Goal: Transaction & Acquisition: Purchase product/service

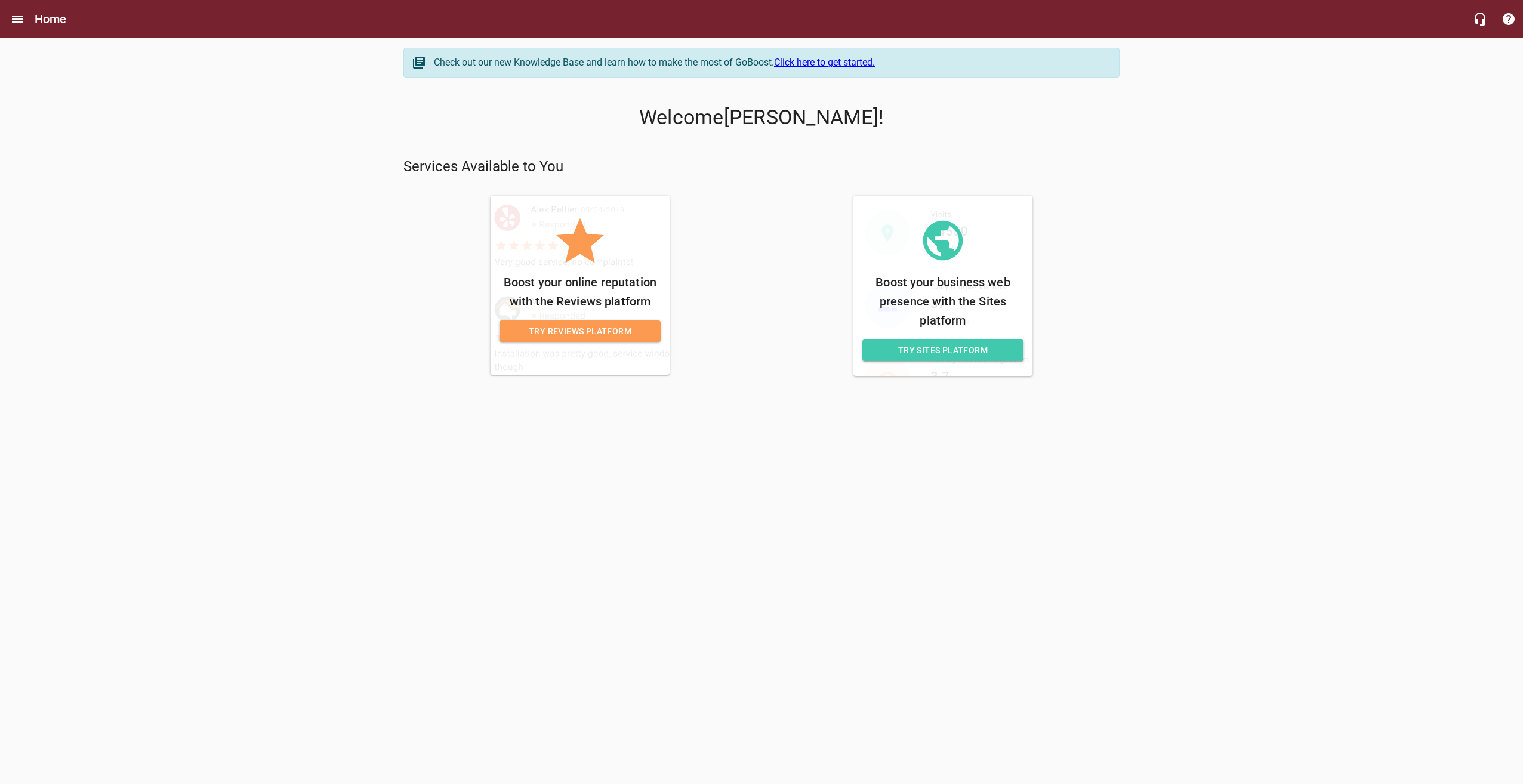
click at [990, 384] on div "Check out our new Knowledge Base and learn how to make the most of GoBoost. Cli…" at bounding box center [761, 211] width 735 height 347
drag, startPoint x: 1128, startPoint y: 175, endPoint x: 880, endPoint y: 402, distance: 336.2
click at [880, 402] on body "Home Check out our new Knowledge Base and learn how to make the most of GoBoost…" at bounding box center [761, 223] width 1523 height 370
click at [1178, 332] on div "Check out our new Knowledge Base and learn how to make the most of GoBoost. Cli…" at bounding box center [761, 211] width 1523 height 347
click at [988, 408] on html "Home Check out our new Knowledge Base and learn how to make the most of GoBoost…" at bounding box center [761, 204] width 1523 height 408
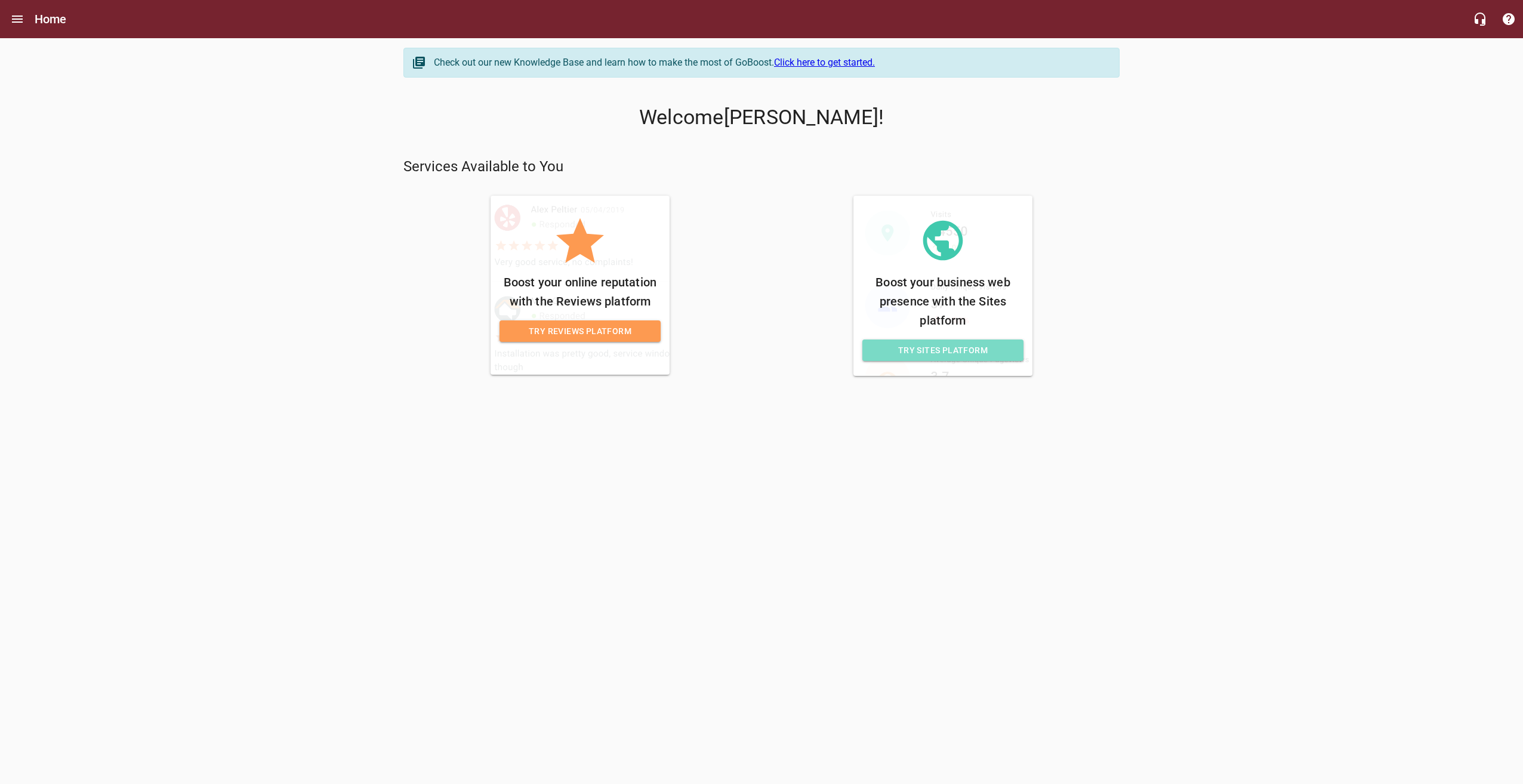
click at [955, 347] on span "Try Sites Platform" at bounding box center [943, 350] width 142 height 15
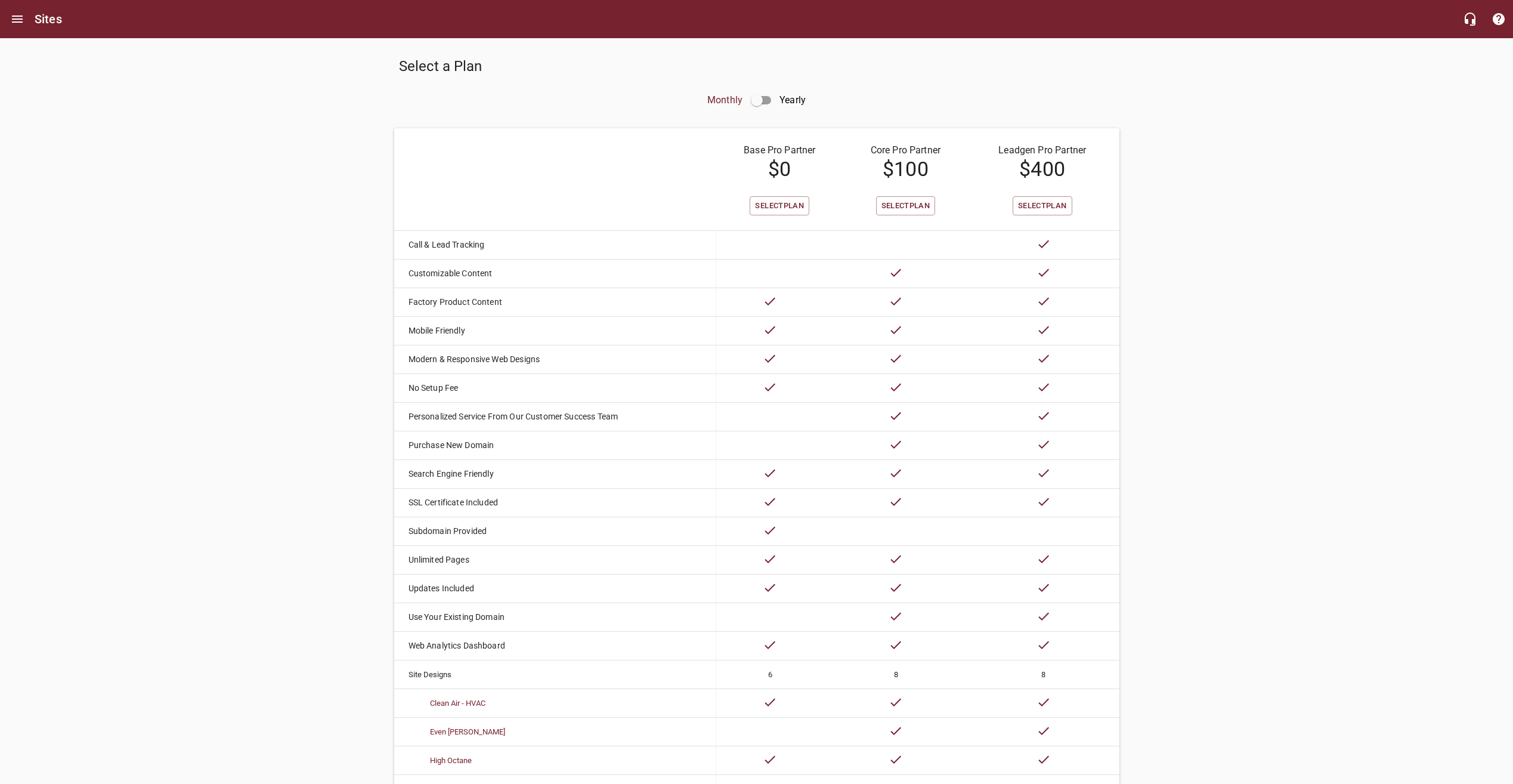
click at [901, 145] on p "Core Pro Partner" at bounding box center [905, 150] width 100 height 15
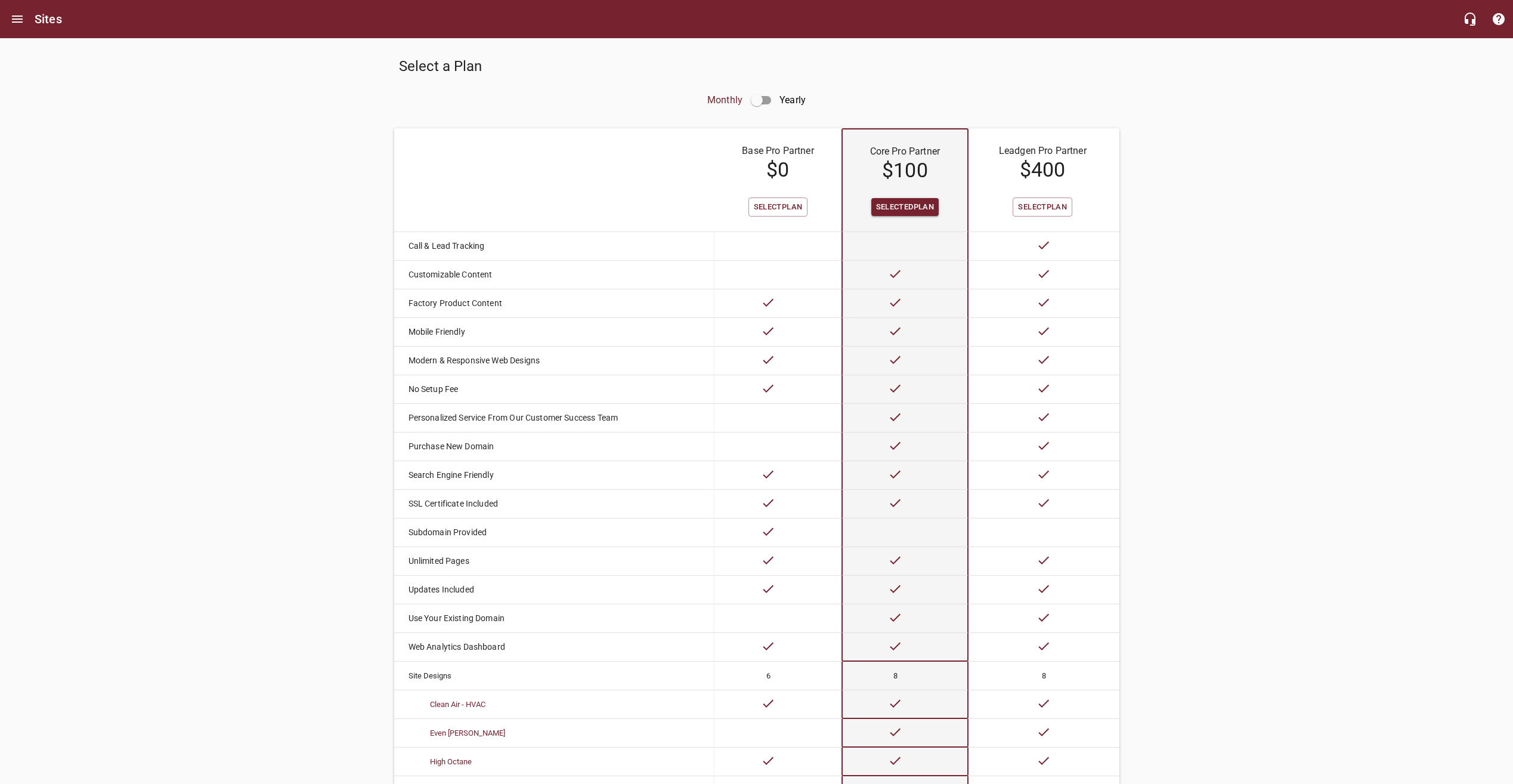
click at [790, 169] on h4 "$ 0" at bounding box center [777, 169] width 102 height 23
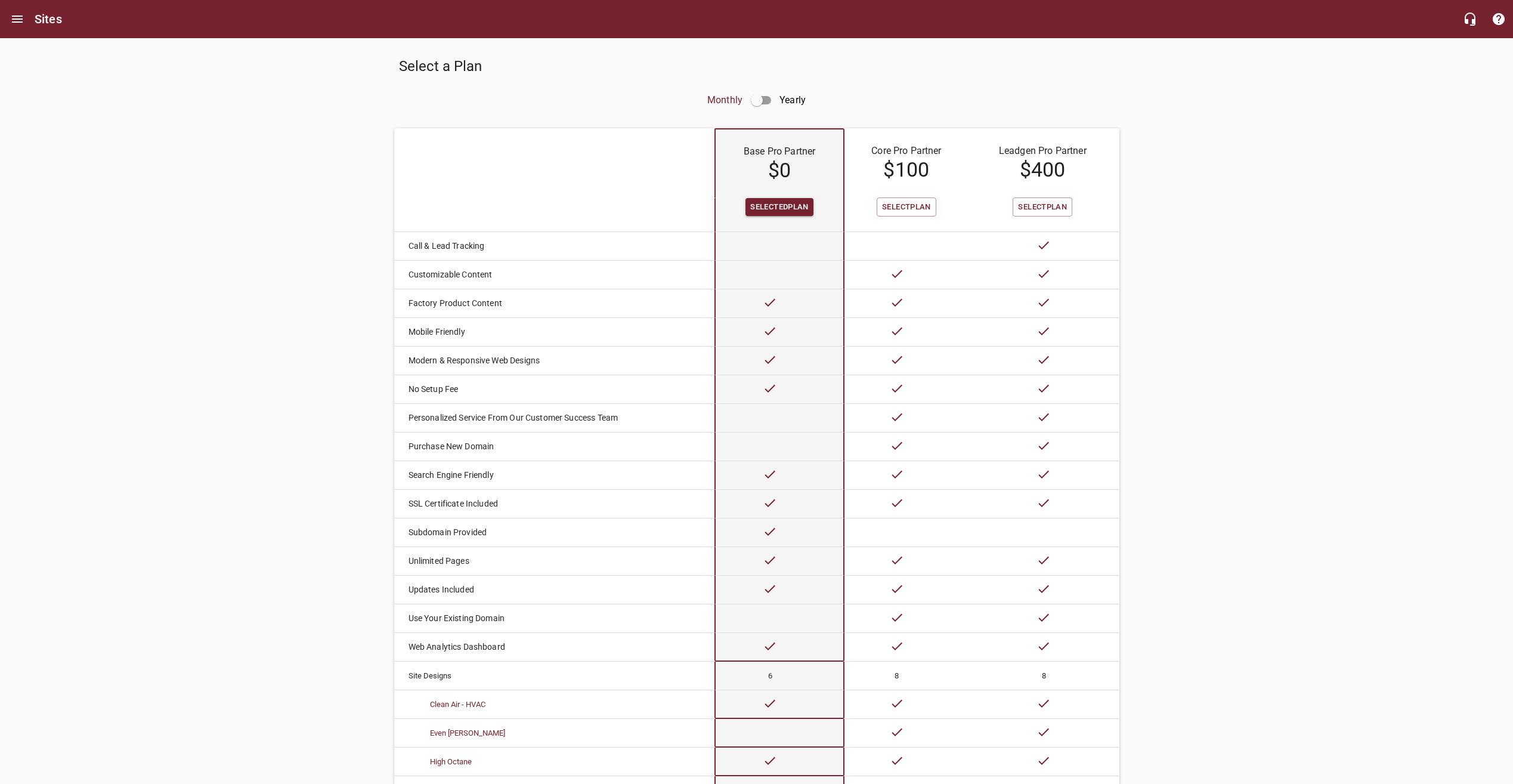
click at [664, 168] on th at bounding box center [543, 163] width 296 height 69
click at [909, 153] on p "Core Pro Partner" at bounding box center [906, 151] width 100 height 15
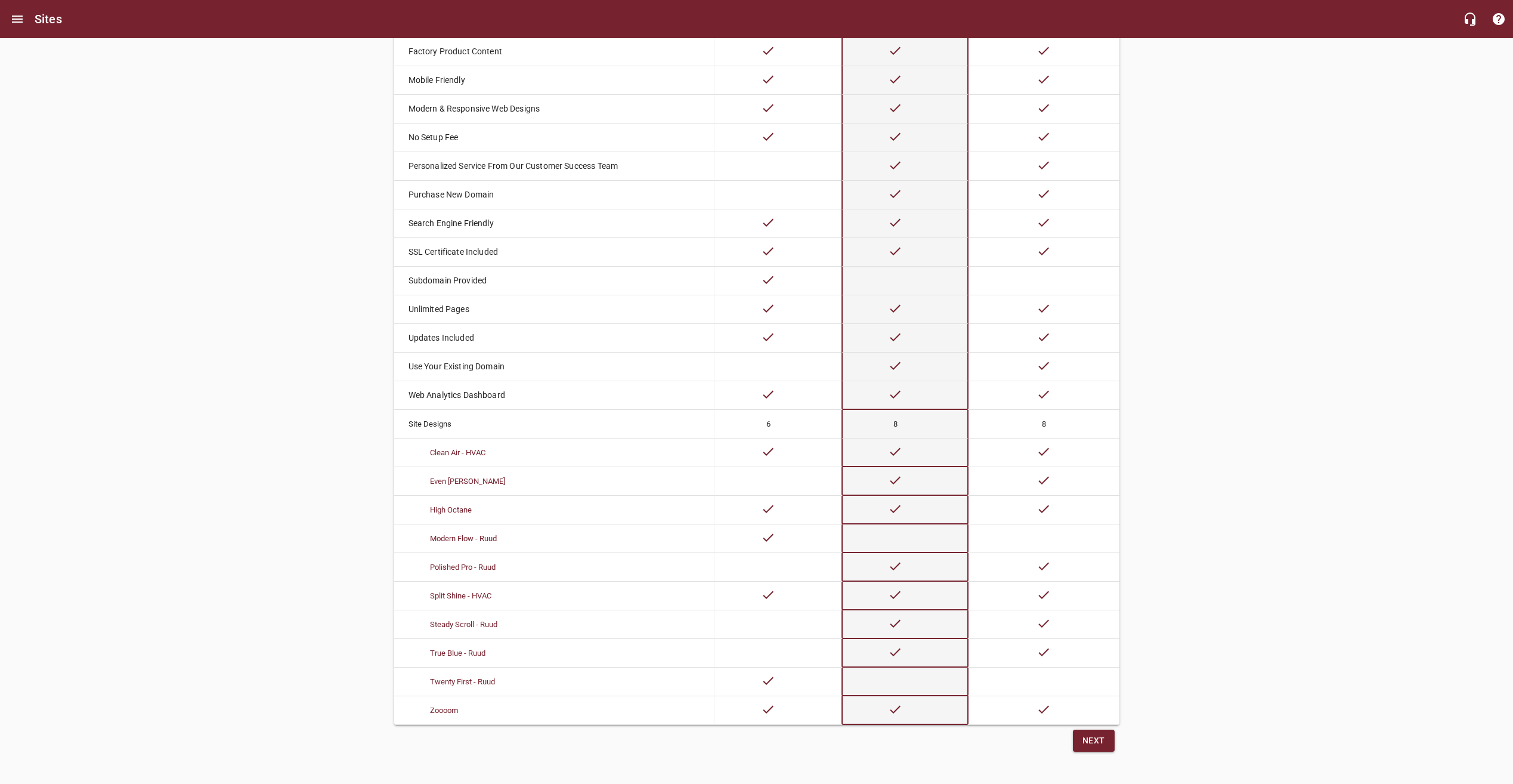
scroll to position [263, 0]
click at [1272, 567] on div "Select a Plan Monthly Yearly Base Pro Partner $ 0 Core Pro Partner $ 100 Leadge…" at bounding box center [756, 274] width 1513 height 974
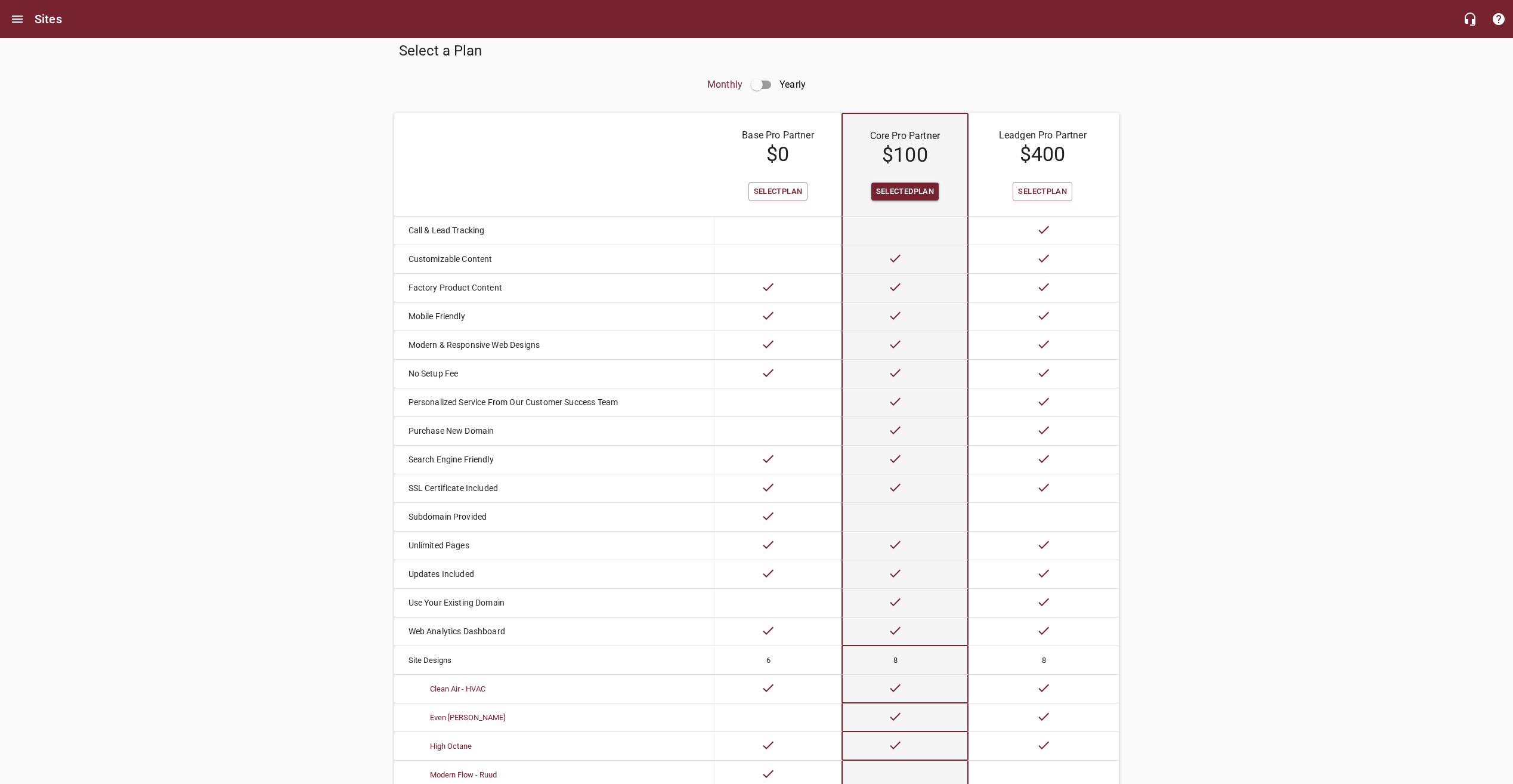
scroll to position [0, 0]
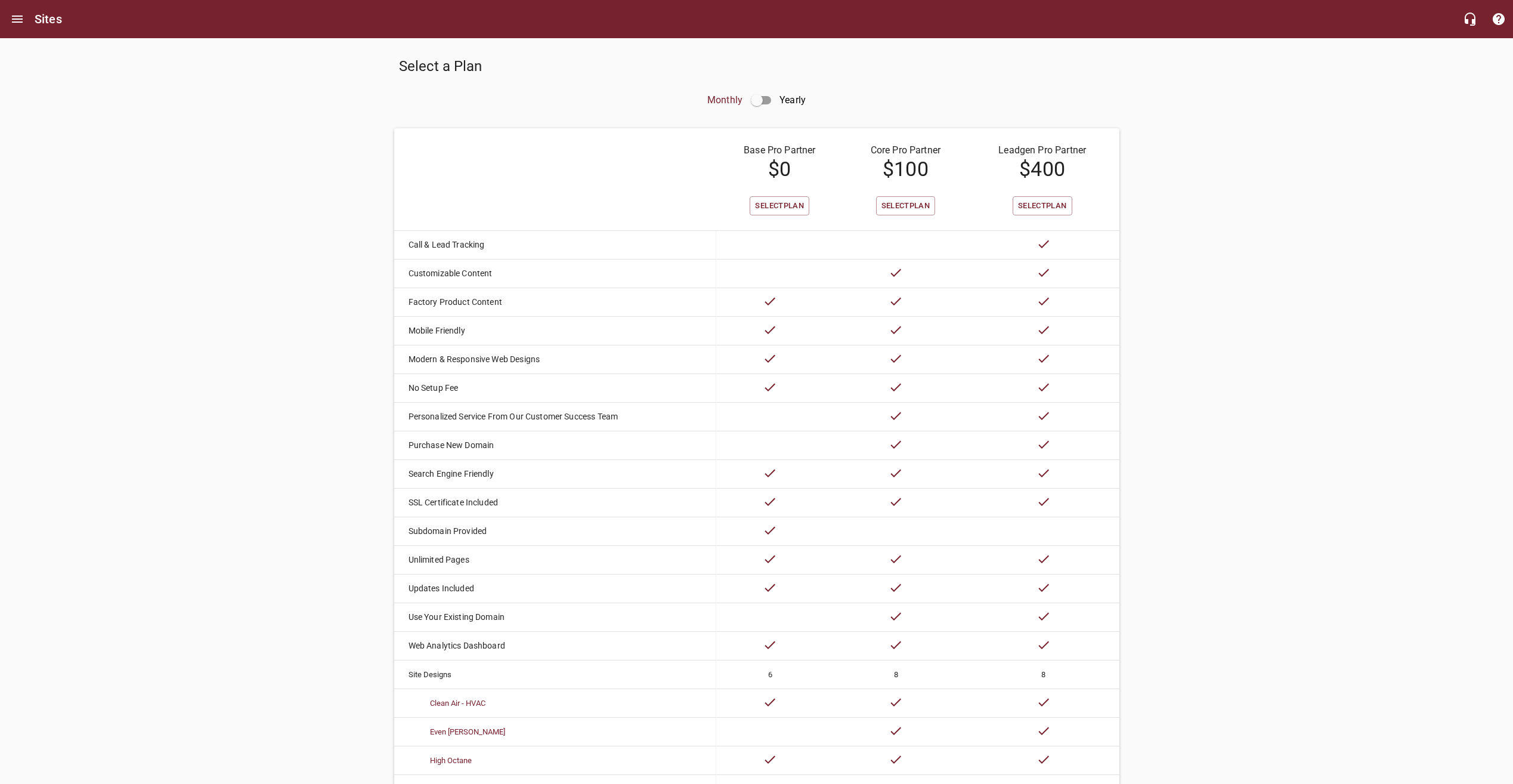
click at [893, 270] on icon at bounding box center [895, 272] width 15 height 15
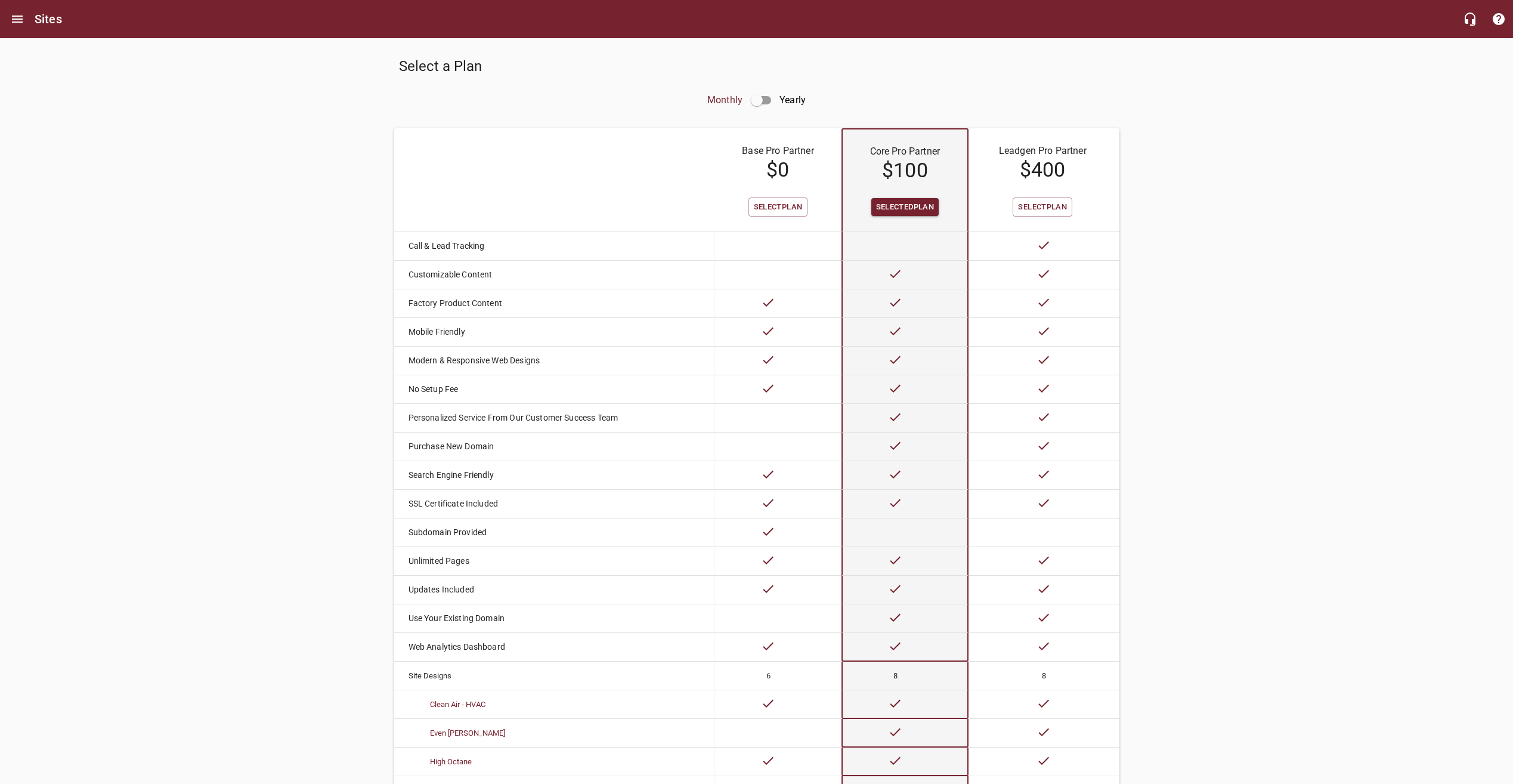
click at [1237, 535] on div "Select a Plan Monthly Yearly Base Pro Partner $ 0 Core Pro Partner $ 100 Leadge…" at bounding box center [756, 525] width 1513 height 974
click at [905, 280] on td at bounding box center [905, 275] width 127 height 28
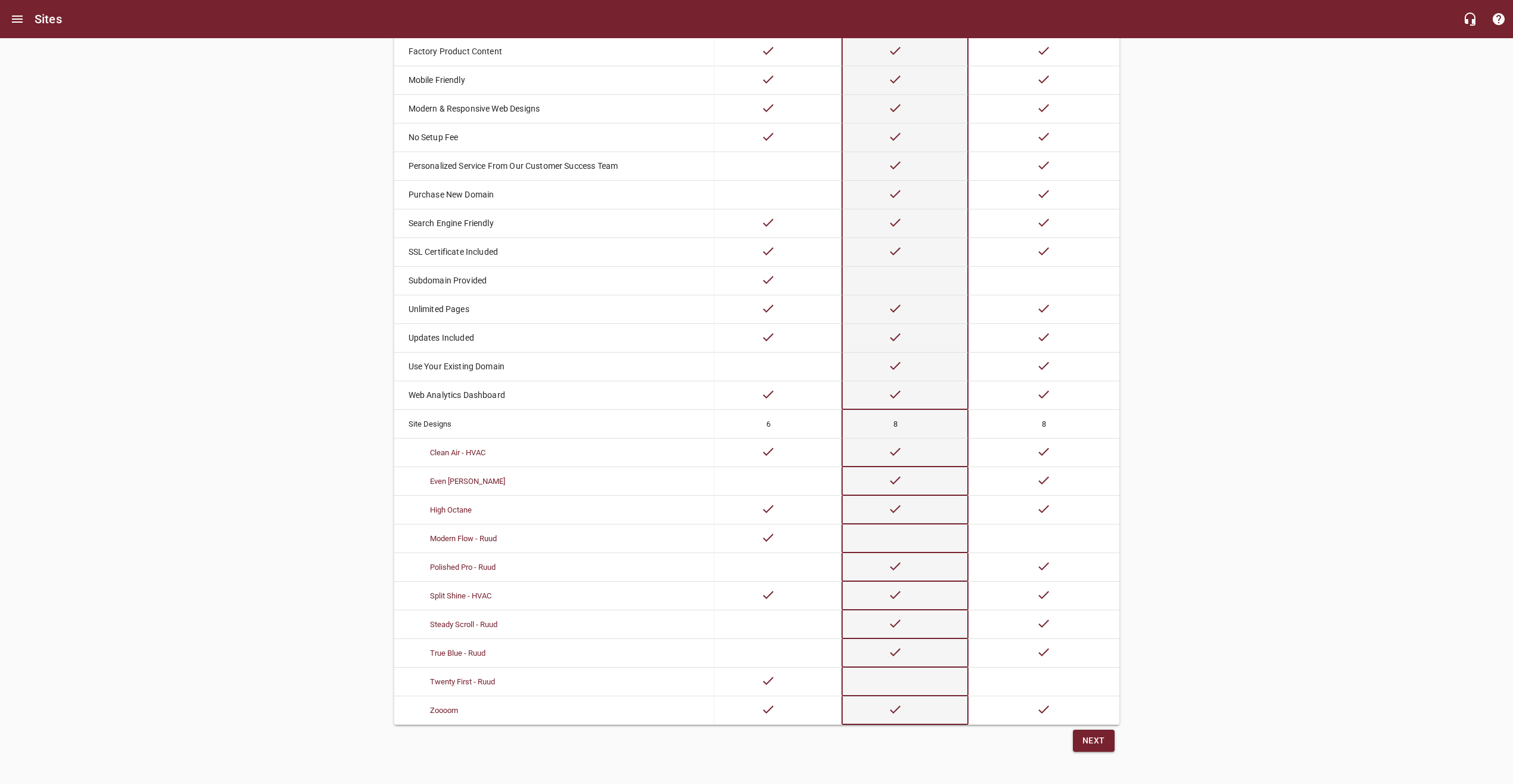
scroll to position [263, 0]
click at [1092, 740] on span "Next" at bounding box center [1093, 740] width 22 height 15
click at [1098, 744] on span "Next" at bounding box center [1093, 740] width 22 height 15
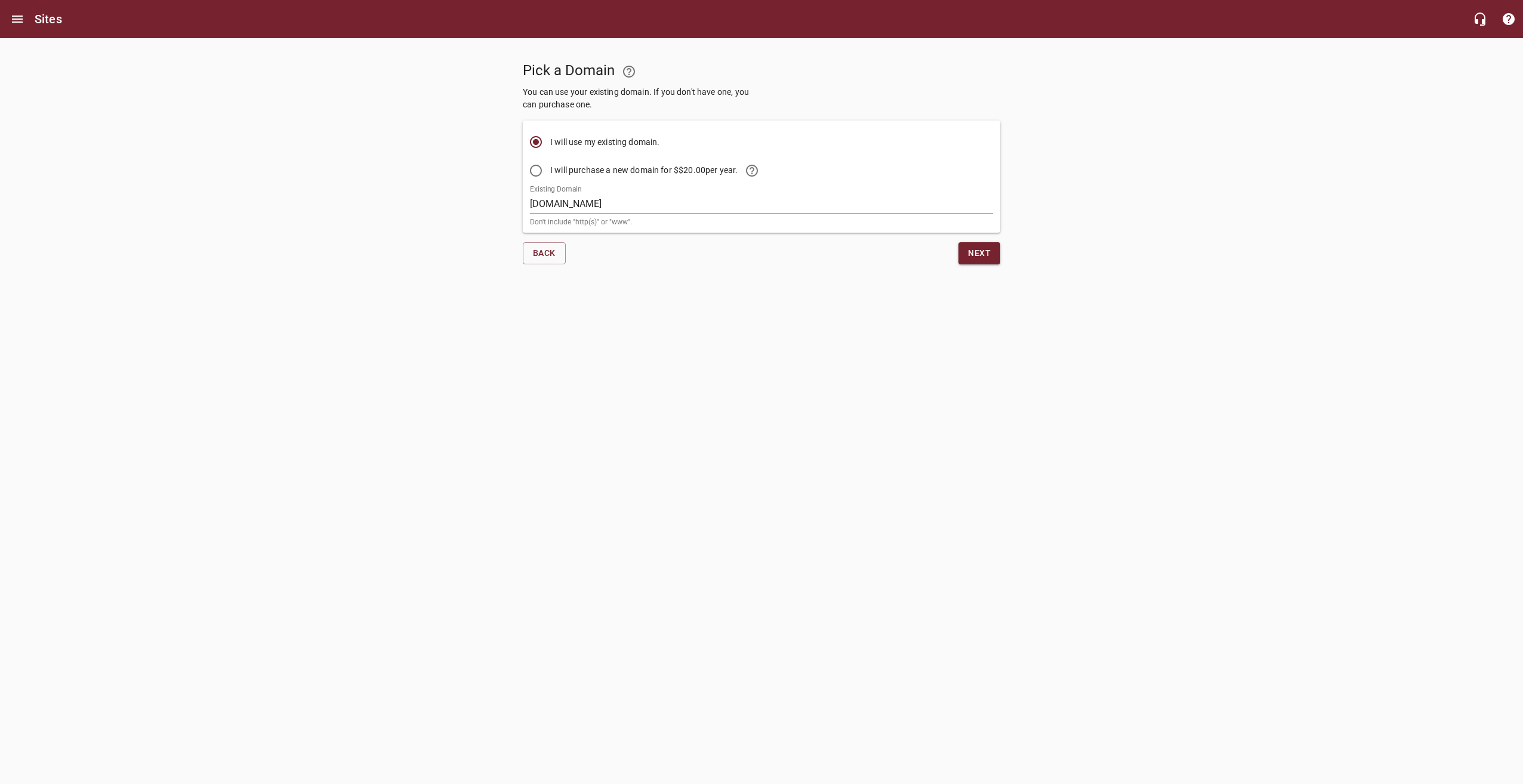
click at [628, 170] on span "I will purchase a new domain for $ $20.00 per year." at bounding box center [659, 169] width 216 height 28
click at [551, 170] on input "I will purchase a new domain for $ $20.00 per year." at bounding box center [535, 169] width 28 height 28
radio input "true"
click at [536, 143] on input "I will use my existing domain." at bounding box center [535, 141] width 28 height 28
radio input "true"
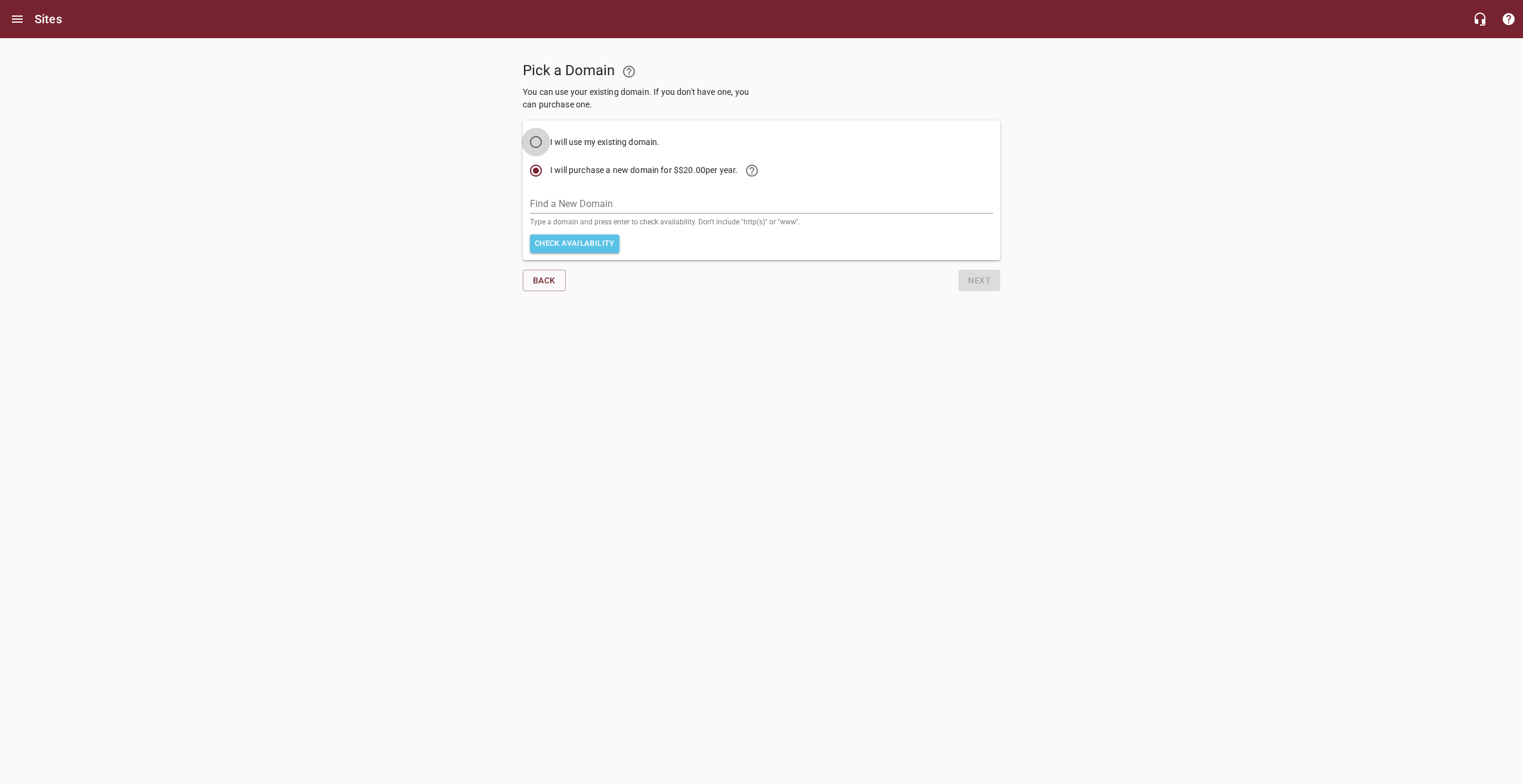
radio input "false"
click at [575, 204] on input "Existing Domain" at bounding box center [761, 205] width 463 height 19
type input "[DOMAIN_NAME]"
click at [833, 296] on html "Sites Pick a Domain You can use your existing domain. If you don't have one, yo…" at bounding box center [761, 148] width 1523 height 296
click at [1310, 225] on div "Pick a Domain You can use your existing domain. If you don't have one, you can …" at bounding box center [761, 156] width 1523 height 236
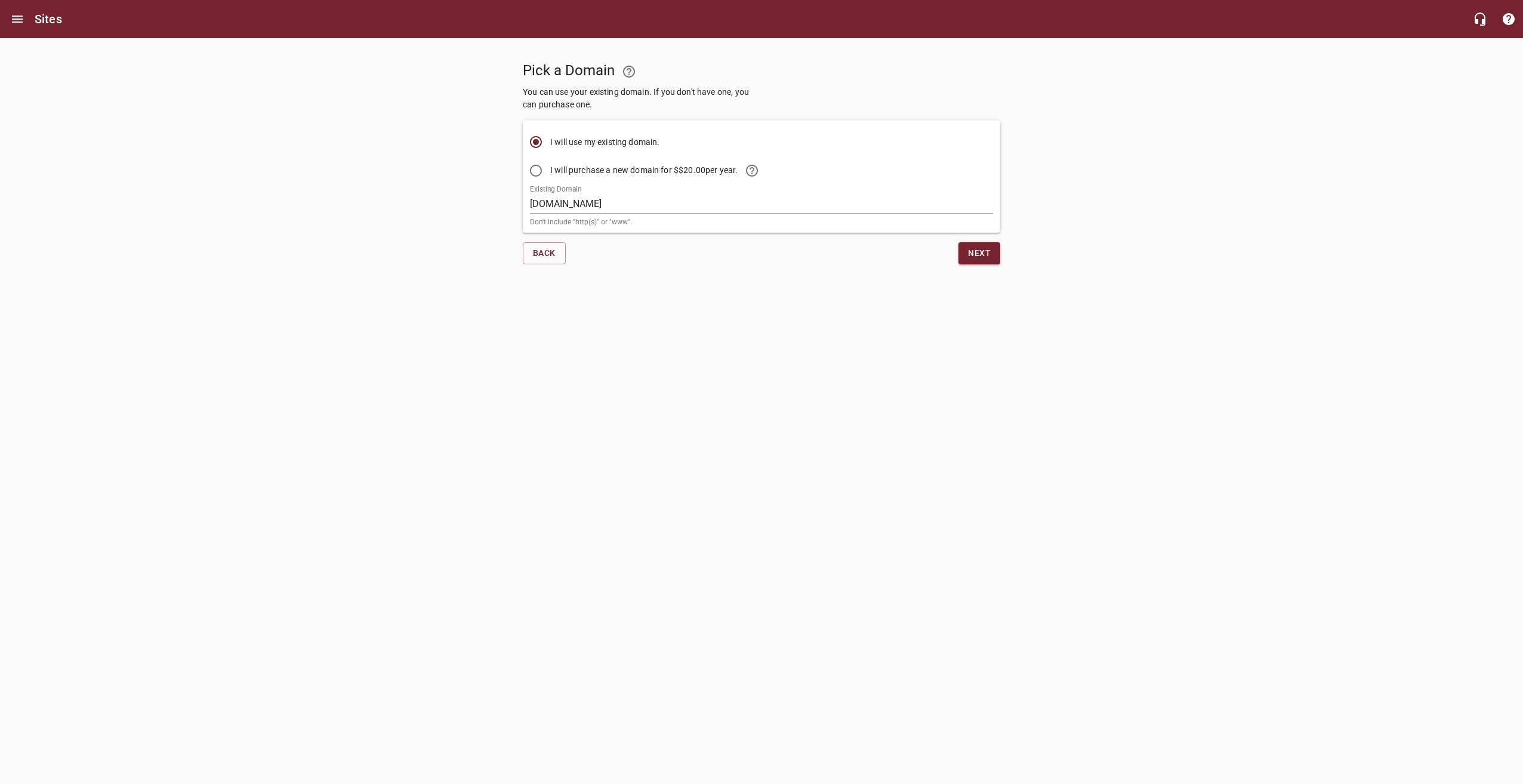
click at [1310, 225] on div "Pick a Domain You can use your existing domain. If you don't have one, you can …" at bounding box center [761, 156] width 1523 height 236
drag, startPoint x: 1310, startPoint y: 225, endPoint x: 1309, endPoint y: 240, distance: 15.0
click at [1311, 236] on div "Pick a Domain You can use your existing domain. If you don't have one, you can …" at bounding box center [761, 156] width 1523 height 236
click at [605, 205] on input "[DOMAIN_NAME]" at bounding box center [761, 205] width 463 height 19
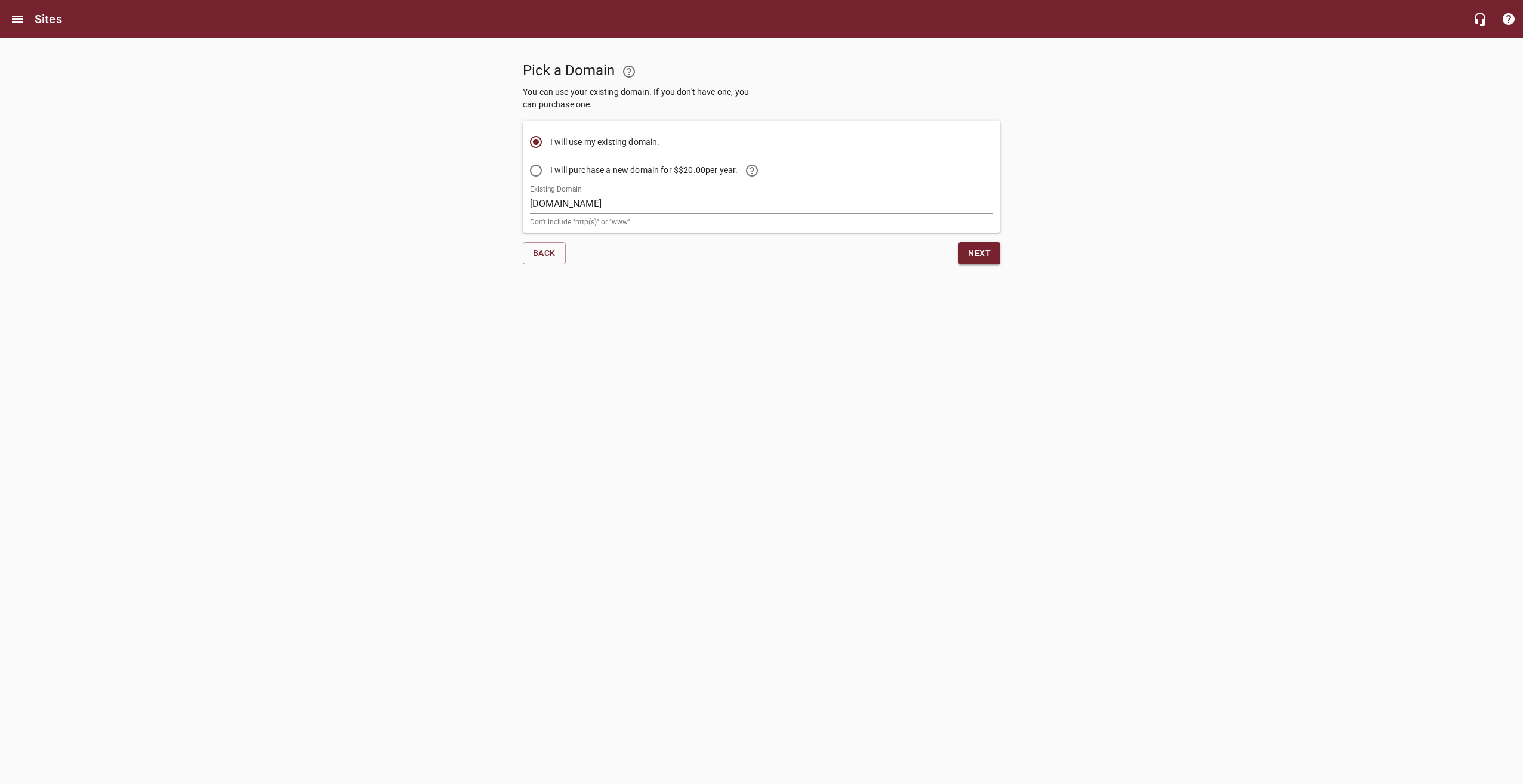
click at [633, 247] on div "Back" at bounding box center [639, 253] width 244 height 31
click at [642, 210] on input "[DOMAIN_NAME]" at bounding box center [761, 205] width 463 height 19
drag, startPoint x: 776, startPoint y: 258, endPoint x: 761, endPoint y: 229, distance: 32.6
click at [776, 258] on div "Next" at bounding box center [883, 253] width 244 height 31
drag, startPoint x: 759, startPoint y: 205, endPoint x: 766, endPoint y: 206, distance: 7.1
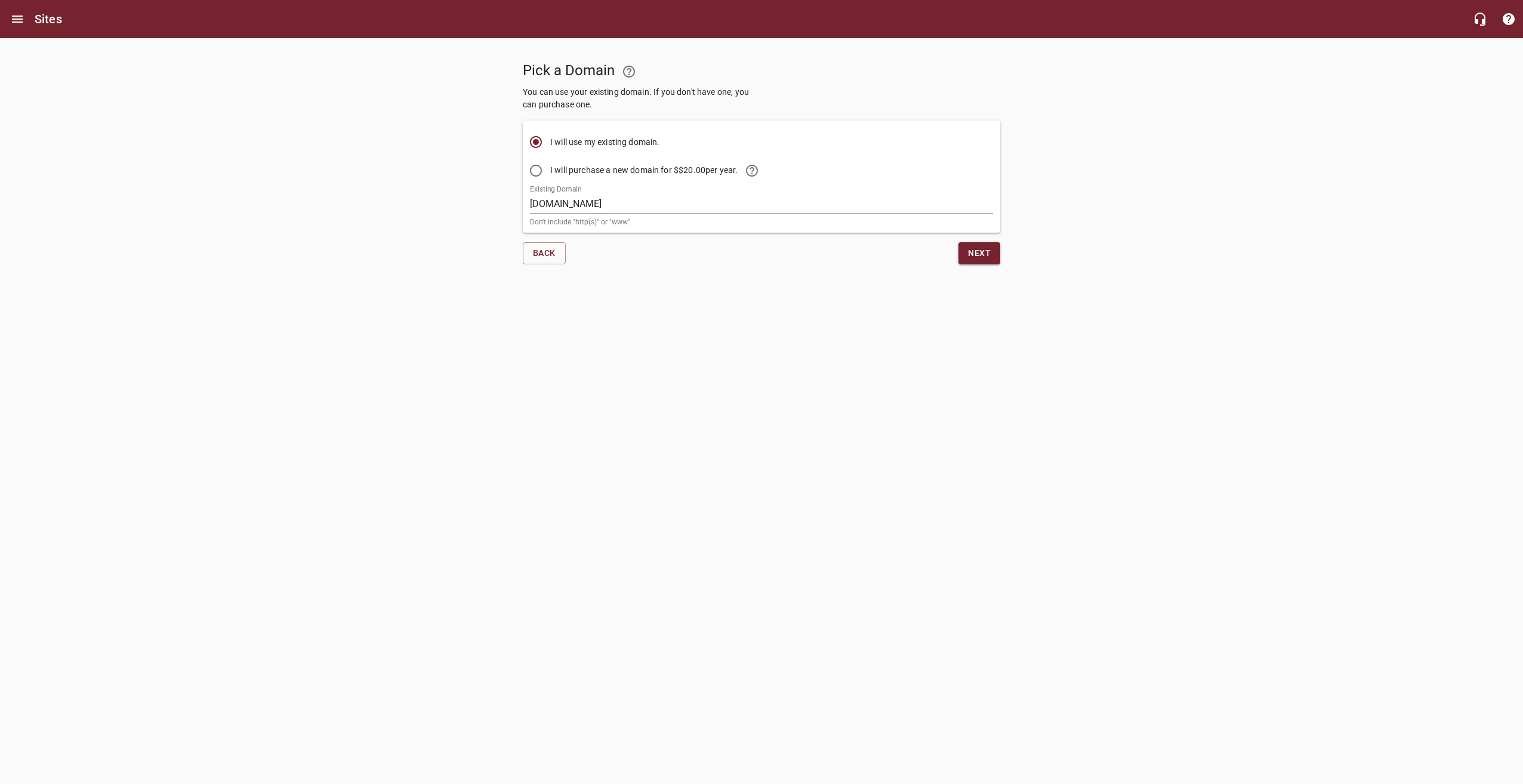
click at [759, 205] on input "[DOMAIN_NAME]" at bounding box center [761, 205] width 463 height 19
click at [796, 237] on div "I will use my existing domain. I will purchase a new domain for $ $20.00 per ye…" at bounding box center [761, 176] width 487 height 122
click at [835, 213] on div "Existing Domain callbowen.com Don't include "http(s)" or "www"." at bounding box center [761, 205] width 463 height 41
drag, startPoint x: 841, startPoint y: 204, endPoint x: 950, endPoint y: 206, distance: 109.0
click at [841, 204] on input "[DOMAIN_NAME]" at bounding box center [761, 205] width 463 height 19
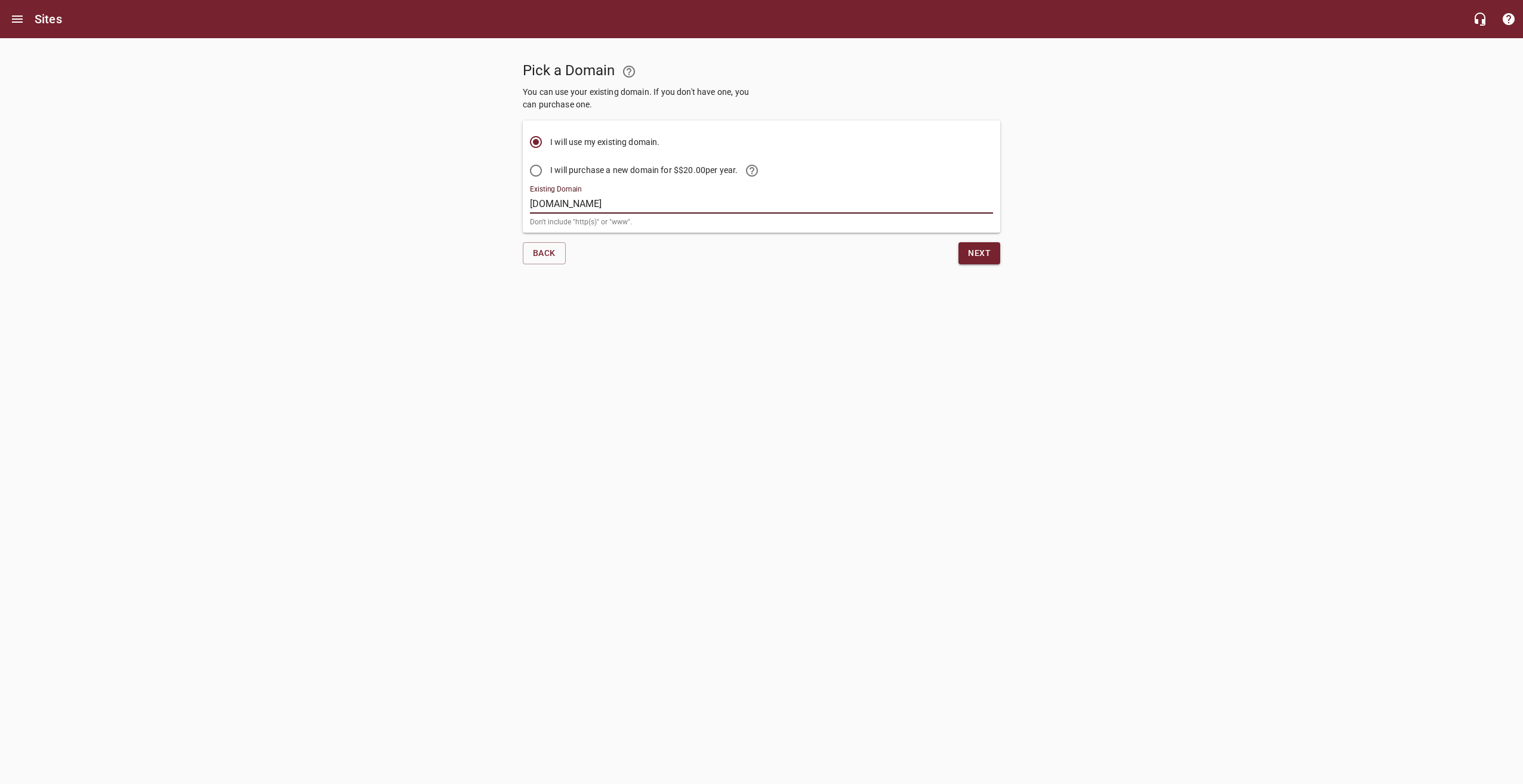
drag, startPoint x: 1075, startPoint y: 219, endPoint x: 1068, endPoint y: 219, distance: 7.0
click at [1075, 219] on div "Pick a Domain You can use your existing domain. If you don't have one, you can …" at bounding box center [761, 156] width 1523 height 236
drag, startPoint x: 929, startPoint y: 208, endPoint x: 900, endPoint y: 212, distance: 29.3
click at [929, 208] on input "[DOMAIN_NAME]" at bounding box center [761, 205] width 463 height 19
click at [652, 251] on div "Back" at bounding box center [639, 253] width 244 height 31
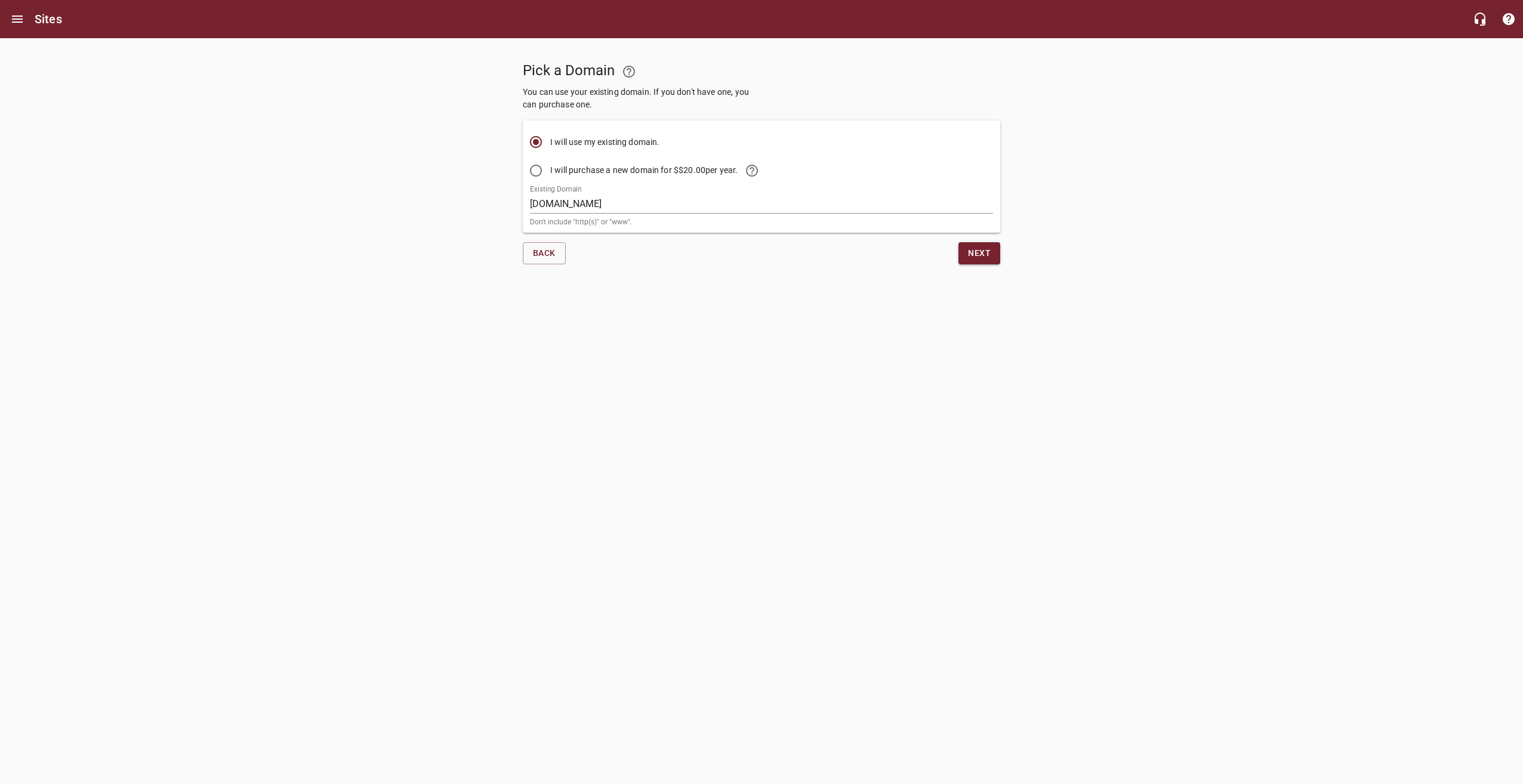
drag, startPoint x: 658, startPoint y: 212, endPoint x: 601, endPoint y: 213, distance: 57.0
click at [658, 212] on input "[DOMAIN_NAME]" at bounding box center [761, 205] width 463 height 19
drag, startPoint x: 494, startPoint y: 206, endPoint x: 505, endPoint y: 206, distance: 11.0
click at [494, 206] on div "Pick a Domain You can use your existing domain. If you don't have one, you can …" at bounding box center [761, 156] width 1523 height 236
drag, startPoint x: 617, startPoint y: 208, endPoint x: 598, endPoint y: 210, distance: 19.1
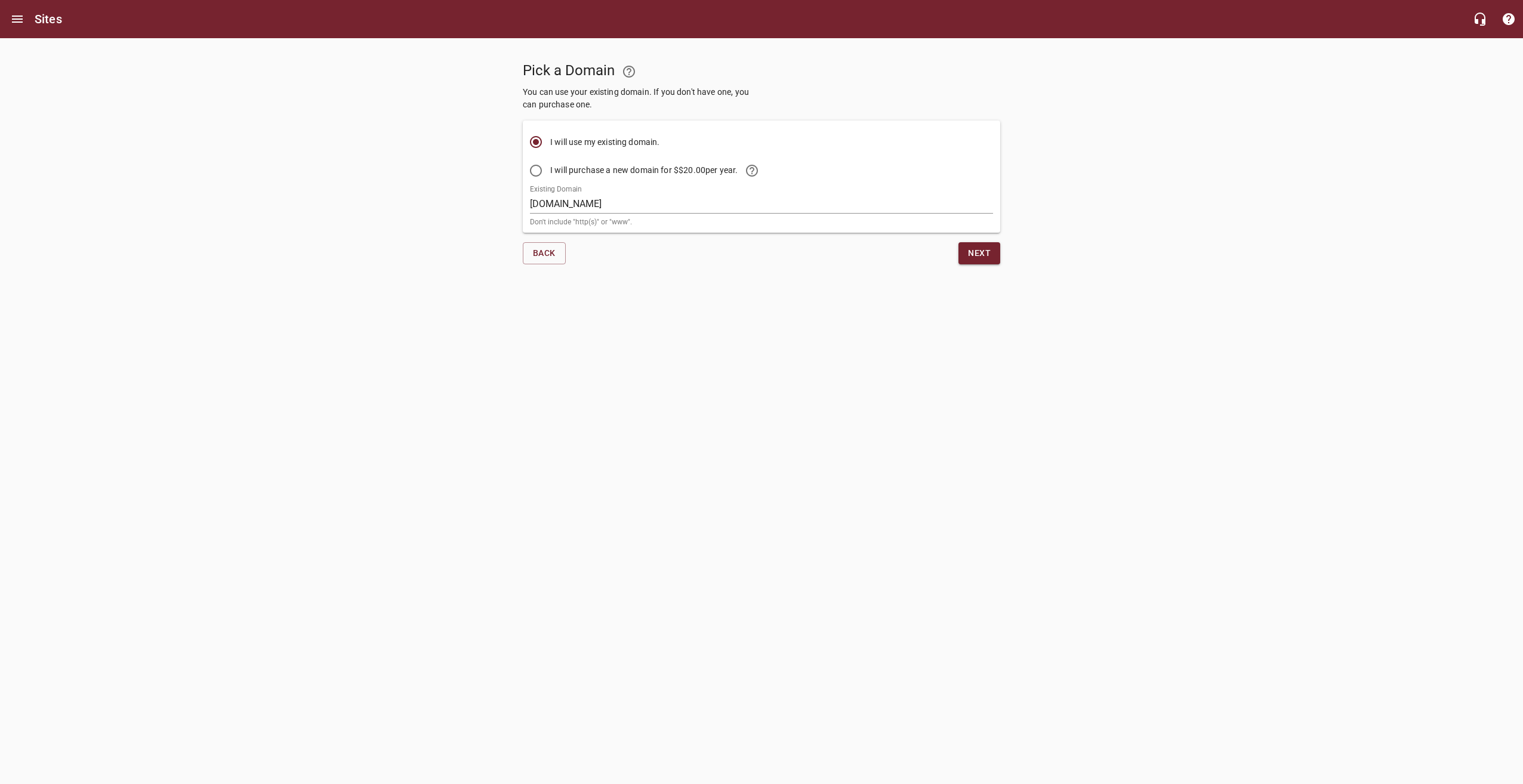
click at [617, 208] on input "[DOMAIN_NAME]" at bounding box center [761, 205] width 463 height 19
click at [484, 274] on div at bounding box center [761, 280] width 1523 height 12
click at [624, 202] on input "[DOMAIN_NAME]" at bounding box center [761, 205] width 463 height 19
drag, startPoint x: 433, startPoint y: 198, endPoint x: 466, endPoint y: 200, distance: 33.1
click at [437, 200] on div "Pick a Domain You can use your existing domain. If you don't have one, you can …" at bounding box center [761, 156] width 1523 height 236
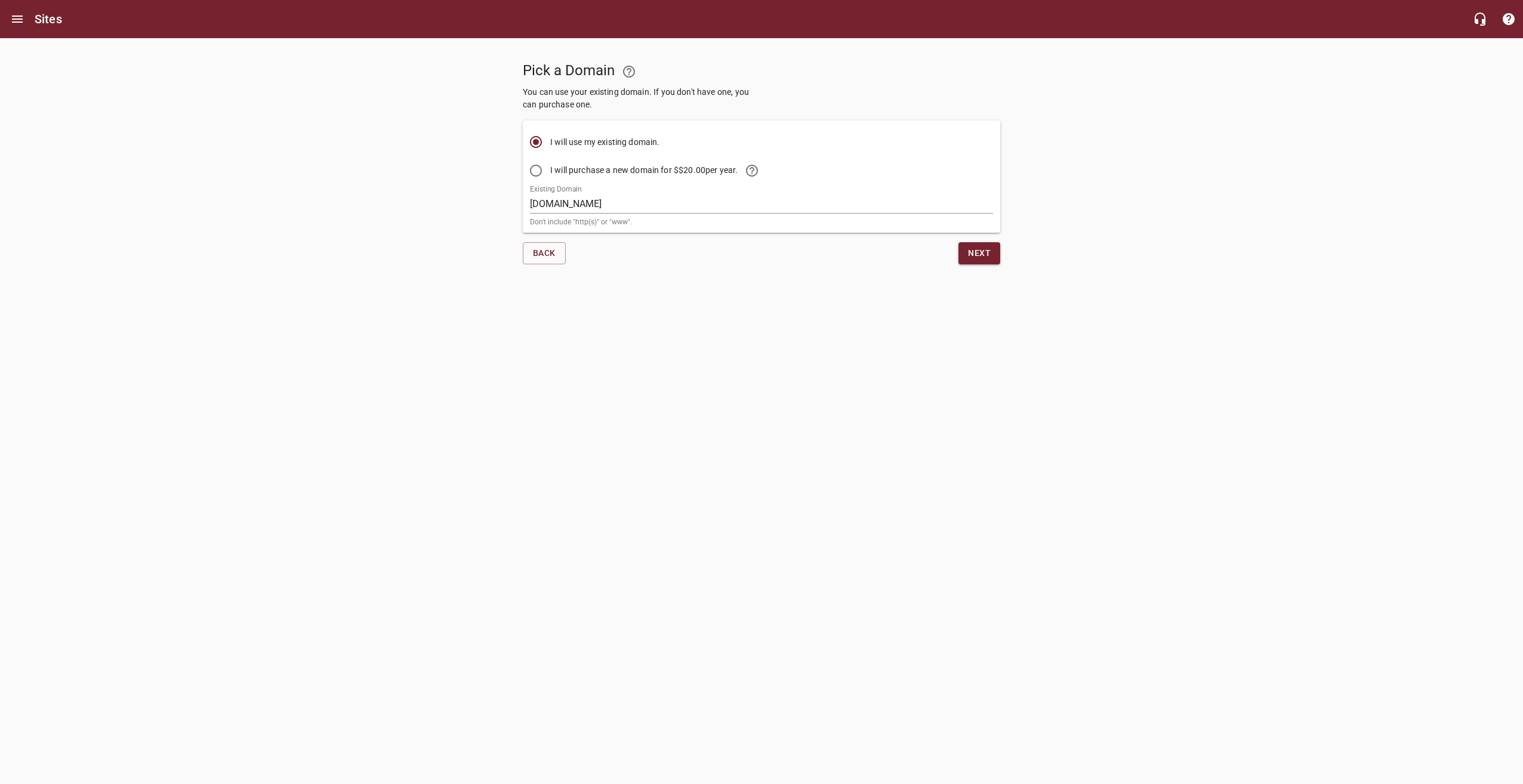
drag, startPoint x: 652, startPoint y: 205, endPoint x: 643, endPoint y: 205, distance: 9.0
click at [652, 205] on input "[DOMAIN_NAME]" at bounding box center [761, 205] width 463 height 19
drag, startPoint x: 530, startPoint y: 230, endPoint x: 596, endPoint y: 222, distance: 66.5
click at [530, 230] on div "I will use my existing domain. I will purchase a new domain for $ $20.00 per ye…" at bounding box center [761, 176] width 477 height 112
click at [626, 203] on input "[DOMAIN_NAME]" at bounding box center [761, 205] width 463 height 19
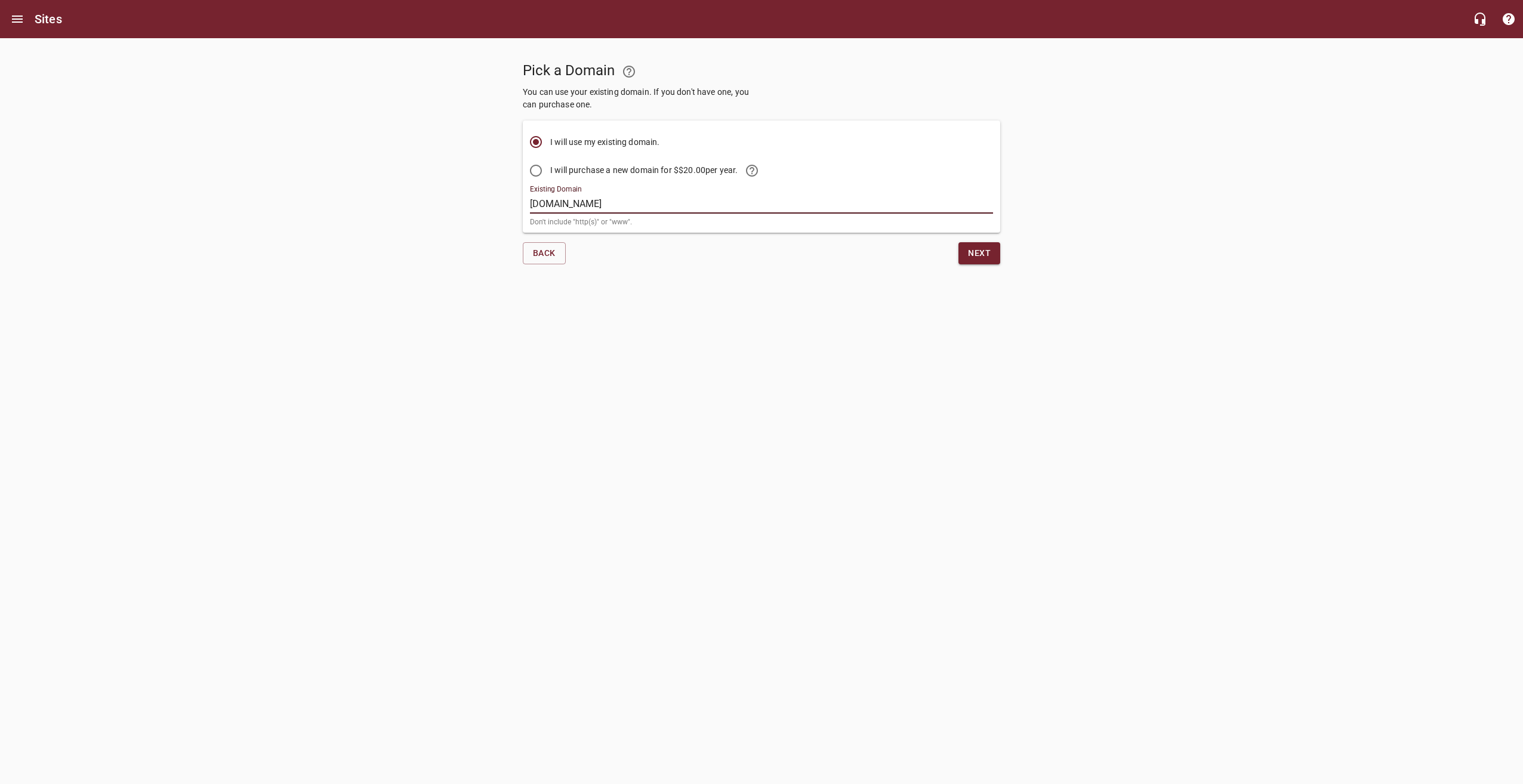
drag, startPoint x: 479, startPoint y: 301, endPoint x: 497, endPoint y: 294, distance: 19.3
click at [479, 296] on html "Sites Pick a Domain You can use your existing domain. If you don't have one, yo…" at bounding box center [761, 148] width 1523 height 296
click at [632, 206] on input "[DOMAIN_NAME]" at bounding box center [761, 205] width 463 height 19
drag, startPoint x: 608, startPoint y: 224, endPoint x: 612, endPoint y: 216, distance: 8.9
click at [608, 224] on p "Don't include "http(s)" or "www"." at bounding box center [761, 221] width 463 height 7
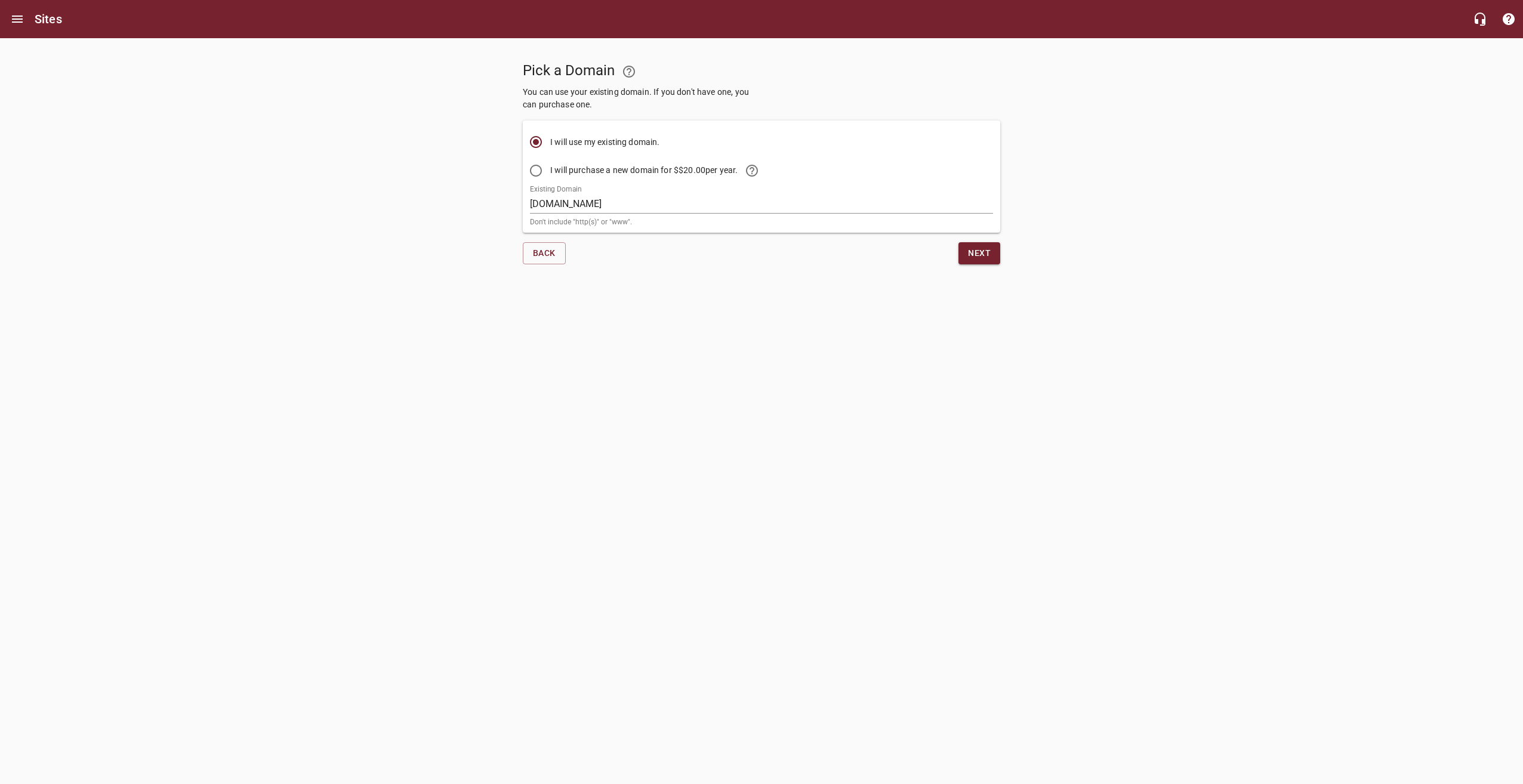
drag, startPoint x: 620, startPoint y: 206, endPoint x: 601, endPoint y: 225, distance: 26.9
click at [620, 206] on input "[DOMAIN_NAME]" at bounding box center [761, 205] width 463 height 19
click at [579, 248] on div "Back" at bounding box center [639, 253] width 244 height 31
click at [612, 207] on input "[DOMAIN_NAME]" at bounding box center [761, 205] width 463 height 19
click at [527, 219] on div "I will use my existing domain. I will purchase a new domain for $ $20.00 per ye…" at bounding box center [761, 176] width 477 height 112
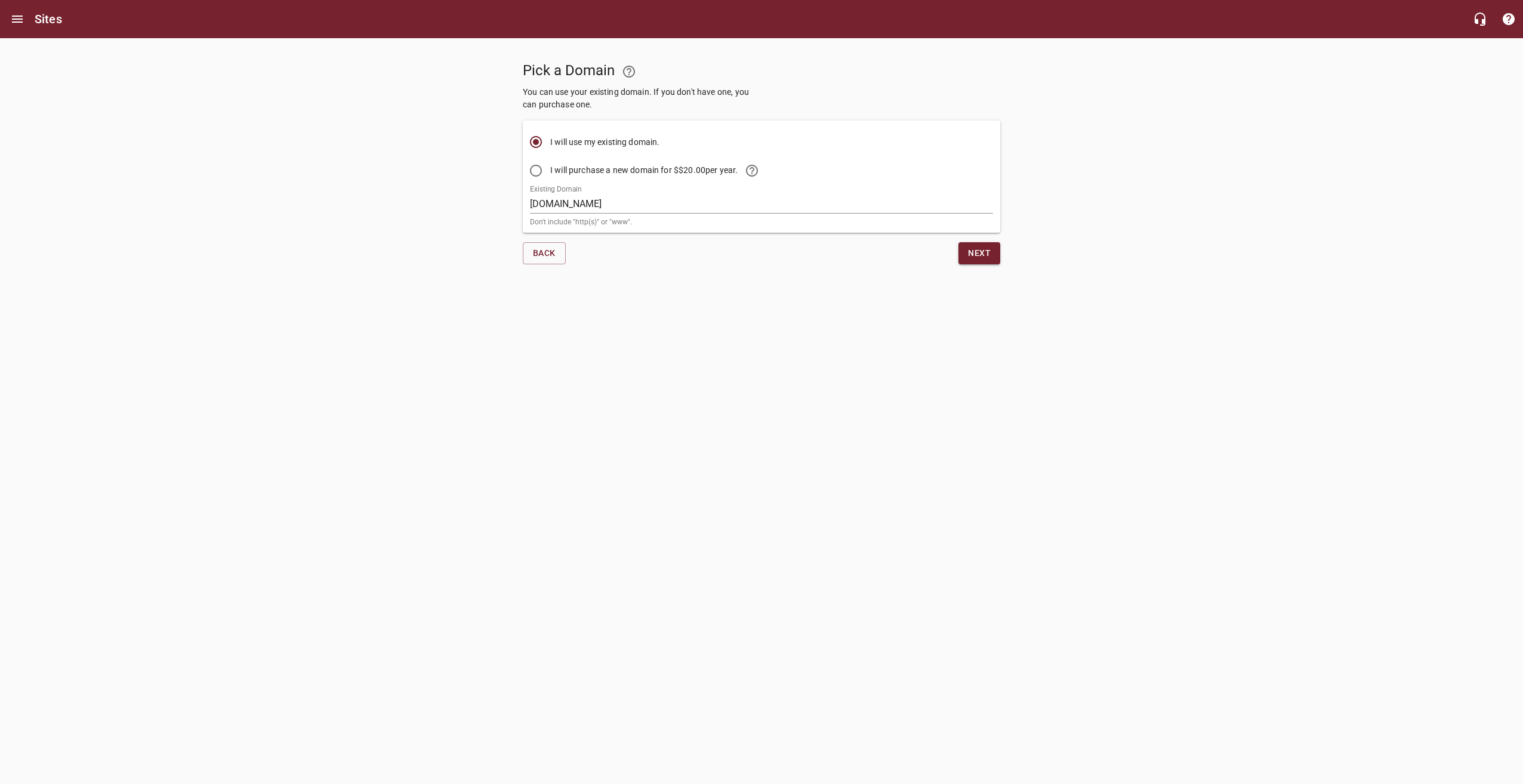
drag, startPoint x: 615, startPoint y: 202, endPoint x: 557, endPoint y: 202, distance: 58.0
click at [615, 202] on input "[DOMAIN_NAME]" at bounding box center [761, 205] width 463 height 19
drag, startPoint x: 450, startPoint y: 192, endPoint x: 469, endPoint y: 195, distance: 19.2
click at [450, 192] on div "Pick a Domain You can use your existing domain. If you don't have one, you can …" at bounding box center [761, 156] width 1523 height 236
click at [1070, 132] on div "Pick a Domain You can use your existing domain. If you don't have one, you can …" at bounding box center [761, 156] width 1523 height 236
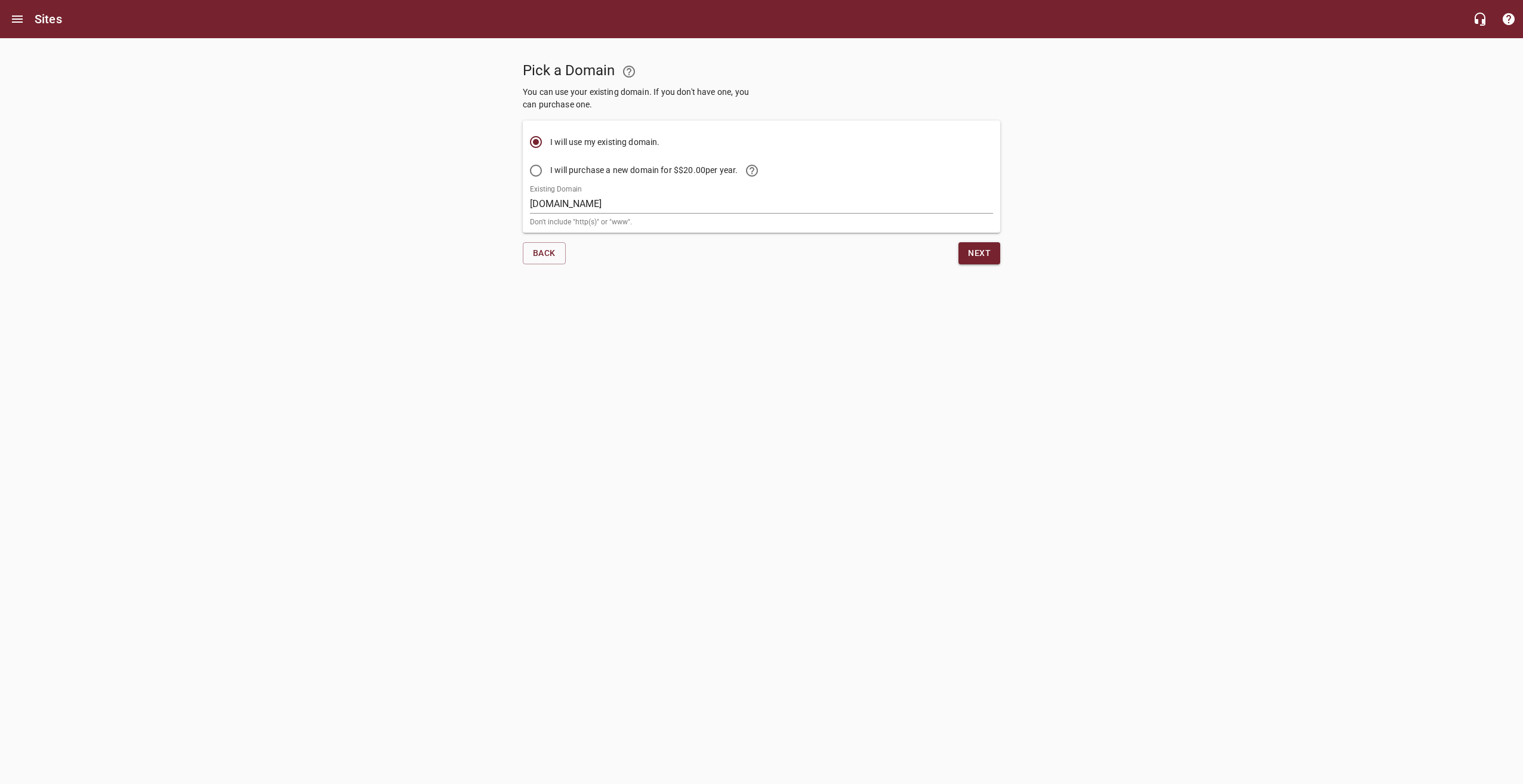
click at [1092, 200] on div "Pick a Domain You can use your existing domain. If you don't have one, you can …" at bounding box center [761, 156] width 1523 height 236
click at [1101, 219] on div "Pick a Domain You can use your existing domain. If you don't have one, you can …" at bounding box center [761, 156] width 1523 height 236
click at [1088, 168] on div "Pick a Domain You can use your existing domain. If you don't have one, you can …" at bounding box center [761, 156] width 1523 height 236
click at [1078, 139] on div "Pick a Domain You can use your existing domain. If you don't have one, you can …" at bounding box center [761, 156] width 1523 height 236
click at [1083, 164] on div "Pick a Domain You can use your existing domain. If you don't have one, you can …" at bounding box center [761, 156] width 1523 height 236
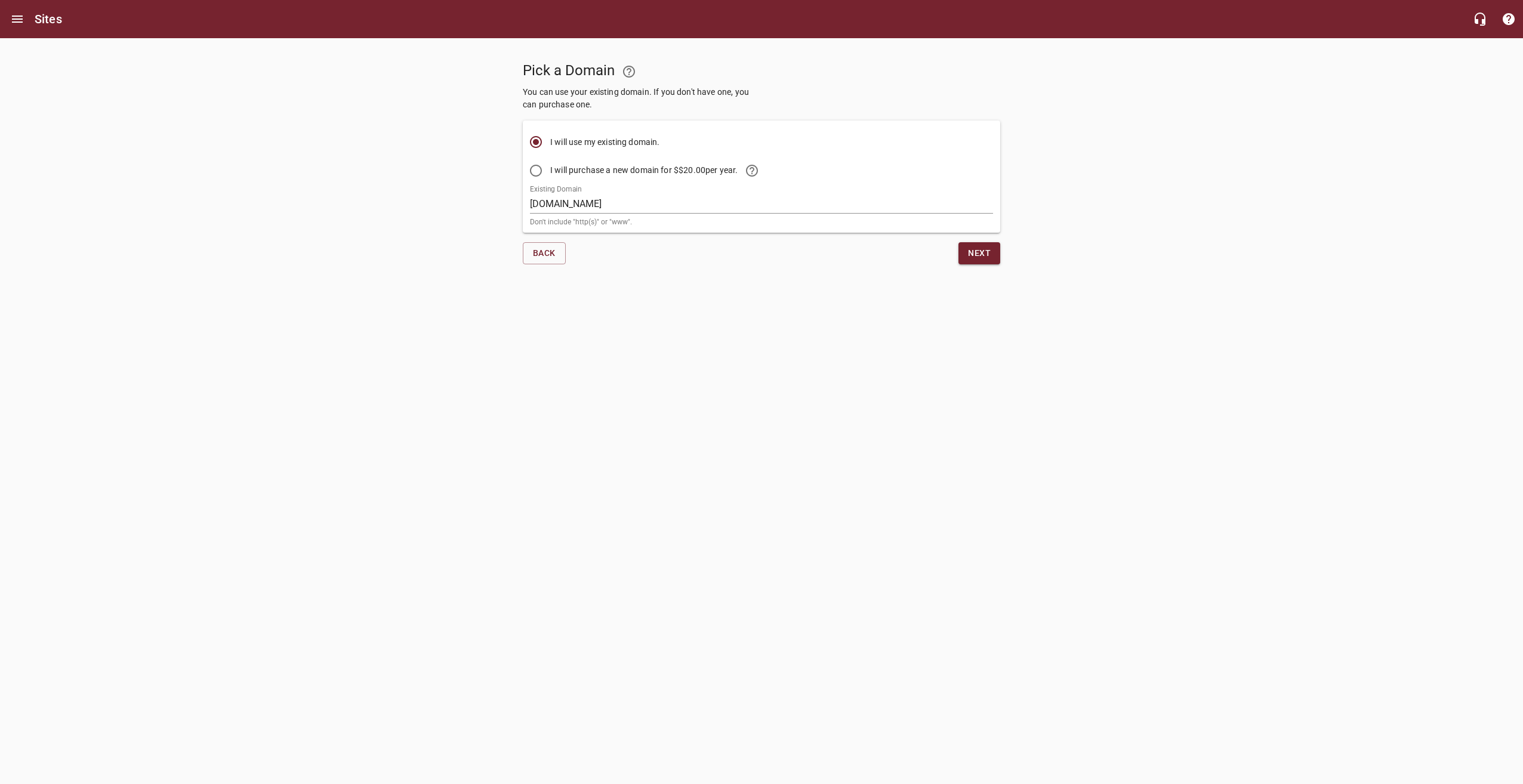
drag, startPoint x: 1083, startPoint y: 185, endPoint x: 1083, endPoint y: 195, distance: 10.0
click at [1083, 190] on div "Pick a Domain You can use your existing domain. If you don't have one, you can …" at bounding box center [761, 156] width 1523 height 236
click at [1080, 201] on div "Pick a Domain You can use your existing domain. If you don't have one, you can …" at bounding box center [761, 156] width 1523 height 236
click at [1080, 206] on div "Pick a Domain You can use your existing domain. If you don't have one, you can …" at bounding box center [761, 156] width 1523 height 236
drag, startPoint x: 1080, startPoint y: 206, endPoint x: 1234, endPoint y: 100, distance: 187.0
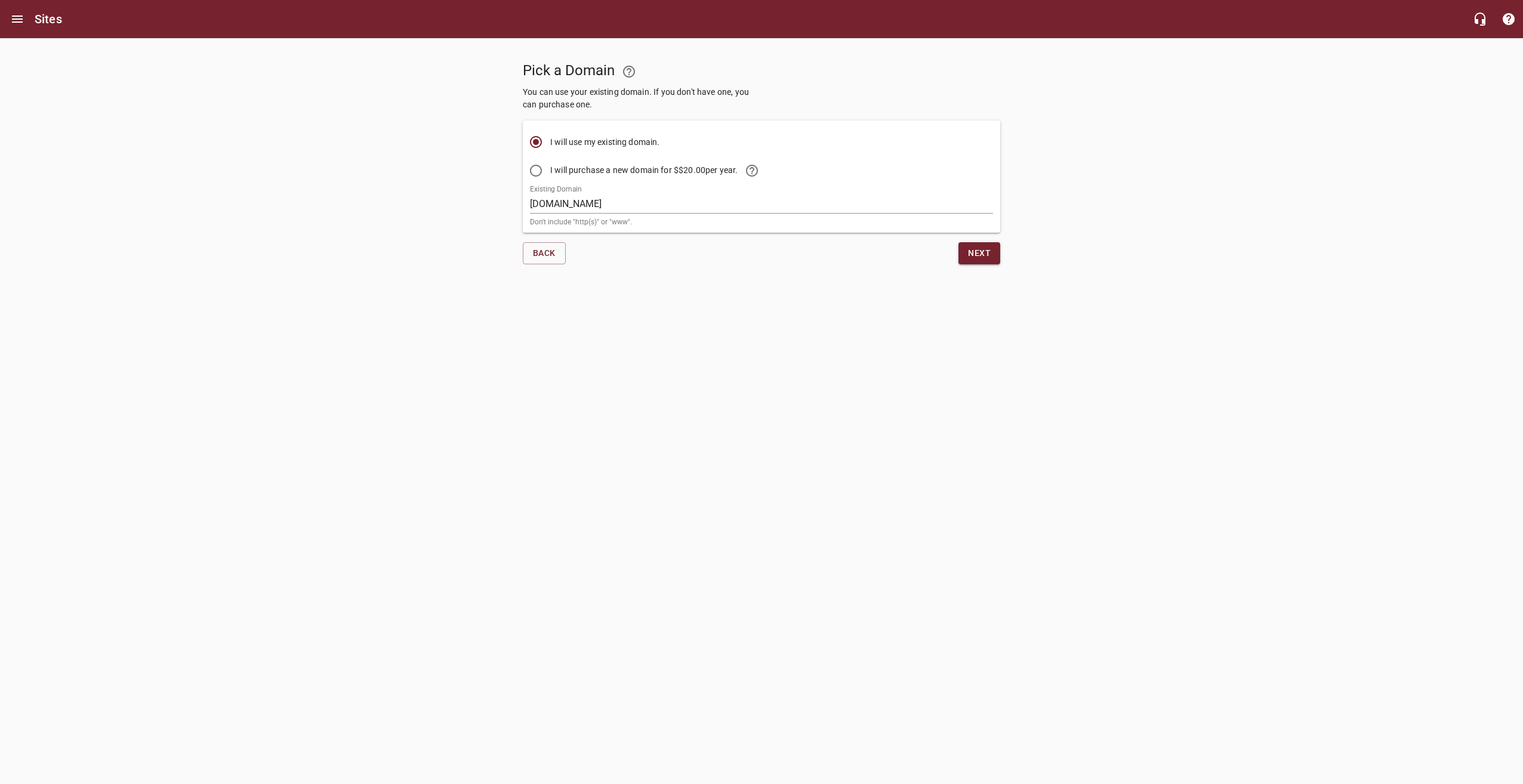
click at [1233, 82] on div "Pick a Domain You can use your existing domain. If you don't have one, you can …" at bounding box center [761, 156] width 1523 height 236
click at [1230, 239] on div "Pick a Domain You can use your existing domain. If you don't have one, you can …" at bounding box center [761, 156] width 1523 height 236
click at [766, 168] on link at bounding box center [751, 169] width 28 height 28
click at [826, 248] on div "Next" at bounding box center [883, 253] width 244 height 31
click at [989, 259] on span "Next" at bounding box center [978, 252] width 22 height 15
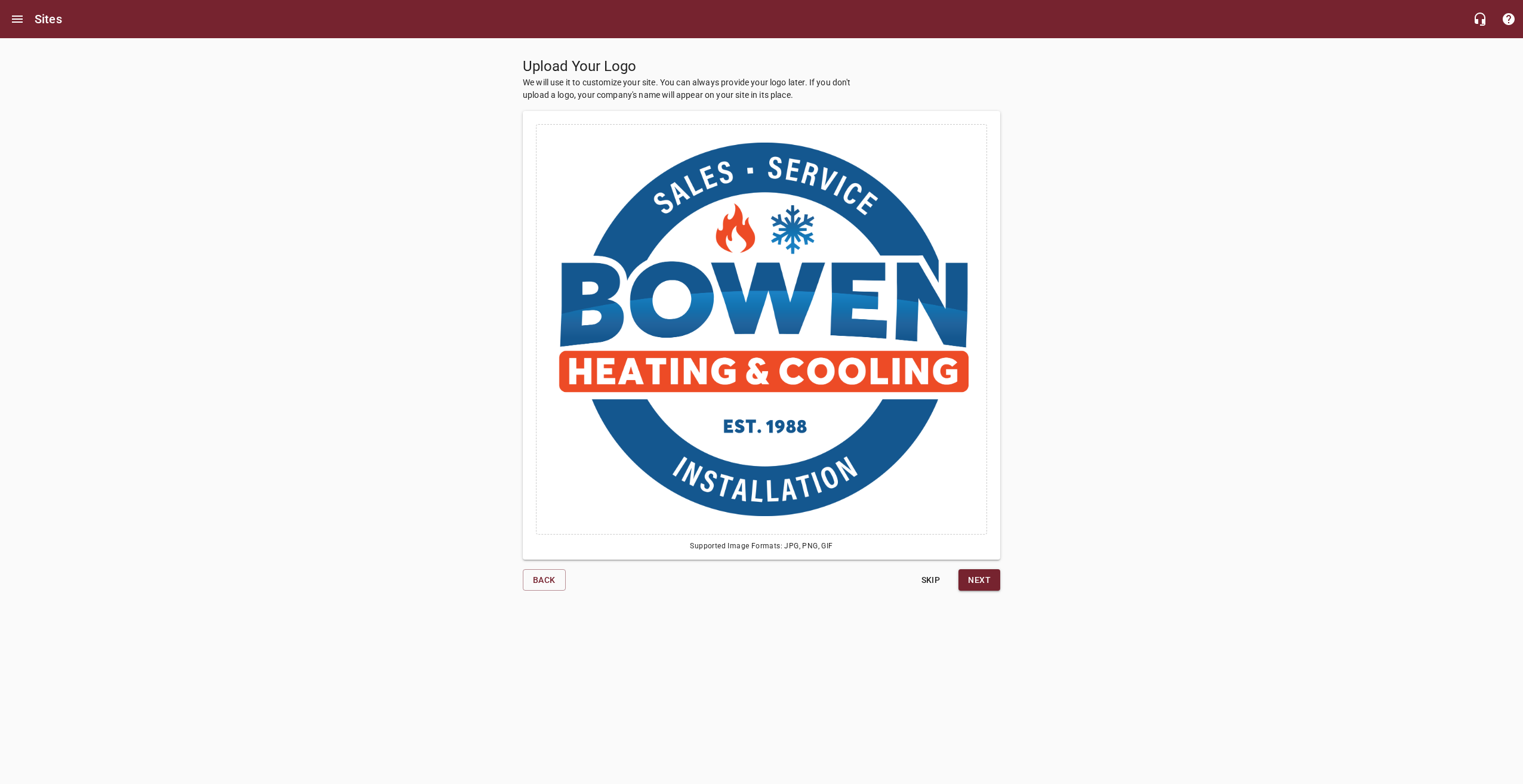
click at [982, 588] on button "Next" at bounding box center [978, 579] width 42 height 22
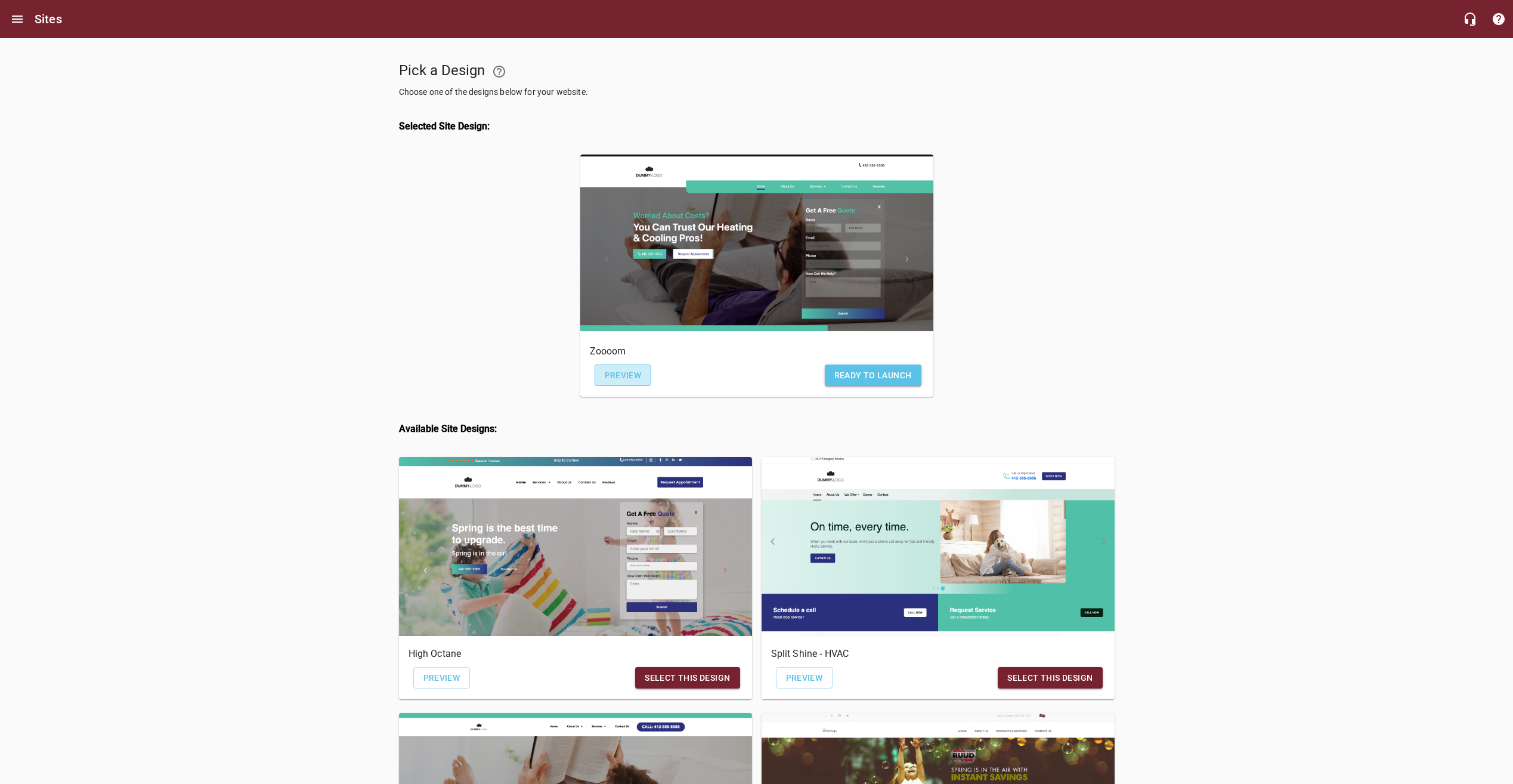
click at [627, 380] on span "Preview" at bounding box center [624, 375] width 37 height 15
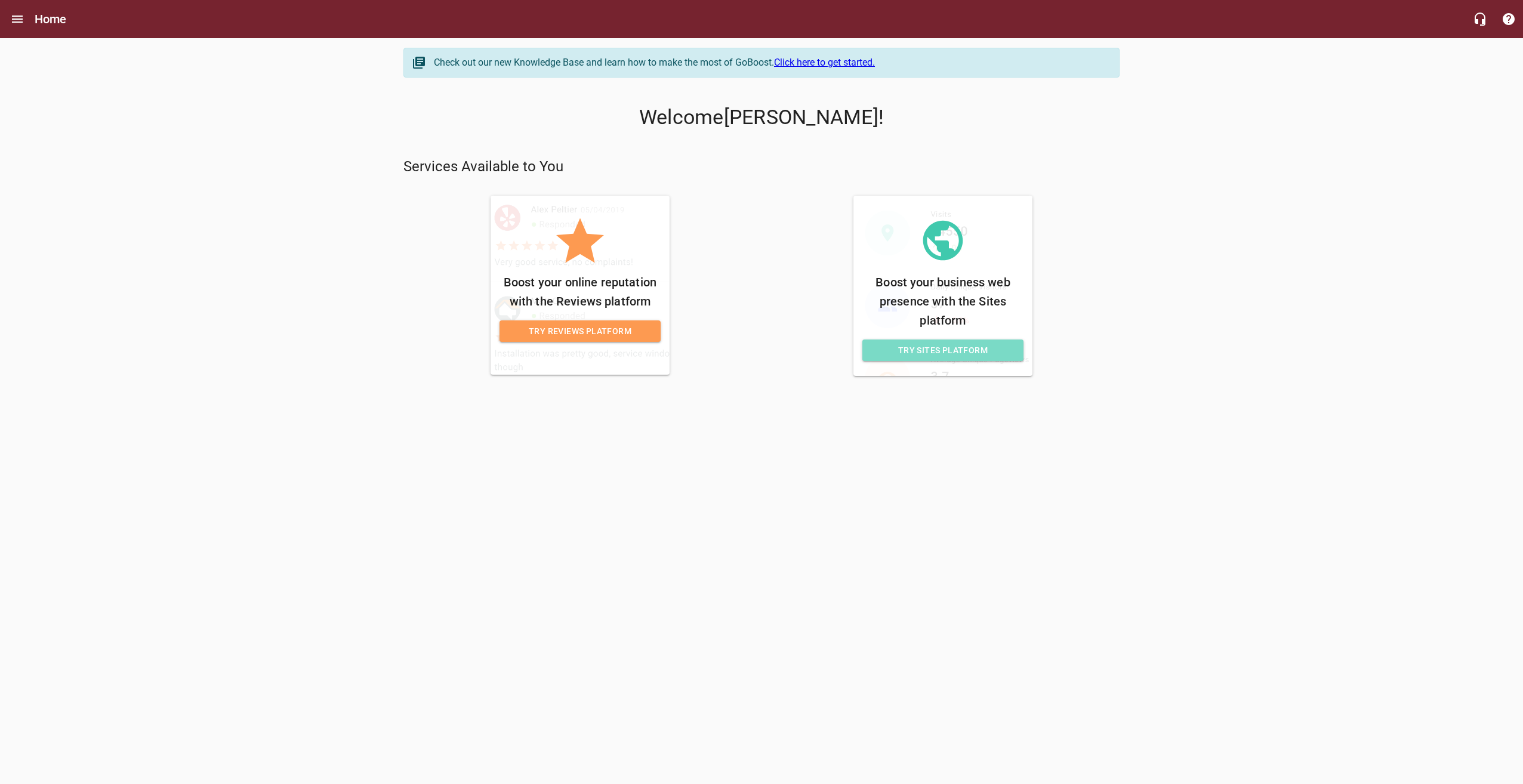
click at [981, 357] on span "Try Sites Platform" at bounding box center [943, 350] width 142 height 15
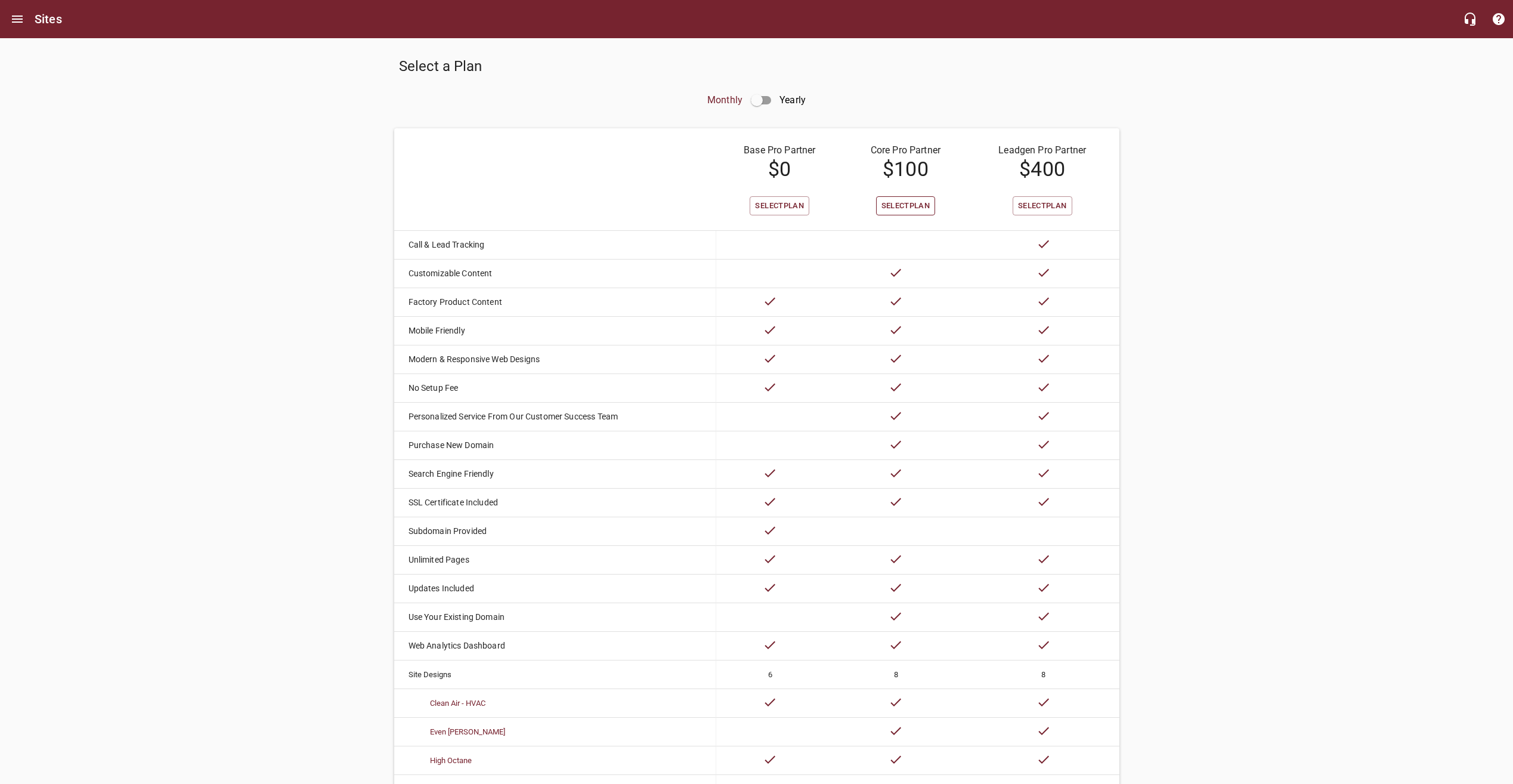
click at [902, 205] on span "Select Plan" at bounding box center [906, 206] width 49 height 14
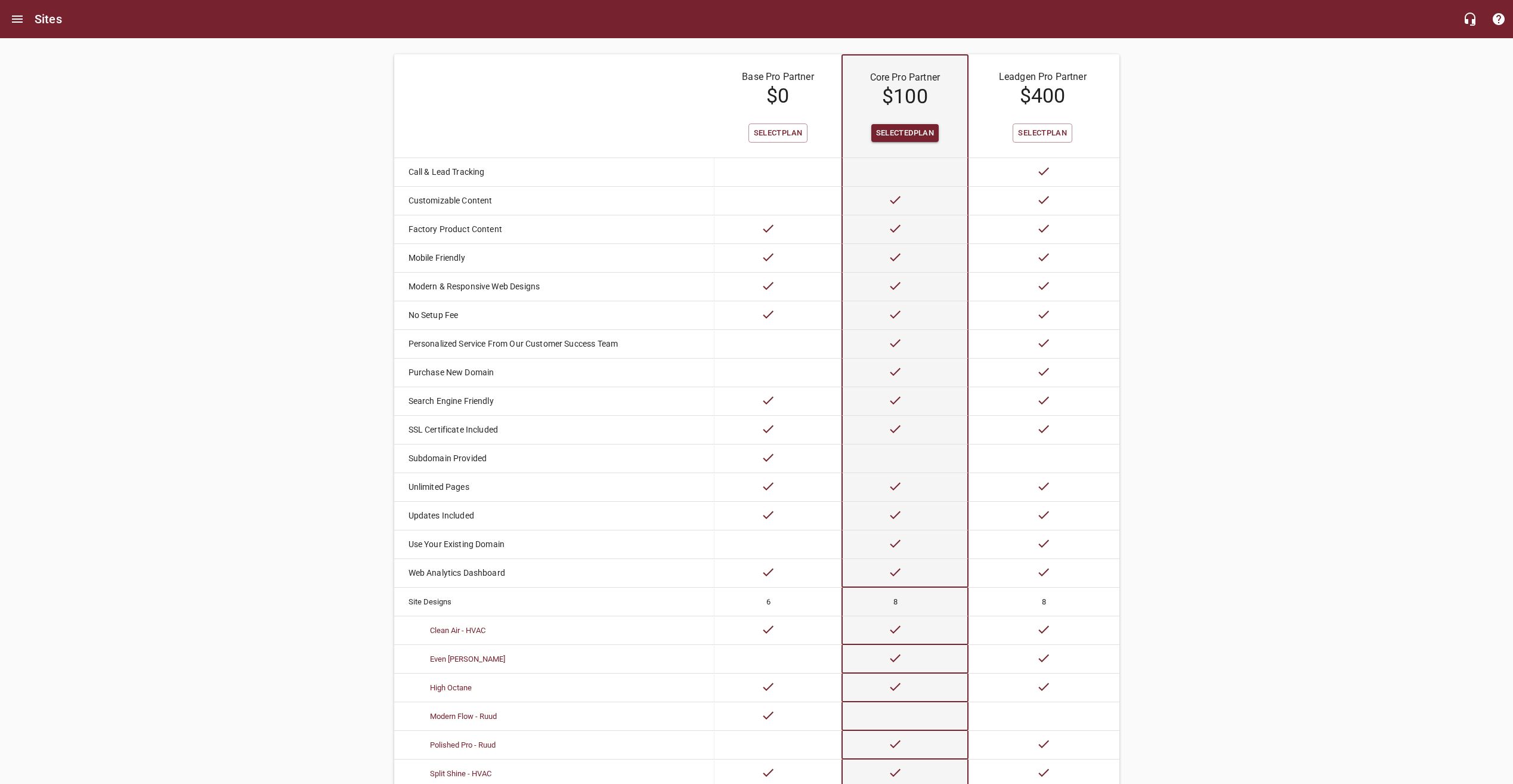
scroll to position [119, 0]
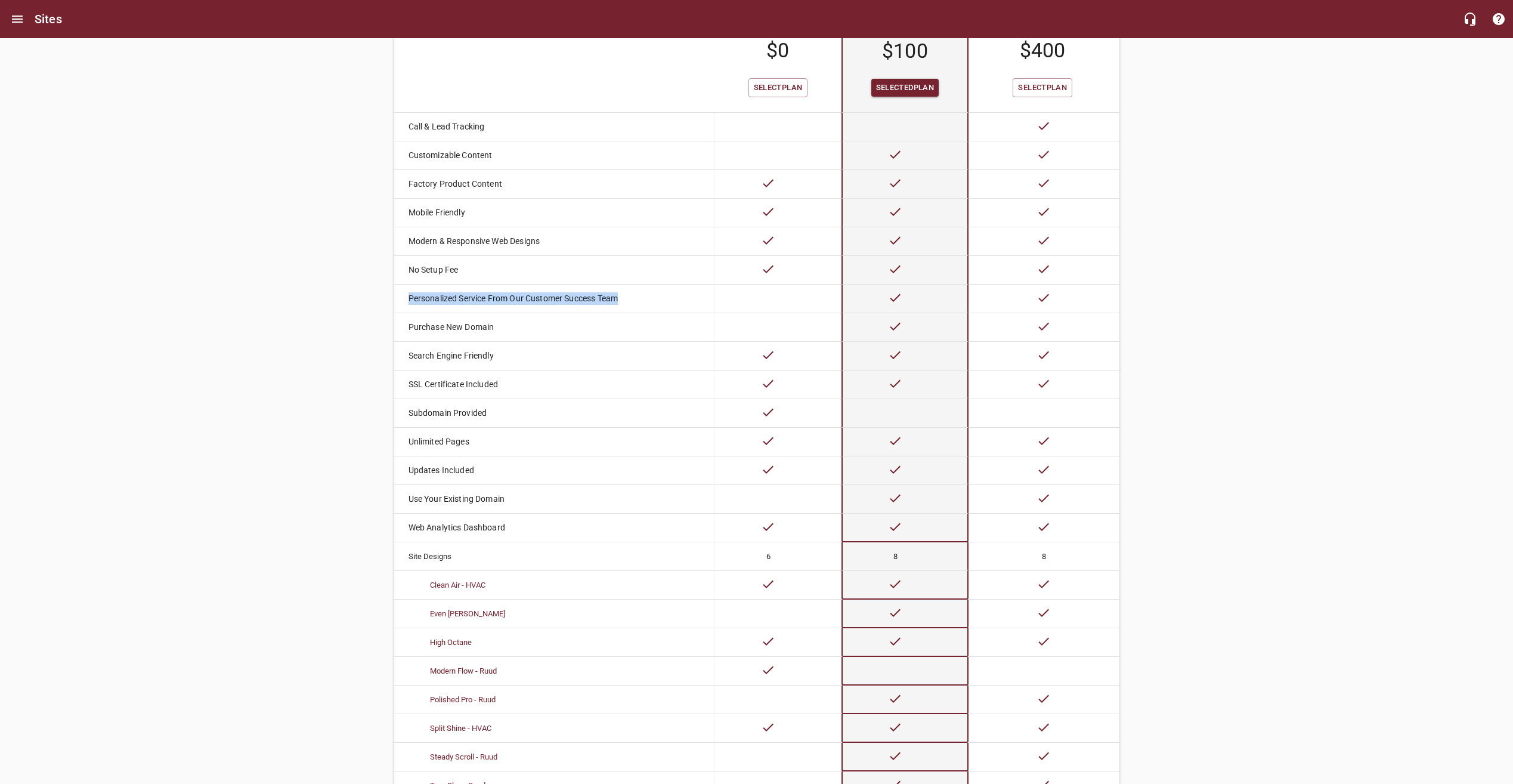
drag, startPoint x: 395, startPoint y: 298, endPoint x: 620, endPoint y: 300, distance: 225.0
click at [620, 300] on td "Personalized Service From Our Customer Success Team" at bounding box center [543, 298] width 296 height 28
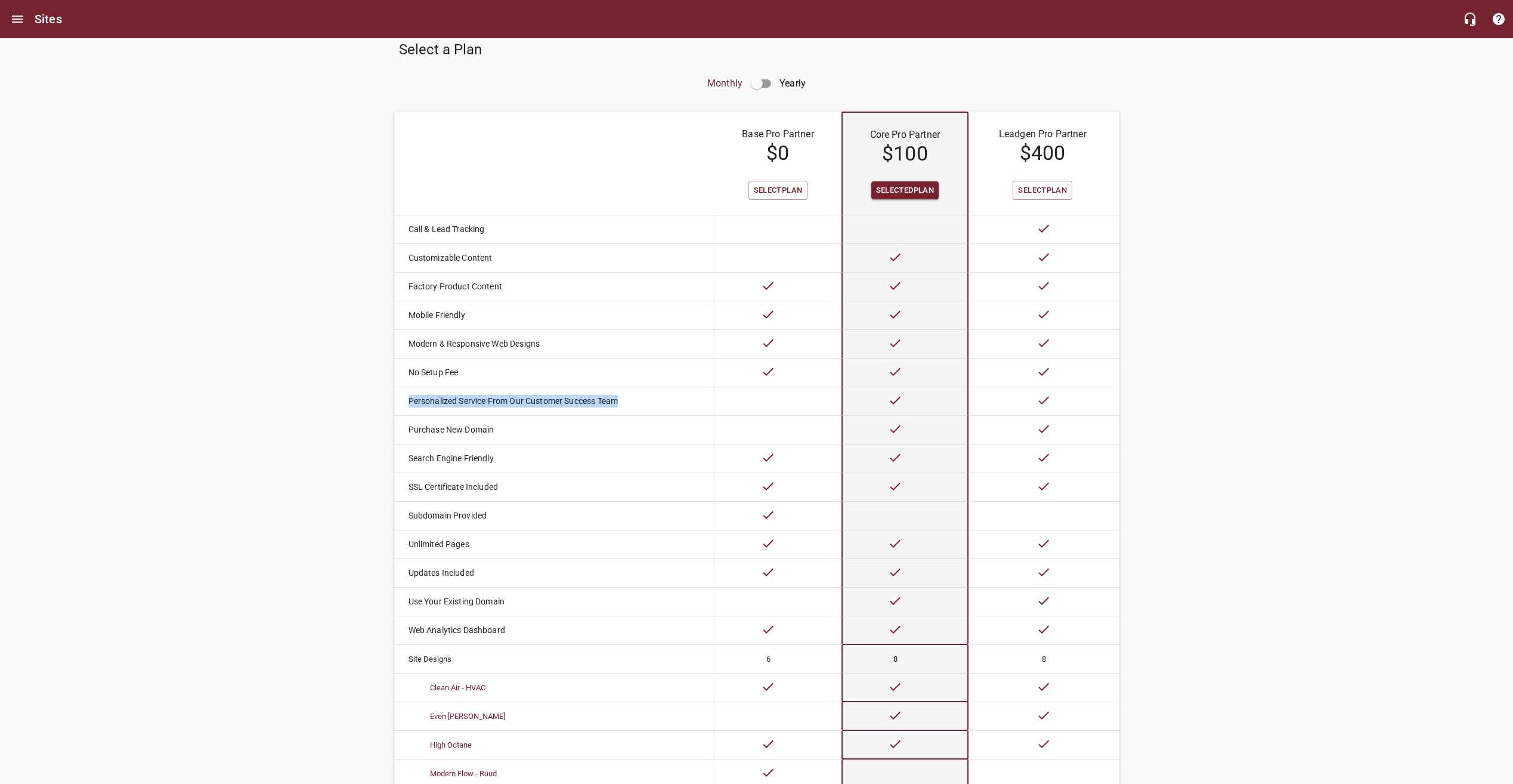
scroll to position [0, 0]
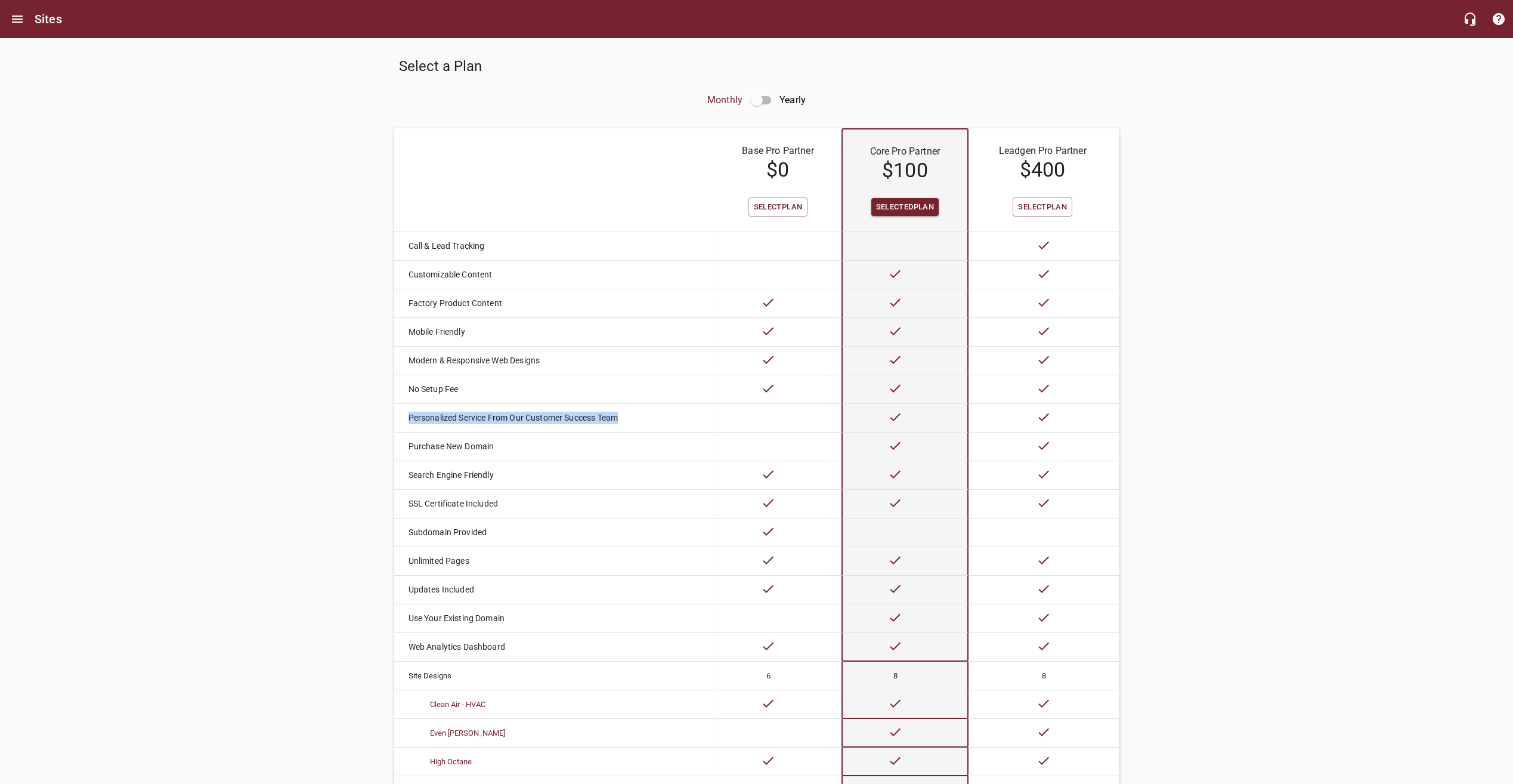
click at [763, 101] on input "checkbox" at bounding box center [756, 99] width 28 height 28
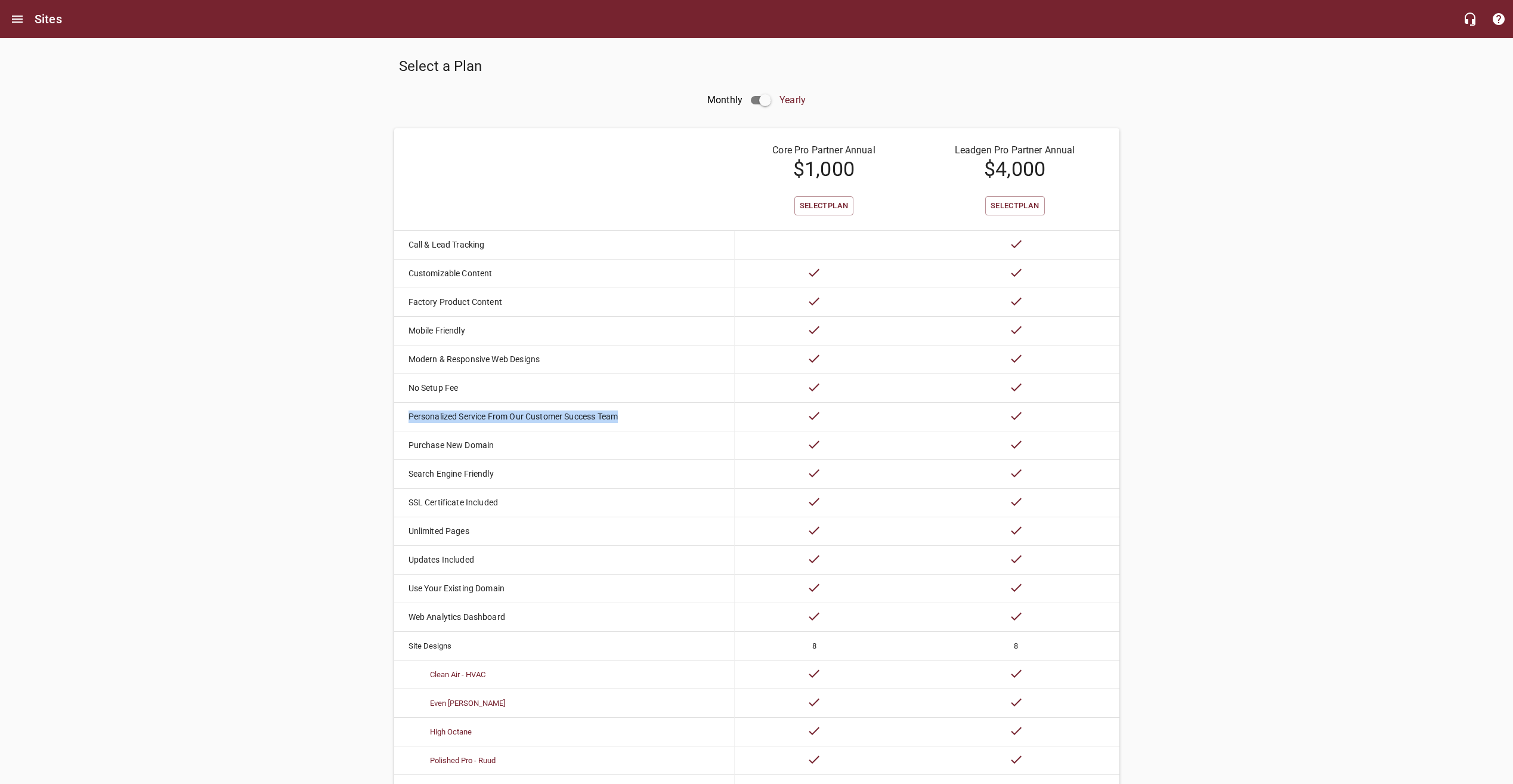
click at [763, 101] on input "checkbox" at bounding box center [765, 99] width 28 height 28
checkbox input "false"
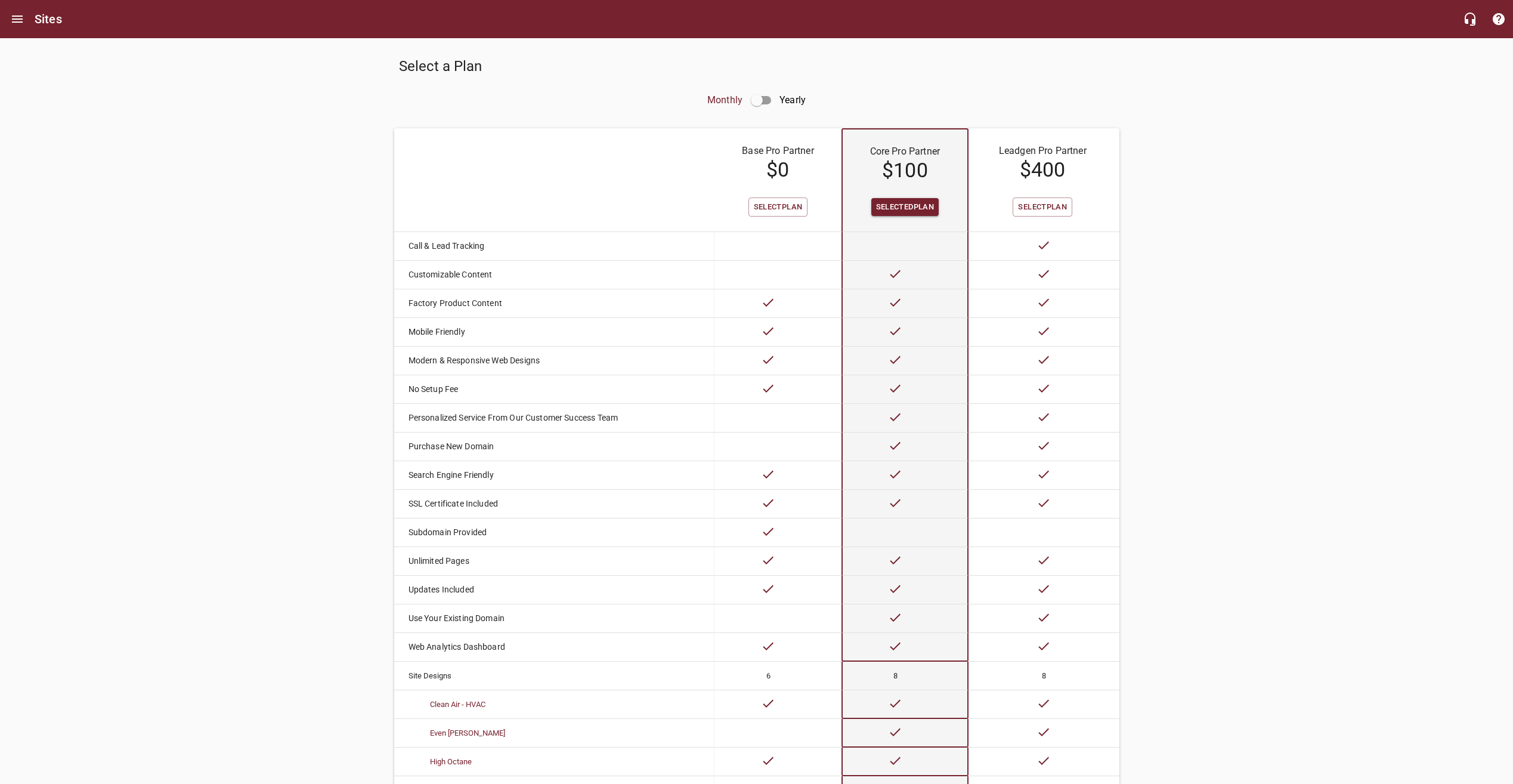
click at [296, 278] on div "Select a Plan Monthly Yearly Base Pro Partner $ 0 Core Pro Partner $ 100 Leadge…" at bounding box center [756, 525] width 1513 height 974
drag, startPoint x: 296, startPoint y: 278, endPoint x: 254, endPoint y: 271, distance: 42.6
click at [254, 271] on div "Select a Plan Monthly Yearly Base Pro Partner $ 0 Core Pro Partner $ 100 Leadge…" at bounding box center [756, 525] width 1513 height 974
click at [886, 208] on span "Selected Plan" at bounding box center [904, 207] width 57 height 14
click at [907, 346] on td at bounding box center [905, 331] width 127 height 28
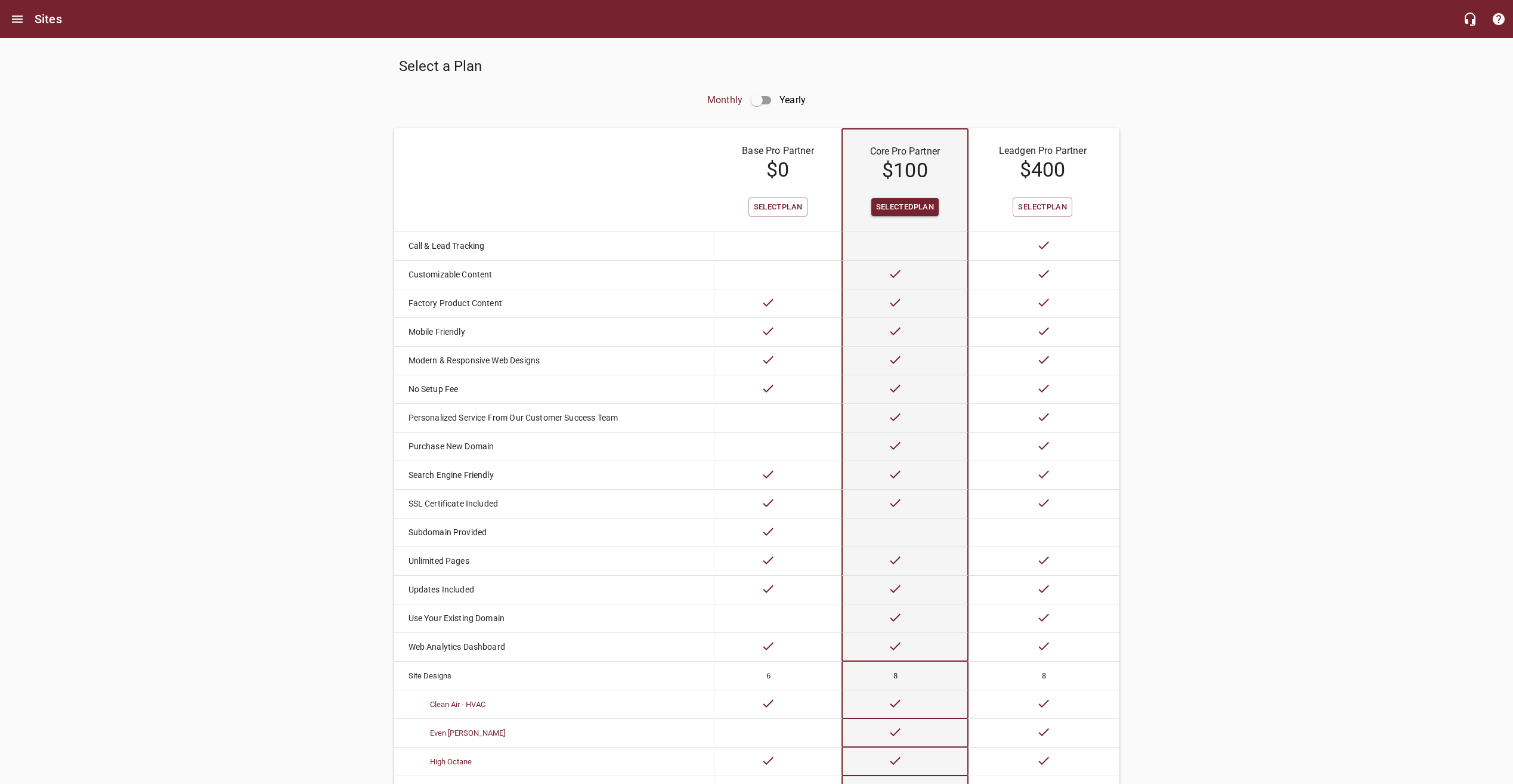
click at [476, 415] on p "Personalized Service From Our Customer Success Team" at bounding box center [549, 417] width 283 height 13
drag, startPoint x: 476, startPoint y: 415, endPoint x: 421, endPoint y: 417, distance: 55.0
click at [381, 415] on div "Select a Plan Monthly Yearly Base Pro Partner $ 0 Core Pro Partner $ 100 Leadge…" at bounding box center [756, 525] width 1513 height 974
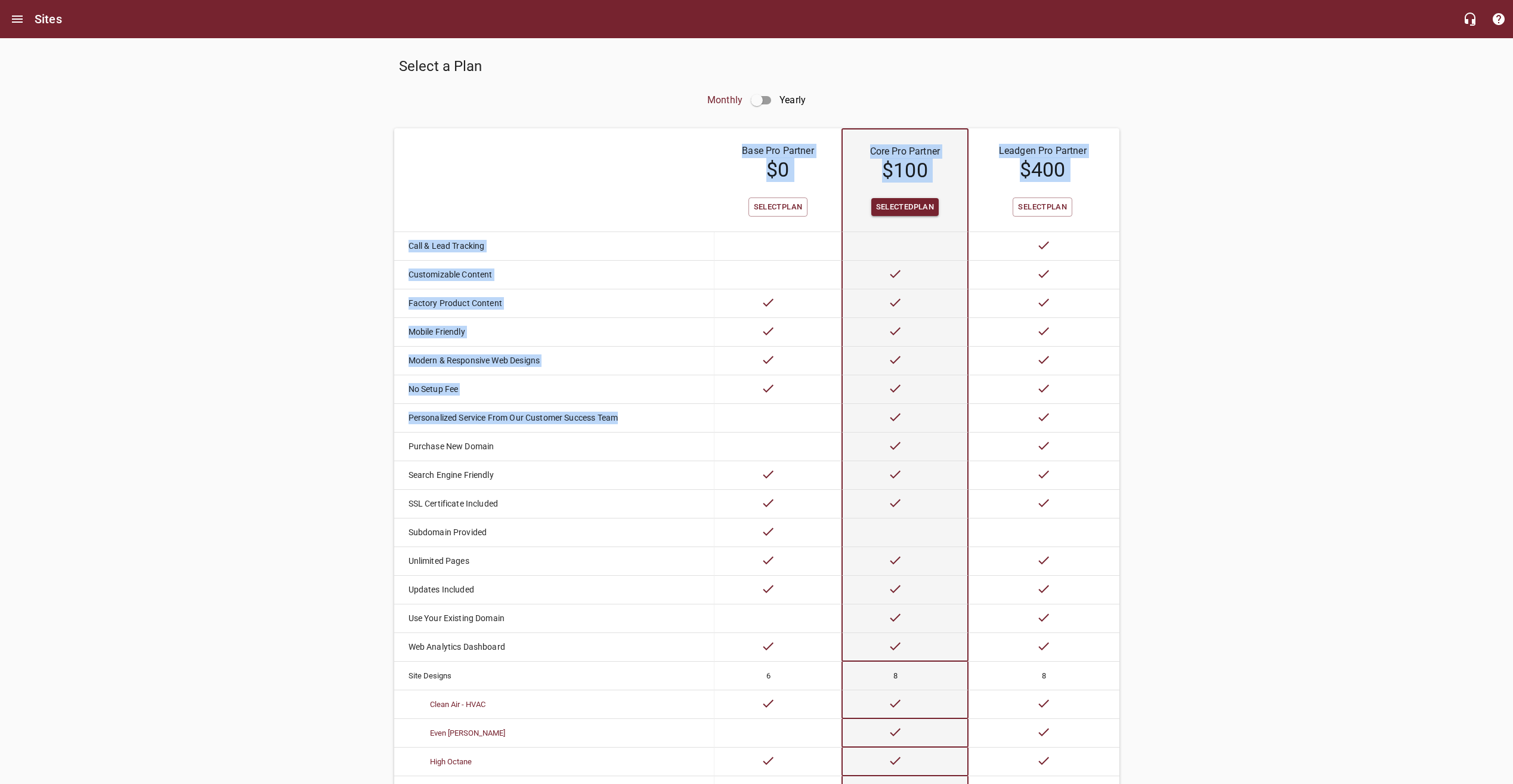
drag, startPoint x: 634, startPoint y: 416, endPoint x: 389, endPoint y: 427, distance: 245.2
click at [389, 427] on div "Select a Plan Monthly Yearly Base Pro Partner $ 0 Core Pro Partner $ 100 Leadge…" at bounding box center [756, 525] width 1513 height 974
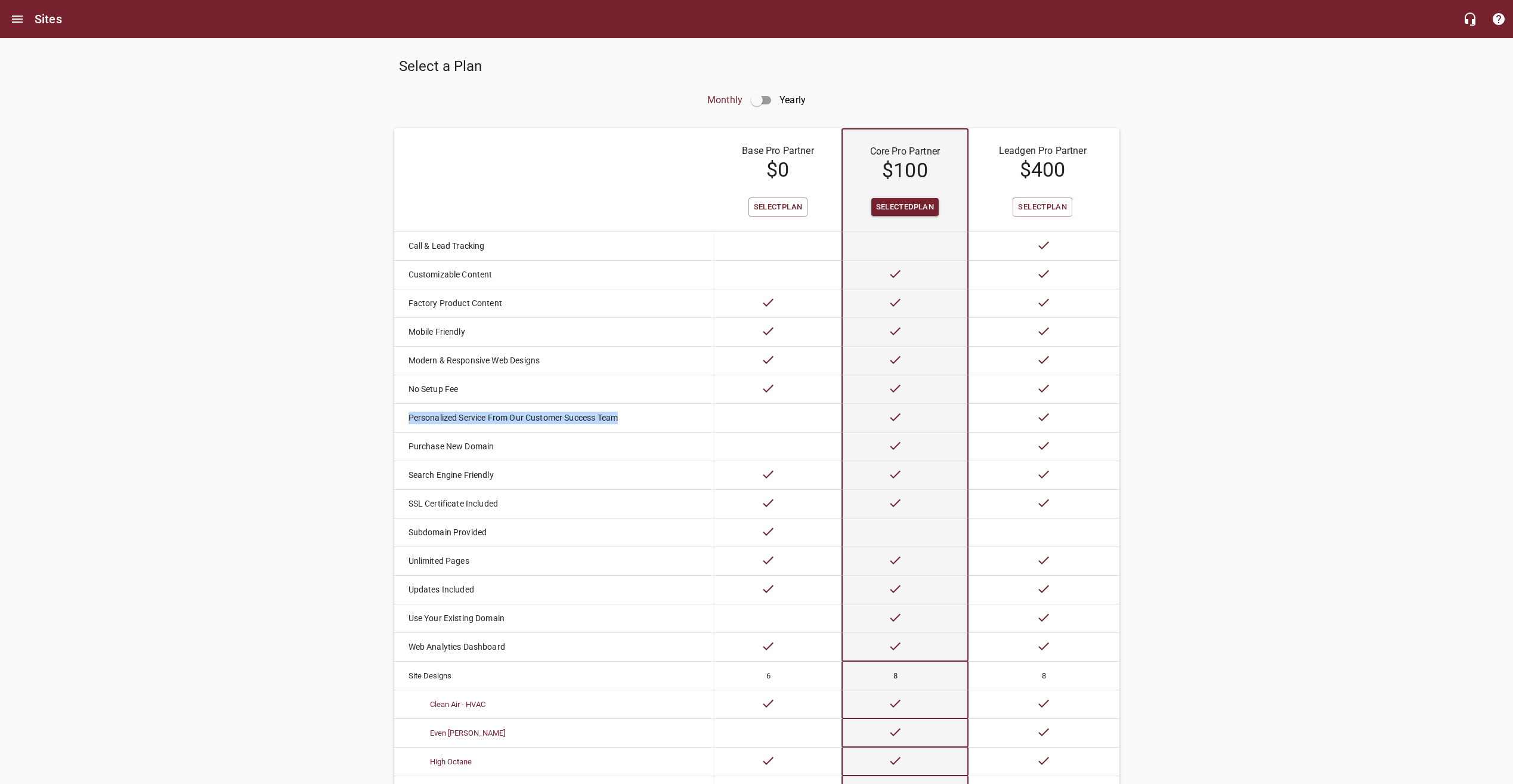
drag, startPoint x: 407, startPoint y: 420, endPoint x: 627, endPoint y: 424, distance: 220.0
click at [627, 424] on td "Personalized Service From Our Customer Success Team" at bounding box center [543, 418] width 296 height 28
drag, startPoint x: 627, startPoint y: 424, endPoint x: 732, endPoint y: 419, distance: 105.1
click at [732, 419] on td at bounding box center [778, 418] width 127 height 28
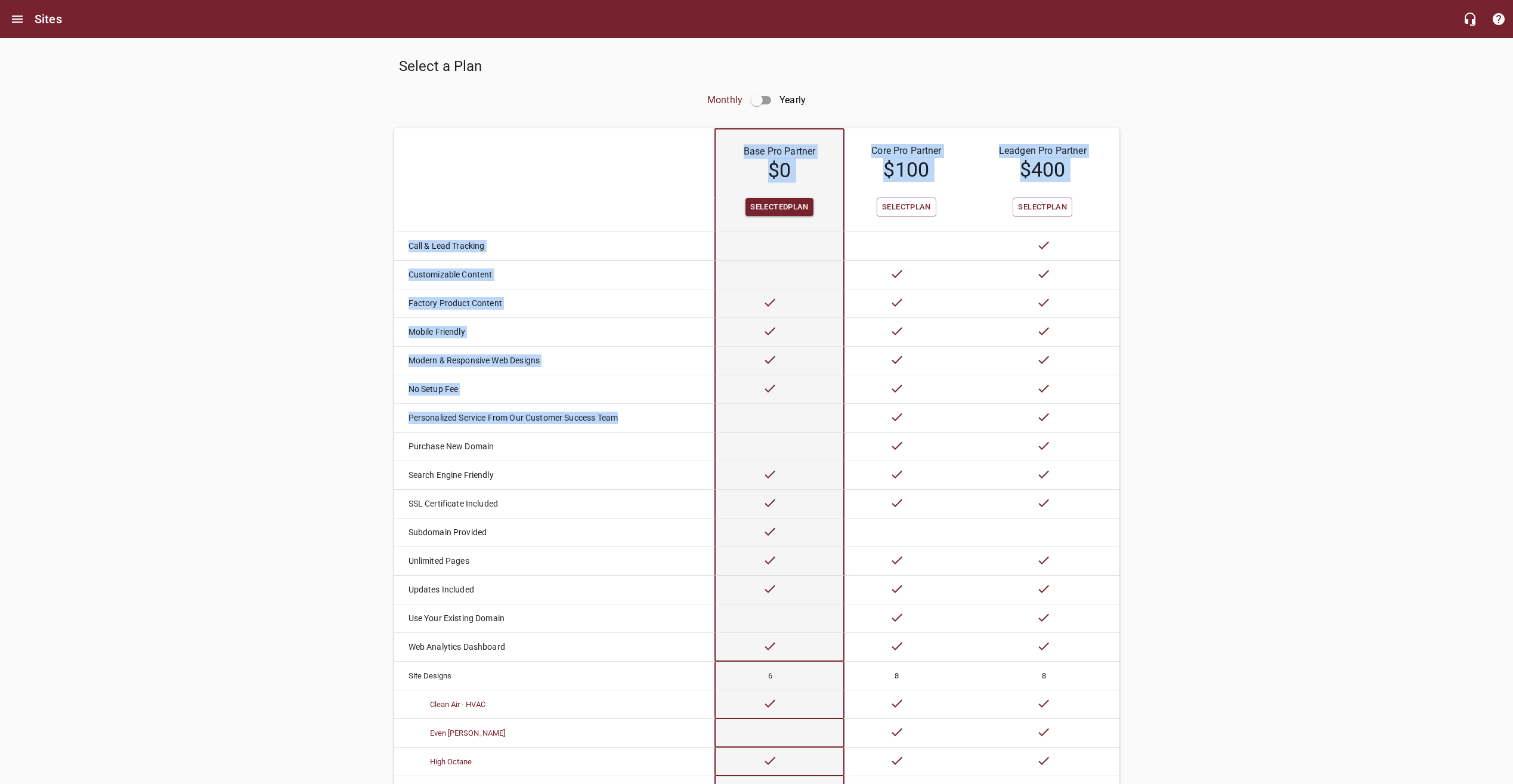
drag, startPoint x: 628, startPoint y: 424, endPoint x: 377, endPoint y: 423, distance: 251.0
click at [377, 423] on div "Select a Plan Monthly Yearly Base Pro Partner $ 0 Core Pro Partner $ 100 Leadge…" at bounding box center [756, 525] width 1513 height 974
drag, startPoint x: 377, startPoint y: 423, endPoint x: 387, endPoint y: 420, distance: 10.4
click at [387, 420] on div "Select a Plan Monthly Yearly Base Pro Partner $ 0 Core Pro Partner $ 100 Leadge…" at bounding box center [756, 525] width 1513 height 974
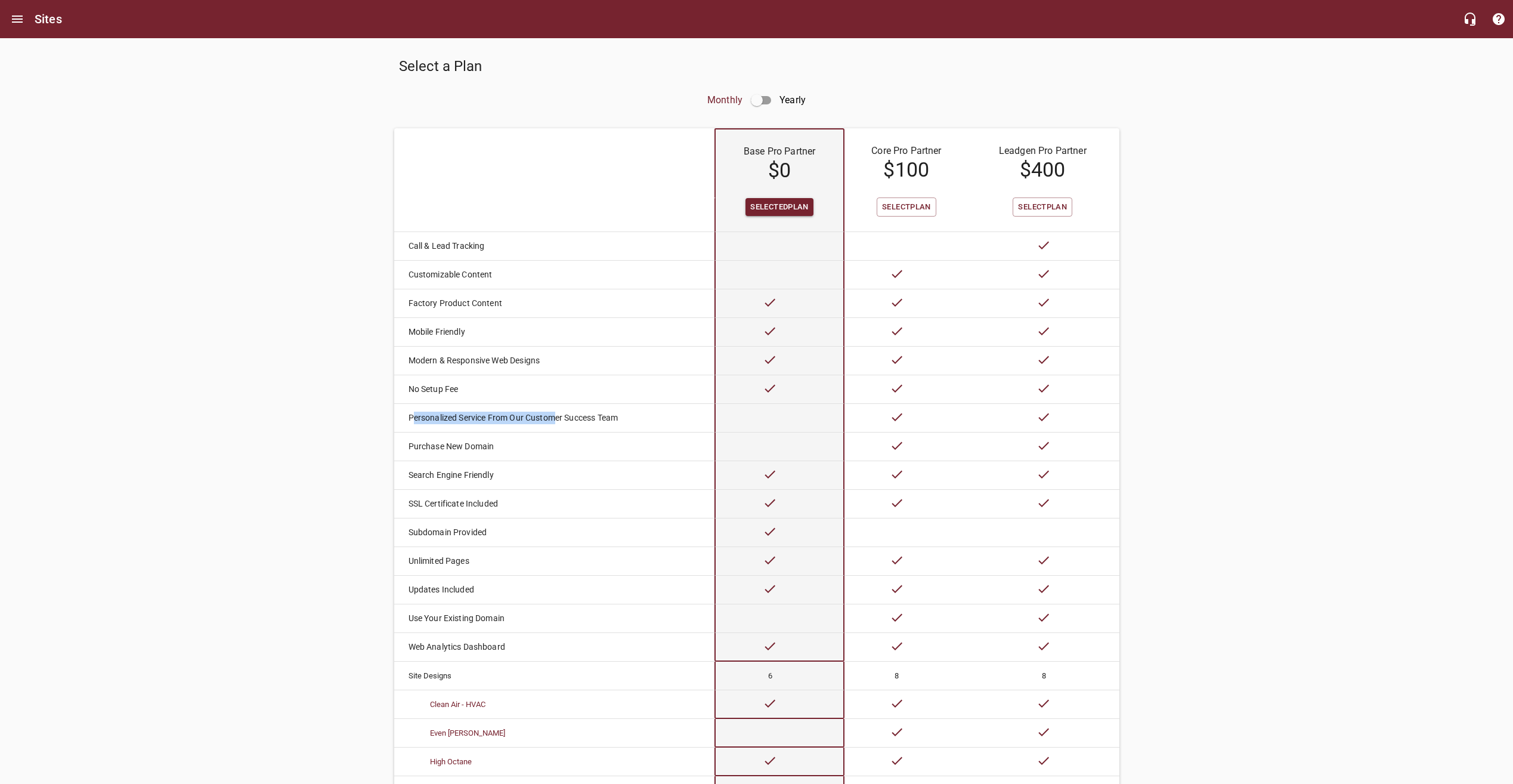
drag, startPoint x: 414, startPoint y: 418, endPoint x: 554, endPoint y: 429, distance: 140.4
click at [554, 429] on td "Personalized Service From Our Customer Success Team" at bounding box center [543, 418] width 296 height 28
drag, startPoint x: 554, startPoint y: 429, endPoint x: 455, endPoint y: 419, distance: 99.5
click at [554, 429] on td "Personalized Service From Our Customer Success Team" at bounding box center [543, 418] width 296 height 28
drag, startPoint x: 407, startPoint y: 416, endPoint x: 620, endPoint y: 427, distance: 213.3
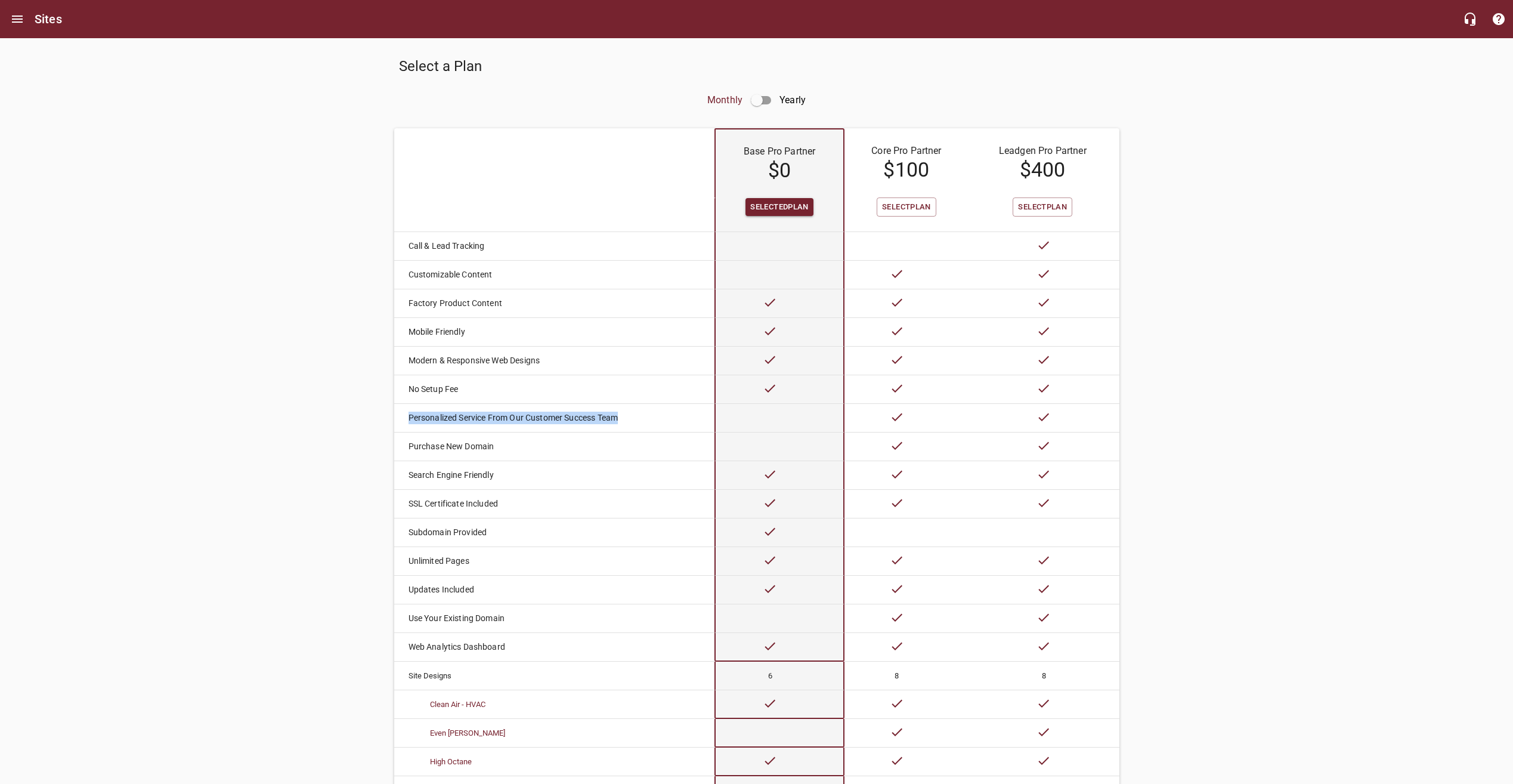
click at [620, 427] on td "Personalized Service From Our Customer Success Team" at bounding box center [543, 418] width 296 height 28
drag, startPoint x: 620, startPoint y: 427, endPoint x: 890, endPoint y: 232, distance: 333.1
click at [880, 255] on td at bounding box center [906, 245] width 124 height 28
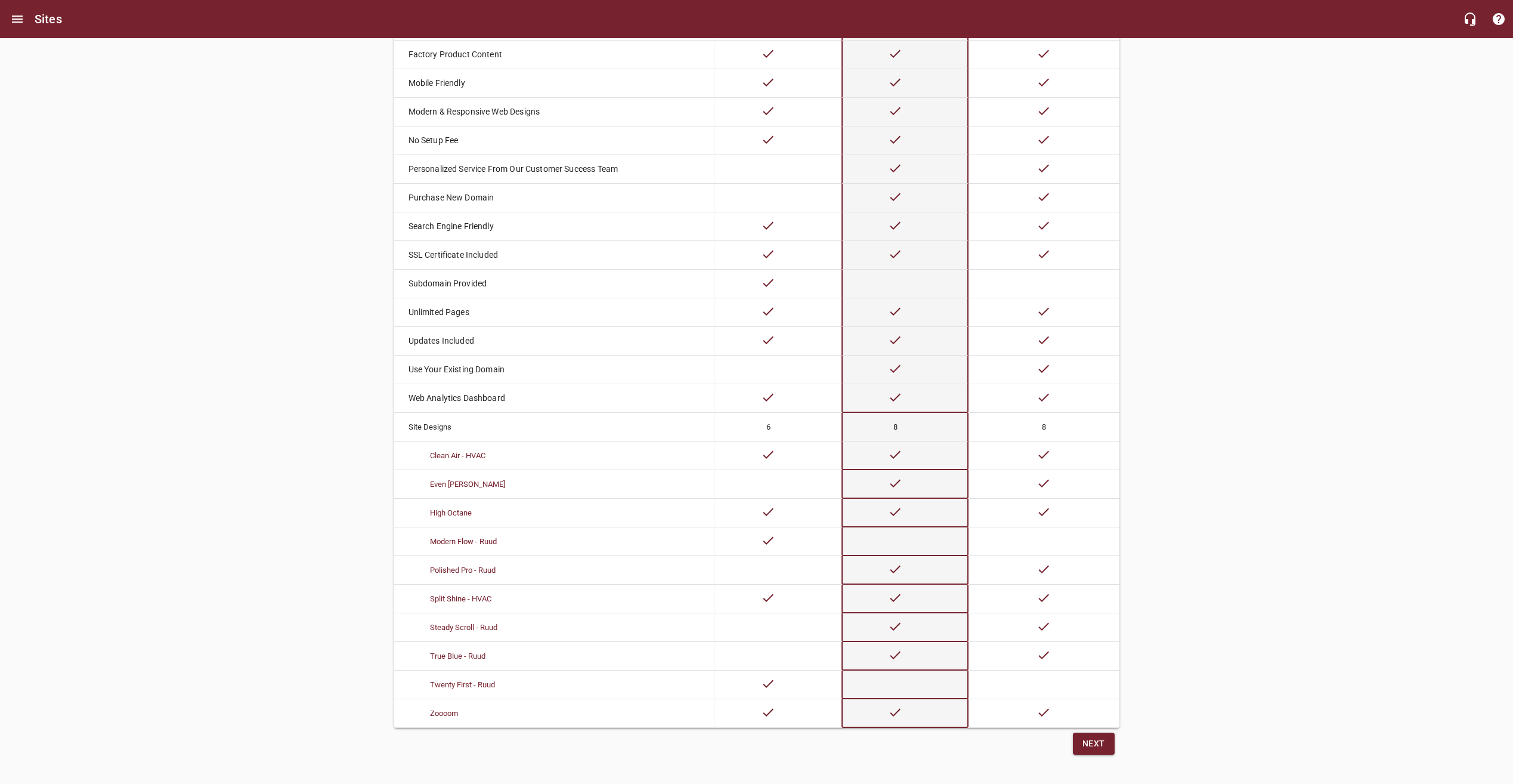
scroll to position [263, 0]
click at [1096, 734] on span "Next" at bounding box center [1093, 740] width 22 height 15
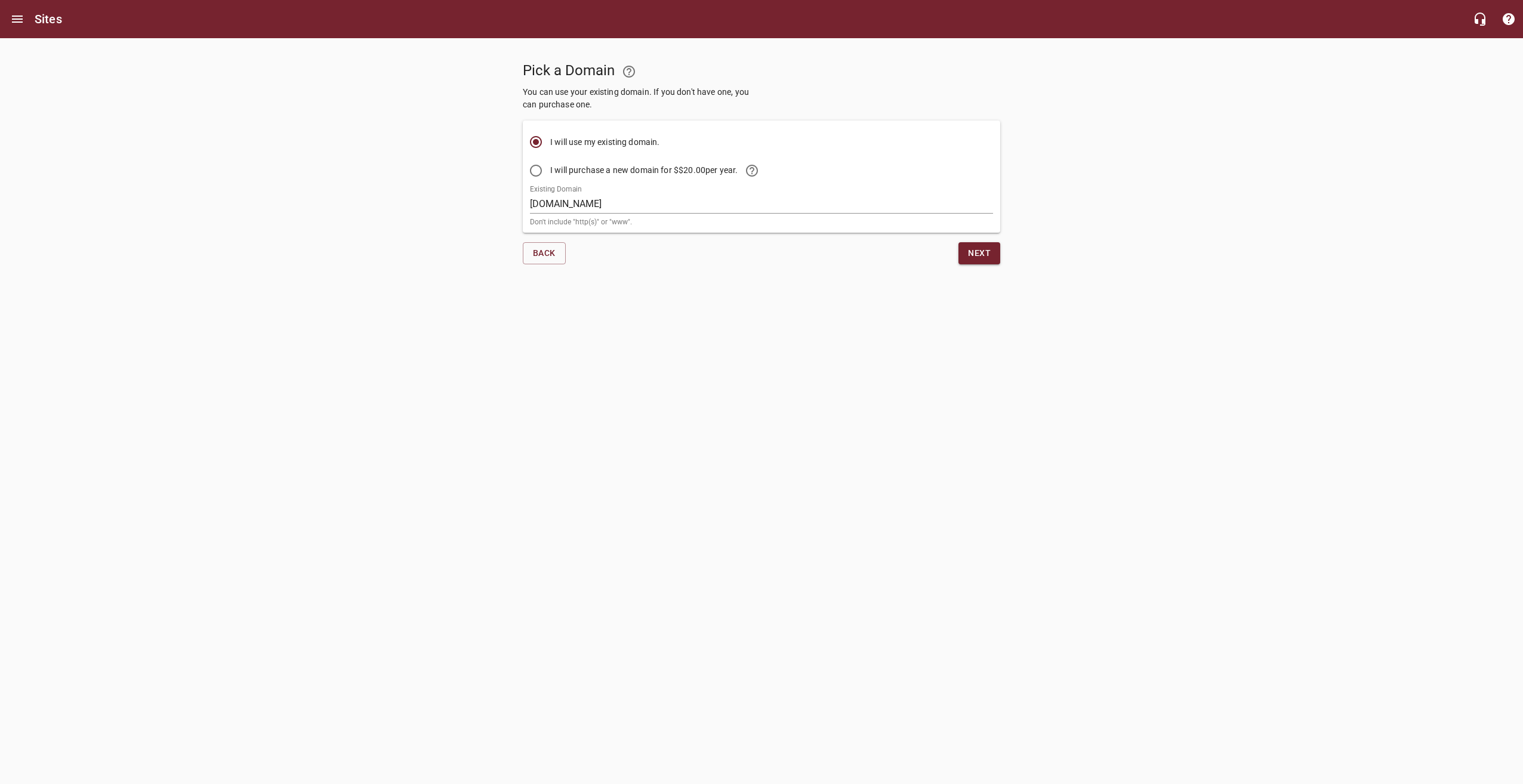
click at [569, 142] on span "I will use my existing domain." at bounding box center [605, 142] width 110 height 13
click at [551, 142] on input "I will use my existing domain." at bounding box center [535, 141] width 28 height 28
click at [535, 170] on input "I will purchase a new domain for $ $20.00 per year." at bounding box center [535, 169] width 28 height 28
radio input "true"
click at [536, 144] on input "I will use my existing domain." at bounding box center [535, 141] width 28 height 28
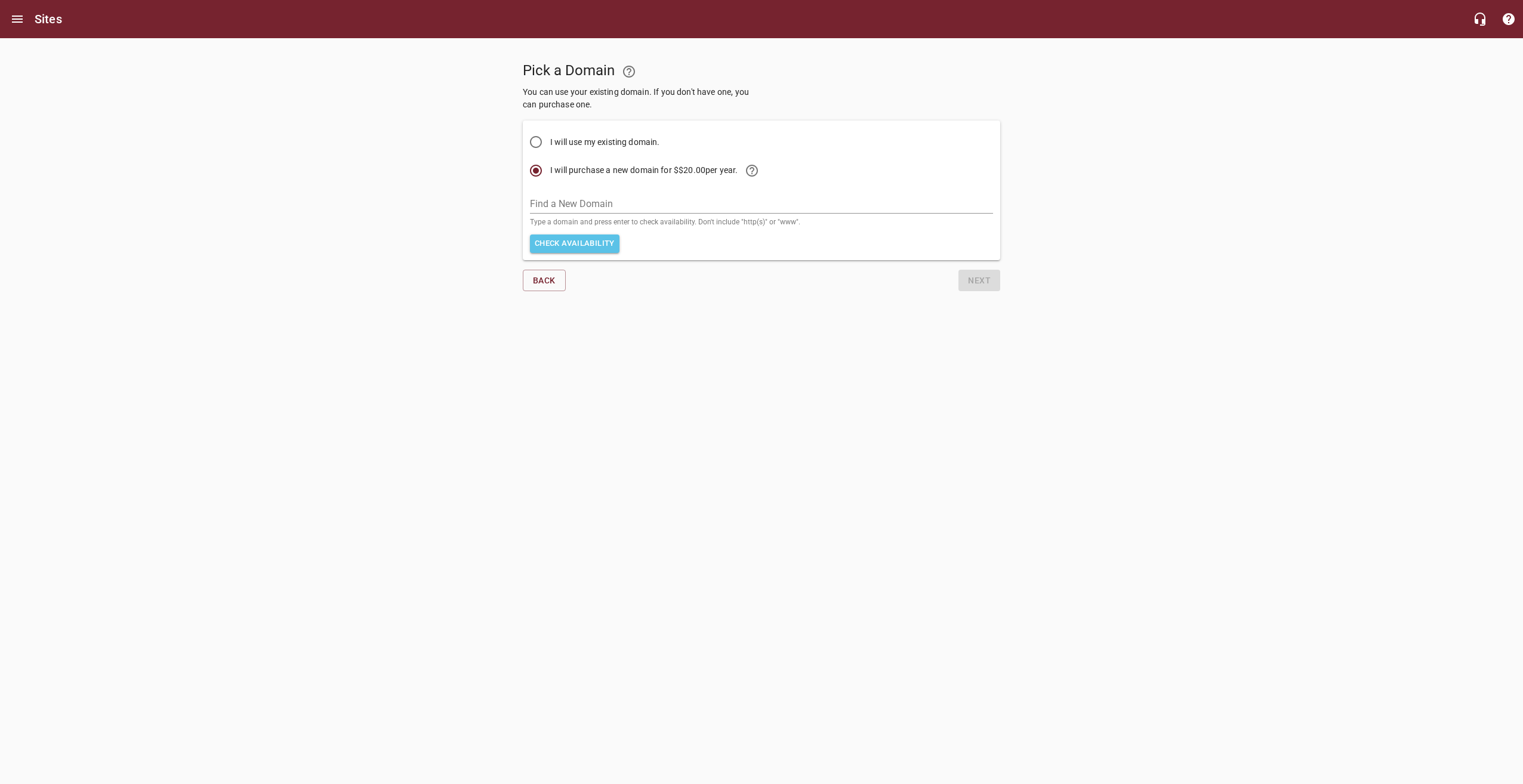
radio input "true"
click at [538, 174] on input "I will purchase a new domain for $ $20.00 per year." at bounding box center [535, 169] width 28 height 28
radio input "true"
click at [537, 137] on input "I will use my existing domain." at bounding box center [535, 141] width 28 height 28
radio input "true"
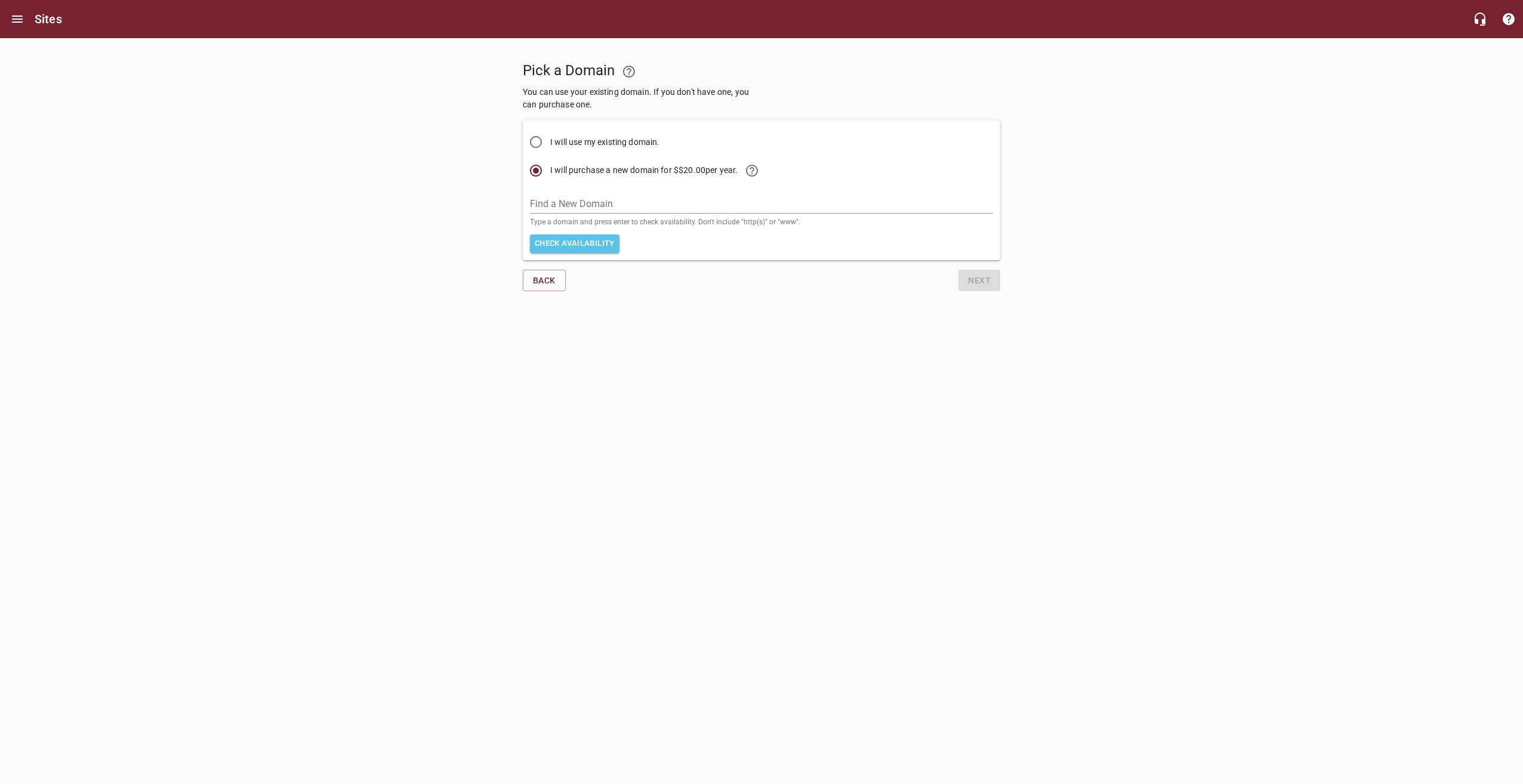
radio input "false"
click at [562, 200] on input "Existing Domain" at bounding box center [761, 205] width 463 height 19
type input "[DOMAIN_NAME]"
click at [794, 296] on html "Sites Pick a Domain You can use your existing domain. If you don't have one, yo…" at bounding box center [761, 148] width 1523 height 296
click at [985, 254] on span "Next" at bounding box center [978, 252] width 22 height 15
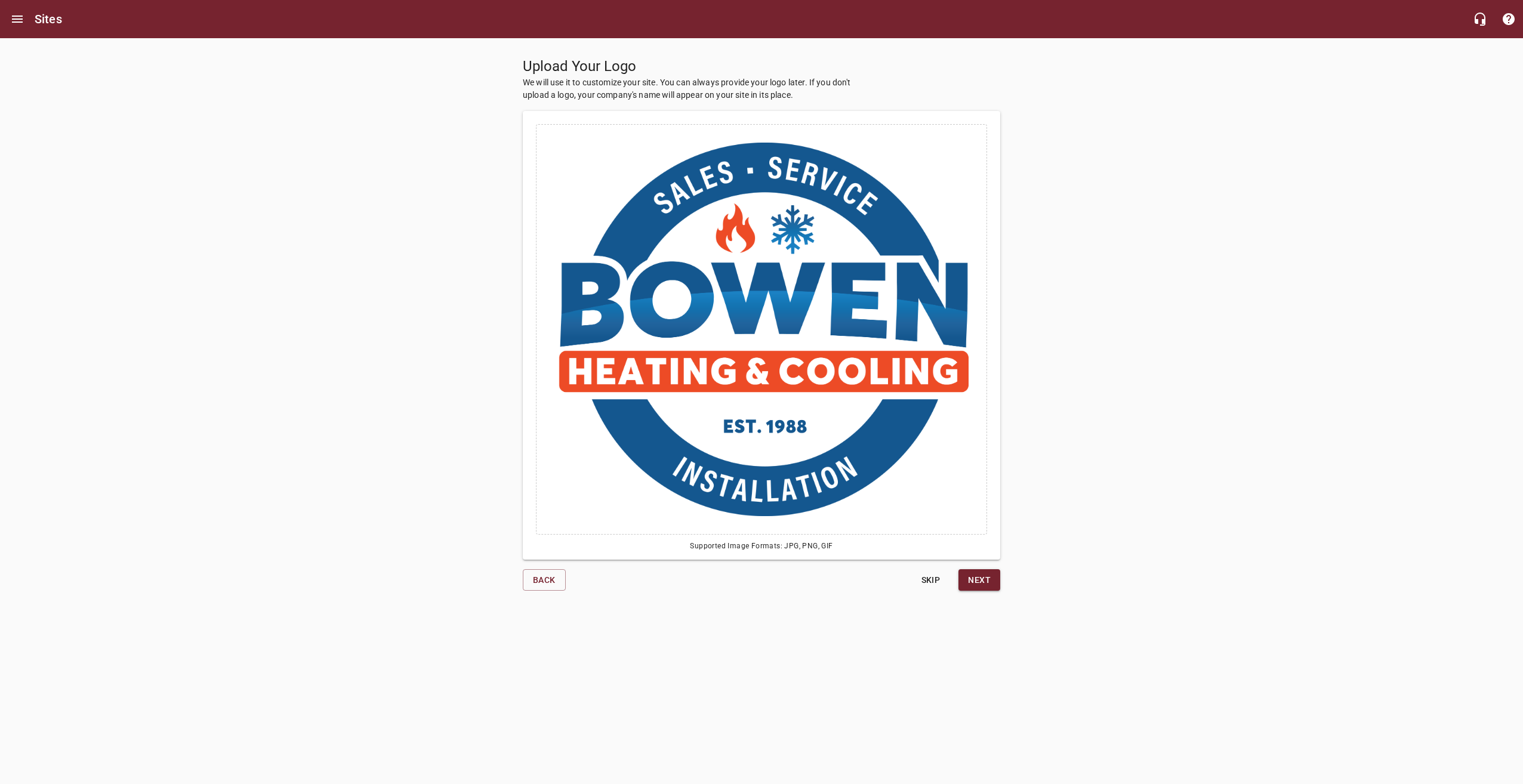
click at [988, 579] on span "Next" at bounding box center [978, 579] width 22 height 15
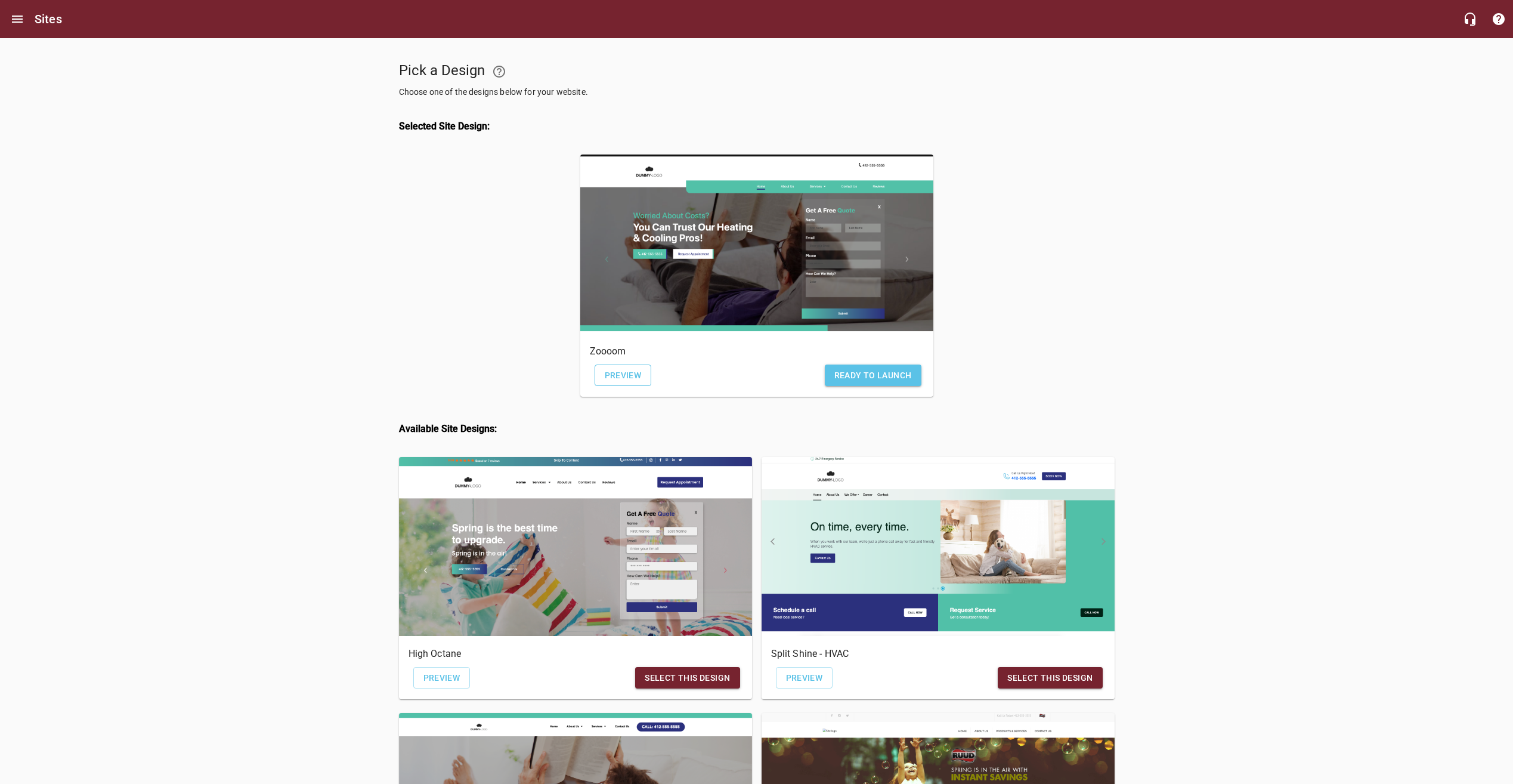
click at [626, 367] on link "Preview" at bounding box center [623, 375] width 57 height 22
click at [18, 19] on icon "Open drawer" at bounding box center [17, 19] width 11 height 7
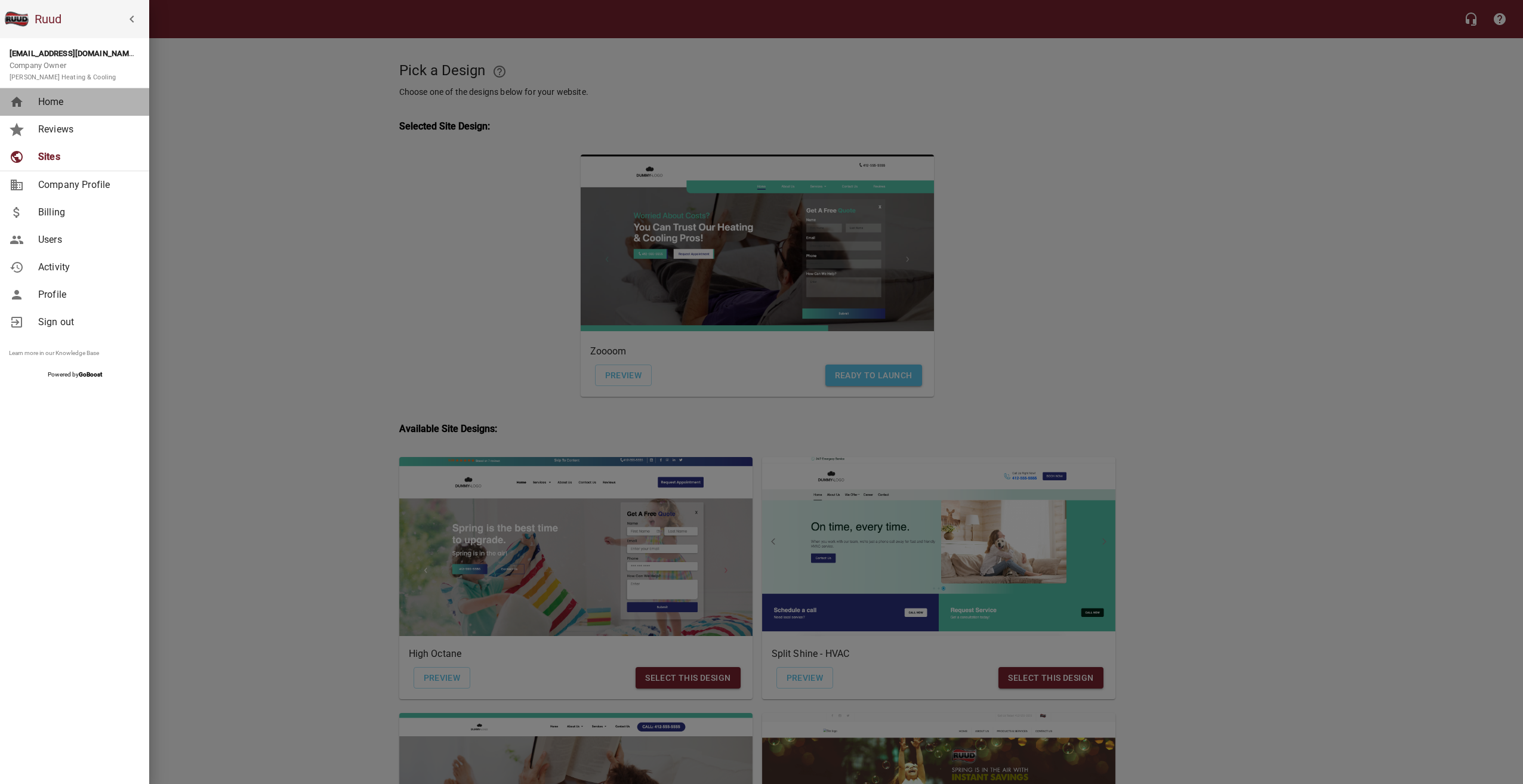
click at [94, 97] on span "Home" at bounding box center [86, 101] width 96 height 15
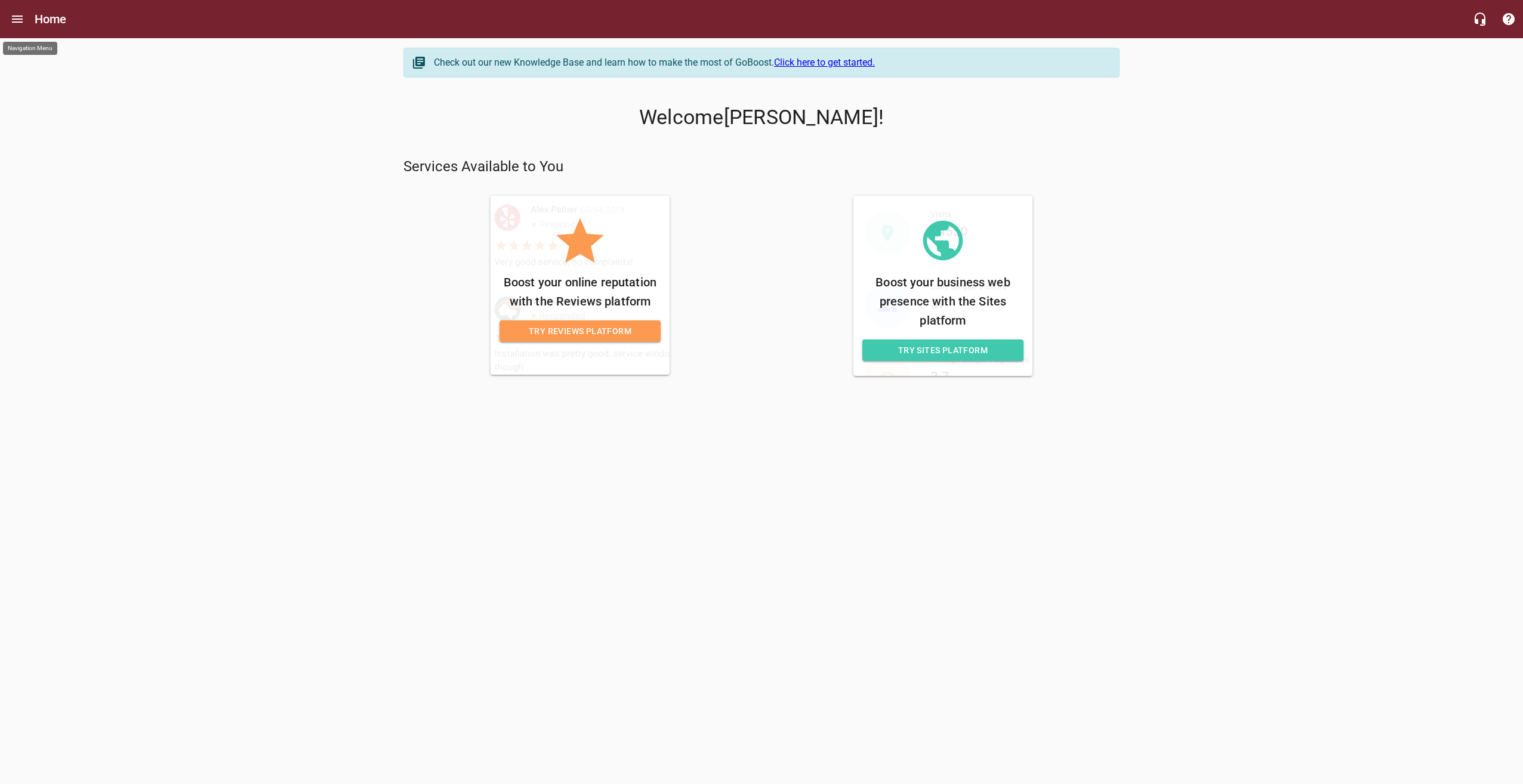
click at [10, 13] on button "Open drawer" at bounding box center [17, 19] width 28 height 28
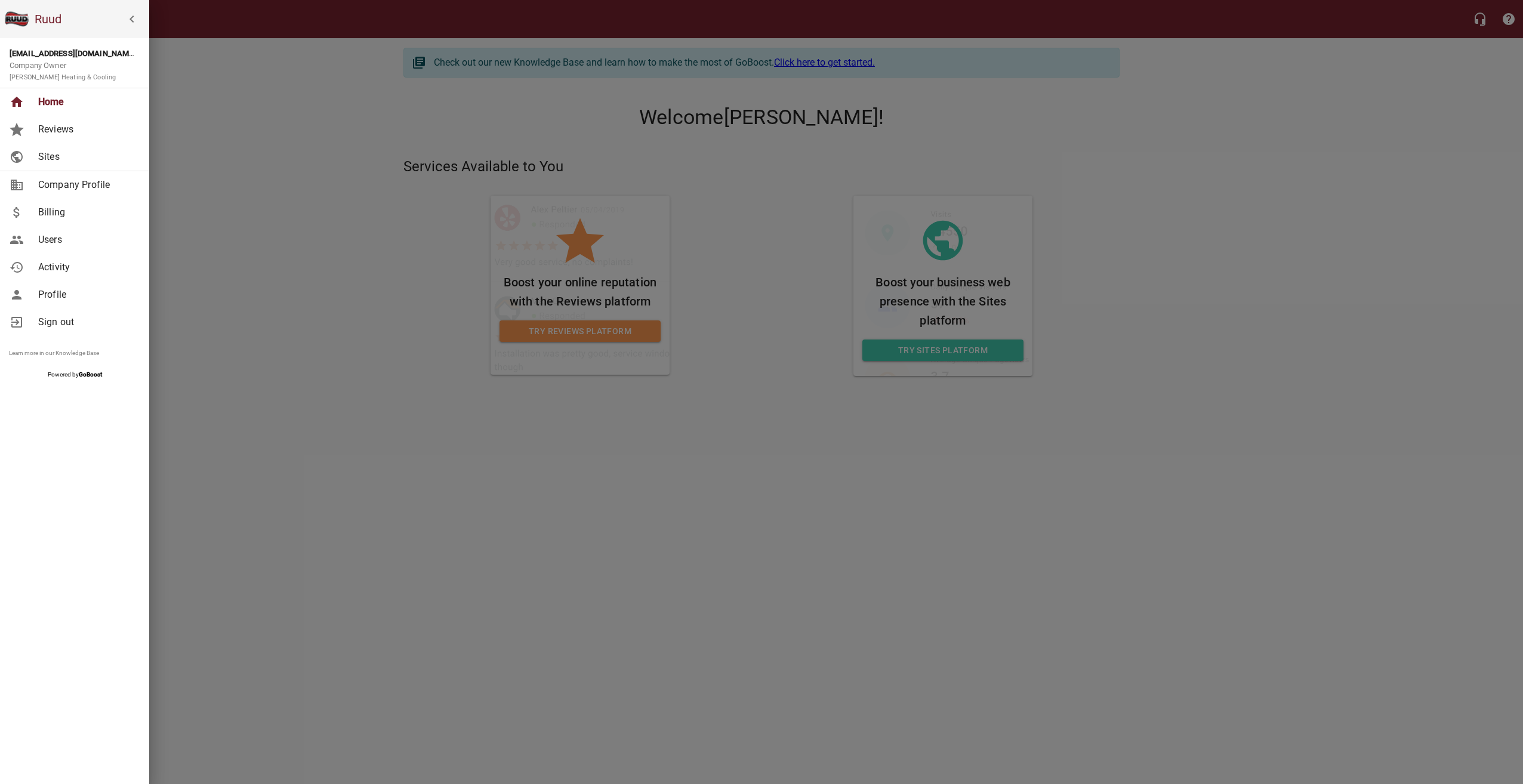
click at [71, 159] on span "Sites" at bounding box center [86, 157] width 96 height 15
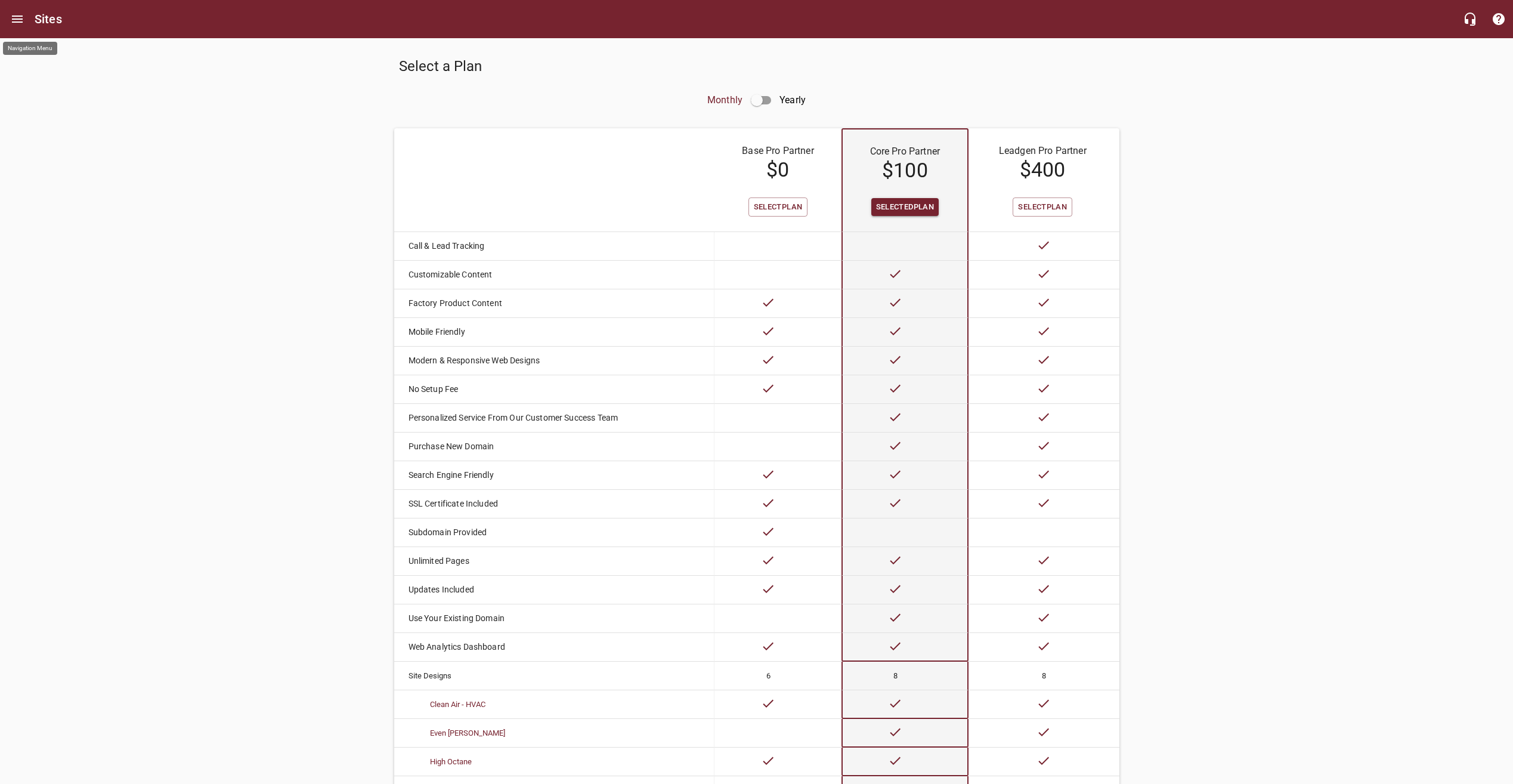
click at [21, 19] on icon "Open drawer" at bounding box center [17, 19] width 11 height 7
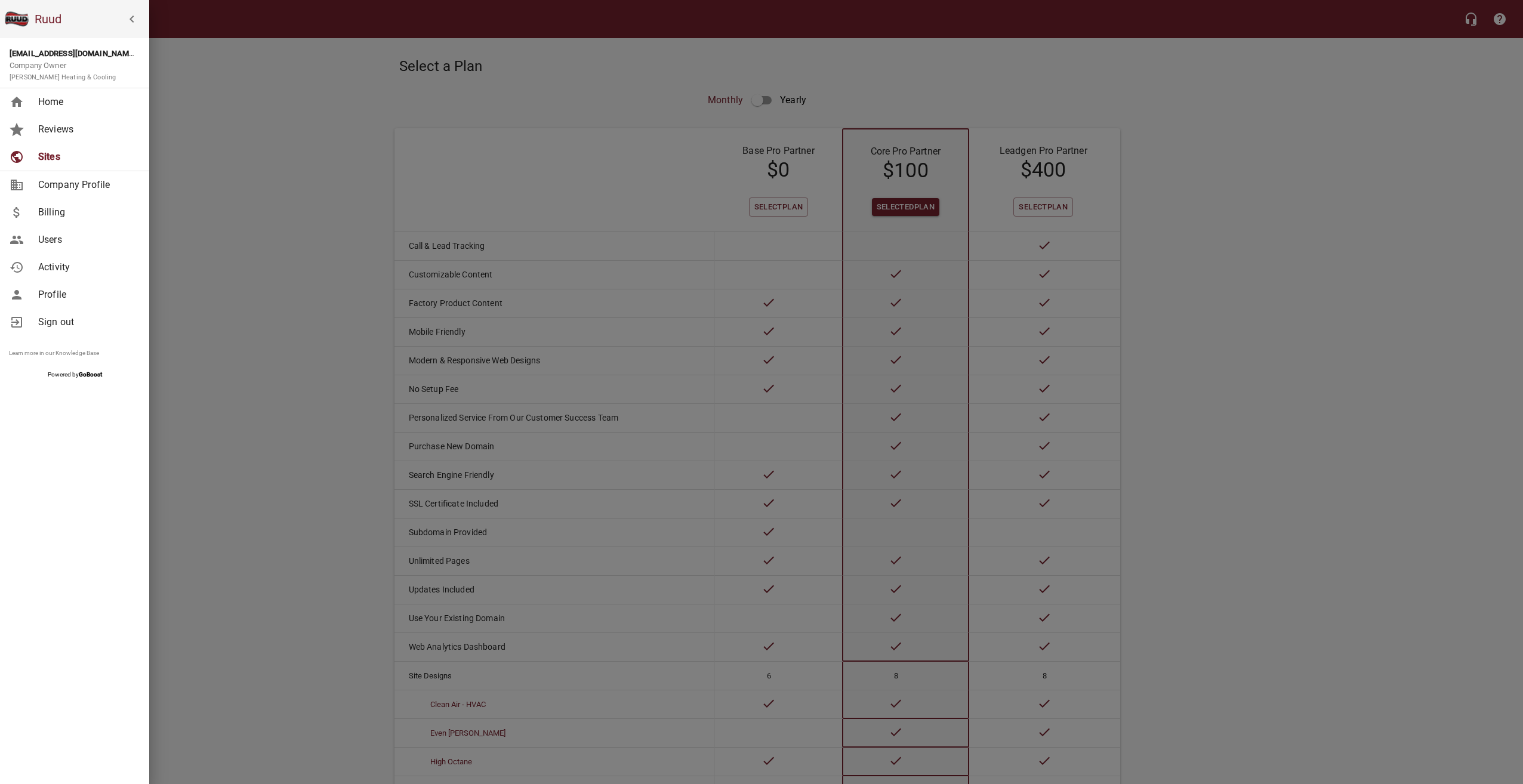
click at [59, 105] on span "Home" at bounding box center [86, 101] width 96 height 15
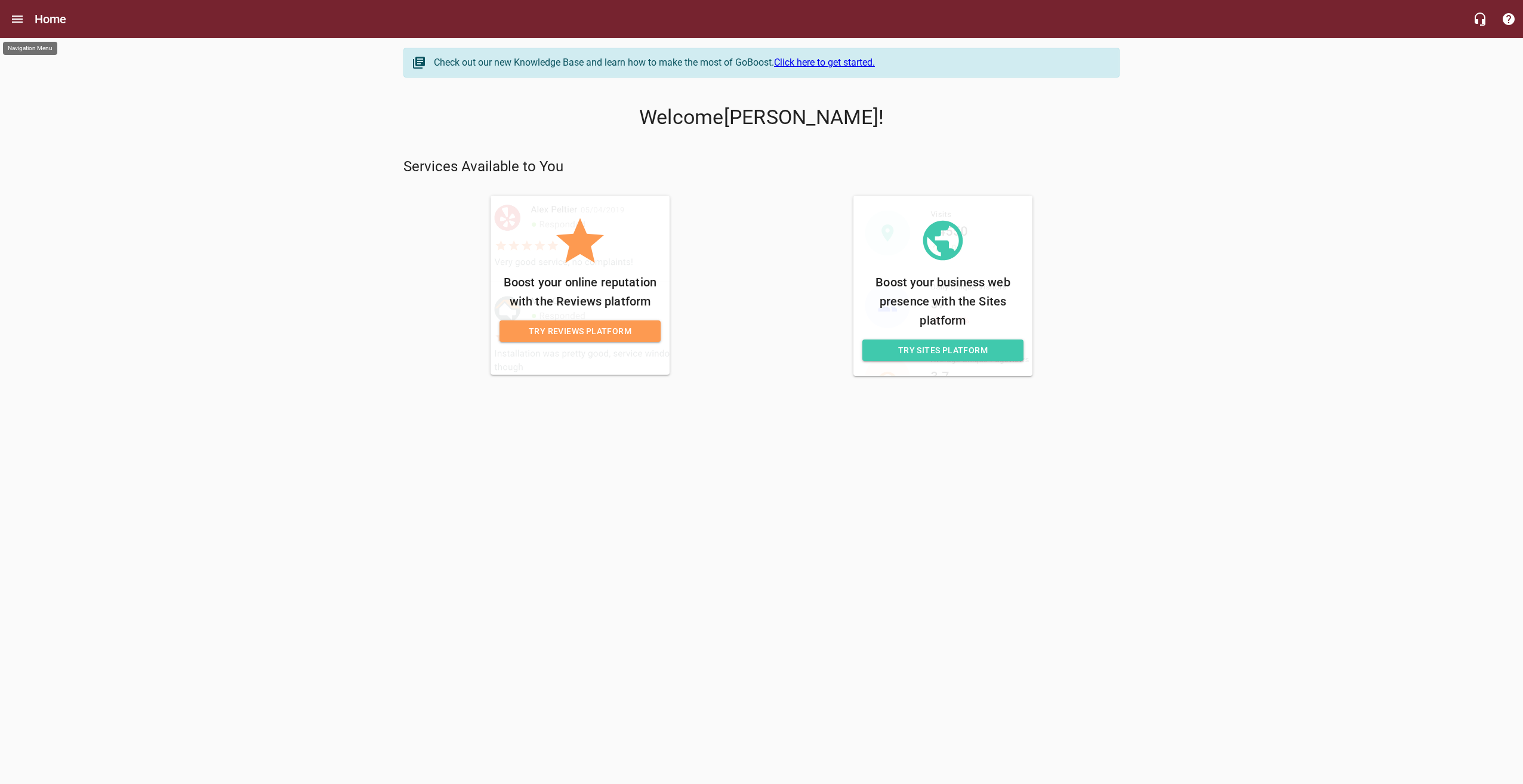
click at [23, 23] on icon "Open drawer" at bounding box center [17, 19] width 15 height 15
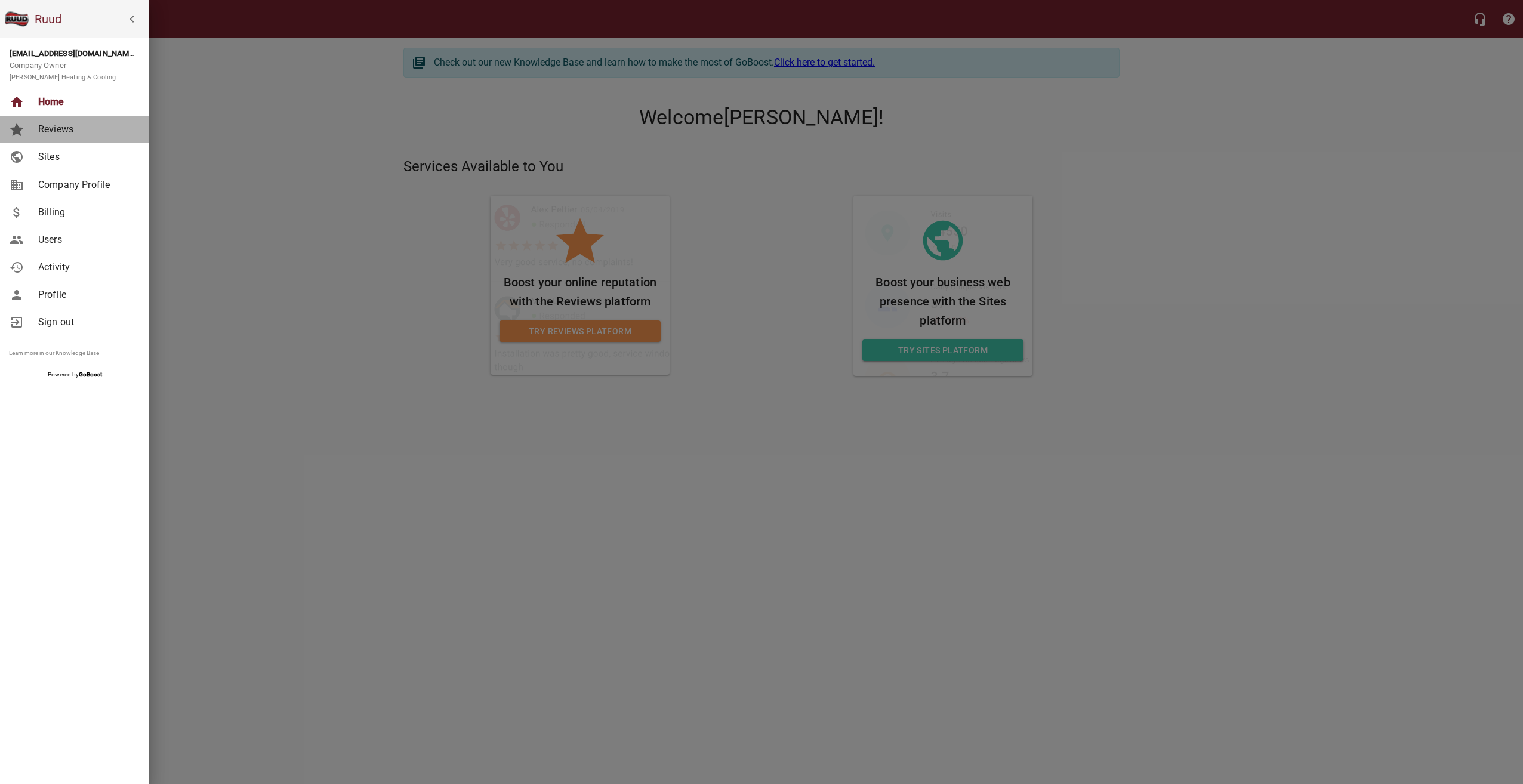
click at [77, 131] on span "Reviews" at bounding box center [86, 130] width 96 height 15
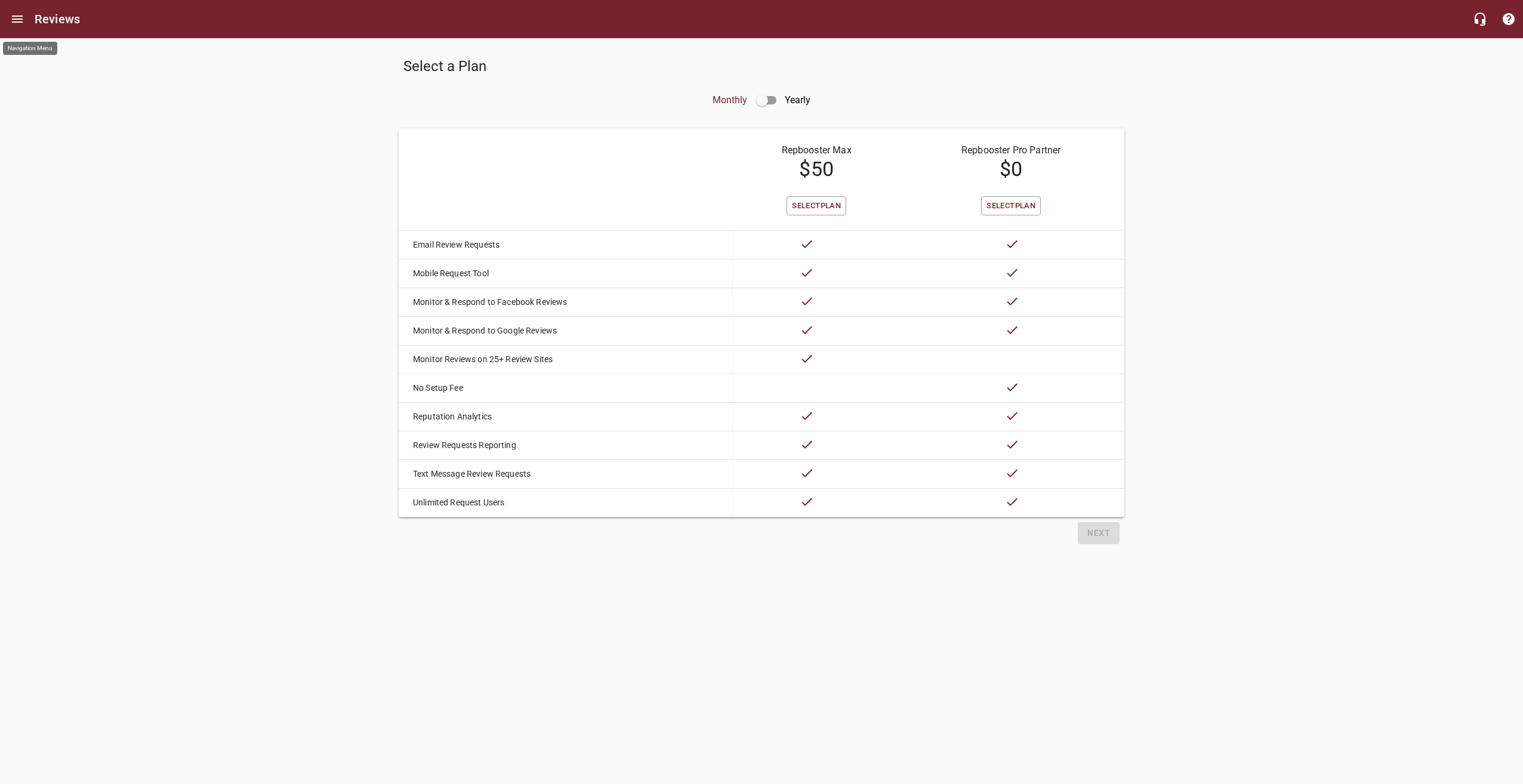
click at [15, 19] on icon "Open drawer" at bounding box center [17, 19] width 11 height 7
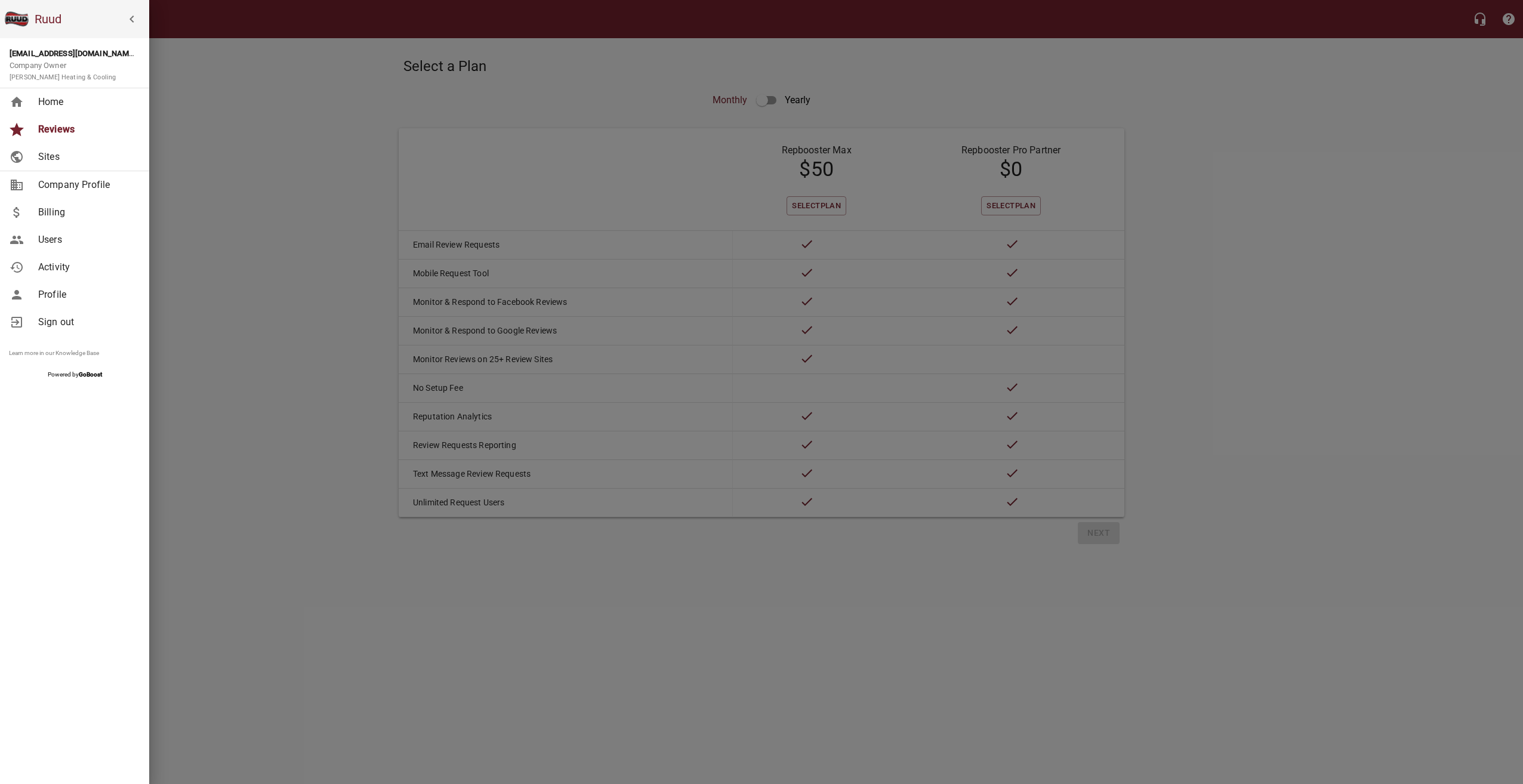
click at [76, 210] on span "Billing" at bounding box center [86, 212] width 96 height 15
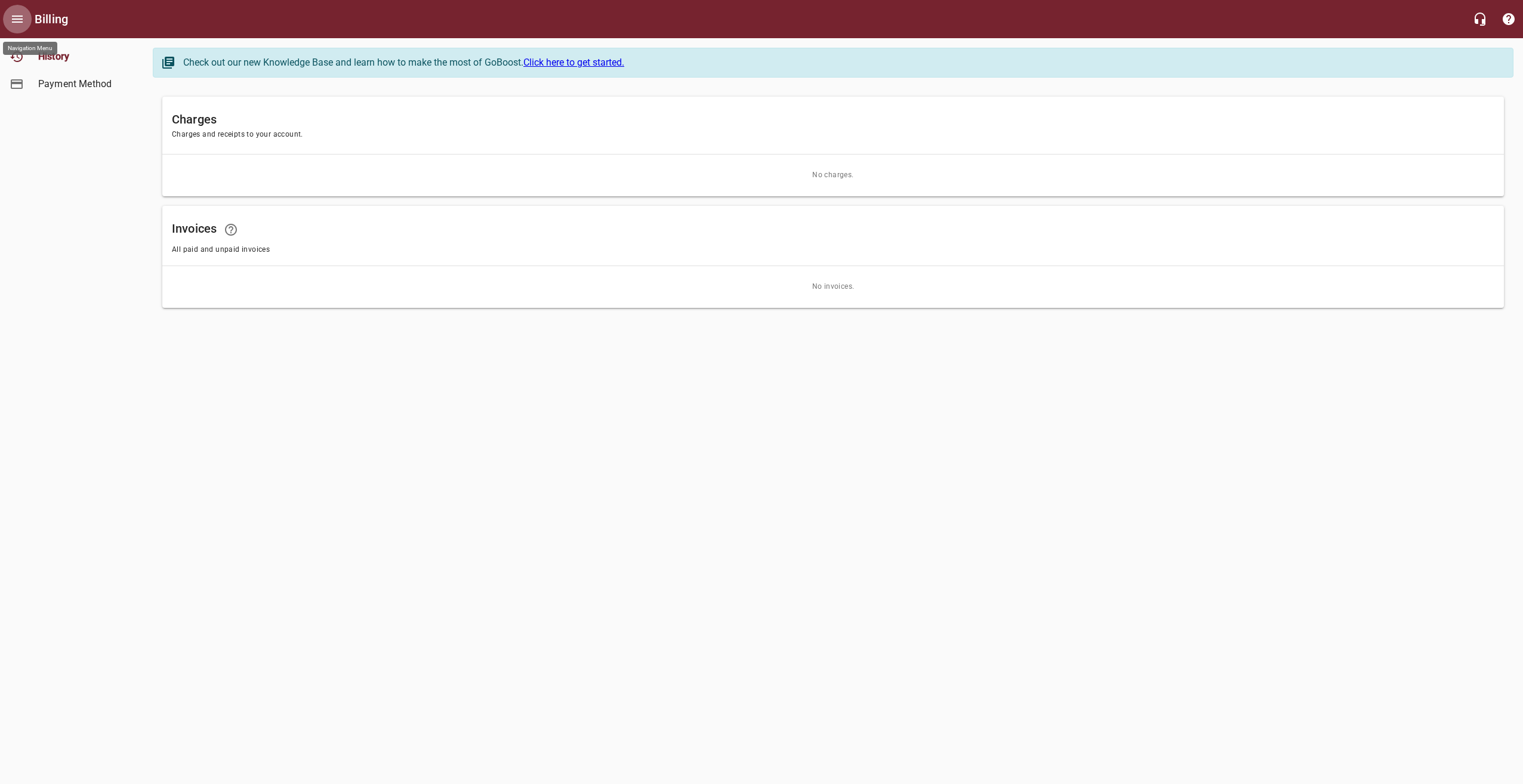
click at [25, 23] on button "Open drawer" at bounding box center [17, 19] width 28 height 28
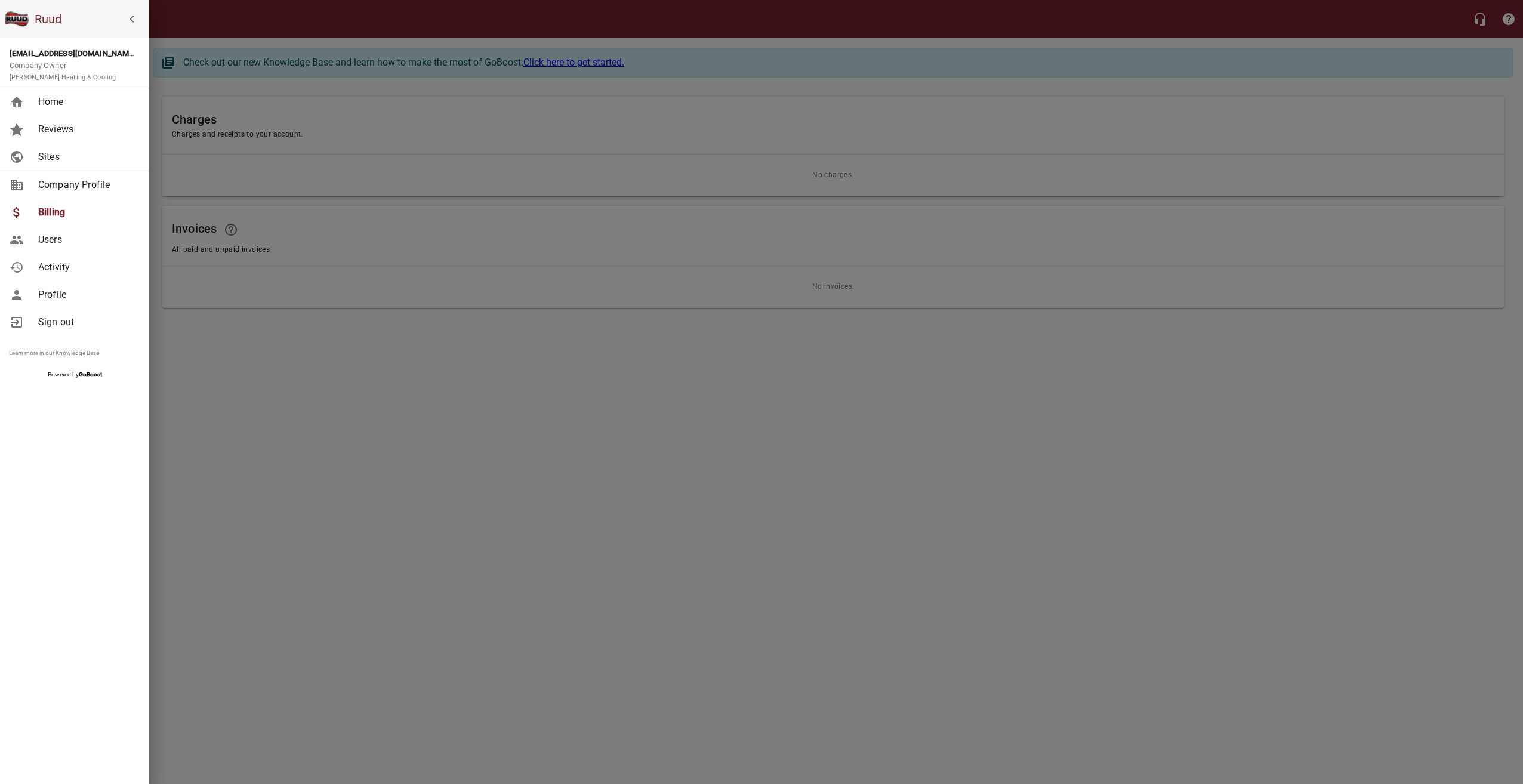
click at [74, 232] on link "Users" at bounding box center [74, 240] width 149 height 27
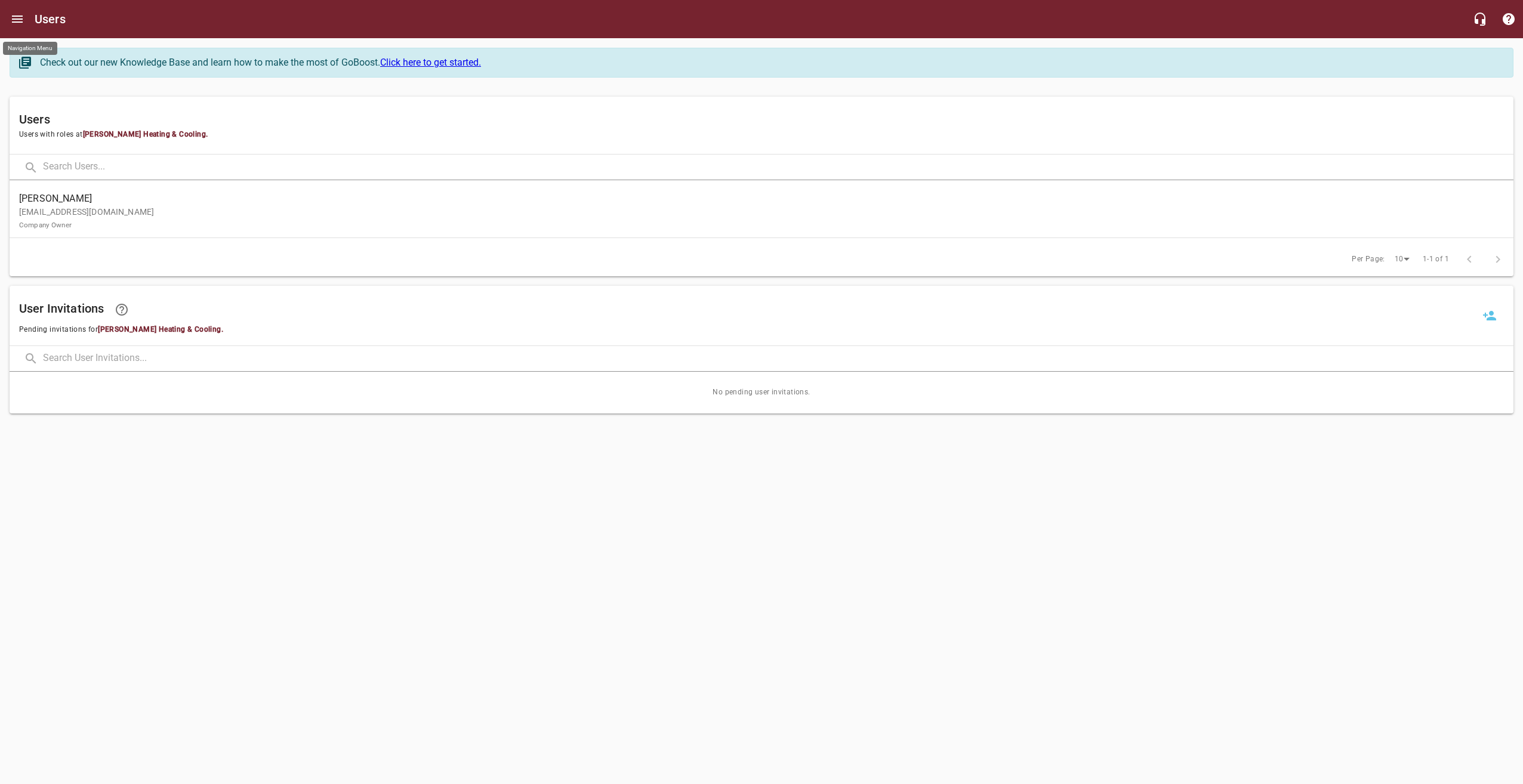
click at [10, 20] on button "Open drawer" at bounding box center [17, 19] width 28 height 28
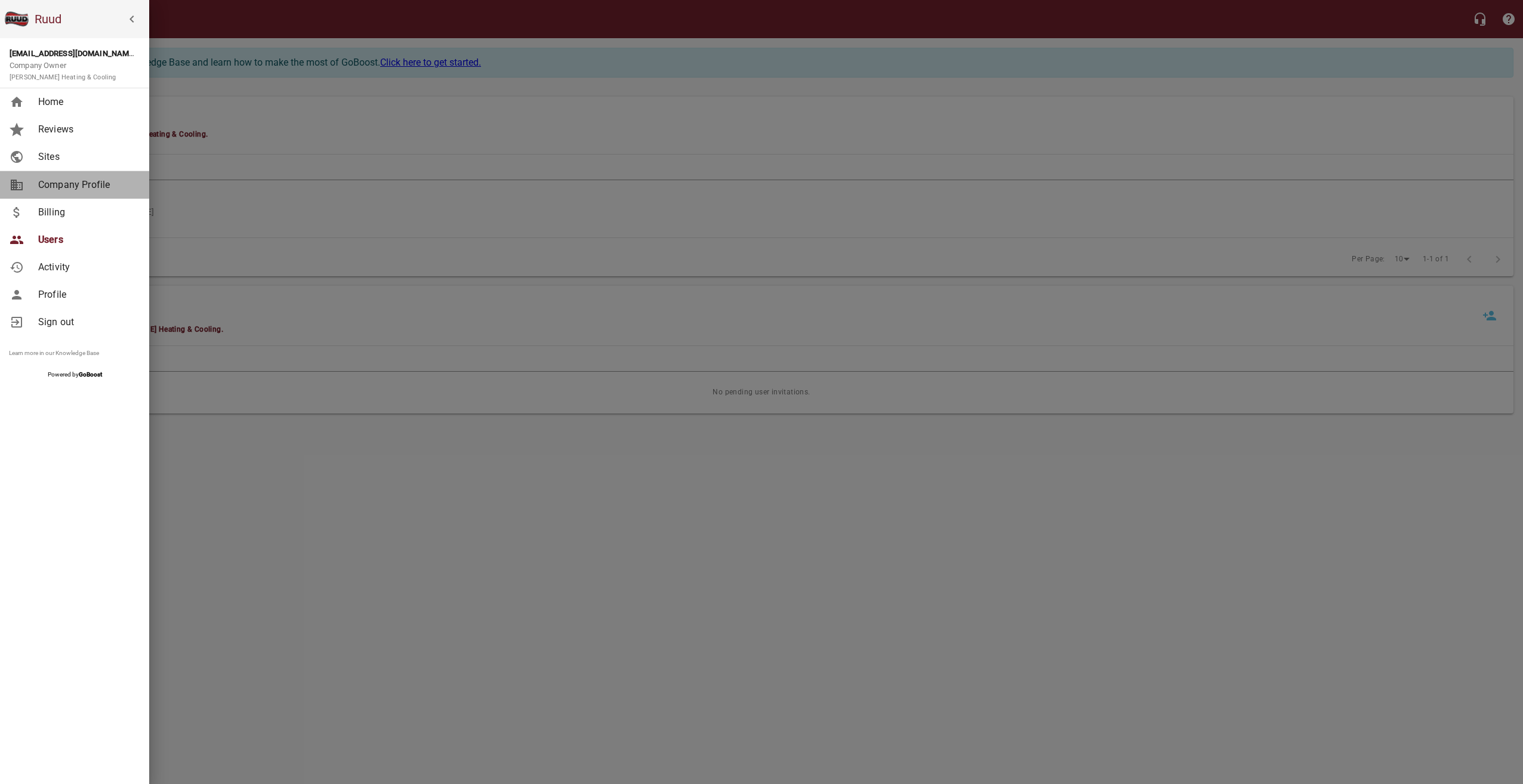
click at [73, 188] on span "Company Profile" at bounding box center [86, 184] width 96 height 15
select select "Maryland"
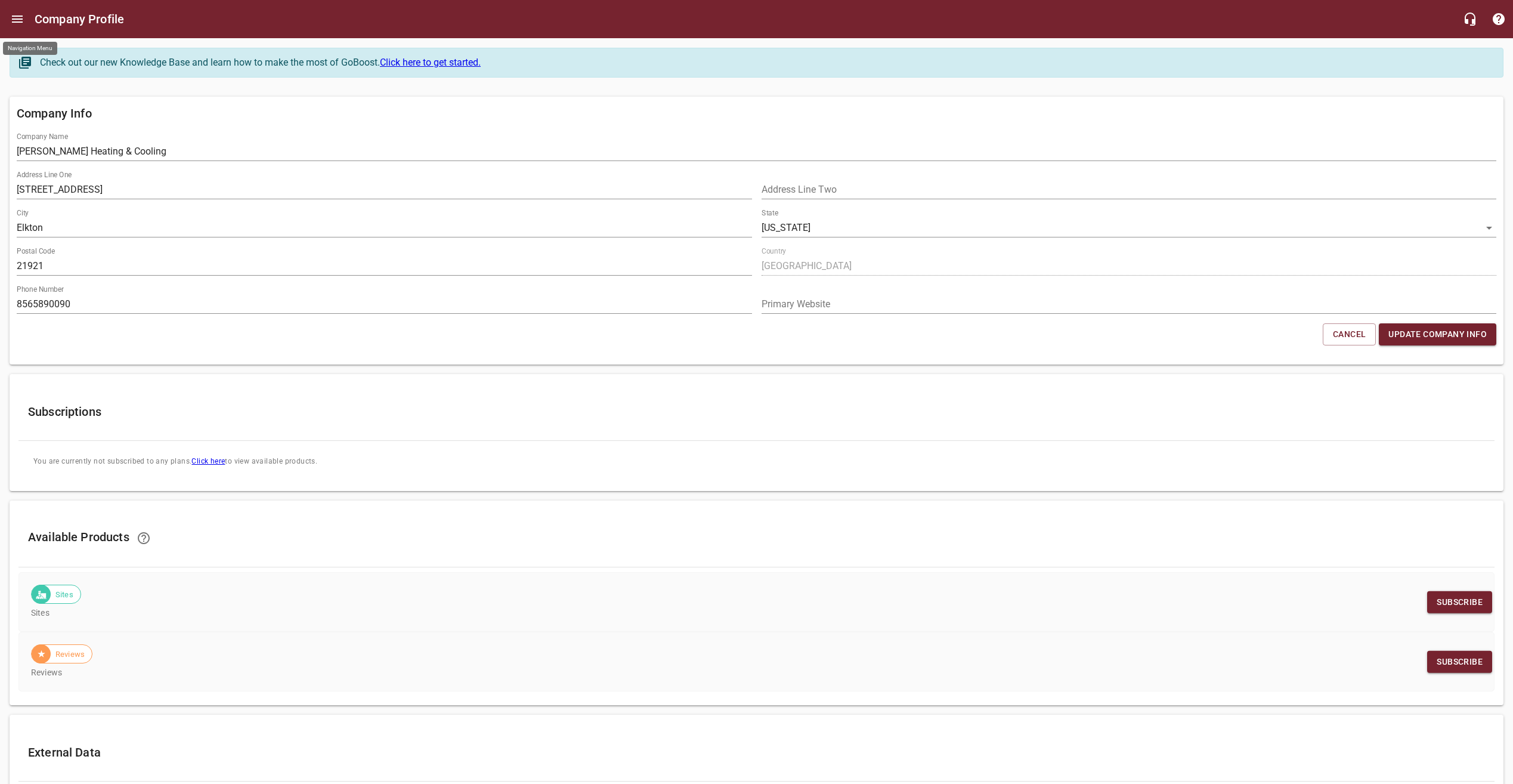
click at [21, 19] on icon "Open drawer" at bounding box center [17, 19] width 11 height 7
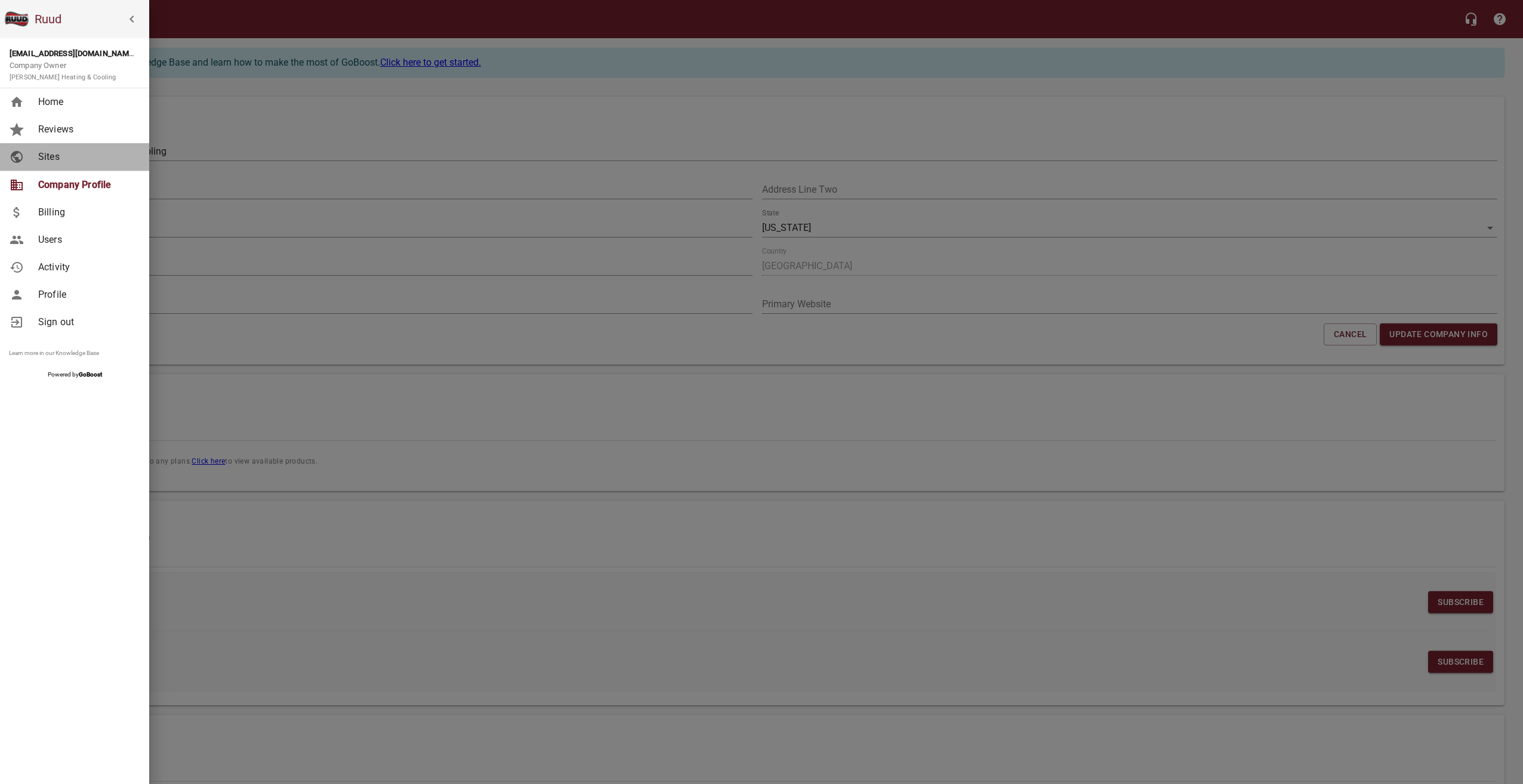
click at [55, 157] on span "Sites" at bounding box center [86, 157] width 96 height 15
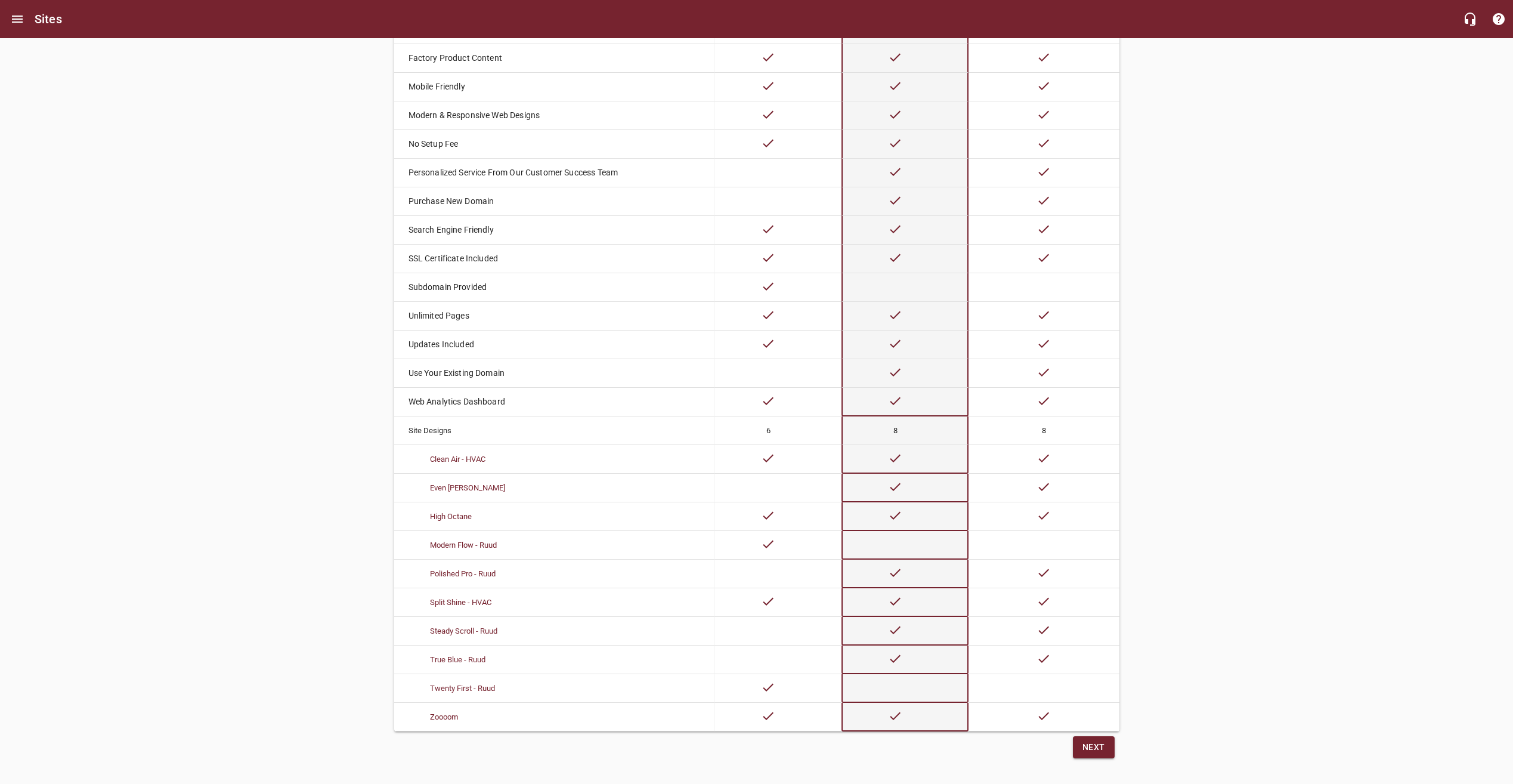
scroll to position [263, 0]
click at [1098, 733] on span "Next" at bounding box center [1093, 740] width 22 height 15
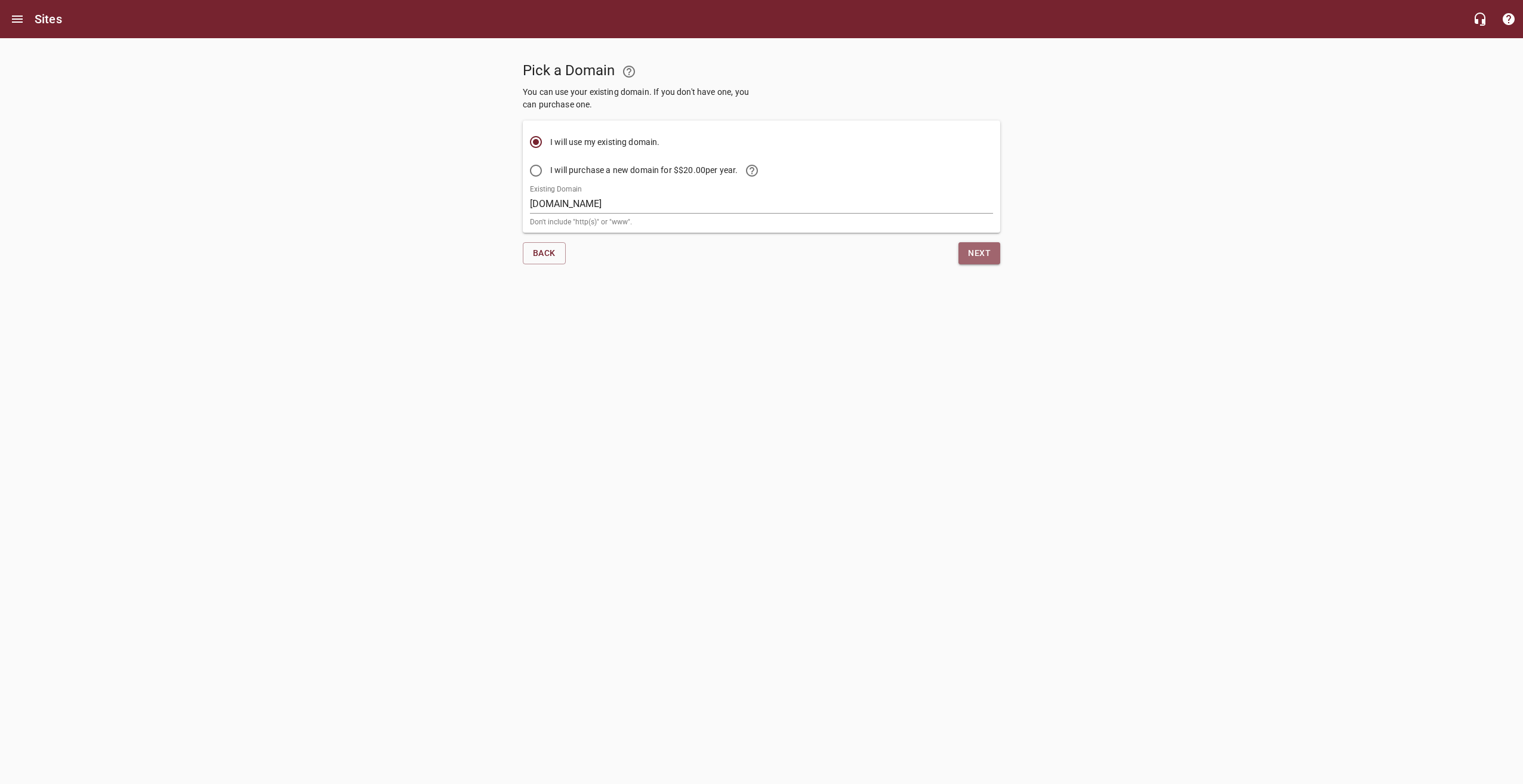
click at [981, 253] on span "Next" at bounding box center [978, 252] width 22 height 15
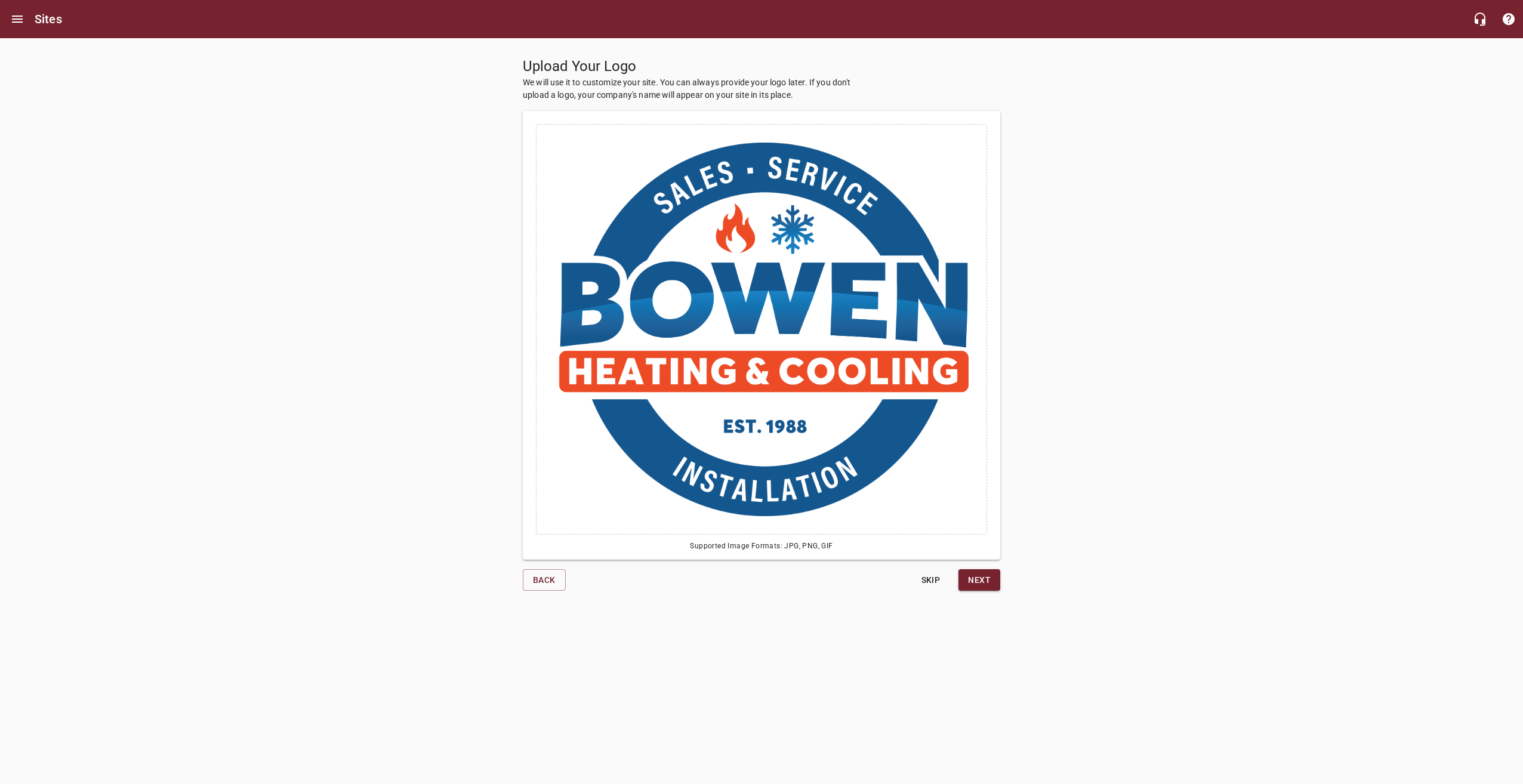
click at [984, 580] on span "Next" at bounding box center [978, 579] width 22 height 15
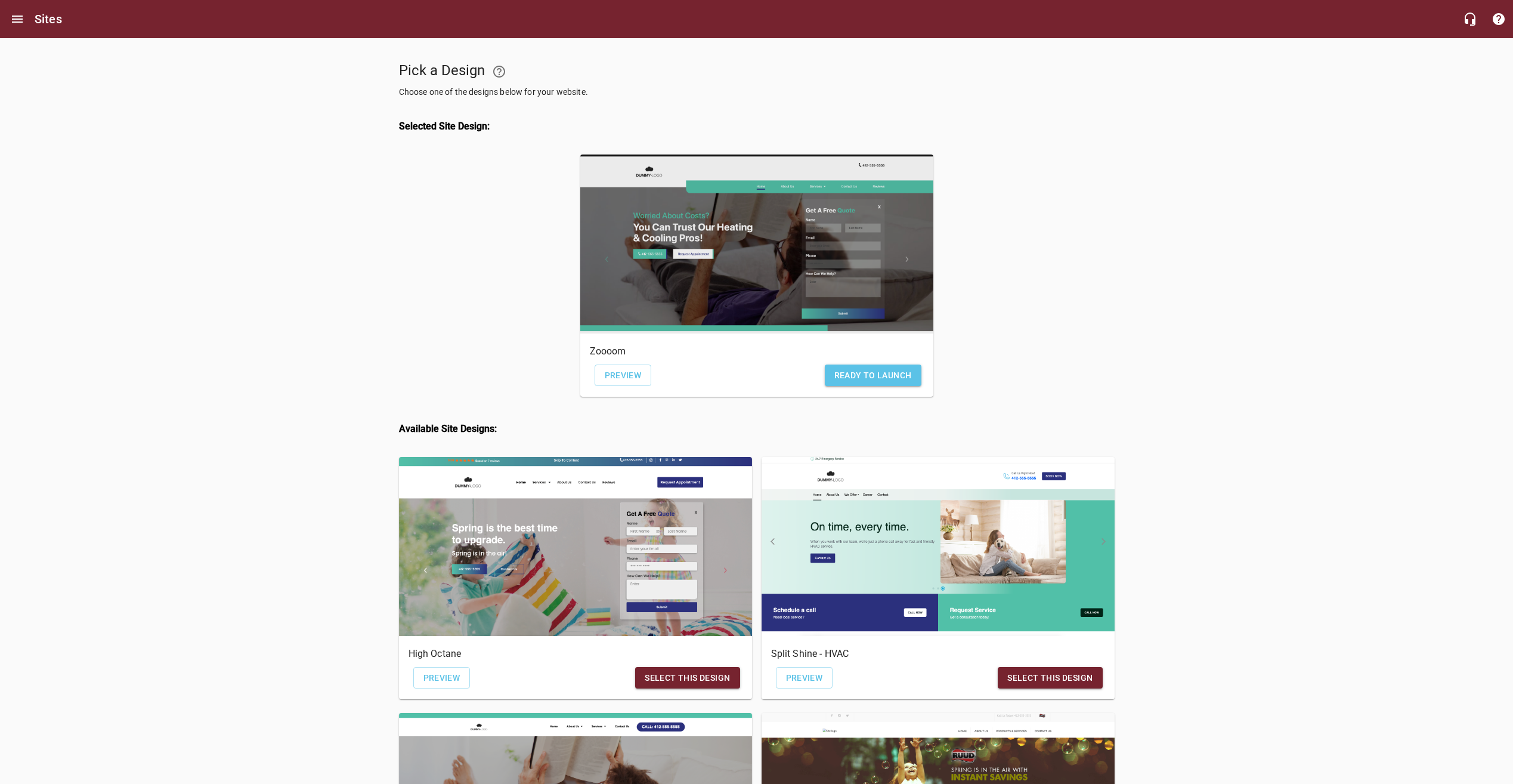
click at [901, 258] on div "button" at bounding box center [757, 244] width 353 height 179
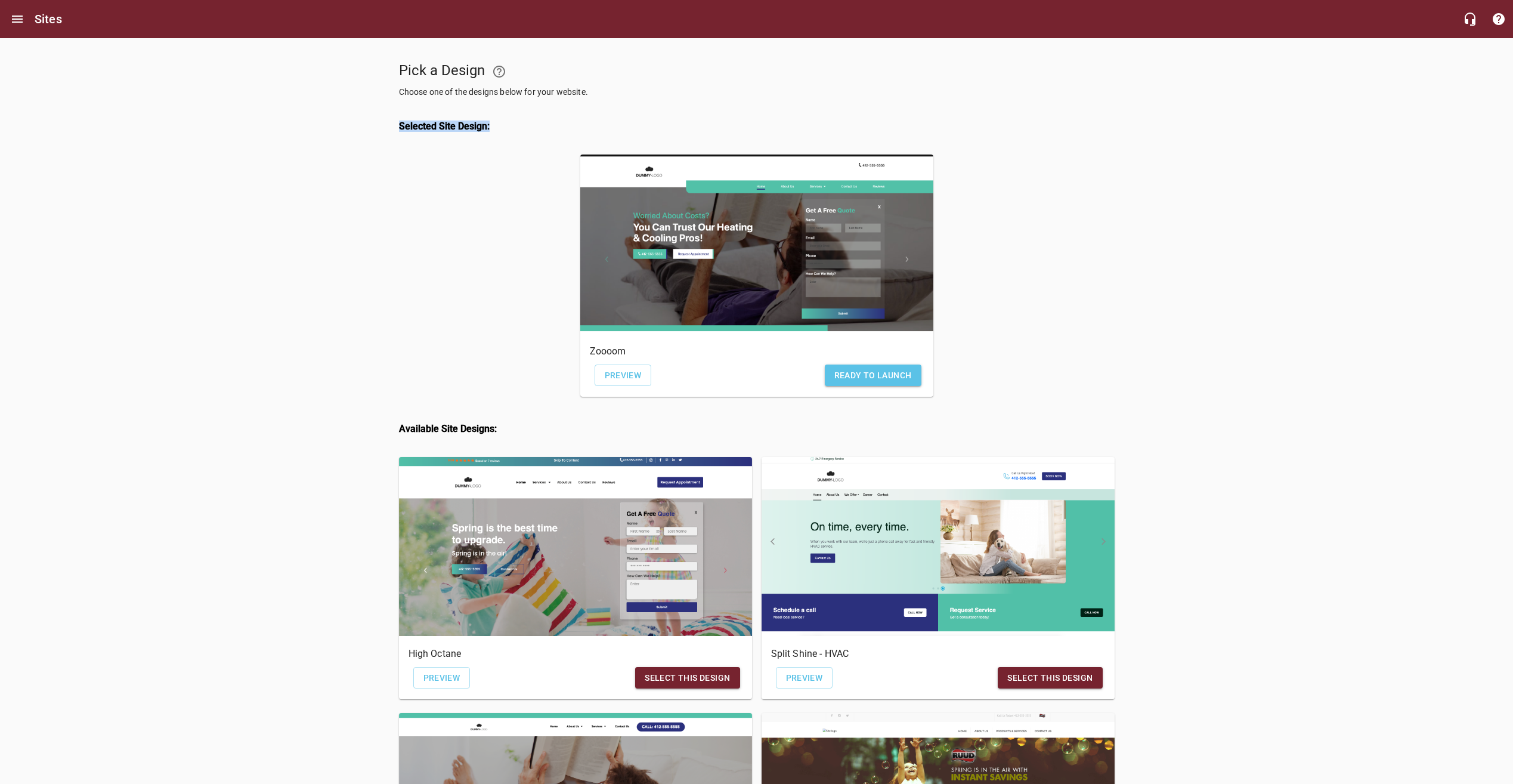
drag, startPoint x: 501, startPoint y: 131, endPoint x: 369, endPoint y: 133, distance: 132.0
click at [369, 133] on div "Pick a Design Choose one of the designs below for your website. Selected Site D…" at bounding box center [756, 775] width 1513 height 1475
click at [425, 147] on div "Selected Site Design:" at bounding box center [757, 127] width 726 height 47
click at [418, 131] on h4 "Selected Site Design:" at bounding box center [757, 127] width 716 height 12
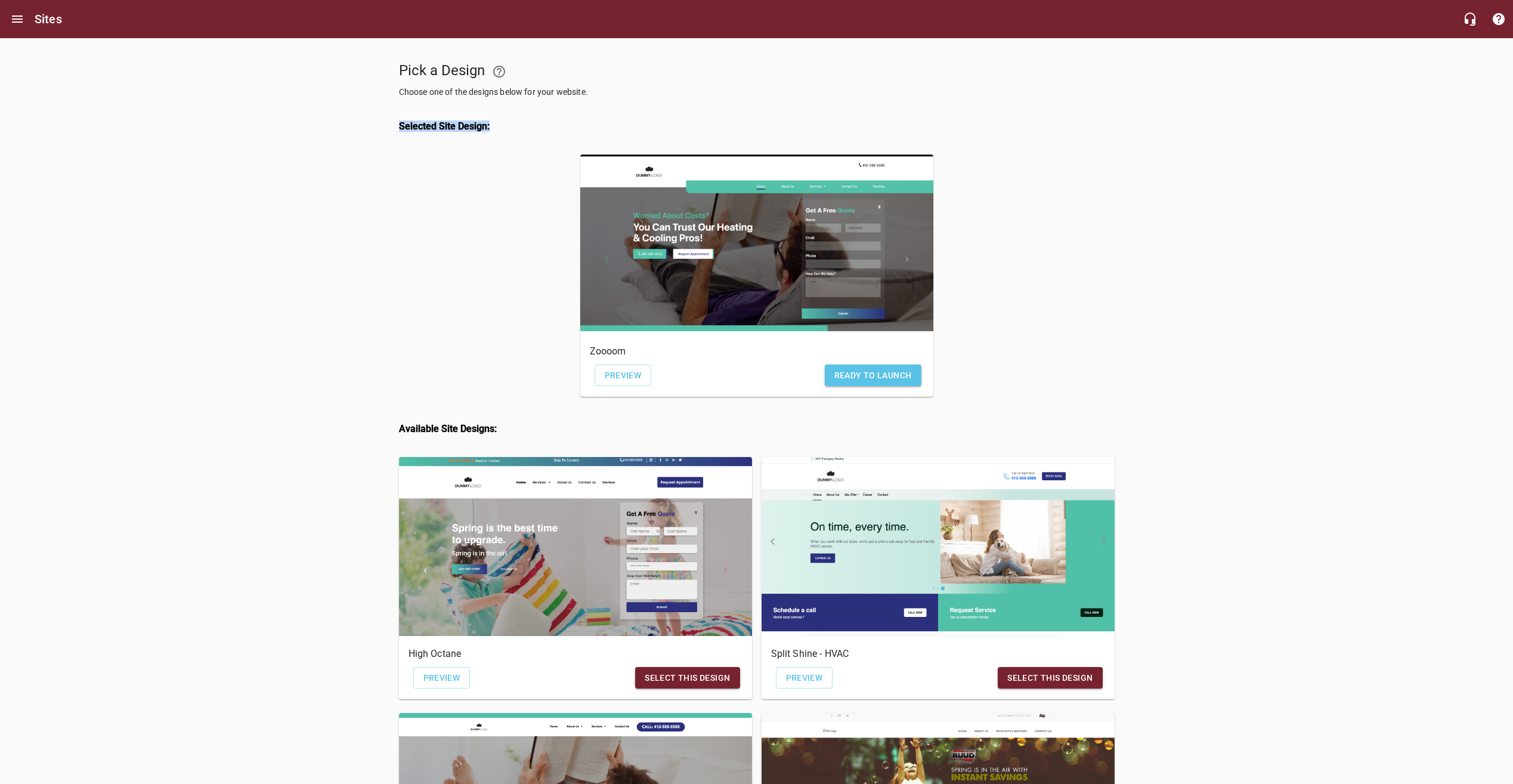
click at [418, 131] on h4 "Selected Site Design:" at bounding box center [757, 127] width 716 height 12
drag, startPoint x: 418, startPoint y: 132, endPoint x: 421, endPoint y: 141, distance: 9.5
click at [421, 141] on div "Selected Site Design:" at bounding box center [757, 127] width 726 height 47
click at [421, 126] on h4 "Selected Site Design:" at bounding box center [757, 127] width 716 height 12
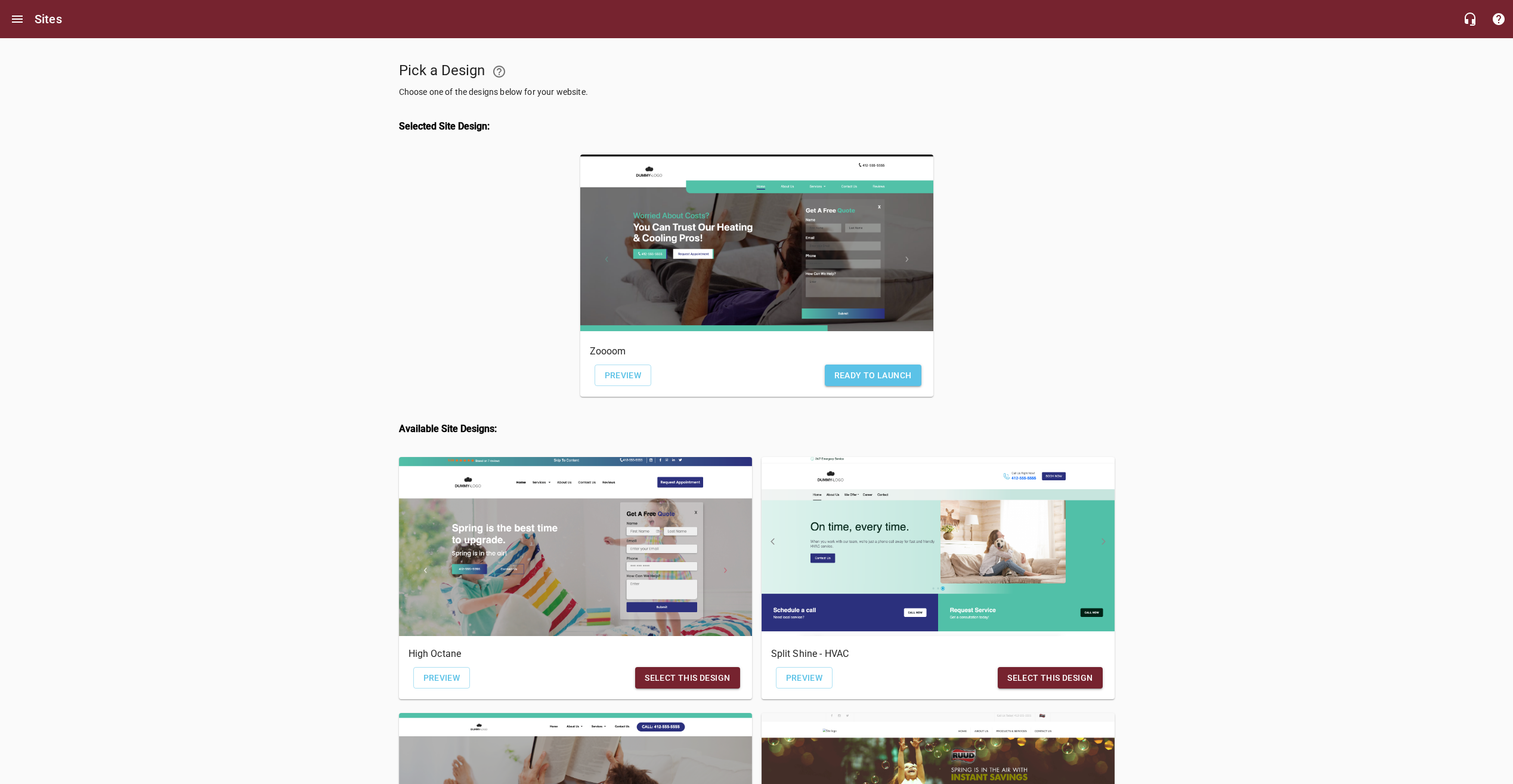
drag, startPoint x: 421, startPoint y: 126, endPoint x: 448, endPoint y: 138, distance: 29.5
click at [449, 148] on div "Selected Site Design:" at bounding box center [757, 127] width 726 height 47
click at [446, 131] on h4 "Selected Site Design:" at bounding box center [757, 127] width 716 height 12
drag, startPoint x: 446, startPoint y: 131, endPoint x: 473, endPoint y: 137, distance: 27.7
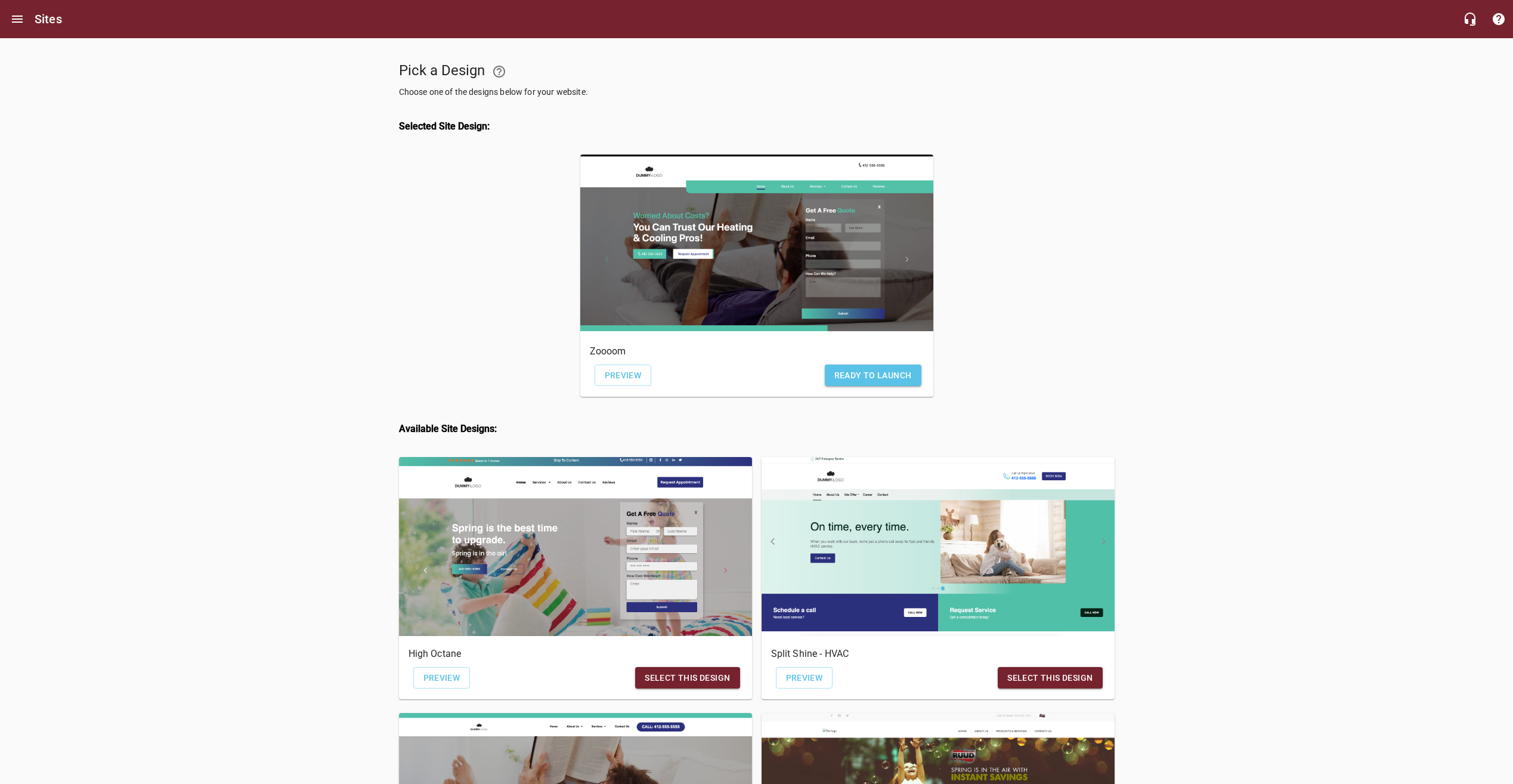
click at [472, 140] on div "Selected Site Design:" at bounding box center [757, 127] width 726 height 47
click at [479, 123] on h4 "Selected Site Design:" at bounding box center [757, 127] width 716 height 12
drag, startPoint x: 479, startPoint y: 123, endPoint x: 492, endPoint y: 150, distance: 30.0
click at [492, 150] on div "Selected Site Design:" at bounding box center [757, 127] width 726 height 47
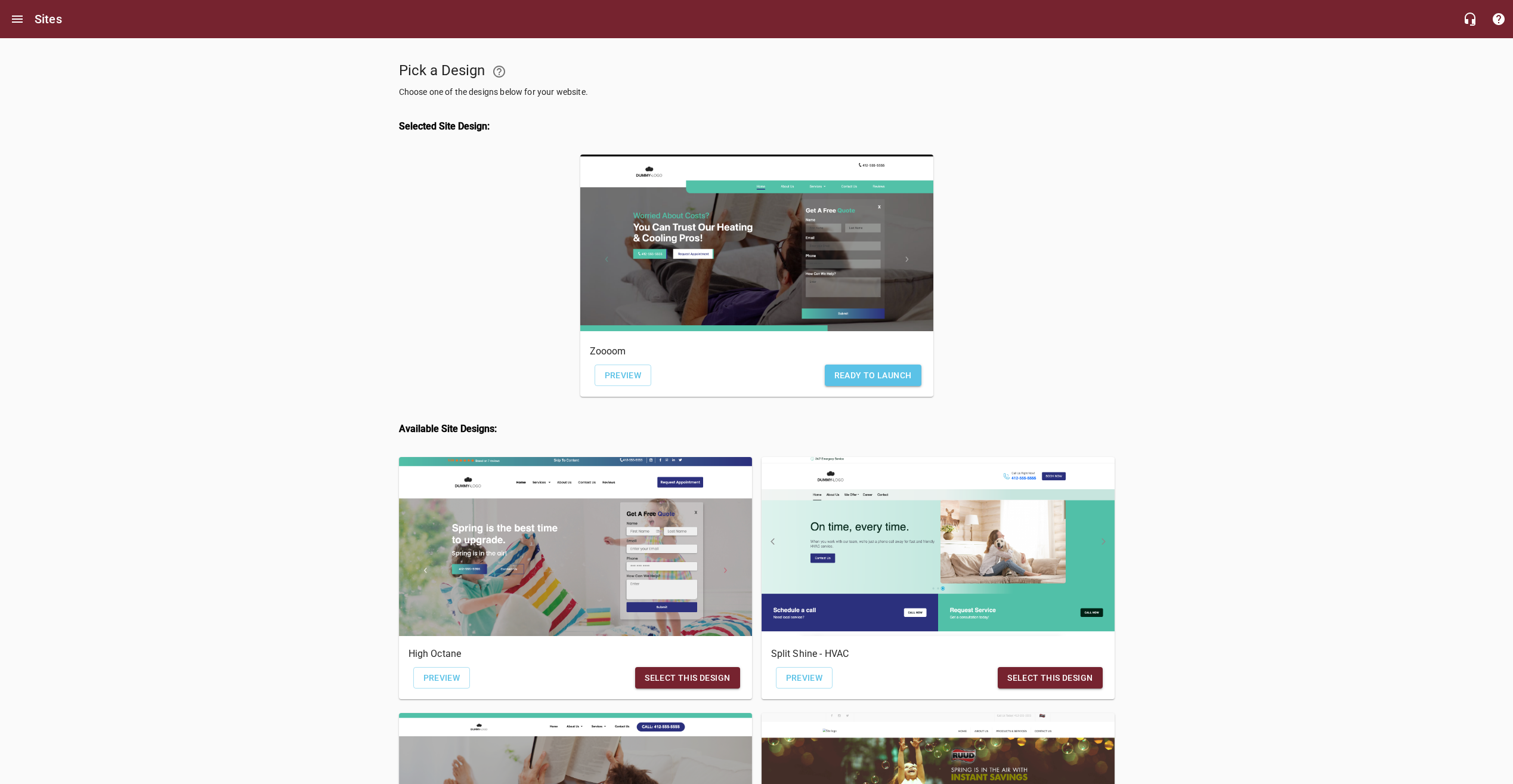
click at [493, 130] on h4 "Selected Site Design:" at bounding box center [757, 127] width 716 height 12
click at [492, 129] on h4 "Selected Site Design:" at bounding box center [757, 127] width 716 height 12
click at [488, 129] on h4 "Selected Site Design:" at bounding box center [757, 127] width 716 height 12
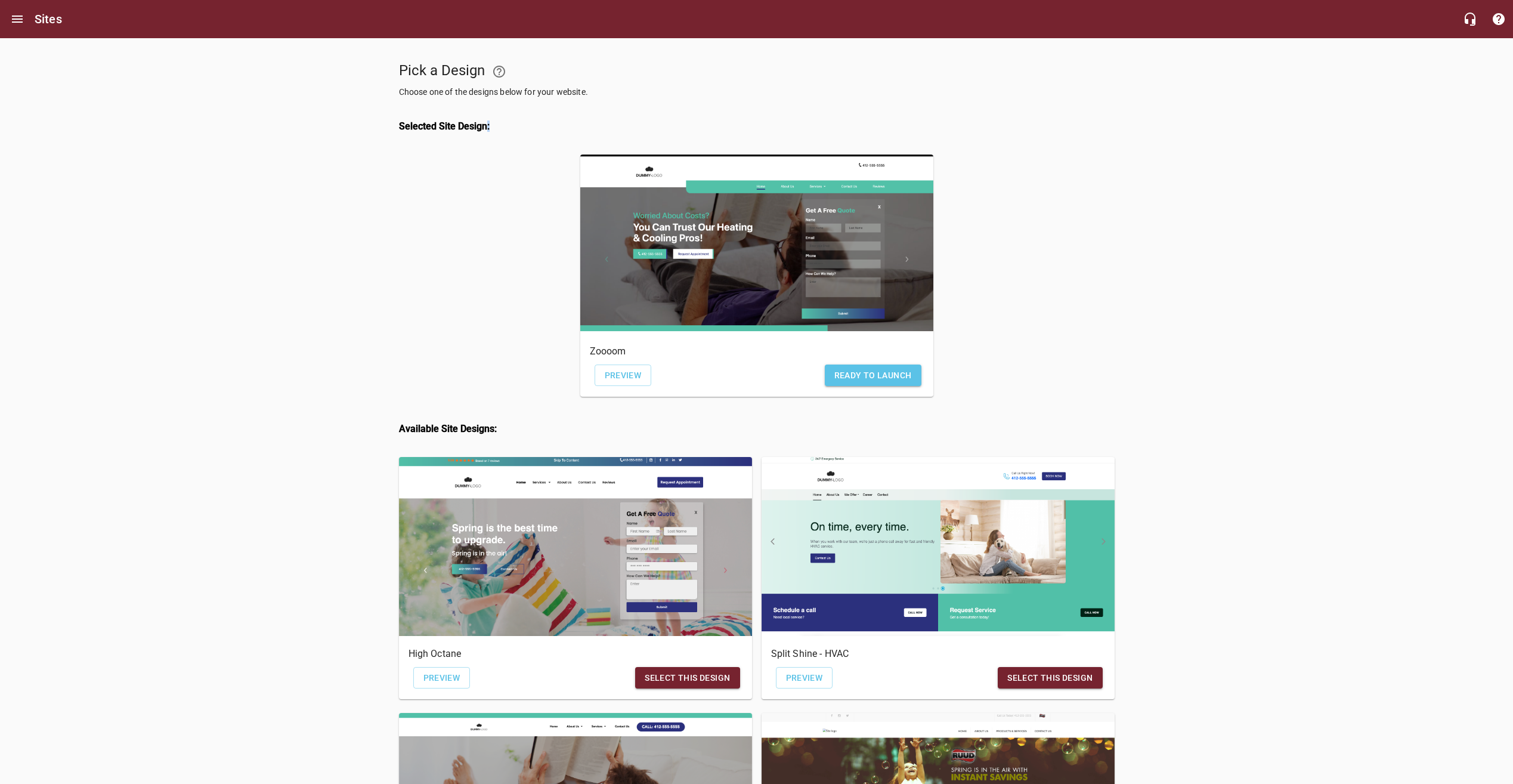
click at [488, 129] on h4 "Selected Site Design:" at bounding box center [757, 127] width 716 height 12
drag, startPoint x: 488, startPoint y: 129, endPoint x: 494, endPoint y: 134, distance: 7.8
click at [494, 134] on div "Selected Site Design:" at bounding box center [757, 127] width 726 height 47
click at [490, 129] on h4 "Selected Site Design:" at bounding box center [757, 127] width 716 height 12
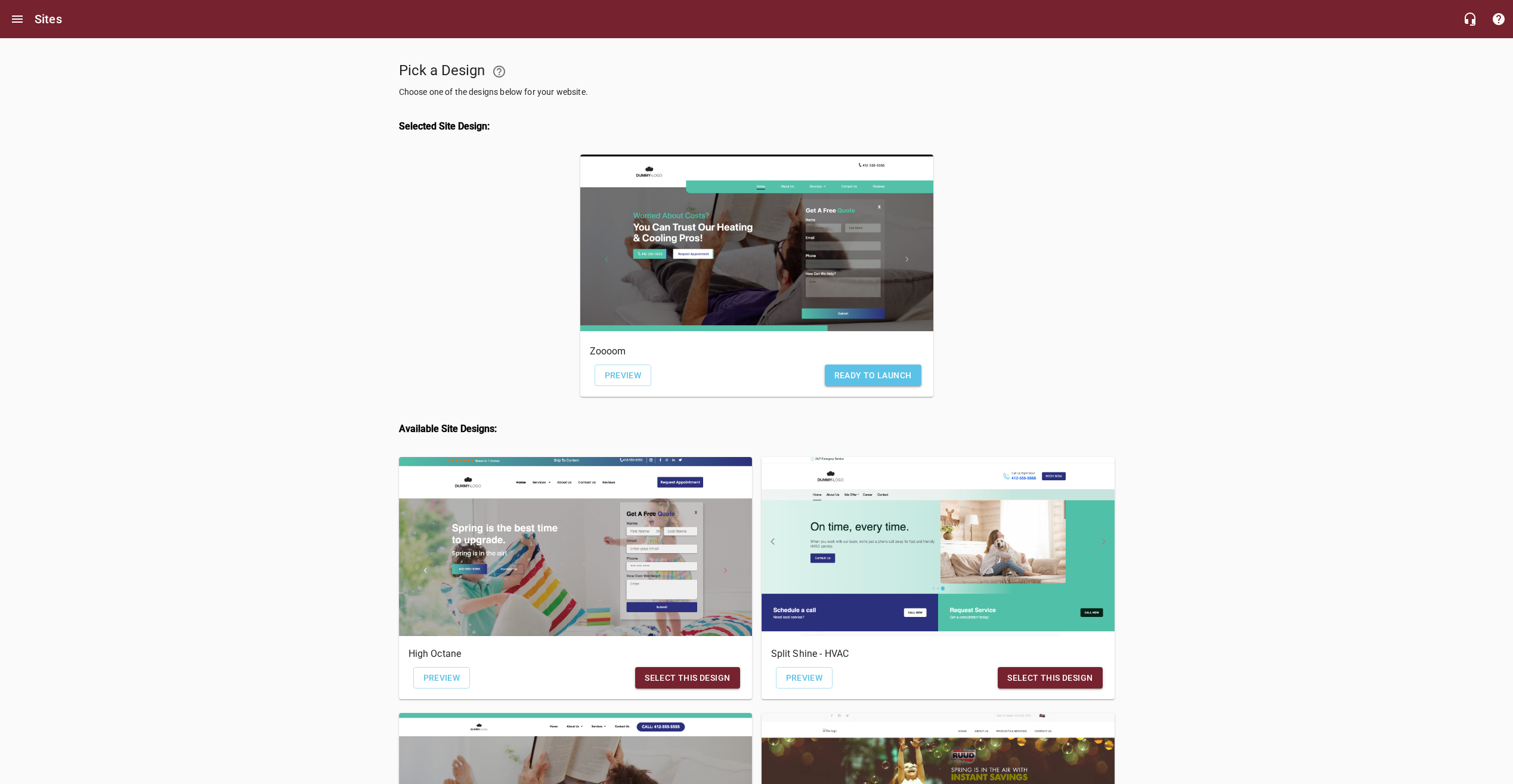
drag, startPoint x: 490, startPoint y: 129, endPoint x: 473, endPoint y: 144, distance: 22.7
click at [478, 144] on div "Selected Site Design:" at bounding box center [757, 127] width 726 height 47
click at [443, 127] on h4 "Selected Site Design:" at bounding box center [757, 127] width 716 height 12
drag, startPoint x: 443, startPoint y: 127, endPoint x: 466, endPoint y: 130, distance: 23.2
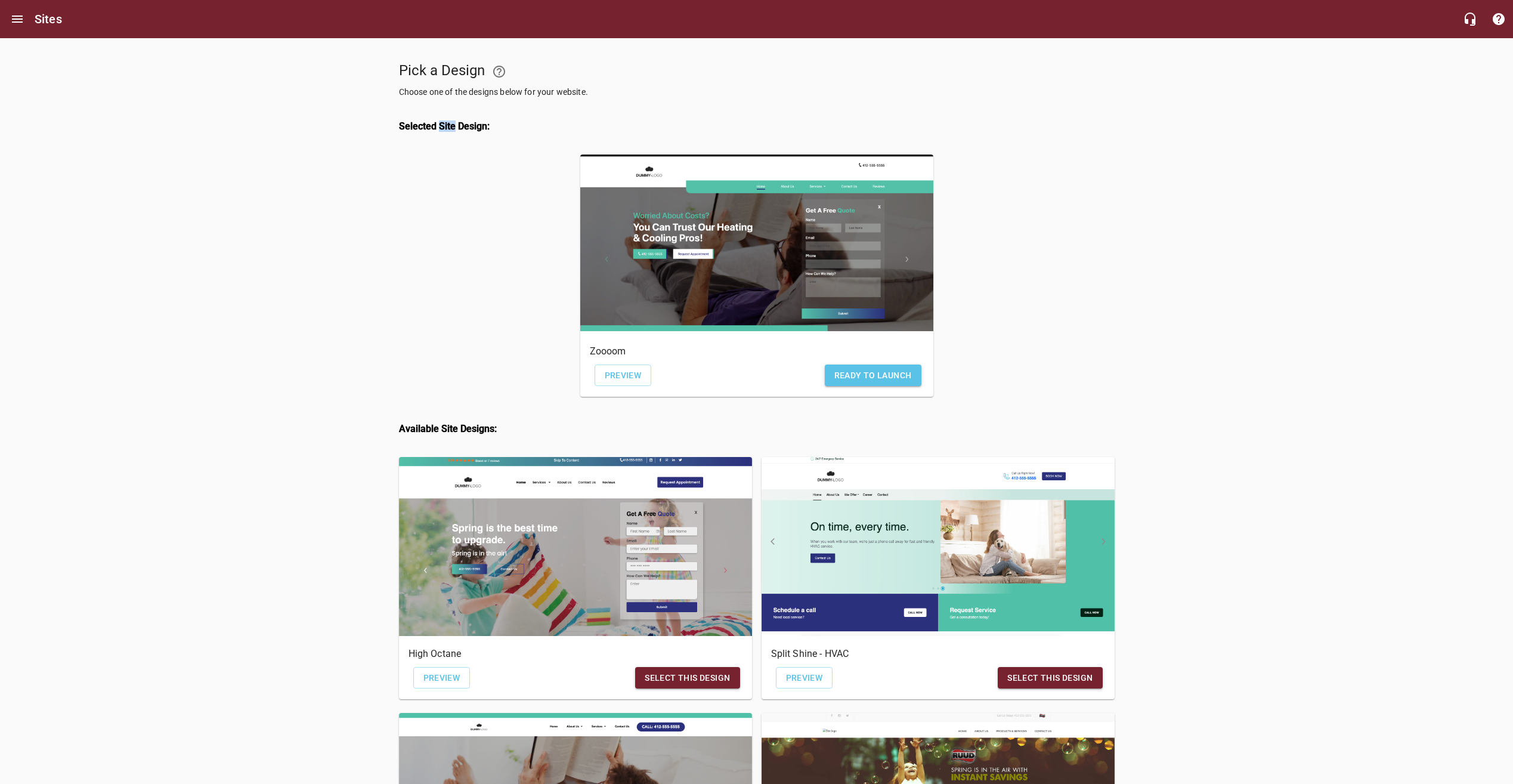
click at [458, 135] on div "Selected Site Design:" at bounding box center [757, 127] width 726 height 47
drag, startPoint x: 477, startPoint y: 140, endPoint x: 476, endPoint y: 129, distance: 11.0
click at [477, 140] on div "Selected Site Design:" at bounding box center [757, 127] width 726 height 47
click at [476, 129] on h4 "Selected Site Design:" at bounding box center [757, 127] width 716 height 12
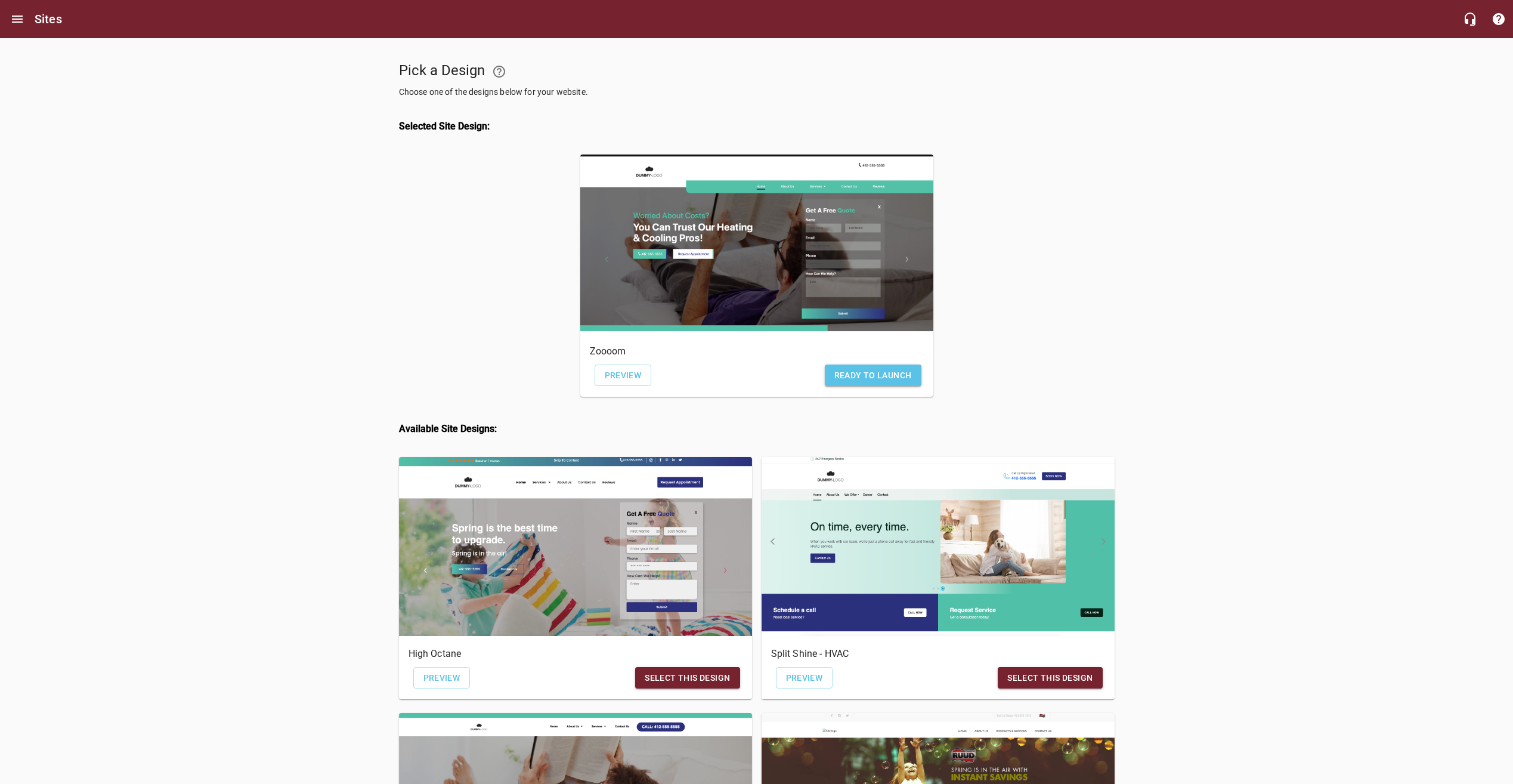
drag, startPoint x: 476, startPoint y: 129, endPoint x: 442, endPoint y: 165, distance: 49.5
click at [452, 170] on div at bounding box center [485, 278] width 181 height 256
click at [423, 131] on h4 "Selected Site Design:" at bounding box center [757, 127] width 716 height 12
drag, startPoint x: 423, startPoint y: 131, endPoint x: 478, endPoint y: 204, distance: 91.4
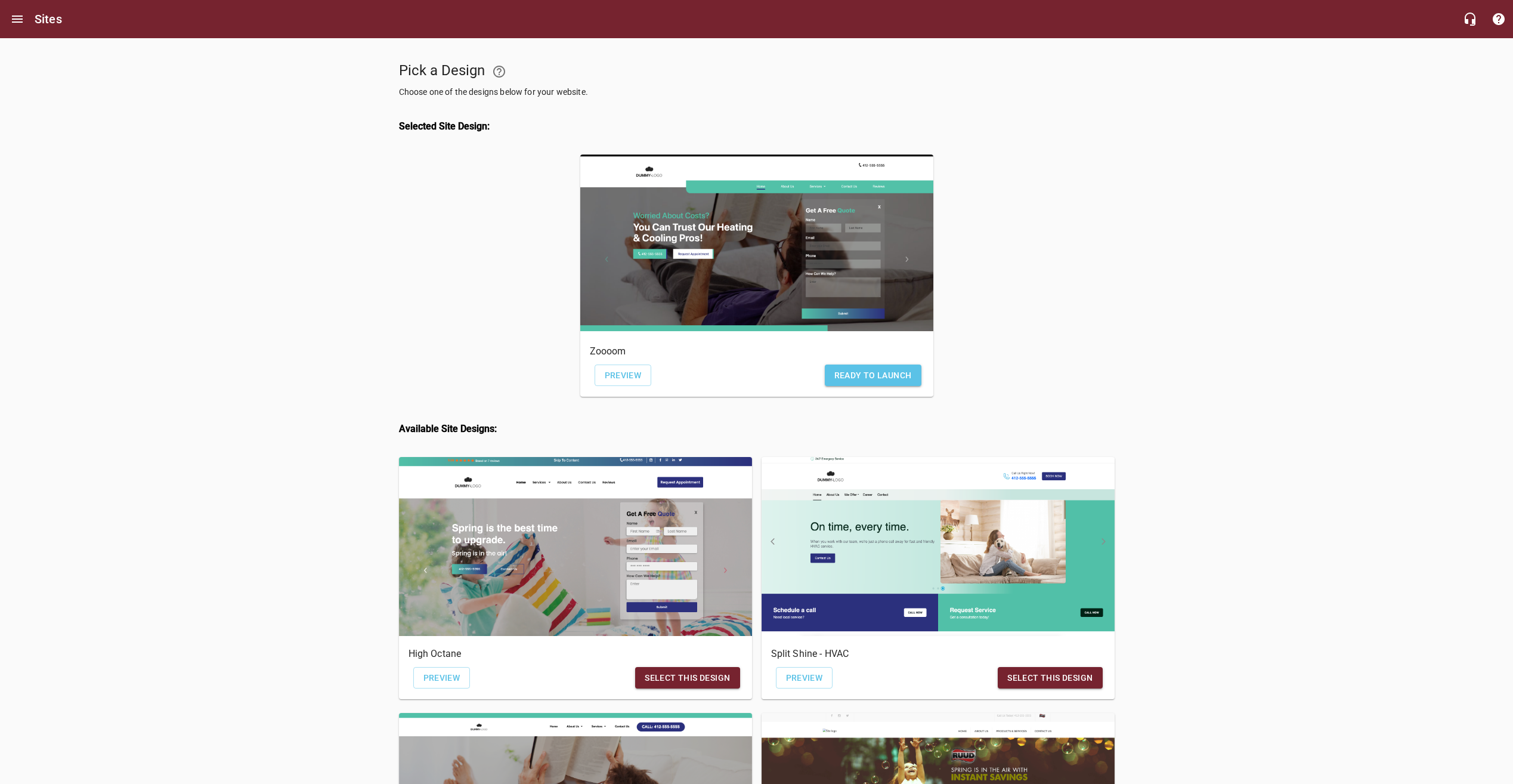
click at [476, 203] on div at bounding box center [485, 278] width 181 height 256
drag, startPoint x: 392, startPoint y: 125, endPoint x: 501, endPoint y: 145, distance: 110.8
click at [501, 145] on div "Pick a Design Choose one of the designs below for your website. Selected Site D…" at bounding box center [757, 775] width 735 height 1475
drag, startPoint x: 501, startPoint y: 145, endPoint x: 481, endPoint y: 208, distance: 66.1
click at [481, 208] on div at bounding box center [485, 278] width 181 height 256
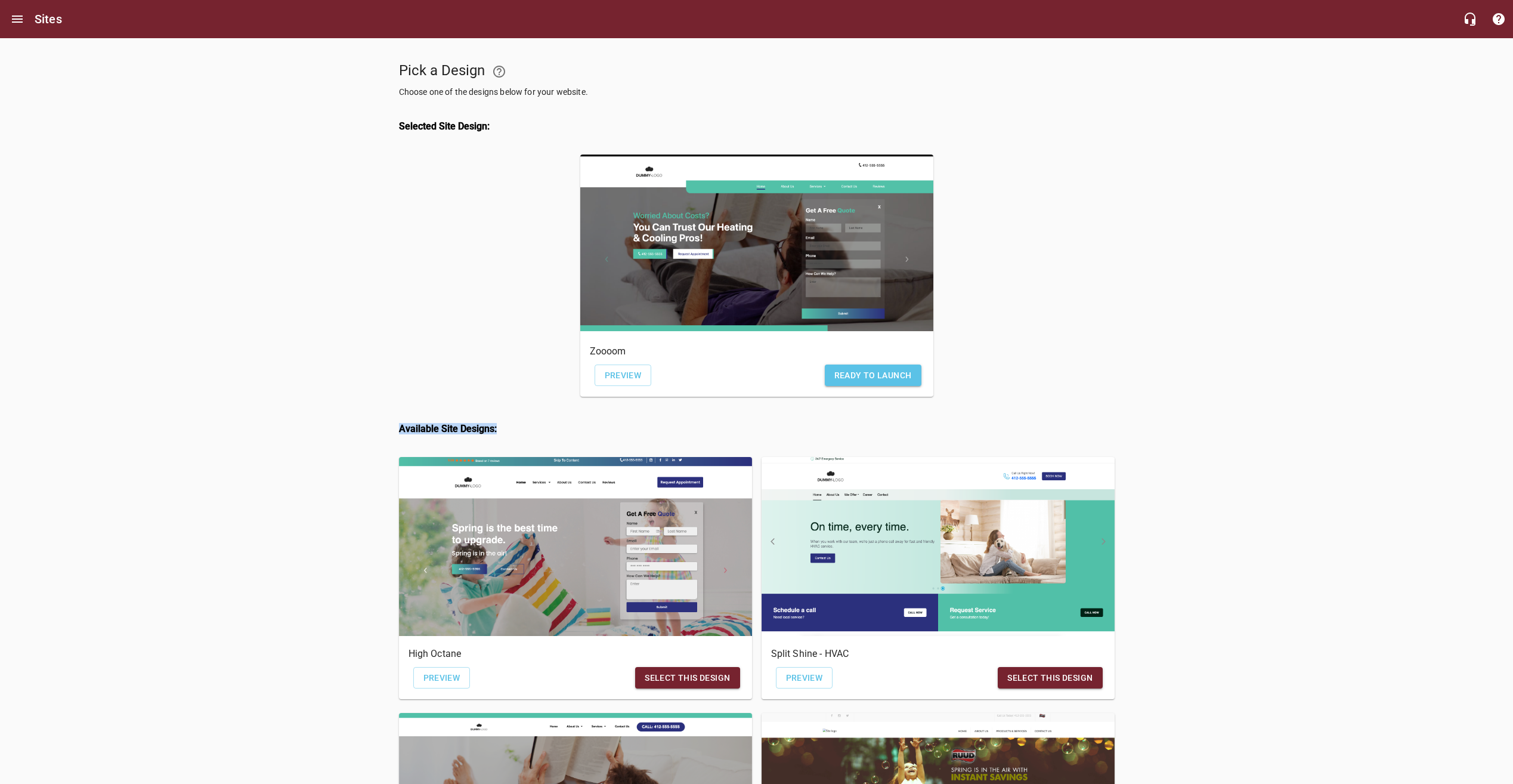
drag, startPoint x: 506, startPoint y: 434, endPoint x: 354, endPoint y: 428, distance: 152.1
click at [354, 428] on div "Pick a Design Choose one of the designs below for your website. Selected Site D…" at bounding box center [756, 775] width 1513 height 1475
drag, startPoint x: 354, startPoint y: 428, endPoint x: 572, endPoint y: 121, distance: 376.5
click at [521, 238] on div at bounding box center [485, 278] width 181 height 256
drag, startPoint x: 418, startPoint y: 123, endPoint x: 372, endPoint y: 116, distance: 46.5
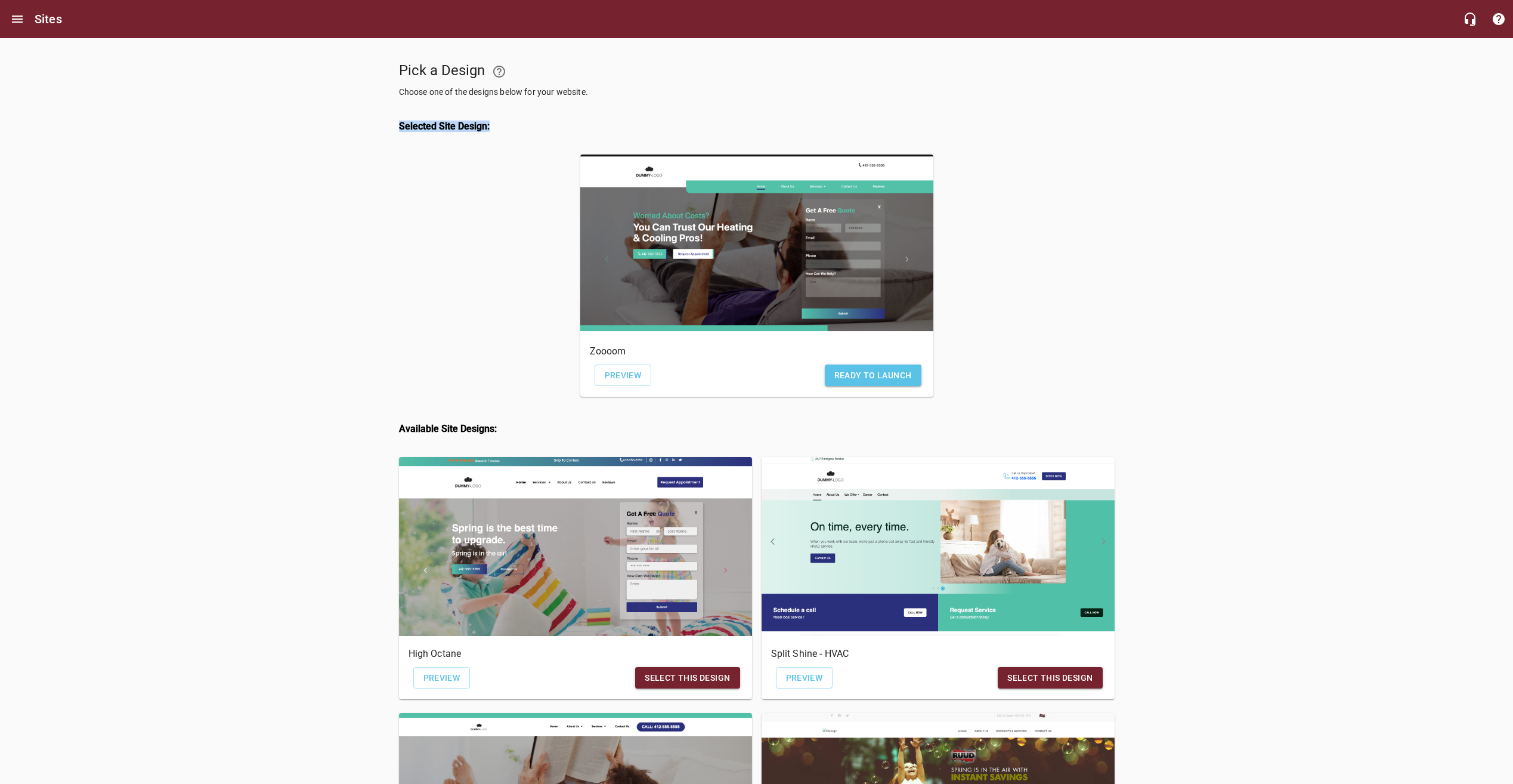
click at [372, 116] on div "Pick a Design Choose one of the designs below for your website. Selected Site D…" at bounding box center [756, 775] width 1513 height 1475
drag, startPoint x: 372, startPoint y: 116, endPoint x: 370, endPoint y: 231, distance: 115.0
click at [364, 176] on div "Pick a Design Choose one of the designs below for your website. Selected Site D…" at bounding box center [756, 775] width 1513 height 1475
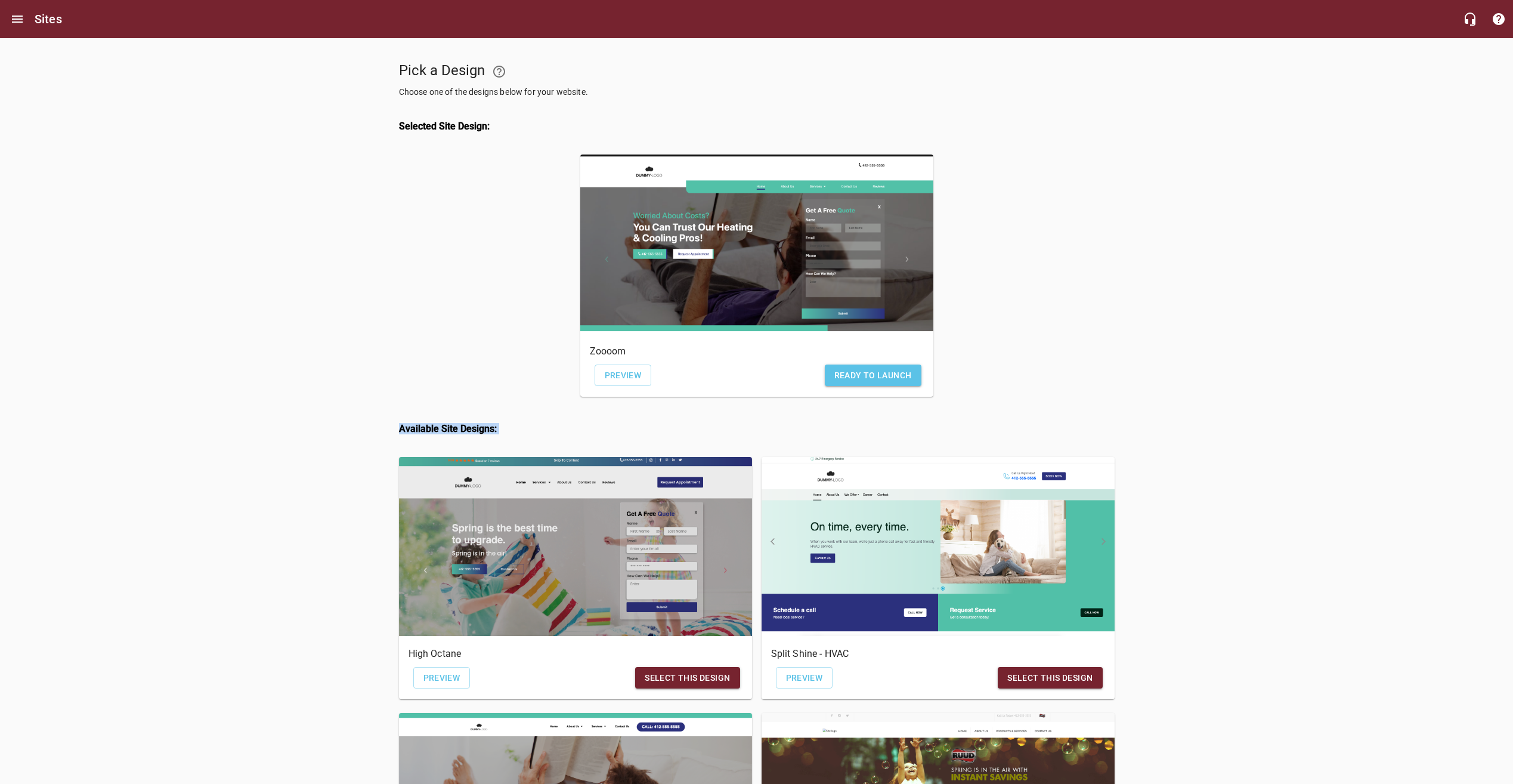
drag, startPoint x: 367, startPoint y: 433, endPoint x: 507, endPoint y: 461, distance: 142.8
click at [507, 461] on div "Pick a Design Choose one of the designs below for your website. Selected Site D…" at bounding box center [756, 775] width 1513 height 1475
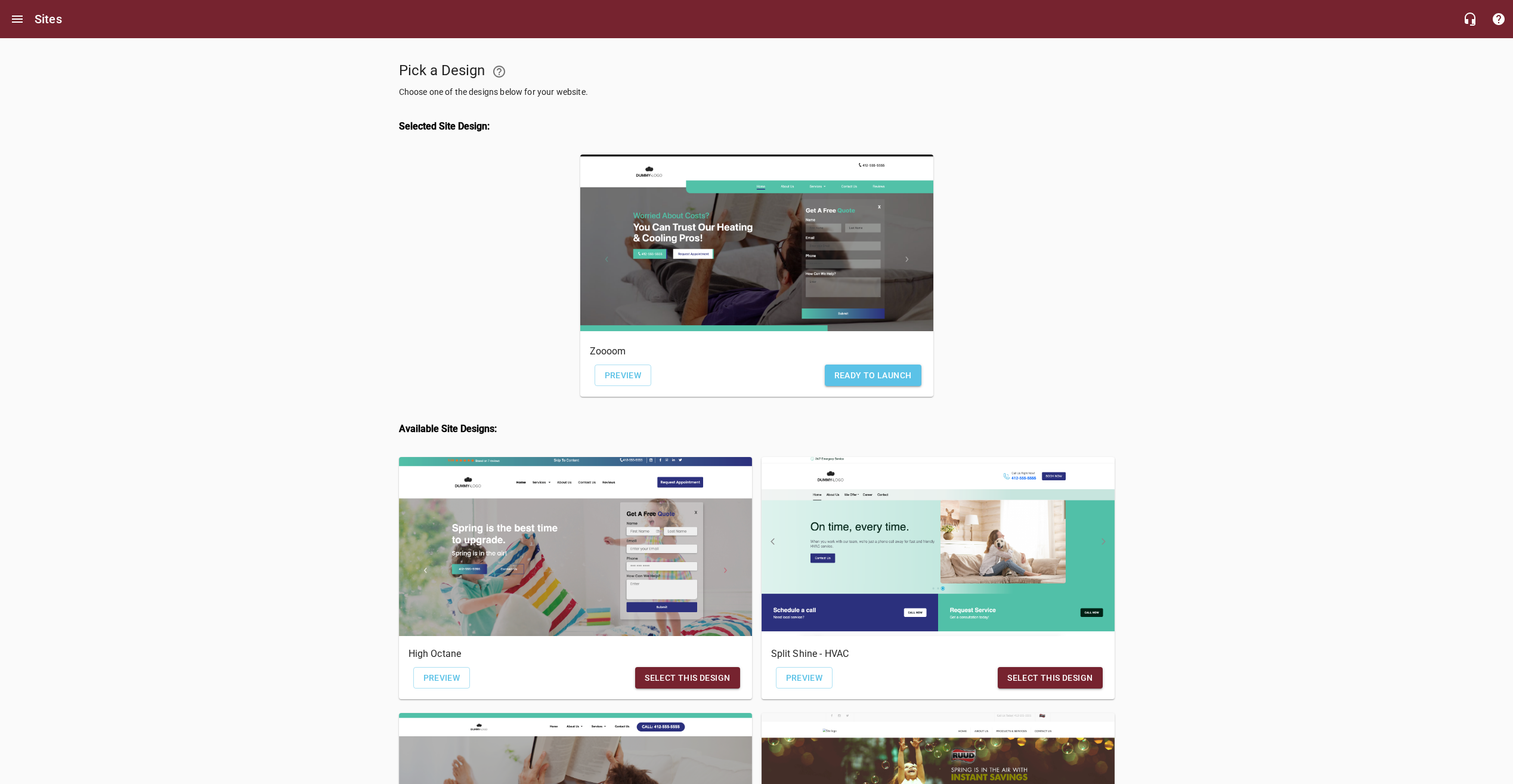
drag, startPoint x: 507, startPoint y: 461, endPoint x: 493, endPoint y: 355, distance: 106.9
click at [493, 355] on div at bounding box center [485, 278] width 181 height 256
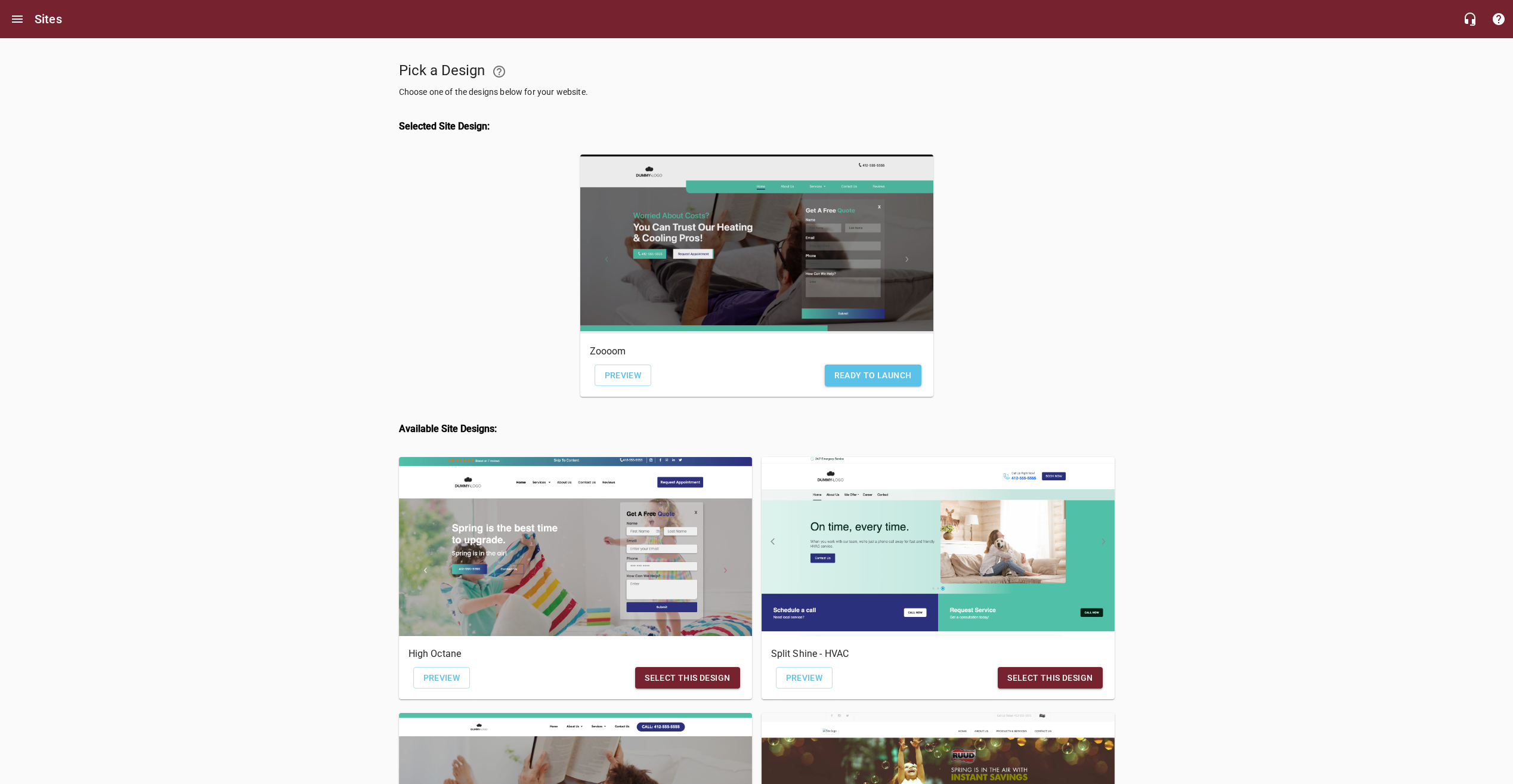
click at [793, 250] on div "button" at bounding box center [757, 244] width 353 height 179
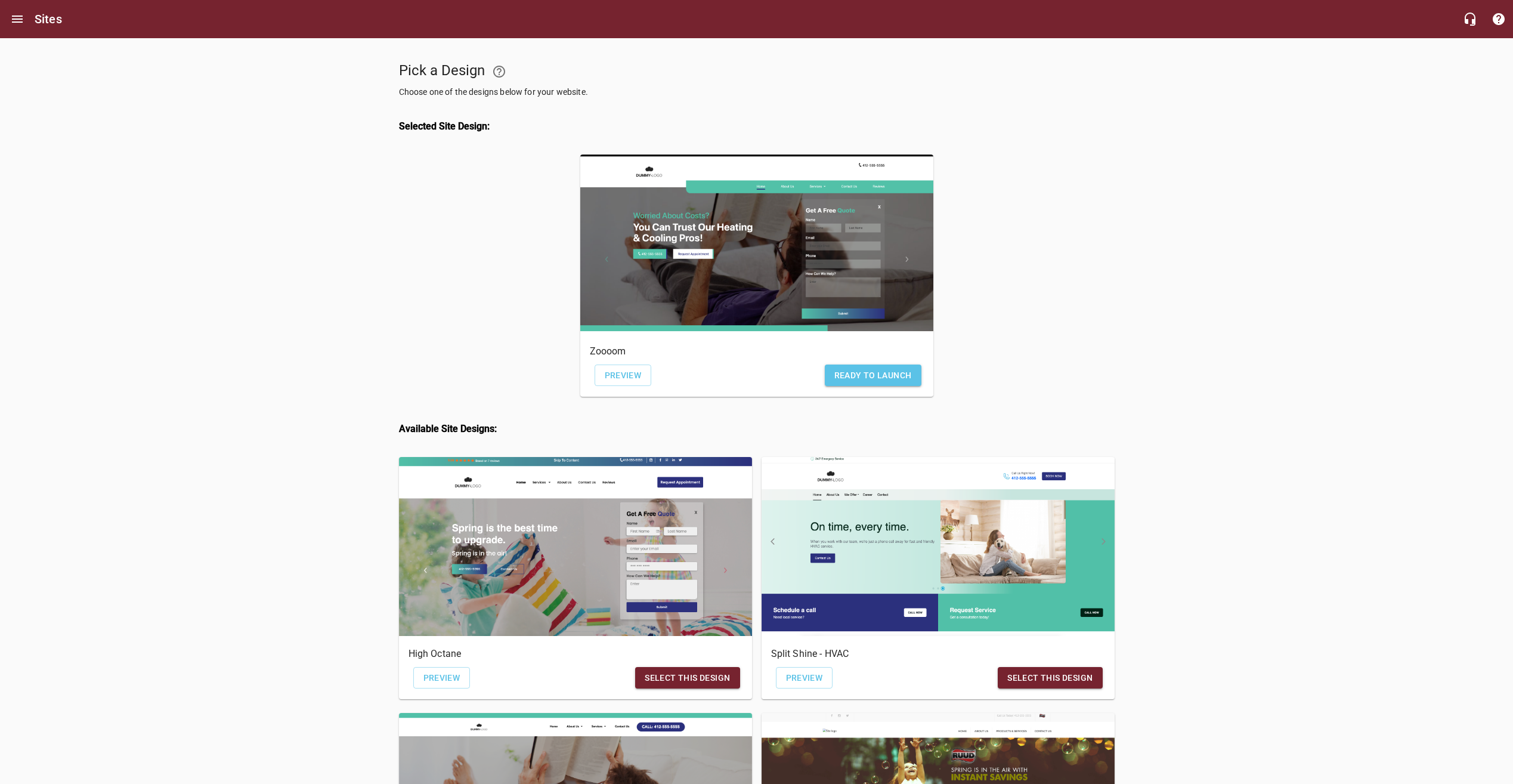
click at [491, 131] on h4 "Selected Site Design:" at bounding box center [757, 127] width 716 height 12
click at [492, 131] on h4 "Selected Site Design:" at bounding box center [757, 127] width 716 height 12
click at [464, 127] on h4 "Selected Site Design:" at bounding box center [757, 127] width 716 height 12
drag, startPoint x: 464, startPoint y: 127, endPoint x: 402, endPoint y: 130, distance: 62.1
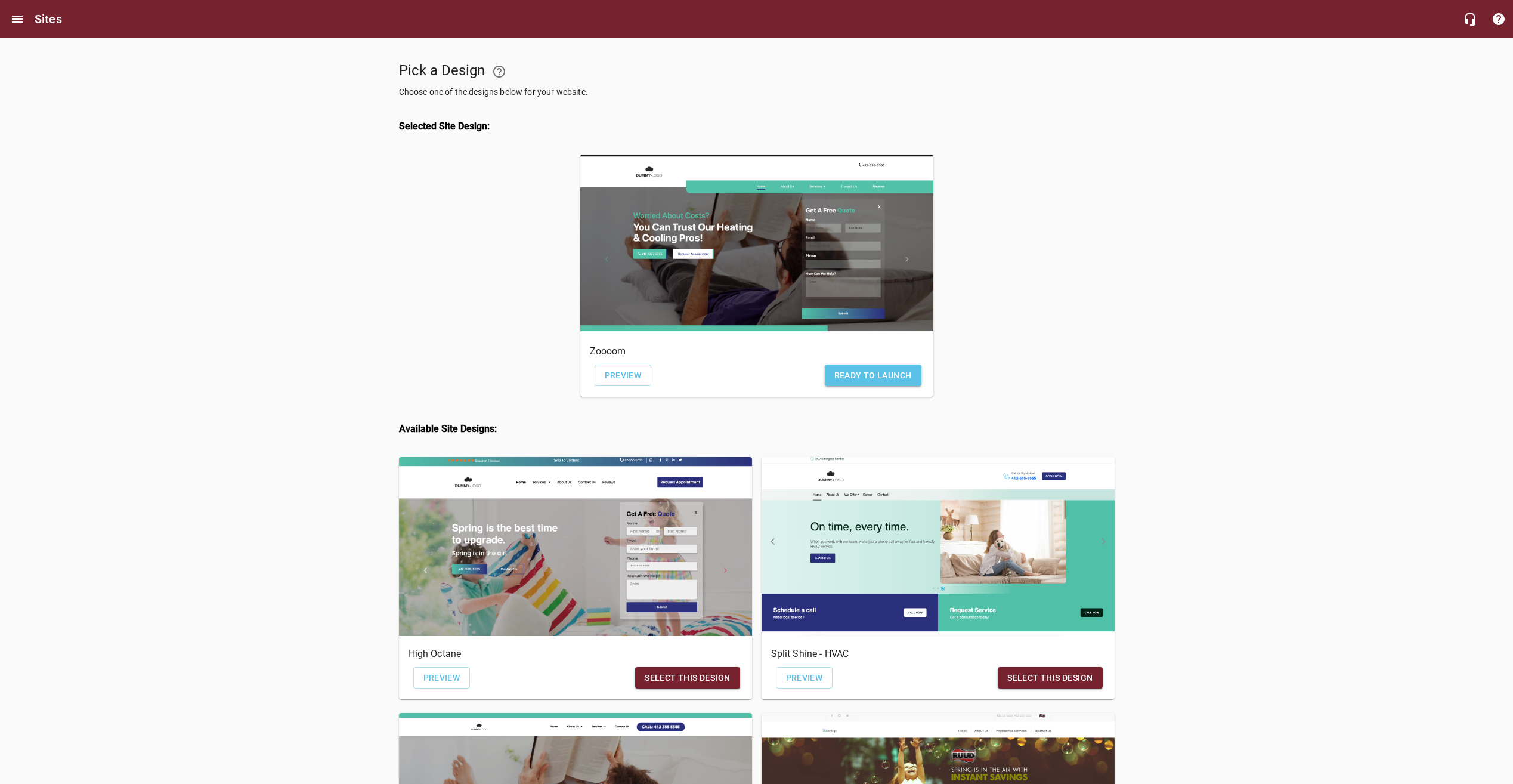
click at [402, 130] on h4 "Selected Site Design:" at bounding box center [757, 127] width 716 height 12
click at [420, 130] on h4 "Selected Site Design:" at bounding box center [757, 127] width 716 height 12
drag, startPoint x: 420, startPoint y: 130, endPoint x: 463, endPoint y: 141, distance: 44.4
click at [454, 142] on div "Selected Site Design:" at bounding box center [757, 127] width 726 height 47
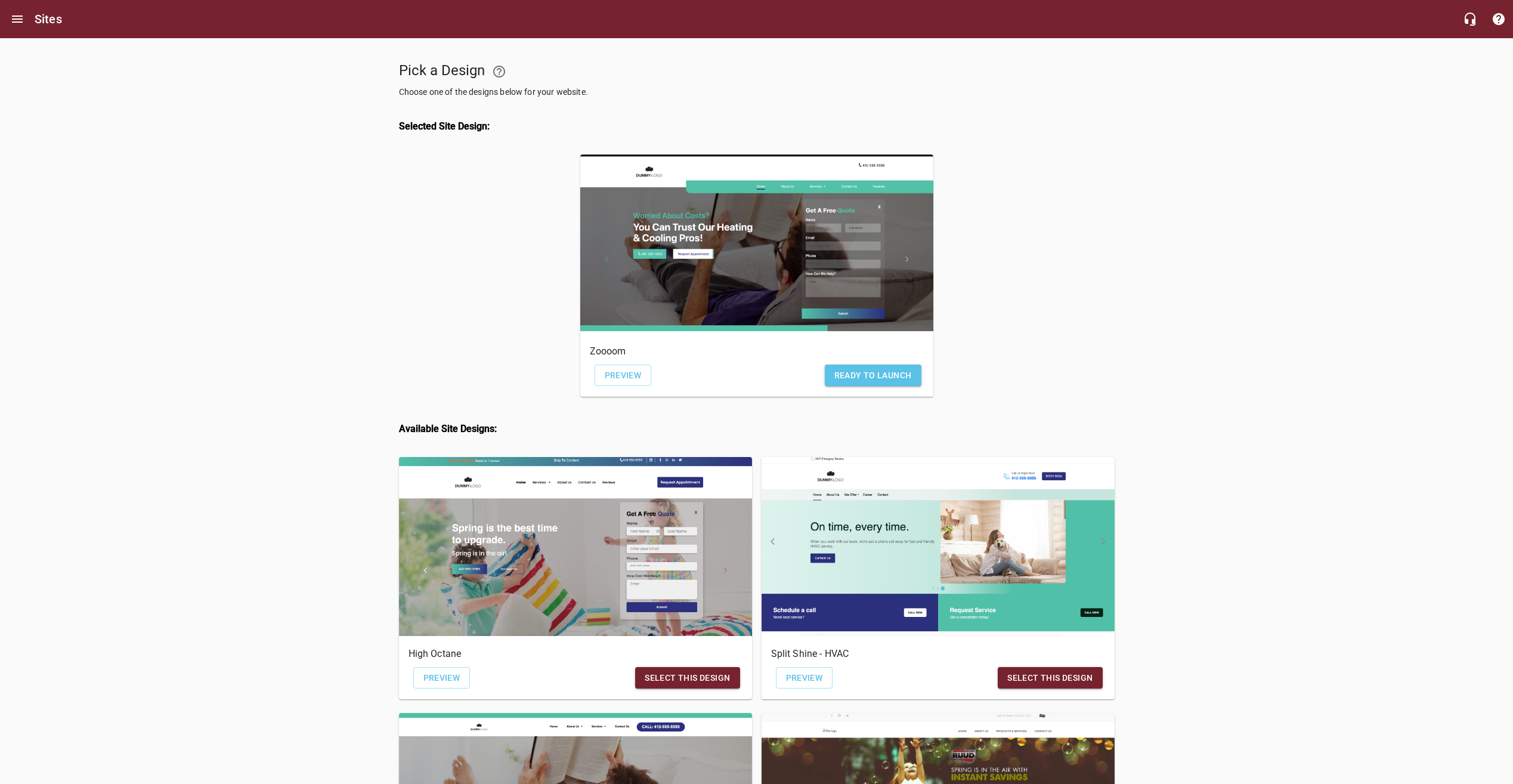
click at [489, 130] on h4 "Selected Site Design:" at bounding box center [757, 127] width 716 height 12
drag, startPoint x: 489, startPoint y: 130, endPoint x: 446, endPoint y: 141, distance: 44.4
click at [446, 141] on div "Selected Site Design:" at bounding box center [757, 127] width 726 height 47
click at [446, 129] on h4 "Selected Site Design:" at bounding box center [757, 127] width 716 height 12
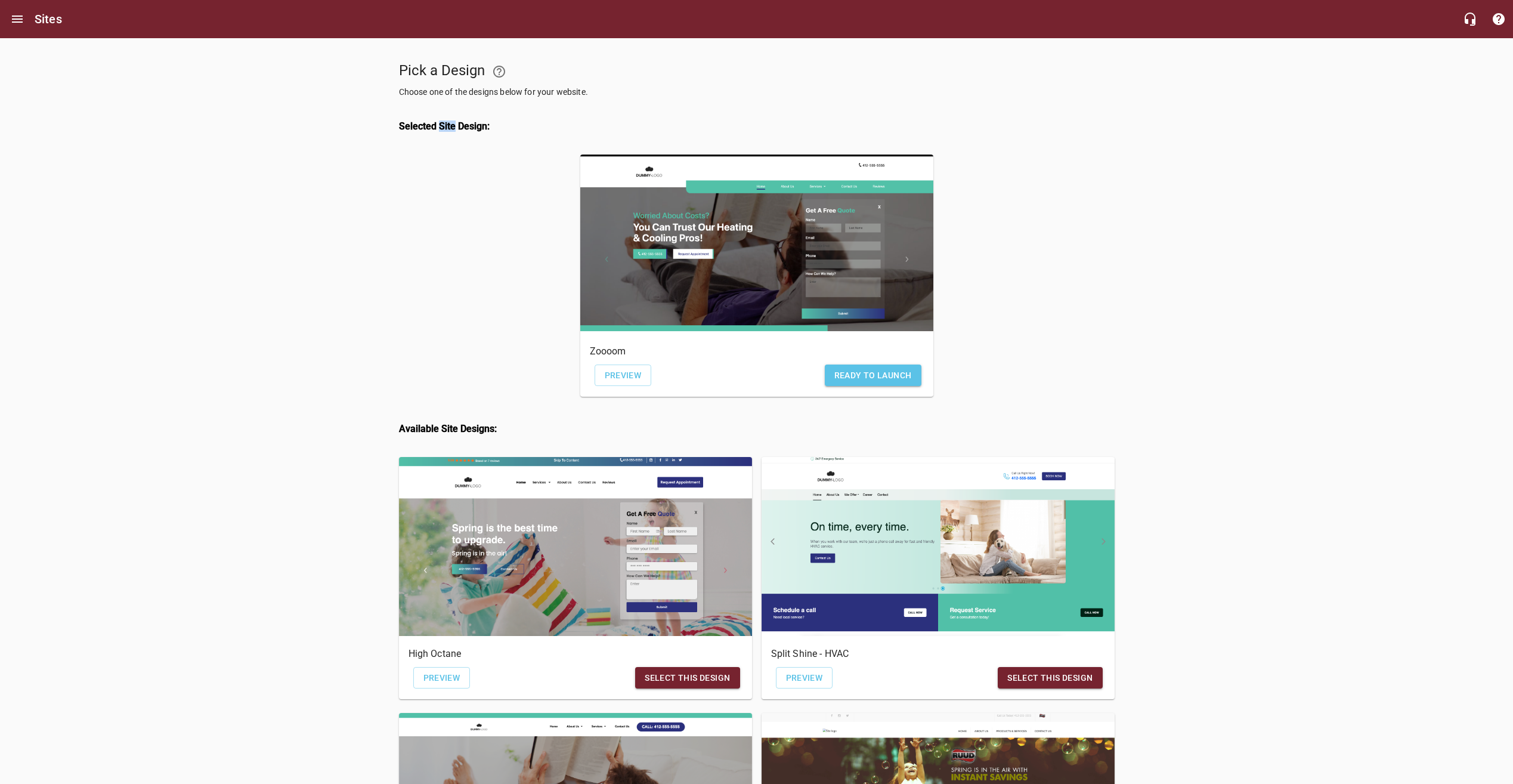
click at [446, 129] on h4 "Selected Site Design:" at bounding box center [757, 127] width 716 height 12
drag, startPoint x: 446, startPoint y: 129, endPoint x: 470, endPoint y: 133, distance: 24.3
click at [459, 148] on div "Selected Site Design:" at bounding box center [757, 127] width 726 height 47
drag, startPoint x: 630, startPoint y: 99, endPoint x: 394, endPoint y: 91, distance: 236.1
click at [394, 91] on div "Pick a Design Choose one of the designs below for your website. Selected Site D…" at bounding box center [757, 775] width 735 height 1475
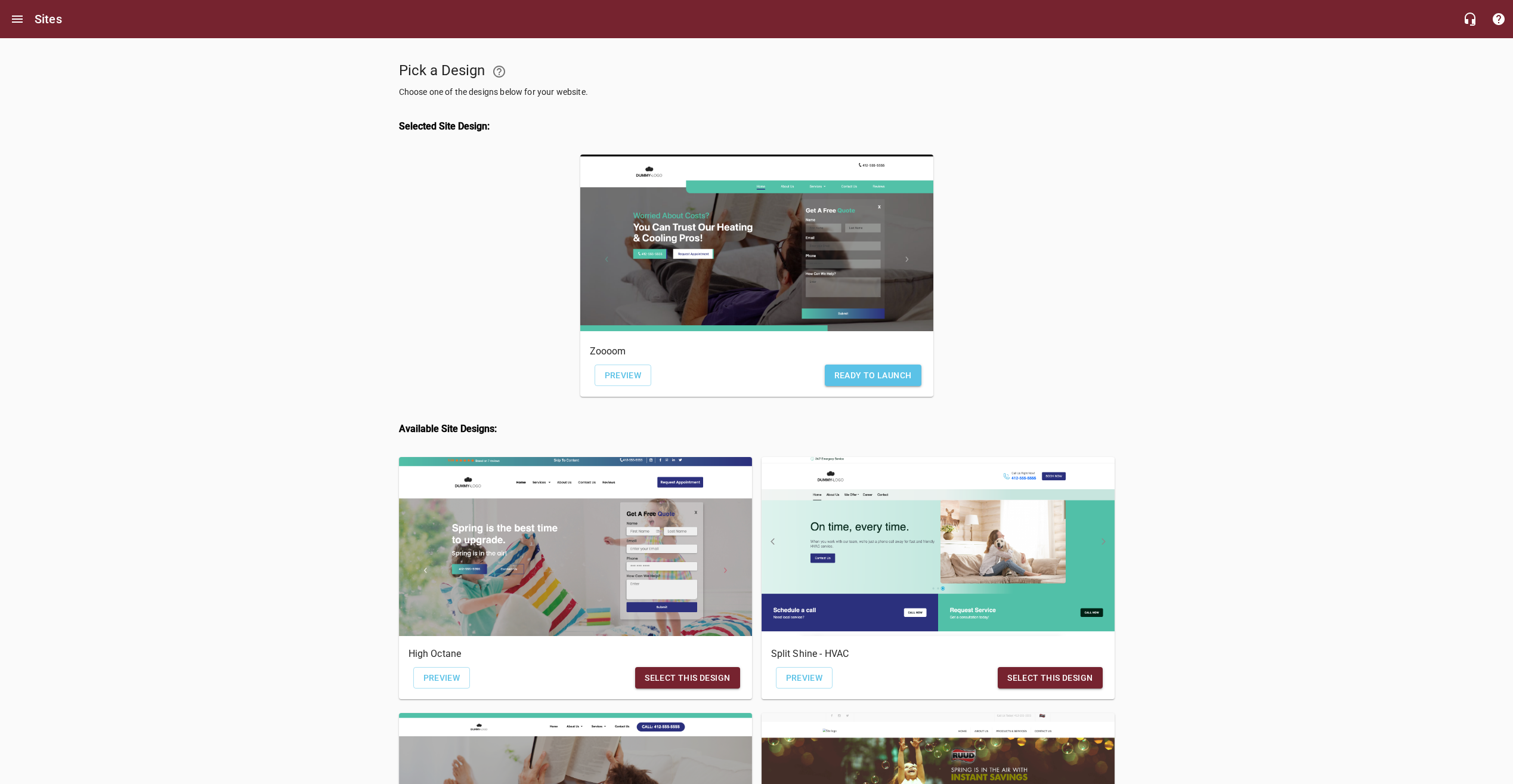
drag, startPoint x: 394, startPoint y: 91, endPoint x: 378, endPoint y: 82, distance: 18.4
click at [378, 84] on div "Pick a Design Choose one of the designs below for your website. Selected Site D…" at bounding box center [756, 775] width 1513 height 1475
drag, startPoint x: 390, startPoint y: 71, endPoint x: 586, endPoint y: 123, distance: 202.8
click at [586, 123] on div "Pick a Design Choose one of the designs below for your website. Selected Site D…" at bounding box center [757, 775] width 735 height 1475
drag, startPoint x: 586, startPoint y: 123, endPoint x: 516, endPoint y: 137, distance: 71.4
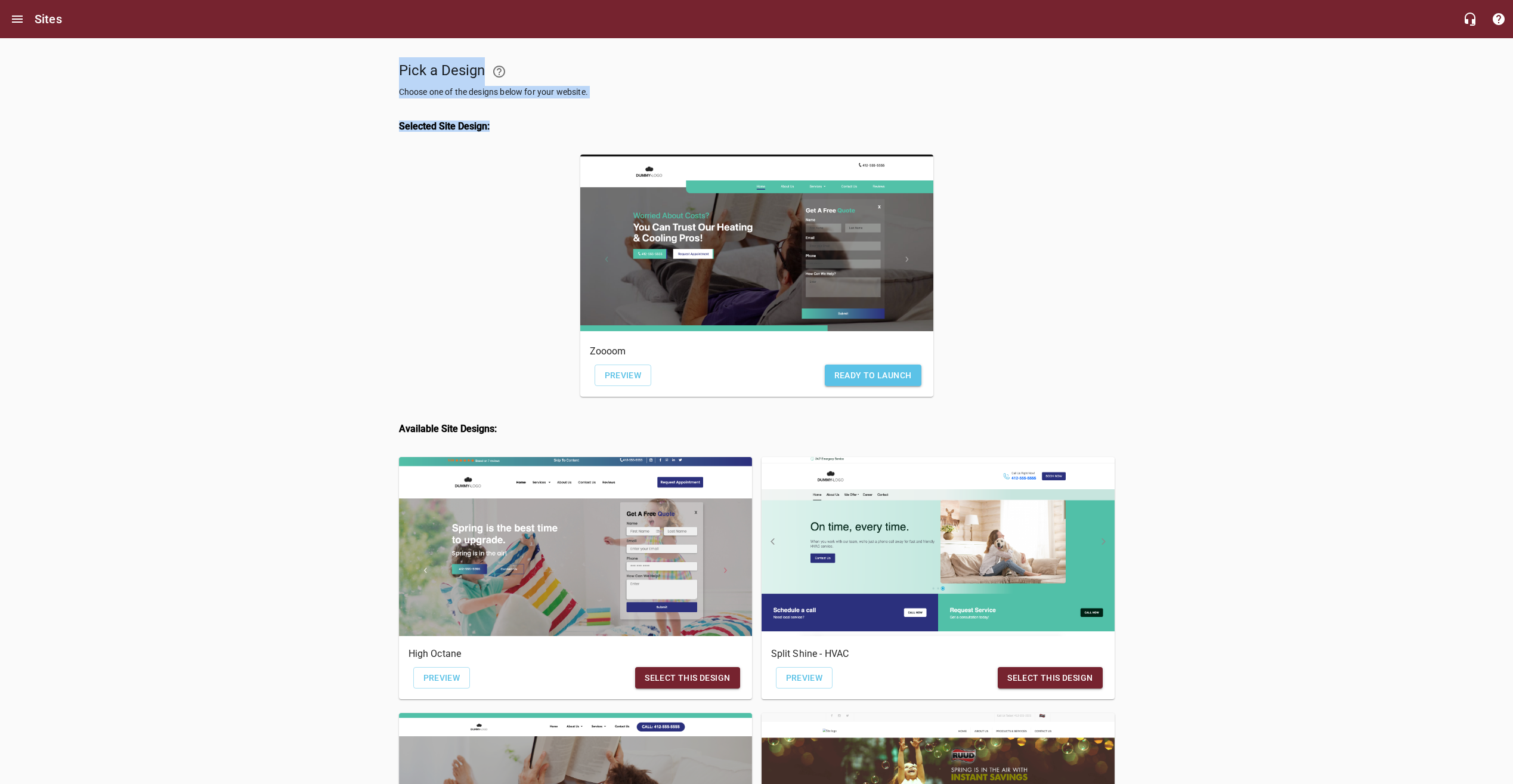
click at [516, 137] on div "Selected Site Design:" at bounding box center [757, 127] width 726 height 47
drag, startPoint x: 516, startPoint y: 137, endPoint x: 400, endPoint y: 136, distance: 116.0
click at [400, 136] on div "Selected Site Design:" at bounding box center [757, 127] width 726 height 47
drag, startPoint x: 400, startPoint y: 136, endPoint x: 416, endPoint y: 175, distance: 42.2
click at [416, 175] on div at bounding box center [485, 278] width 181 height 256
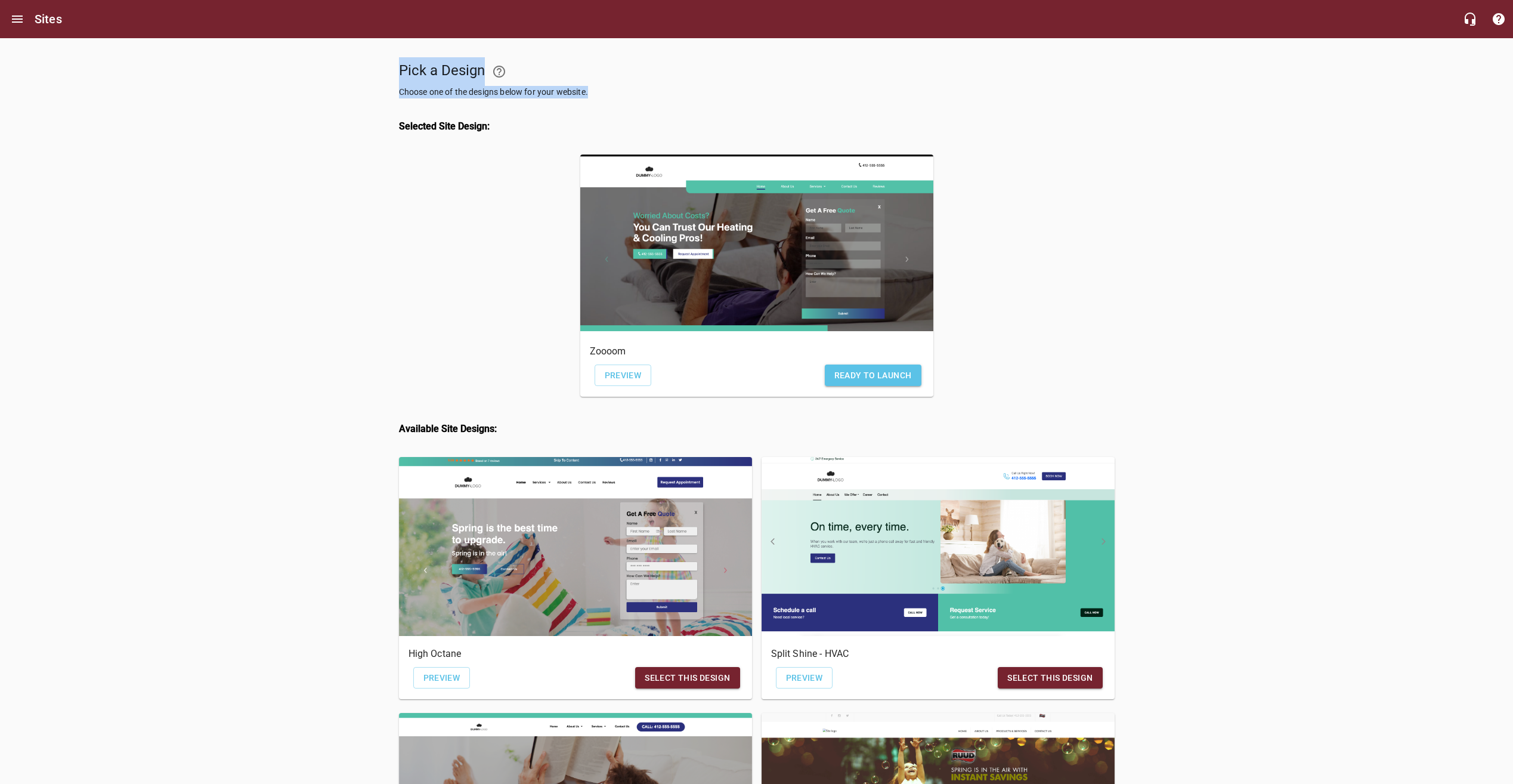
drag, startPoint x: 397, startPoint y: 70, endPoint x: 596, endPoint y: 99, distance: 201.1
click at [596, 99] on div "Pick a Design Choose one of the designs below for your website." at bounding box center [576, 78] width 362 height 51
click at [601, 102] on div "Pick a Design Choose one of the designs below for your website." at bounding box center [576, 78] width 362 height 51
drag, startPoint x: 596, startPoint y: 88, endPoint x: 378, endPoint y: 77, distance: 218.3
click at [378, 77] on div "Pick a Design Choose one of the designs below for your website. Selected Site D…" at bounding box center [756, 775] width 1513 height 1475
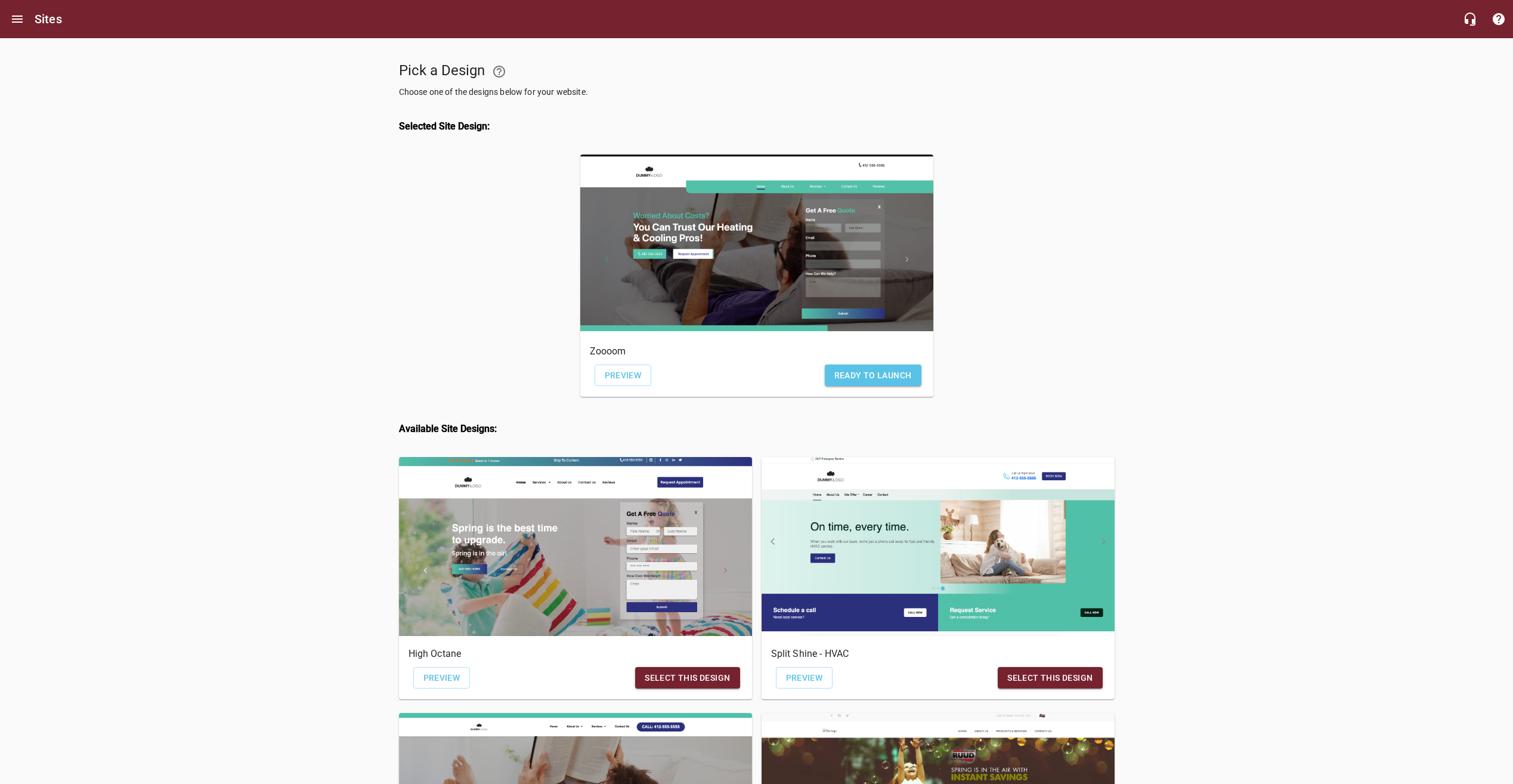
drag, startPoint x: 378, startPoint y: 77, endPoint x: 398, endPoint y: 121, distance: 48.3
click at [395, 115] on div "Selected Site Design:" at bounding box center [757, 127] width 726 height 47
drag, startPoint x: 397, startPoint y: 133, endPoint x: 494, endPoint y: 137, distance: 97.1
click at [494, 137] on div "Selected Site Design:" at bounding box center [757, 127] width 726 height 47
drag, startPoint x: 494, startPoint y: 137, endPoint x: 524, endPoint y: 194, distance: 64.4
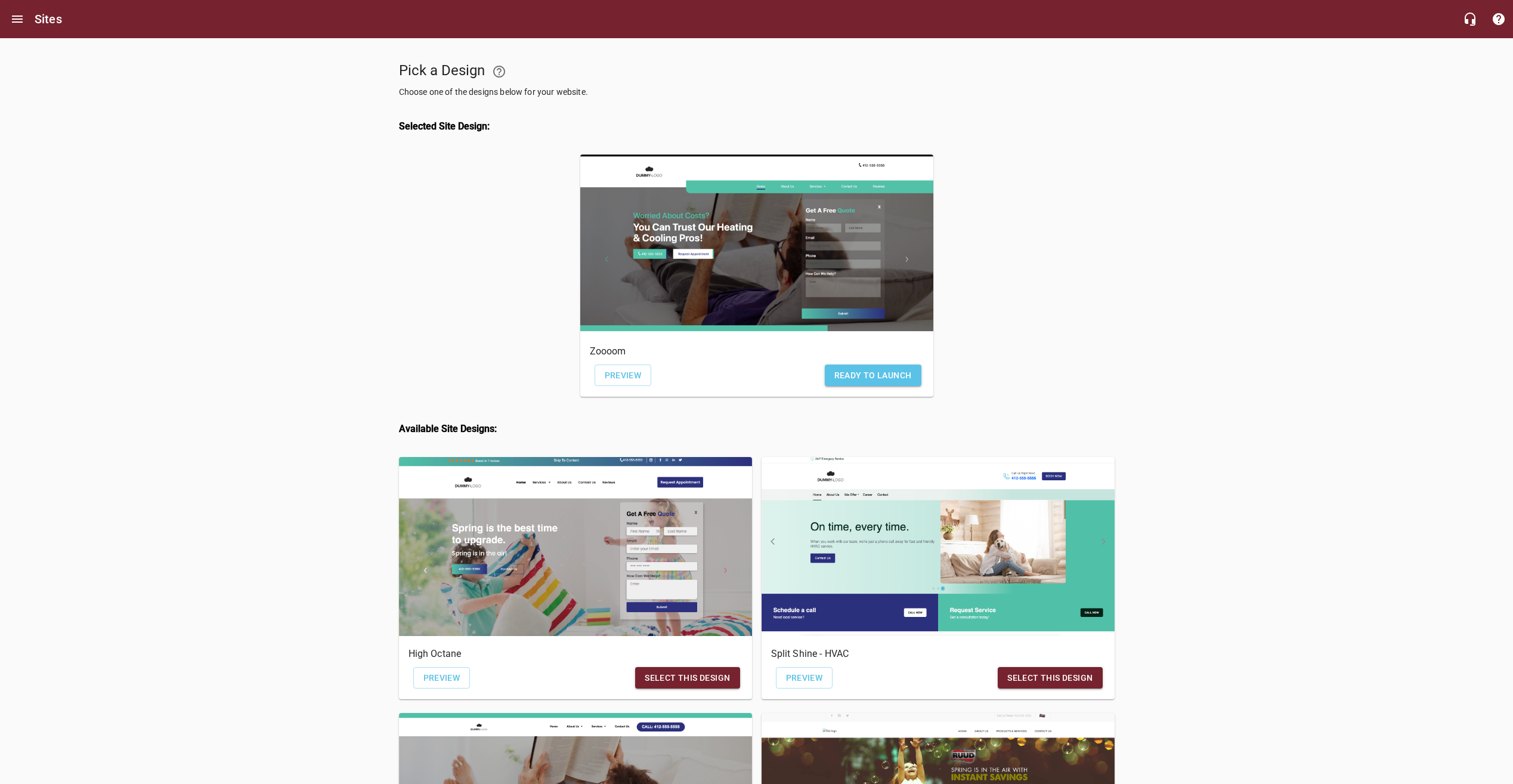
click at [524, 194] on div at bounding box center [485, 278] width 181 height 256
click at [1380, 159] on div "Pick a Design Choose one of the designs below for your website. Selected Site D…" at bounding box center [756, 775] width 1513 height 1475
click at [1239, 196] on div "Pick a Design Choose one of the designs below for your website. Selected Site D…" at bounding box center [756, 775] width 1513 height 1475
click at [1384, 113] on div "Pick a Design Choose one of the designs below for your website. Selected Site D…" at bounding box center [756, 775] width 1513 height 1475
click at [1147, 201] on div "Pick a Design Choose one of the designs below for your website. Selected Site D…" at bounding box center [756, 775] width 1513 height 1475
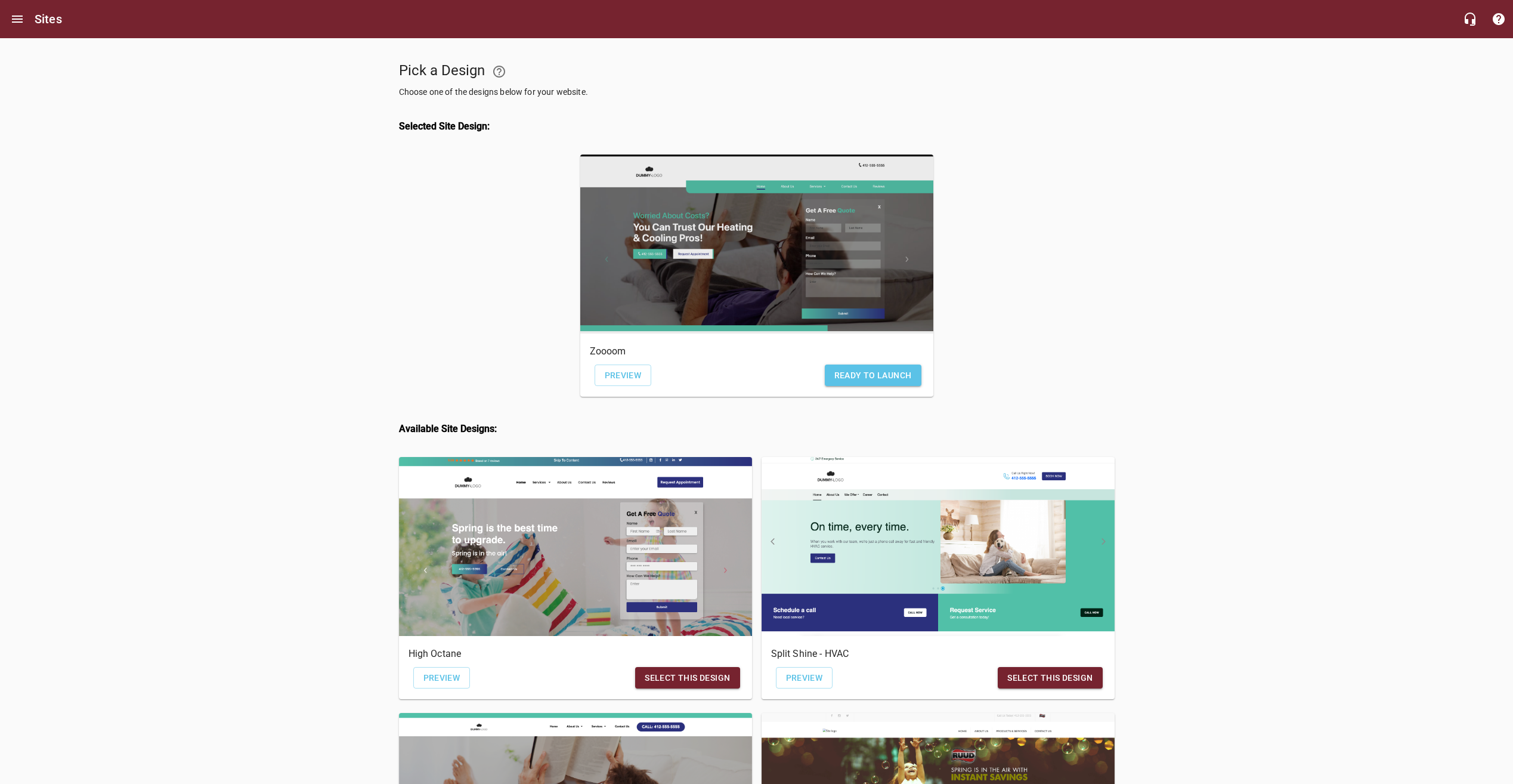
click at [772, 263] on div "button" at bounding box center [757, 244] width 353 height 179
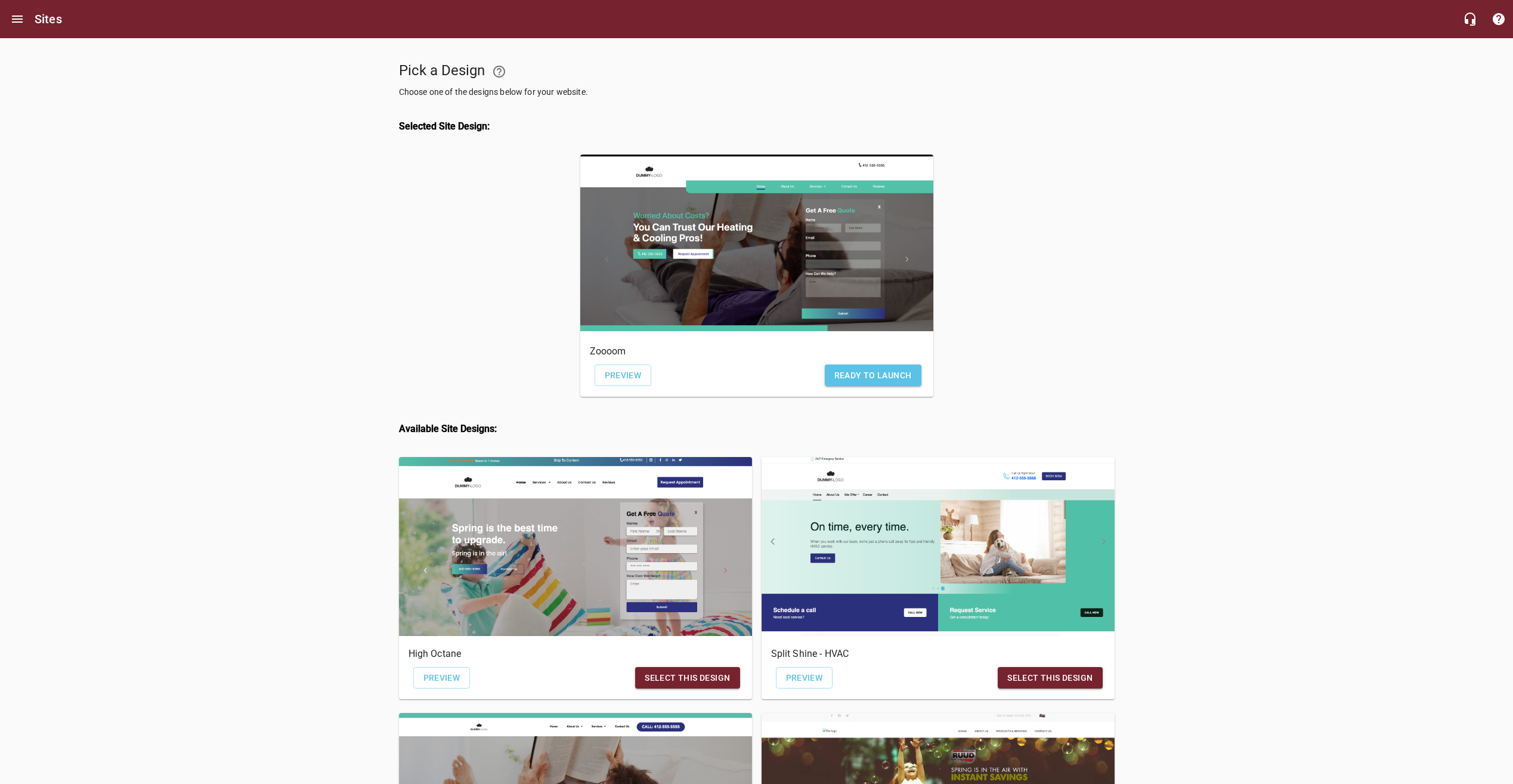
click at [511, 253] on div at bounding box center [485, 278] width 181 height 256
click at [444, 268] on div at bounding box center [485, 278] width 181 height 256
click at [967, 181] on div at bounding box center [1029, 278] width 181 height 256
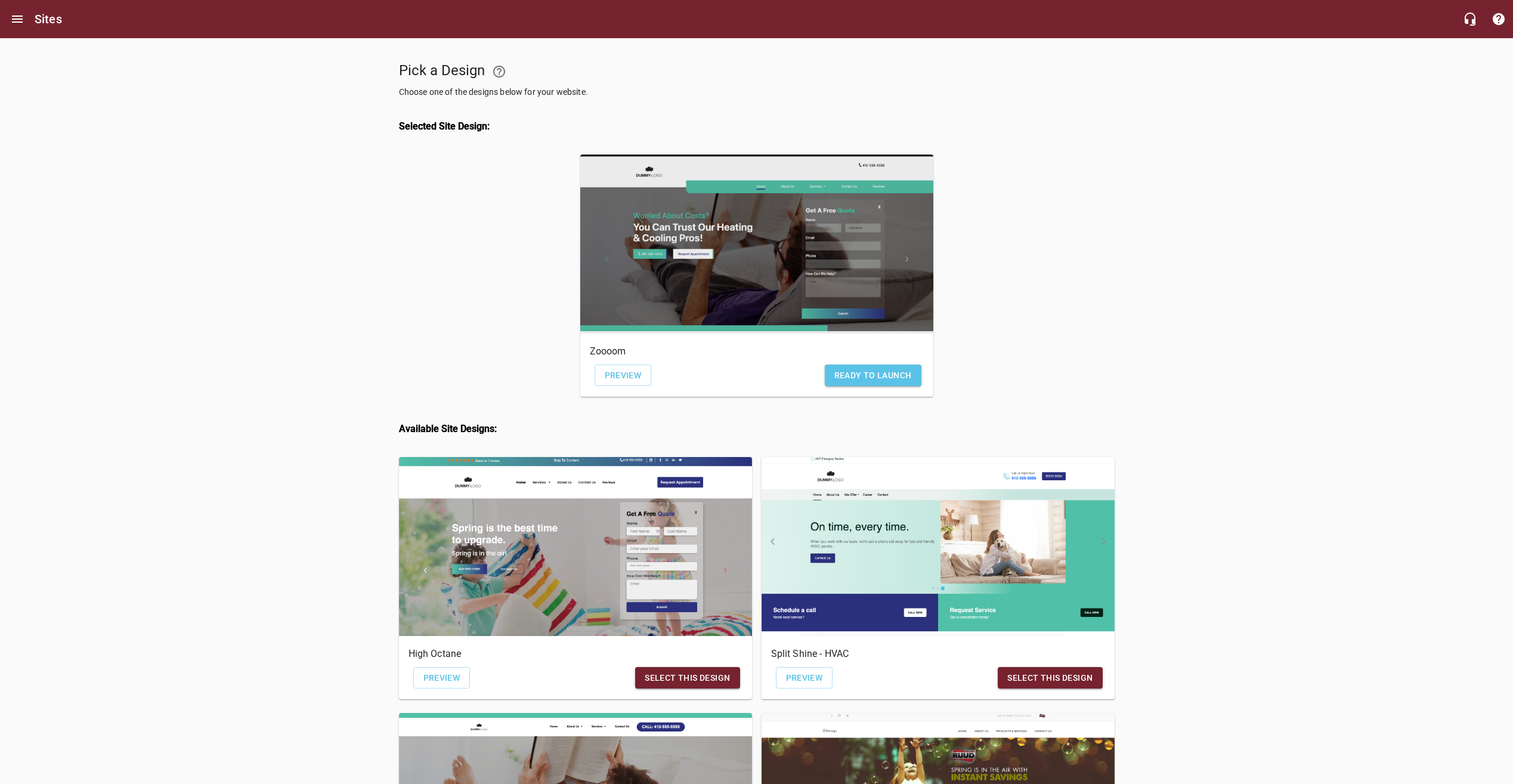
click at [889, 222] on div "button" at bounding box center [757, 244] width 353 height 179
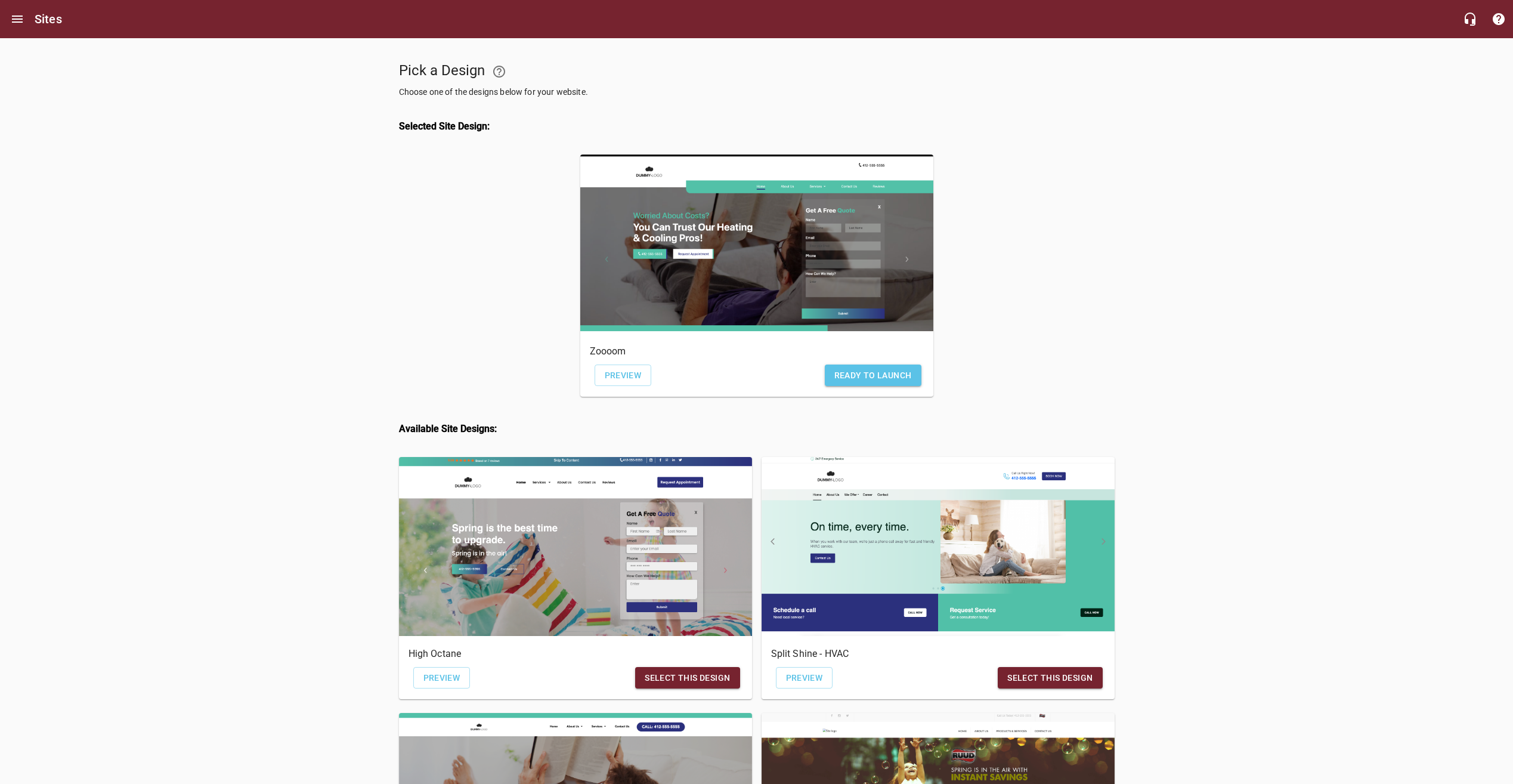
click at [444, 288] on div at bounding box center [485, 278] width 181 height 256
click at [881, 373] on span "Ready to Launch" at bounding box center [874, 375] width 78 height 15
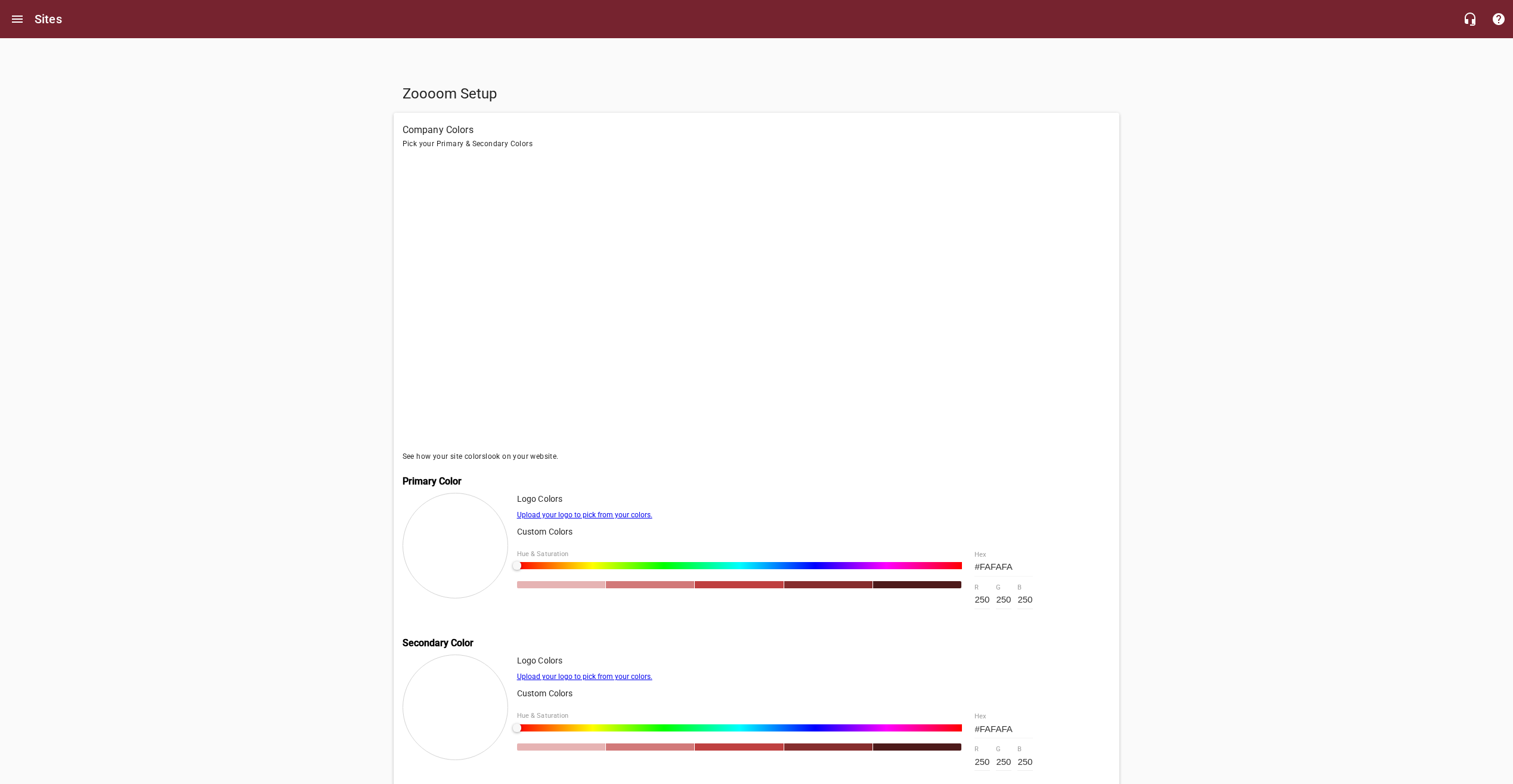
scroll to position [118, 0]
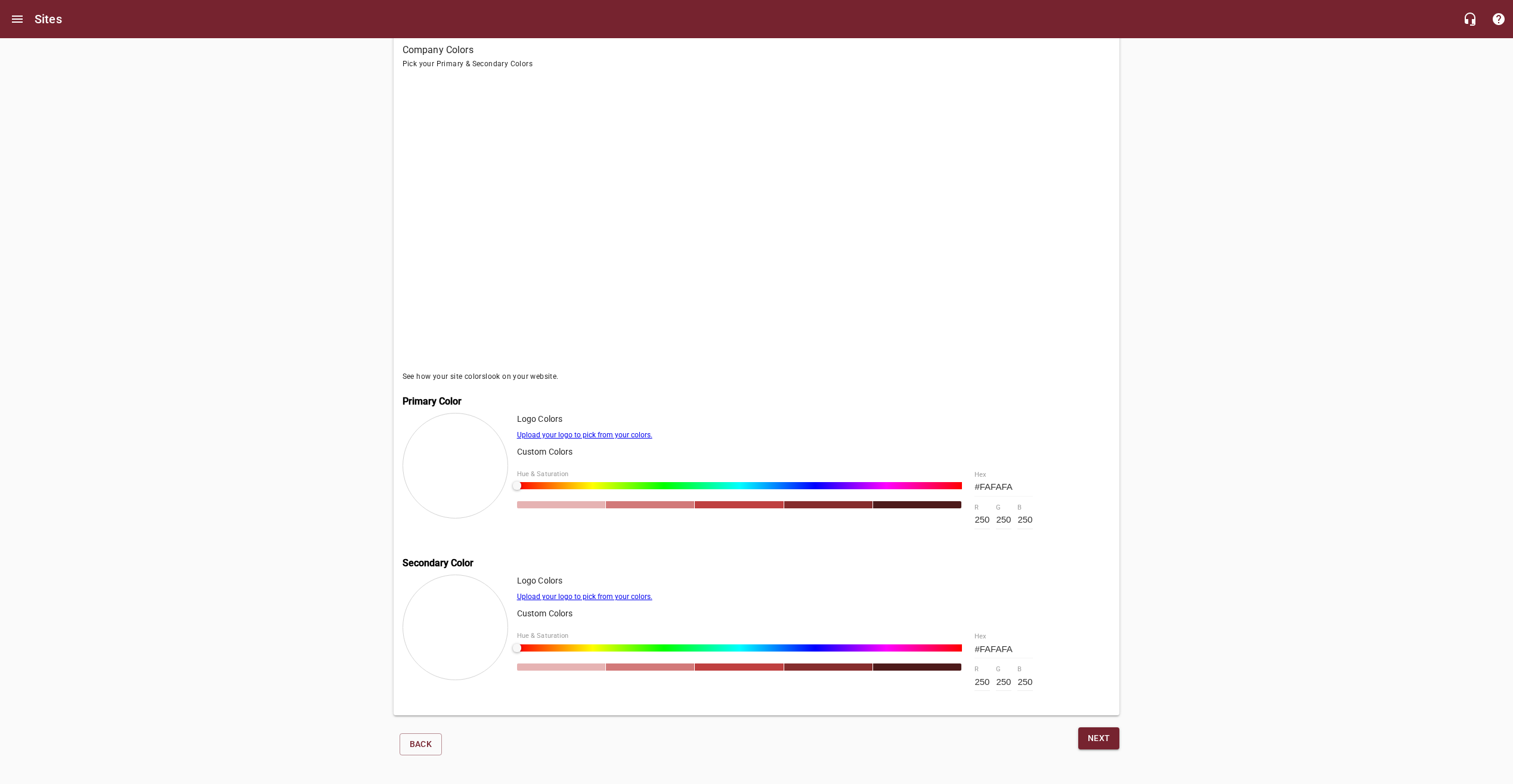
click at [1105, 738] on span "Next" at bounding box center [1099, 737] width 22 height 15
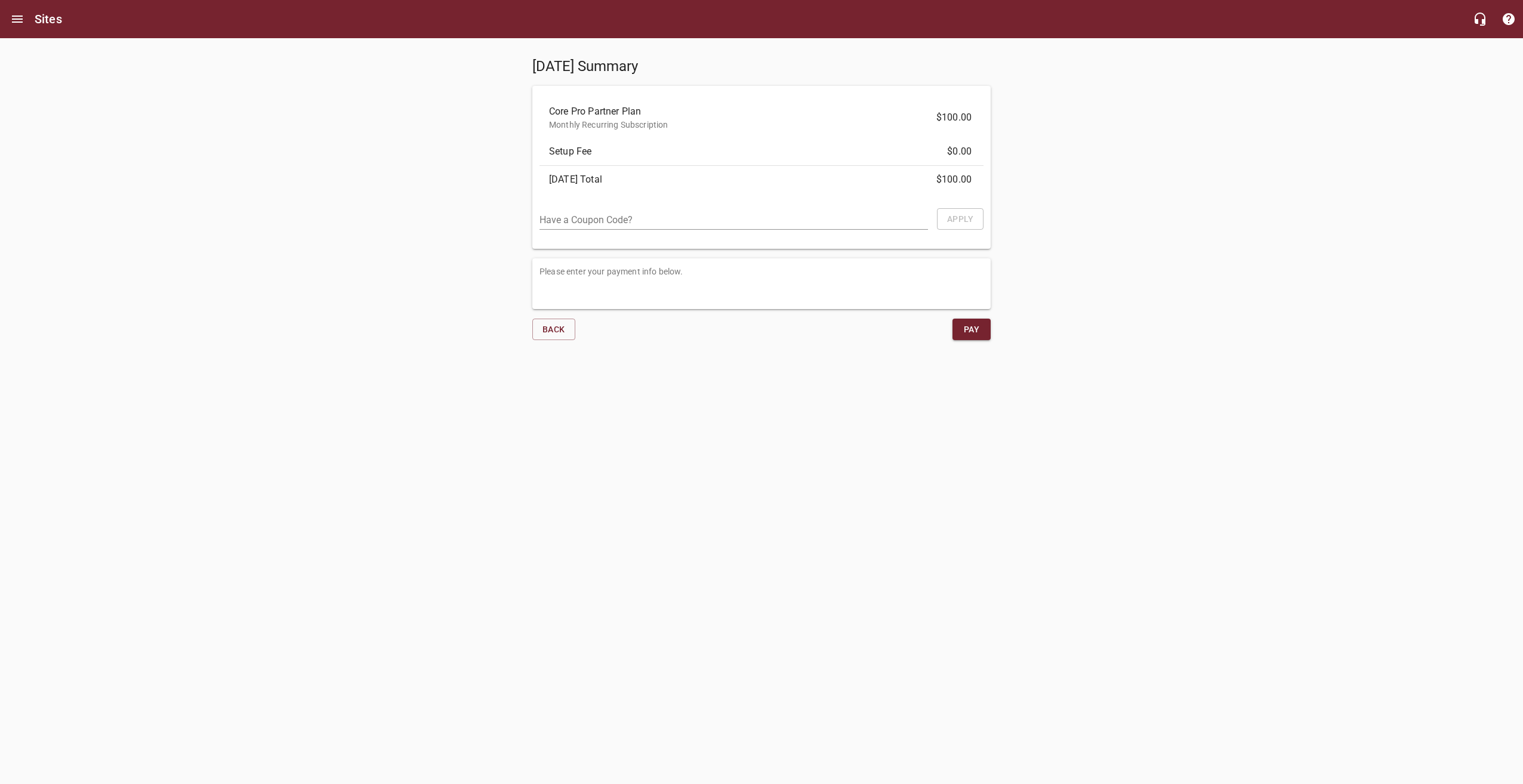
drag, startPoint x: 355, startPoint y: 205, endPoint x: 352, endPoint y: 219, distance: 14.3
click at [355, 205] on div "Today's Summary Core Pro Partner Plan Monthly Recurring Subscription $100.00 Se…" at bounding box center [761, 194] width 1523 height 312
drag, startPoint x: 581, startPoint y: 219, endPoint x: 529, endPoint y: 233, distance: 53.9
click at [581, 219] on input "text" at bounding box center [734, 221] width 389 height 18
click at [358, 257] on div "Today's Summary Core Pro Partner Plan Monthly Recurring Subscription $100.00 Se…" at bounding box center [761, 194] width 1523 height 312
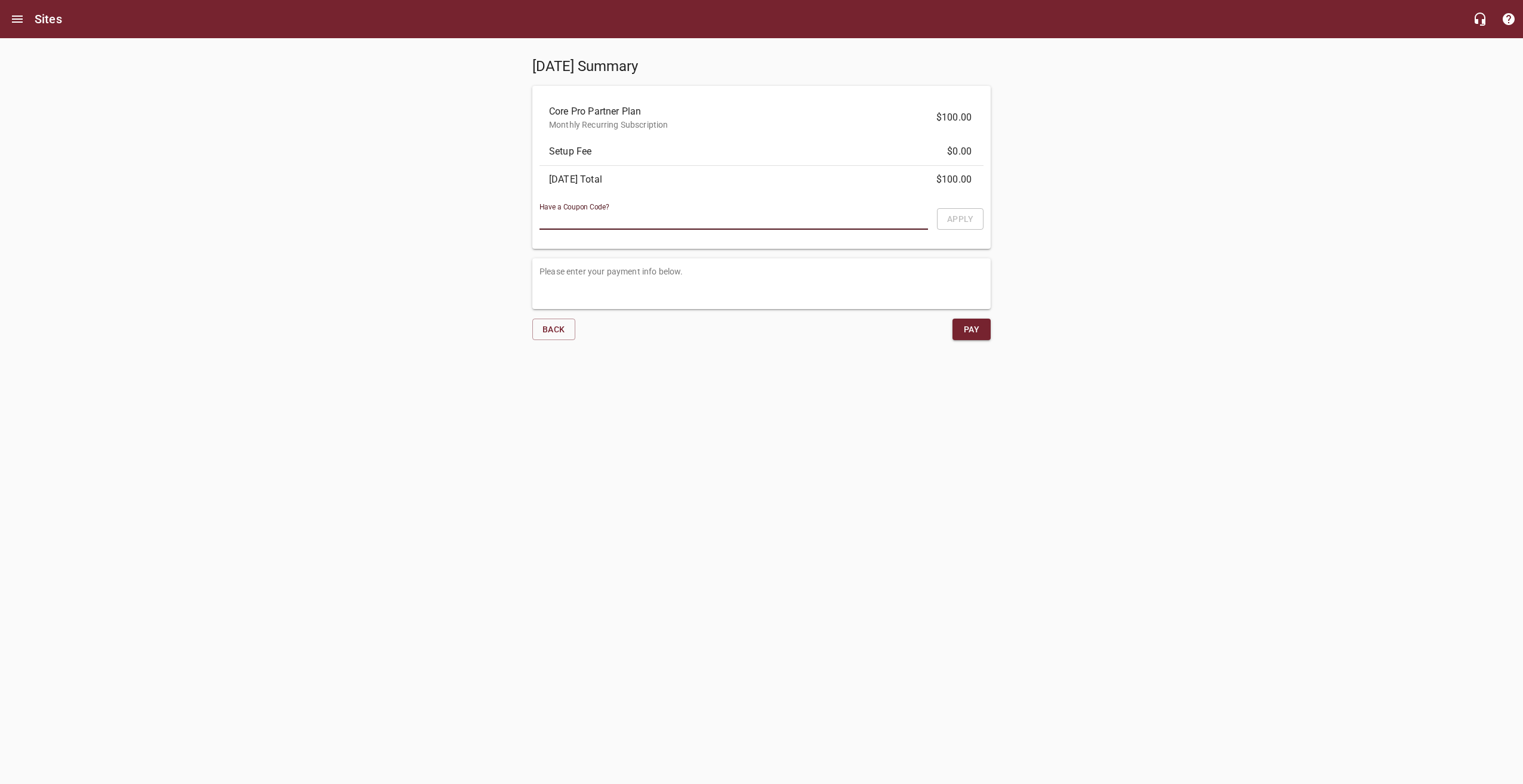
click at [592, 217] on input "text" at bounding box center [734, 221] width 389 height 18
drag, startPoint x: 484, startPoint y: 260, endPoint x: 514, endPoint y: 275, distance: 33.5
click at [484, 260] on div "Today's Summary Core Pro Partner Plan Monthly Recurring Subscription $100.00 Se…" at bounding box center [761, 194] width 1523 height 312
drag, startPoint x: 817, startPoint y: 393, endPoint x: 812, endPoint y: 389, distance: 6.4
click at [817, 372] on html "Sites Today's Summary Core Pro Partner Plan Monthly Recurring Subscription $100…" at bounding box center [761, 186] width 1523 height 372
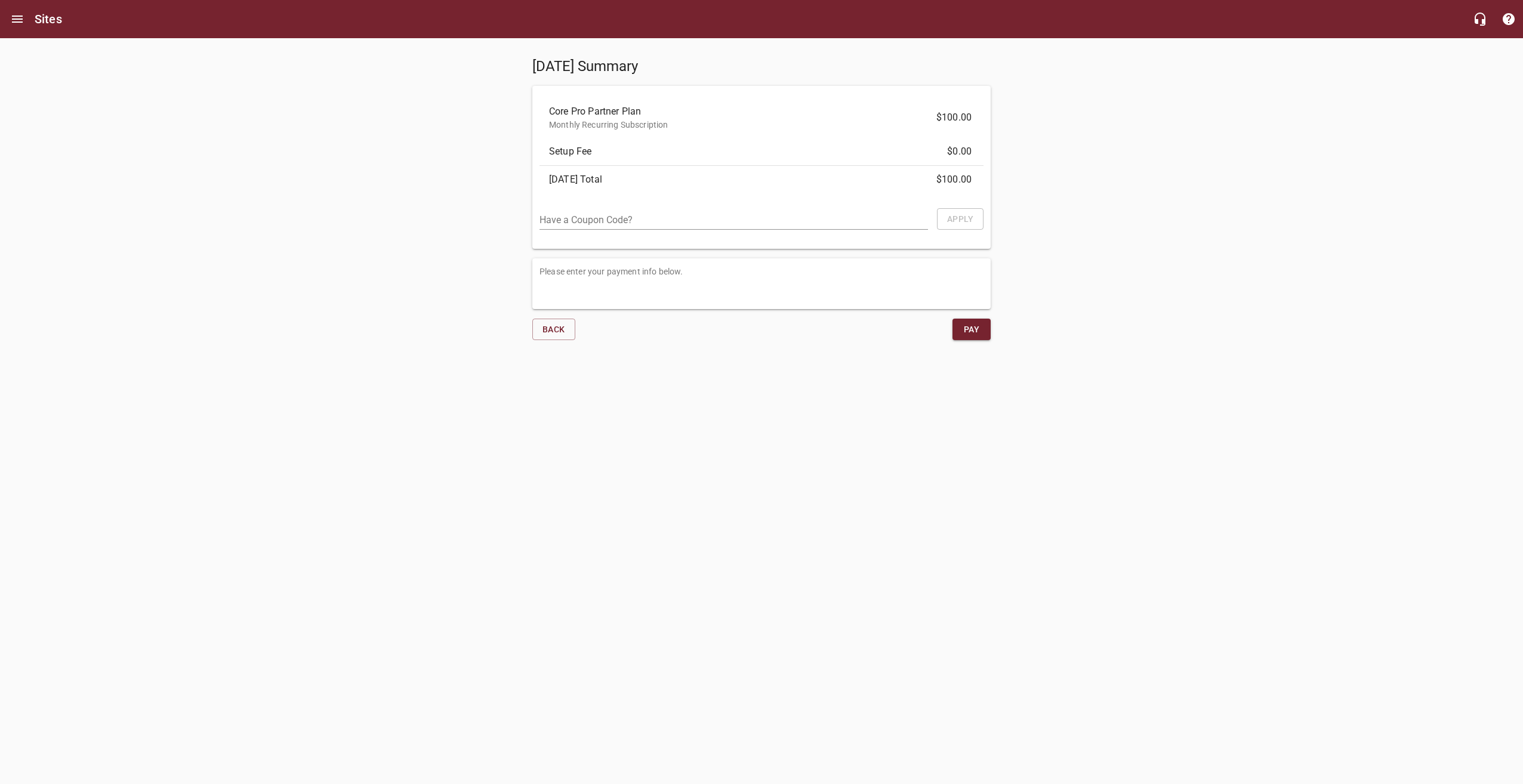
drag, startPoint x: 857, startPoint y: 390, endPoint x: 624, endPoint y: 261, distance: 266.3
click at [857, 372] on html "Sites Today's Summary Core Pro Partner Plan Monthly Recurring Subscription $100…" at bounding box center [761, 186] width 1523 height 372
click at [577, 212] on input "text" at bounding box center [734, 221] width 389 height 18
click at [551, 251] on div "Core Pro Partner Plan Monthly Recurring Subscription $100.00 Setup Fee $0.00 To…" at bounding box center [761, 167] width 468 height 172
click at [590, 227] on input "text" at bounding box center [734, 221] width 389 height 18
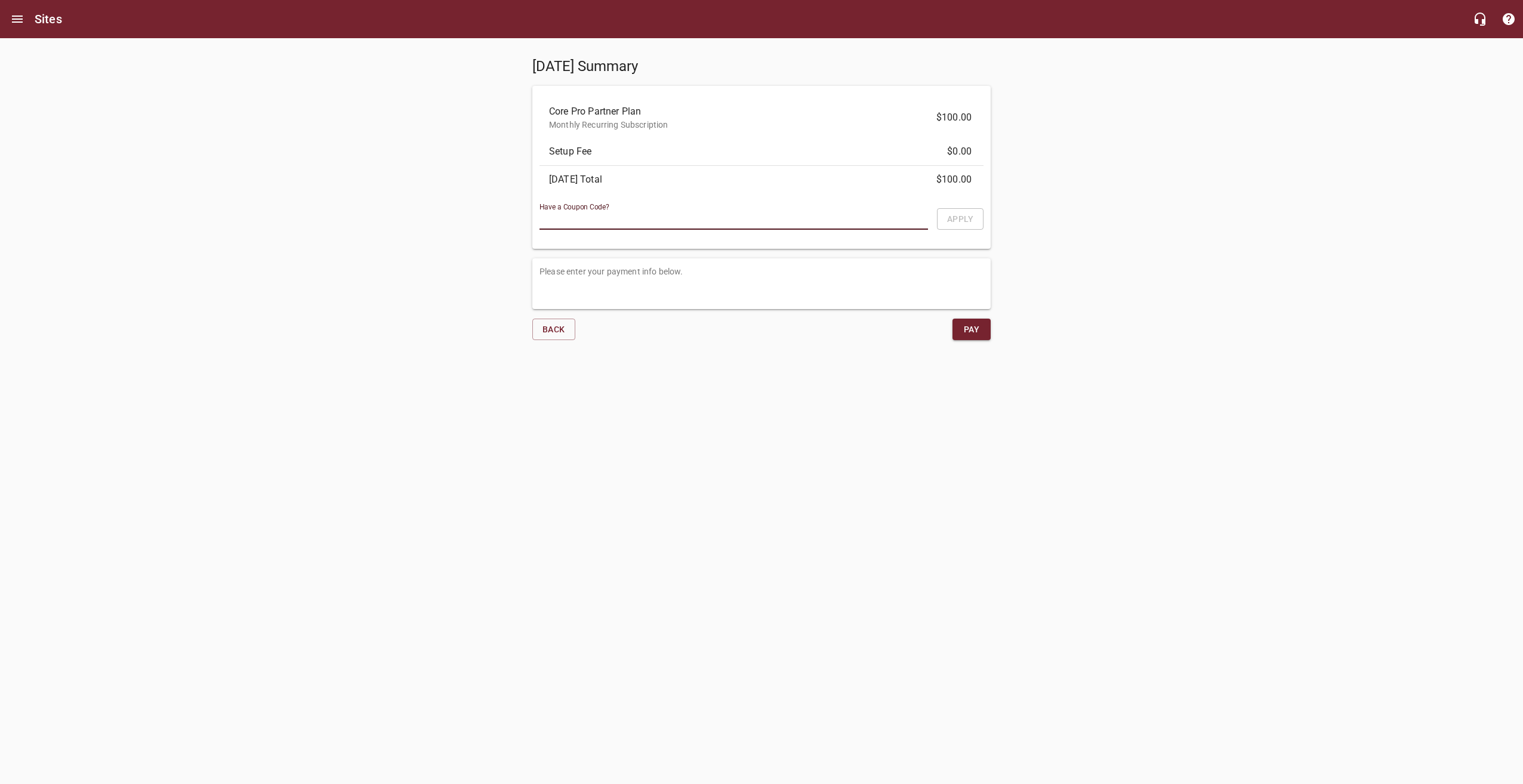
click at [636, 221] on input "text" at bounding box center [734, 221] width 389 height 18
click at [627, 236] on div "Have a Coupon Code?" at bounding box center [734, 220] width 389 height 36
click at [561, 222] on input "text" at bounding box center [734, 221] width 389 height 18
click at [554, 259] on div "Please enter your payment info below." at bounding box center [761, 283] width 458 height 51
drag, startPoint x: 693, startPoint y: 356, endPoint x: 788, endPoint y: 333, distance: 97.7
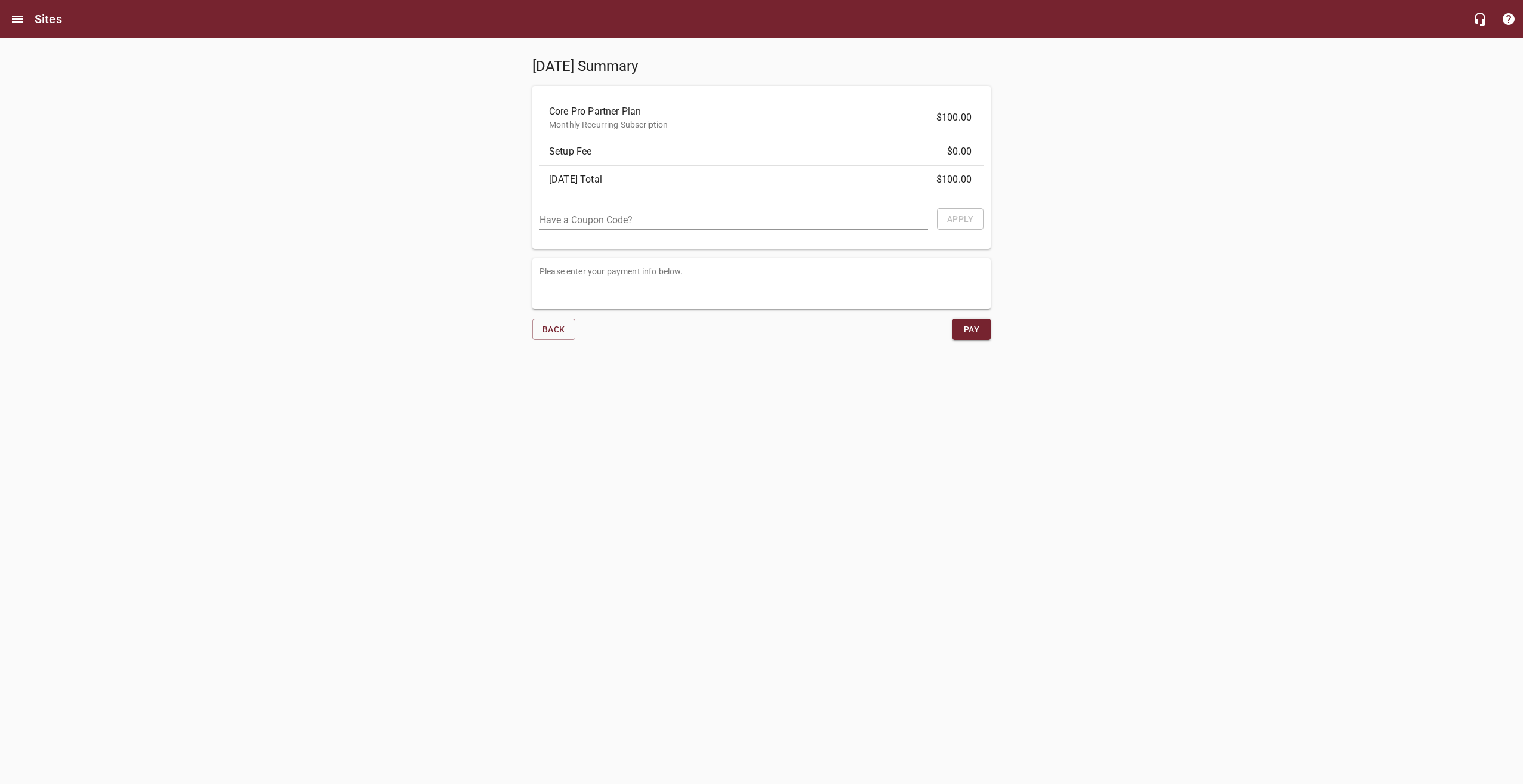
click at [693, 356] on div at bounding box center [761, 355] width 1523 height 12
drag, startPoint x: 933, startPoint y: 110, endPoint x: 981, endPoint y: 130, distance: 52.0
click at [981, 130] on div "Core Pro Partner Plan Monthly Recurring Subscription" at bounding box center [762, 117] width 444 height 40
drag, startPoint x: 981, startPoint y: 130, endPoint x: 998, endPoint y: 142, distance: 20.8
click at [999, 142] on div "Today's Summary Core Pro Partner Plan Monthly Recurring Subscription $100.00 Se…" at bounding box center [761, 194] width 477 height 312
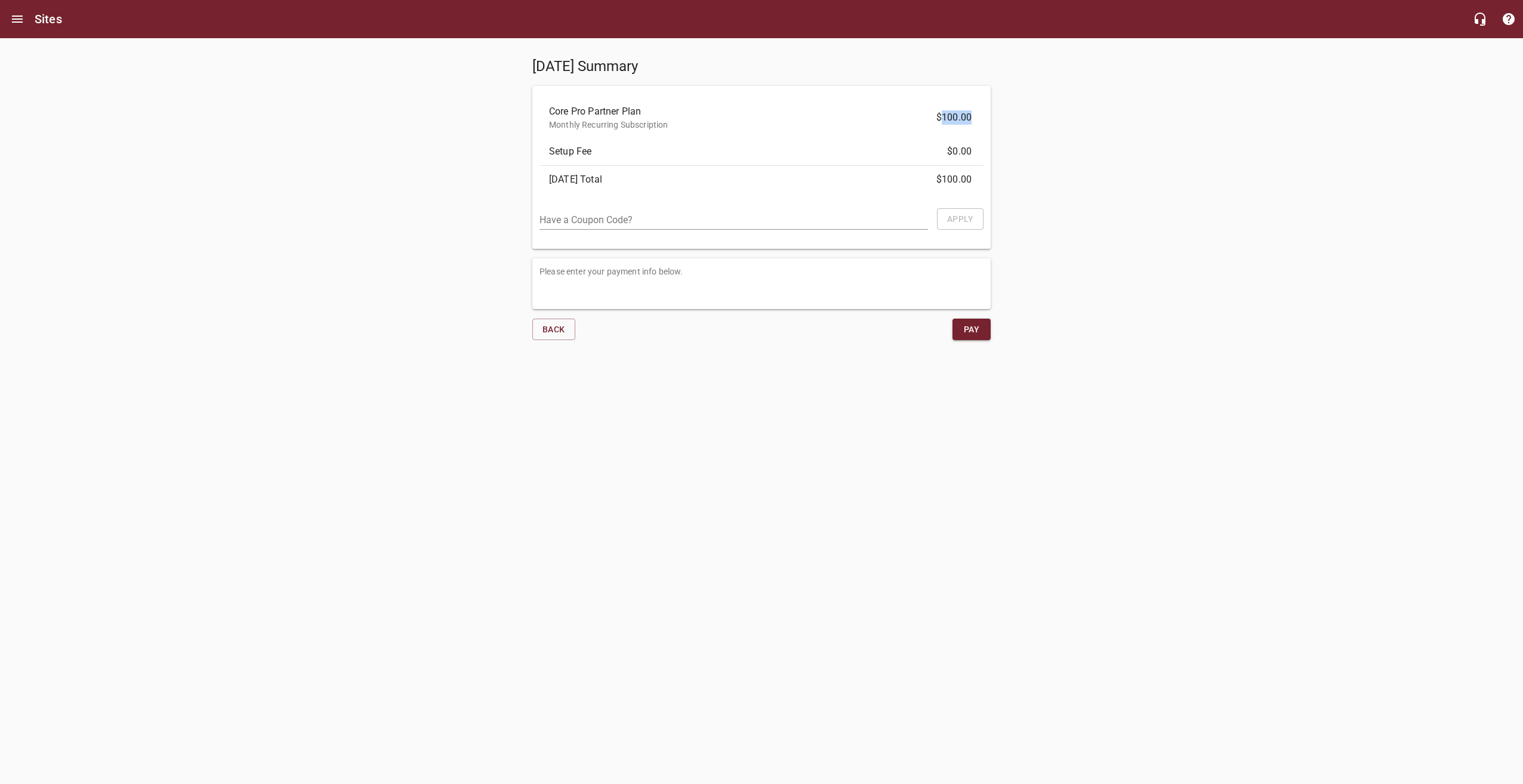
drag, startPoint x: 976, startPoint y: 124, endPoint x: 940, endPoint y: 124, distance: 36.0
click at [940, 124] on div "$100.00" at bounding box center [959, 117] width 45 height 15
drag, startPoint x: 940, startPoint y: 124, endPoint x: 947, endPoint y: 158, distance: 34.7
click at [947, 158] on div "$0.00" at bounding box center [964, 151] width 34 height 15
drag, startPoint x: 947, startPoint y: 158, endPoint x: 937, endPoint y: 183, distance: 26.9
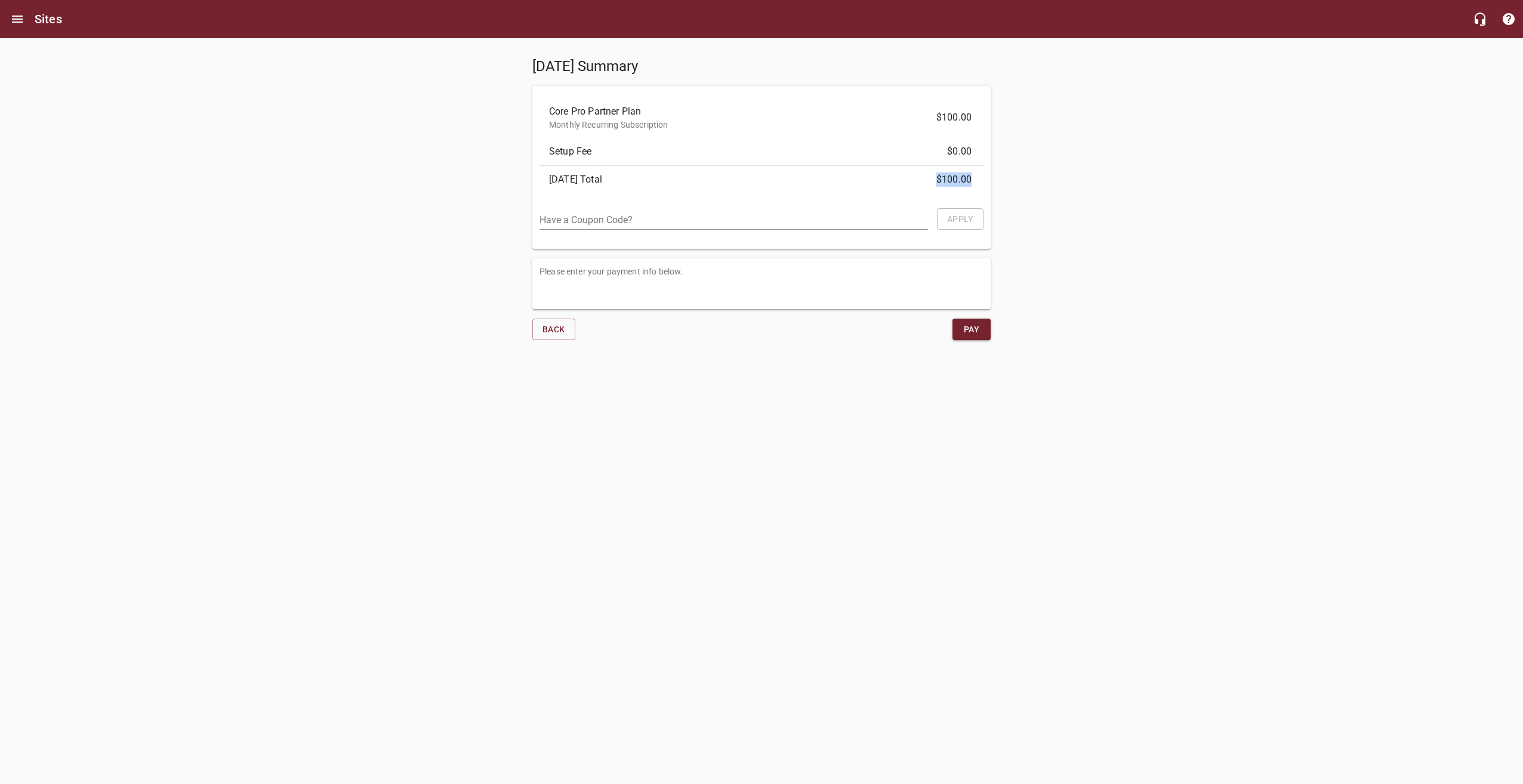
click at [937, 183] on div "$100.00" at bounding box center [959, 179] width 45 height 15
drag, startPoint x: 937, startPoint y: 183, endPoint x: 1074, endPoint y: 205, distance: 138.8
click at [1074, 205] on div "Today's Summary Core Pro Partner Plan Monthly Recurring Subscription $100.00 Se…" at bounding box center [761, 194] width 1523 height 312
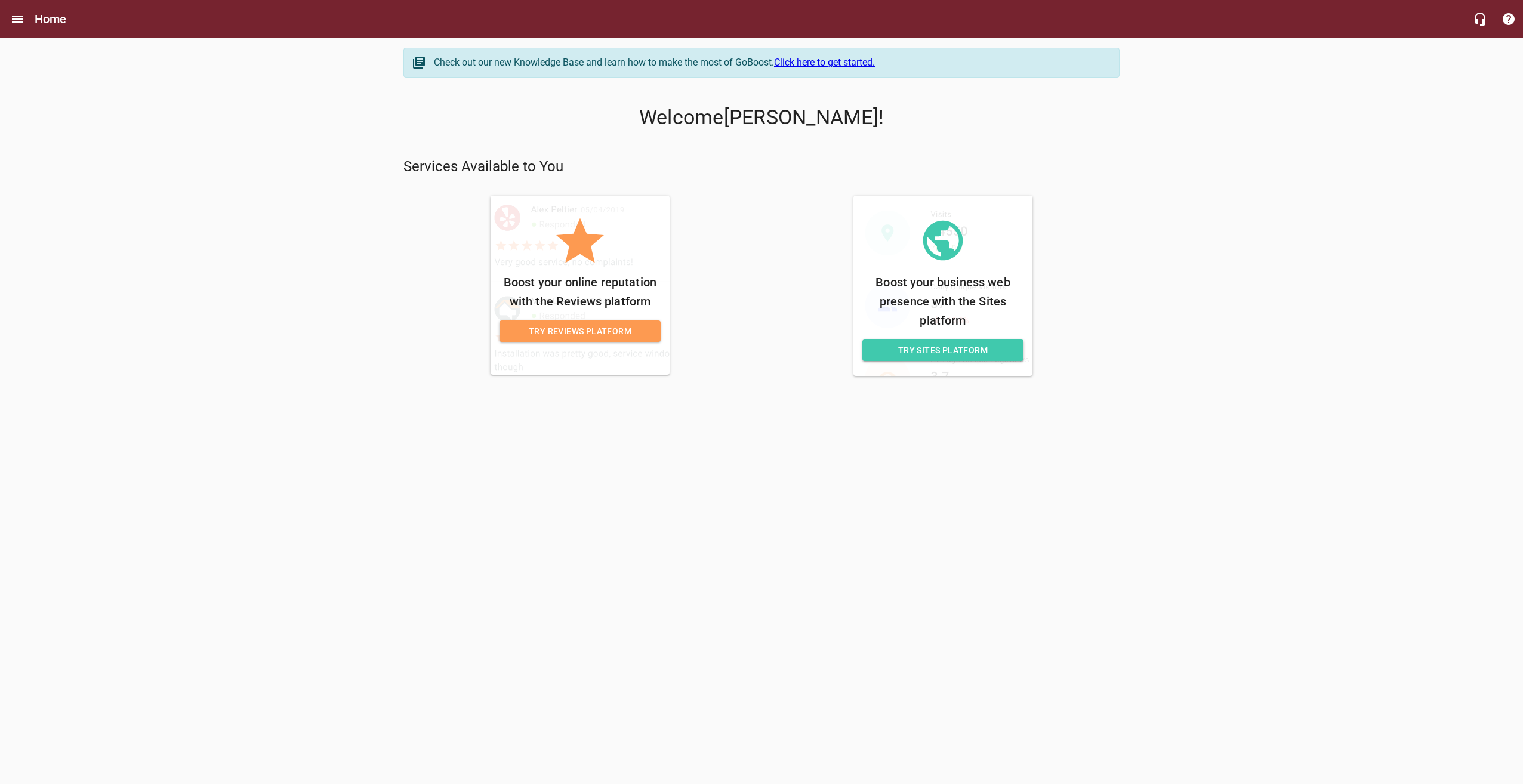
drag, startPoint x: 862, startPoint y: 119, endPoint x: 682, endPoint y: 142, distance: 181.5
click at [682, 142] on div "Check out our new Knowledge Base and learn how to make the most of GoBoost. Cli…" at bounding box center [761, 211] width 726 height 338
click at [1024, 166] on p "Services Available to You" at bounding box center [761, 168] width 716 height 19
click at [825, 62] on link "Click here to get started." at bounding box center [823, 62] width 100 height 12
click at [945, 347] on span "Try Sites Platform" at bounding box center [943, 350] width 142 height 15
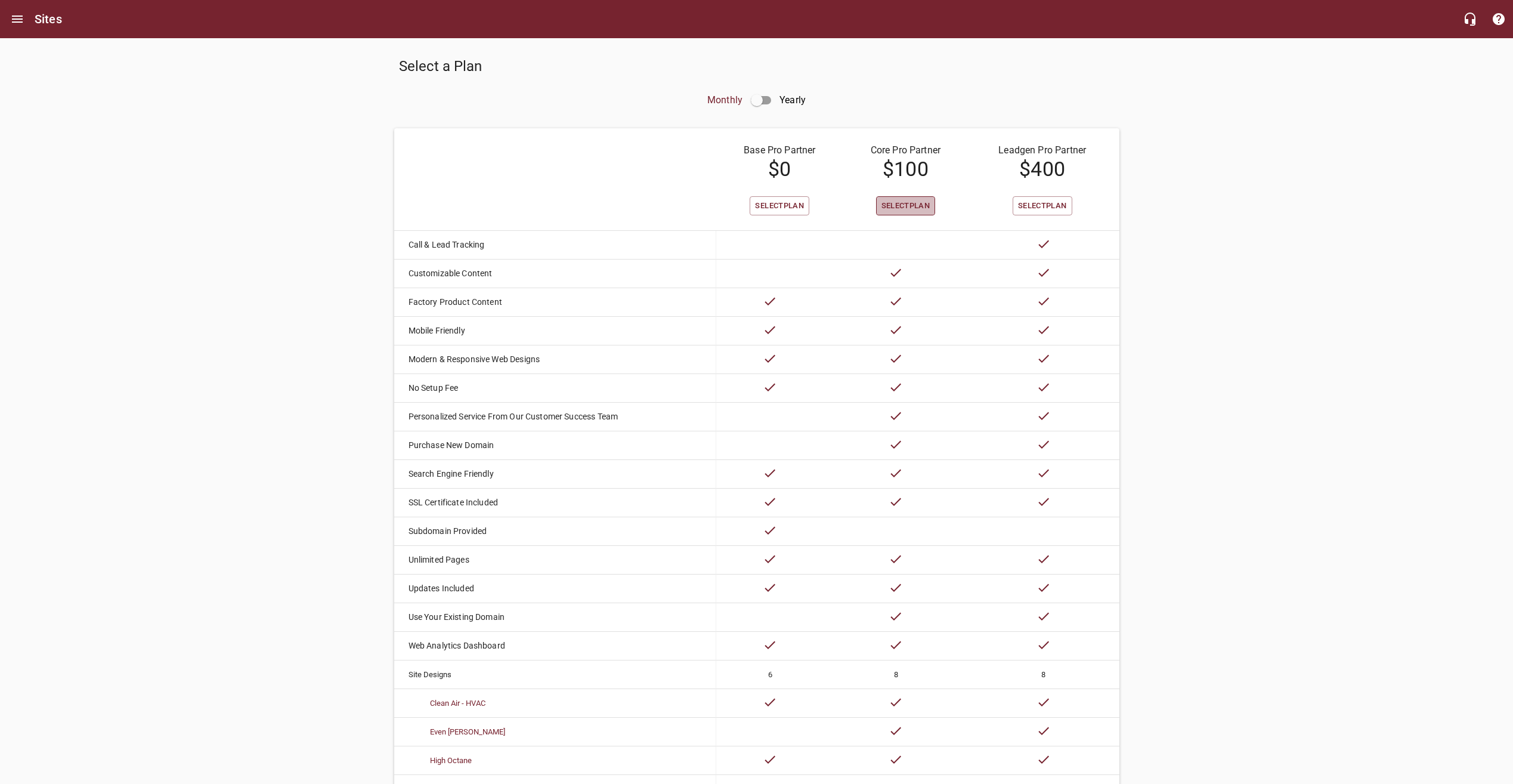
click at [896, 204] on span "Select Plan" at bounding box center [906, 206] width 49 height 14
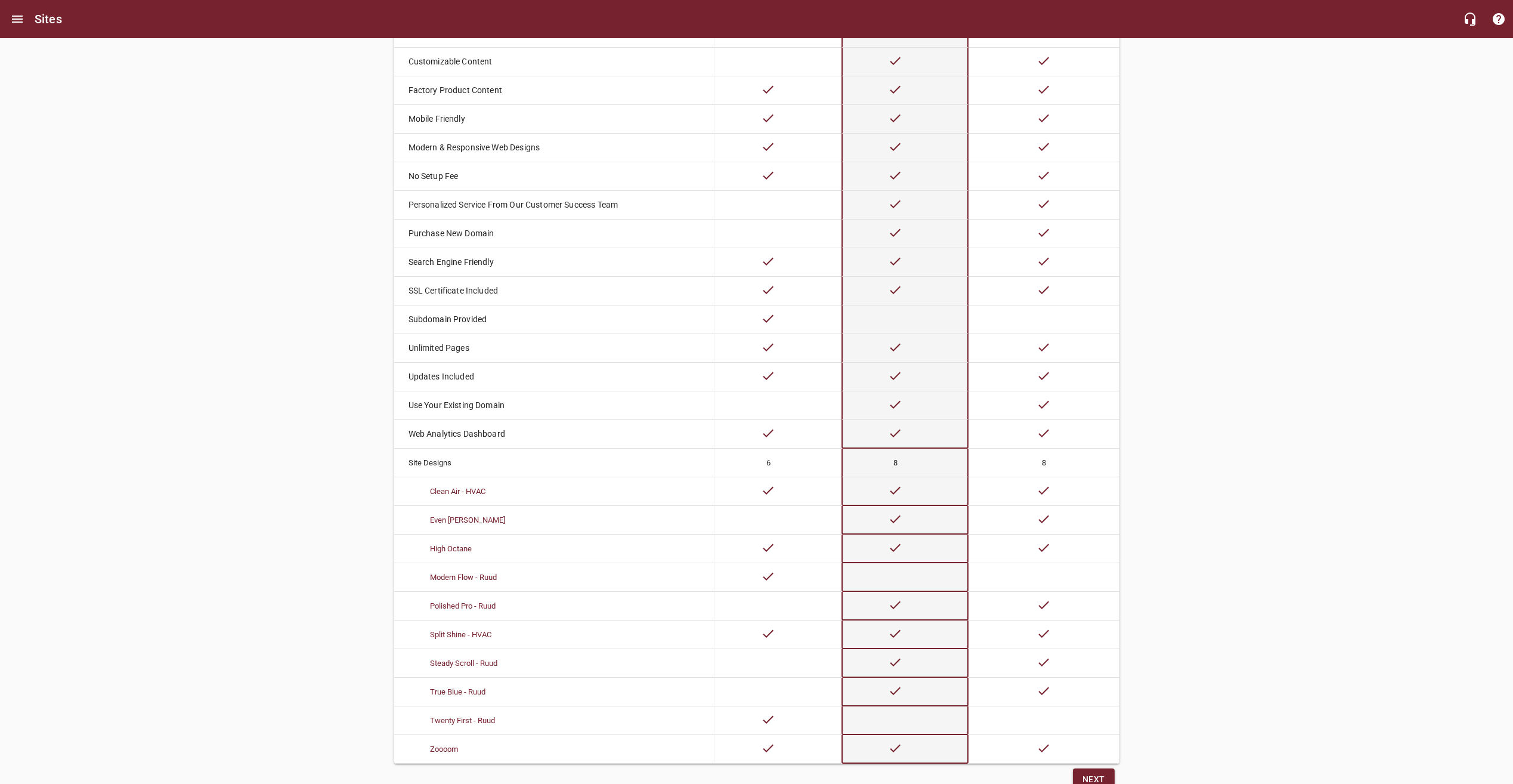
scroll to position [263, 0]
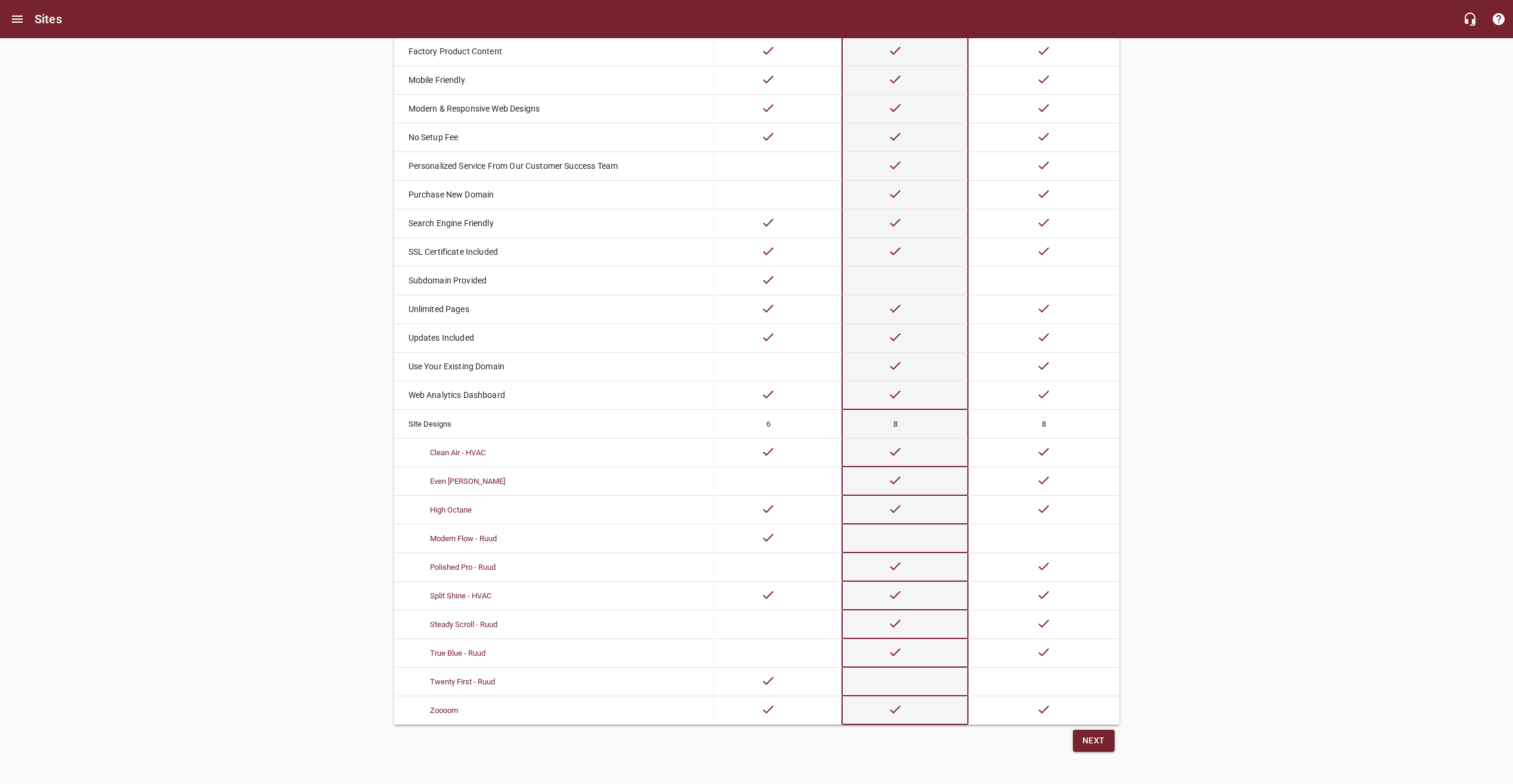
click at [1099, 735] on span "Next" at bounding box center [1093, 740] width 22 height 15
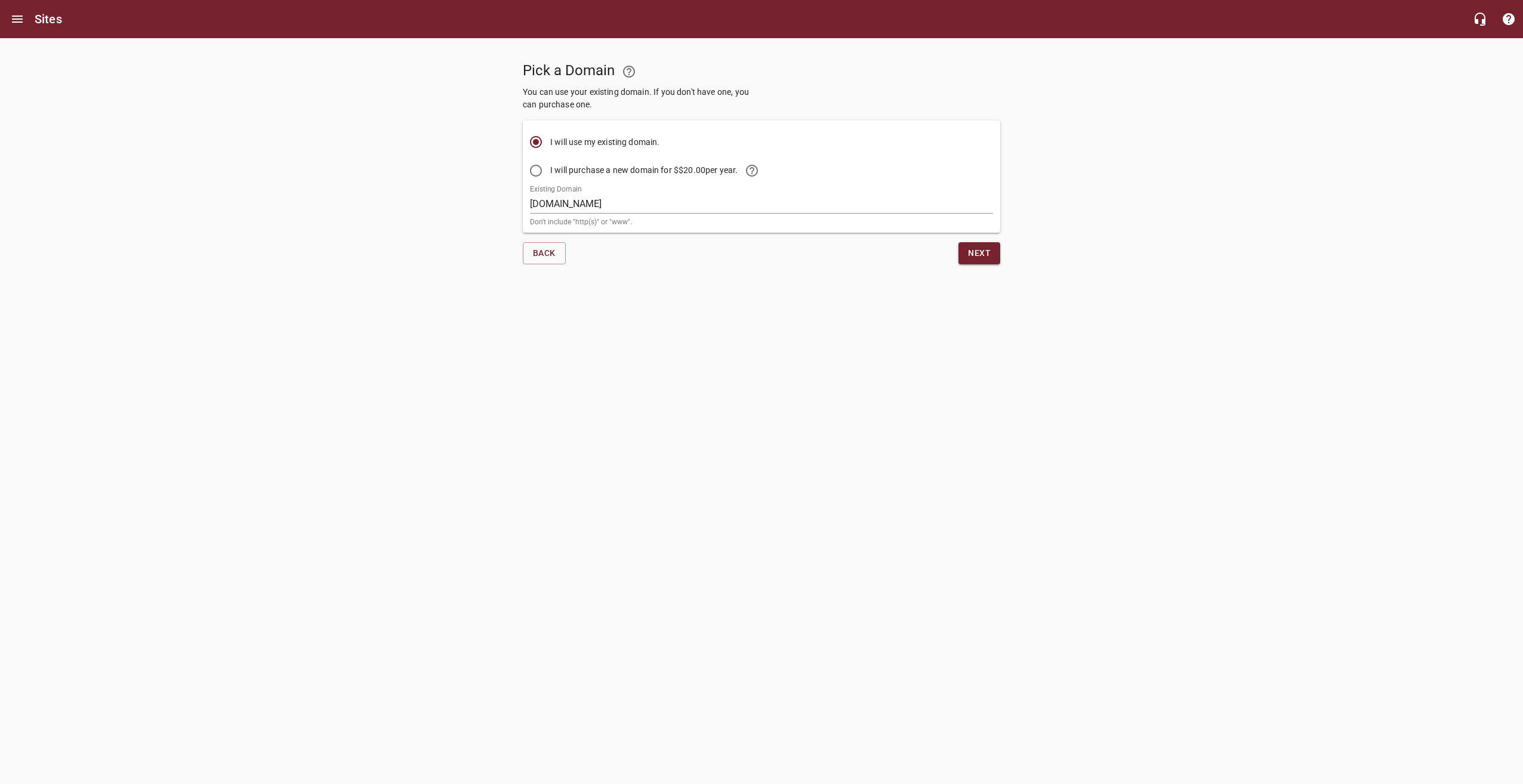
click at [1107, 296] on html "Sites Pick a Domain You can use your existing domain. If you don't have one, yo…" at bounding box center [761, 148] width 1523 height 296
click at [759, 173] on icon at bounding box center [751, 170] width 15 height 15
drag, startPoint x: 910, startPoint y: 312, endPoint x: 679, endPoint y: 204, distance: 255.0
click at [910, 296] on html "Sites Pick a Domain You can use your existing domain. If you don't have one, yo…" at bounding box center [761, 148] width 1523 height 296
click at [979, 261] on button "Next" at bounding box center [978, 253] width 42 height 22
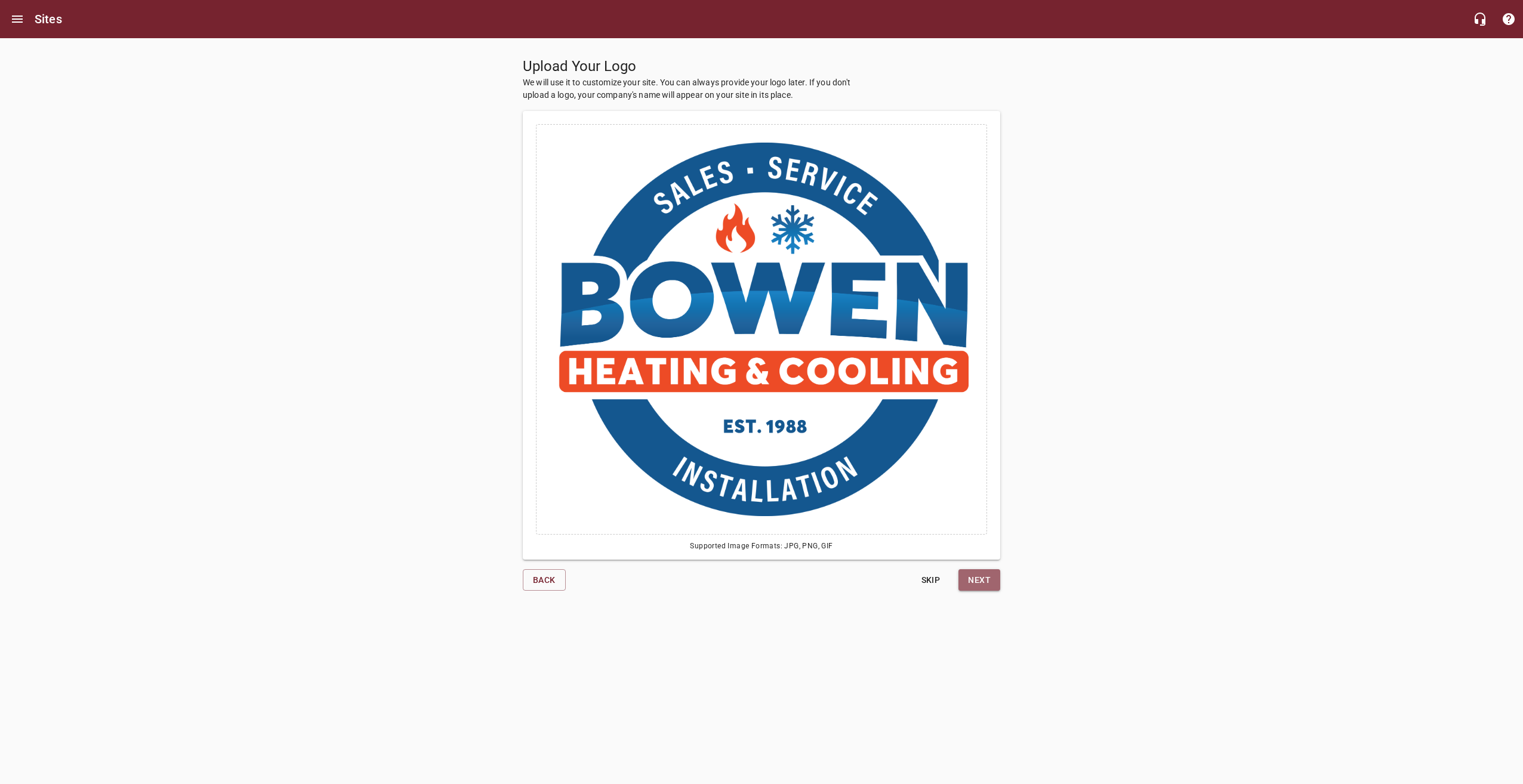
click at [984, 583] on span "Next" at bounding box center [978, 579] width 22 height 15
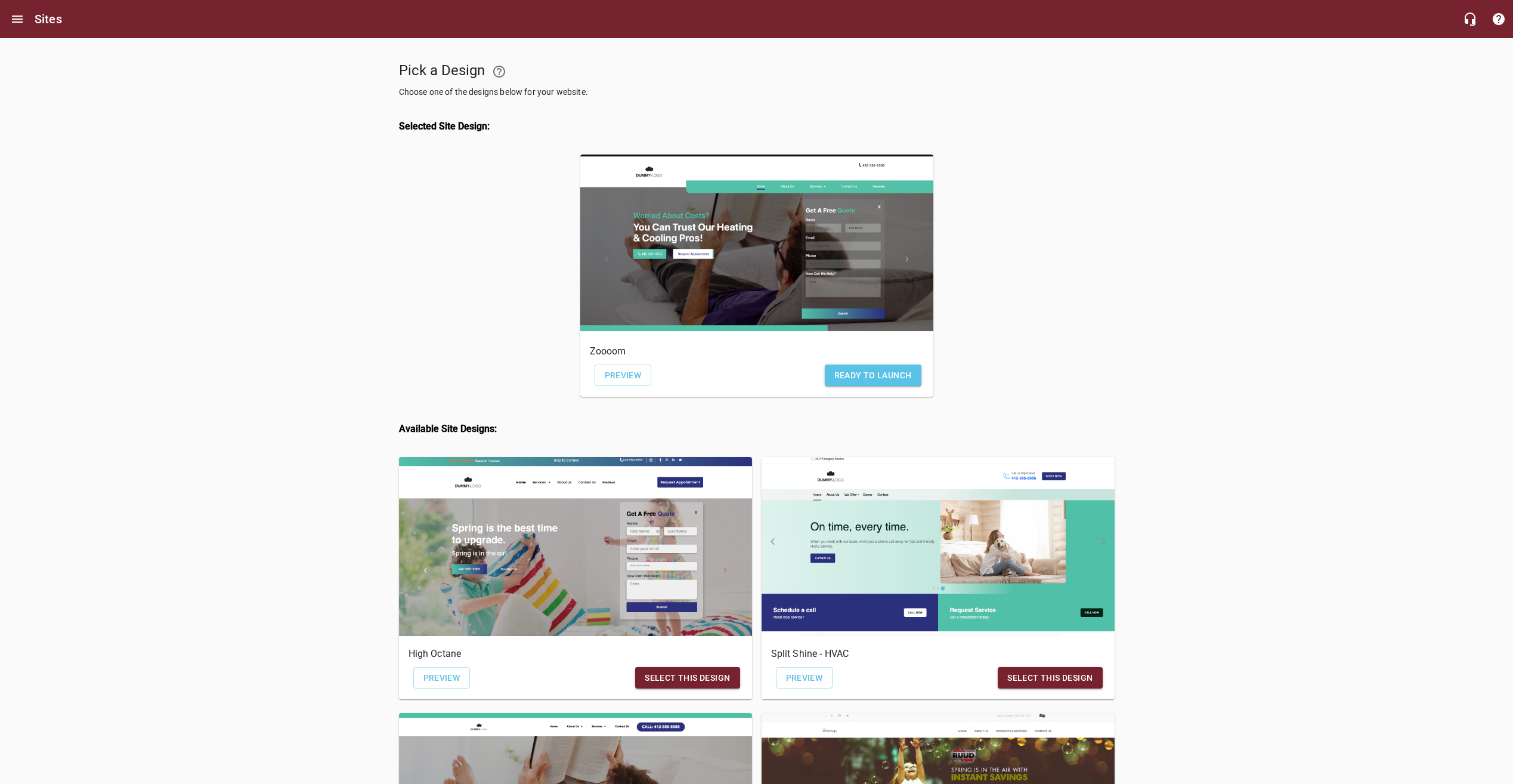
drag, startPoint x: 1191, startPoint y: 96, endPoint x: 1196, endPoint y: 107, distance: 12.1
click at [1191, 100] on div "Pick a Design Choose one of the designs below for your website. Selected Site D…" at bounding box center [756, 775] width 1513 height 1475
click at [1310, 200] on div "Pick a Design Choose one of the designs below for your website. Selected Site D…" at bounding box center [756, 775] width 1513 height 1475
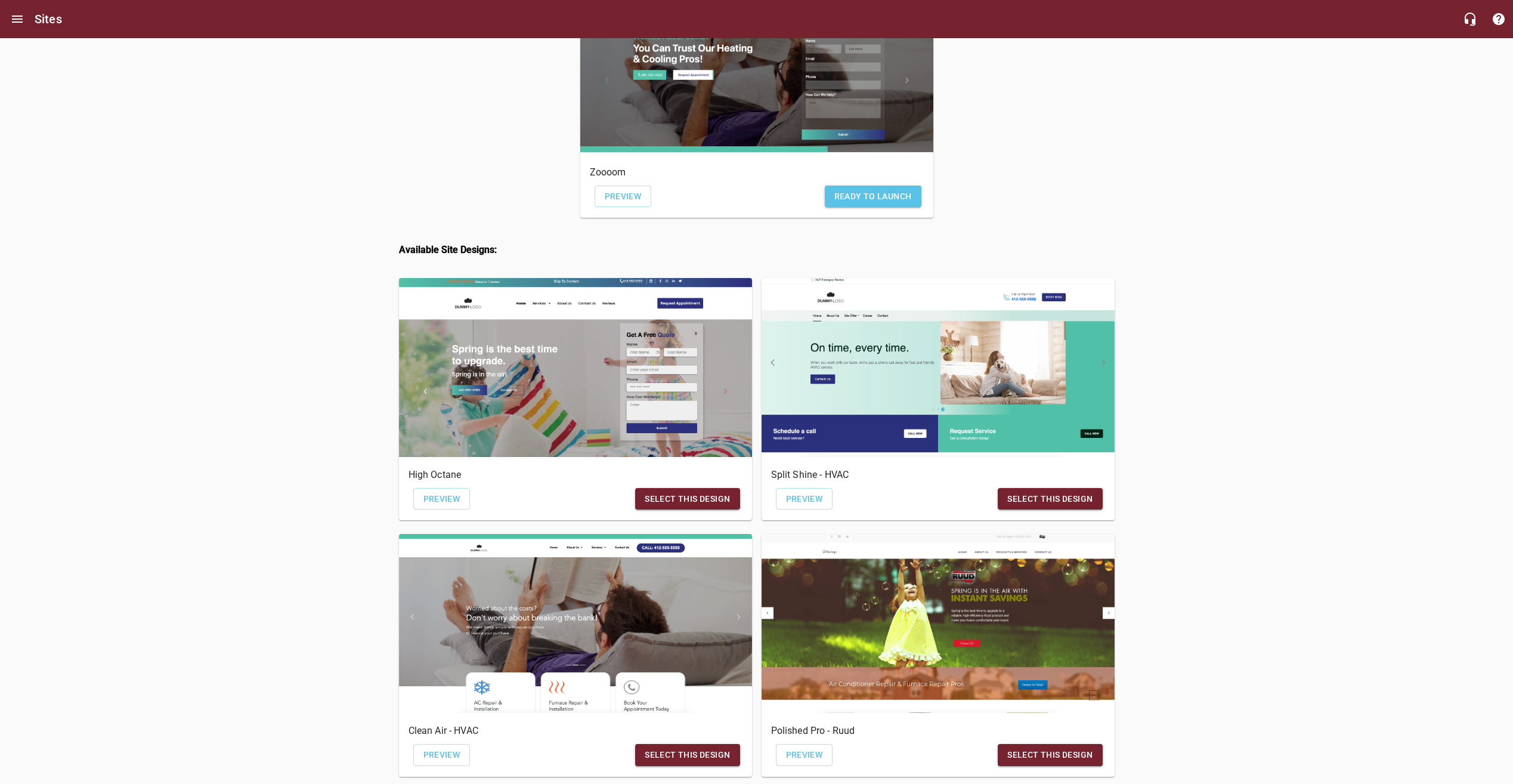
scroll to position [59, 0]
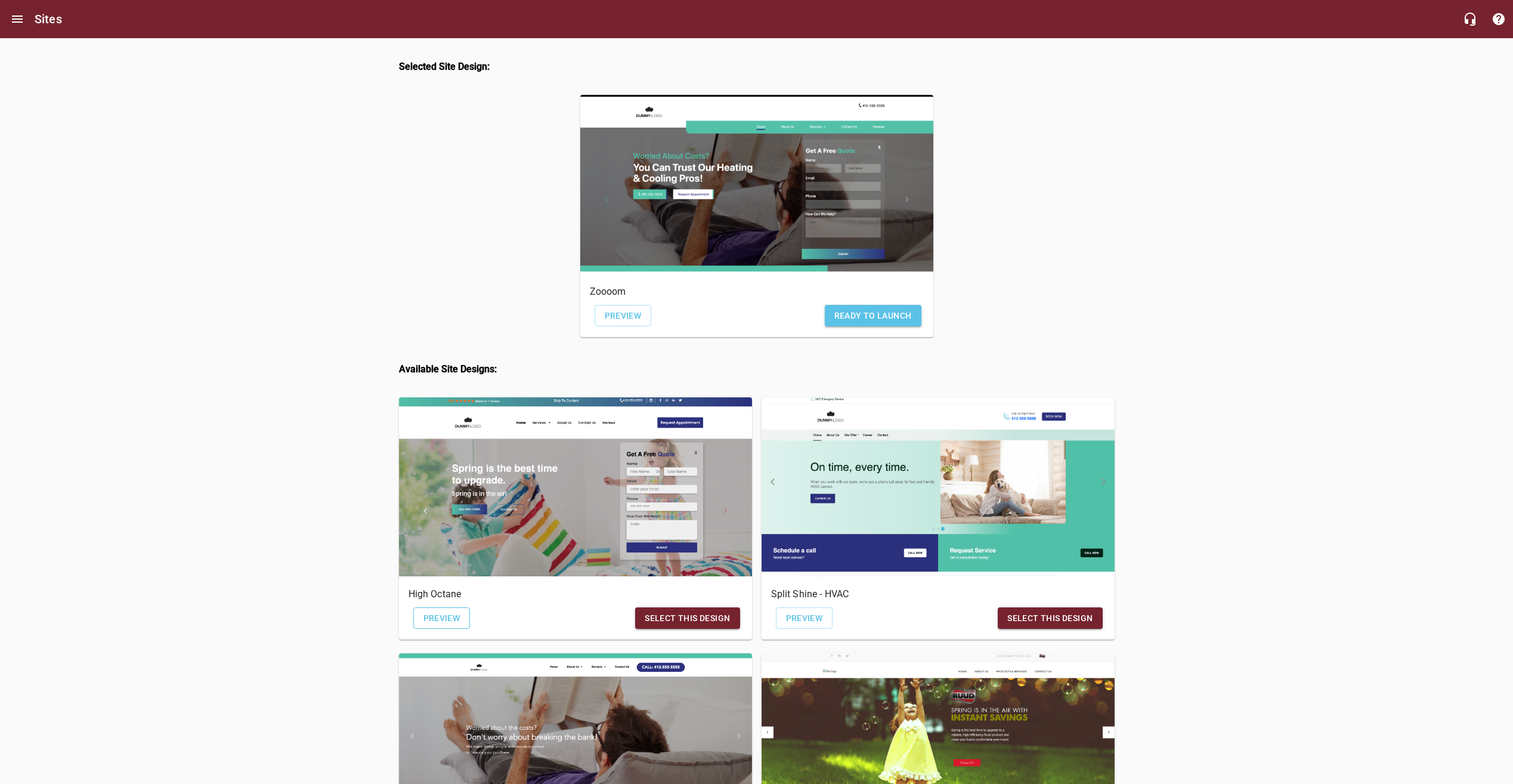
click at [437, 621] on span "Preview" at bounding box center [442, 617] width 37 height 15
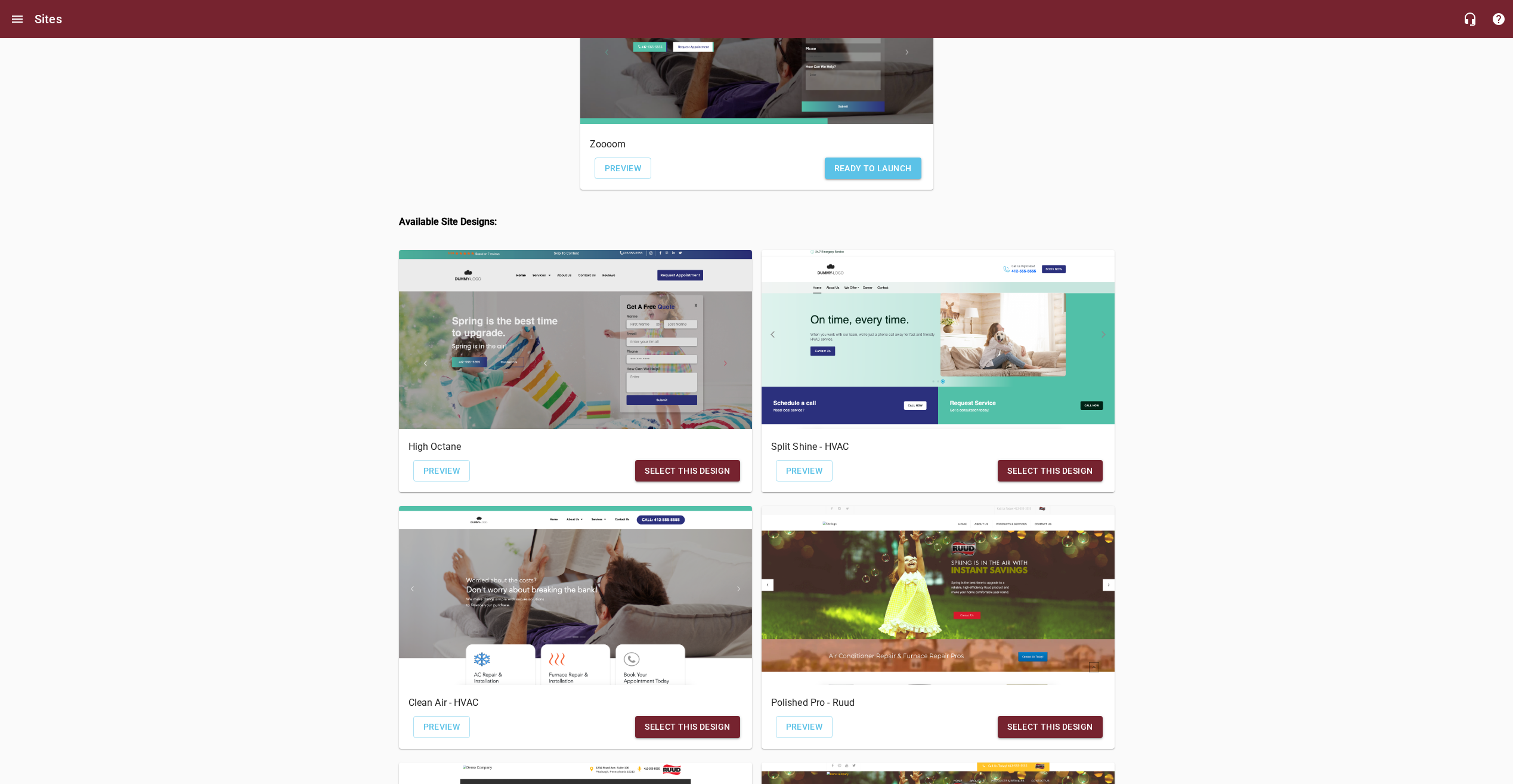
scroll to position [239, 0]
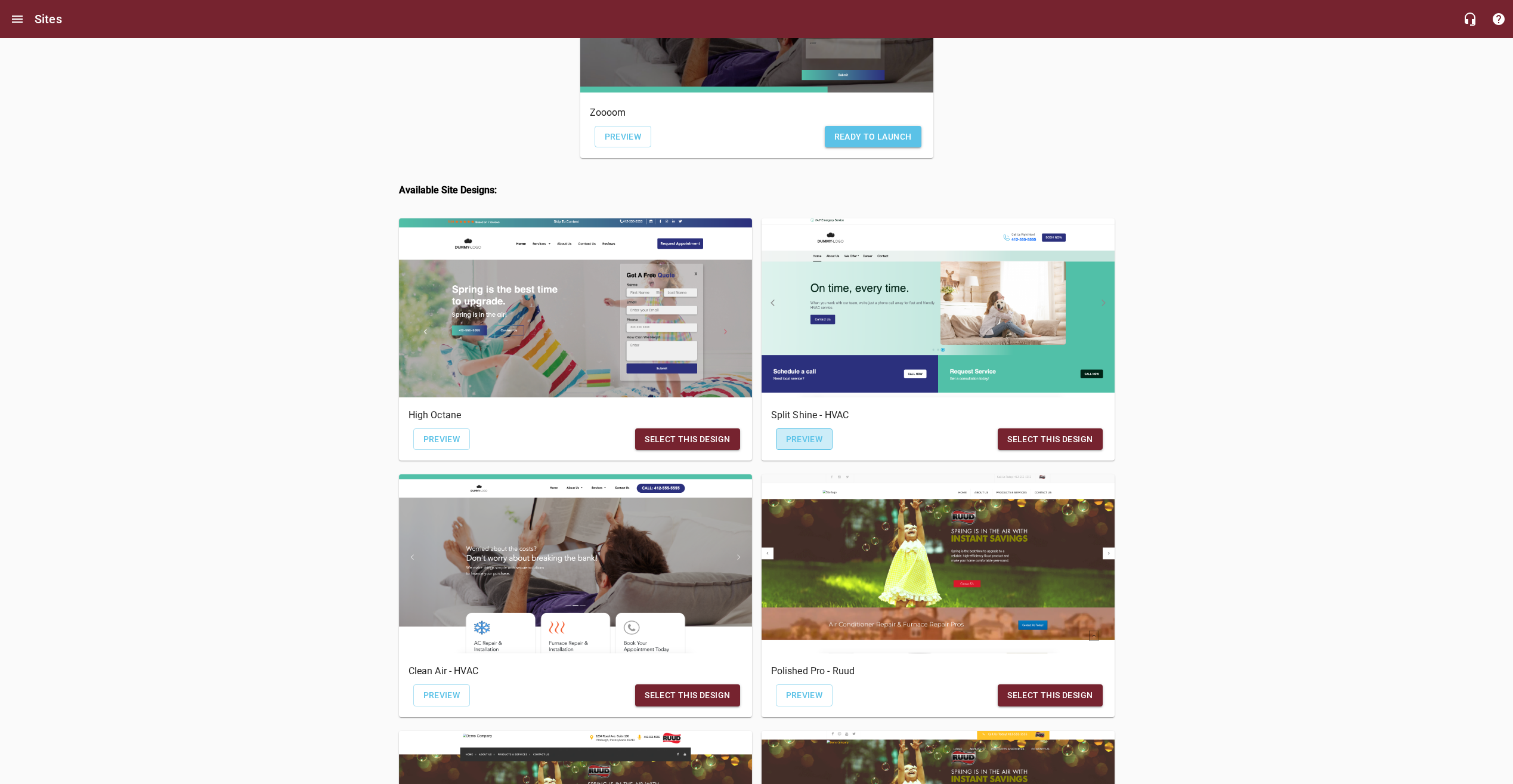
click at [807, 445] on span "Preview" at bounding box center [805, 438] width 37 height 15
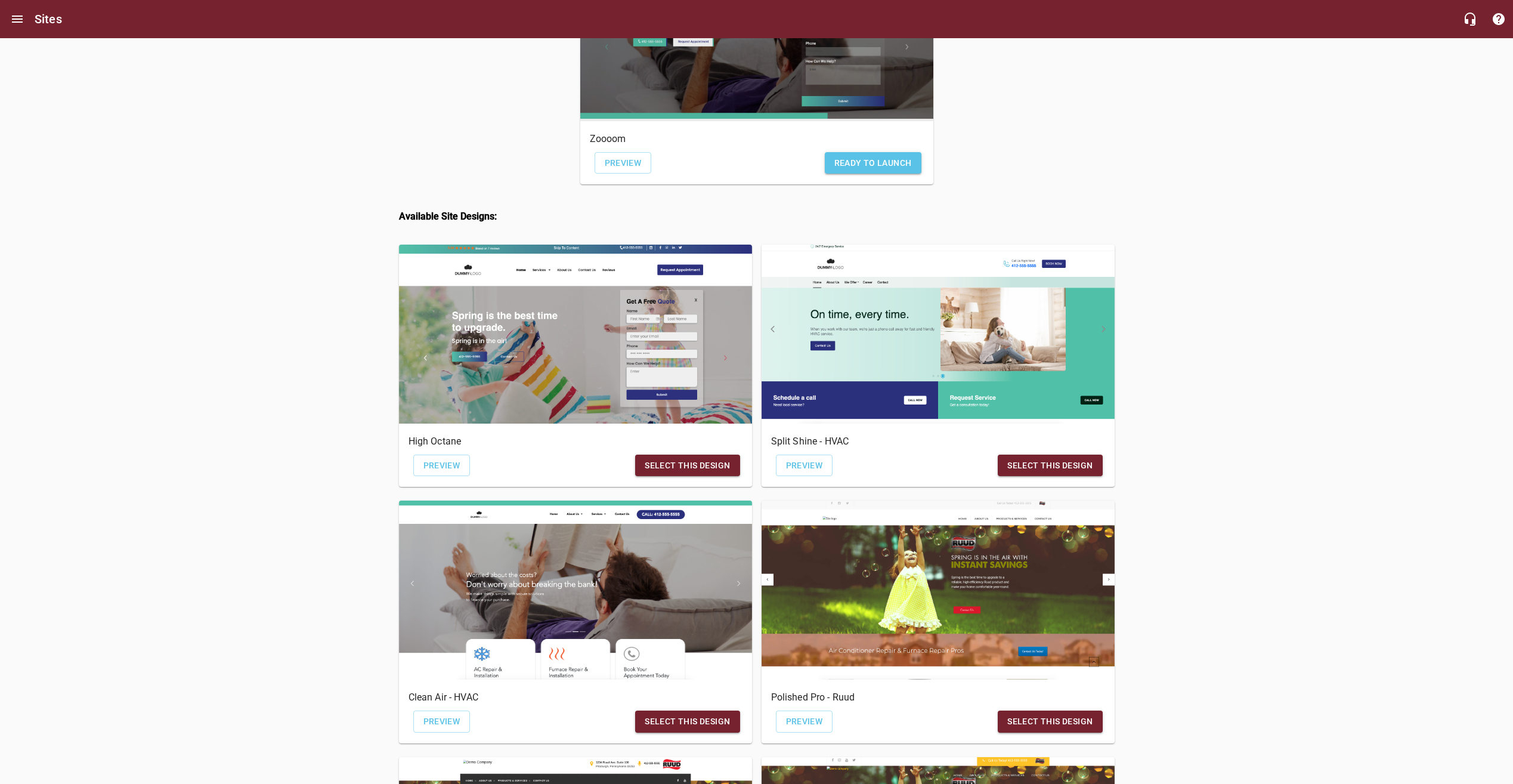
scroll to position [59, 0]
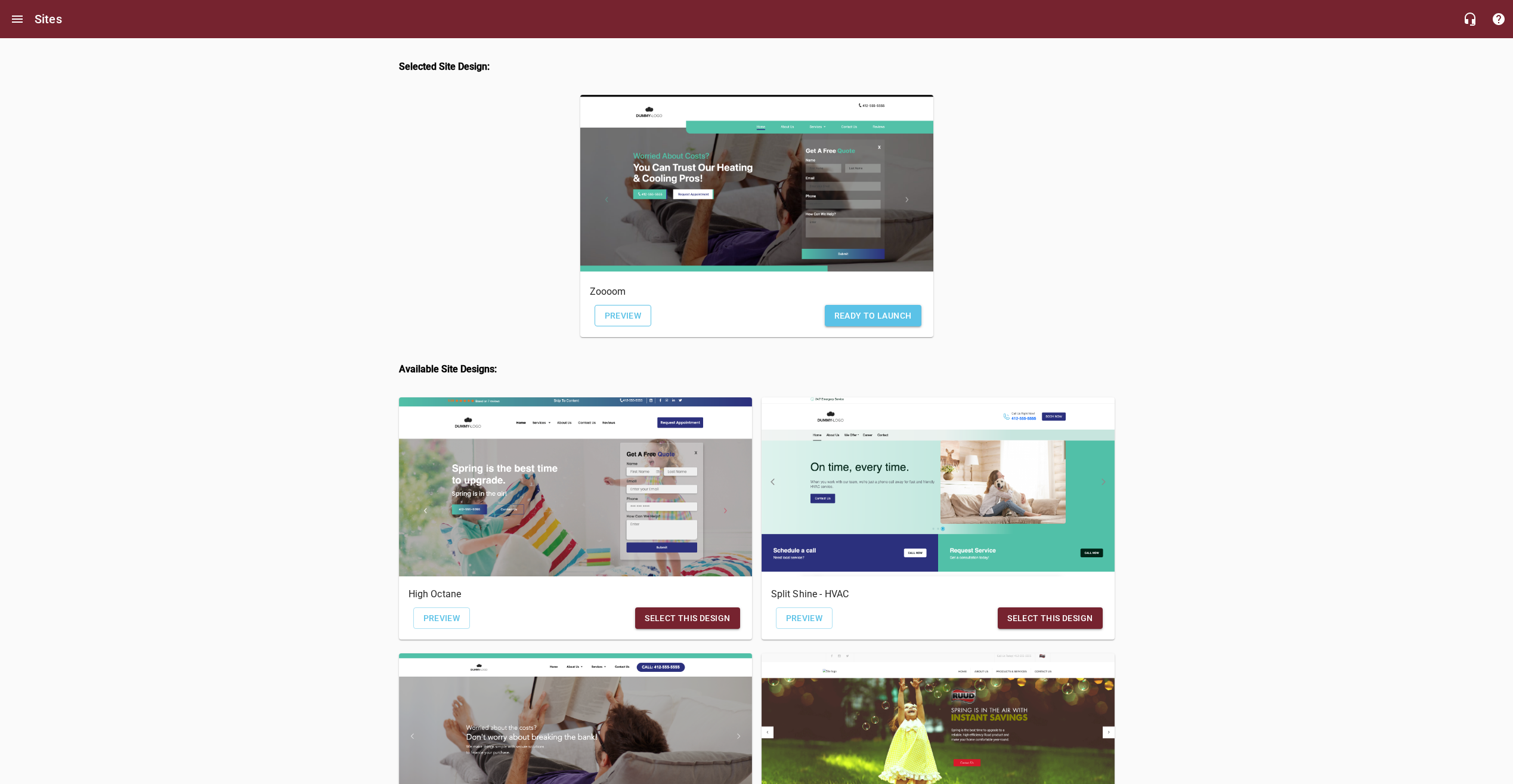
click at [628, 320] on span "Preview" at bounding box center [624, 316] width 37 height 15
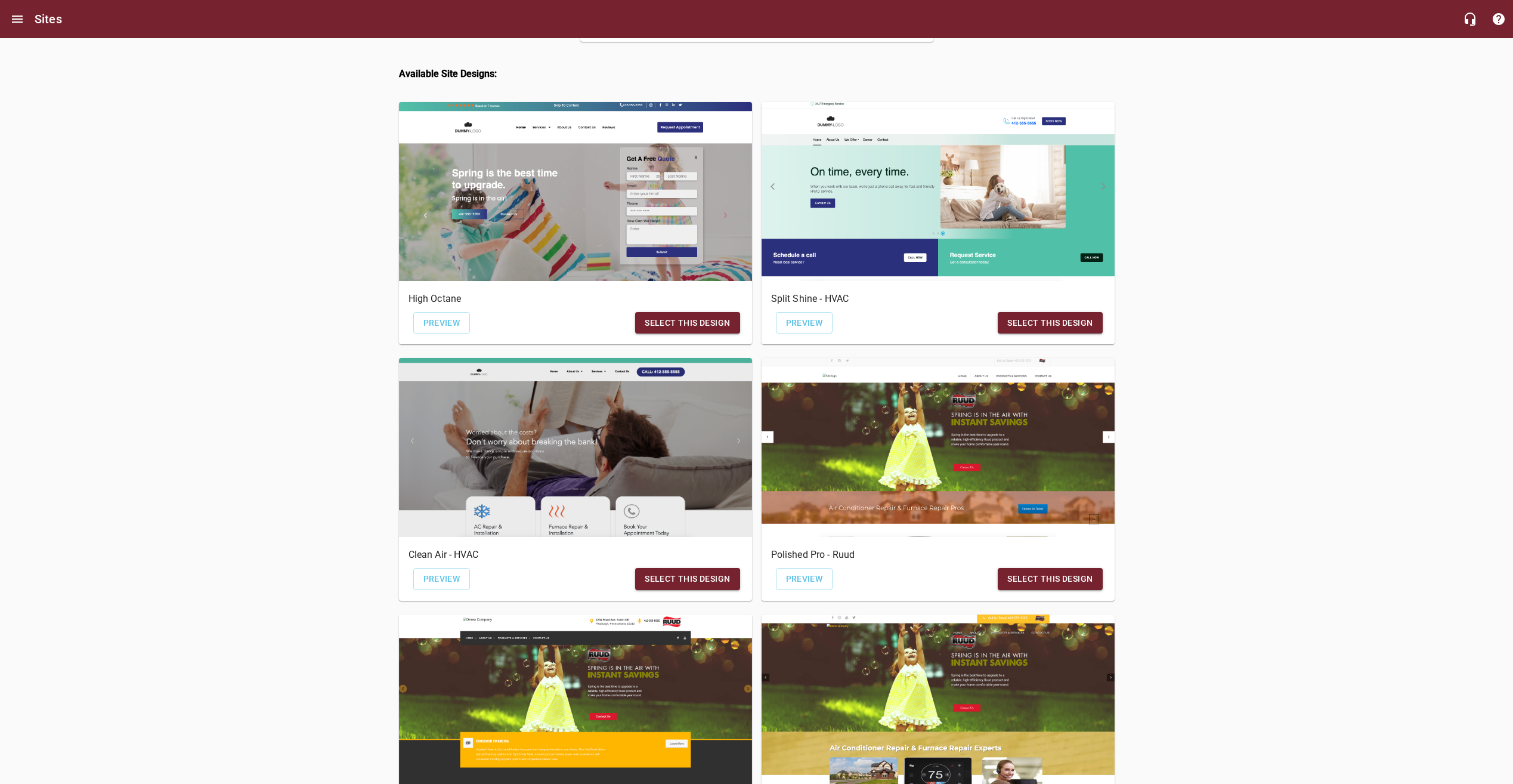
scroll to position [357, 0]
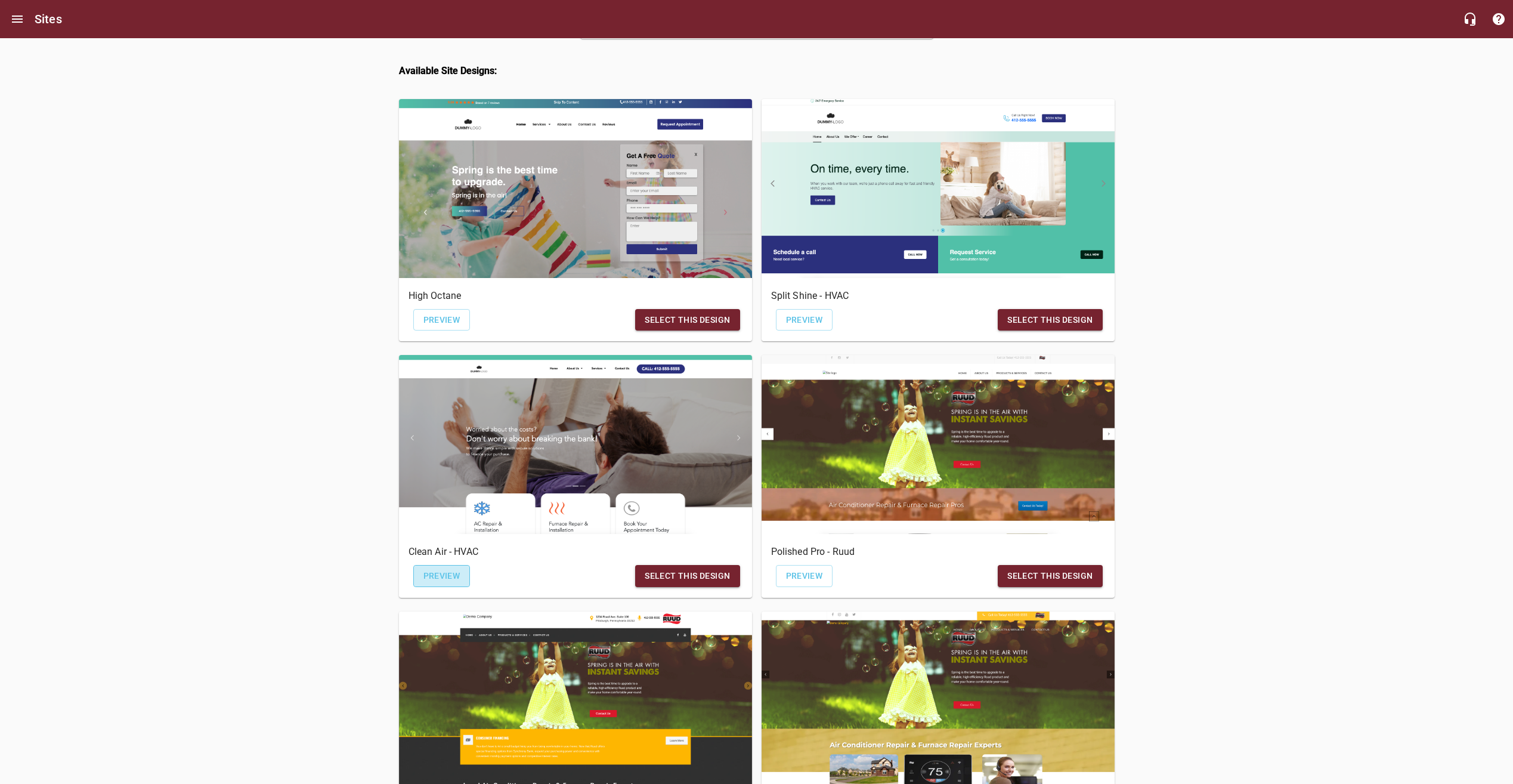
click at [450, 582] on span "Preview" at bounding box center [442, 576] width 37 height 15
click at [797, 580] on span "Preview" at bounding box center [805, 576] width 37 height 15
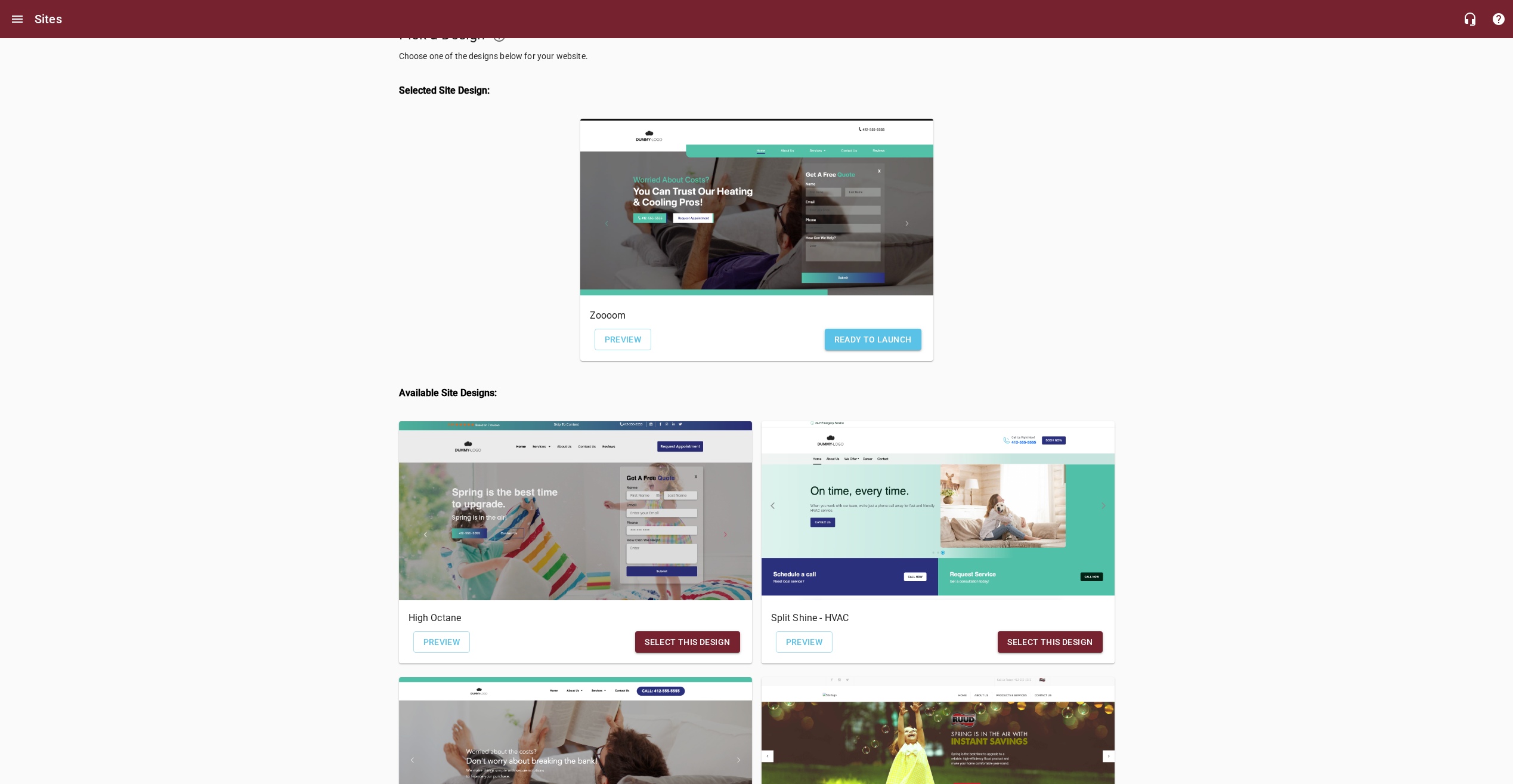
scroll to position [0, 0]
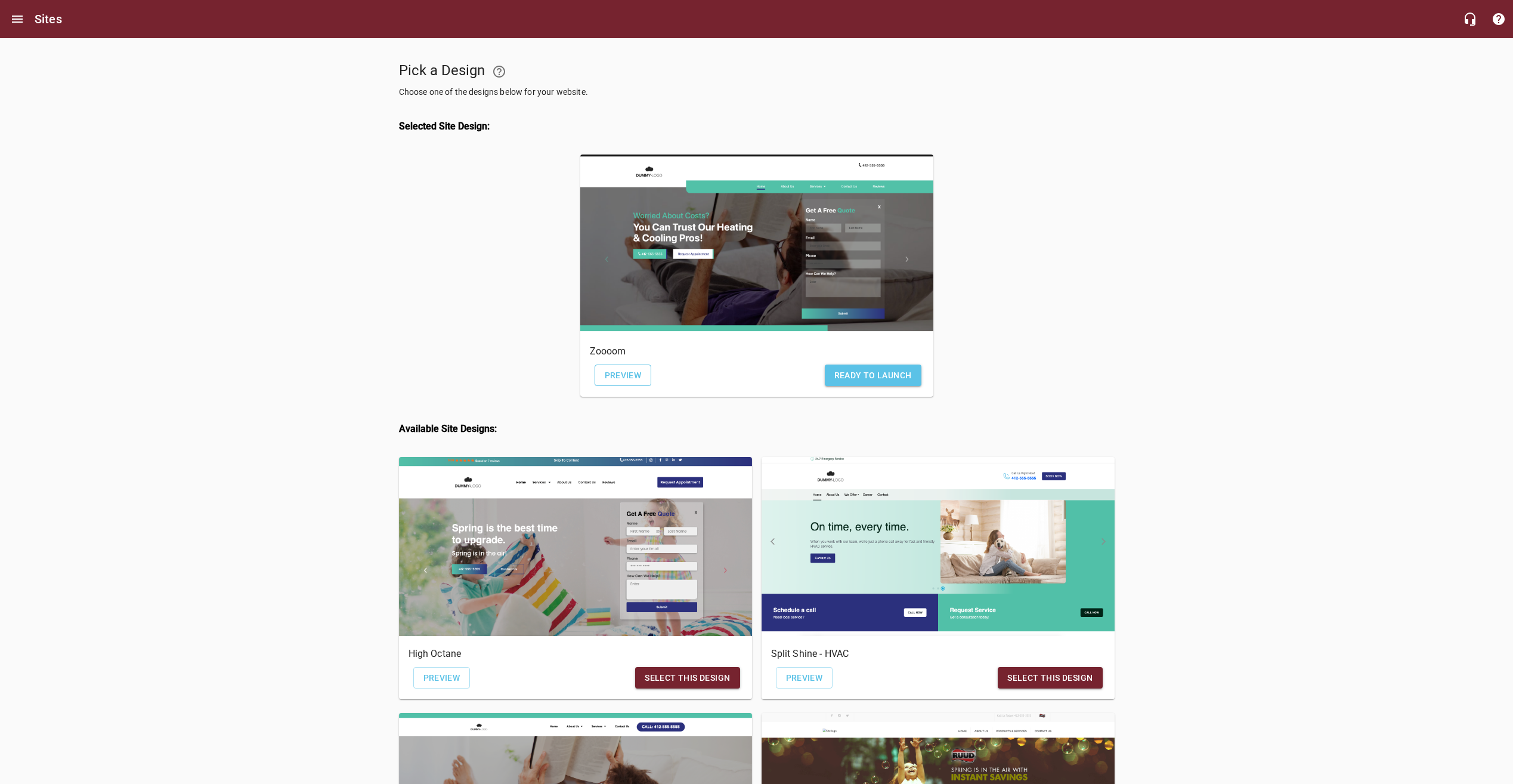
click at [633, 375] on span "Preview" at bounding box center [624, 375] width 37 height 15
click at [883, 378] on span "Ready to Launch" at bounding box center [874, 375] width 78 height 15
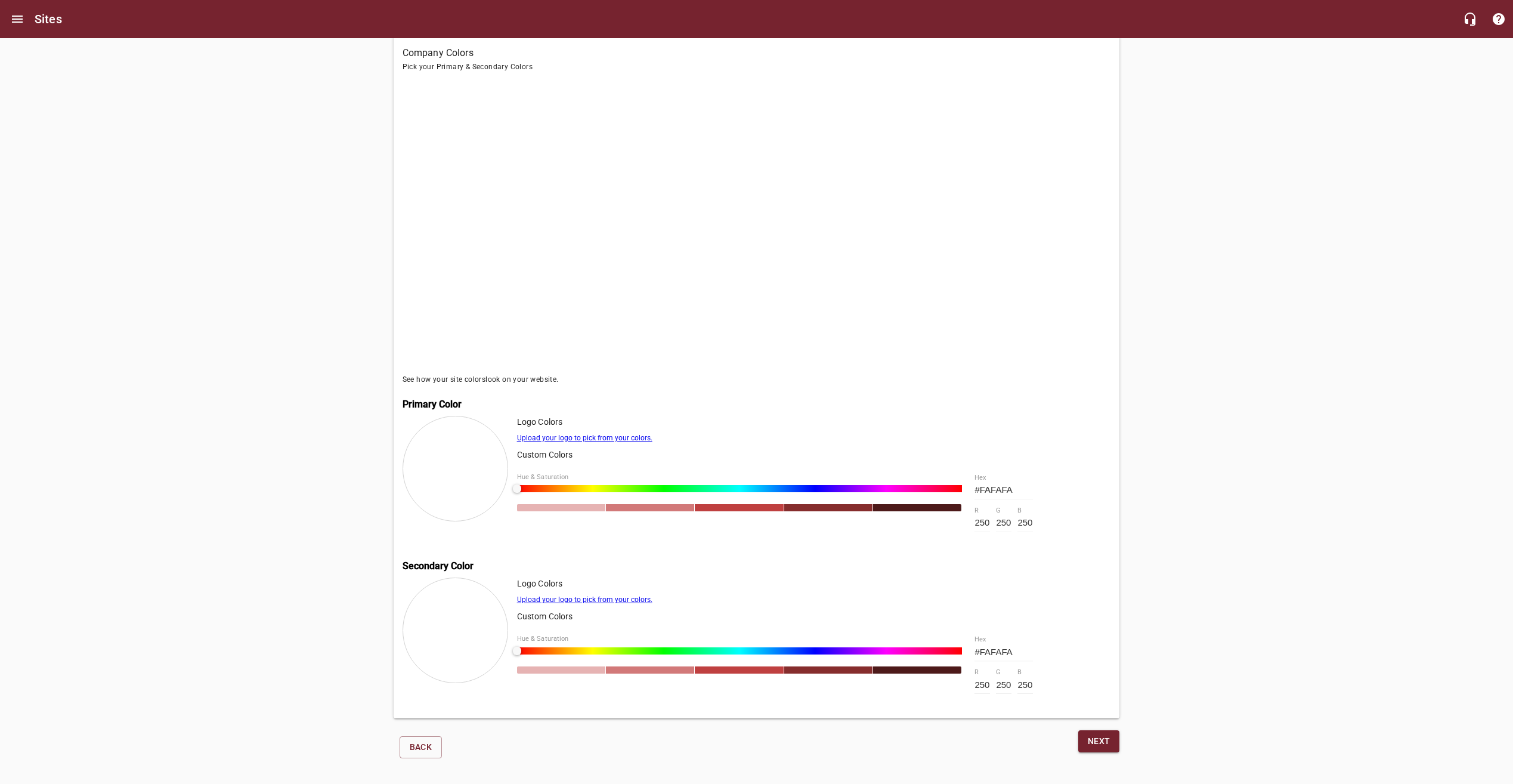
scroll to position [118, 0]
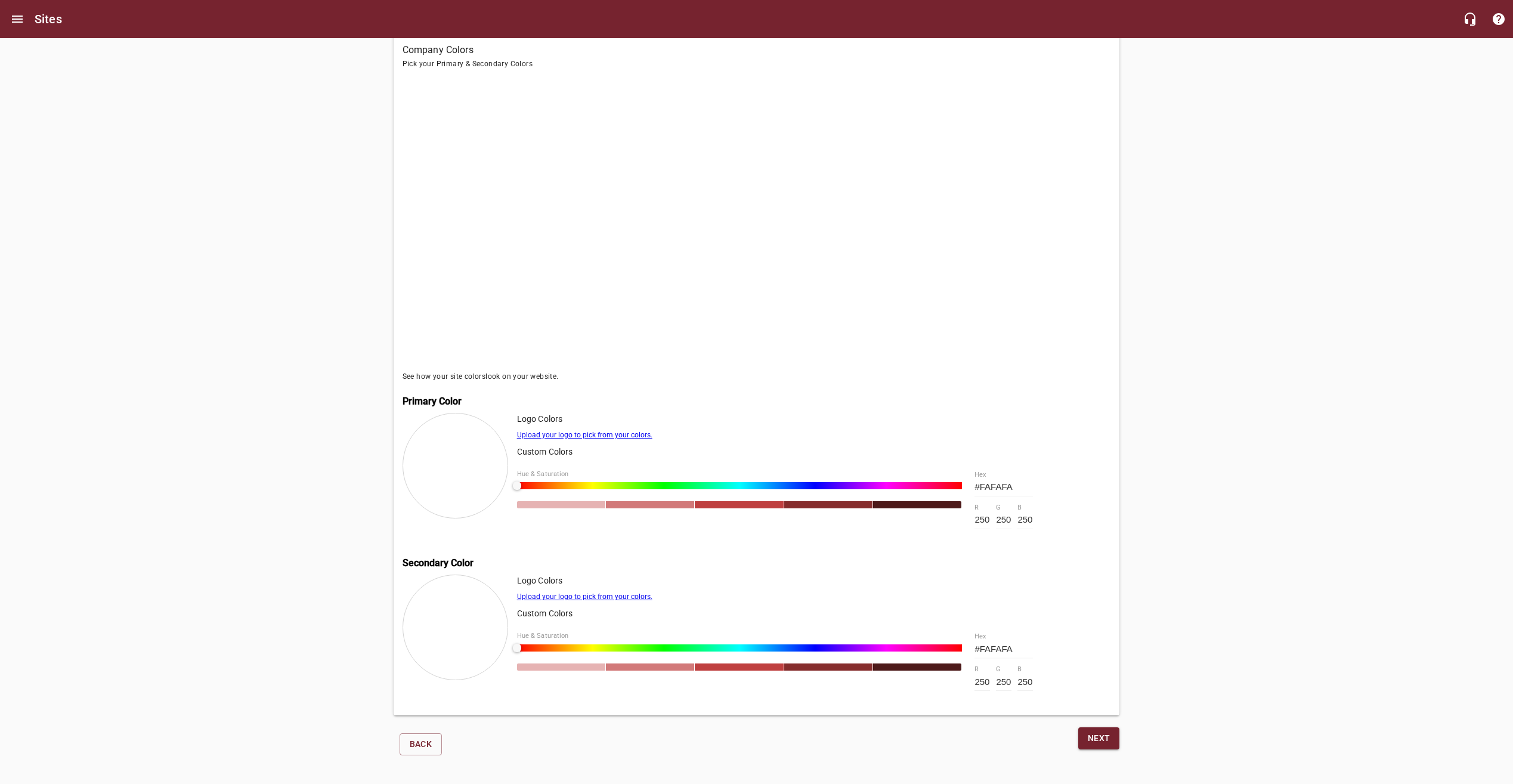
click at [1102, 736] on span "Next" at bounding box center [1099, 737] width 22 height 15
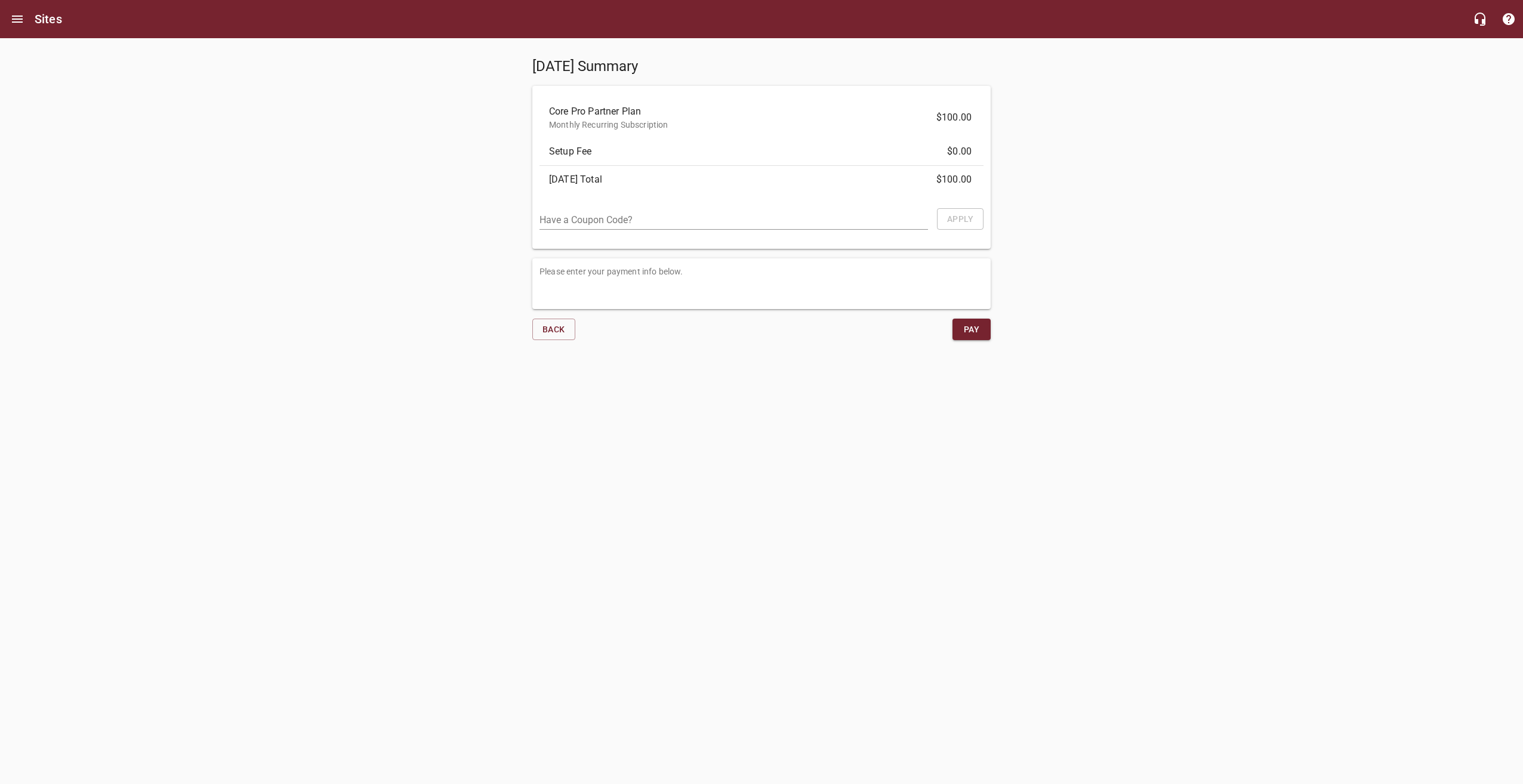
click at [644, 150] on span "Setup Fee" at bounding box center [751, 151] width 405 height 15
click at [715, 219] on input "text" at bounding box center [734, 221] width 389 height 18
click at [406, 245] on div "Today's Summary Core Pro Partner Plan Monthly Recurring Subscription $100.00 Se…" at bounding box center [761, 194] width 1523 height 312
click at [1268, 261] on div "Today's Summary Core Pro Partner Plan Monthly Recurring Subscription $100.00 Se…" at bounding box center [761, 194] width 1523 height 312
click at [980, 334] on span "Pay" at bounding box center [971, 329] width 19 height 15
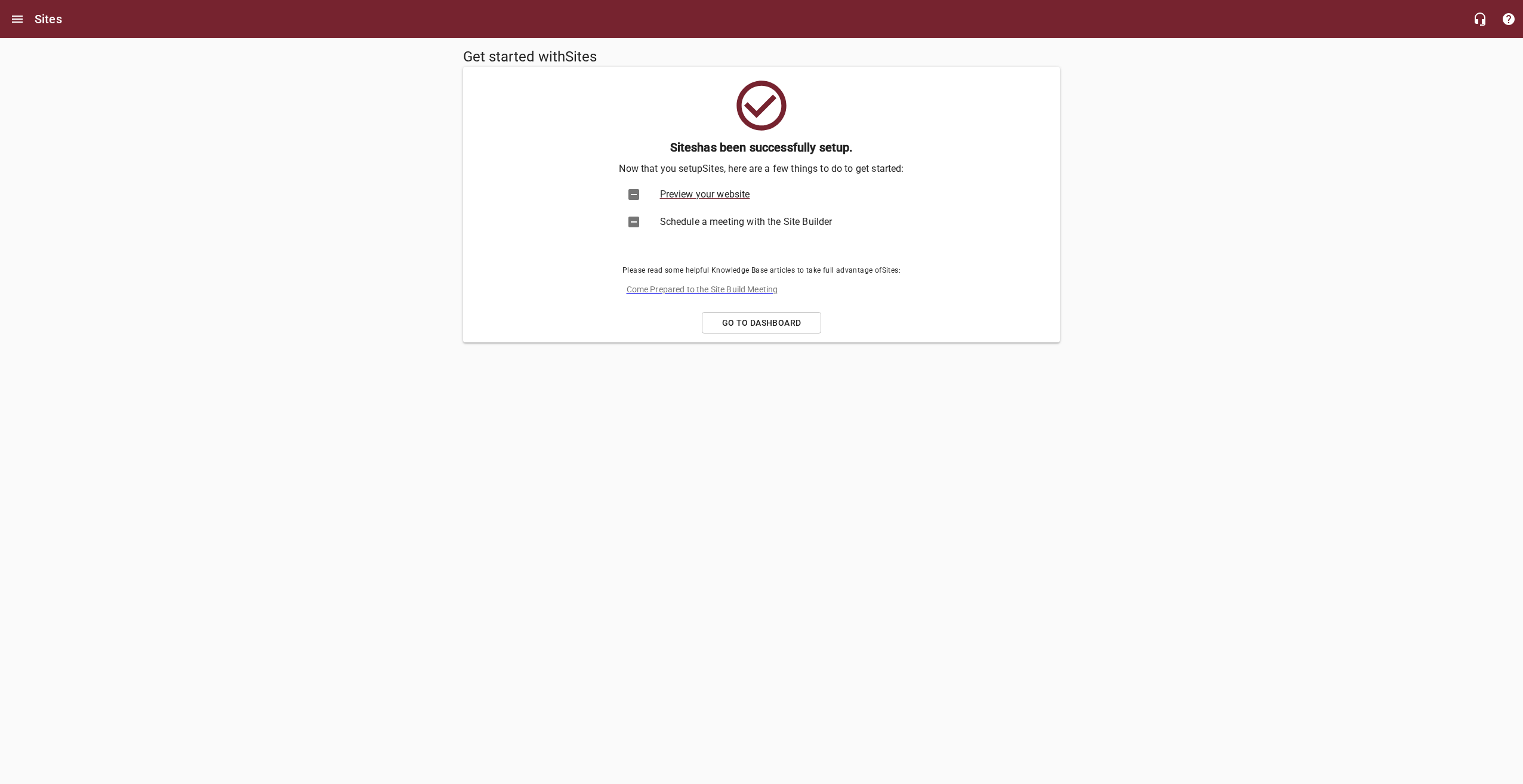
click at [711, 195] on span "Preview your website" at bounding box center [773, 194] width 227 height 15
click at [735, 329] on span "Go to Dashboard" at bounding box center [761, 322] width 99 height 15
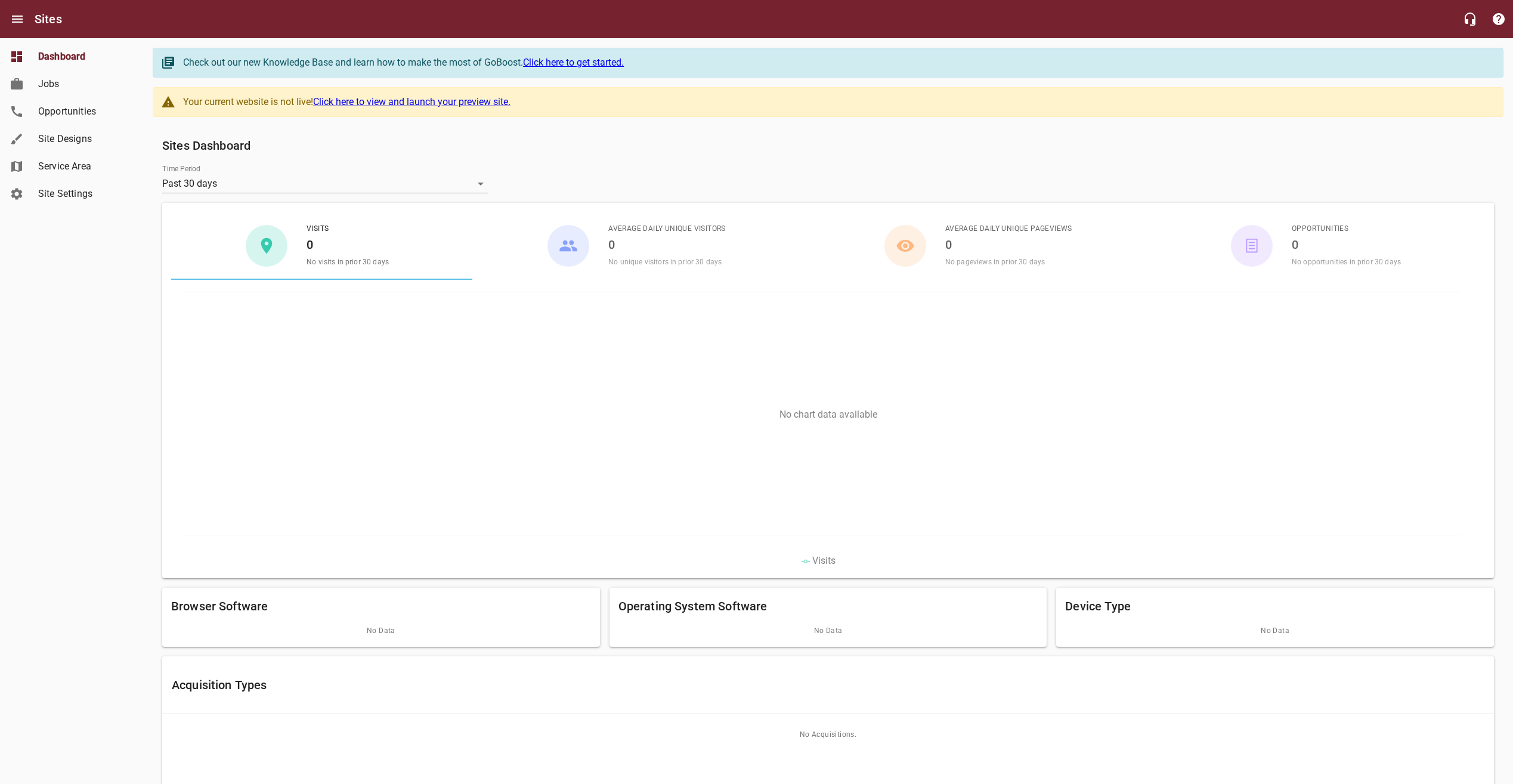
click at [95, 141] on span "Site Designs" at bounding box center [83, 138] width 91 height 15
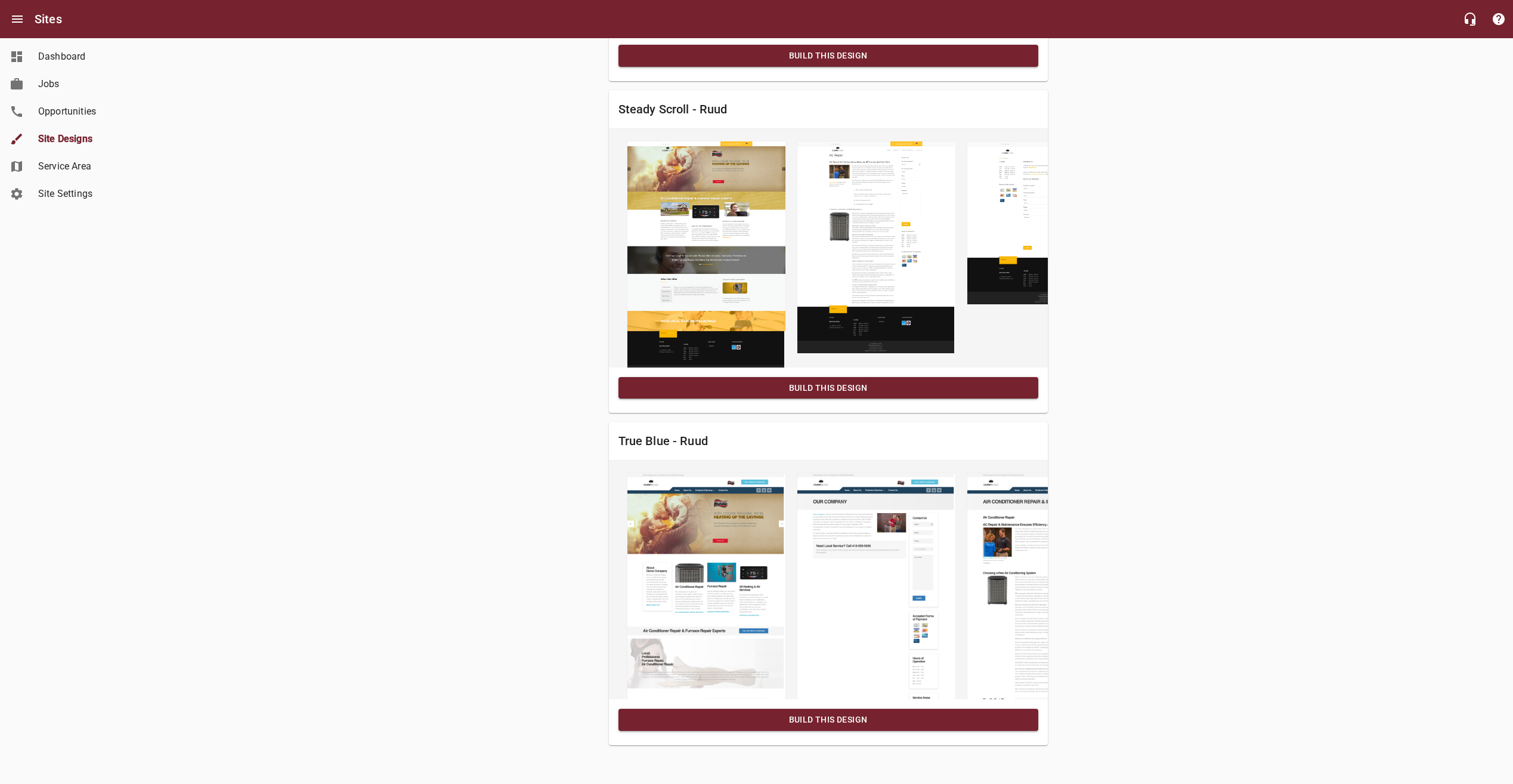
drag, startPoint x: 378, startPoint y: 455, endPoint x: 377, endPoint y: 448, distance: 7.1
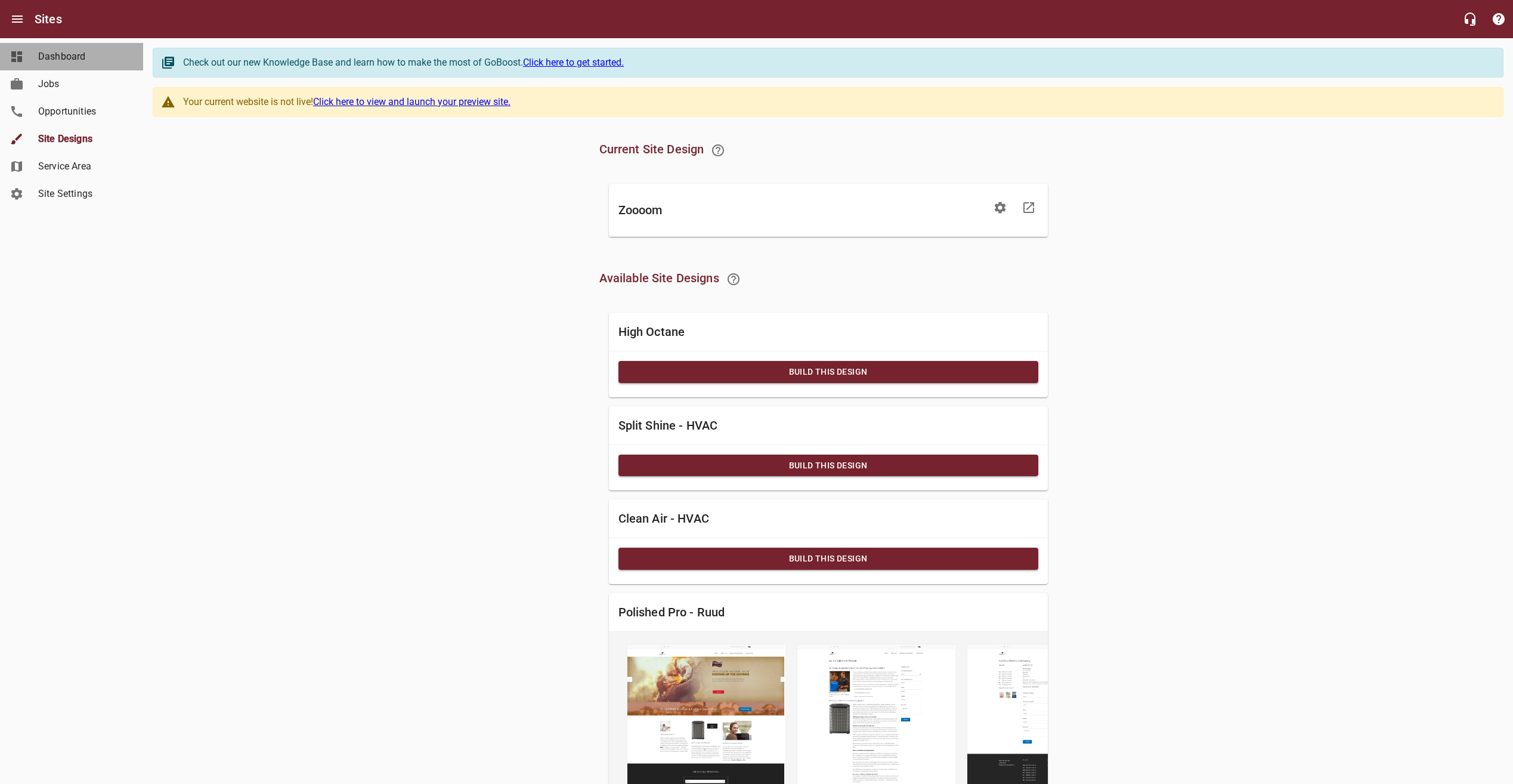
click at [75, 57] on span "Dashboard" at bounding box center [83, 56] width 91 height 15
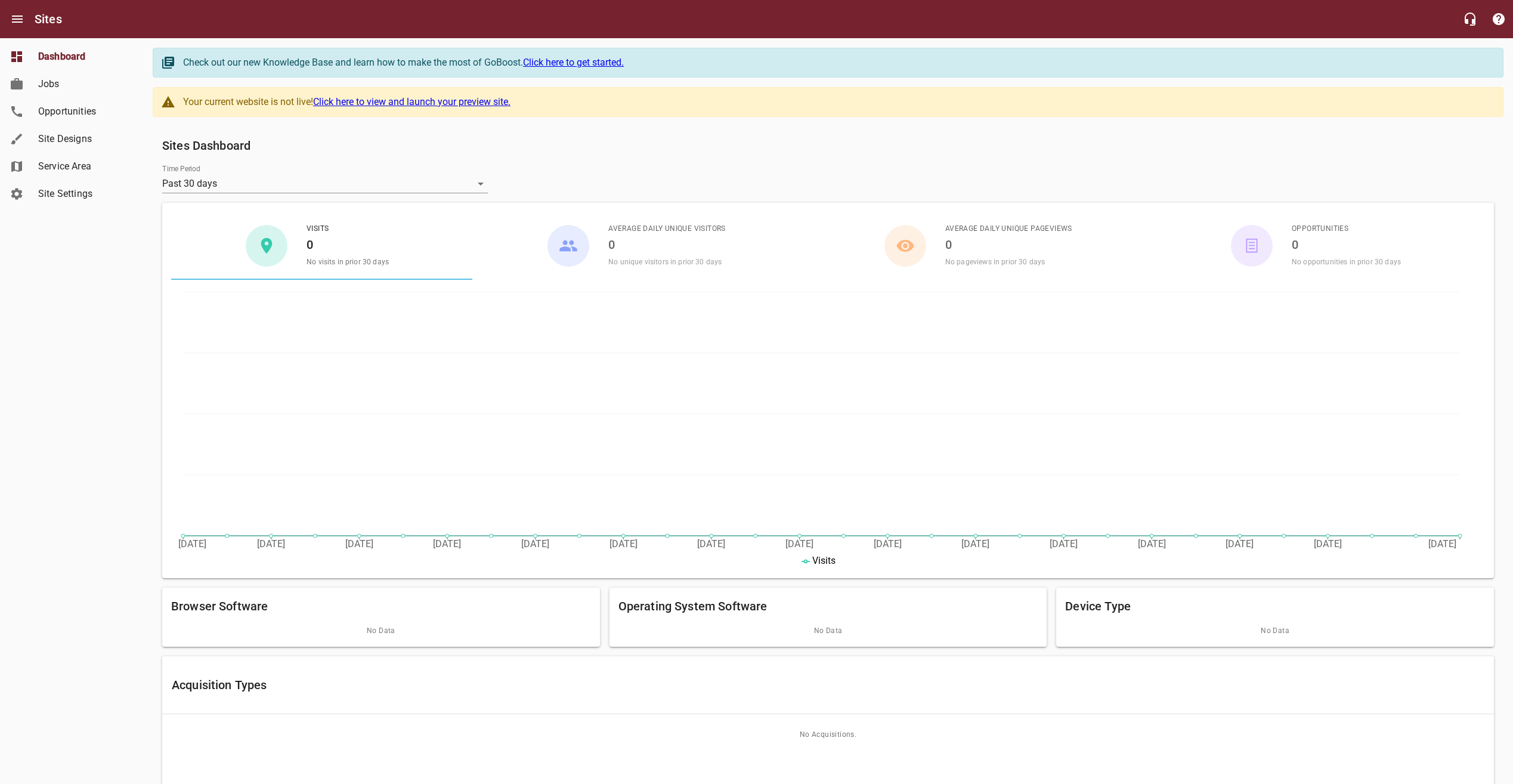
drag, startPoint x: 296, startPoint y: 133, endPoint x: 272, endPoint y: 134, distance: 24.0
click at [296, 133] on div "Sites Dashboard" at bounding box center [828, 145] width 1342 height 28
click at [64, 87] on span "Jobs" at bounding box center [83, 84] width 91 height 15
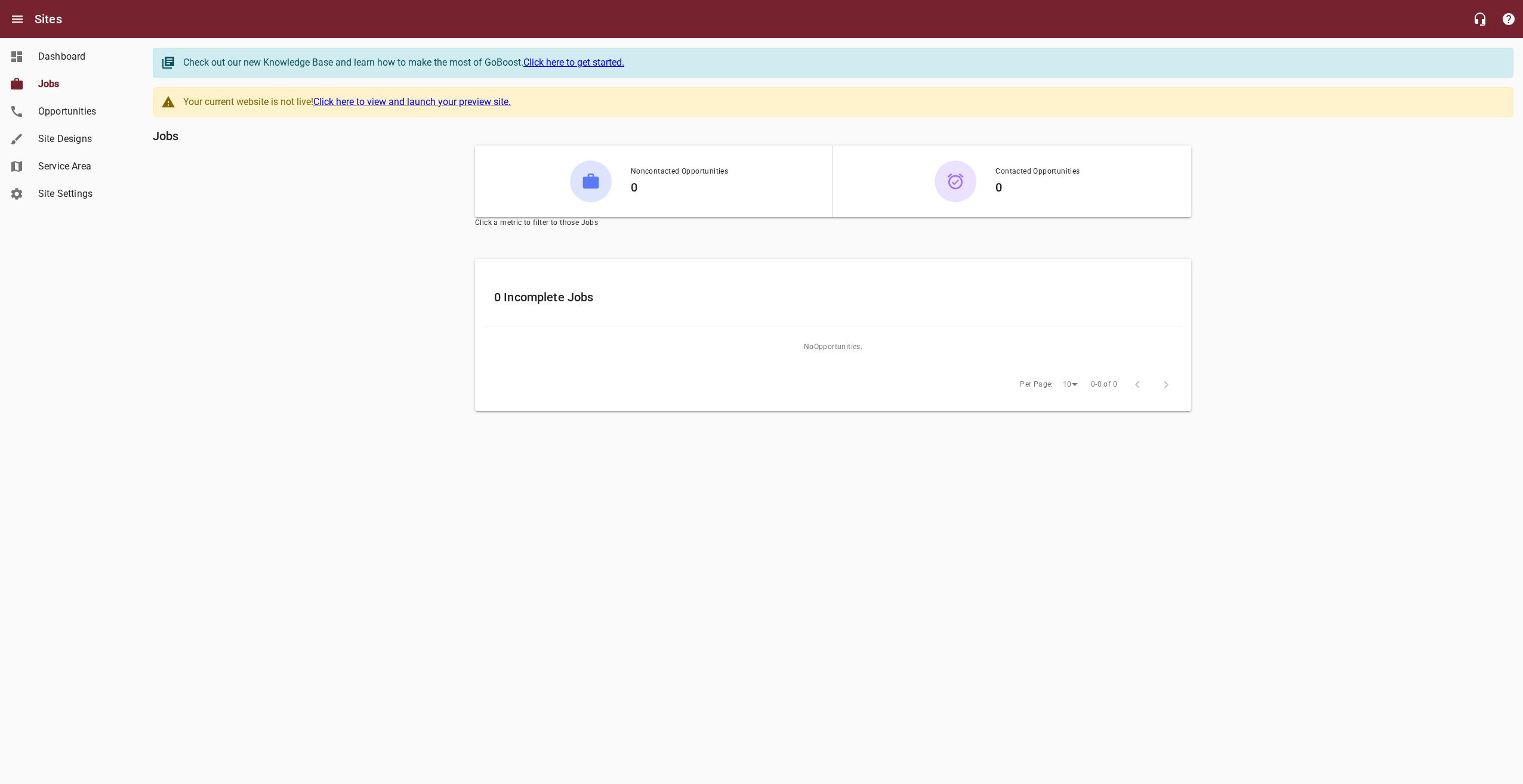
click at [79, 54] on span "Dashboard" at bounding box center [83, 56] width 91 height 15
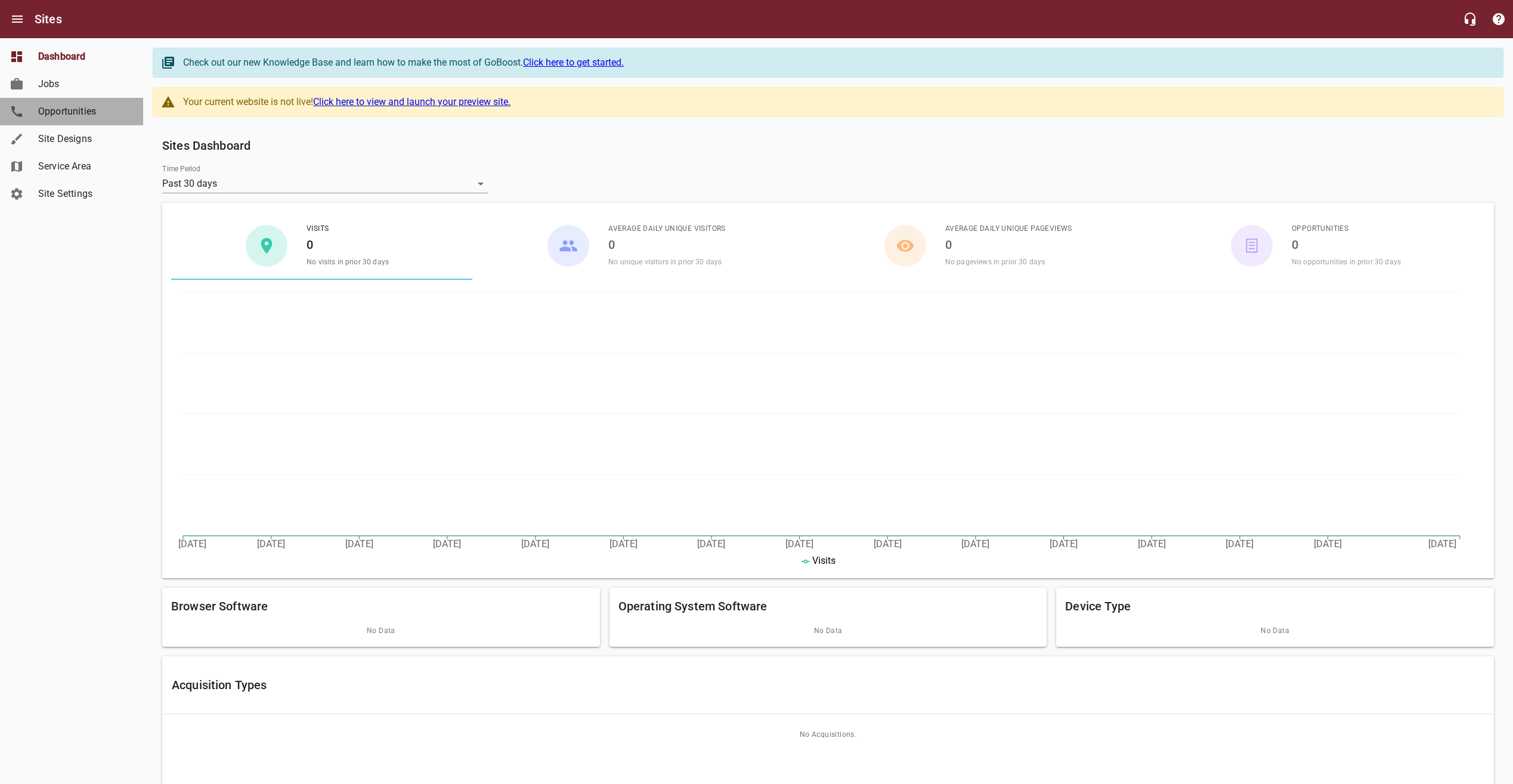
click at [99, 124] on link "Opportunities" at bounding box center [71, 111] width 143 height 27
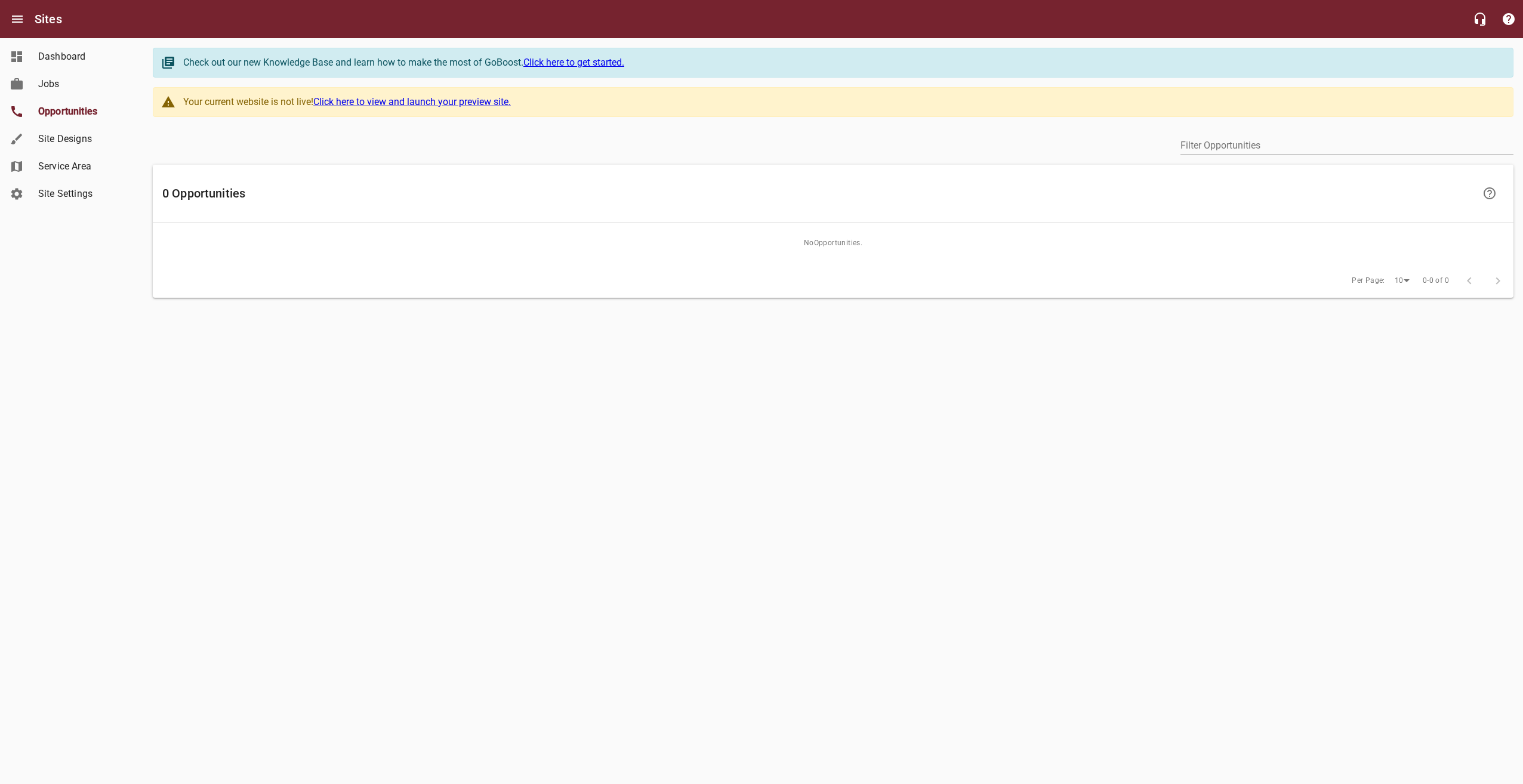
click at [95, 147] on link "Site Designs" at bounding box center [71, 139] width 143 height 27
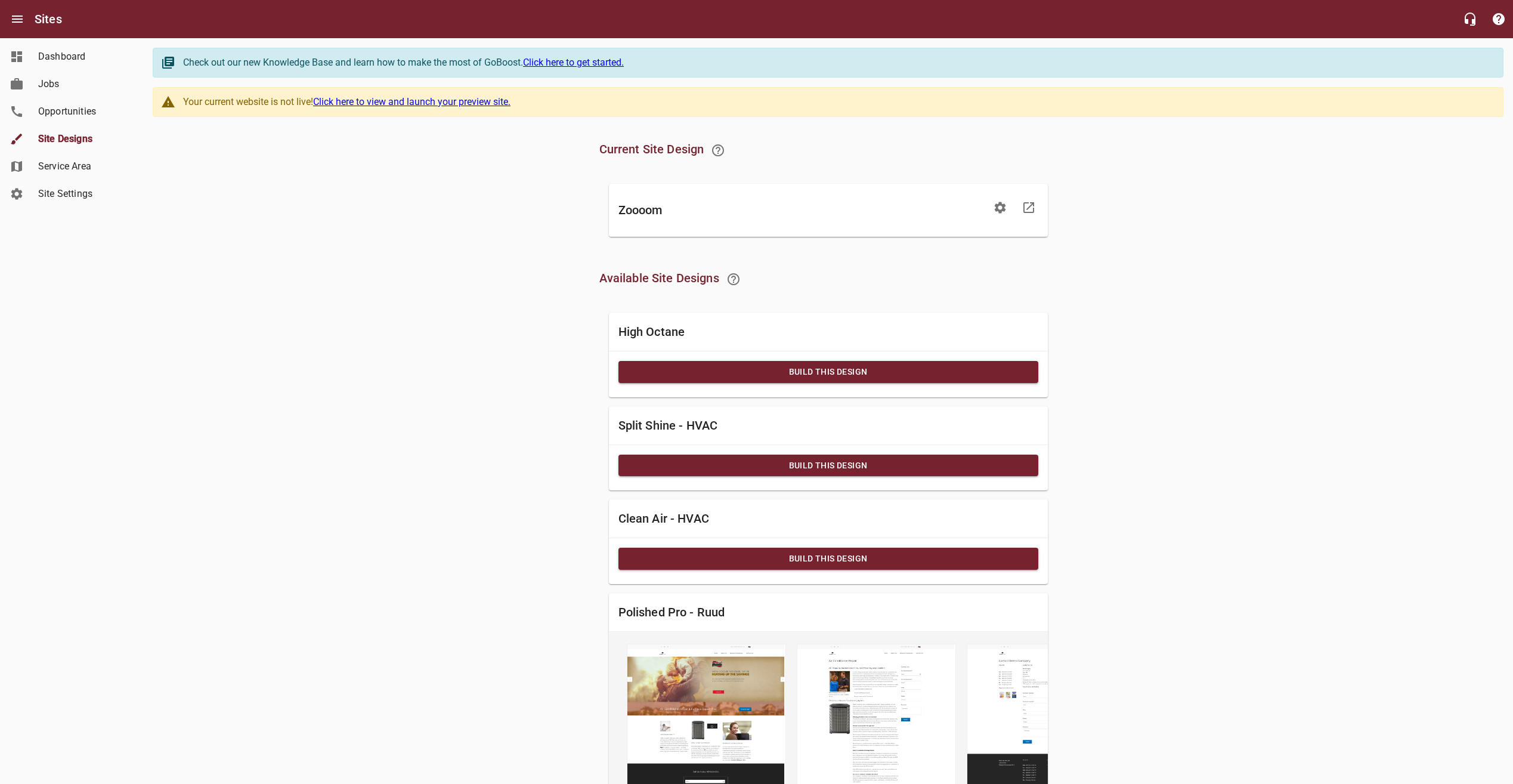
click at [998, 208] on icon "button" at bounding box center [1001, 207] width 12 height 12
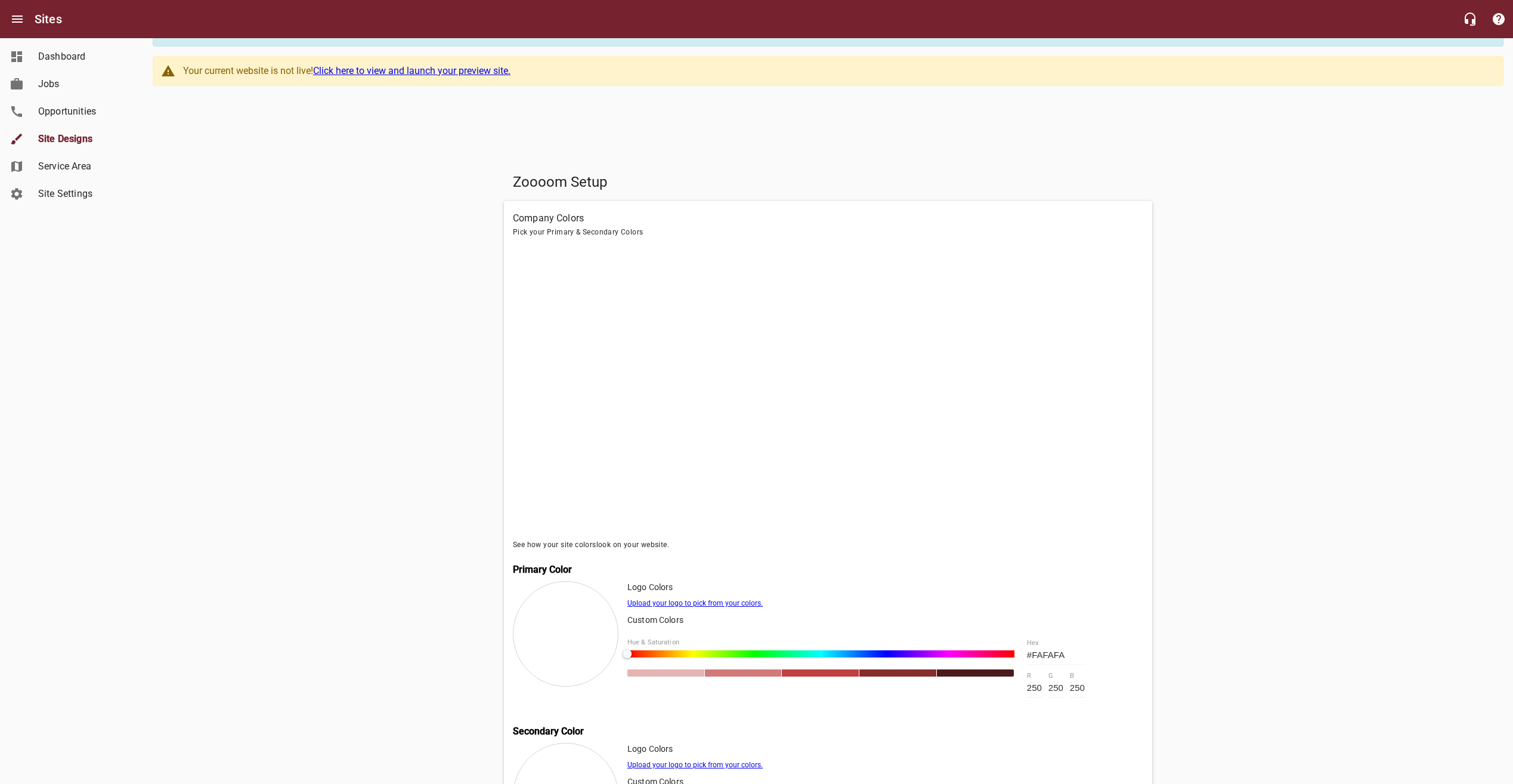
scroll to position [216, 0]
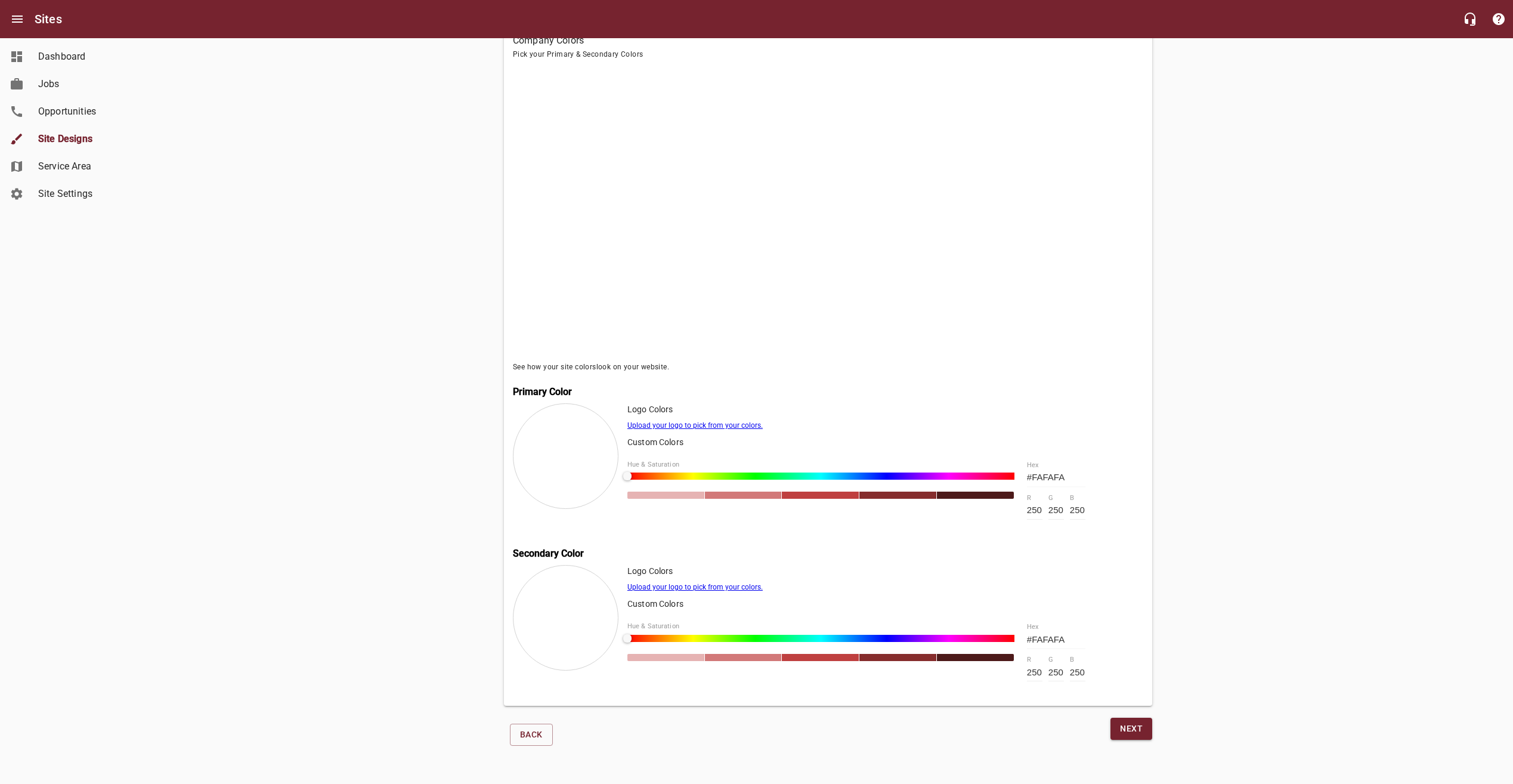
click at [1128, 732] on span "Next" at bounding box center [1131, 728] width 22 height 15
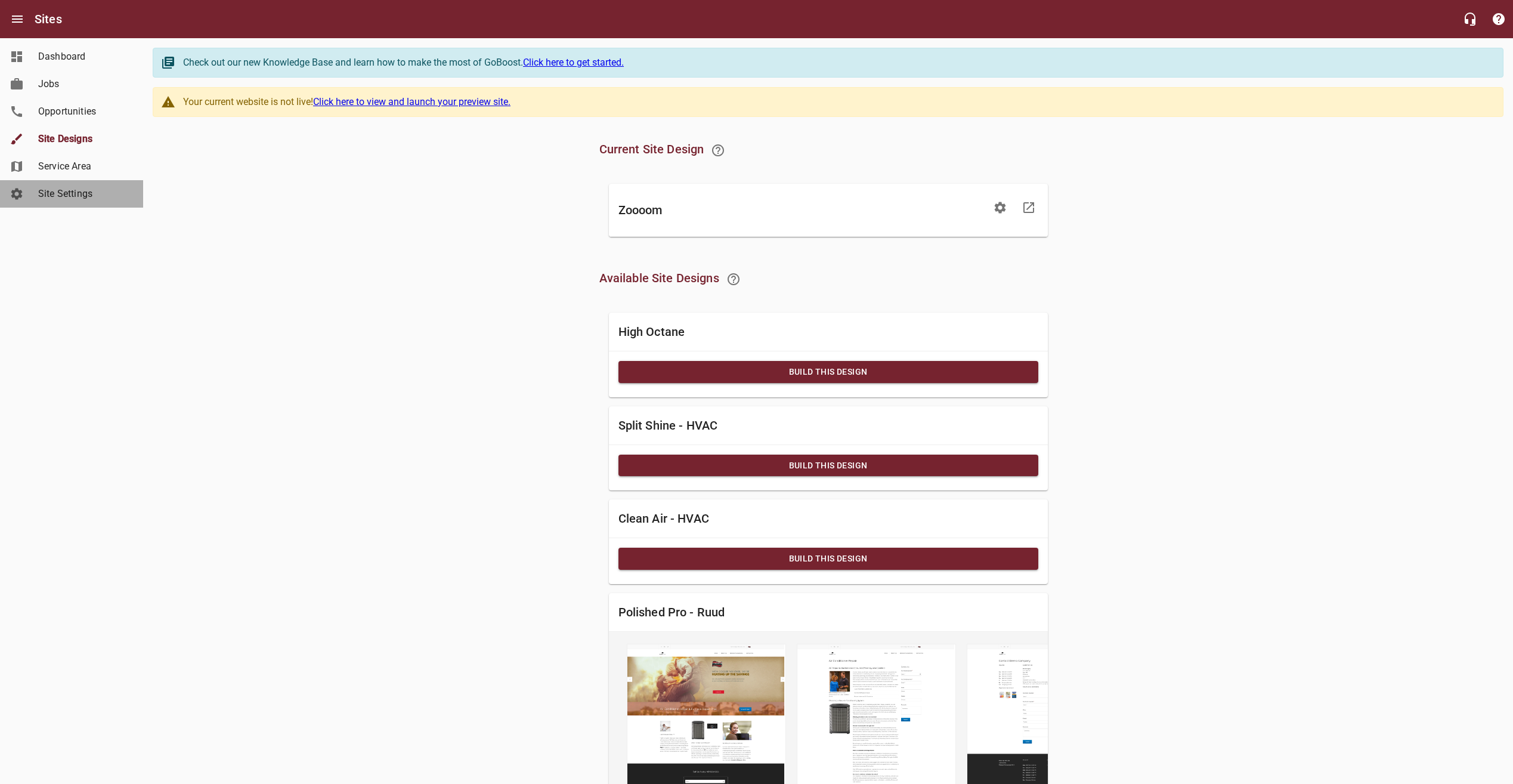
click at [44, 184] on link "Site Settings" at bounding box center [71, 194] width 143 height 27
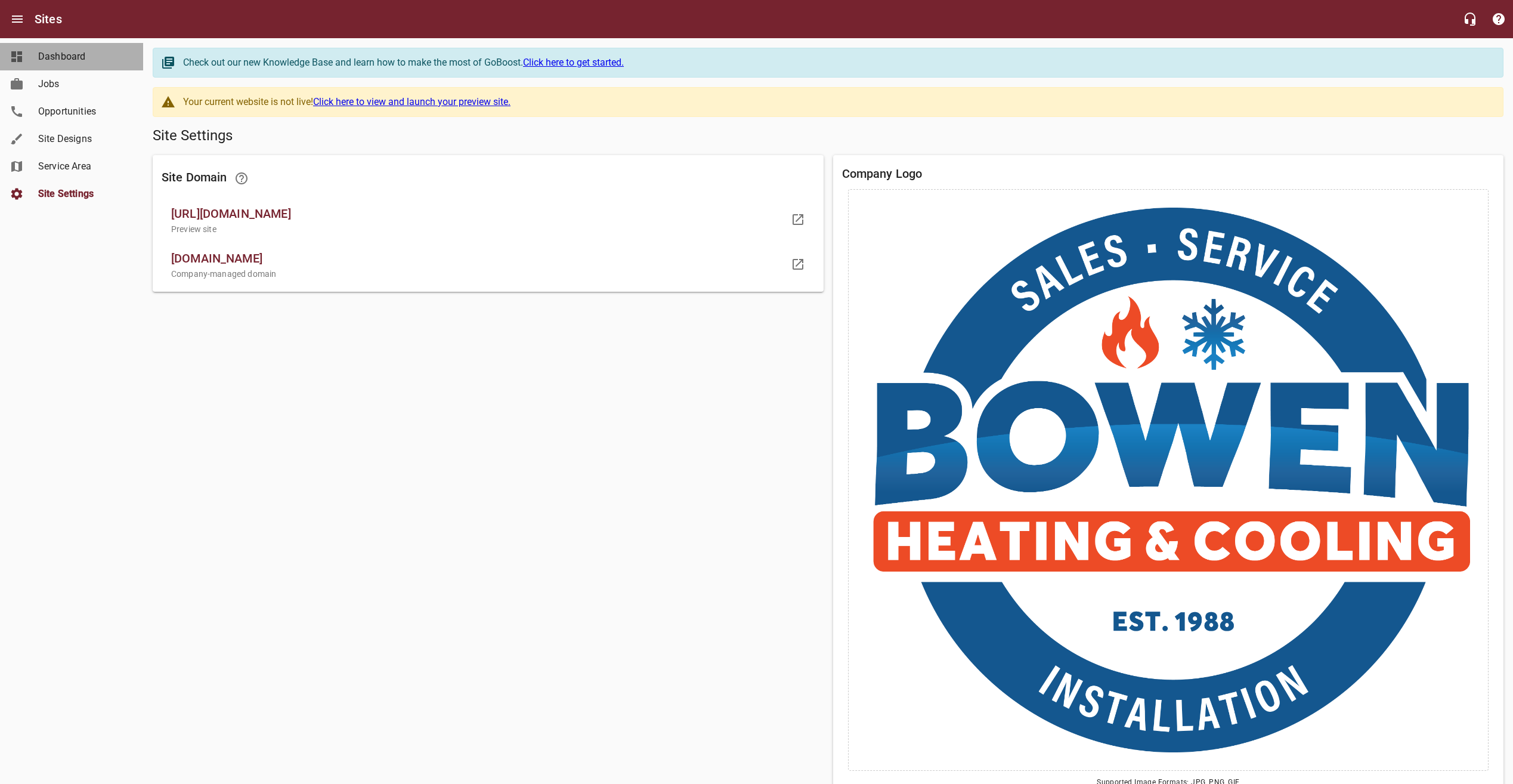
click at [81, 59] on span "Dashboard" at bounding box center [83, 56] width 91 height 15
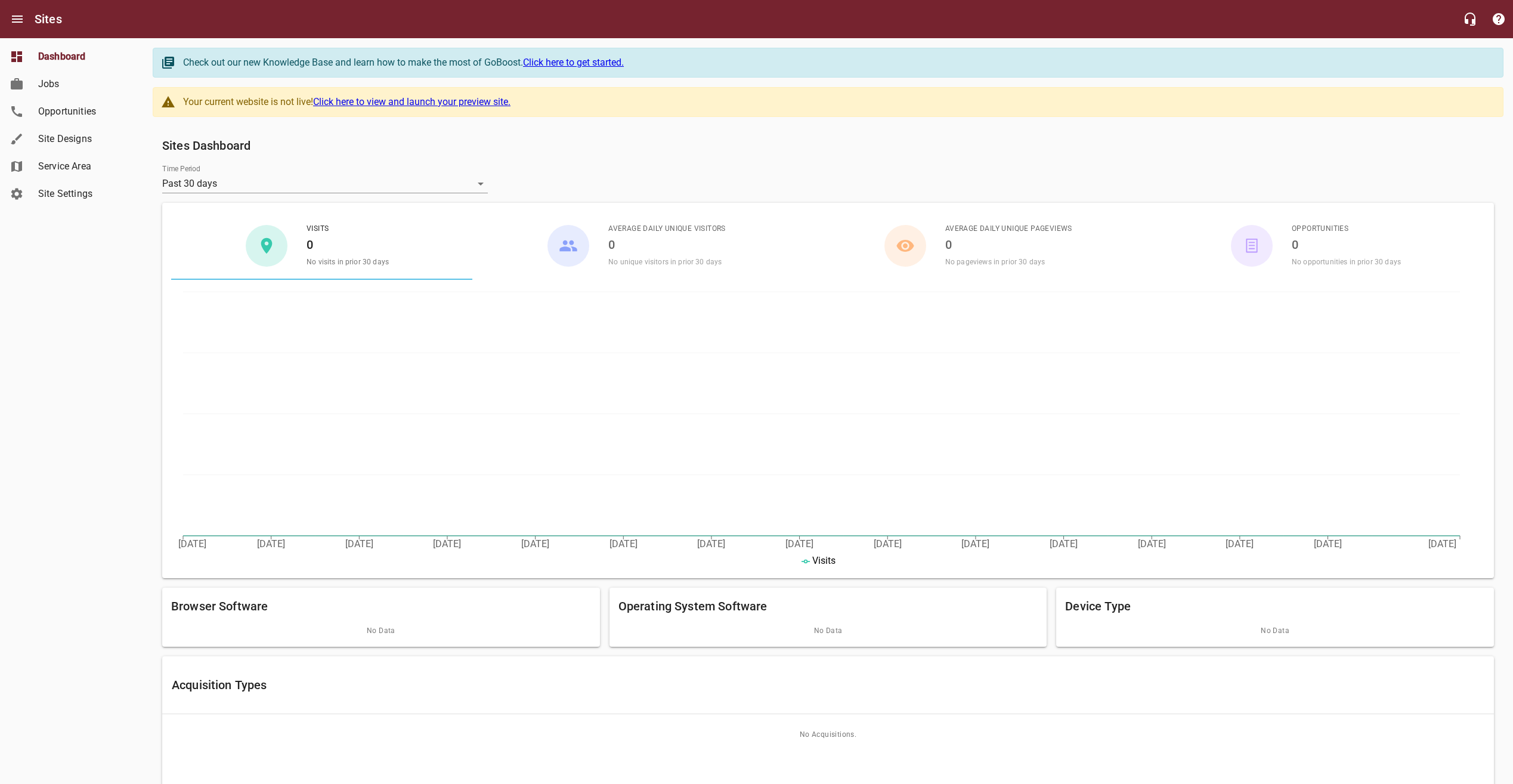
click at [87, 86] on span "Jobs" at bounding box center [83, 84] width 91 height 15
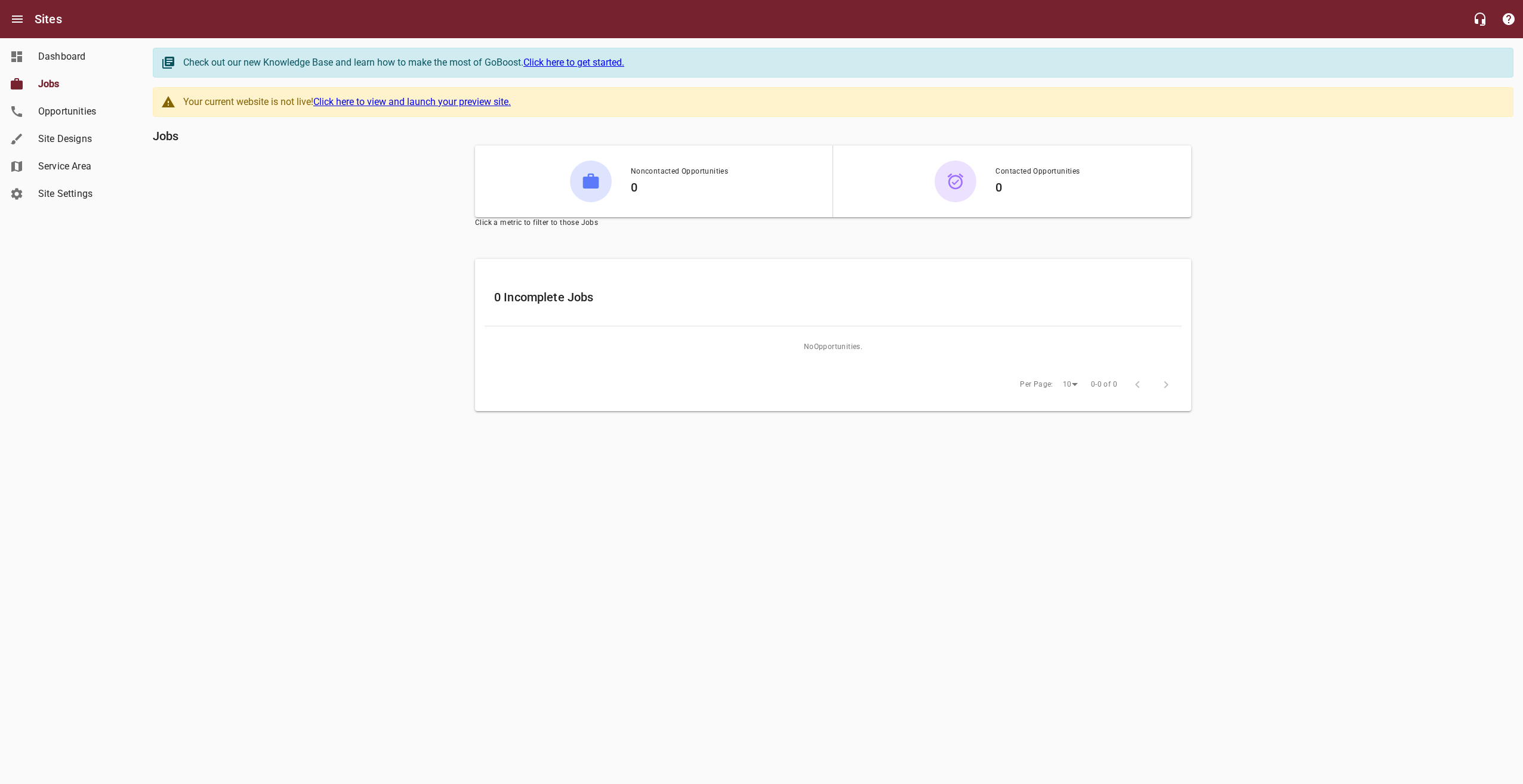
click at [392, 105] on link "Click here to view and launch your preview site." at bounding box center [411, 102] width 198 height 12
click at [101, 113] on span "Opportunities" at bounding box center [83, 111] width 91 height 15
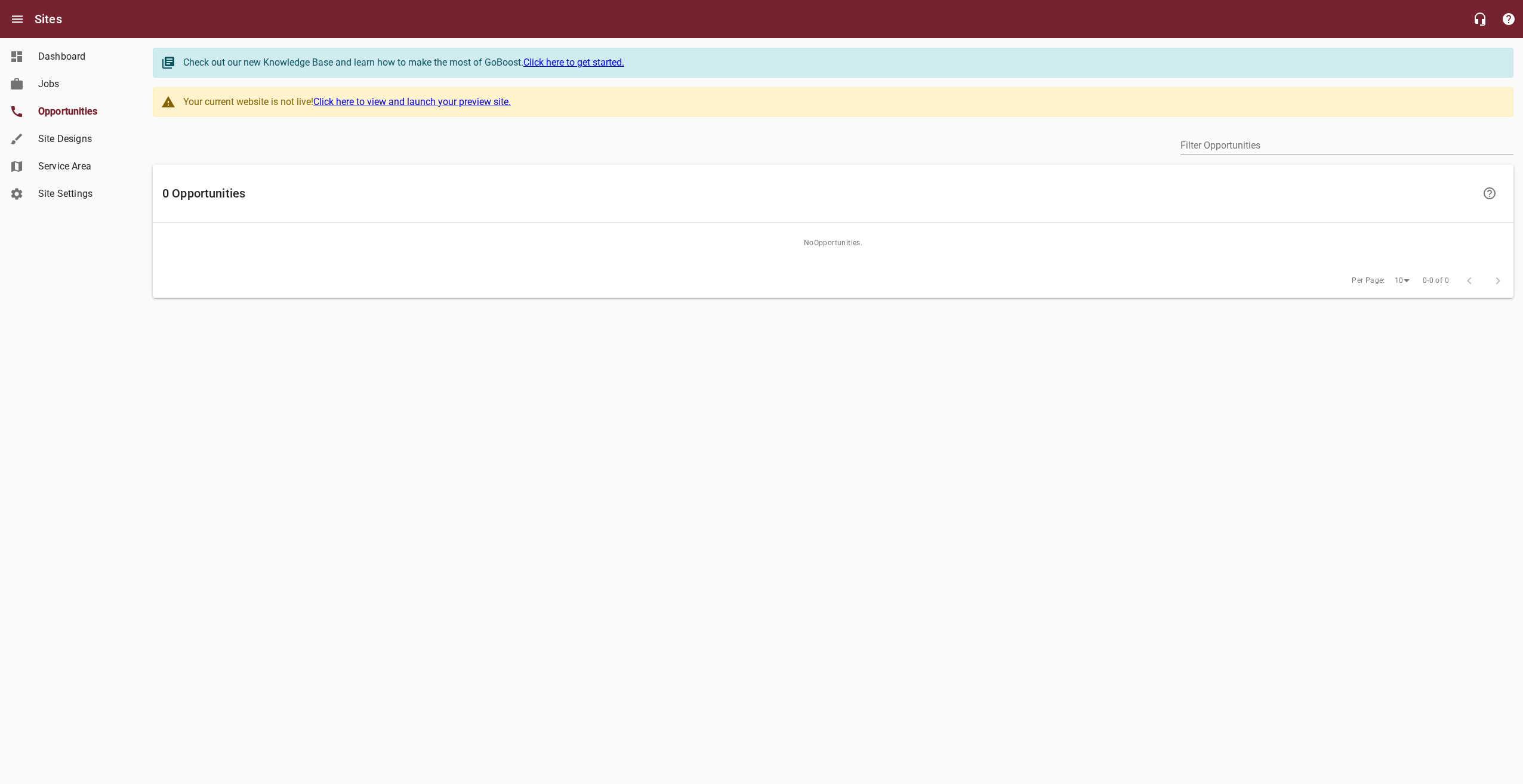
click at [92, 66] on link "Dashboard" at bounding box center [71, 56] width 143 height 27
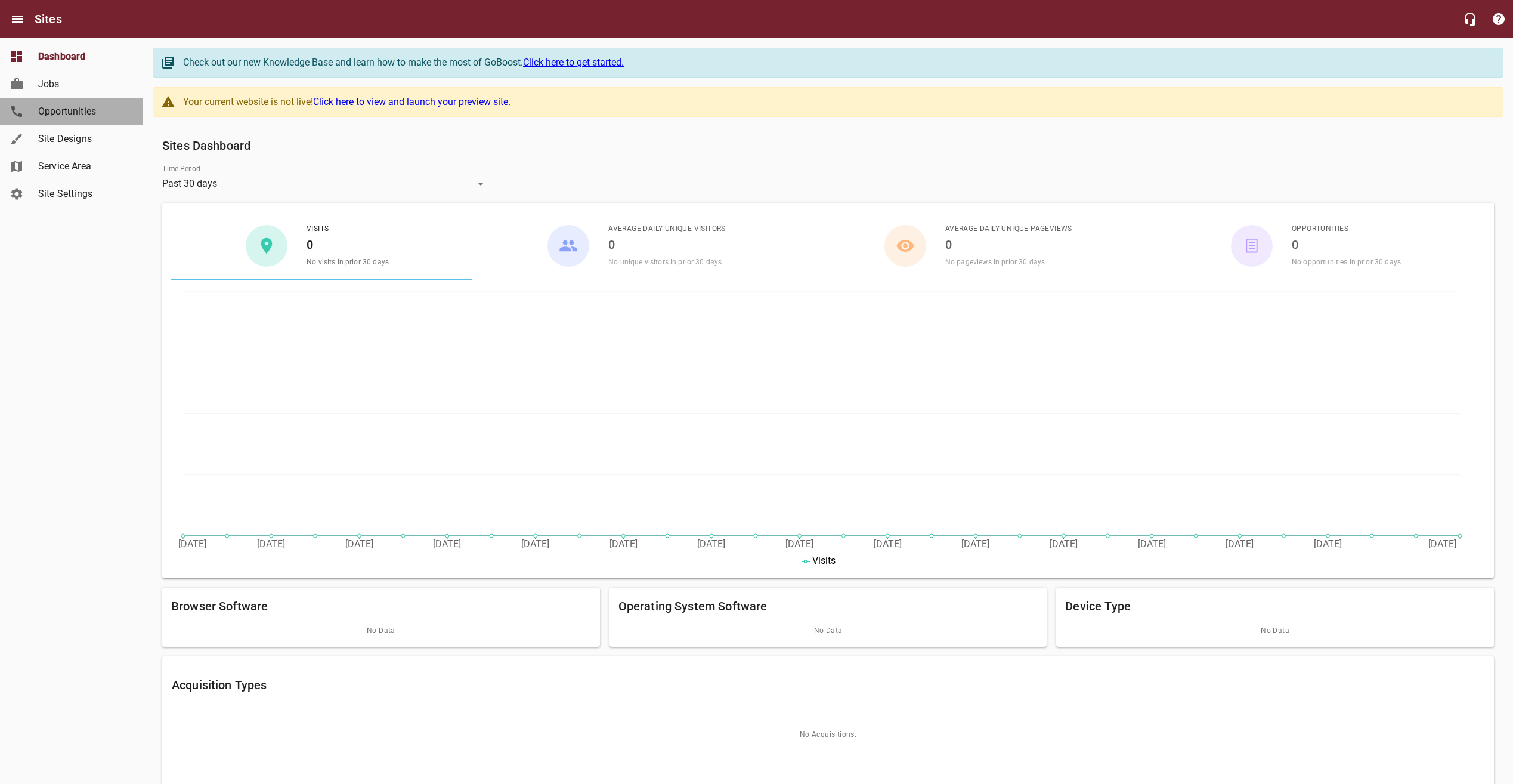
click at [87, 119] on link "Opportunities" at bounding box center [71, 111] width 143 height 27
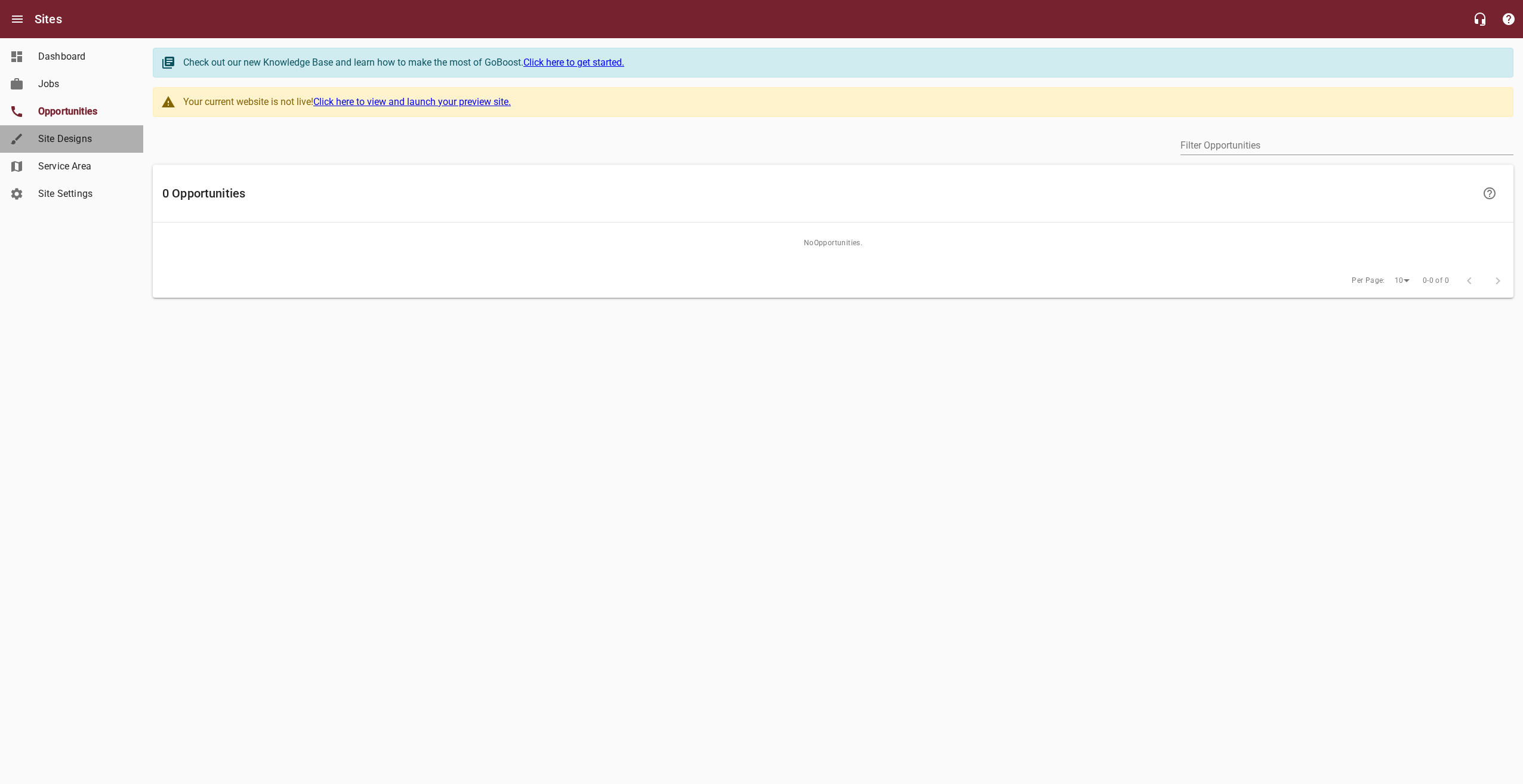
click at [94, 141] on span "Site Designs" at bounding box center [83, 138] width 91 height 15
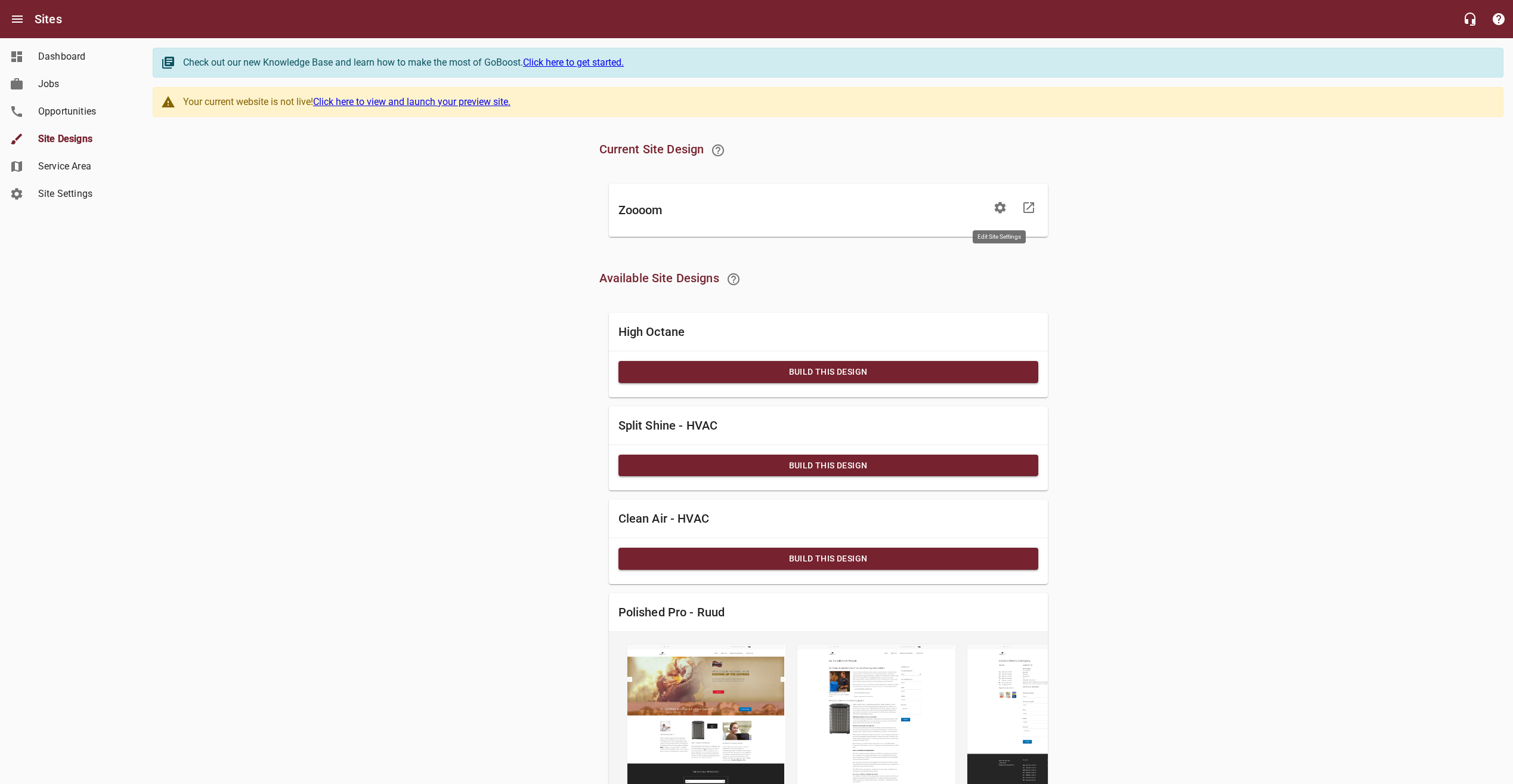
click at [1001, 208] on icon "button" at bounding box center [1000, 207] width 15 height 15
click at [88, 64] on link "Dashboard" at bounding box center [71, 56] width 143 height 27
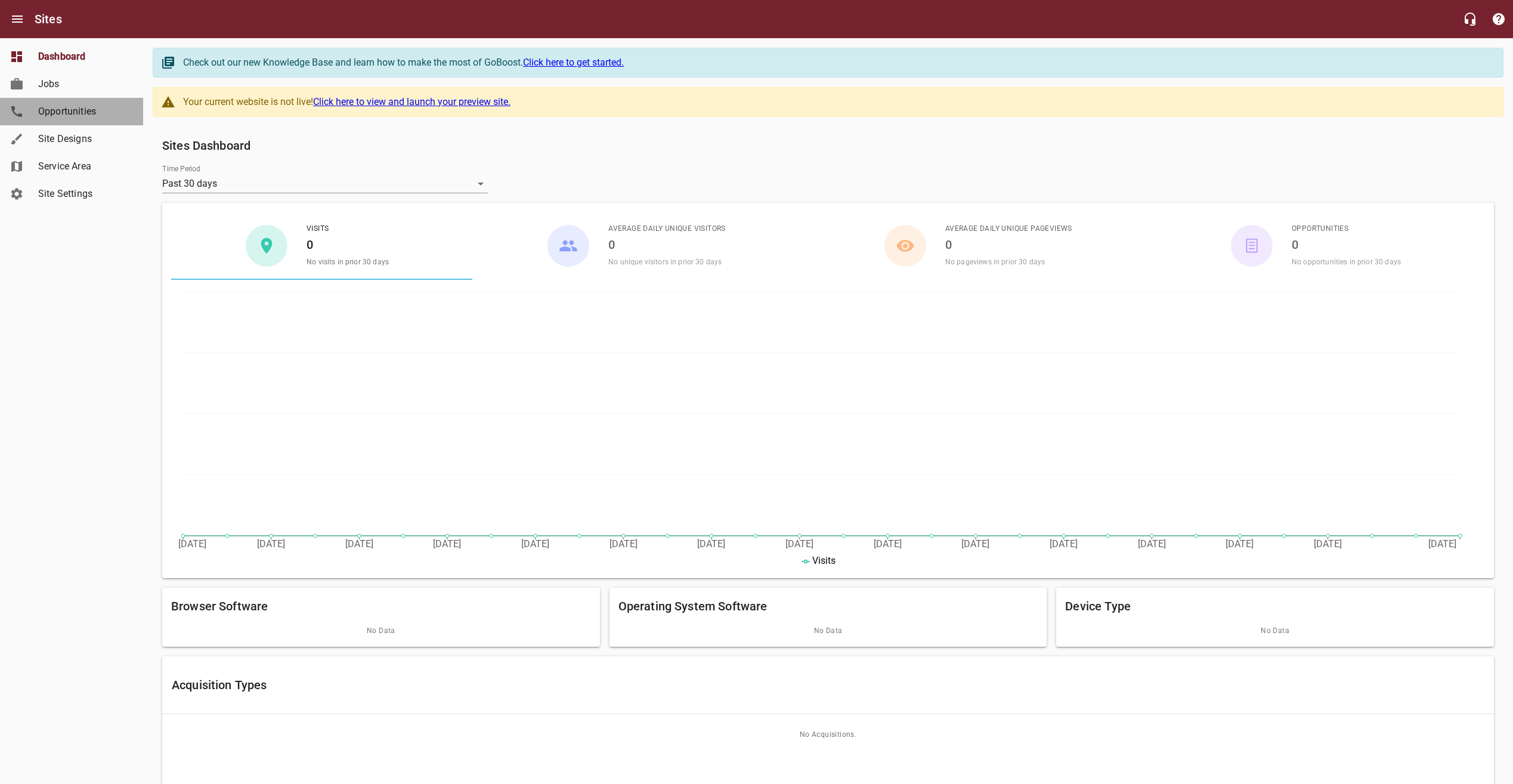
click at [70, 113] on span "Opportunities" at bounding box center [83, 111] width 91 height 15
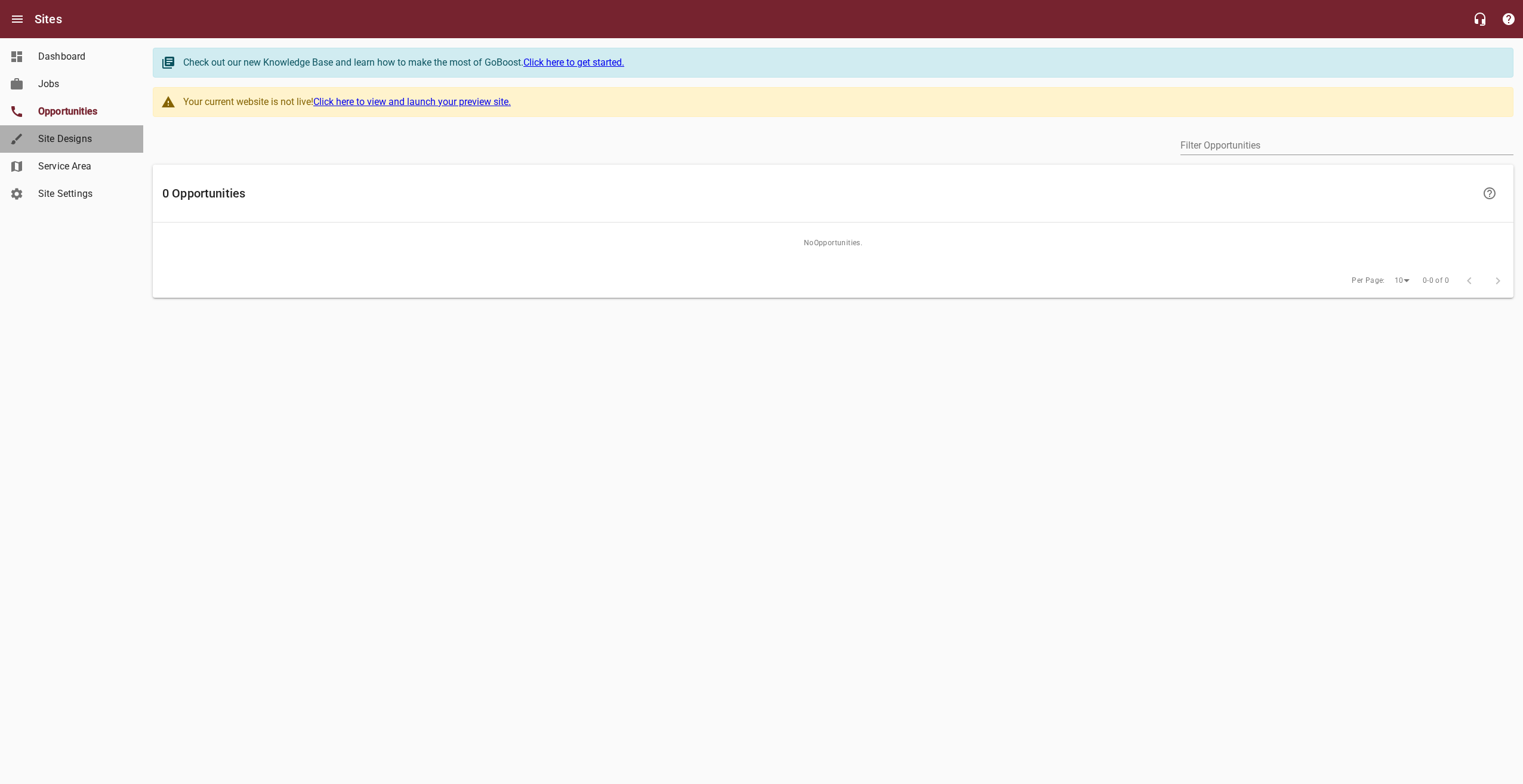
click at [72, 140] on span "Site Designs" at bounding box center [83, 138] width 91 height 15
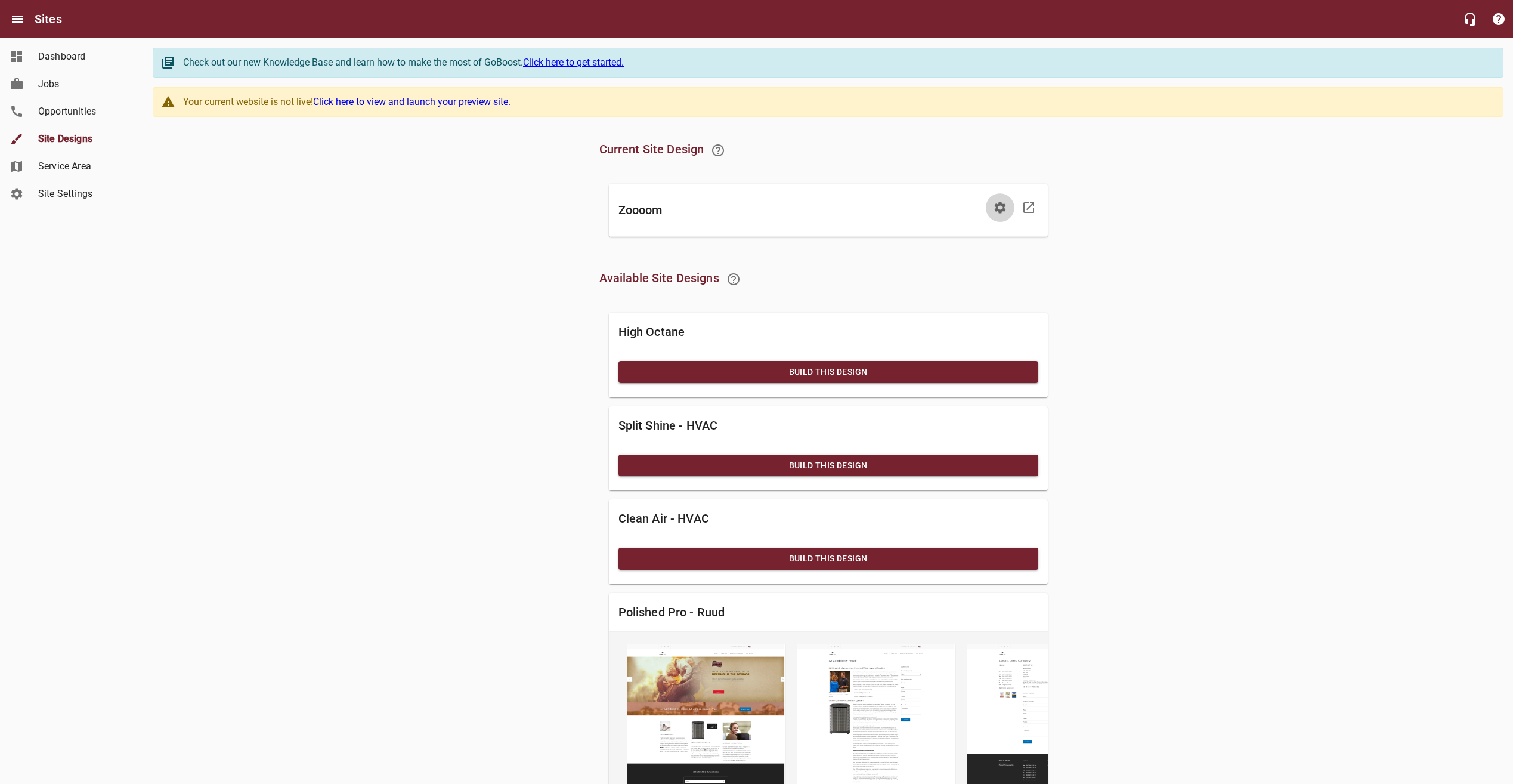
click at [1004, 213] on icon "button" at bounding box center [1000, 207] width 15 height 15
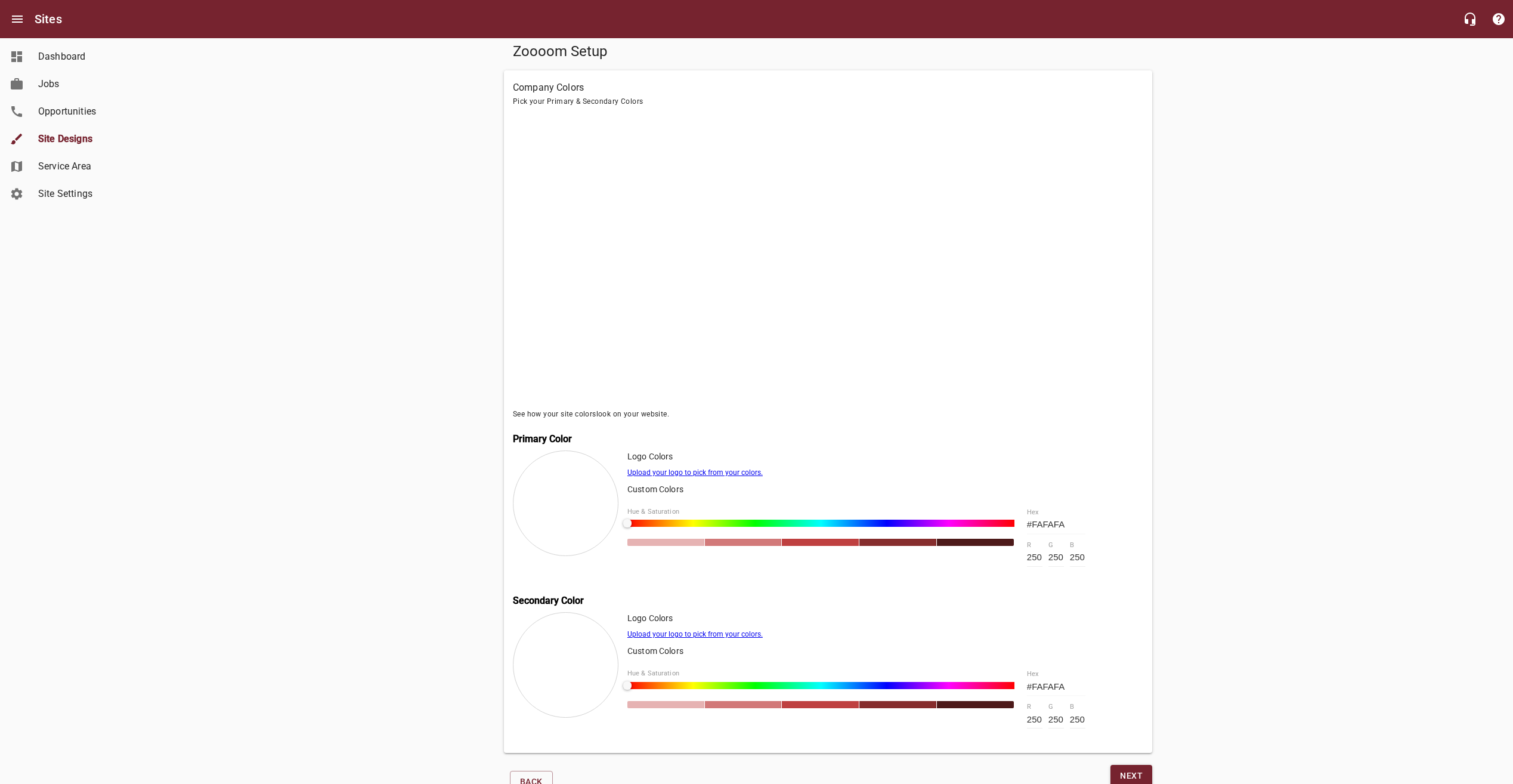
scroll to position [216, 0]
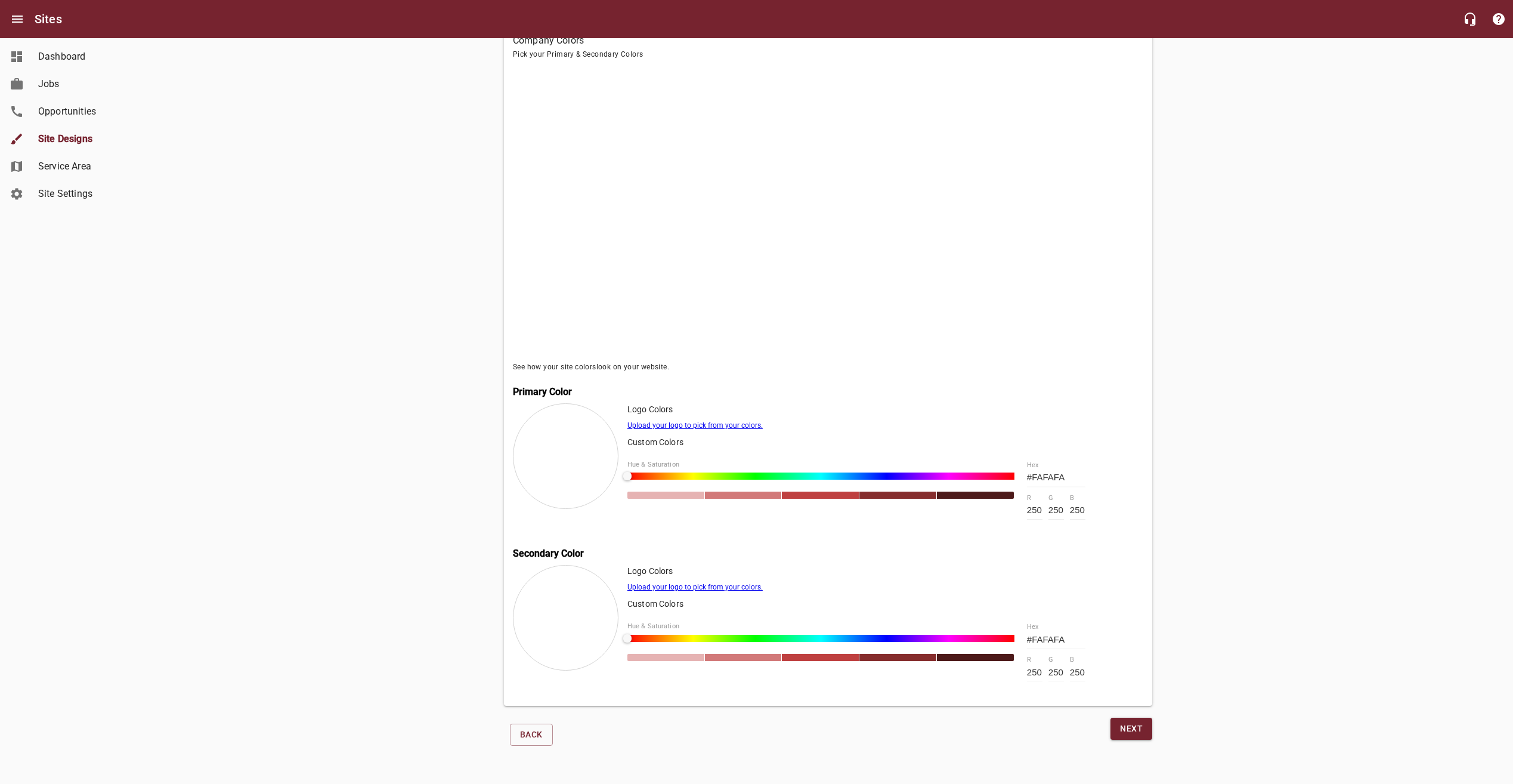
click at [675, 472] on div at bounding box center [820, 475] width 387 height 7
drag, startPoint x: 675, startPoint y: 472, endPoint x: 618, endPoint y: 471, distance: 57.0
click at [618, 471] on div "Logo Colors Upload your logo to pick from your colors. Custom Colors Hue & Satu…" at bounding box center [828, 468] width 630 height 131
drag, startPoint x: 618, startPoint y: 471, endPoint x: 538, endPoint y: 514, distance: 90.8
click at [538, 514] on div "Logo Colors Upload your logo to pick from your colors. Custom Colors Hue & Satu…" at bounding box center [828, 468] width 630 height 131
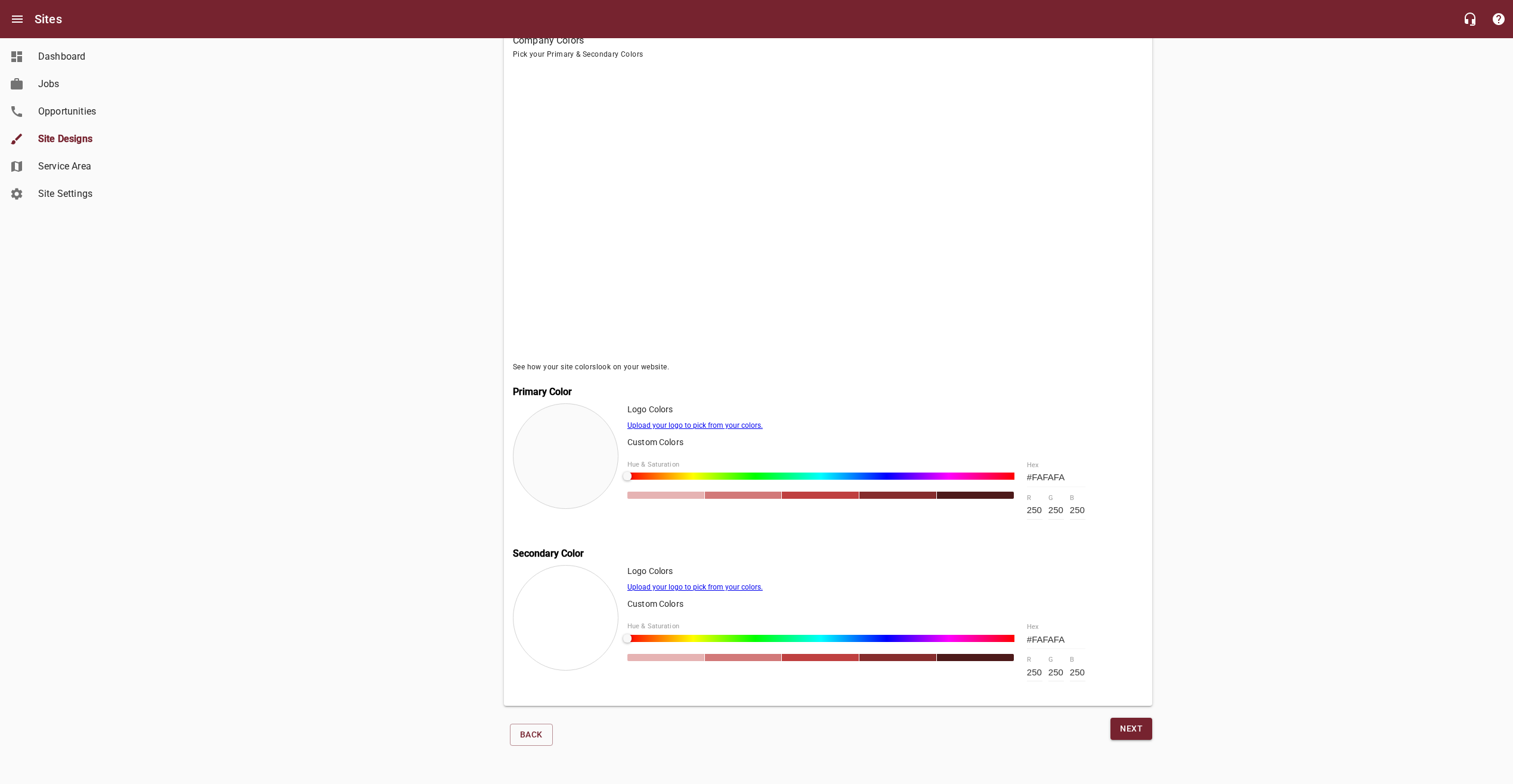
drag, startPoint x: 773, startPoint y: 528, endPoint x: 812, endPoint y: 488, distance: 55.9
click at [773, 528] on div "Logo Colors Upload your logo to pick from your colors. Custom Colors Hue & Satu…" at bounding box center [886, 468] width 516 height 131
click at [1139, 731] on span "Next" at bounding box center [1131, 728] width 22 height 15
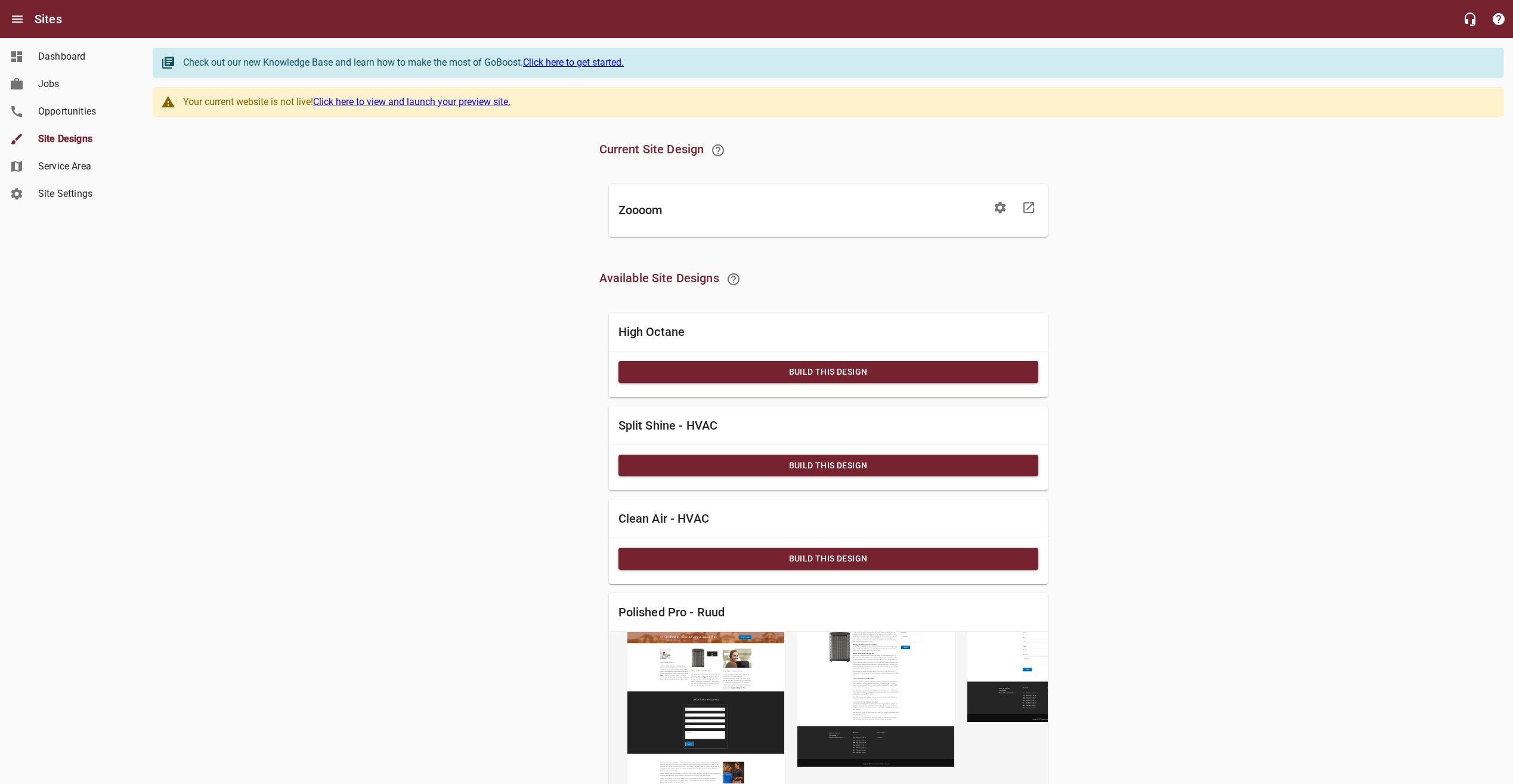
click at [42, 113] on span "Opportunities" at bounding box center [83, 111] width 91 height 15
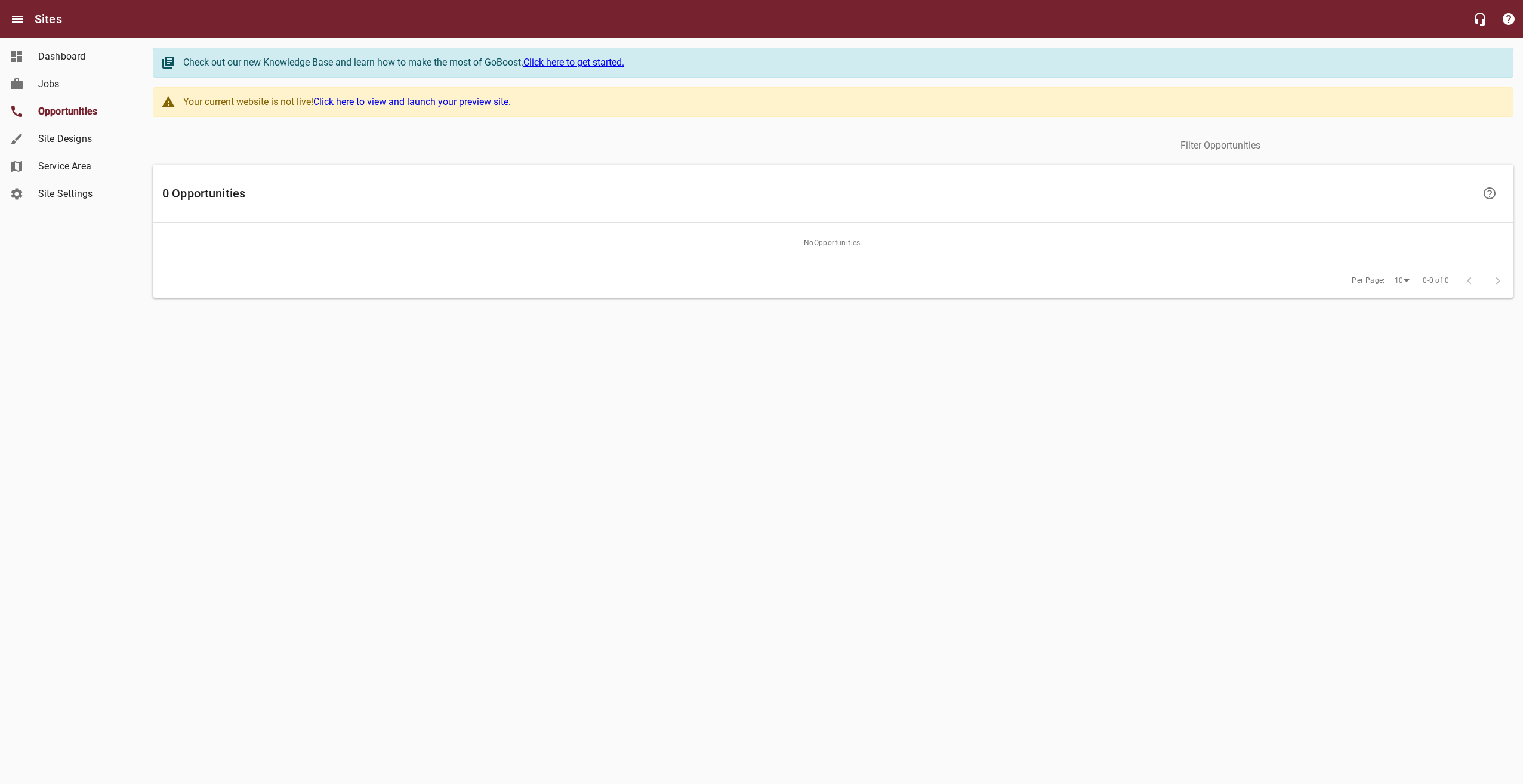
click at [104, 170] on span "Service Area" at bounding box center [83, 166] width 91 height 15
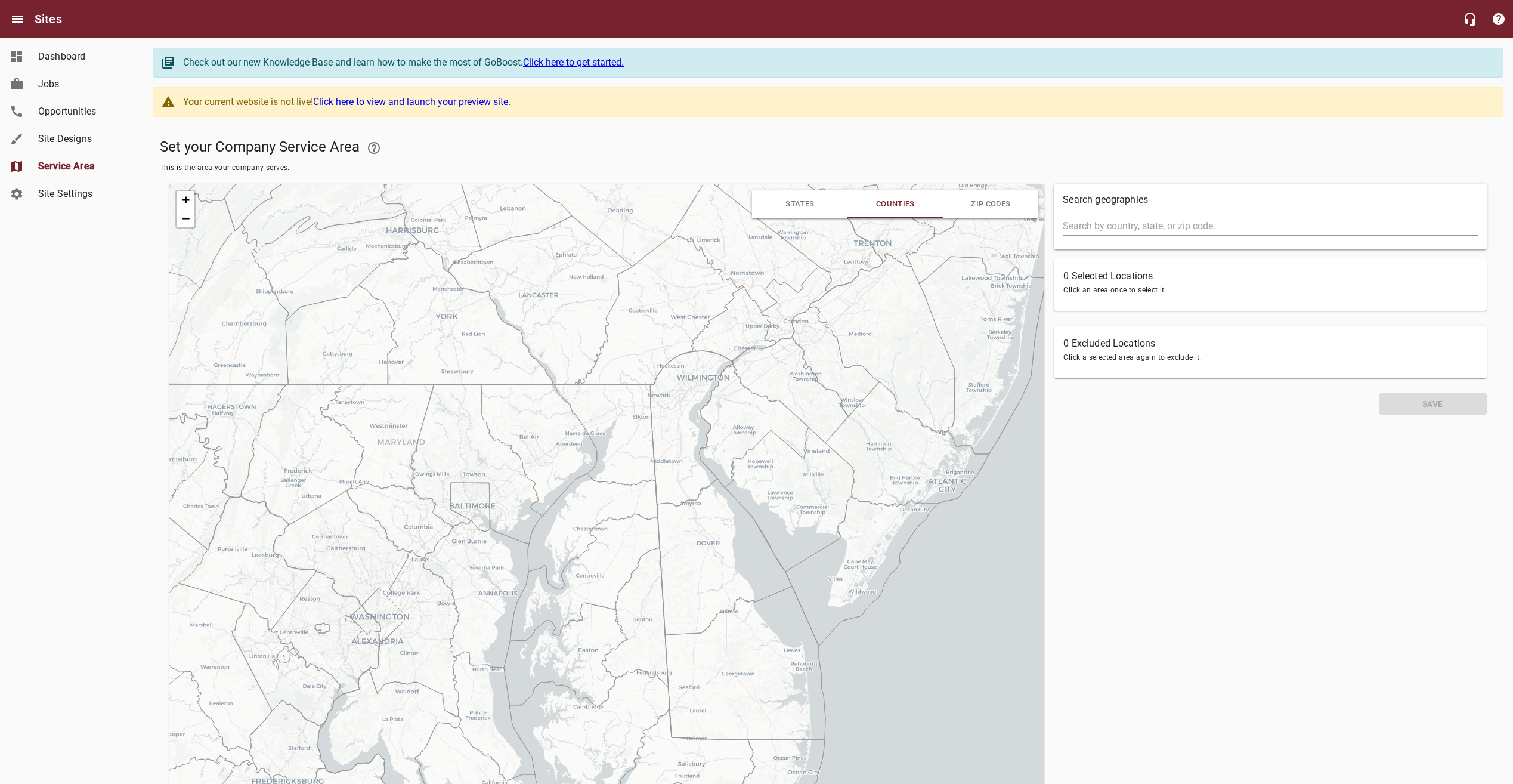
drag, startPoint x: 581, startPoint y: 453, endPoint x: 633, endPoint y: 440, distance: 53.6
click at [630, 444] on icon at bounding box center [605, 434] width 101 height 102
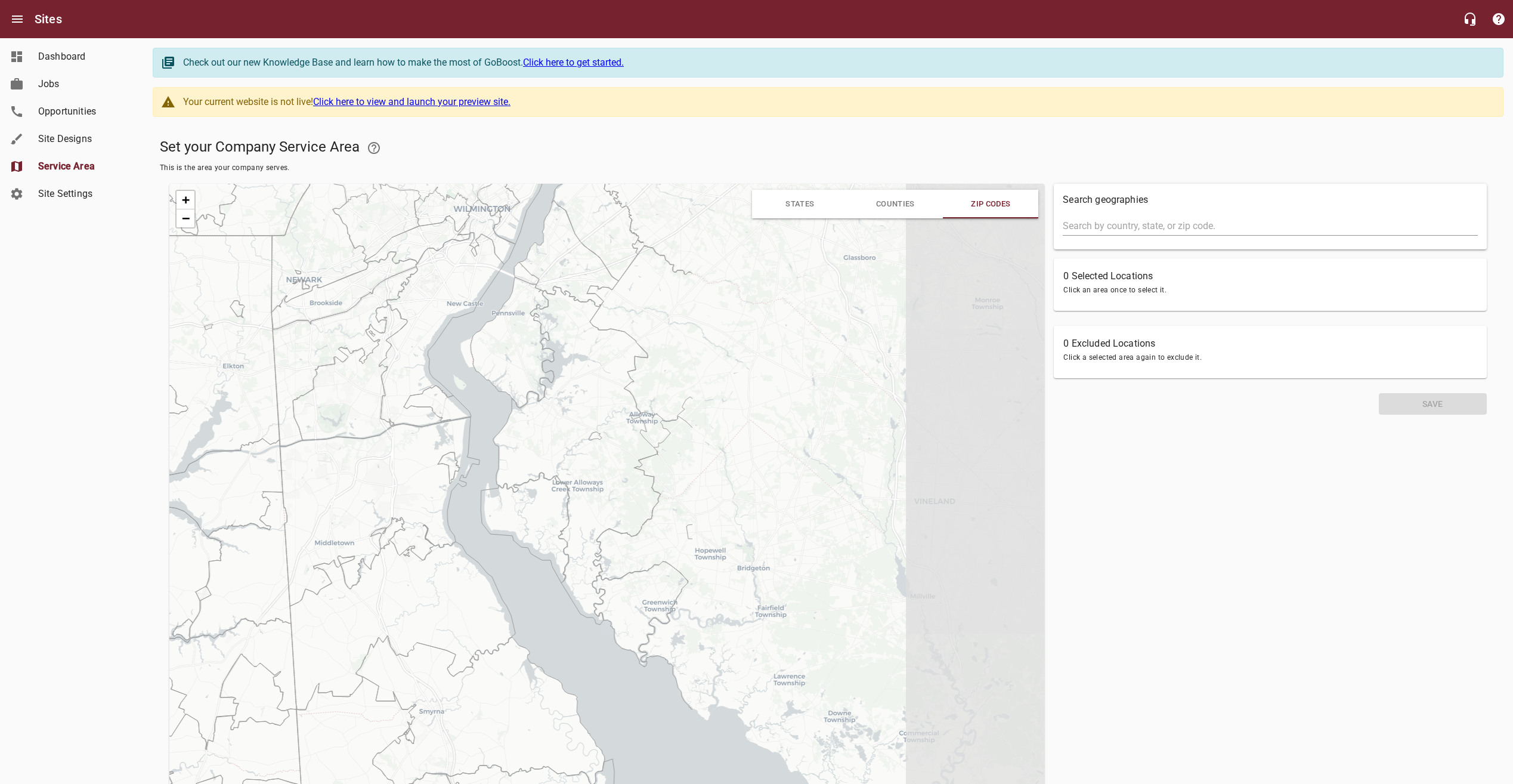
drag, startPoint x: 877, startPoint y: 410, endPoint x: 437, endPoint y: 440, distance: 441.0
click at [437, 440] on icon at bounding box center [379, 511] width 200 height 189
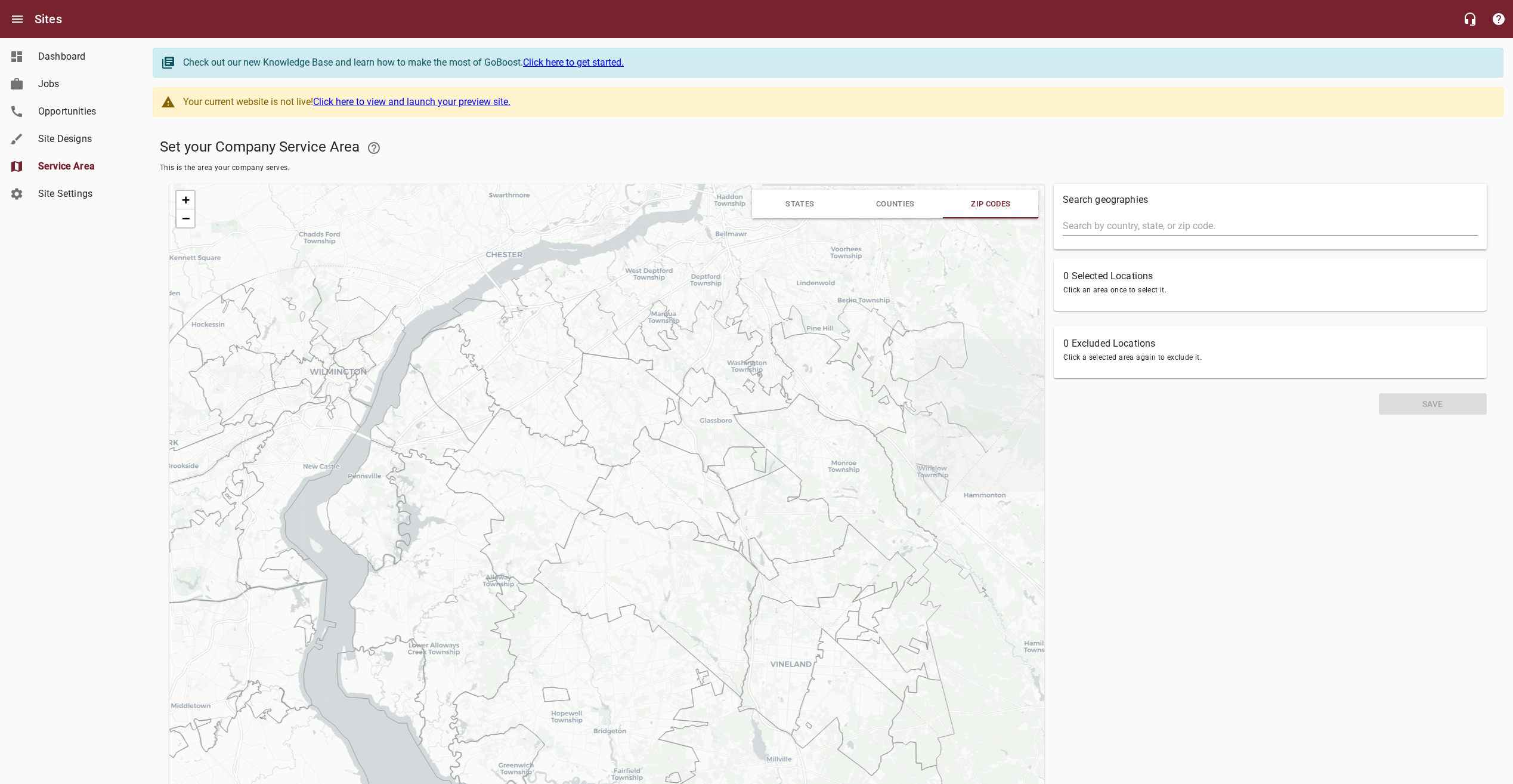
drag, startPoint x: 675, startPoint y: 393, endPoint x: 532, endPoint y: 551, distance: 213.1
click at [532, 556] on icon at bounding box center [528, 496] width 170 height 176
click at [722, 429] on icon at bounding box center [712, 427] width 105 height 92
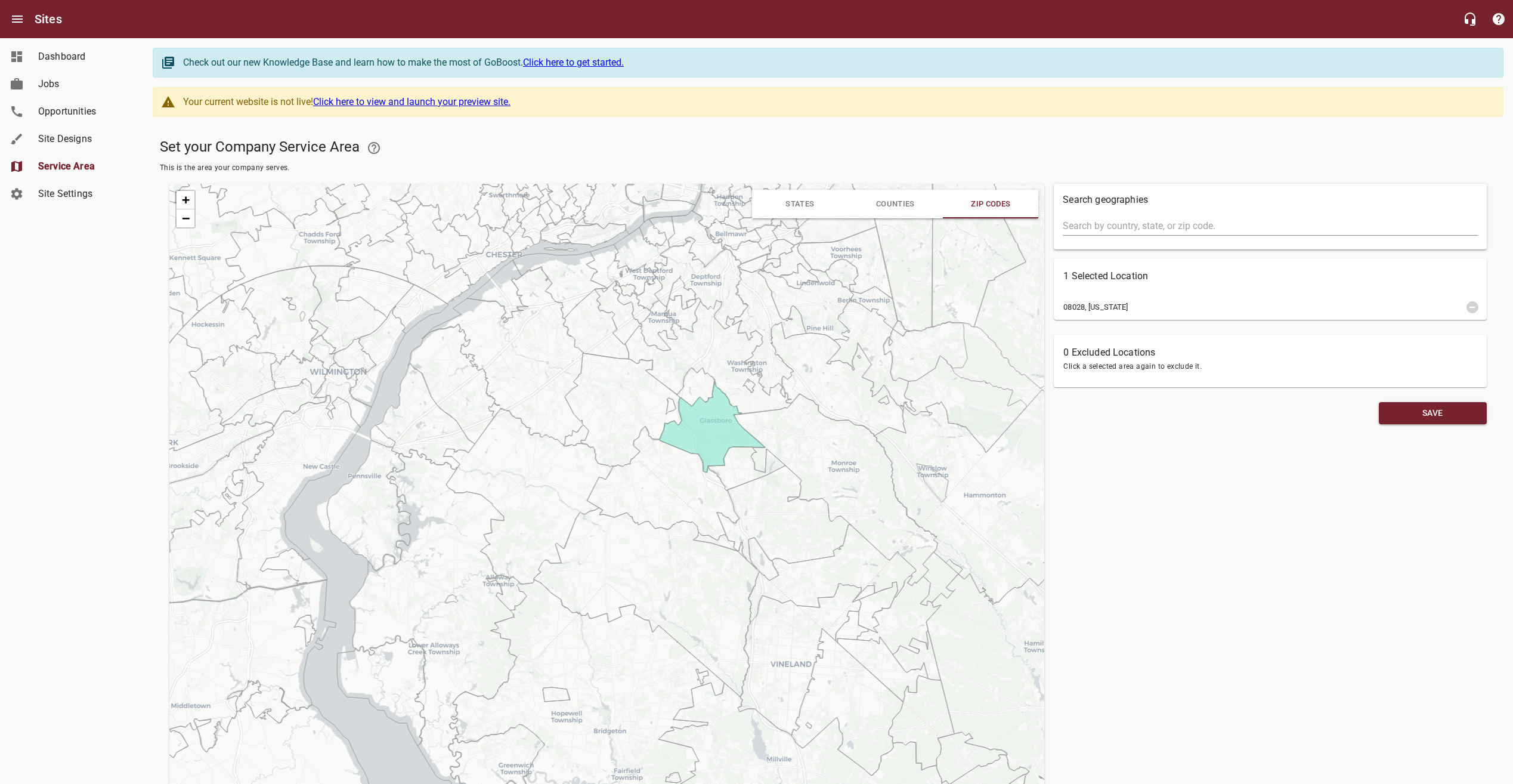
click at [725, 359] on icon at bounding box center [709, 356] width 168 height 114
click at [708, 331] on icon at bounding box center [708, 355] width 168 height 114
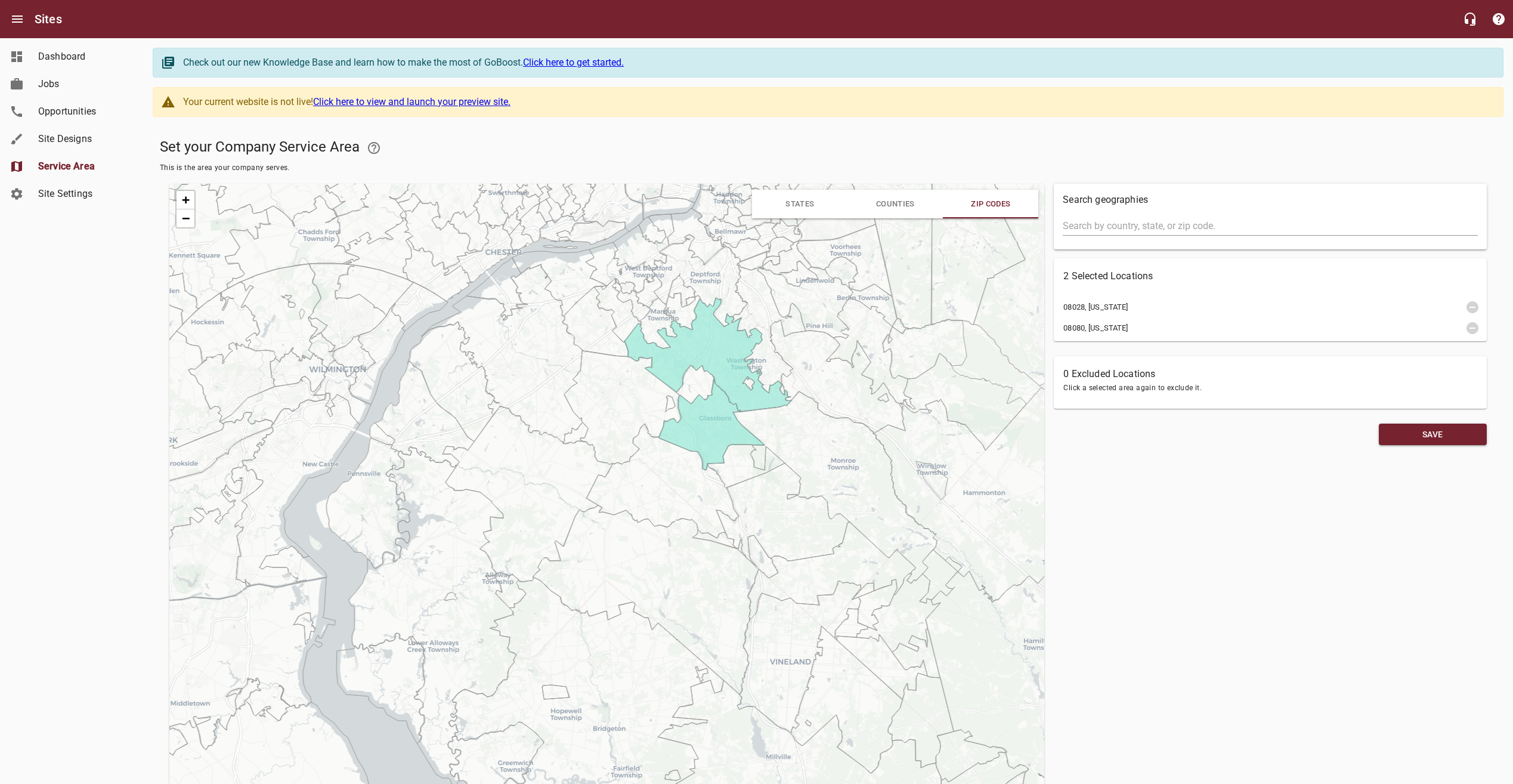
click at [697, 382] on icon at bounding box center [695, 385] width 38 height 39
click at [673, 402] on icon at bounding box center [670, 403] width 10 height 17
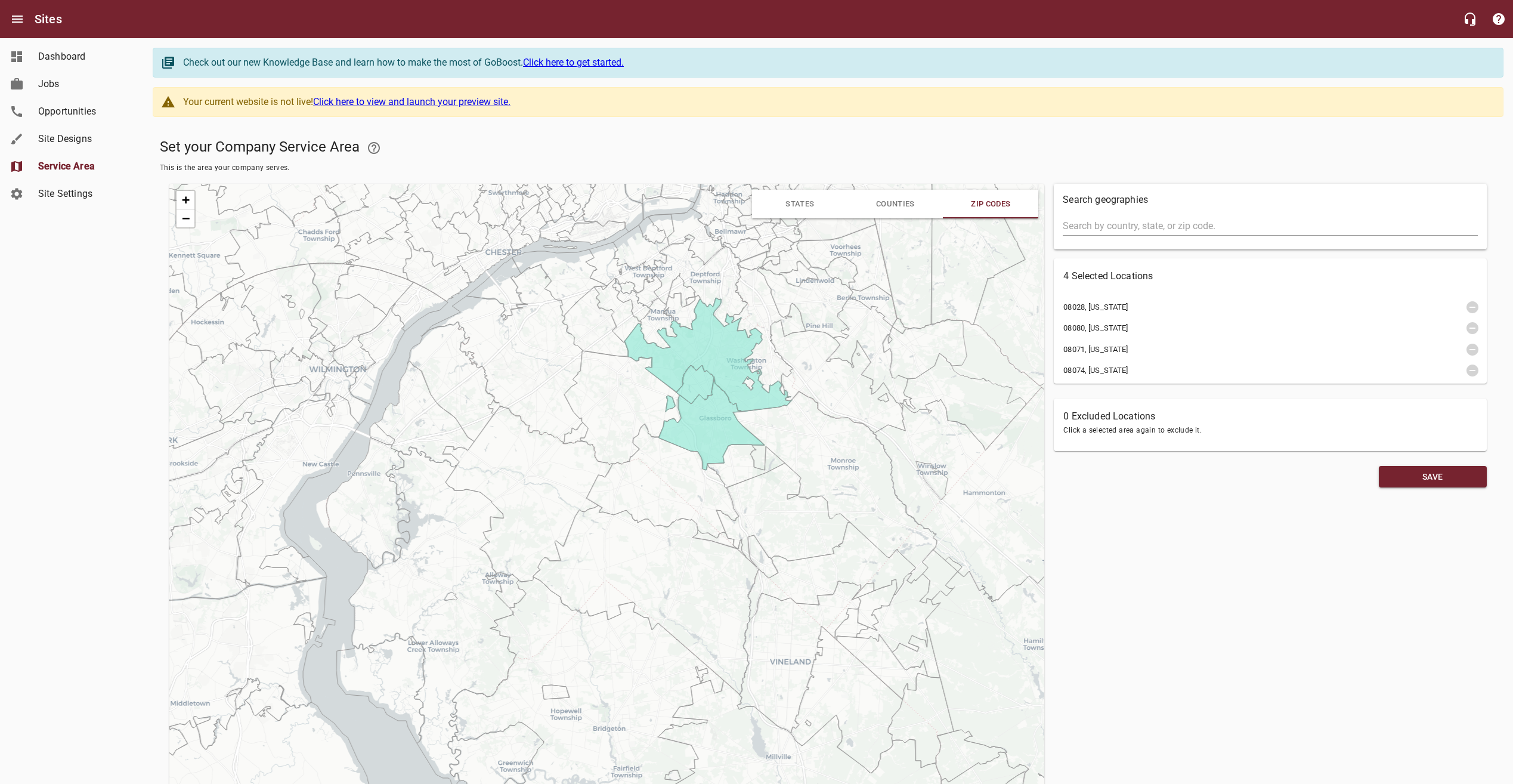
click at [638, 402] on icon at bounding box center [623, 407] width 117 height 114
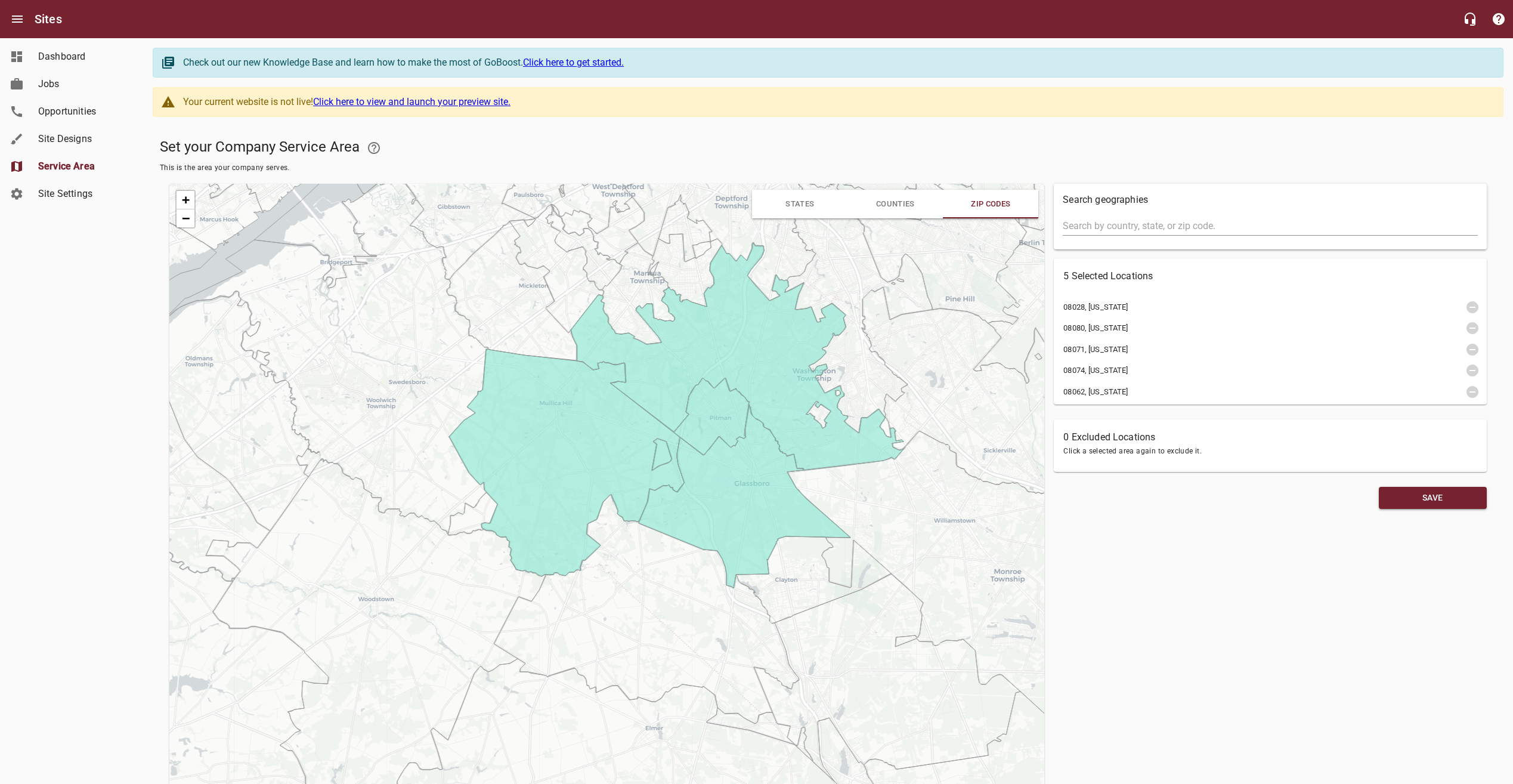
click at [630, 293] on icon at bounding box center [637, 293] width 73 height 101
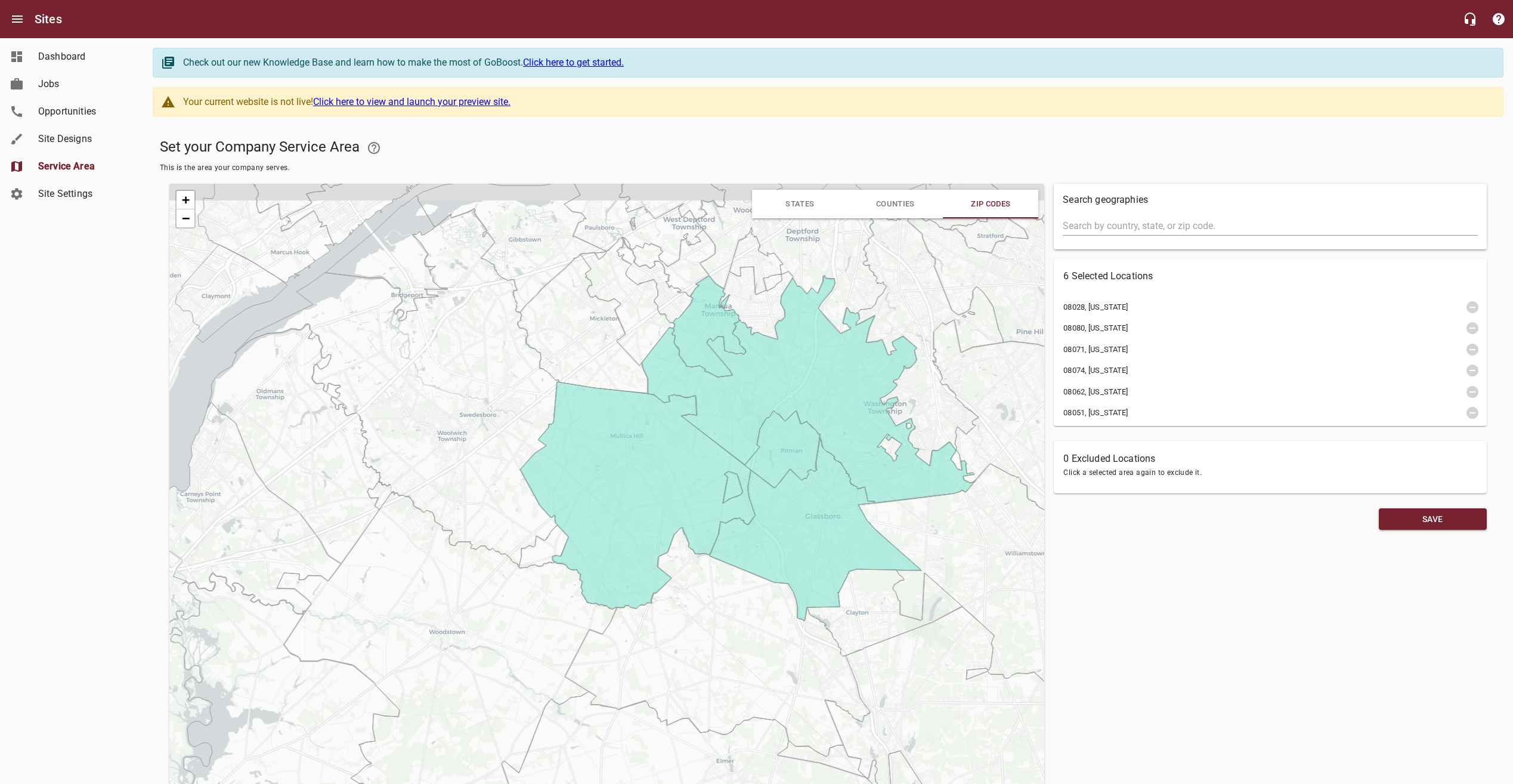
drag, startPoint x: 437, startPoint y: 342, endPoint x: 487, endPoint y: 425, distance: 96.9
click at [487, 424] on icon at bounding box center [397, 388] width 324 height 358
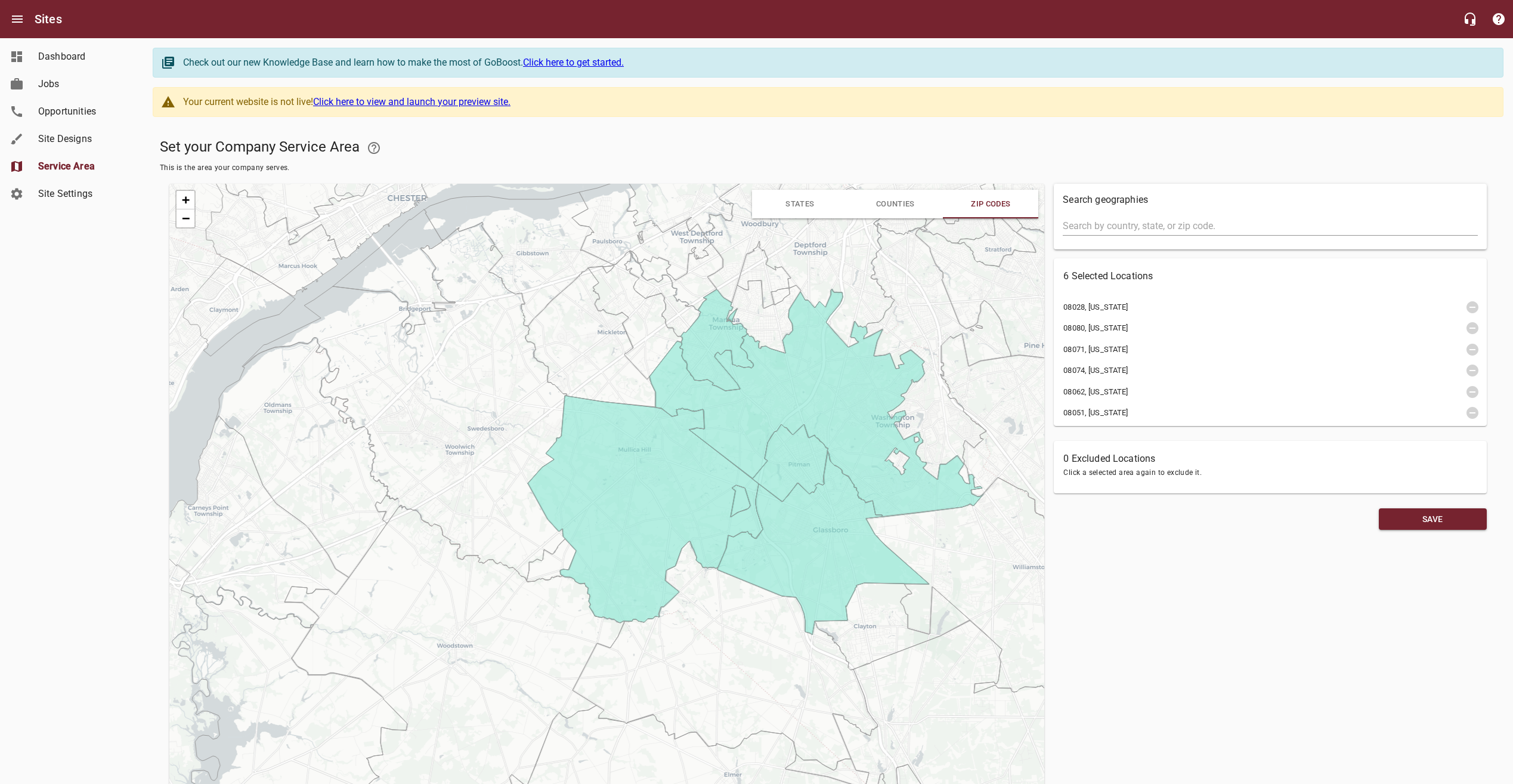
click at [500, 490] on icon at bounding box center [404, 401] width 324 height 358
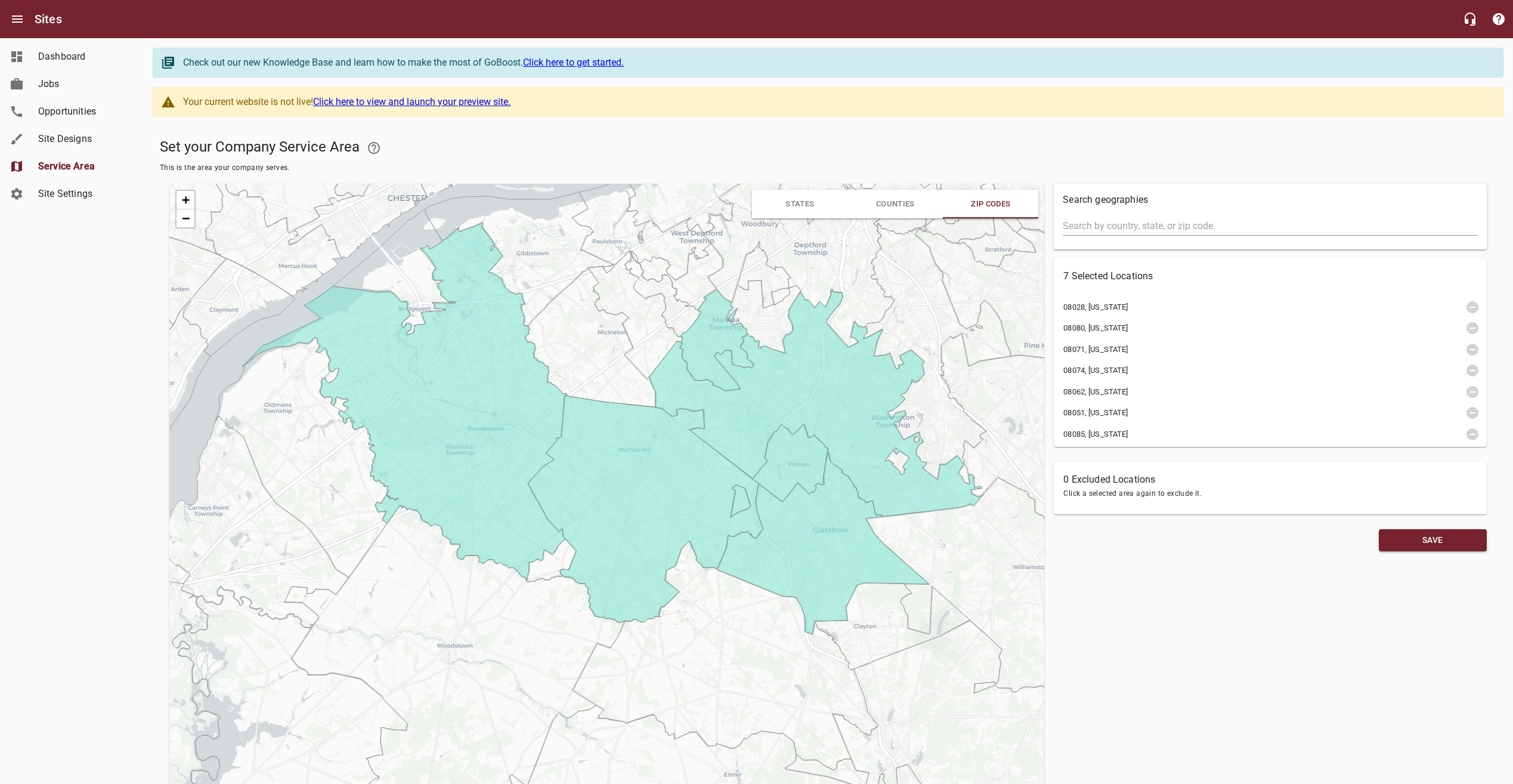
click at [572, 371] on icon at bounding box center [589, 337] width 130 height 139
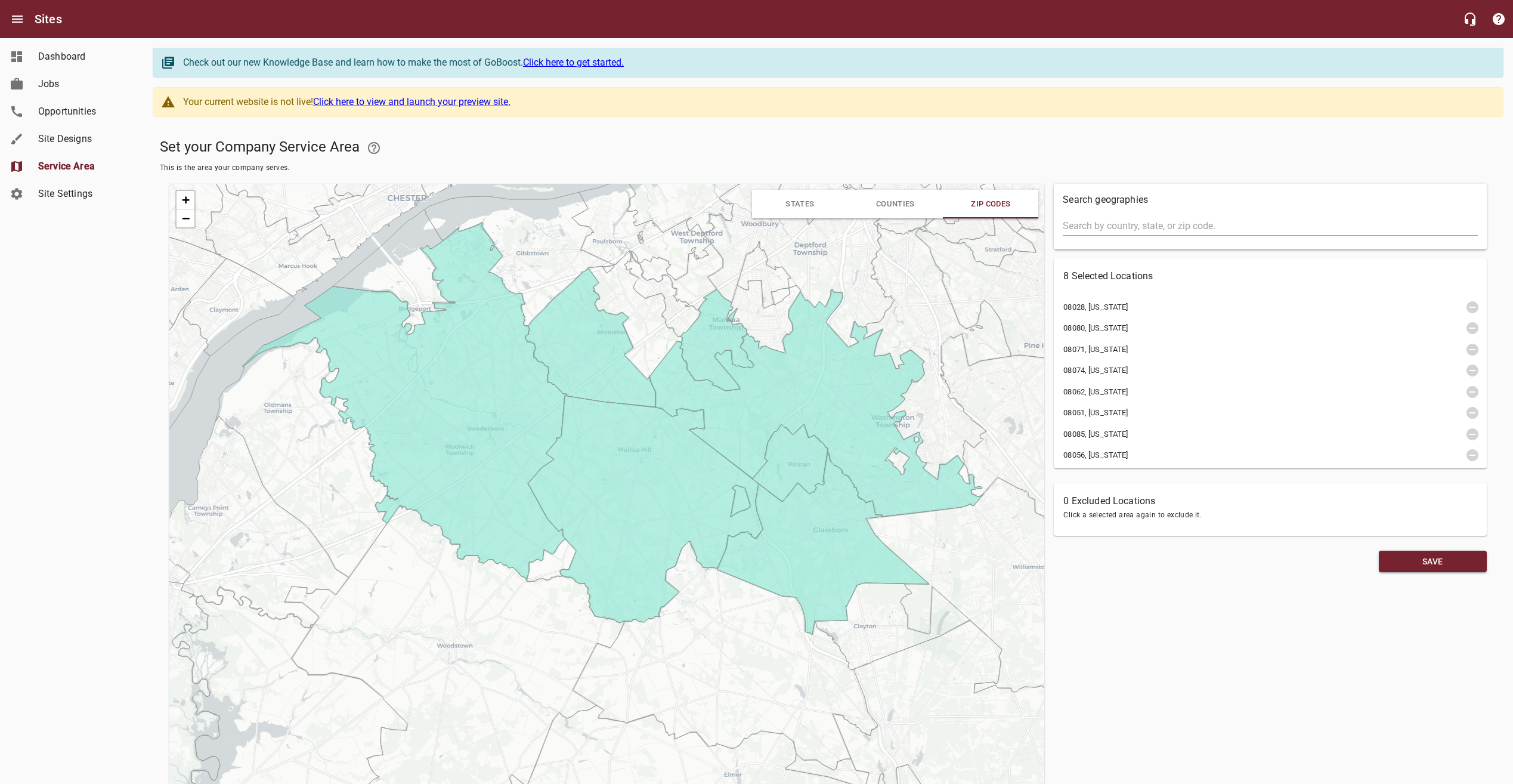
click at [660, 331] on icon at bounding box center [635, 316] width 95 height 129
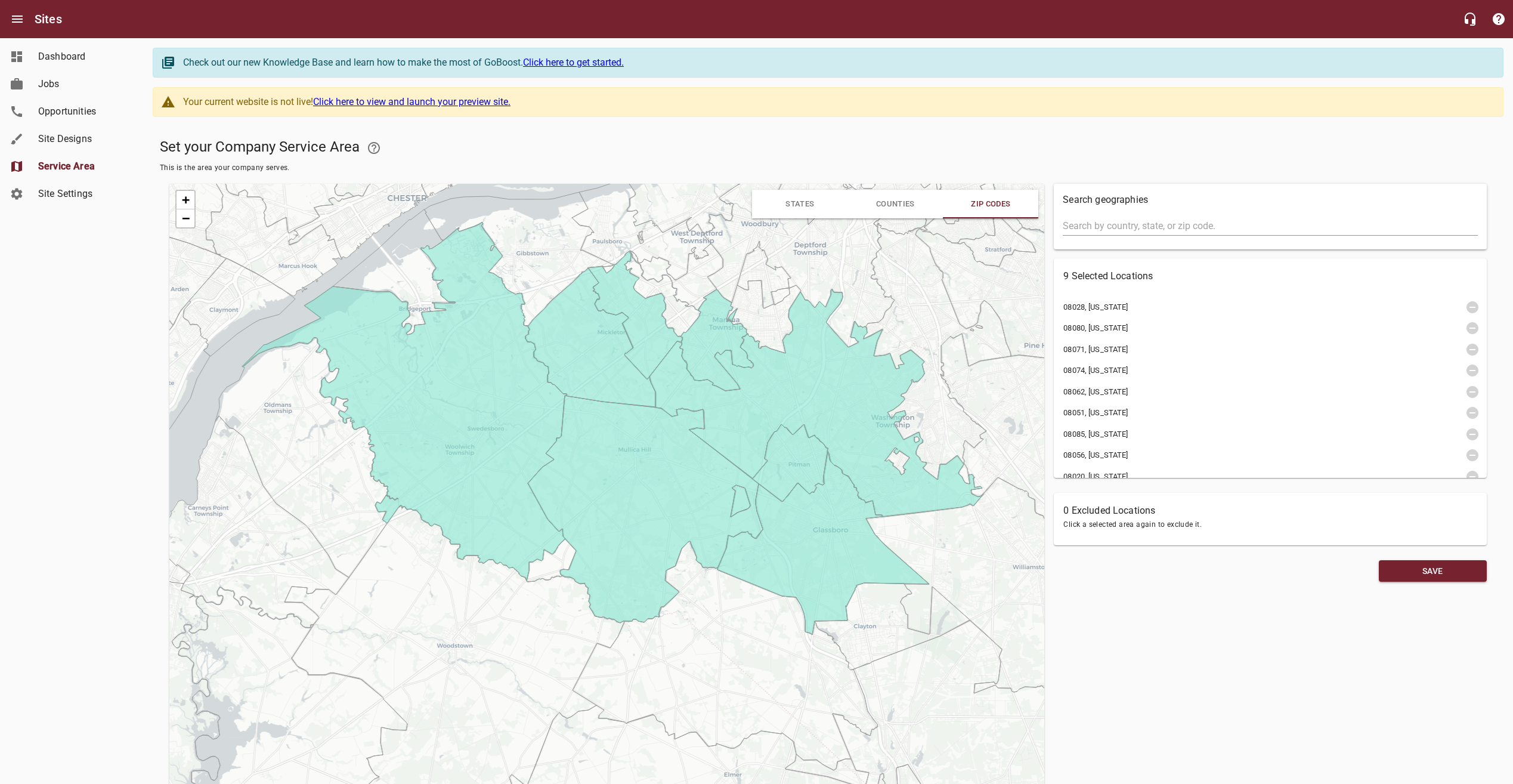
click at [553, 254] on icon at bounding box center [518, 259] width 190 height 134
click at [619, 240] on icon at bounding box center [641, 229] width 139 height 102
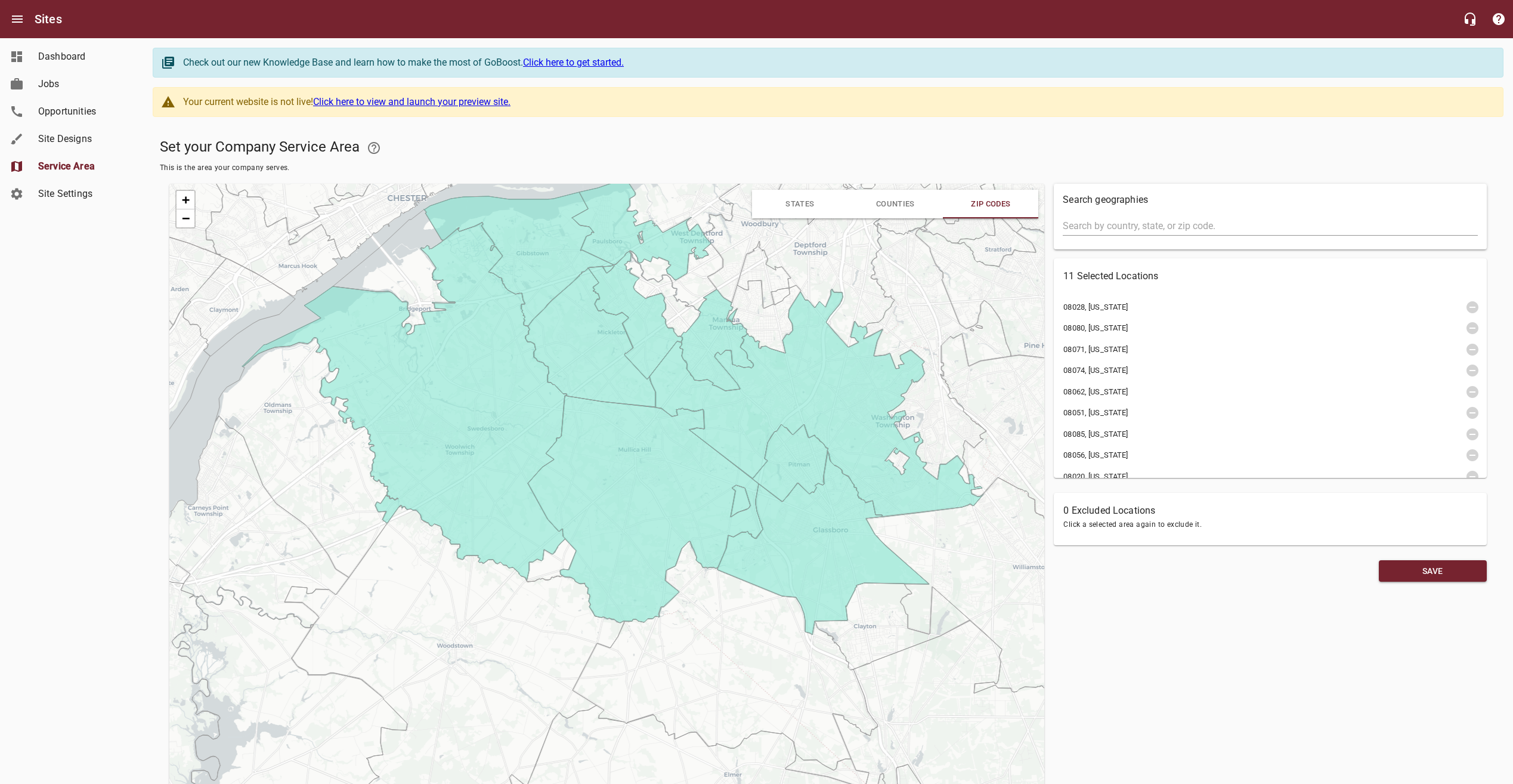
click at [642, 240] on icon at bounding box center [687, 216] width 123 height 187
click at [648, 289] on icon at bounding box center [662, 293] width 76 height 86
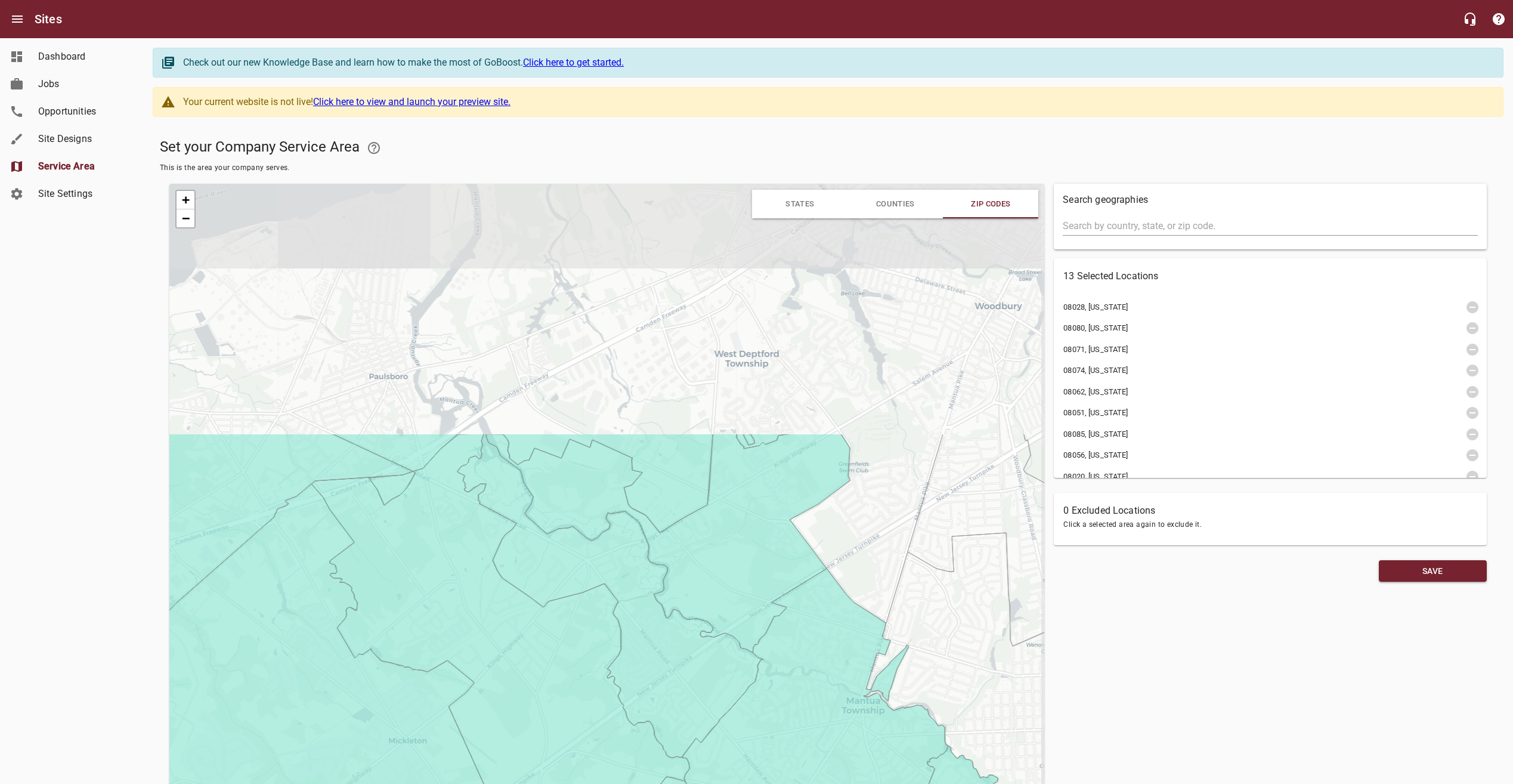
drag, startPoint x: 694, startPoint y: 272, endPoint x: 602, endPoint y: 573, distance: 314.7
click at [612, 580] on icon at bounding box center [611, 595] width 306 height 323
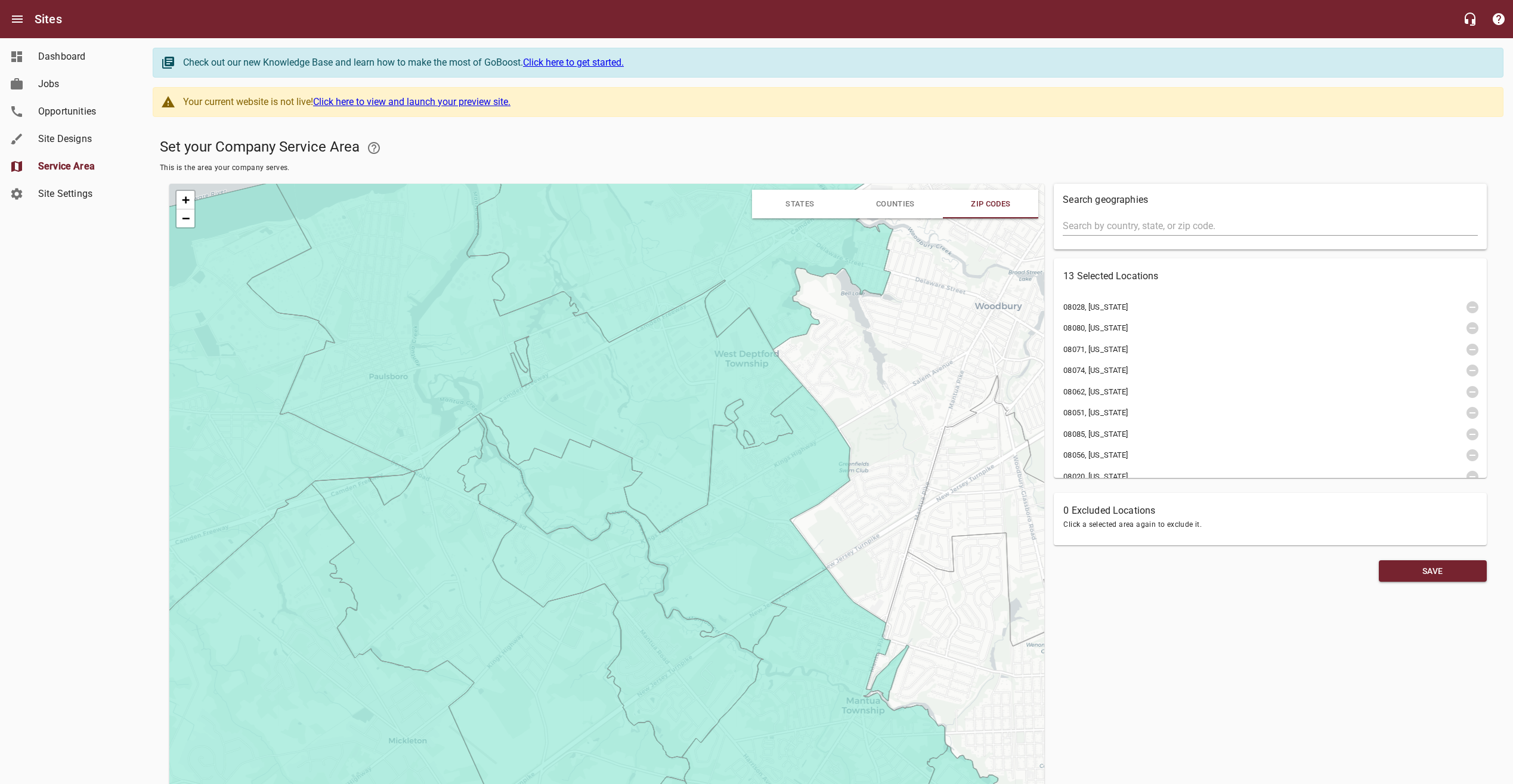
click at [907, 392] on icon at bounding box center [953, 373] width 359 height 517
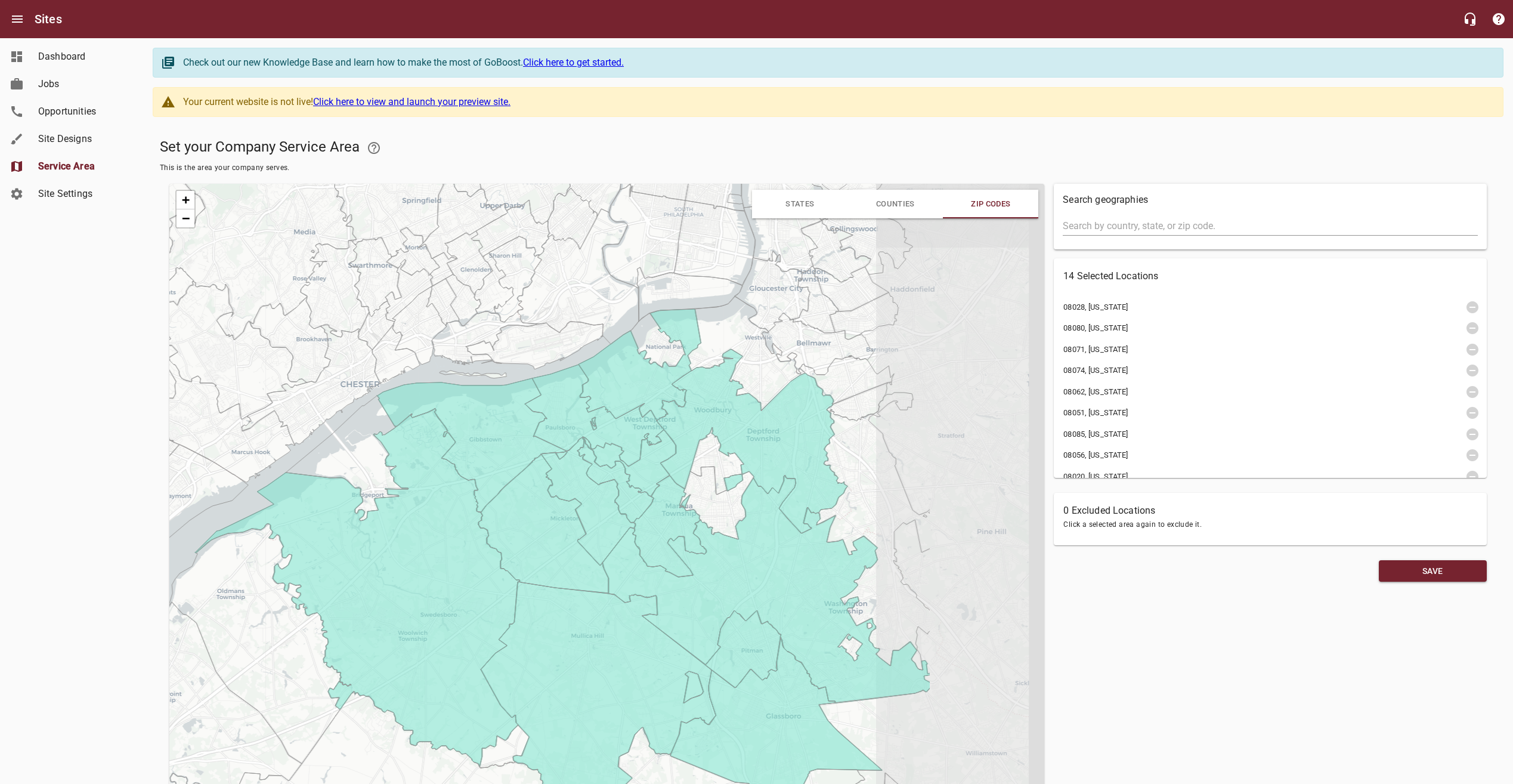
drag, startPoint x: 921, startPoint y: 482, endPoint x: 700, endPoint y: 493, distance: 221.3
click at [700, 493] on icon at bounding box center [716, 460] width 54 height 67
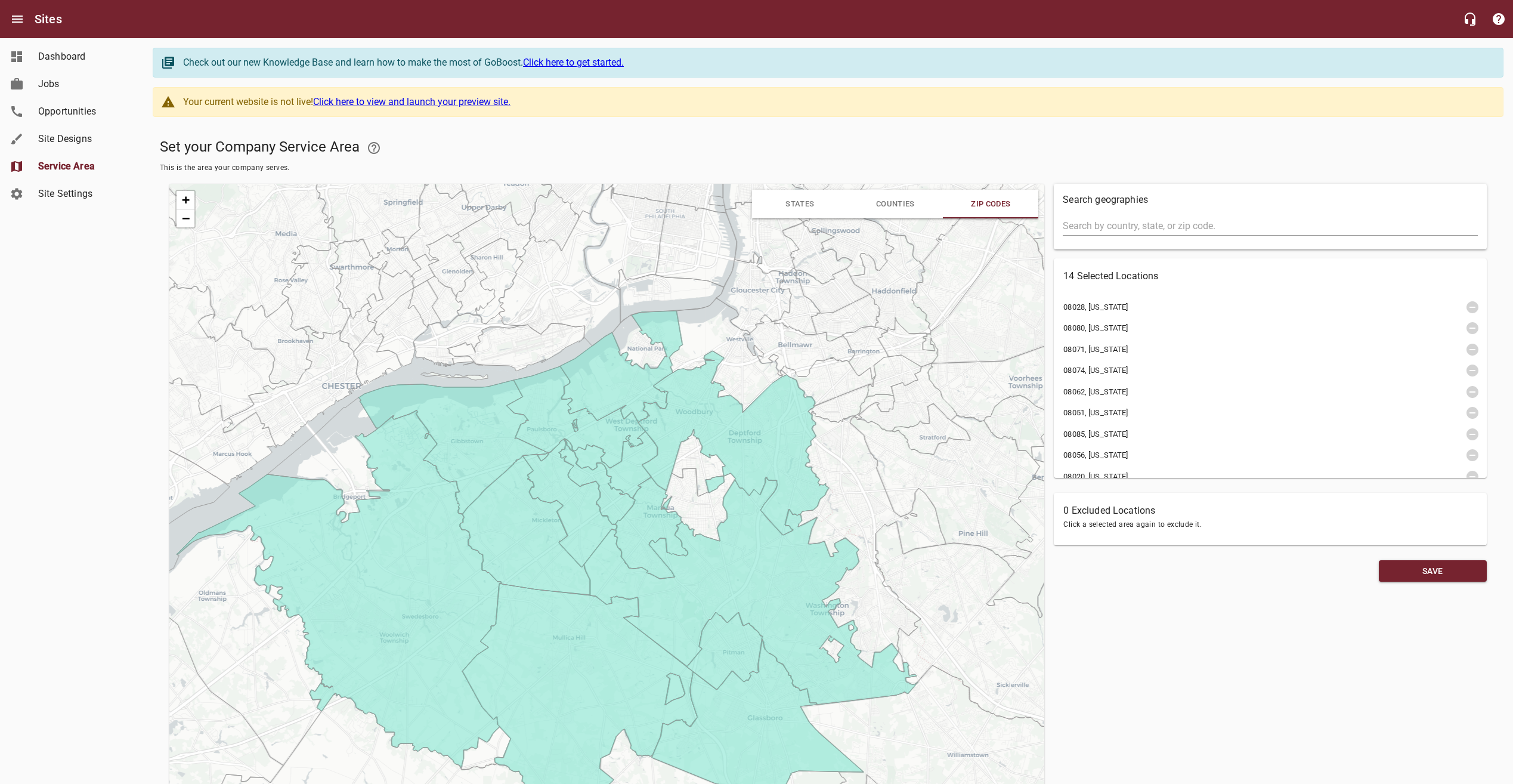
click at [693, 490] on icon at bounding box center [698, 504] width 75 height 73
click at [695, 466] on icon at bounding box center [698, 462] width 54 height 67
click at [647, 356] on icon at bounding box center [639, 342] width 55 height 55
click at [698, 337] on icon at bounding box center [728, 355] width 118 height 115
click at [806, 363] on icon at bounding box center [799, 345] width 111 height 61
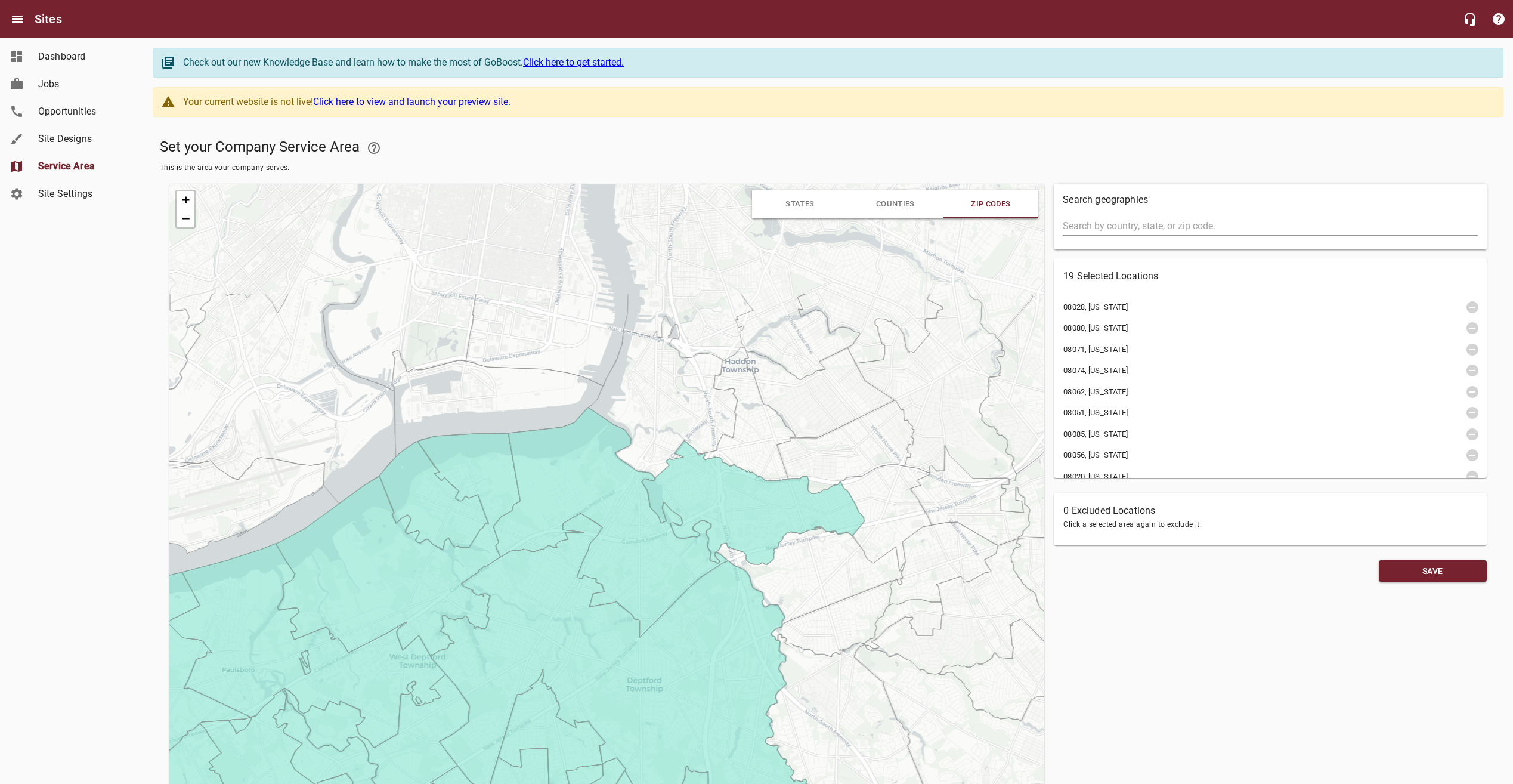
drag, startPoint x: 830, startPoint y: 331, endPoint x: 820, endPoint y: 510, distance: 179.3
click at [820, 510] on icon at bounding box center [753, 502] width 222 height 124
click at [766, 437] on icon at bounding box center [746, 414] width 97 height 133
click at [858, 403] on icon at bounding box center [820, 392] width 150 height 90
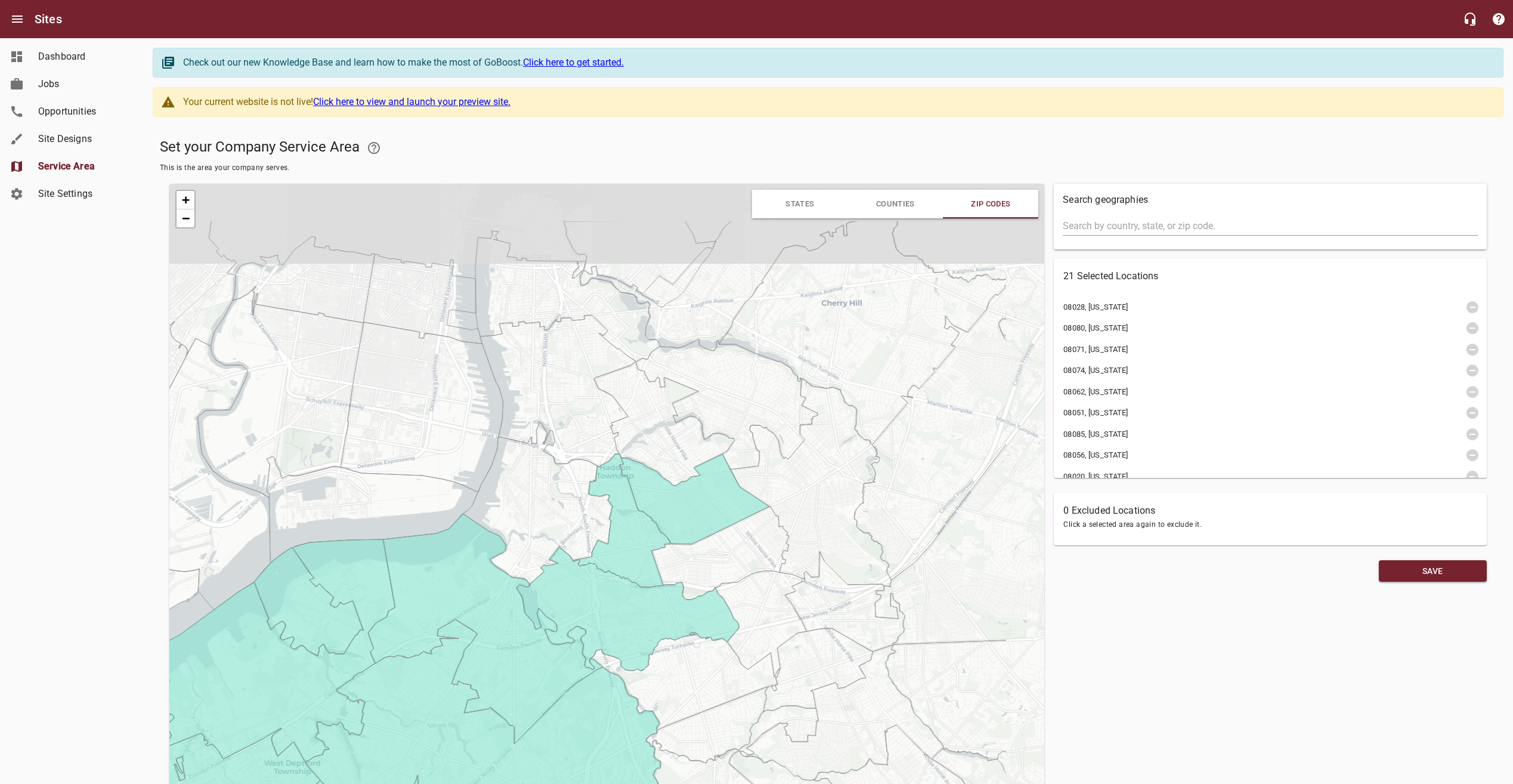
drag, startPoint x: 857, startPoint y: 440, endPoint x: 733, endPoint y: 546, distance: 163.1
click at [733, 546] on icon at bounding box center [720, 552] width 137 height 93
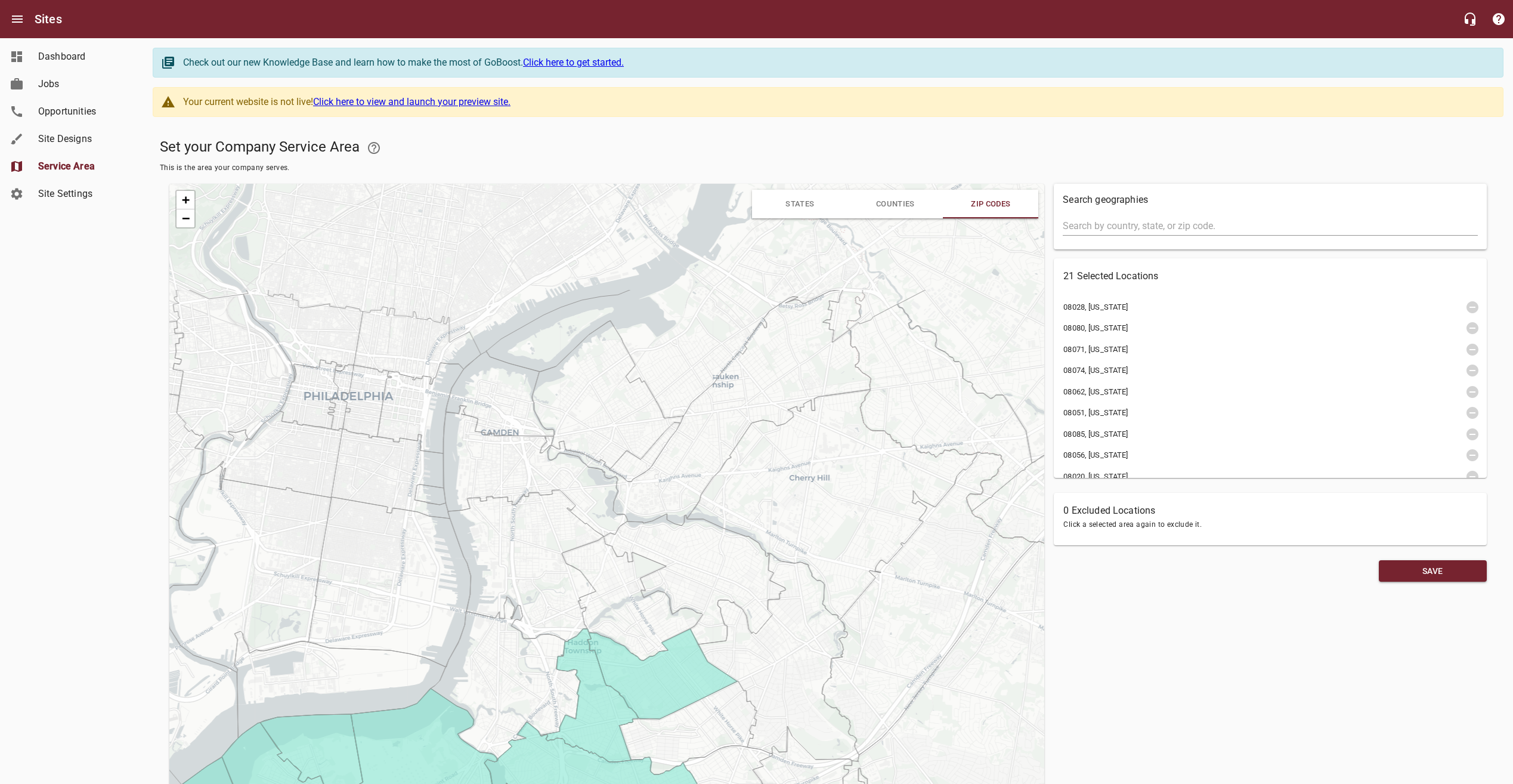
drag, startPoint x: 772, startPoint y: 413, endPoint x: 738, endPoint y: 590, distance: 180.2
click at [739, 588] on icon at bounding box center [695, 579] width 182 height 131
click at [642, 633] on icon at bounding box center [632, 597] width 141 height 124
drag, startPoint x: 688, startPoint y: 567, endPoint x: 697, endPoint y: 532, distance: 36.1
click at [688, 567] on icon at bounding box center [695, 579] width 182 height 131
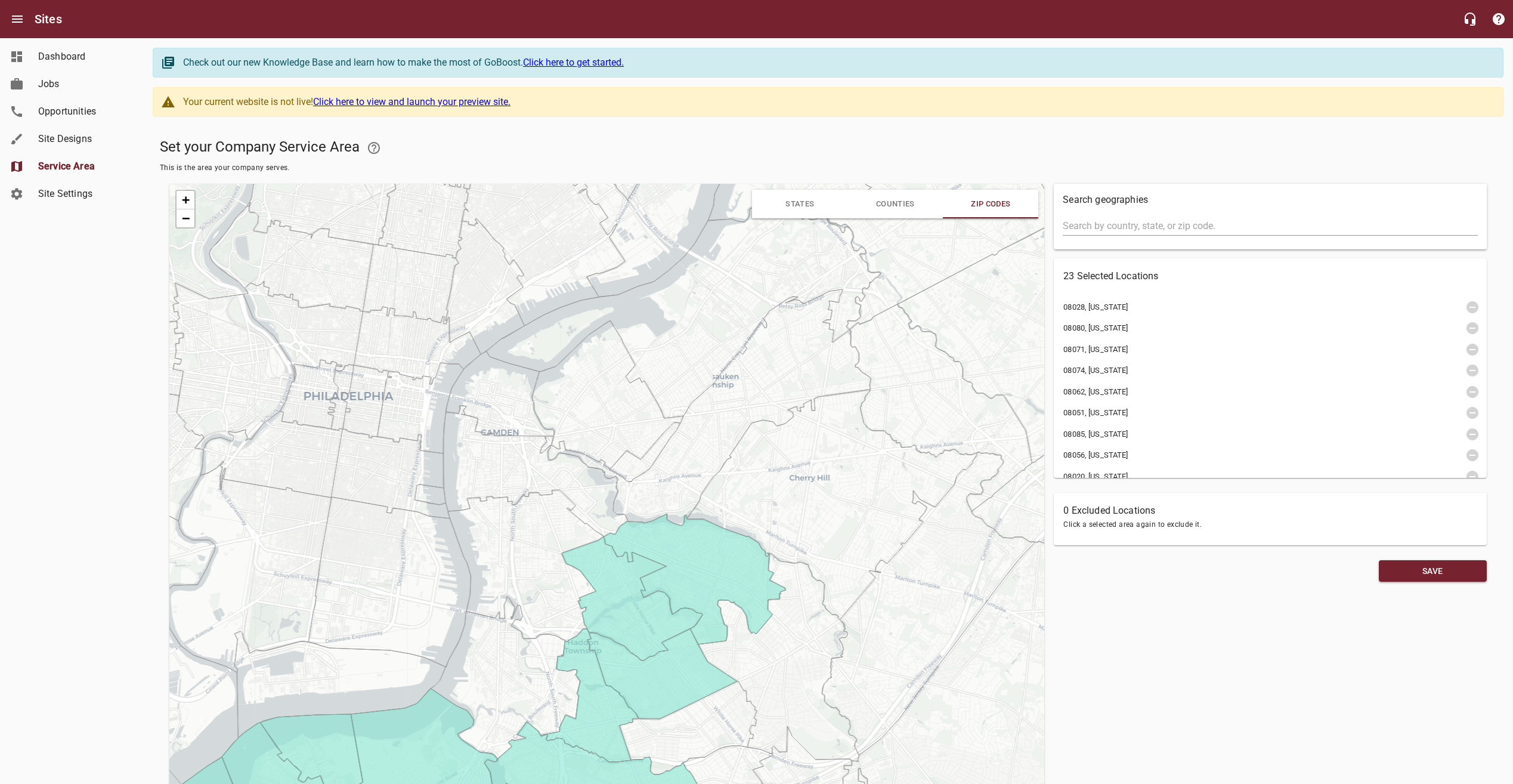
click at [707, 454] on icon at bounding box center [705, 407] width 331 height 236
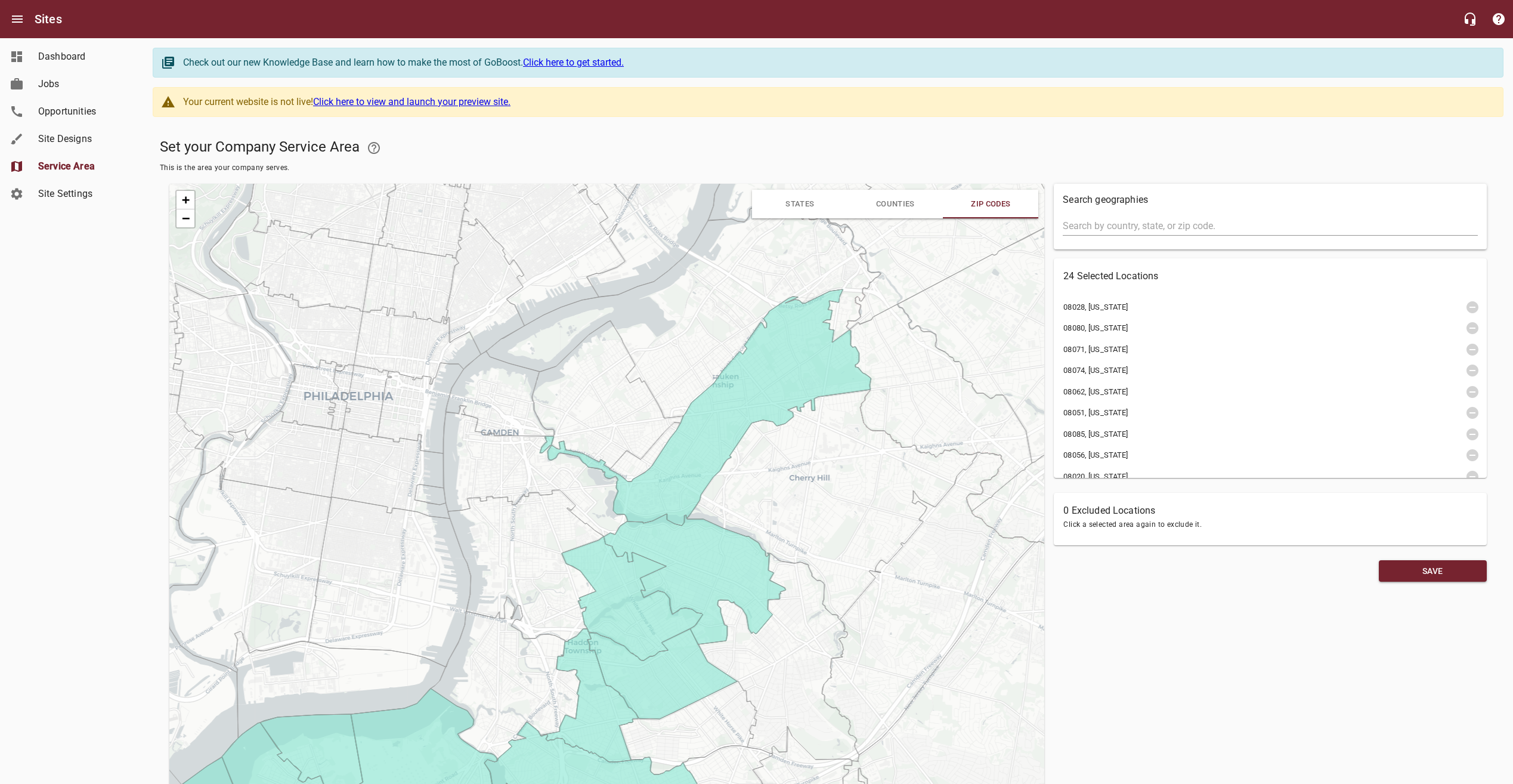
click at [828, 488] on icon at bounding box center [832, 504] width 290 height 230
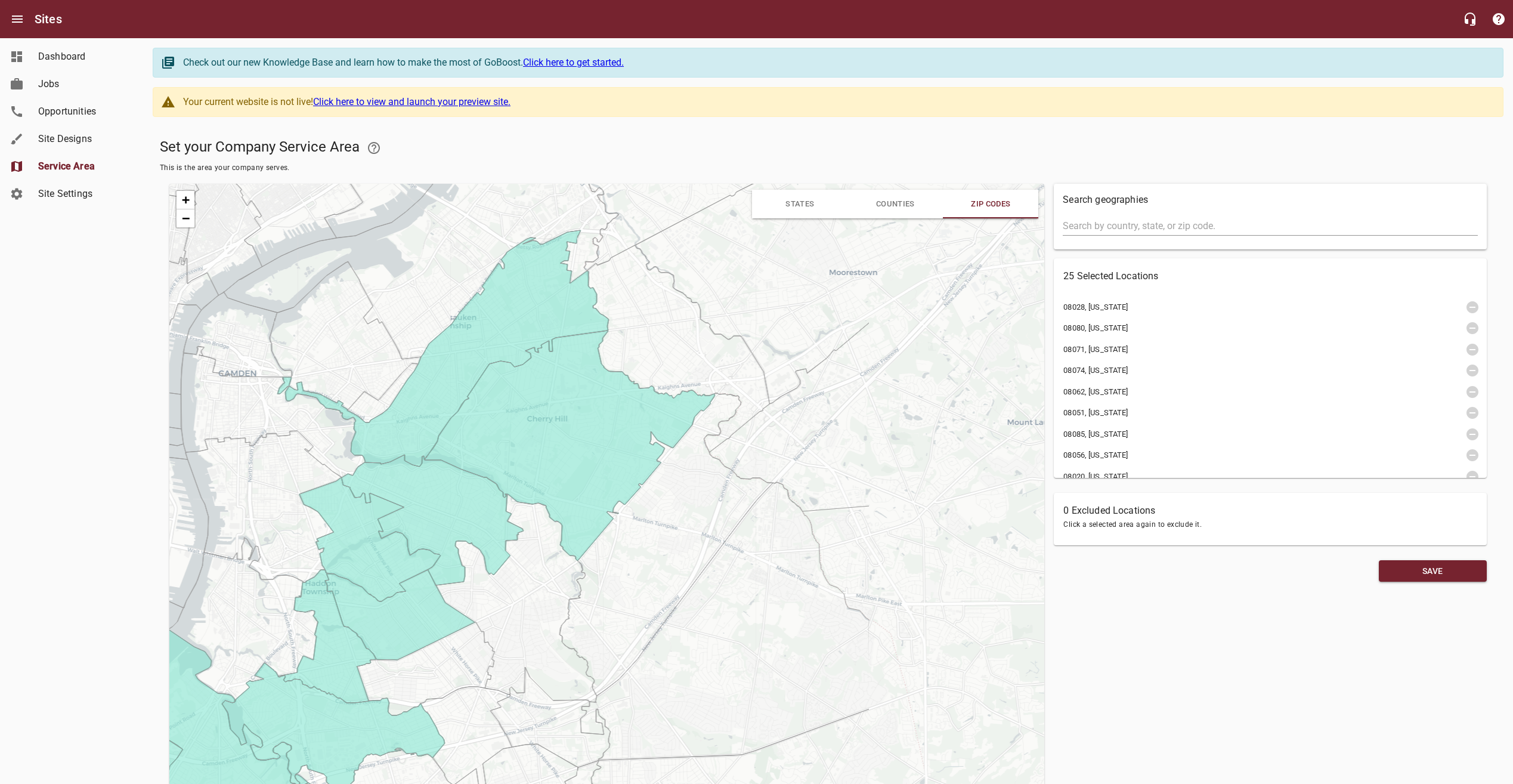
drag, startPoint x: 833, startPoint y: 529, endPoint x: 564, endPoint y: 466, distance: 276.3
click at [571, 469] on icon at bounding box center [569, 445] width 290 height 230
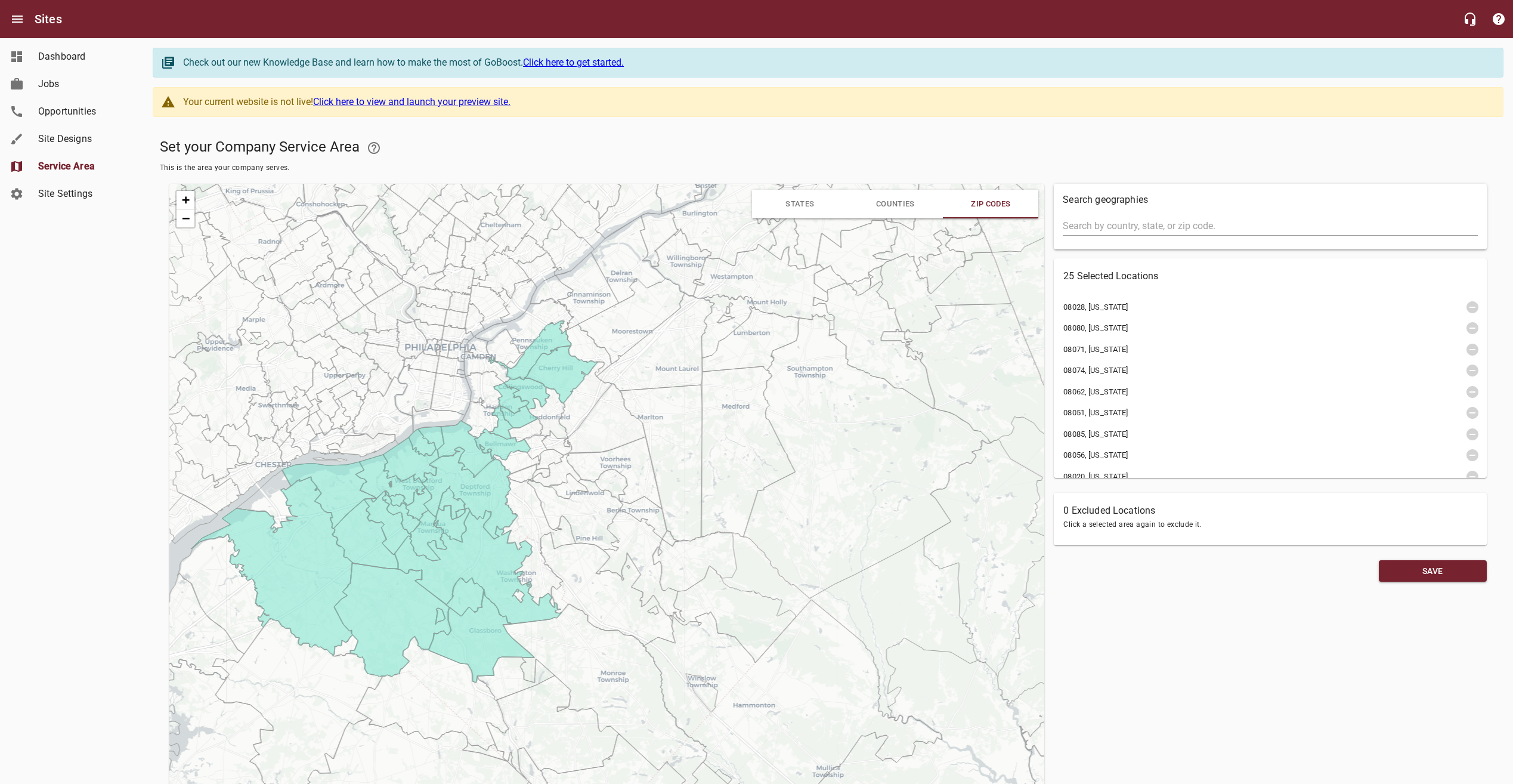
drag, startPoint x: 551, startPoint y: 482, endPoint x: 581, endPoint y: 415, distance: 73.4
click at [581, 415] on icon at bounding box center [586, 399] width 53 height 76
click at [578, 400] on icon at bounding box center [586, 399] width 53 height 76
click at [594, 437] on icon at bounding box center [605, 419] width 82 height 70
click at [664, 433] on icon at bounding box center [661, 463] width 82 height 156
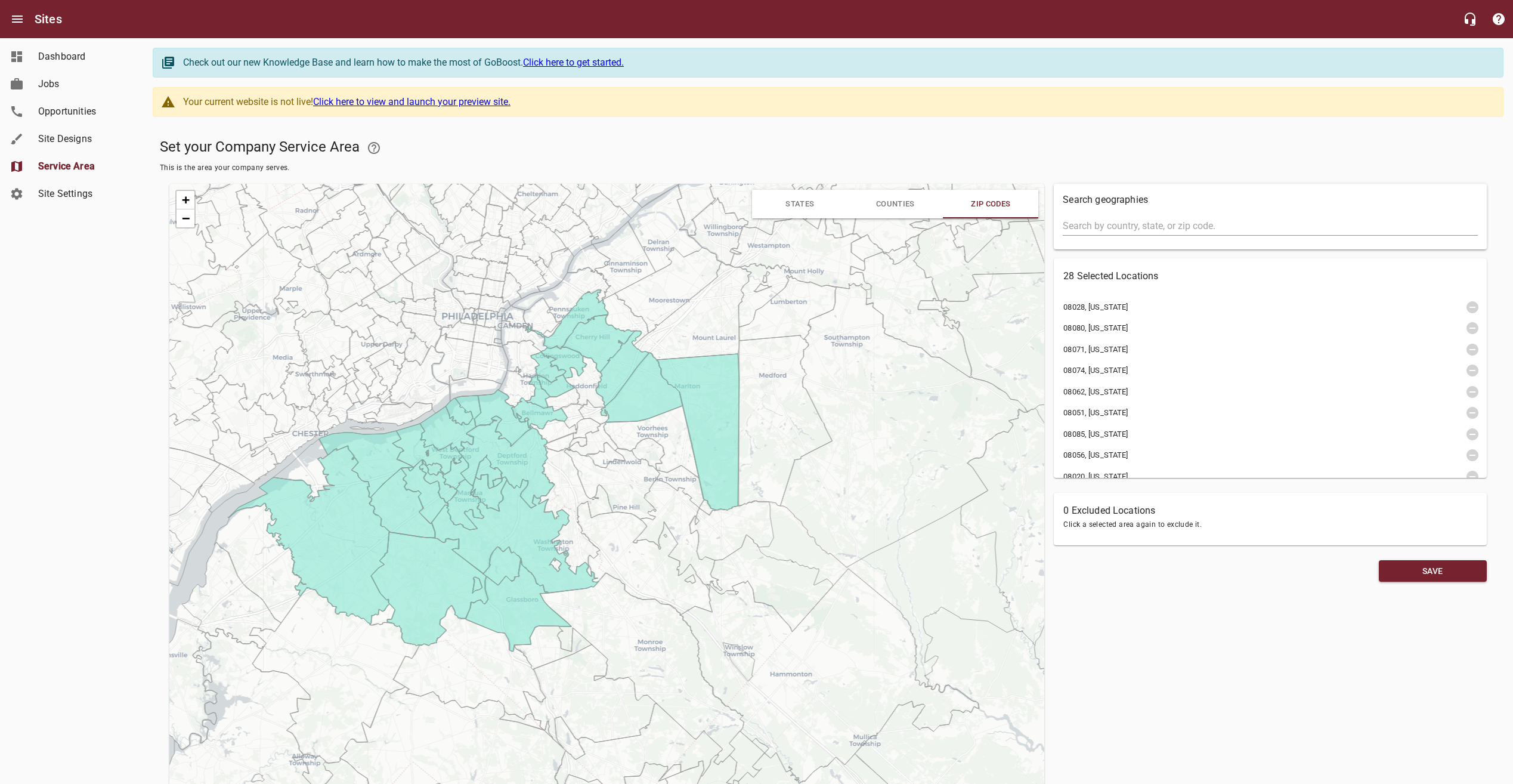
drag, startPoint x: 656, startPoint y: 487, endPoint x: 693, endPoint y: 456, distance: 48.3
click at [693, 456] on icon at bounding box center [652, 441] width 95 height 72
click at [679, 455] on icon at bounding box center [652, 441] width 95 height 72
click at [683, 486] on icon at bounding box center [680, 486] width 47 height 42
click at [632, 506] on icon at bounding box center [612, 484] width 95 height 72
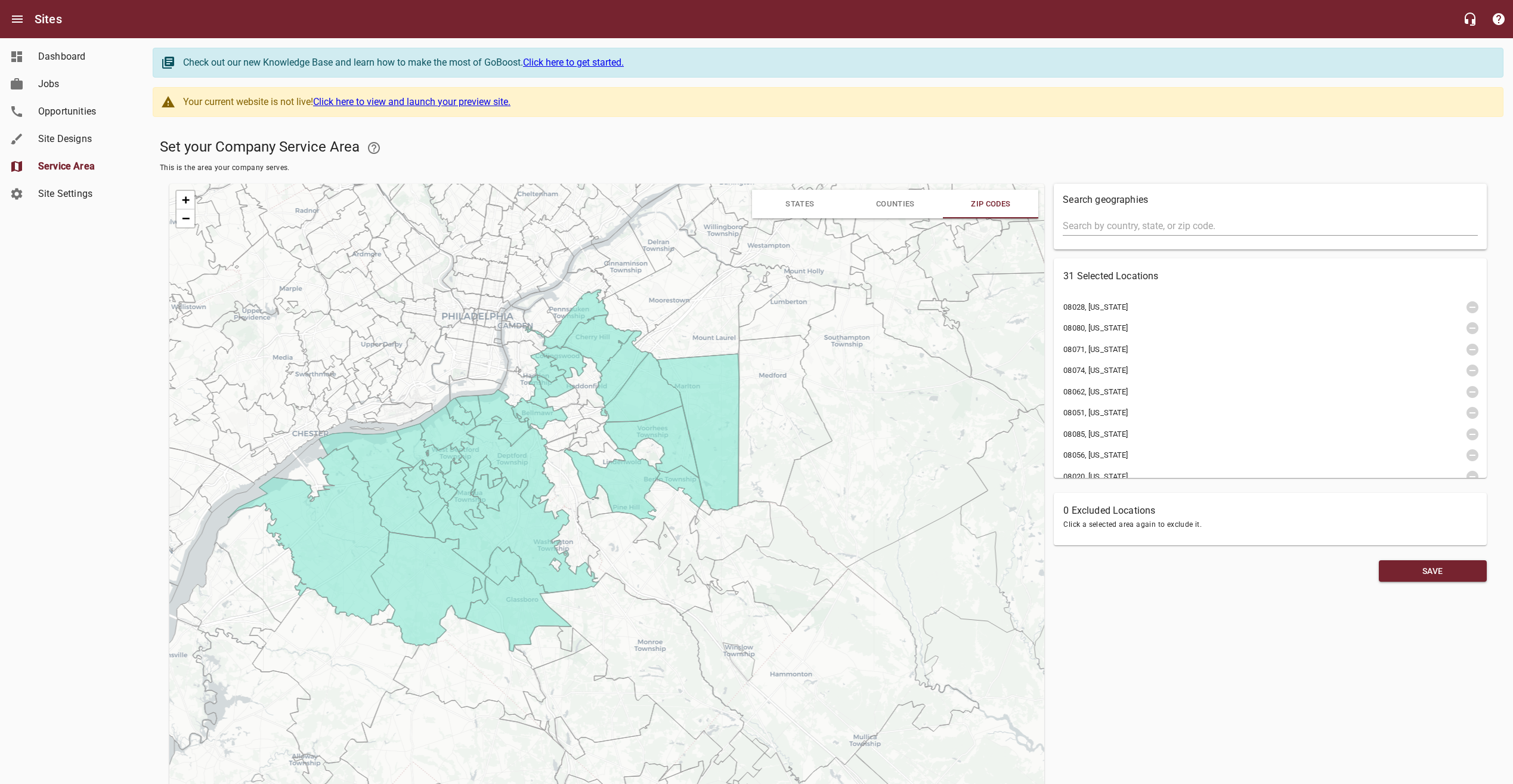
click at [621, 519] on icon at bounding box center [644, 557] width 135 height 114
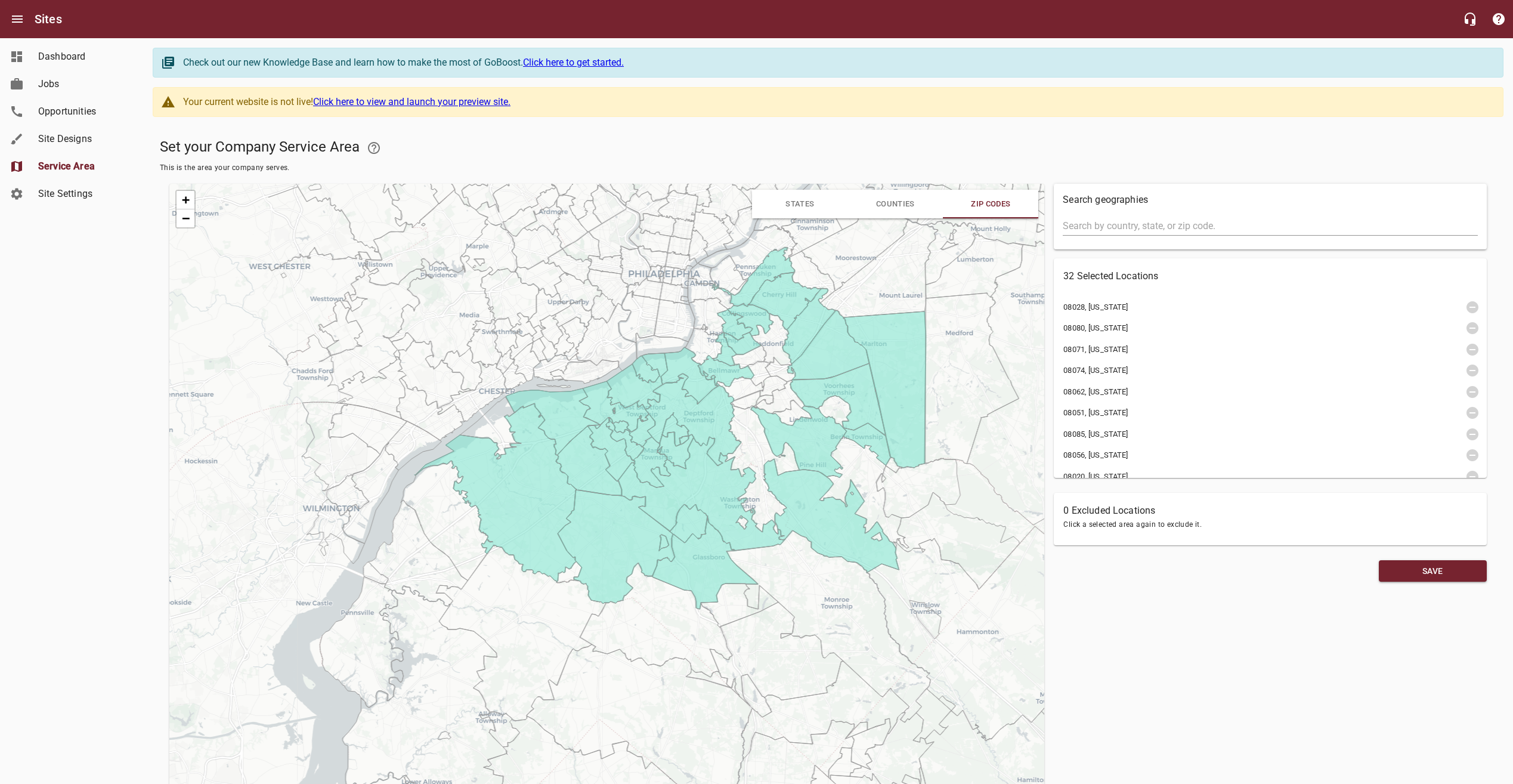
drag, startPoint x: 576, startPoint y: 522, endPoint x: 763, endPoint y: 480, distance: 191.7
click at [763, 480] on icon at bounding box center [763, 464] width 74 height 139
click at [751, 448] on icon at bounding box center [763, 464] width 74 height 139
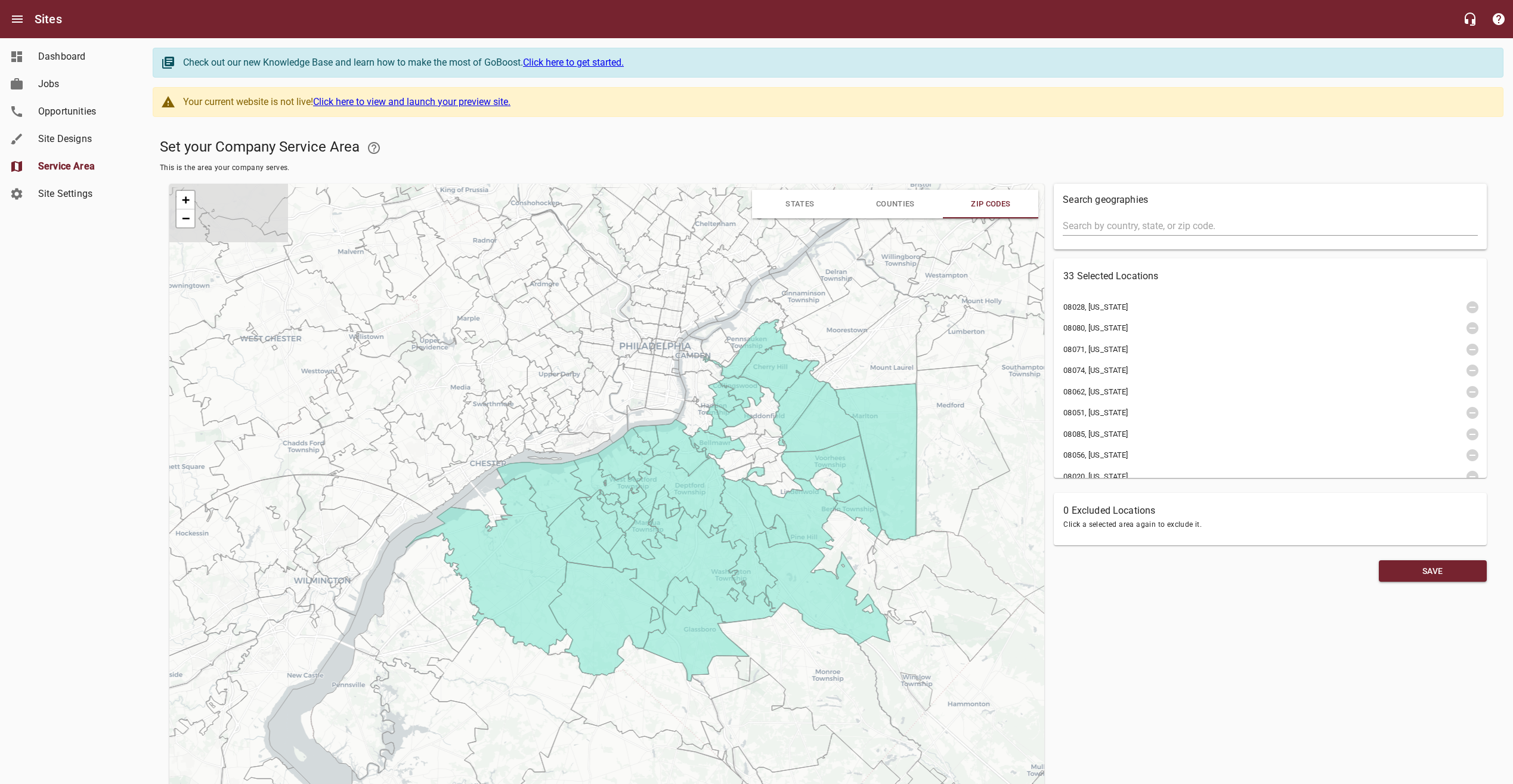
drag, startPoint x: 748, startPoint y: 445, endPoint x: 739, endPoint y: 505, distance: 60.7
click at [739, 505] on icon at bounding box center [753, 536] width 74 height 139
click at [733, 474] on icon at bounding box center [738, 471] width 32 height 19
click at [737, 458] on icon at bounding box center [731, 460] width 48 height 24
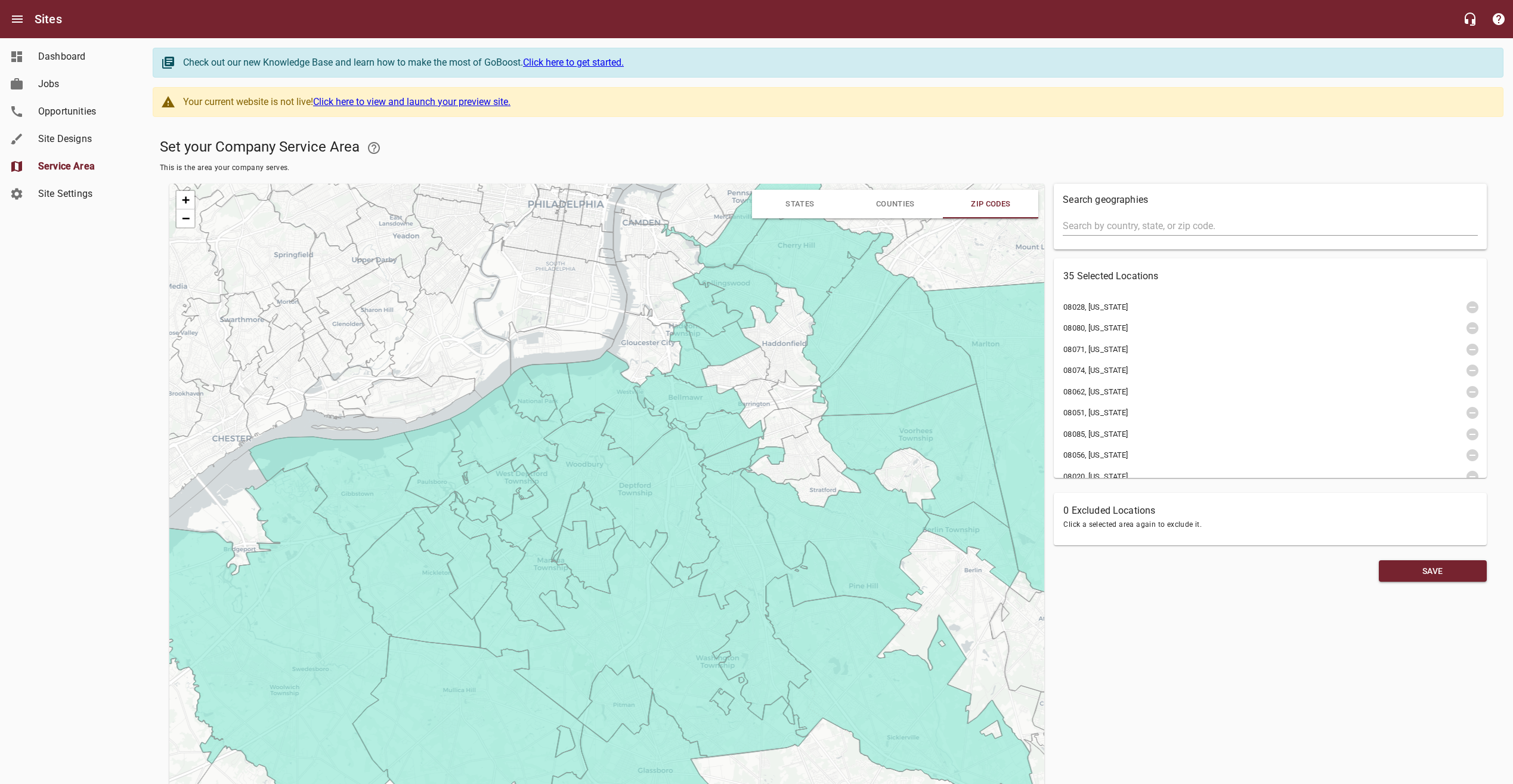
click at [795, 473] on icon at bounding box center [796, 450] width 101 height 68
click at [820, 492] on icon at bounding box center [821, 481] width 78 height 52
drag, startPoint x: 891, startPoint y: 469, endPoint x: 882, endPoint y: 469, distance: 9.0
click at [891, 469] on icon at bounding box center [907, 478] width 65 height 63
click at [787, 424] on icon at bounding box center [784, 428] width 55 height 42
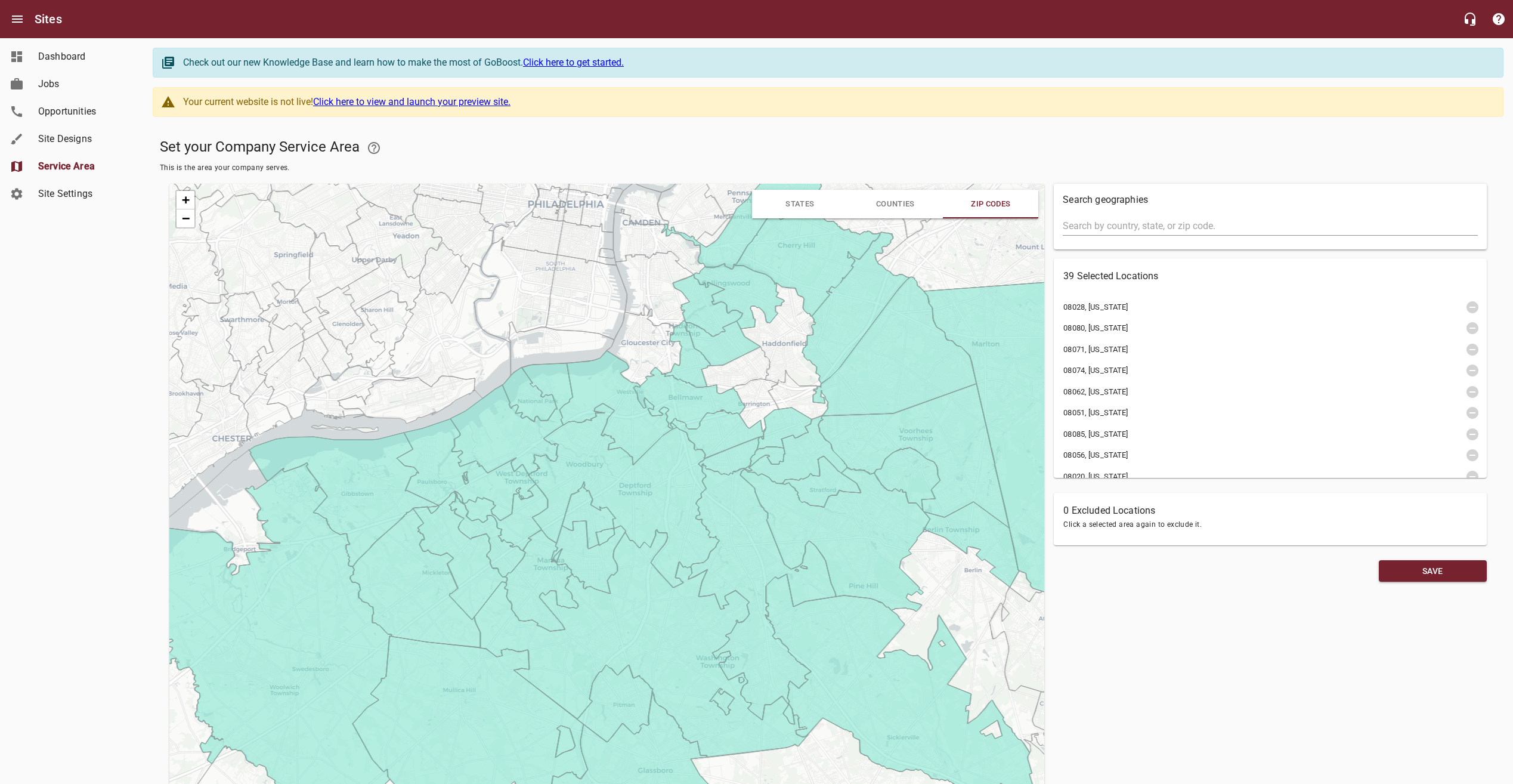
click at [762, 408] on icon at bounding box center [756, 405] width 46 height 53
click at [801, 398] on icon at bounding box center [798, 394] width 59 height 50
drag, startPoint x: 759, startPoint y: 376, endPoint x: 774, endPoint y: 368, distance: 17.0
click at [759, 376] on icon at bounding box center [736, 370] width 68 height 47
click at [784, 364] on icon at bounding box center [780, 334] width 81 height 104
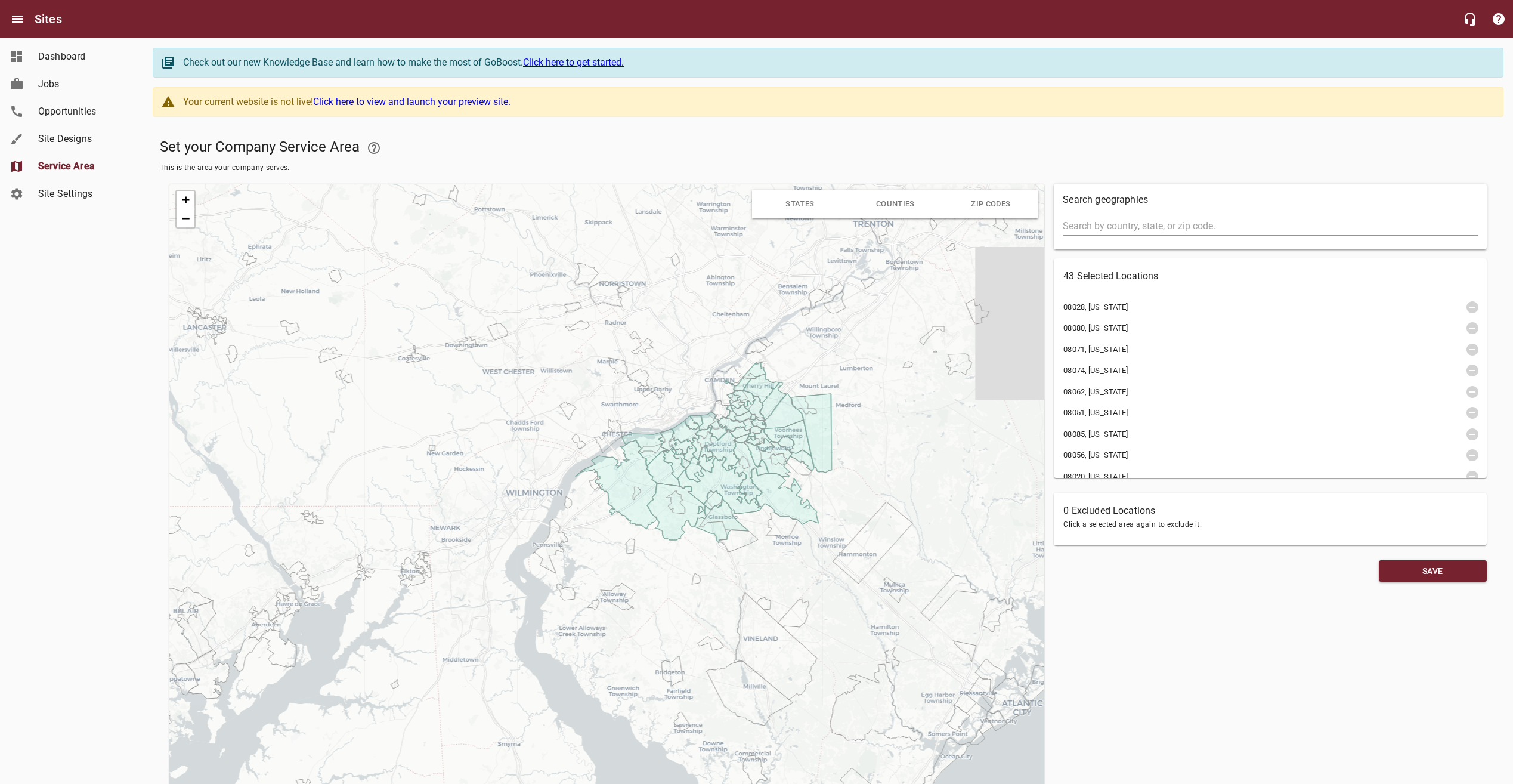
drag, startPoint x: 750, startPoint y: 538, endPoint x: 732, endPoint y: 460, distance: 80.0
click at [732, 460] on icon at bounding box center [715, 448] width 48 height 47
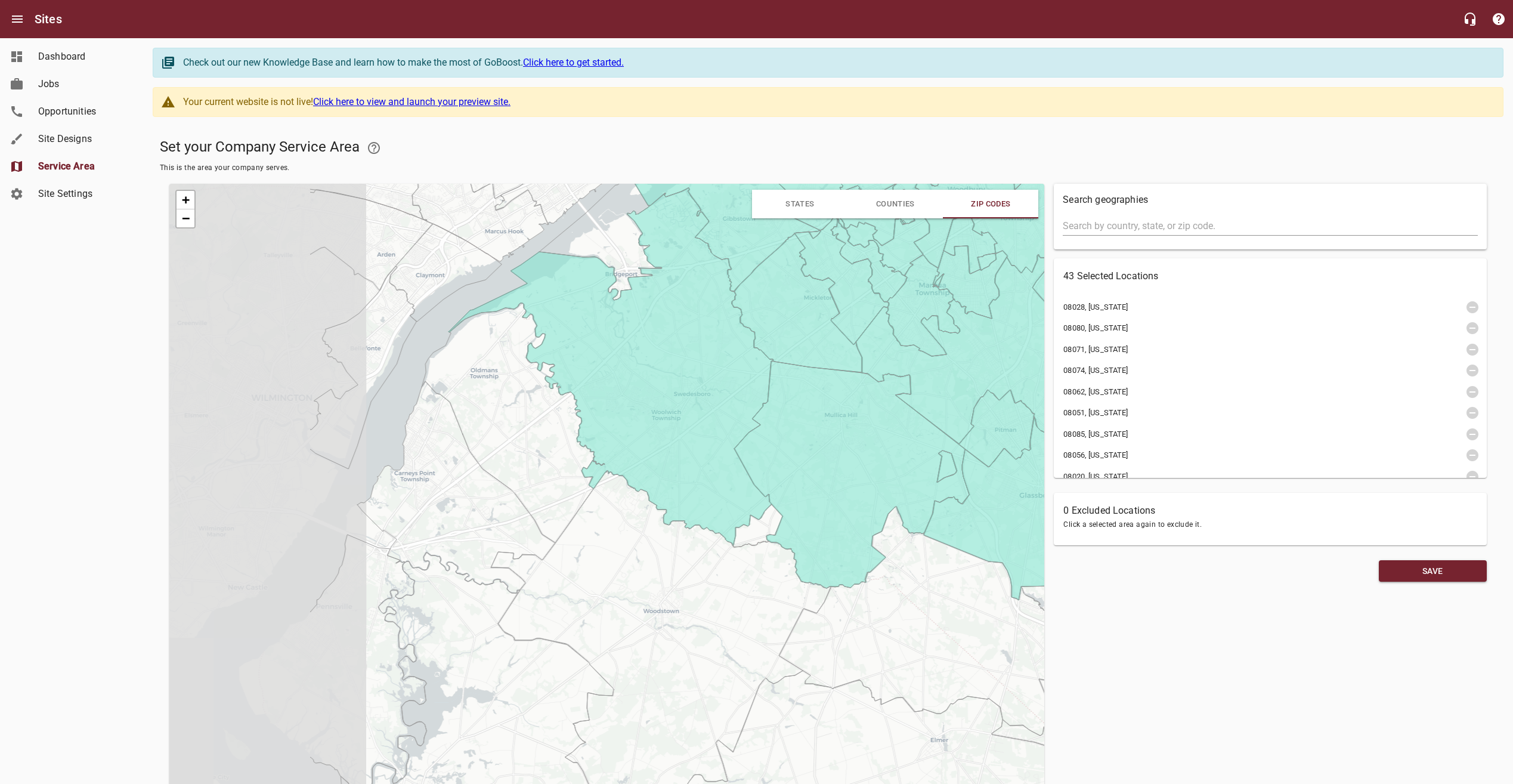
drag, startPoint x: 572, startPoint y: 469, endPoint x: 801, endPoint y: 474, distance: 229.1
click at [801, 474] on icon at bounding box center [851, 473] width 235 height 227
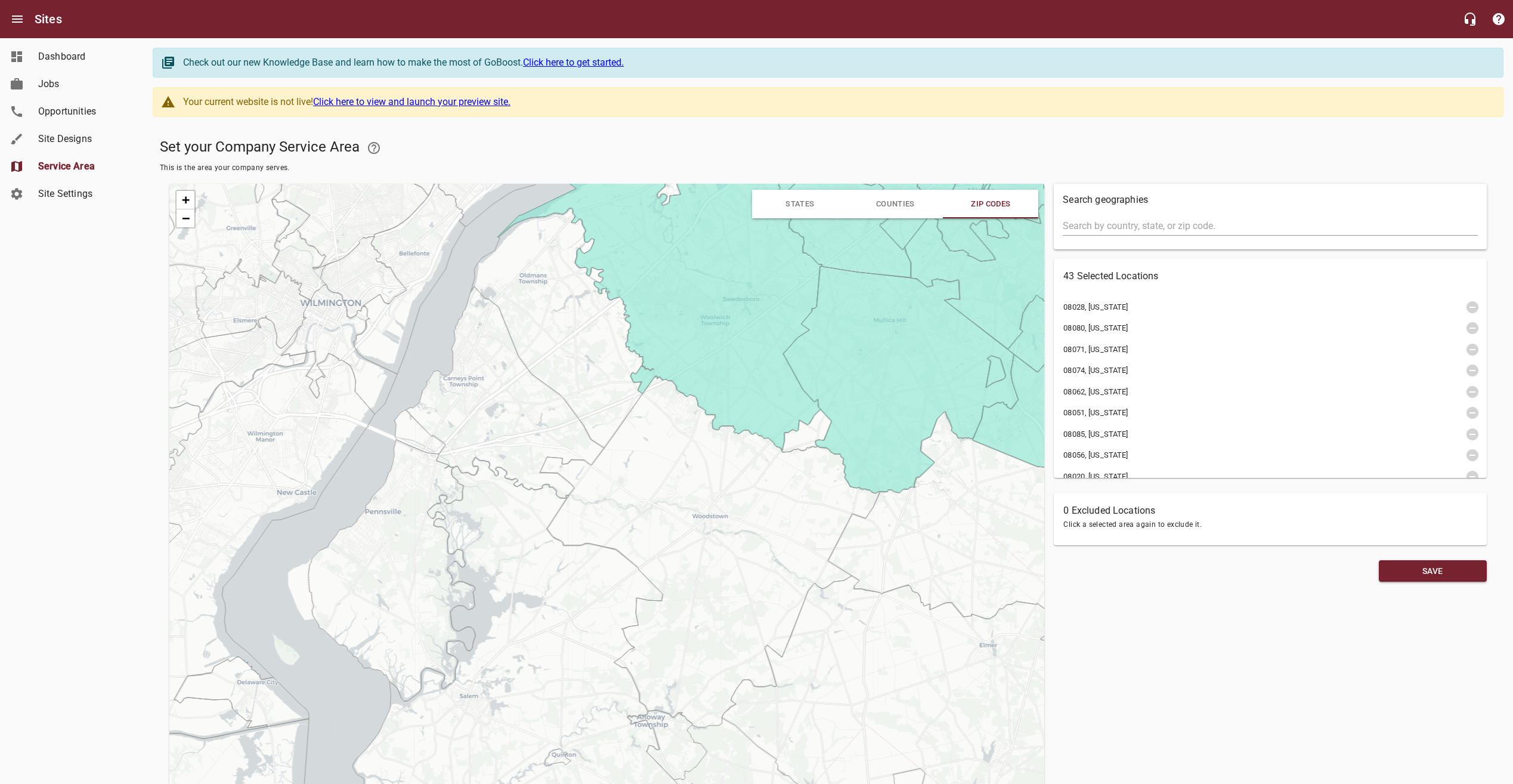
drag, startPoint x: 573, startPoint y: 452, endPoint x: 618, endPoint y: 363, distance: 99.7
click at [617, 364] on icon at bounding box center [561, 328] width 182 height 240
click at [706, 513] on icon at bounding box center [709, 551] width 340 height 352
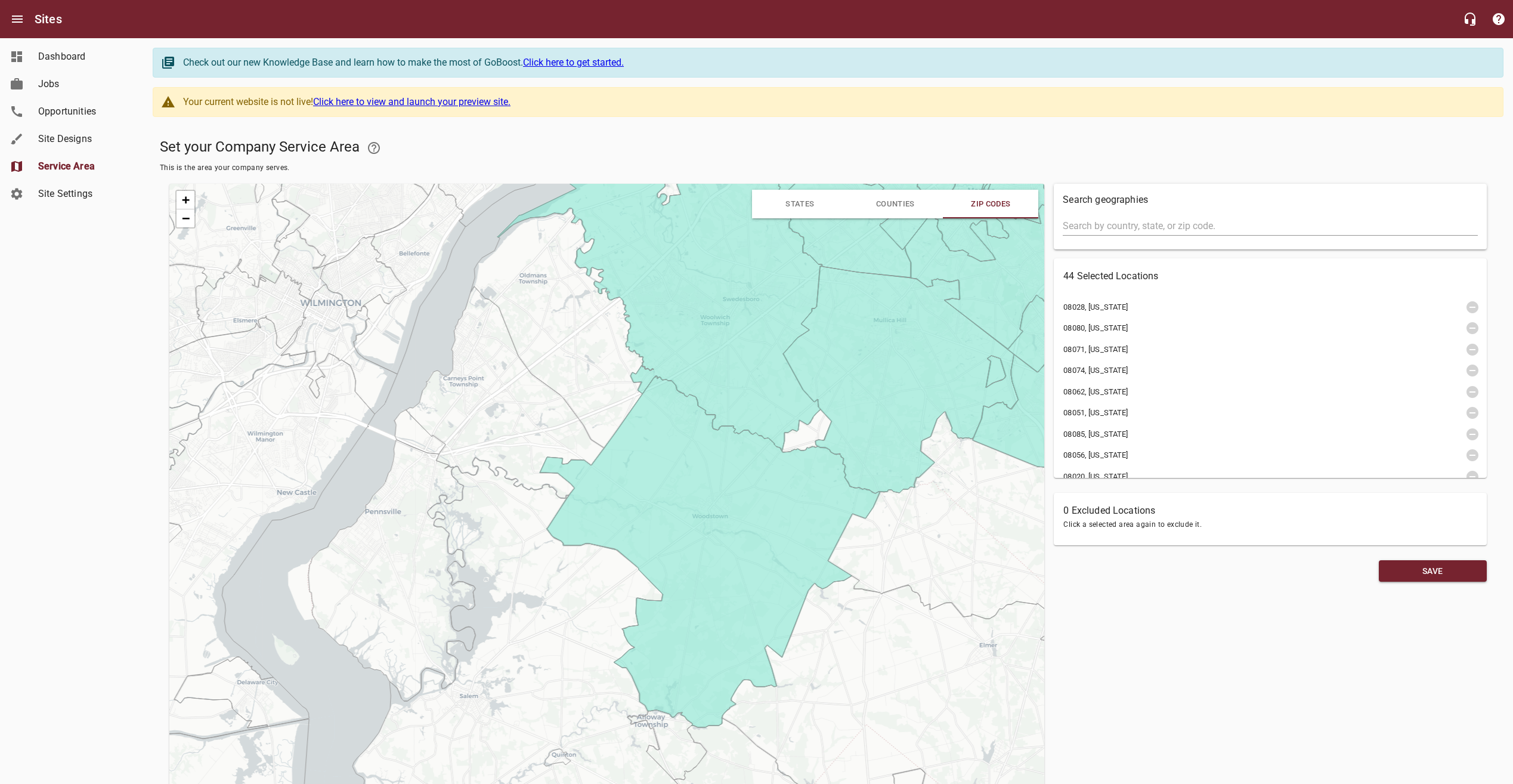
drag, startPoint x: 543, startPoint y: 418, endPoint x: 548, endPoint y: 414, distance: 6.4
click at [543, 418] on icon at bounding box center [505, 392] width 198 height 211
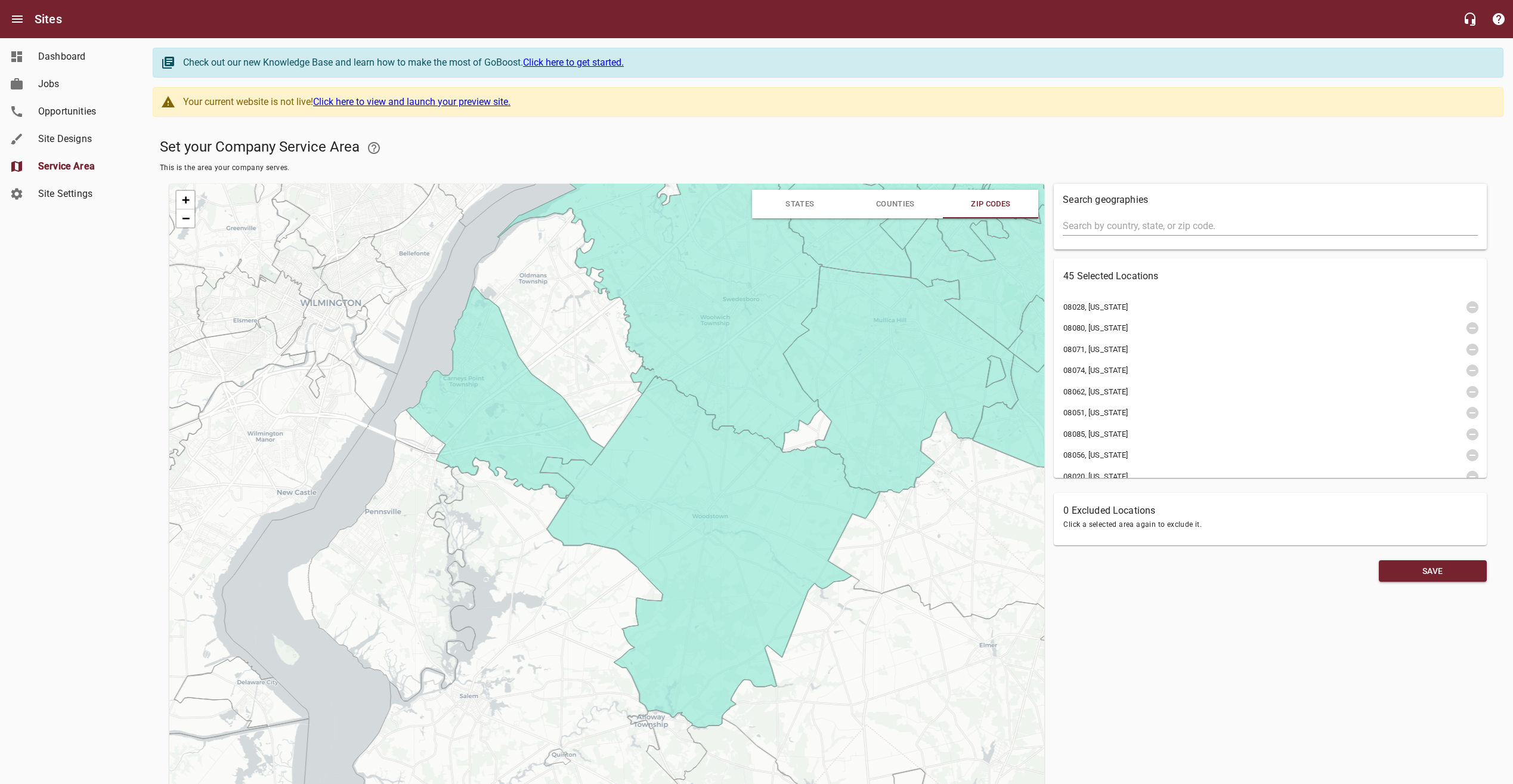
click at [610, 360] on icon at bounding box center [561, 328] width 182 height 240
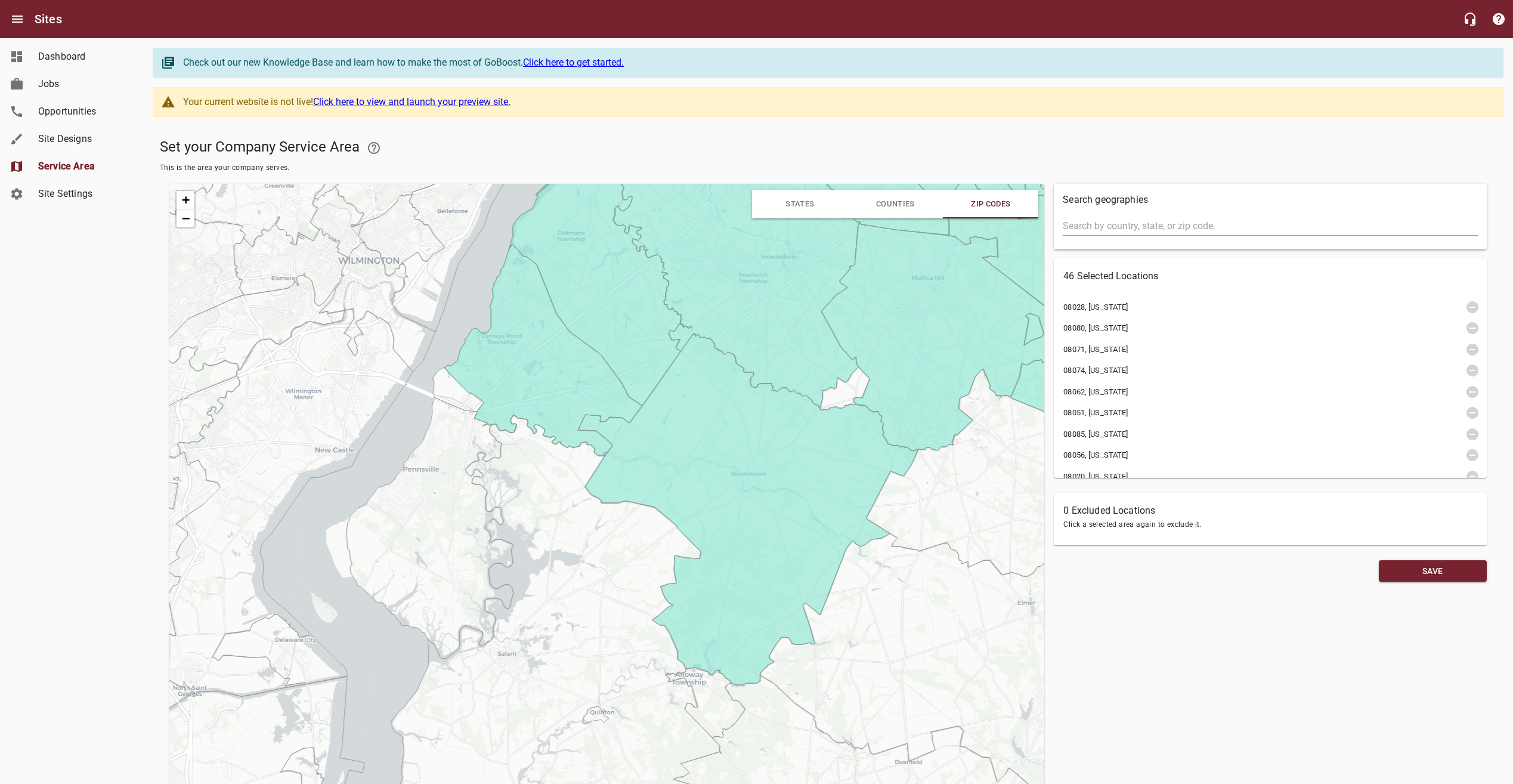
drag, startPoint x: 663, startPoint y: 426, endPoint x: 692, endPoint y: 407, distance: 34.7
click at [698, 408] on icon at bounding box center [747, 508] width 340 height 352
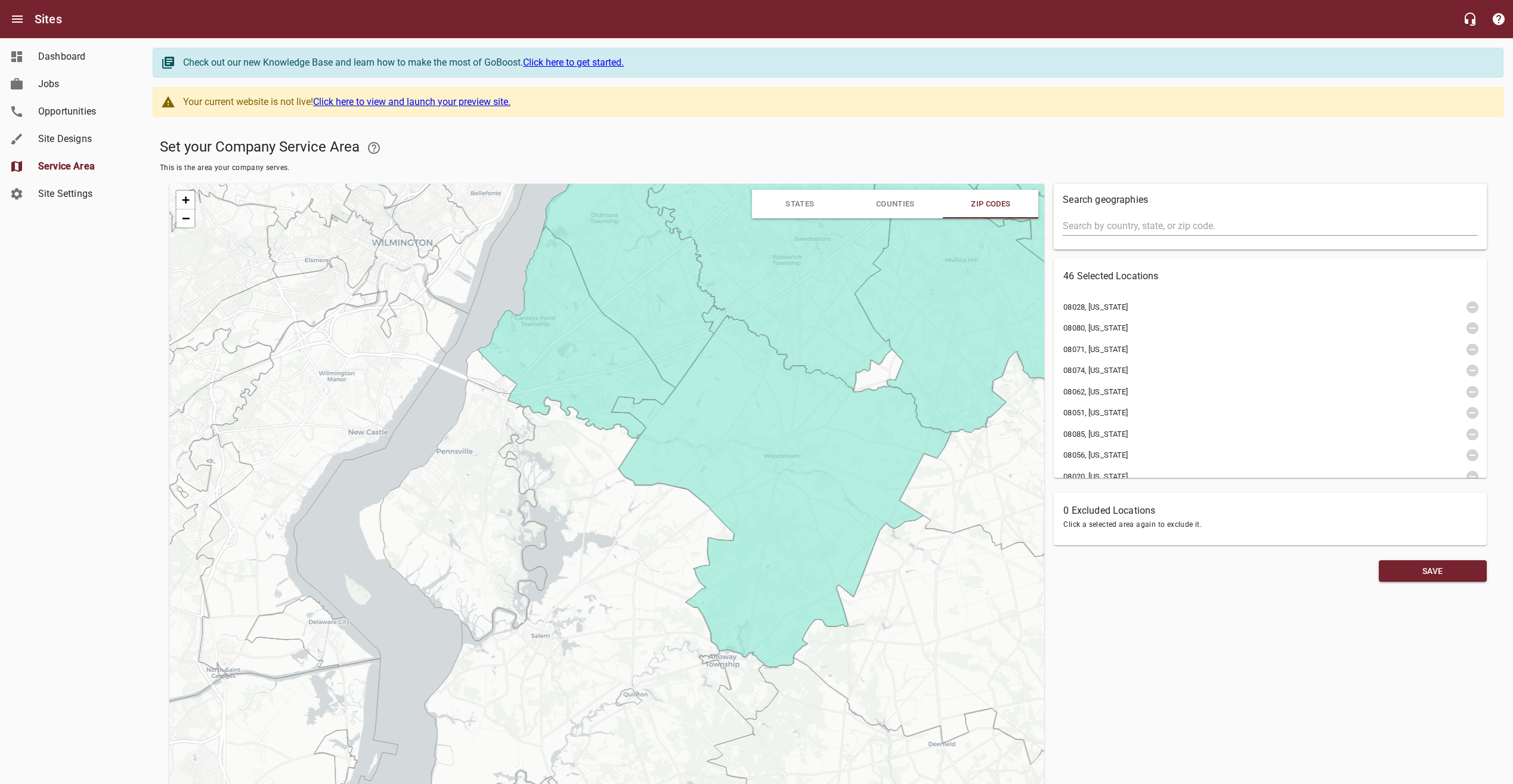
click at [467, 463] on icon at bounding box center [463, 509] width 167 height 261
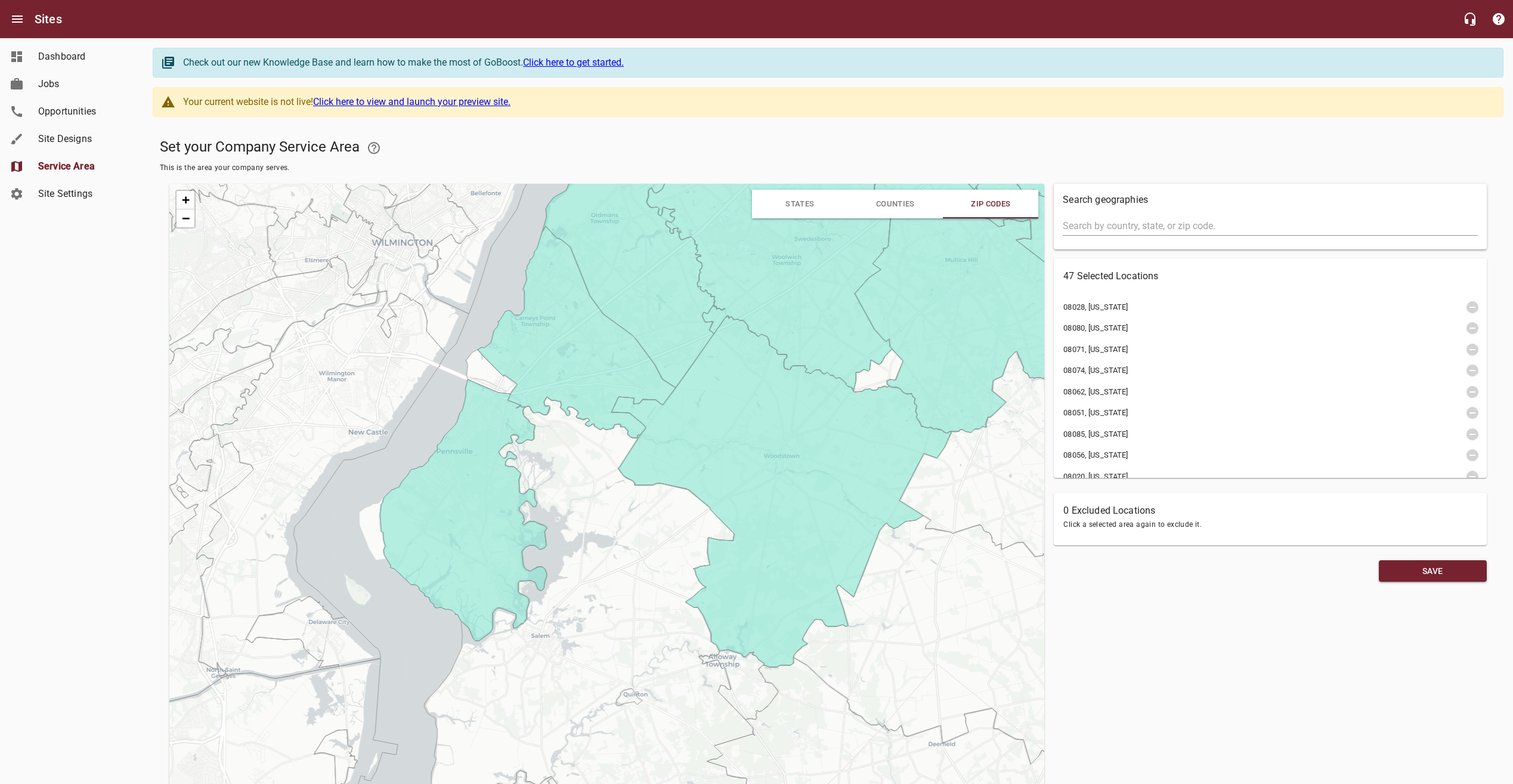
click at [557, 467] on icon at bounding box center [591, 668] width 335 height 541
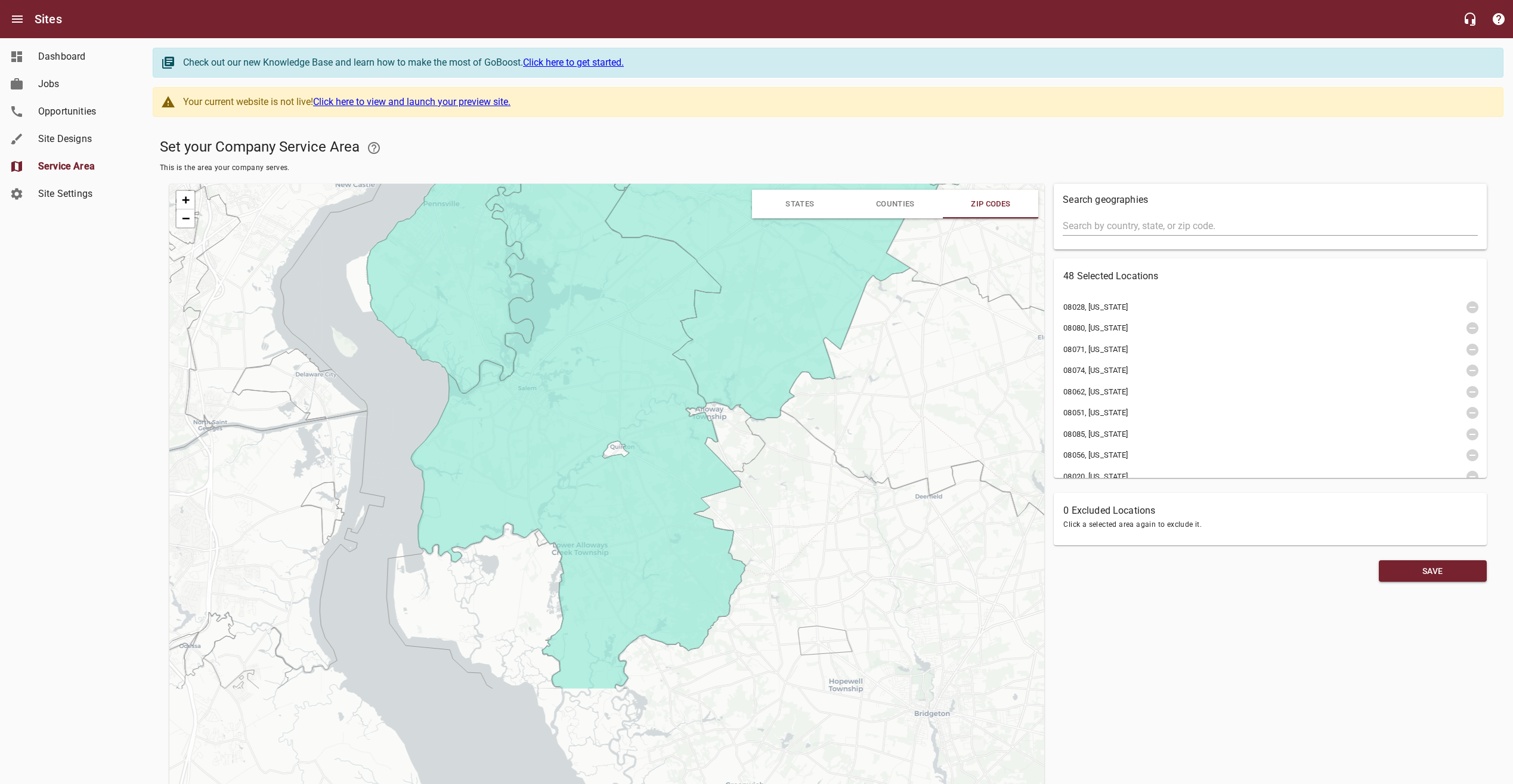
drag, startPoint x: 674, startPoint y: 559, endPoint x: 661, endPoint y: 309, distance: 250.3
click at [661, 309] on icon at bounding box center [579, 420] width 335 height 540
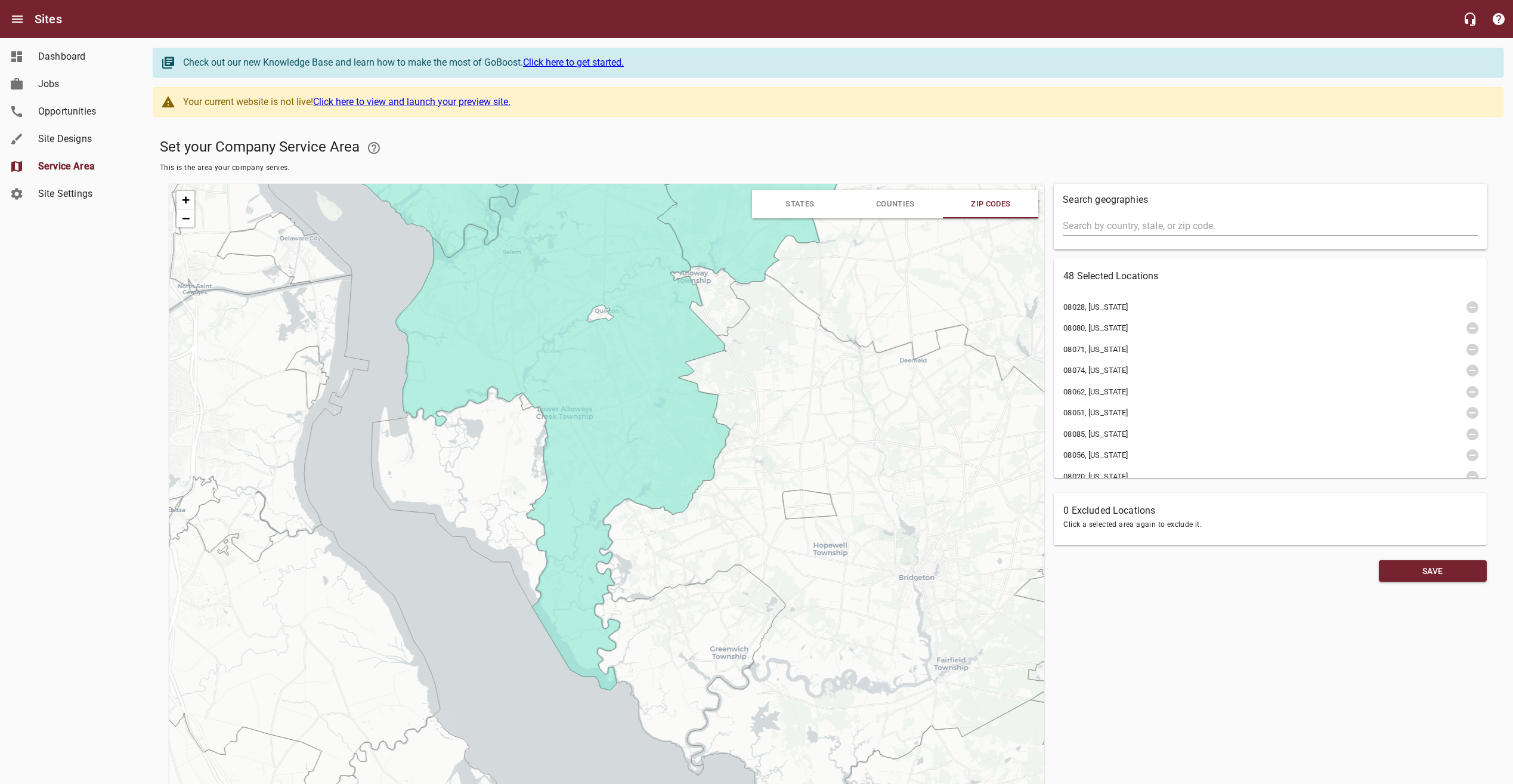
drag, startPoint x: 641, startPoint y: 579, endPoint x: 627, endPoint y: 447, distance: 132.7
click at [627, 447] on icon at bounding box center [563, 352] width 335 height 676
click at [584, 471] on icon at bounding box center [565, 404] width 335 height 579
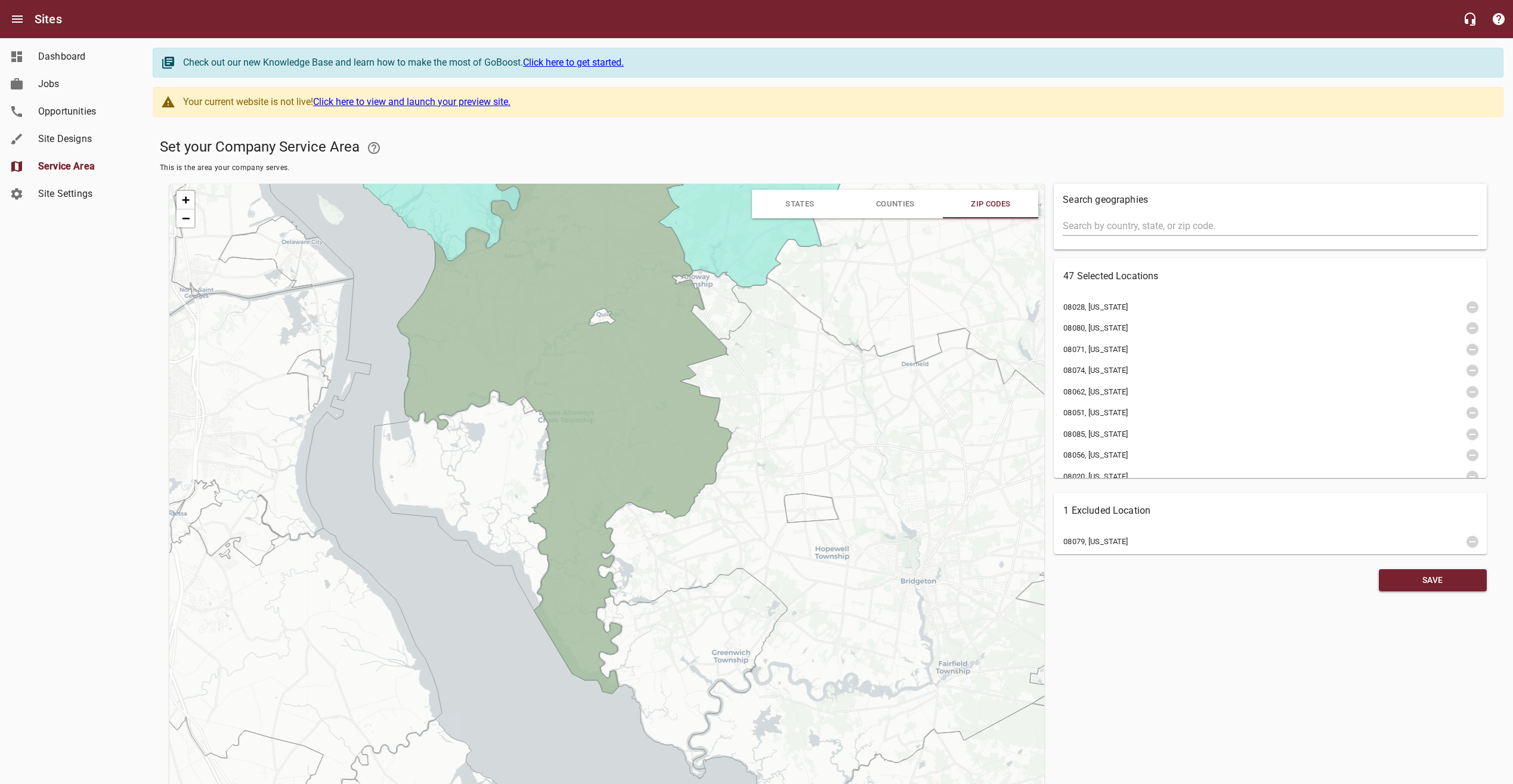
click at [679, 447] on icon at bounding box center [565, 404] width 335 height 579
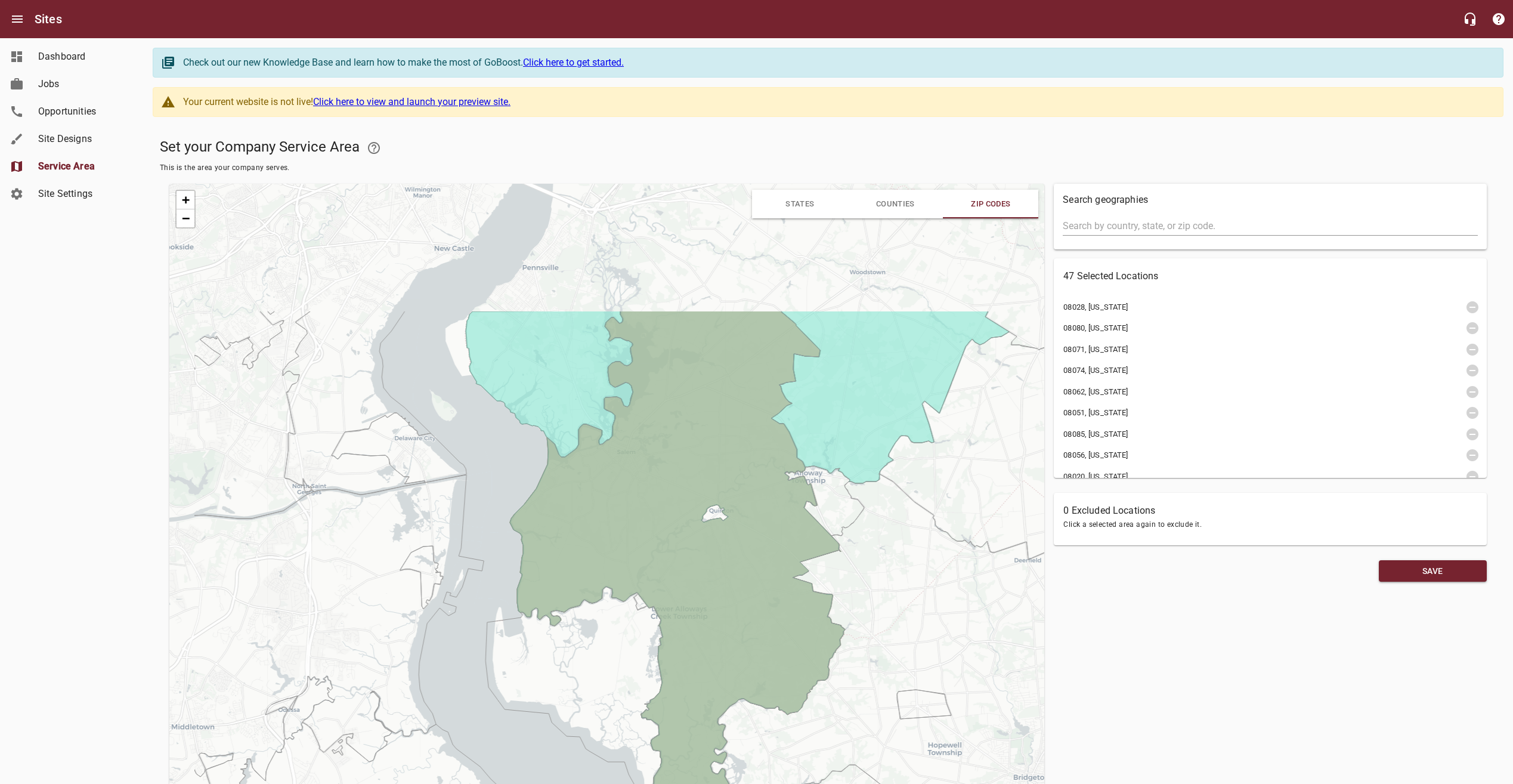
drag, startPoint x: 851, startPoint y: 445, endPoint x: 965, endPoint y: 642, distance: 227.6
click at [965, 642] on icon at bounding box center [939, 780] width 612 height 614
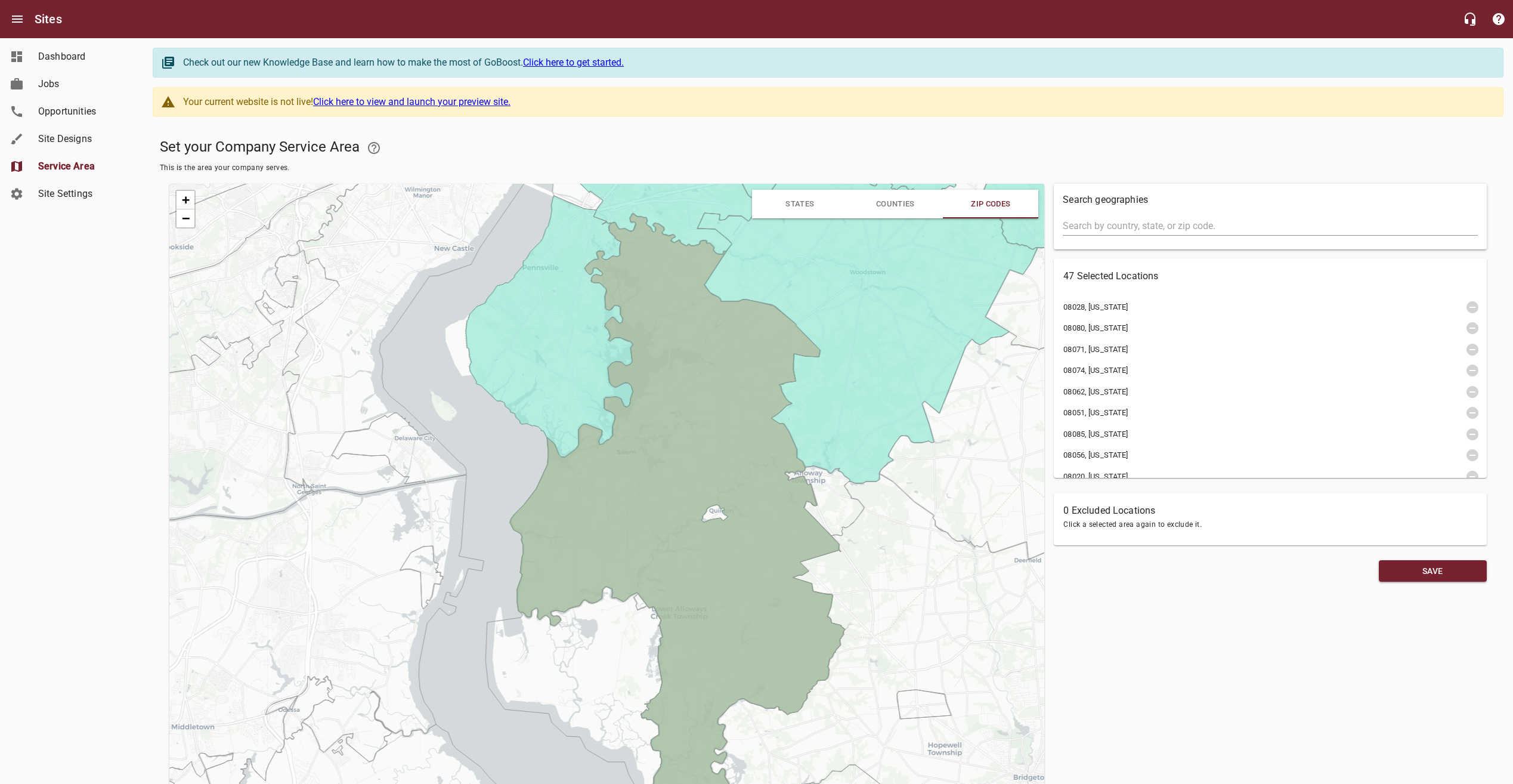
click at [714, 537] on icon at bounding box center [678, 551] width 335 height 676
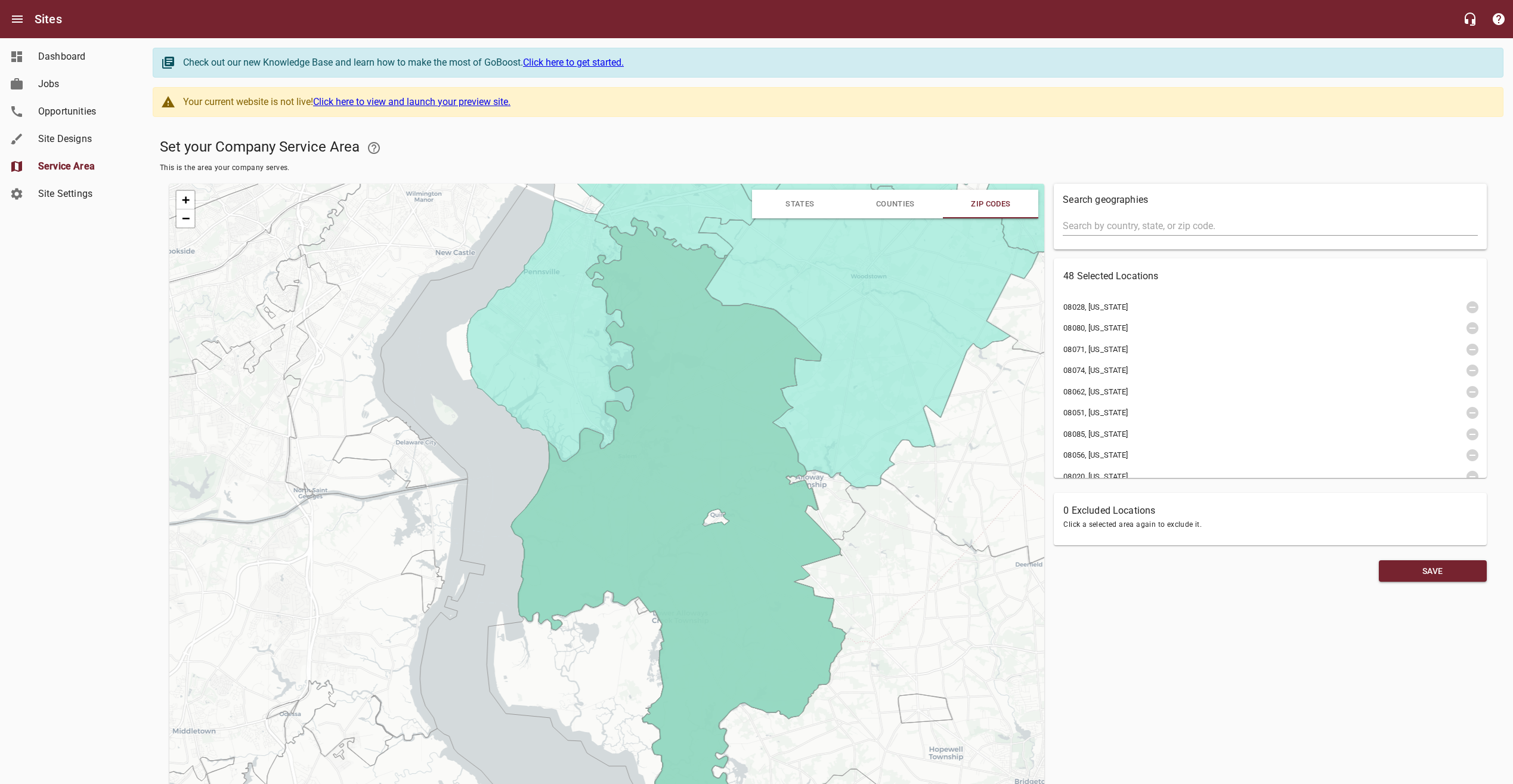
click at [916, 572] on icon at bounding box center [884, 710] width 499 height 466
click at [779, 548] on icon at bounding box center [679, 555] width 335 height 676
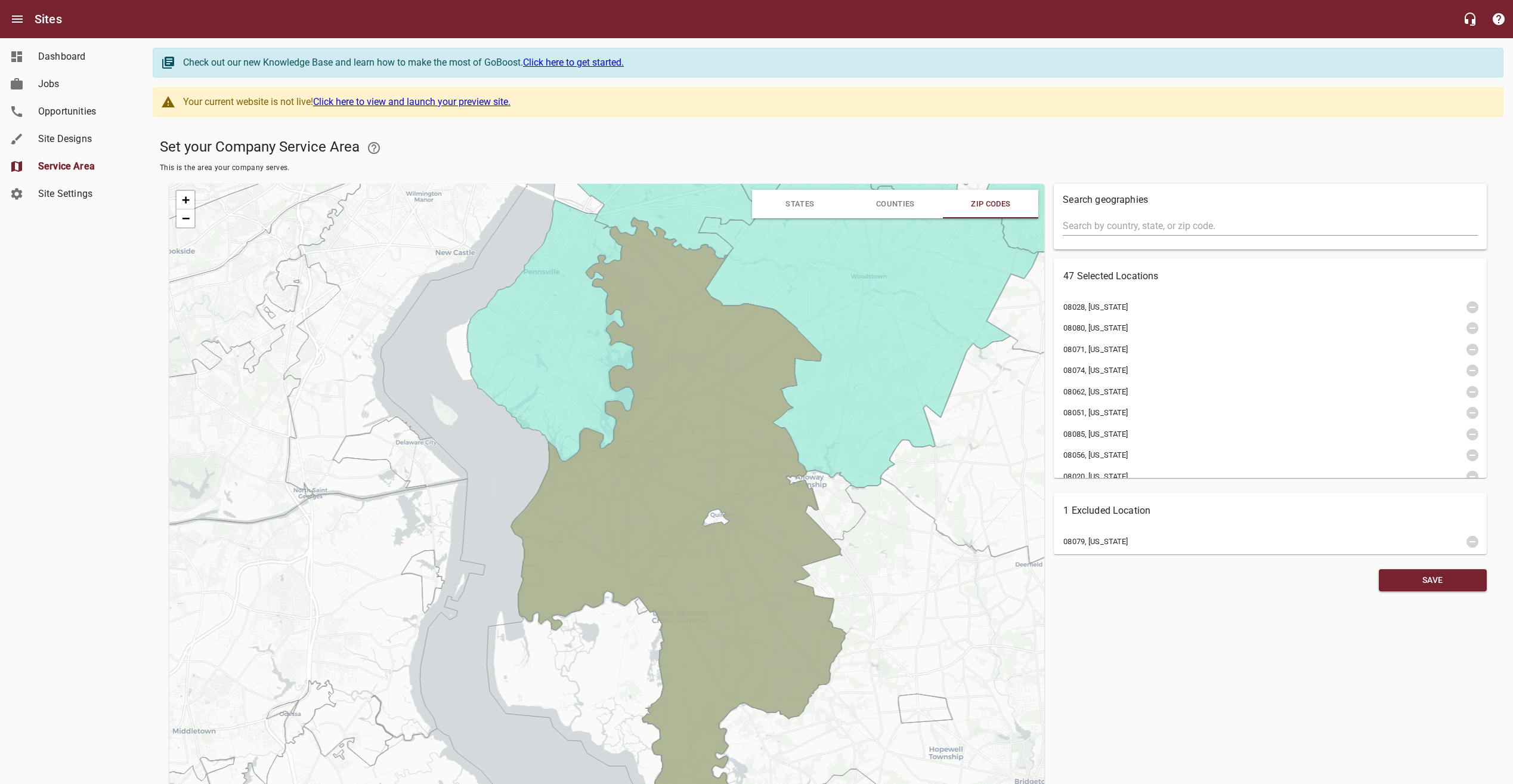
click at [961, 566] on icon at bounding box center [883, 707] width 498 height 461
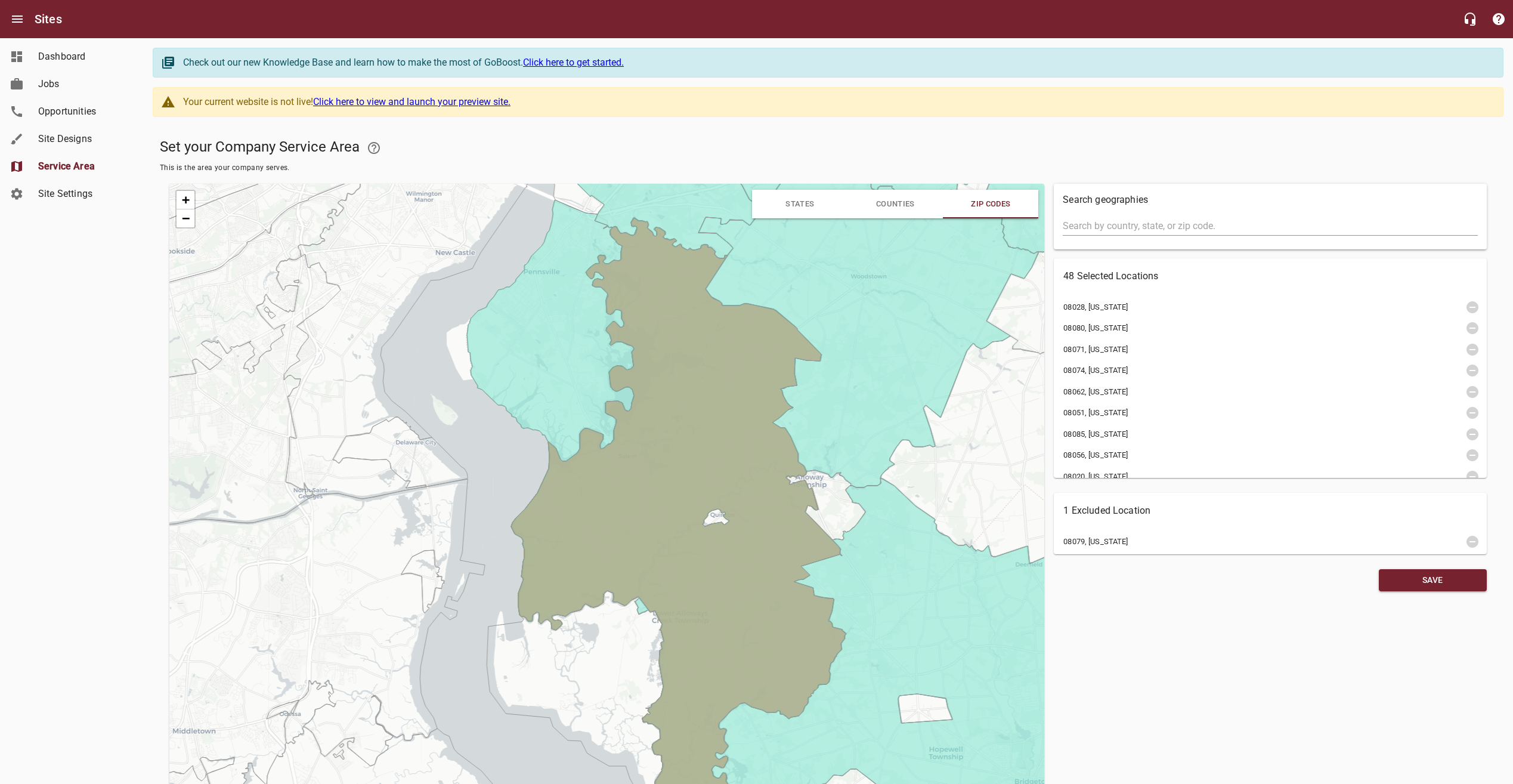
click at [925, 572] on icon at bounding box center [883, 707] width 498 height 461
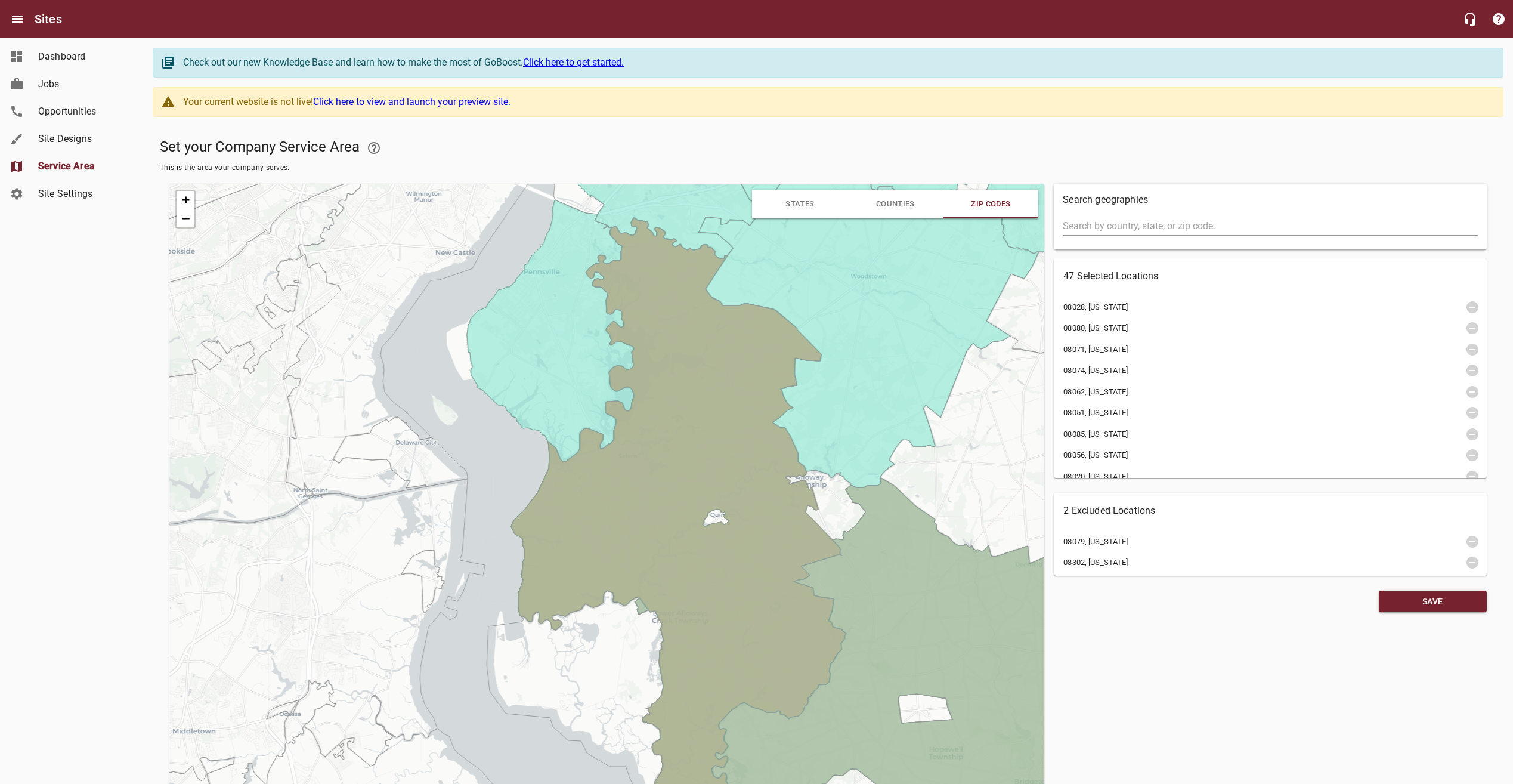
click at [1476, 547] on icon "button" at bounding box center [1472, 541] width 15 height 15
click at [1472, 545] on icon "button" at bounding box center [1473, 541] width 12 height 12
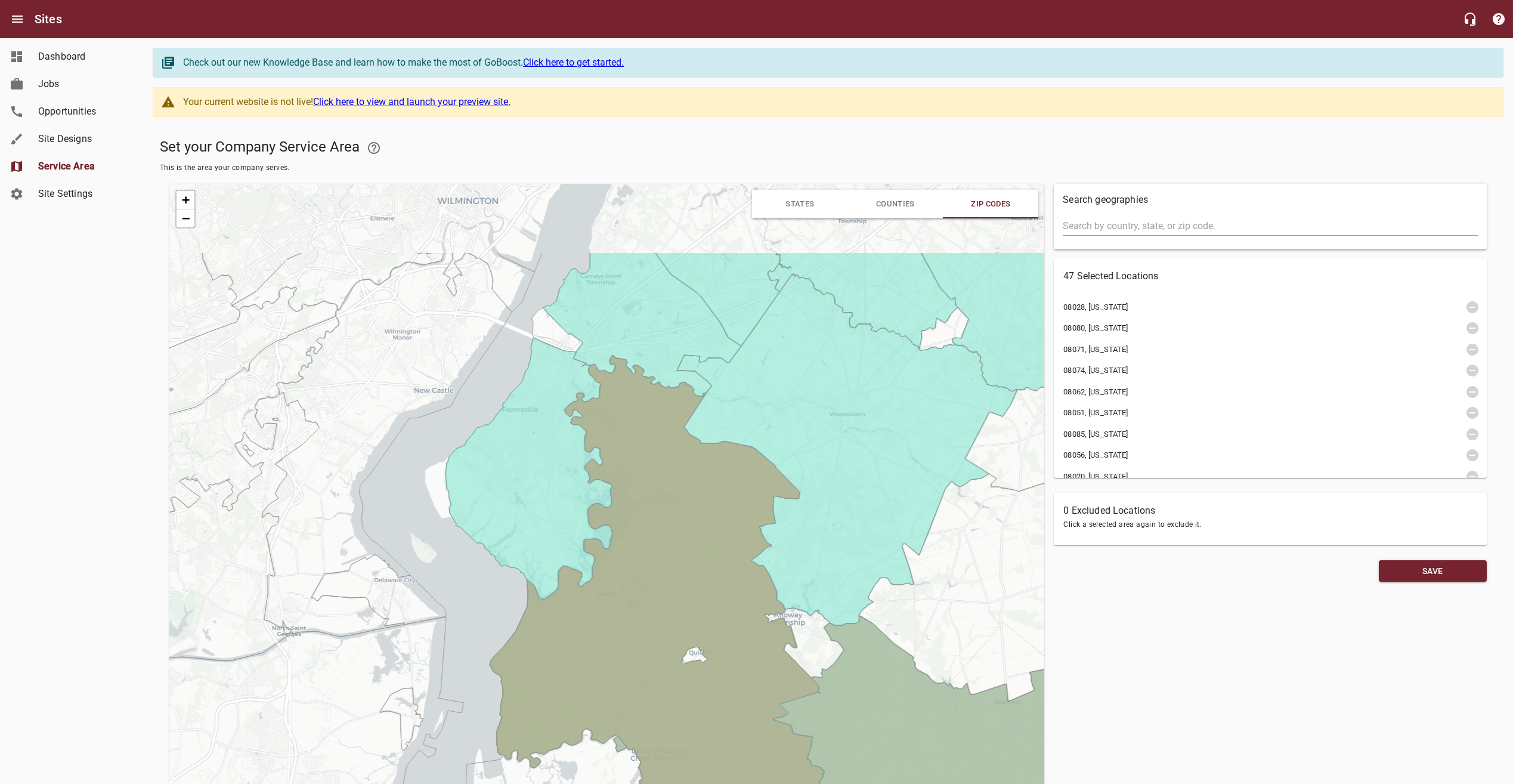
drag, startPoint x: 730, startPoint y: 585, endPoint x: 719, endPoint y: 616, distance: 32.9
click at [719, 616] on icon at bounding box center [658, 693] width 335 height 676
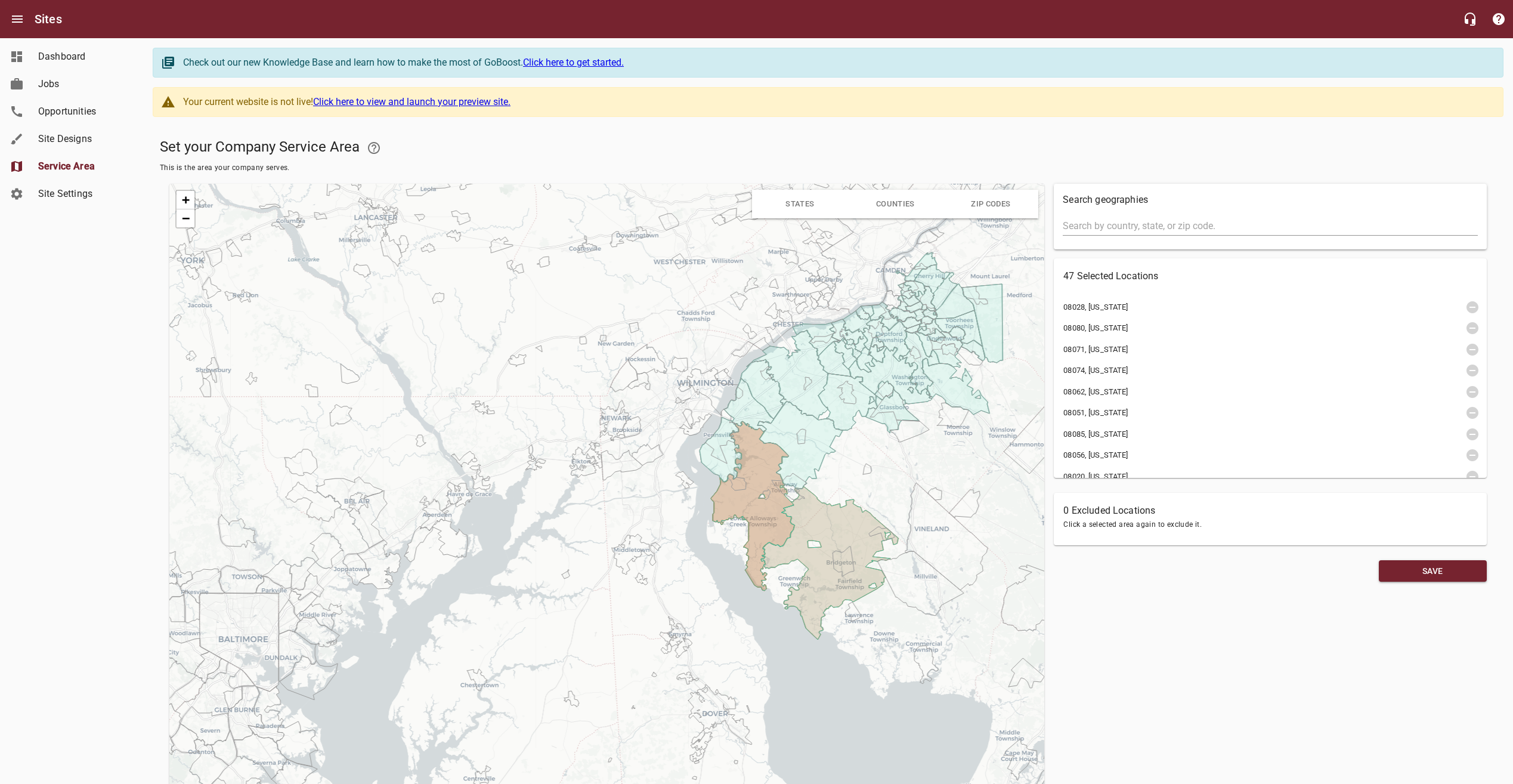
click at [851, 709] on div "+ − Leaflet | © OpenStreetMap © CartoDB" at bounding box center [607, 527] width 875 height 686
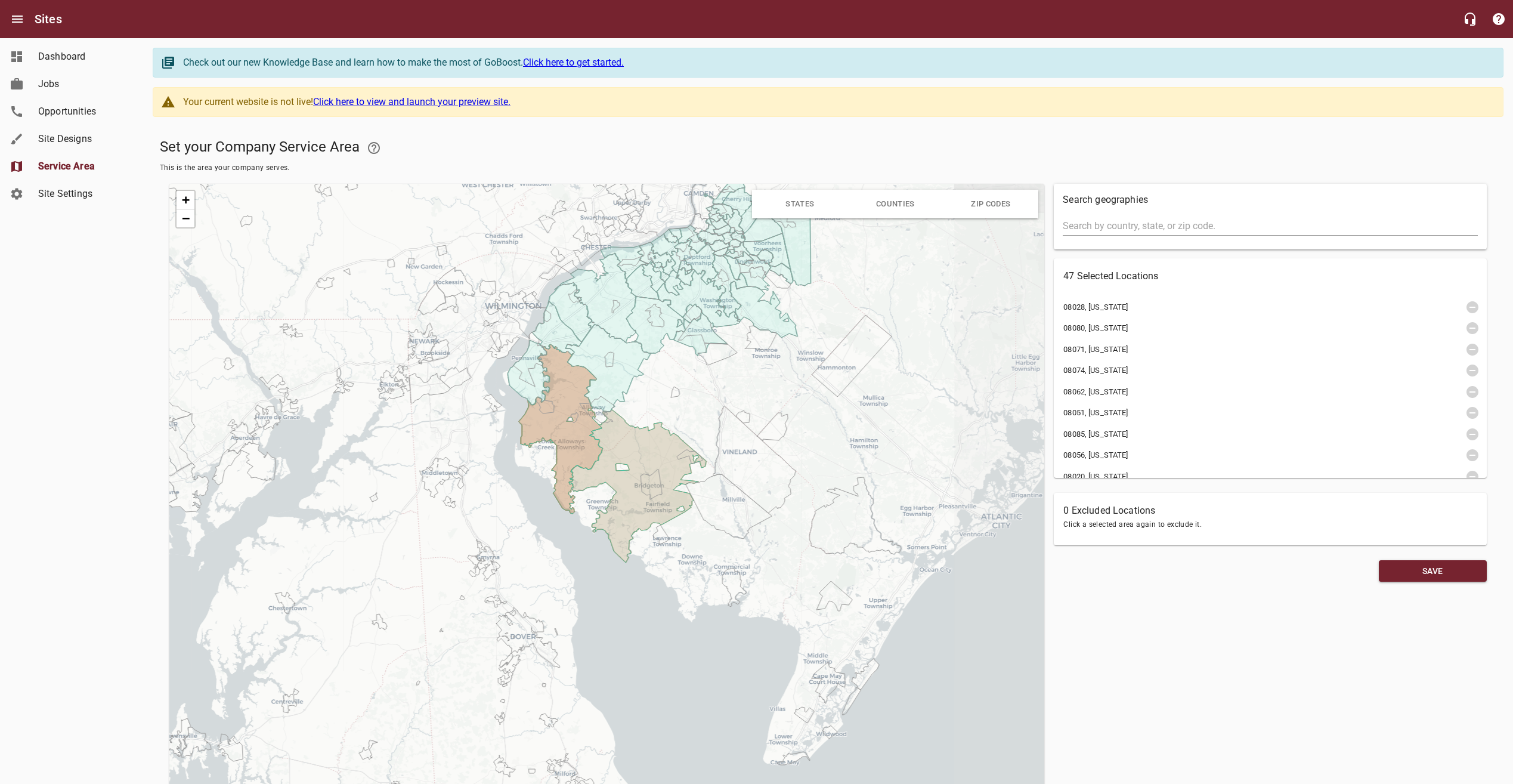
drag, startPoint x: 806, startPoint y: 699, endPoint x: 614, endPoint y: 622, distance: 206.9
click at [614, 622] on div "+ − Leaflet | © OpenStreetMap © CartoDB" at bounding box center [607, 527] width 875 height 686
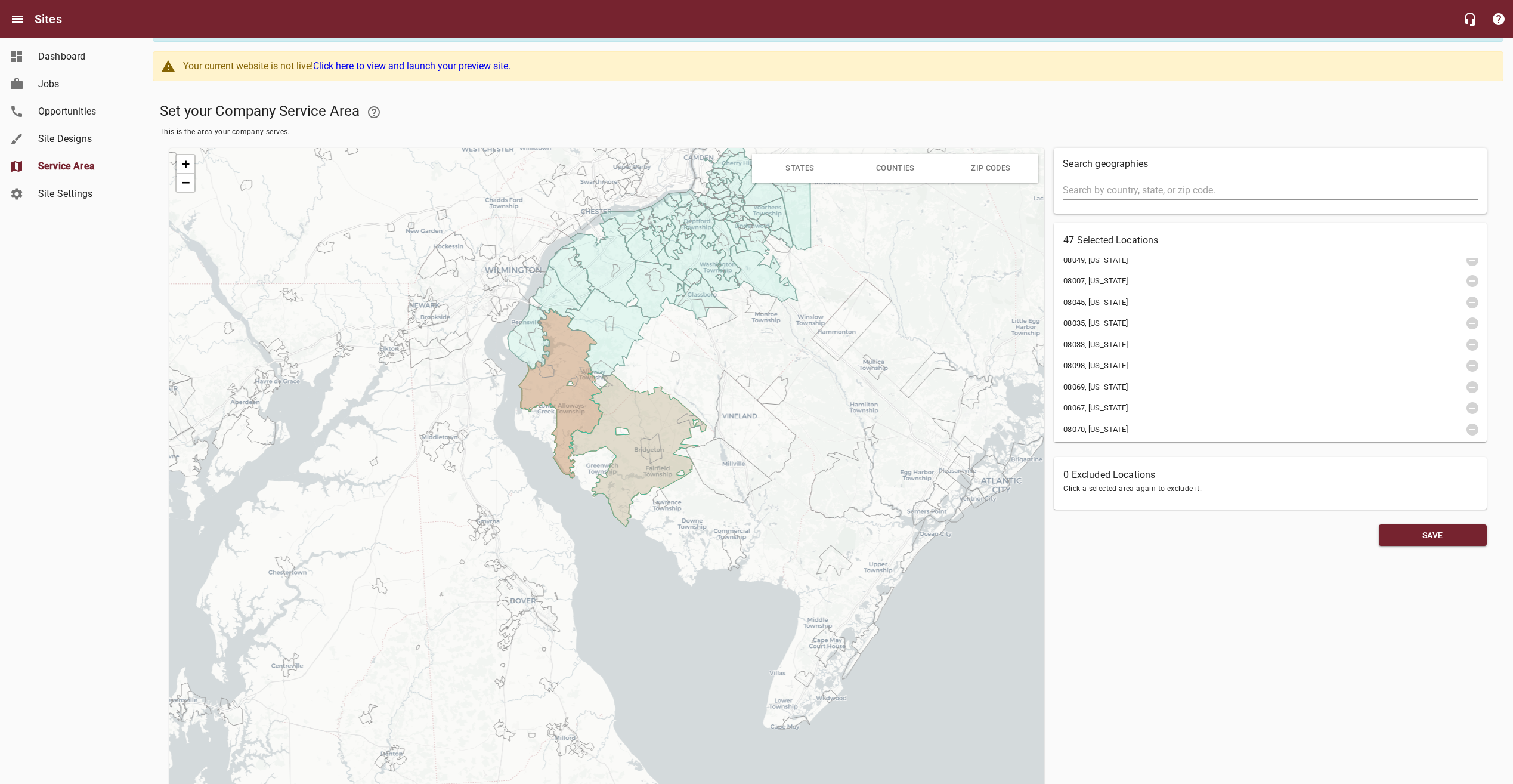
scroll to position [137, 0]
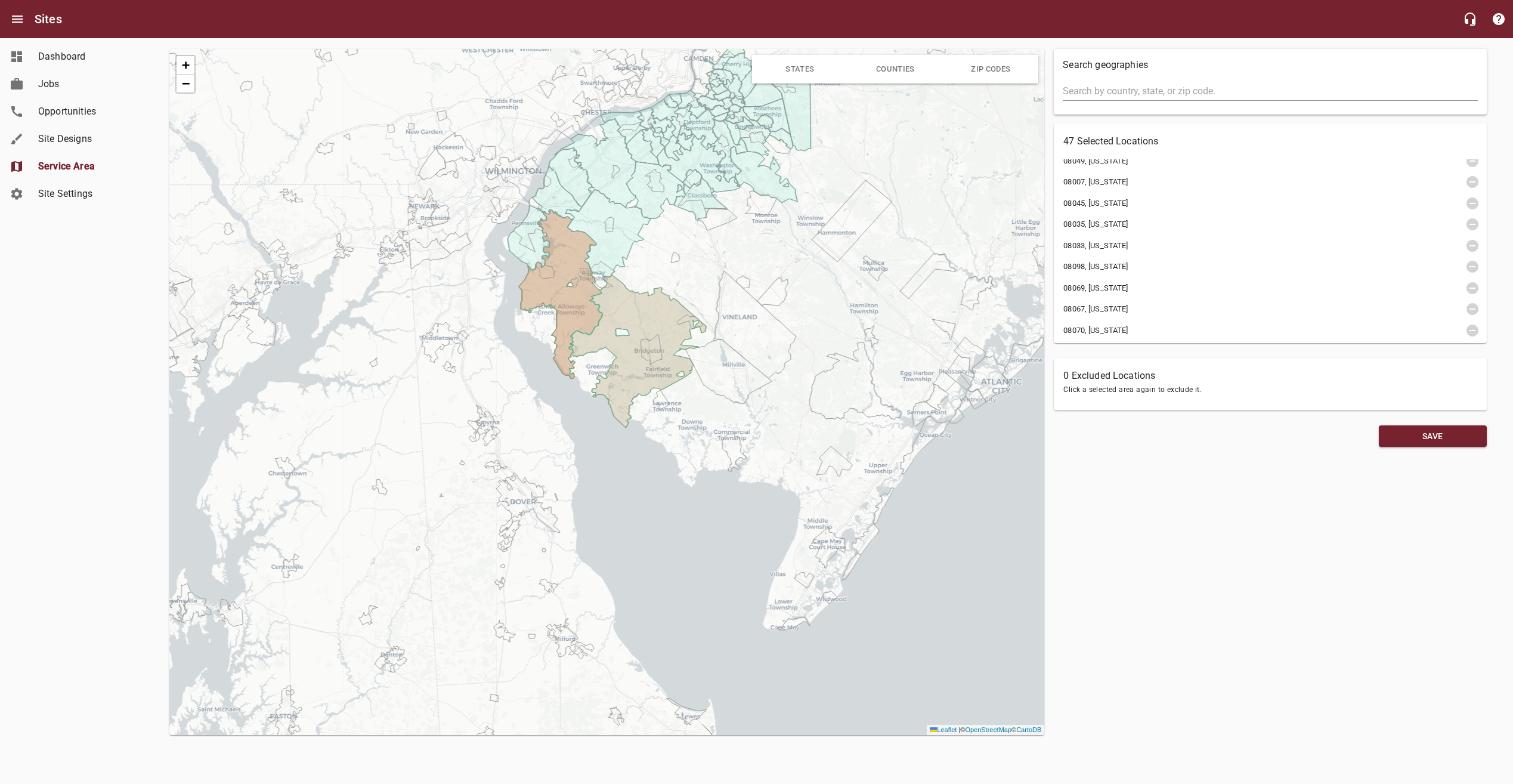
drag, startPoint x: 965, startPoint y: 488, endPoint x: 1023, endPoint y: 536, distance: 75.3
click at [1023, 536] on div "+ − Leaflet | © OpenStreetMap © CartoDB" at bounding box center [607, 392] width 875 height 686
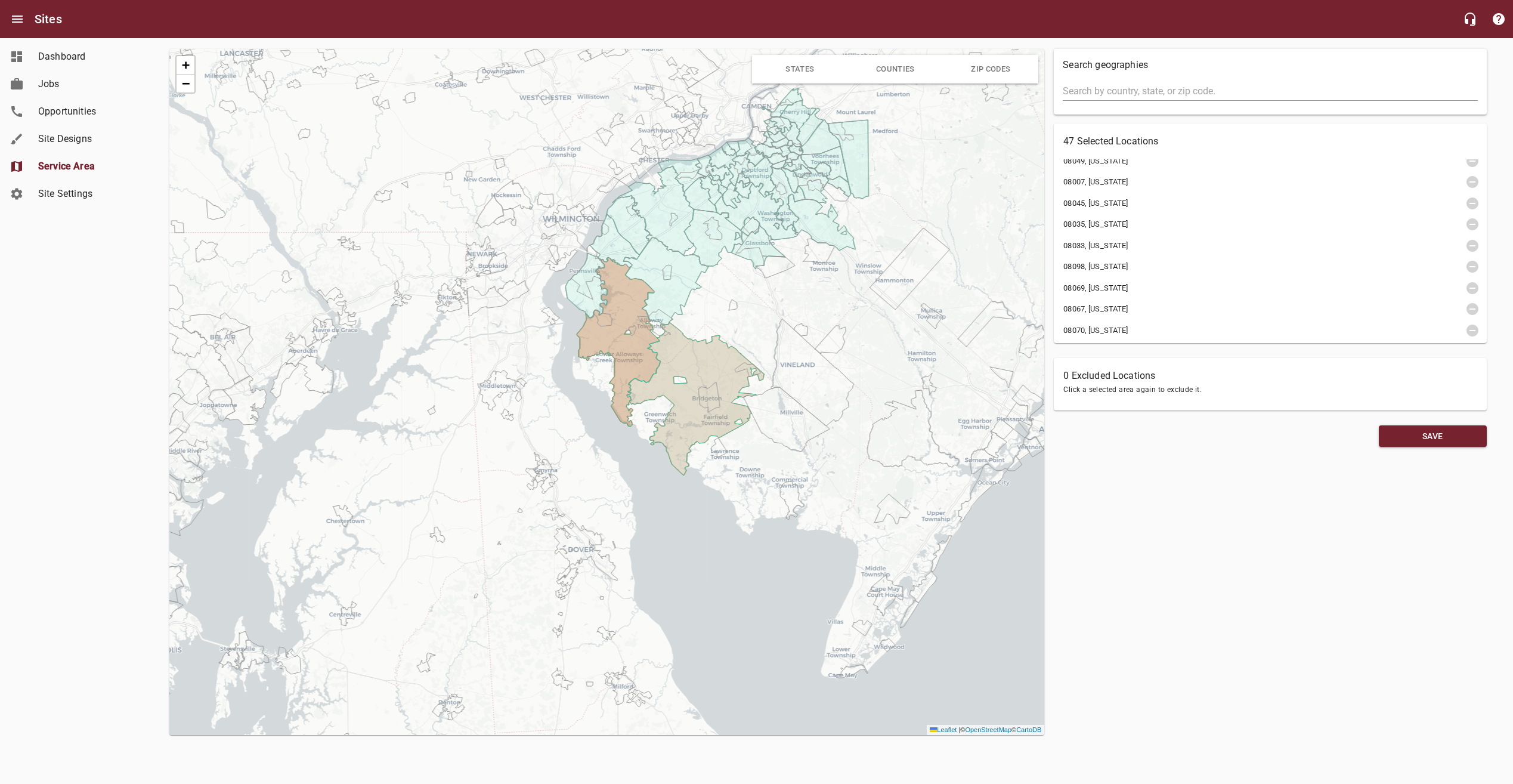
click at [687, 380] on icon at bounding box center [686, 398] width 156 height 153
click at [699, 392] on icon at bounding box center [686, 398] width 156 height 153
drag, startPoint x: 696, startPoint y: 371, endPoint x: 703, endPoint y: 355, distance: 17.5
click at [703, 355] on icon at bounding box center [686, 398] width 156 height 153
click at [1418, 429] on span "Save" at bounding box center [1432, 435] width 89 height 15
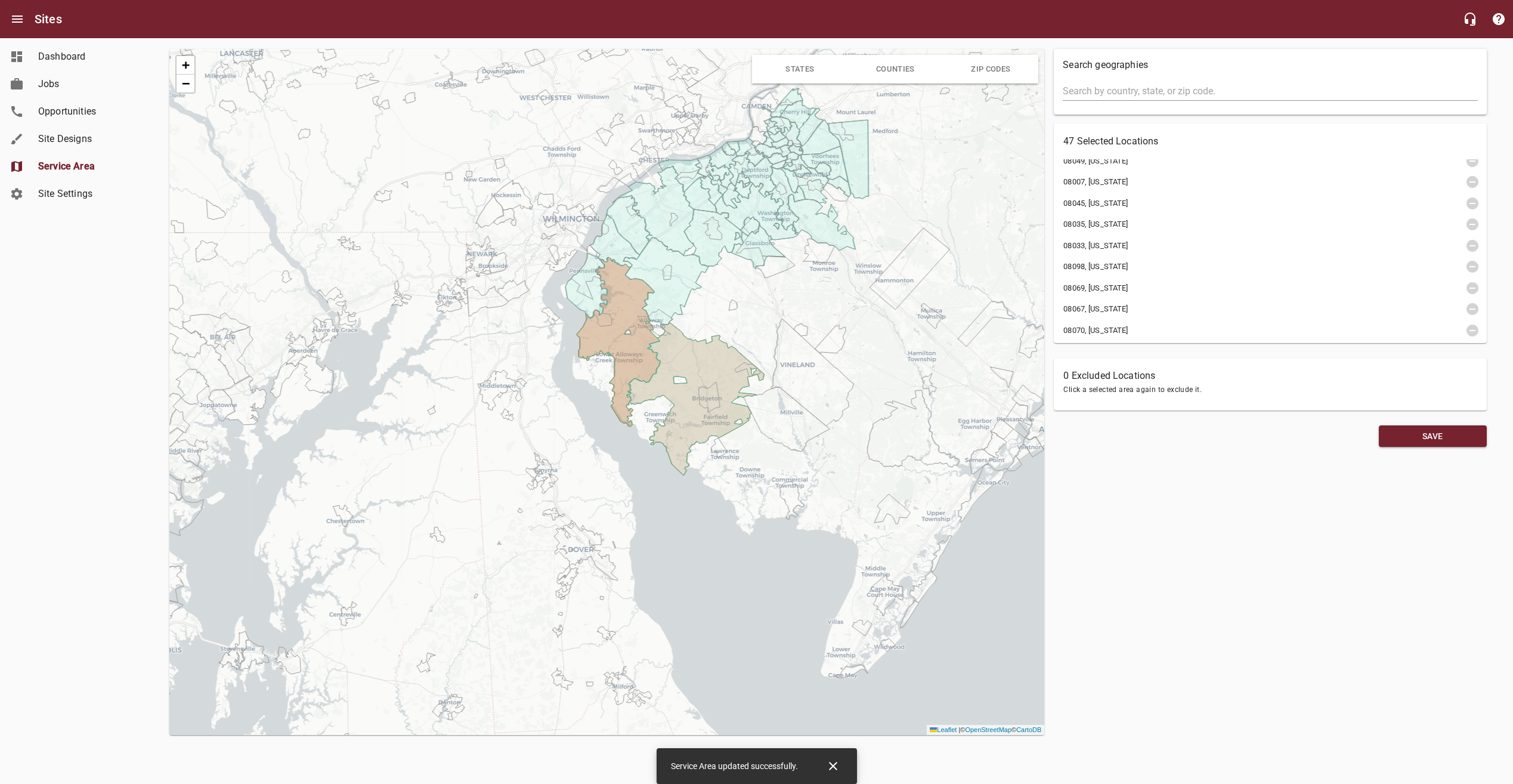
click at [896, 74] on span "Counties" at bounding box center [895, 69] width 95 height 20
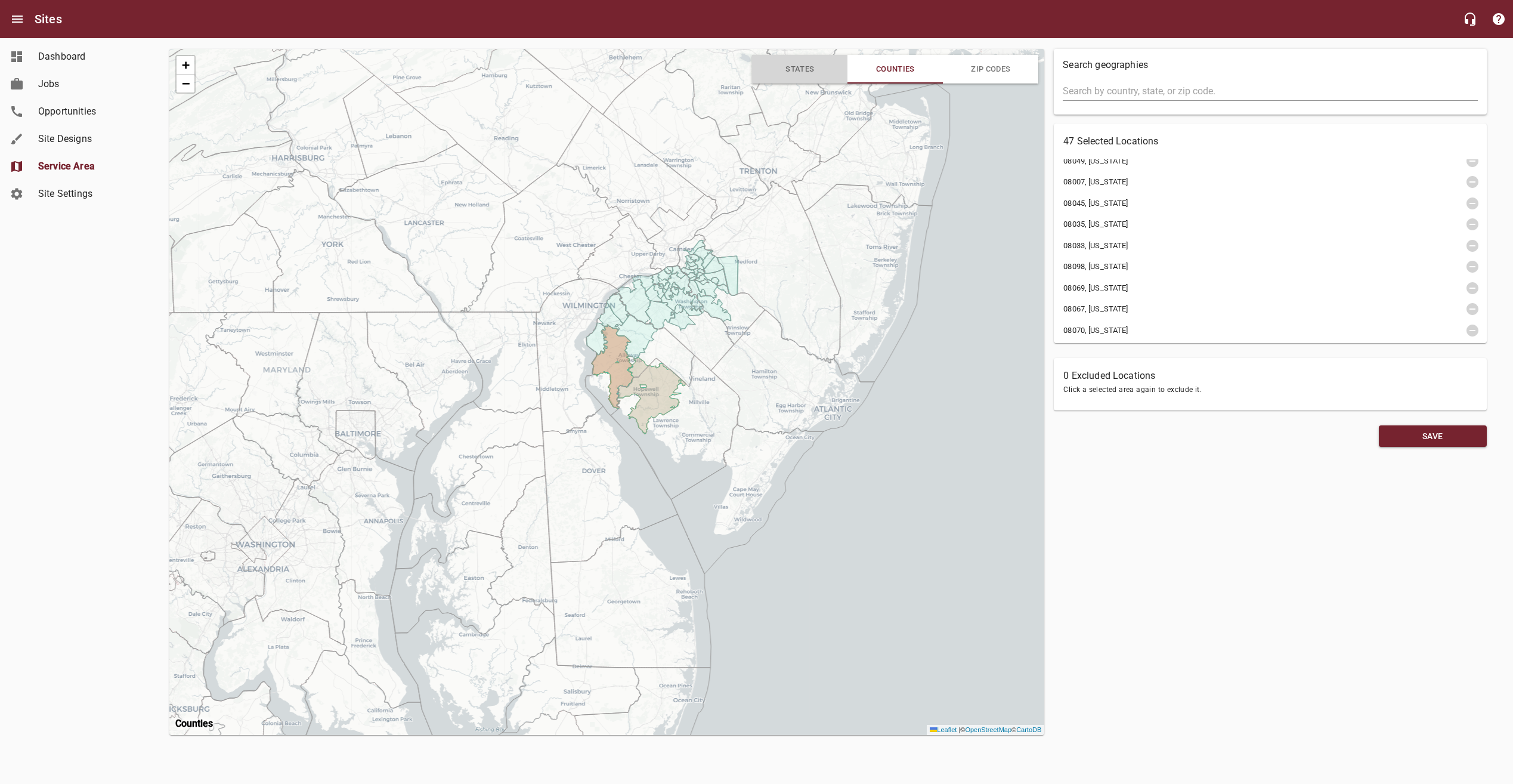
click at [816, 67] on span "States" at bounding box center [800, 69] width 95 height 20
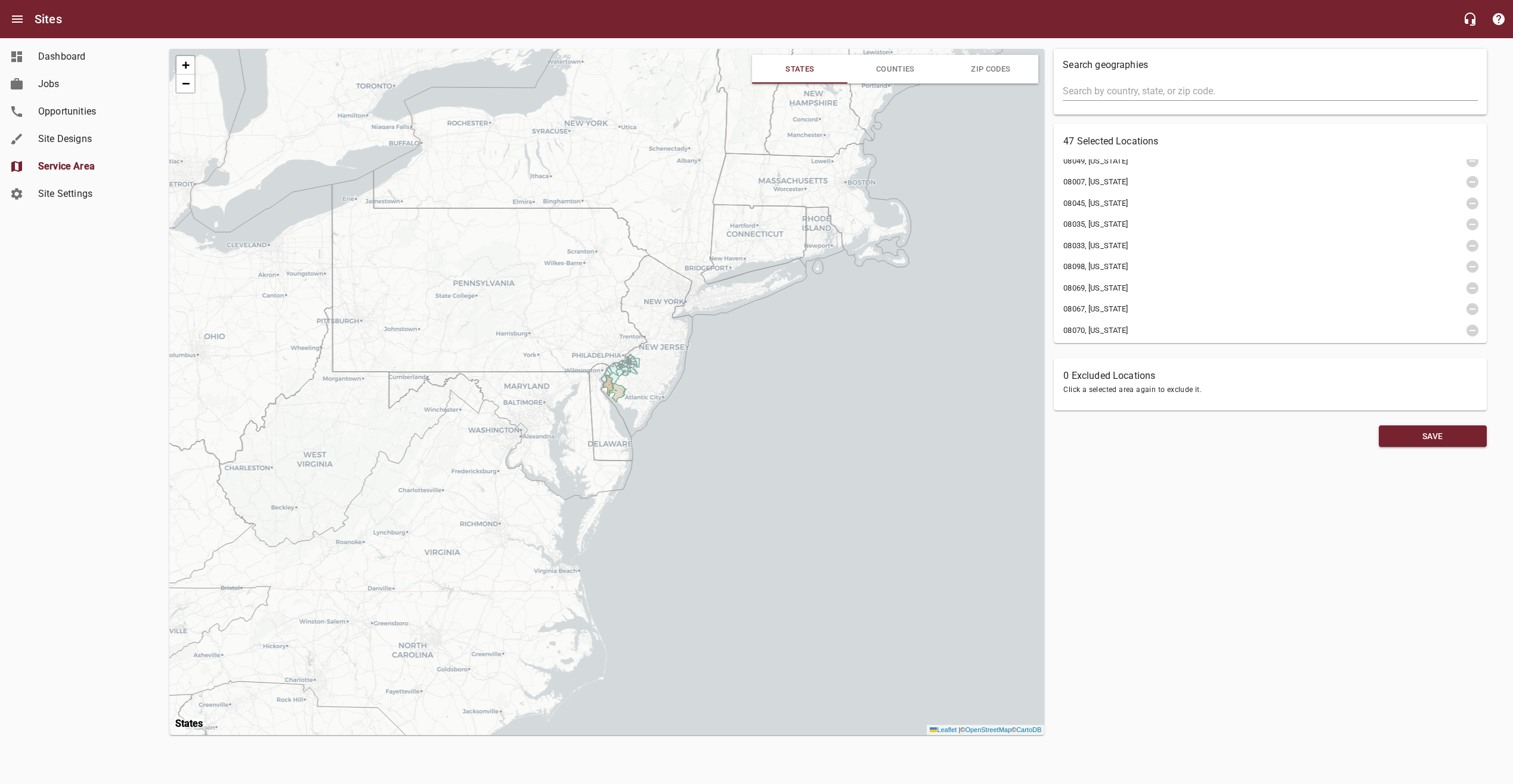
click at [975, 71] on span "ZIP Codes" at bounding box center [991, 69] width 95 height 20
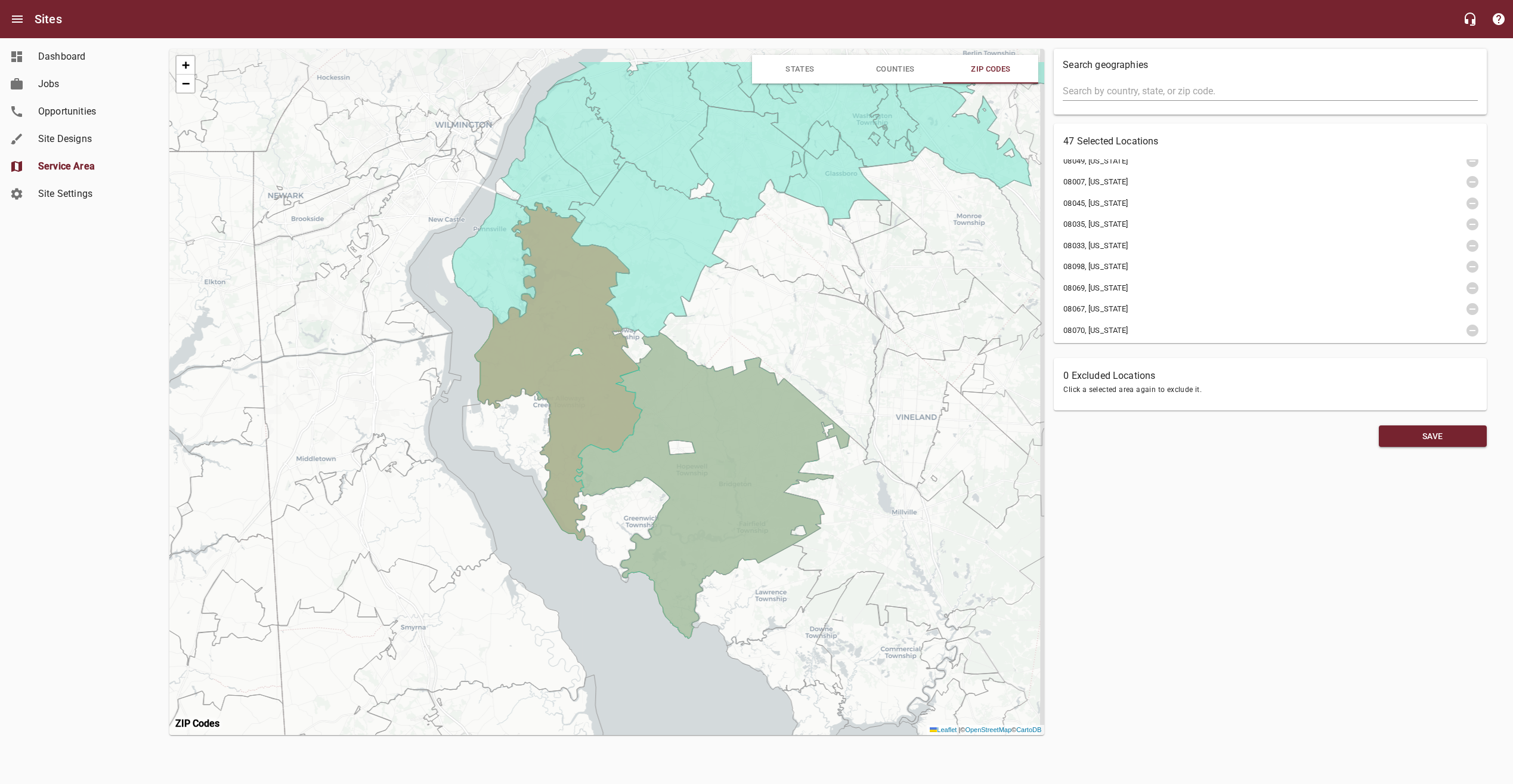
drag, startPoint x: 750, startPoint y: 395, endPoint x: 681, endPoint y: 471, distance: 102.6
click at [681, 471] on icon at bounding box center [692, 485] width 313 height 306
click at [676, 388] on icon at bounding box center [692, 485] width 313 height 306
click at [561, 390] on icon at bounding box center [557, 371] width 167 height 338
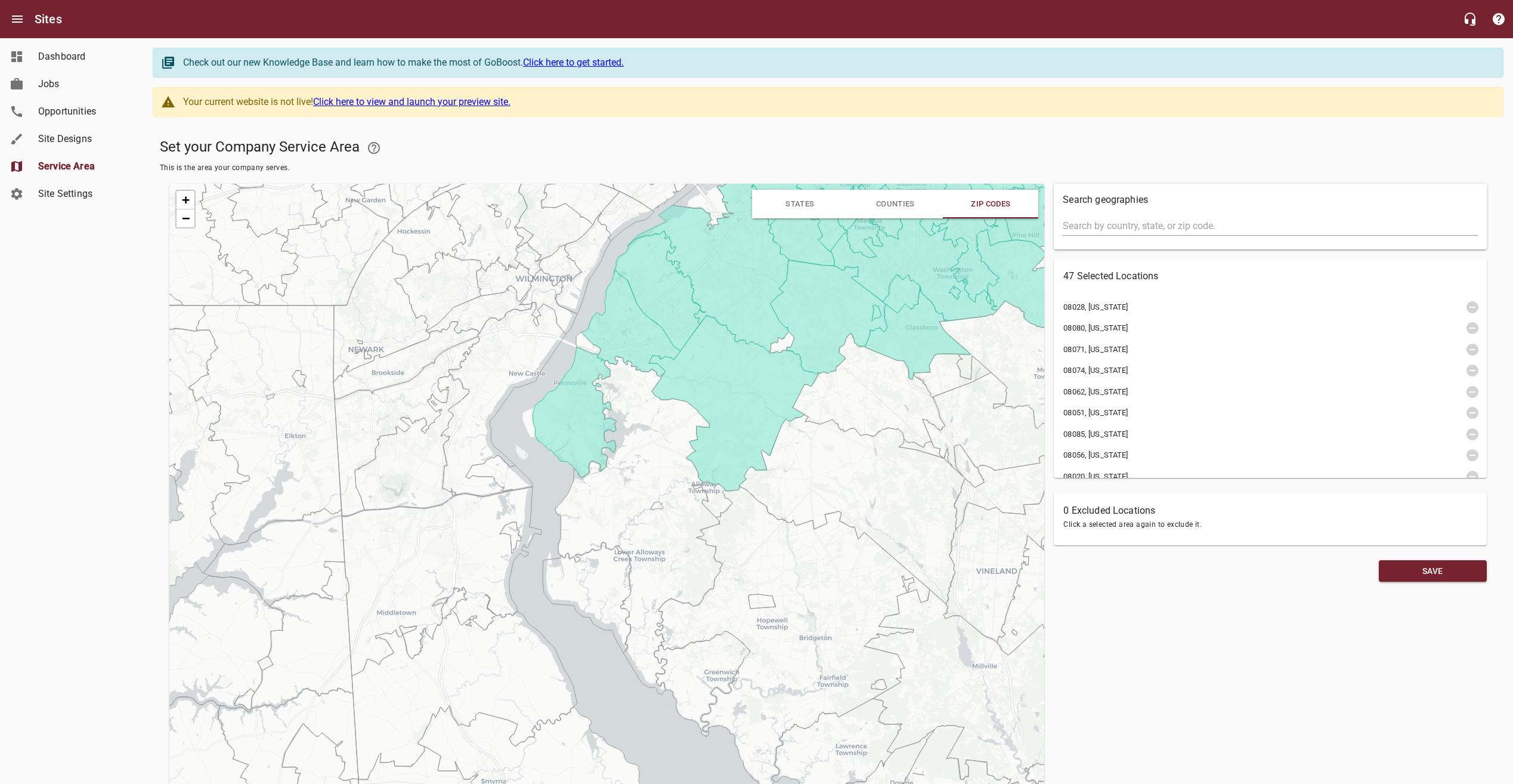
drag, startPoint x: 736, startPoint y: 450, endPoint x: 738, endPoint y: 398, distance: 52.0
click at [738, 398] on icon at bounding box center [734, 402] width 170 height 176
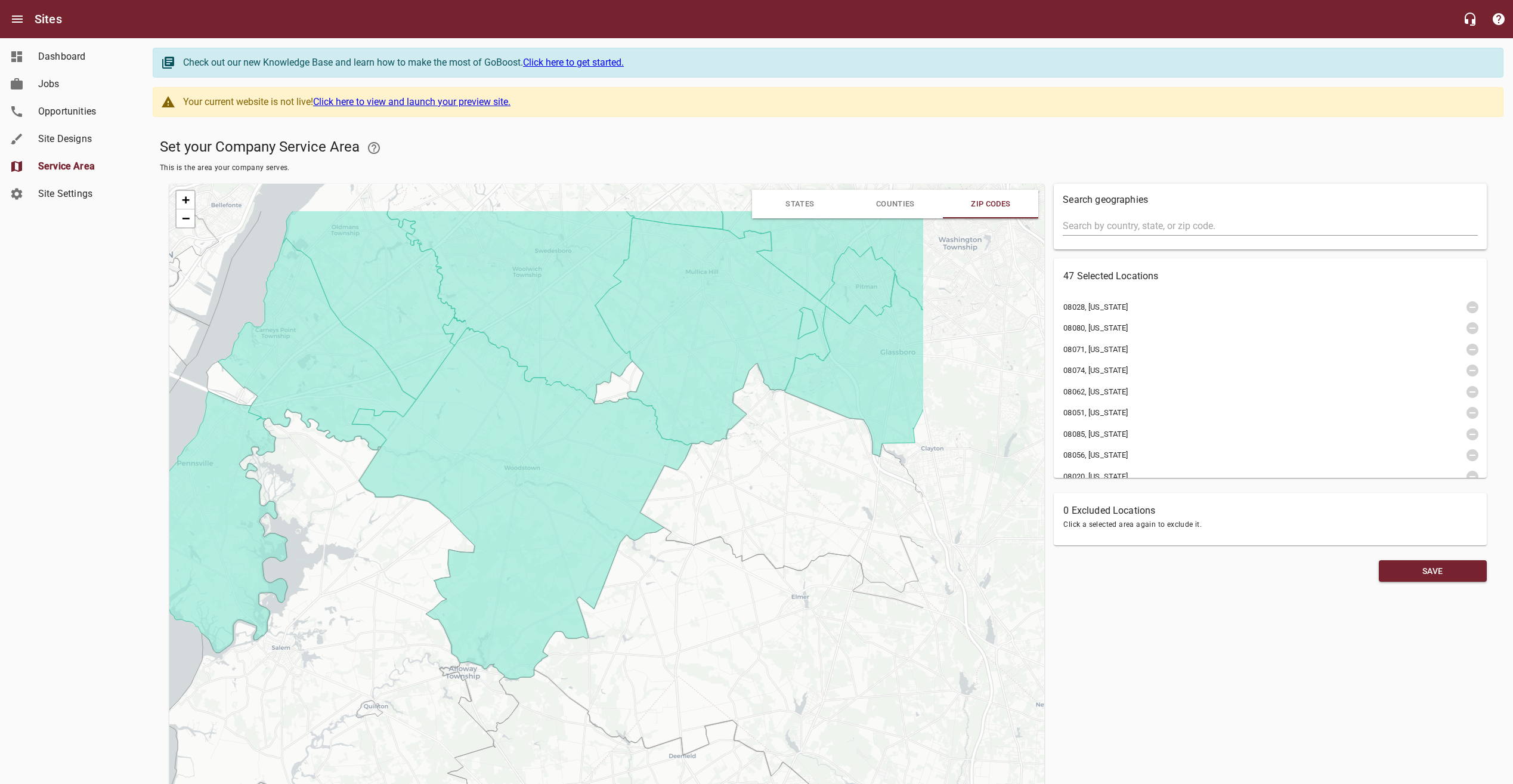
drag, startPoint x: 738, startPoint y: 398, endPoint x: 534, endPoint y: 498, distance: 227.2
click at [534, 498] on icon at bounding box center [521, 503] width 340 height 352
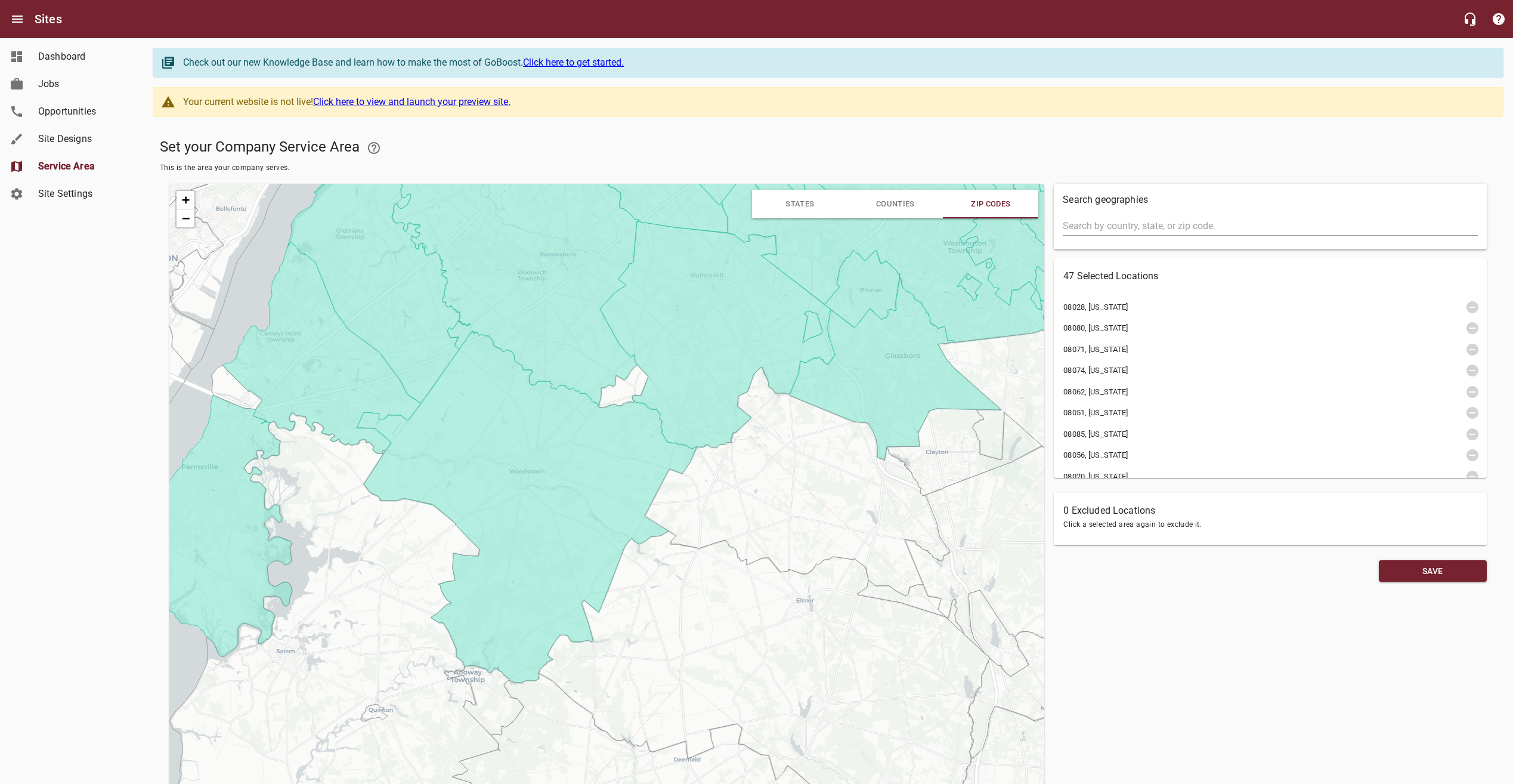
click at [634, 385] on icon at bounding box center [624, 386] width 50 height 43
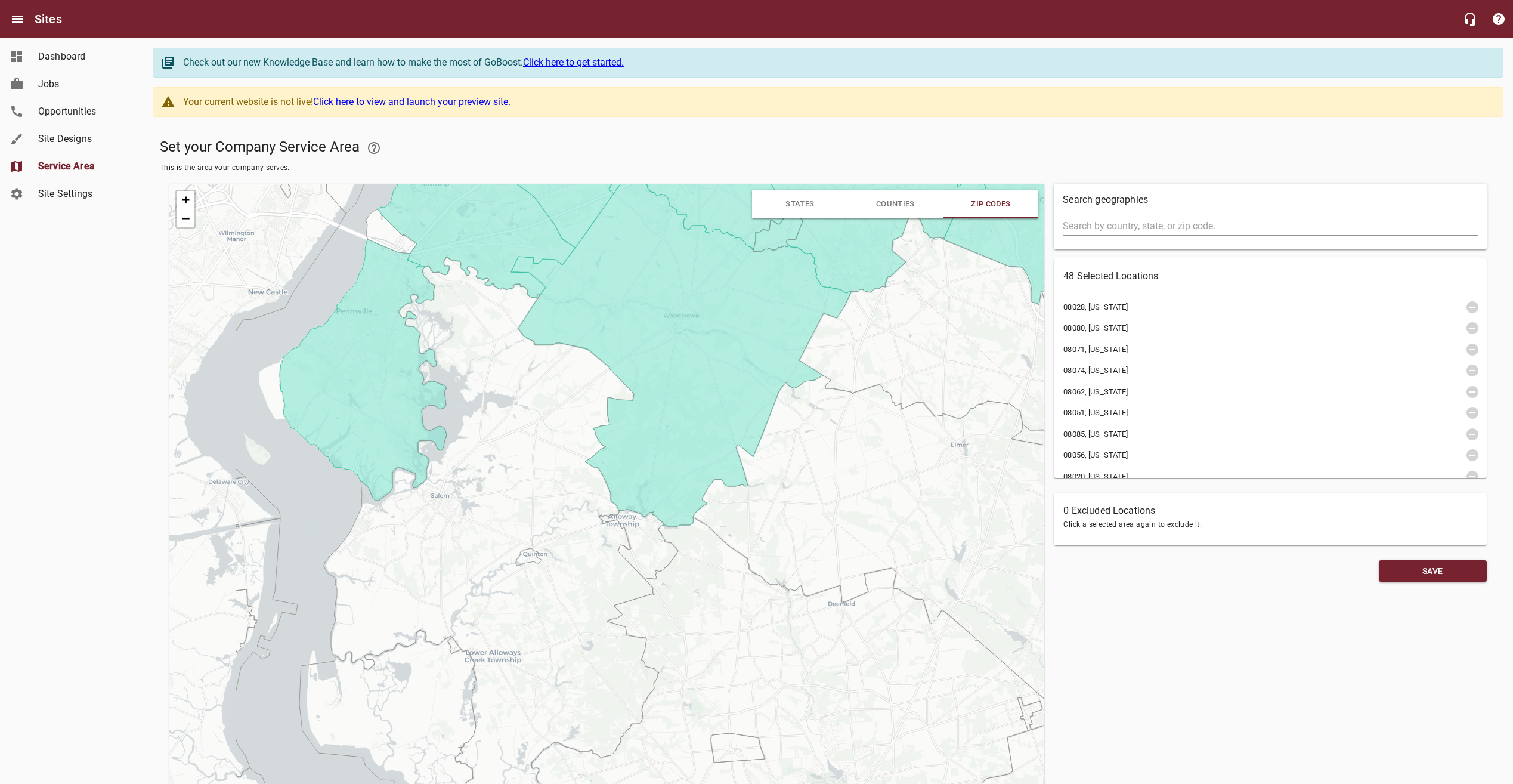
drag, startPoint x: 548, startPoint y: 467, endPoint x: 703, endPoint y: 312, distance: 219.2
click at [703, 312] on icon at bounding box center [681, 351] width 340 height 352
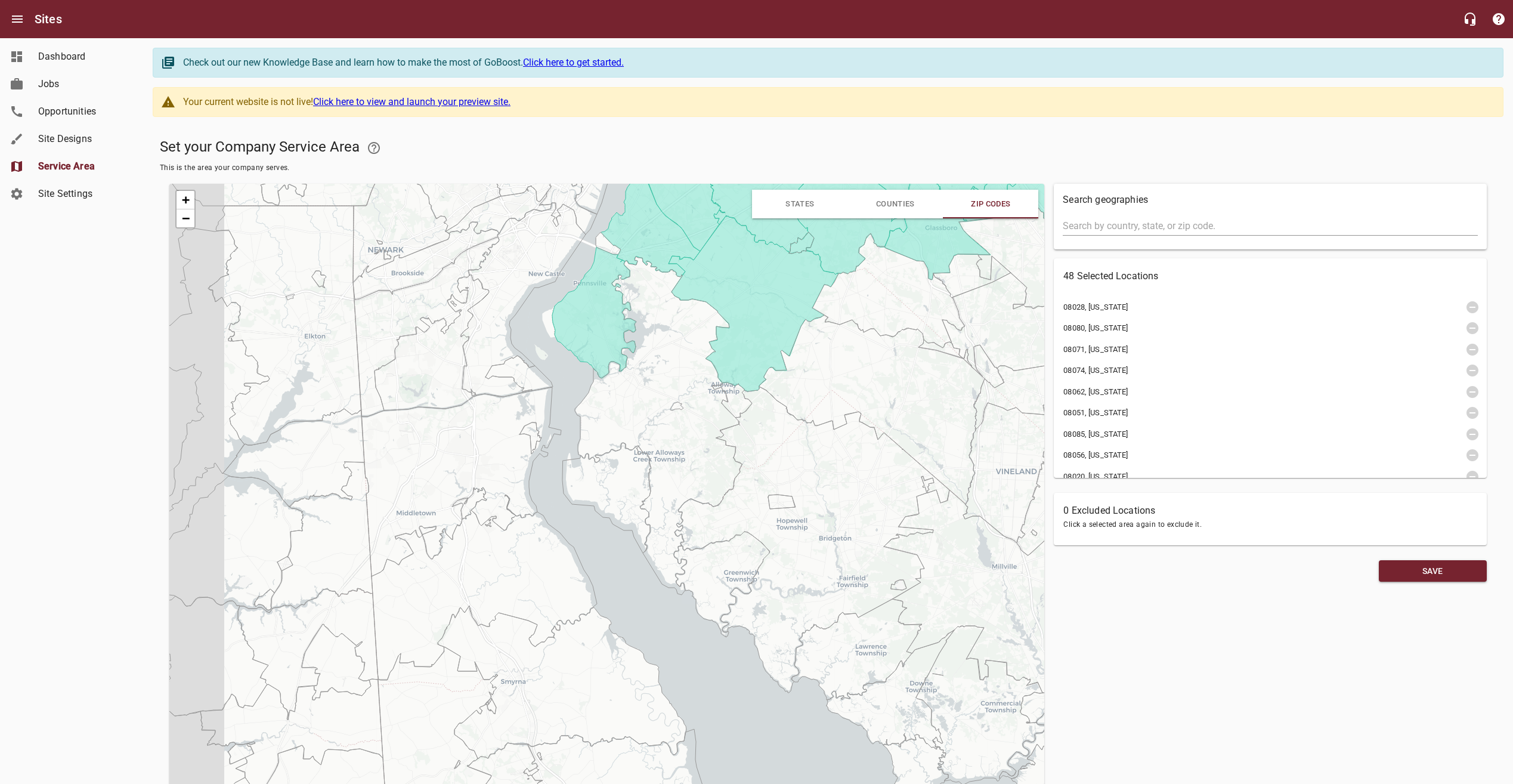
drag, startPoint x: 692, startPoint y: 364, endPoint x: 761, endPoint y: 323, distance: 80.3
click at [761, 323] on icon at bounding box center [753, 303] width 170 height 176
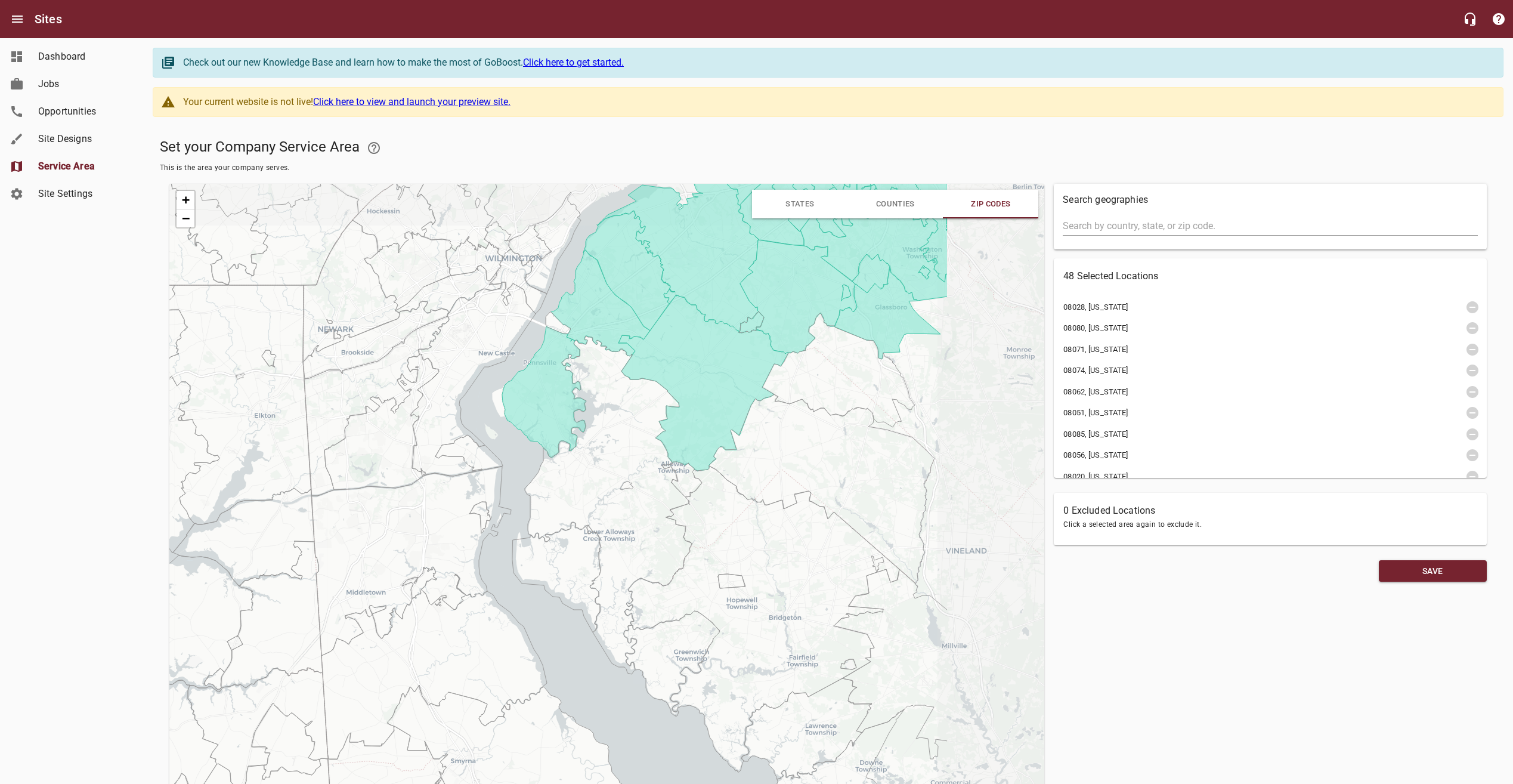
drag, startPoint x: 889, startPoint y: 341, endPoint x: 704, endPoint y: 404, distance: 195.4
click at [705, 404] on icon at bounding box center [703, 382] width 170 height 176
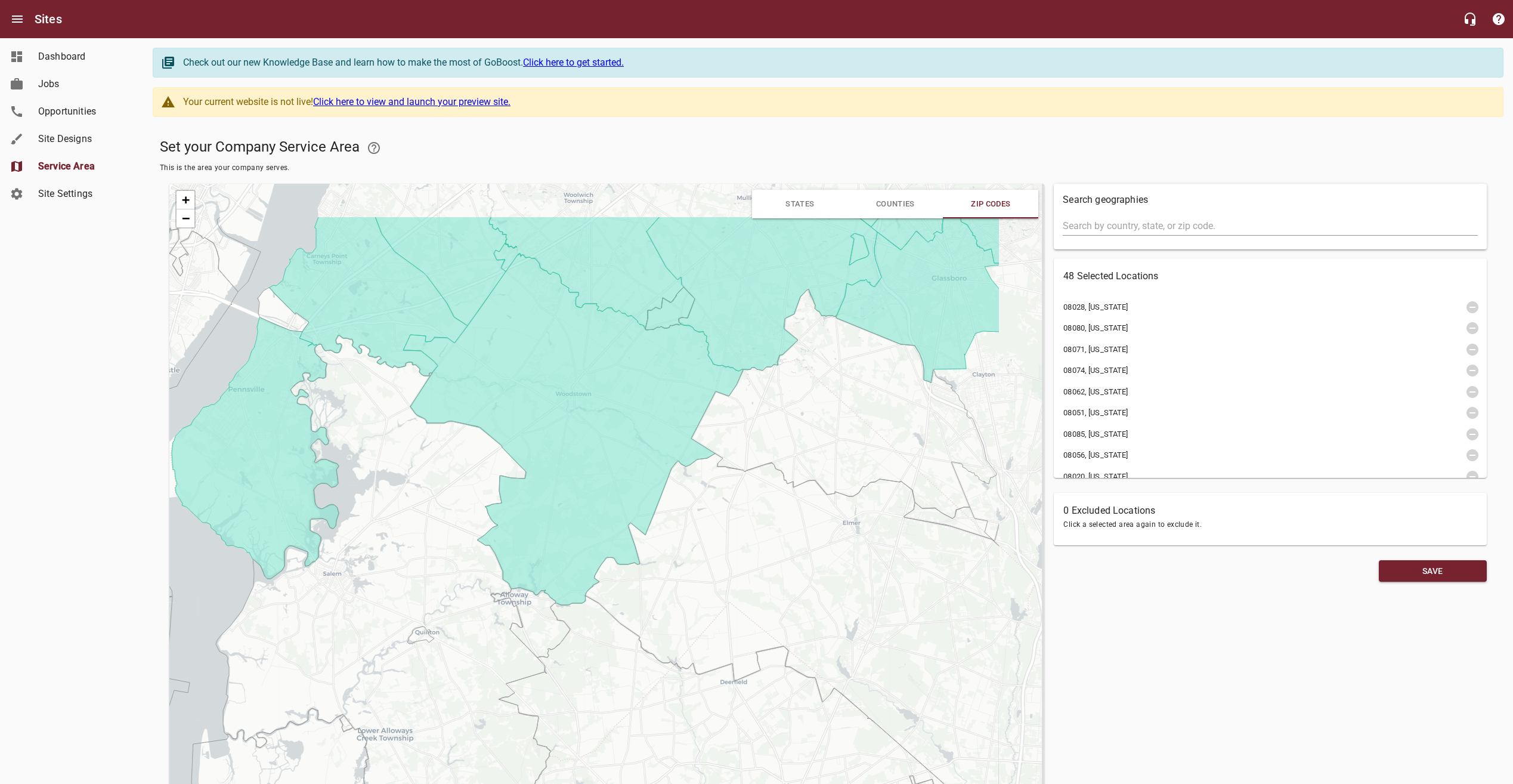
drag, startPoint x: 792, startPoint y: 362, endPoint x: 659, endPoint y: 466, distance: 168.8
click at [659, 466] on icon at bounding box center [573, 429] width 340 height 352
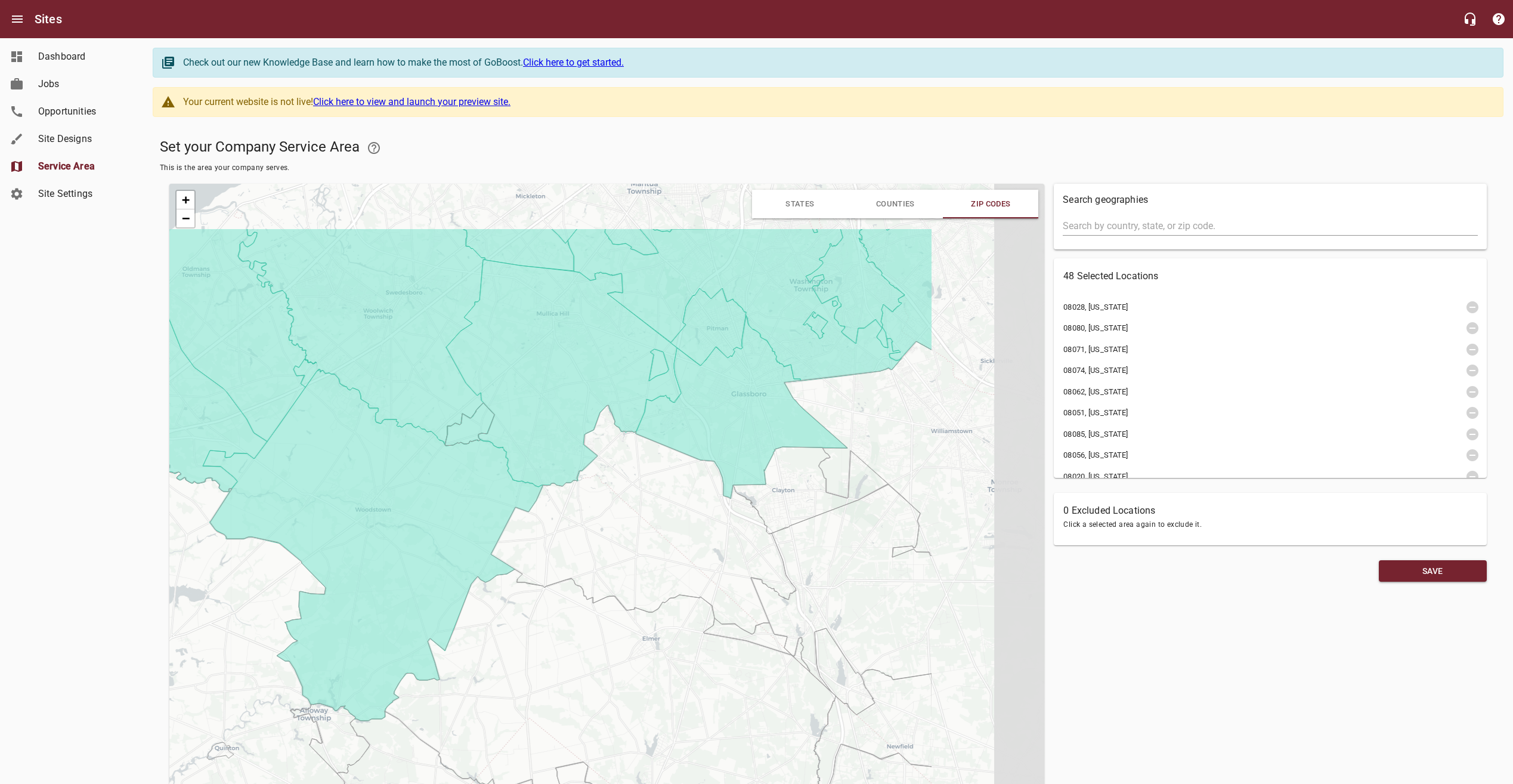
drag, startPoint x: 662, startPoint y: 429, endPoint x: 472, endPoint y: 535, distance: 217.6
click at [472, 535] on icon at bounding box center [372, 544] width 340 height 352
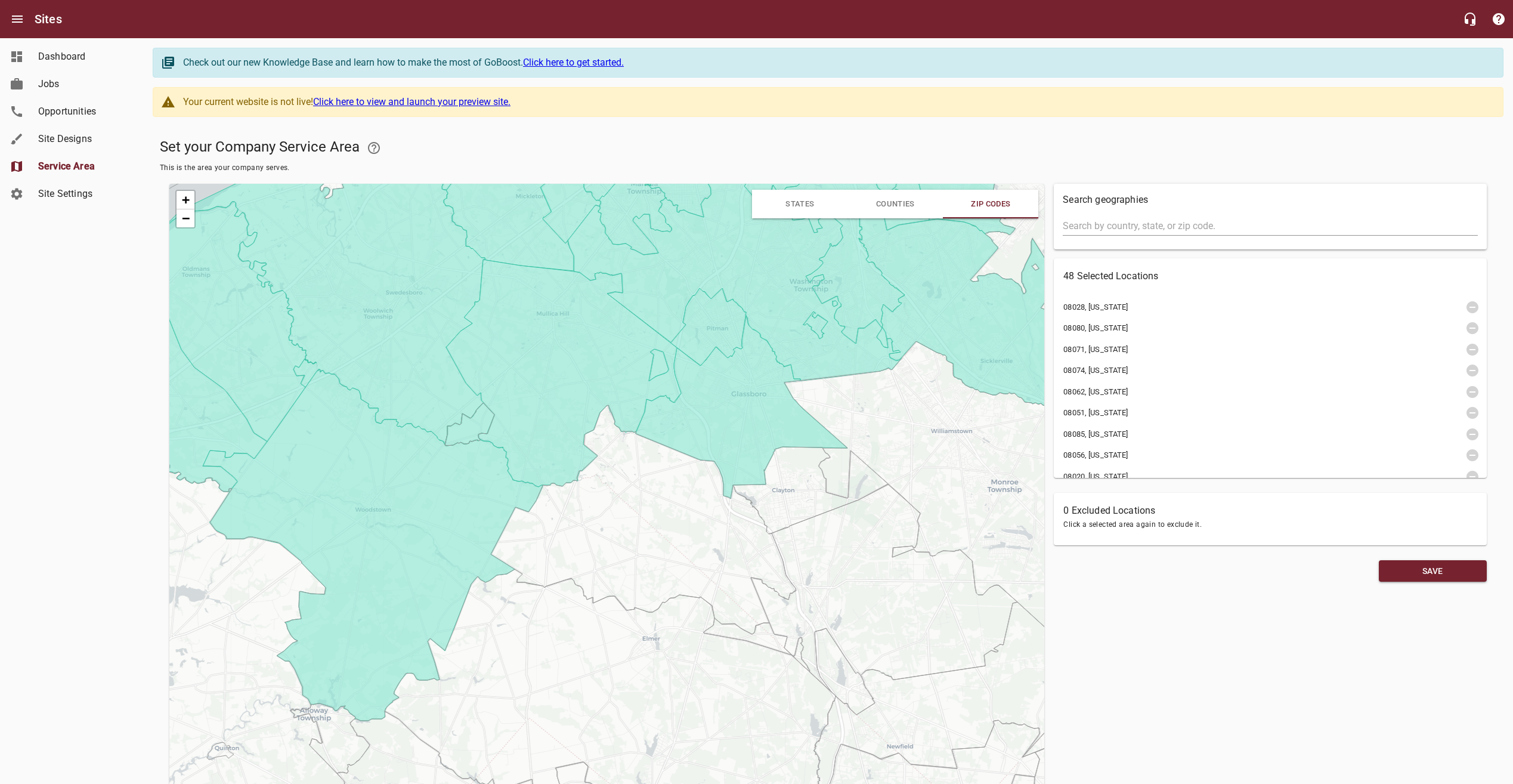
click at [789, 485] on icon at bounding box center [811, 490] width 155 height 87
click at [631, 488] on icon at bounding box center [643, 519] width 305 height 229
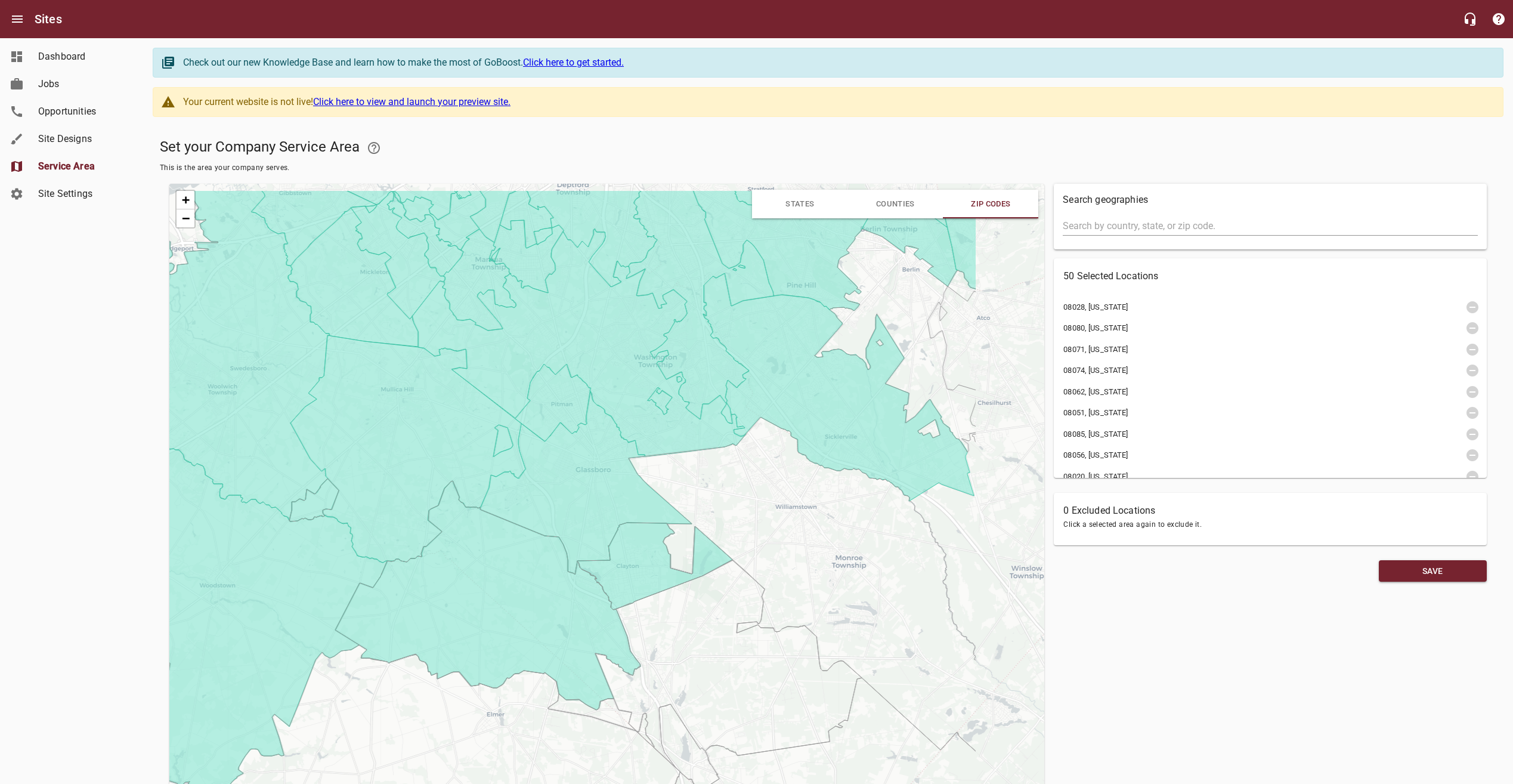
drag, startPoint x: 435, startPoint y: 448, endPoint x: 305, endPoint y: 491, distance: 136.9
click at [300, 493] on icon at bounding box center [216, 620] width 340 height 352
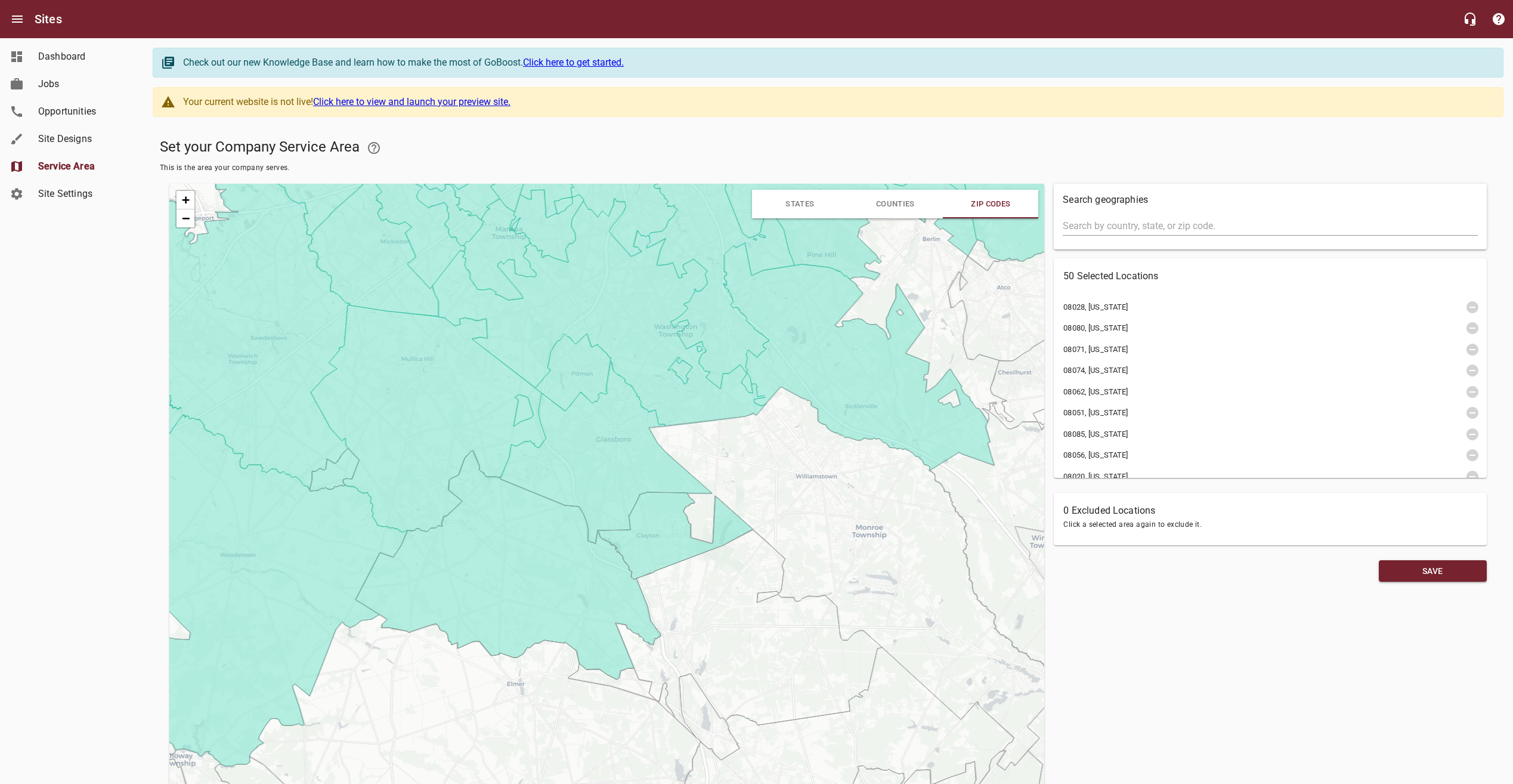
click at [845, 519] on icon at bounding box center [852, 579] width 407 height 384
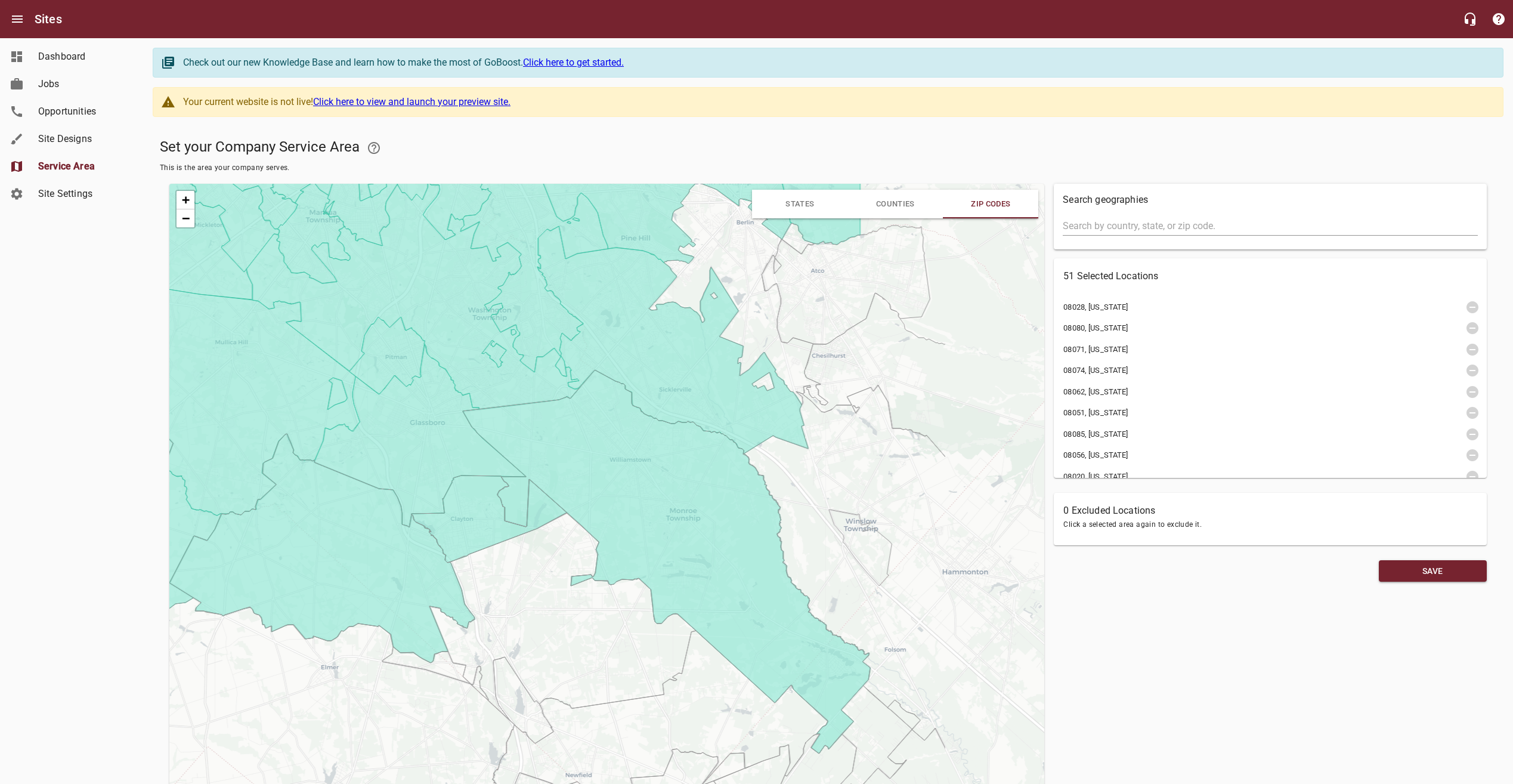
drag, startPoint x: 536, startPoint y: 508, endPoint x: 350, endPoint y: 492, distance: 186.7
click at [350, 492] on icon at bounding box center [322, 547] width 305 height 229
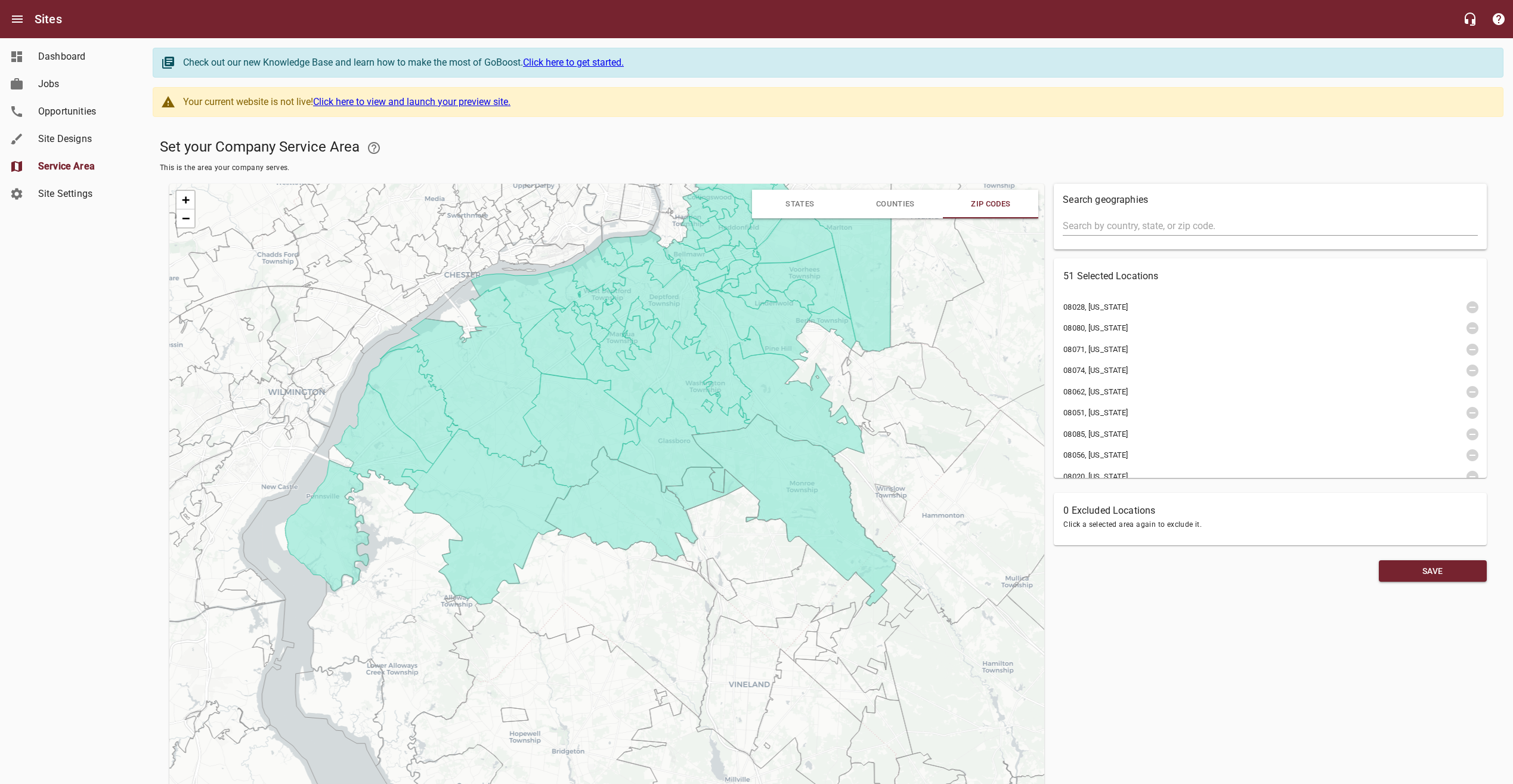
click at [830, 356] on icon at bounding box center [830, 376] width 90 height 111
click at [881, 467] on icon at bounding box center [981, 517] width 299 height 214
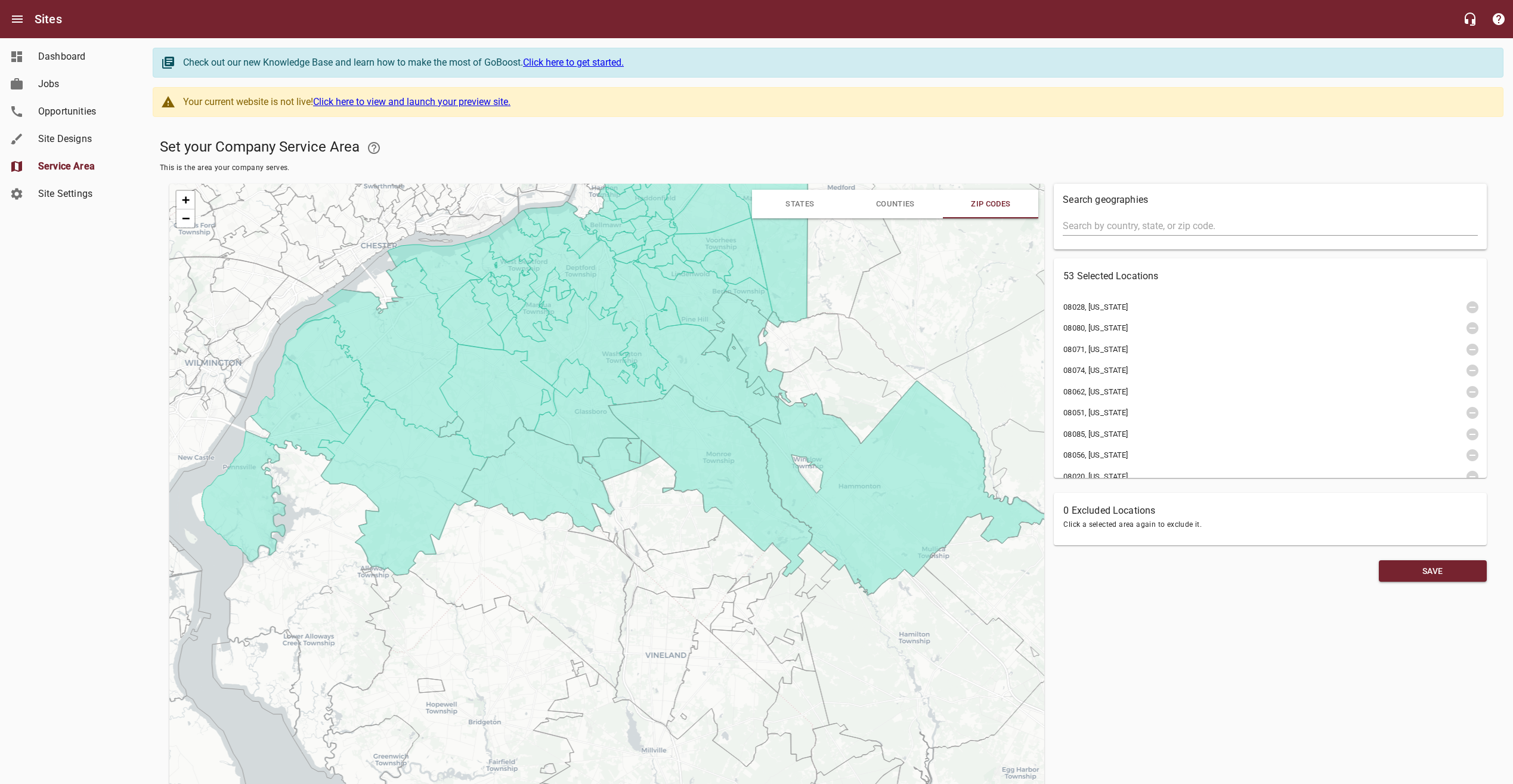
drag, startPoint x: 902, startPoint y: 503, endPoint x: 824, endPoint y: 494, distance: 78.5
click at [825, 495] on div "+ − Leaflet | © OpenStreetMap © CartoDB" at bounding box center [607, 527] width 875 height 686
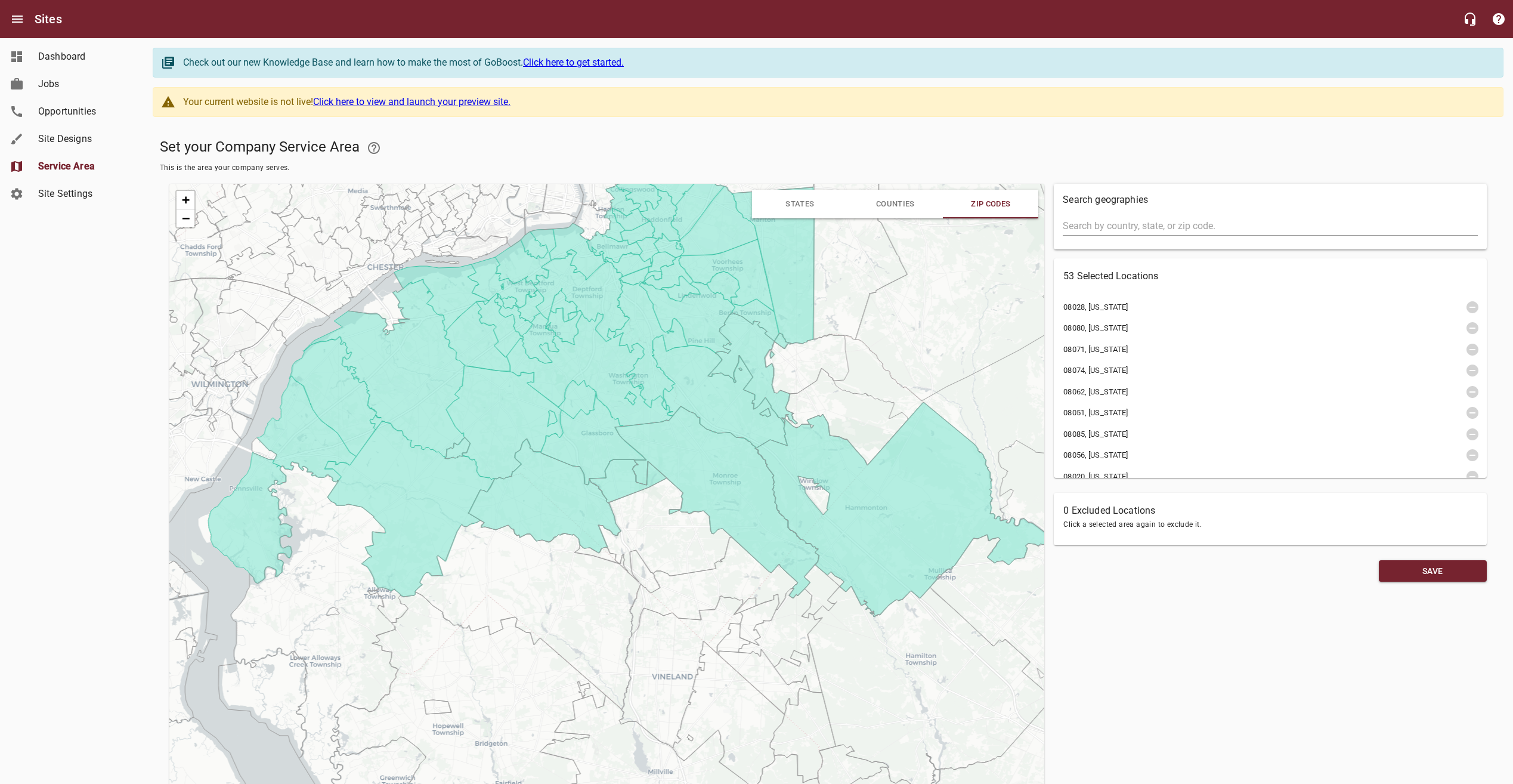
click at [816, 448] on icon at bounding box center [904, 509] width 299 height 214
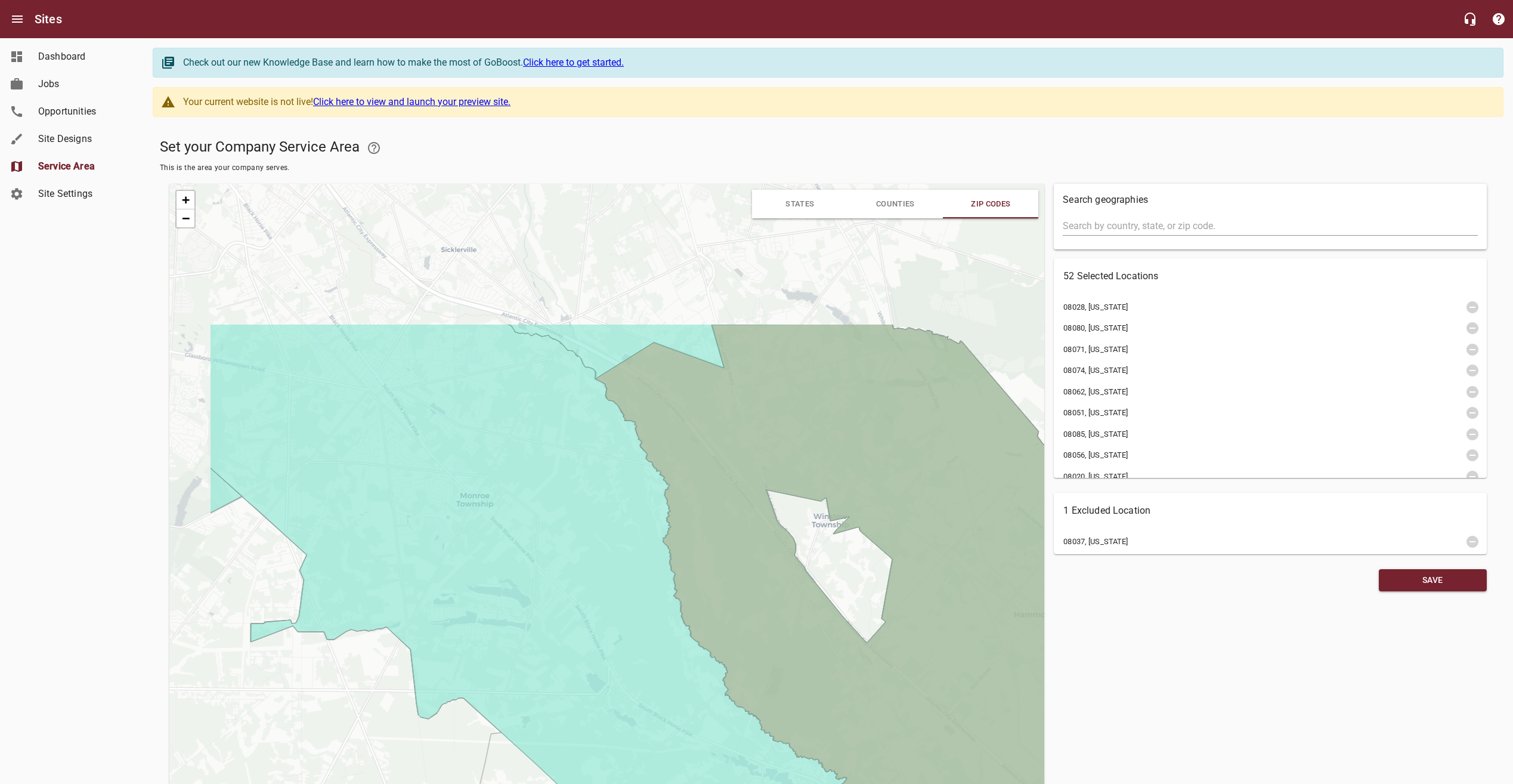
drag, startPoint x: 532, startPoint y: 455, endPoint x: 658, endPoint y: 654, distance: 235.5
click at [661, 664] on icon at bounding box center [530, 650] width 639 height 653
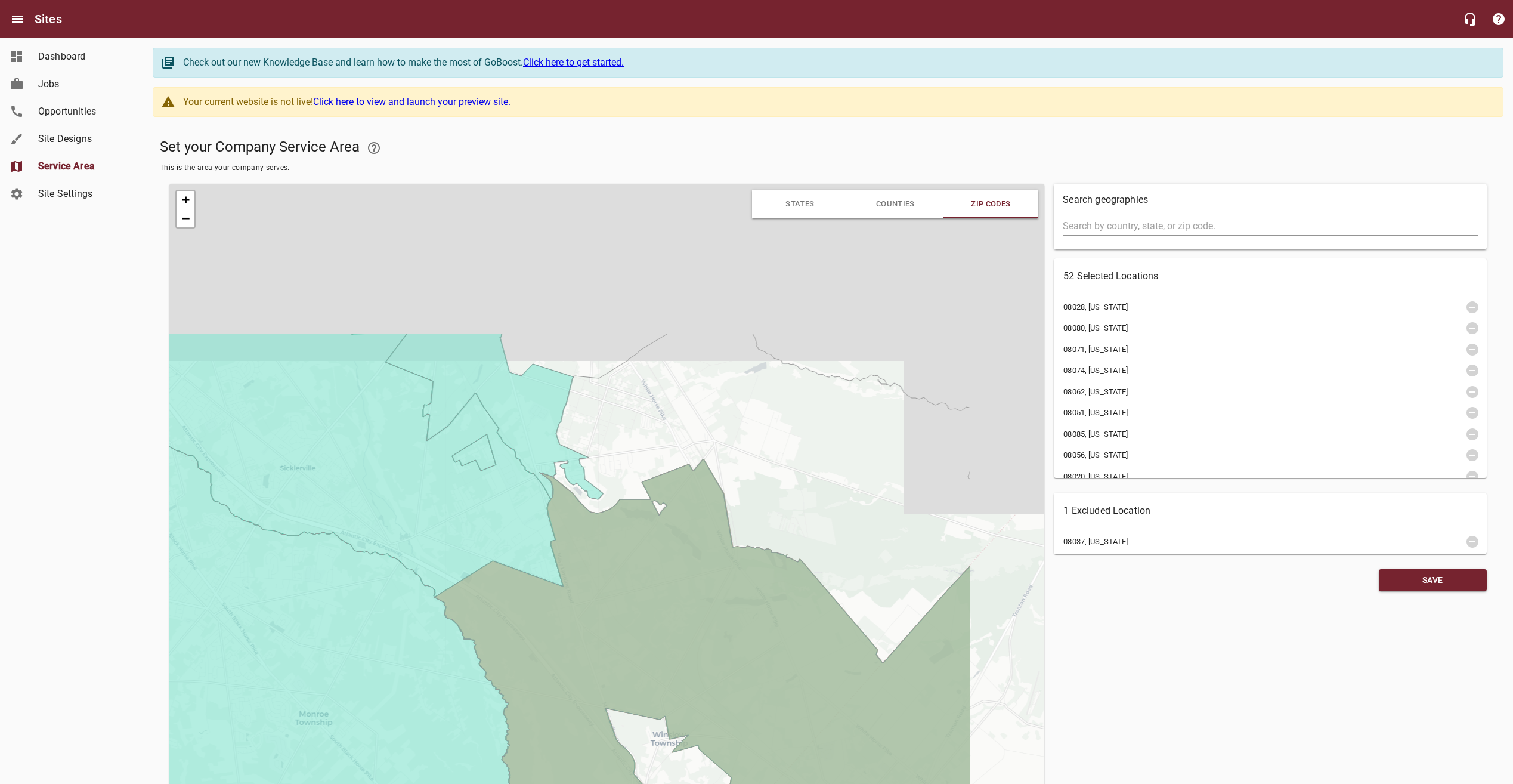
drag, startPoint x: 607, startPoint y: 464, endPoint x: 435, endPoint y: 690, distance: 284.0
click at [435, 691] on icon at bounding box center [304, 793] width 769 height 728
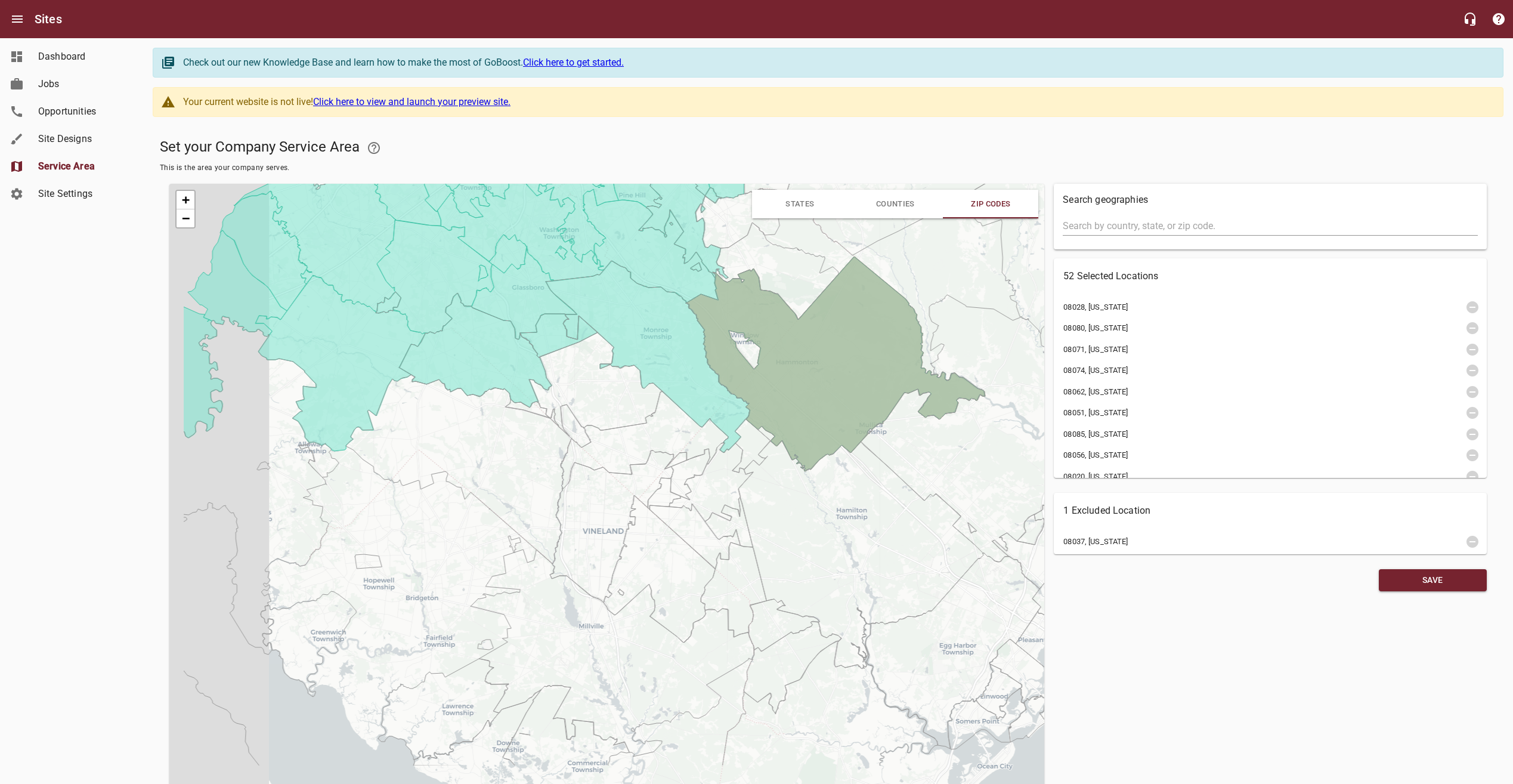
drag, startPoint x: 756, startPoint y: 435, endPoint x: 795, endPoint y: 364, distance: 81.0
click at [795, 364] on icon at bounding box center [835, 363] width 299 height 214
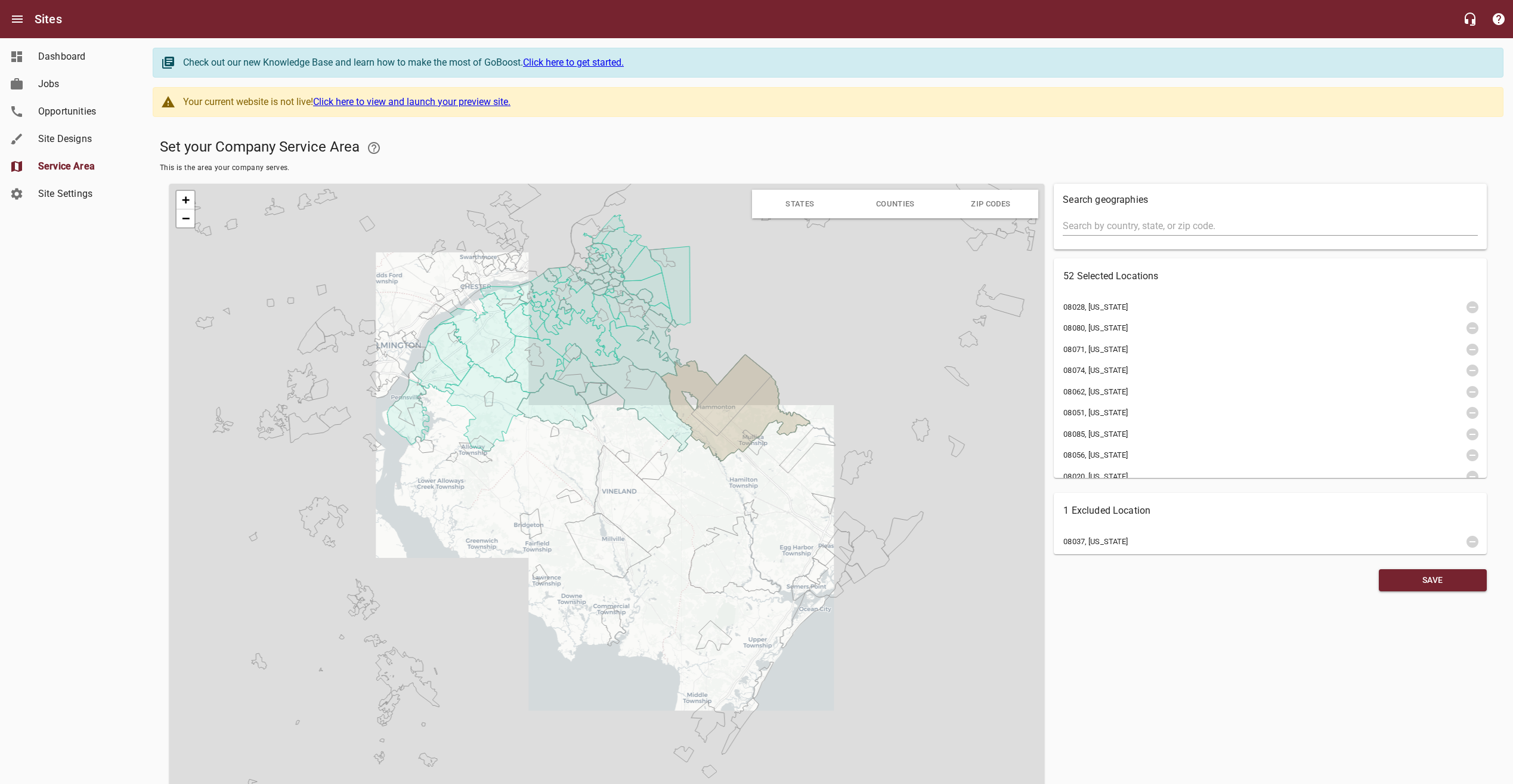
drag, startPoint x: 587, startPoint y: 439, endPoint x: 620, endPoint y: 459, distance: 38.6
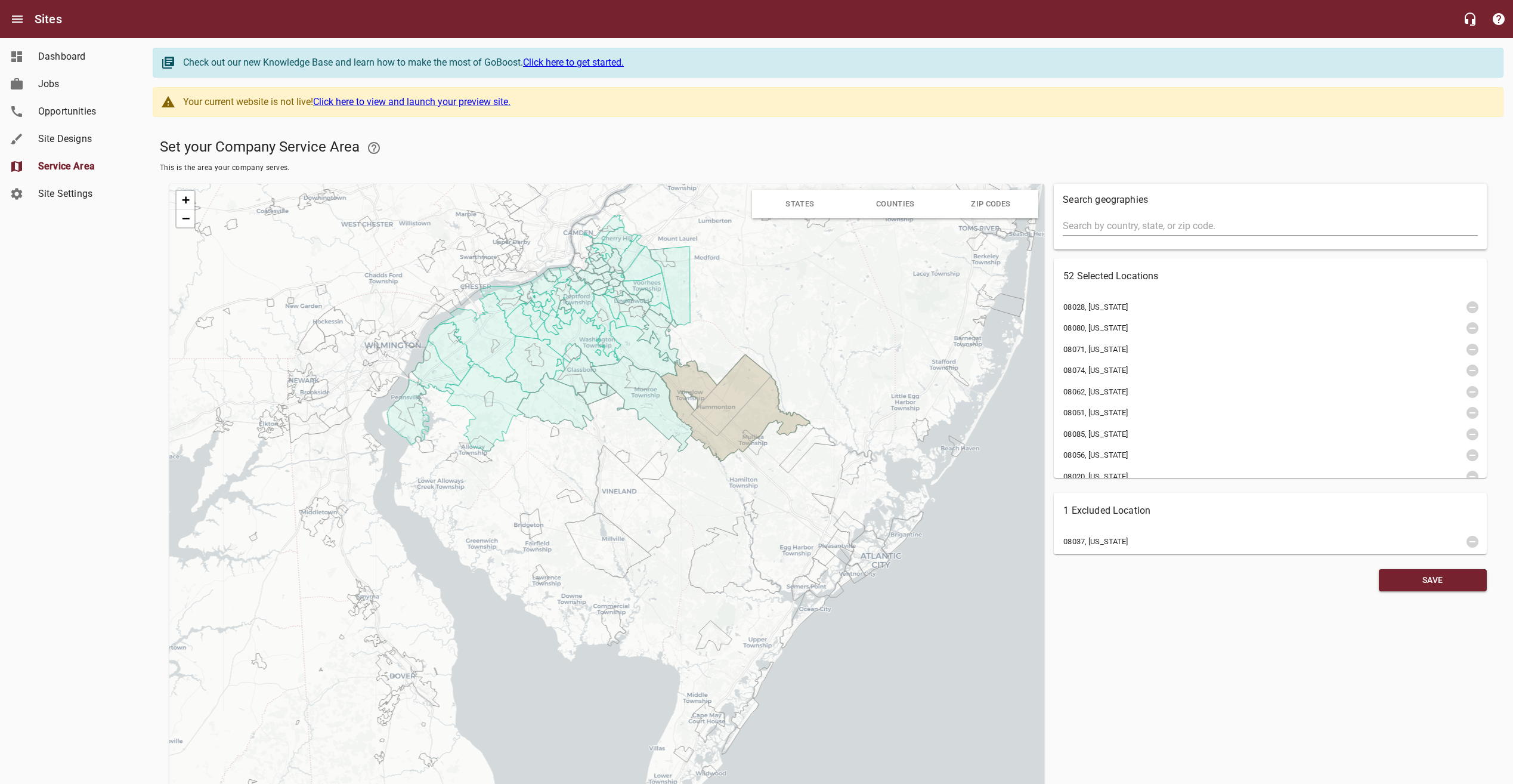
click at [620, 459] on div "+ − Leaflet | © OpenStreetMap © CartoDB" at bounding box center [607, 527] width 875 height 686
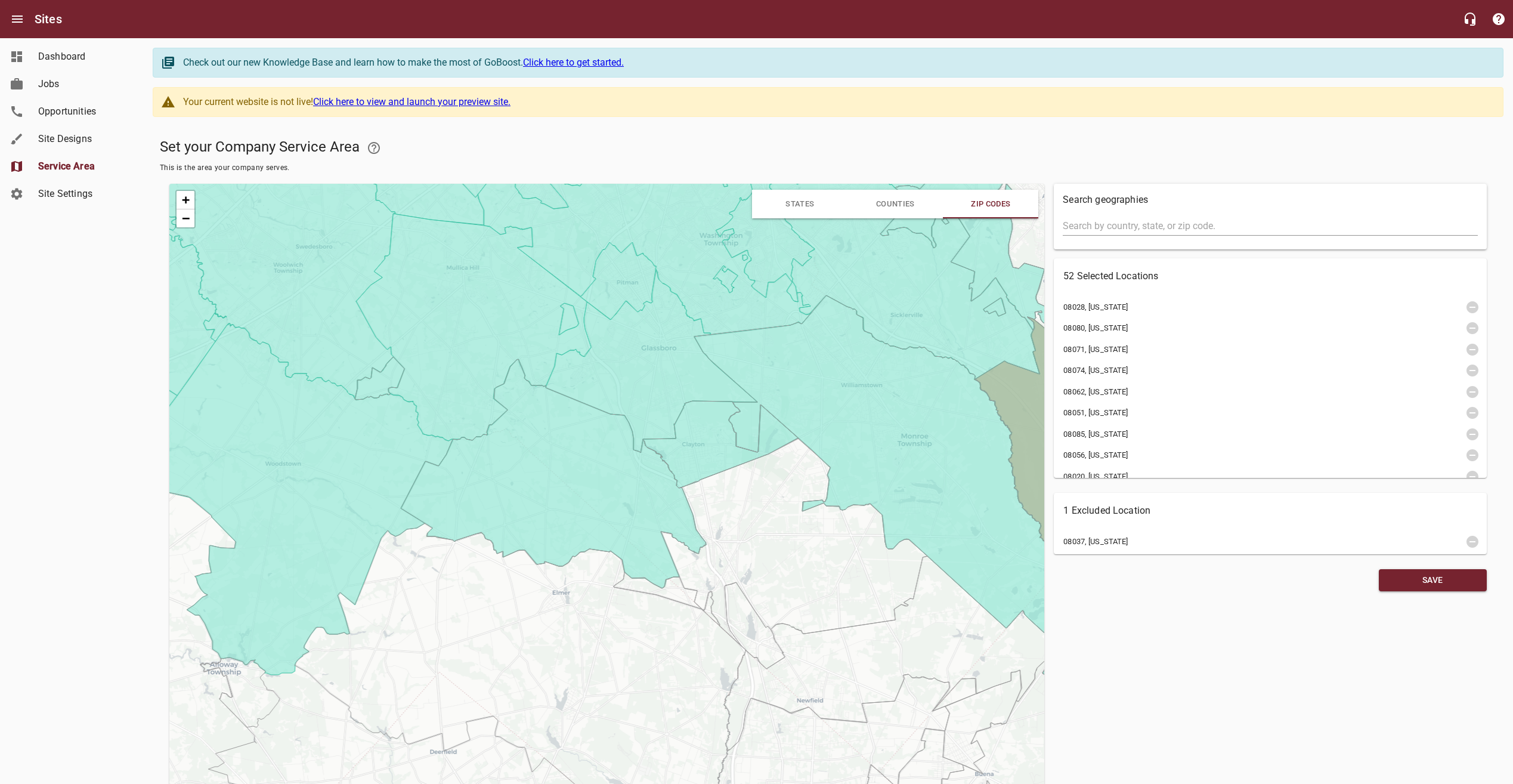
drag, startPoint x: 610, startPoint y: 467, endPoint x: 678, endPoint y: 413, distance: 86.8
click at [677, 413] on icon at bounding box center [651, 360] width 211 height 184
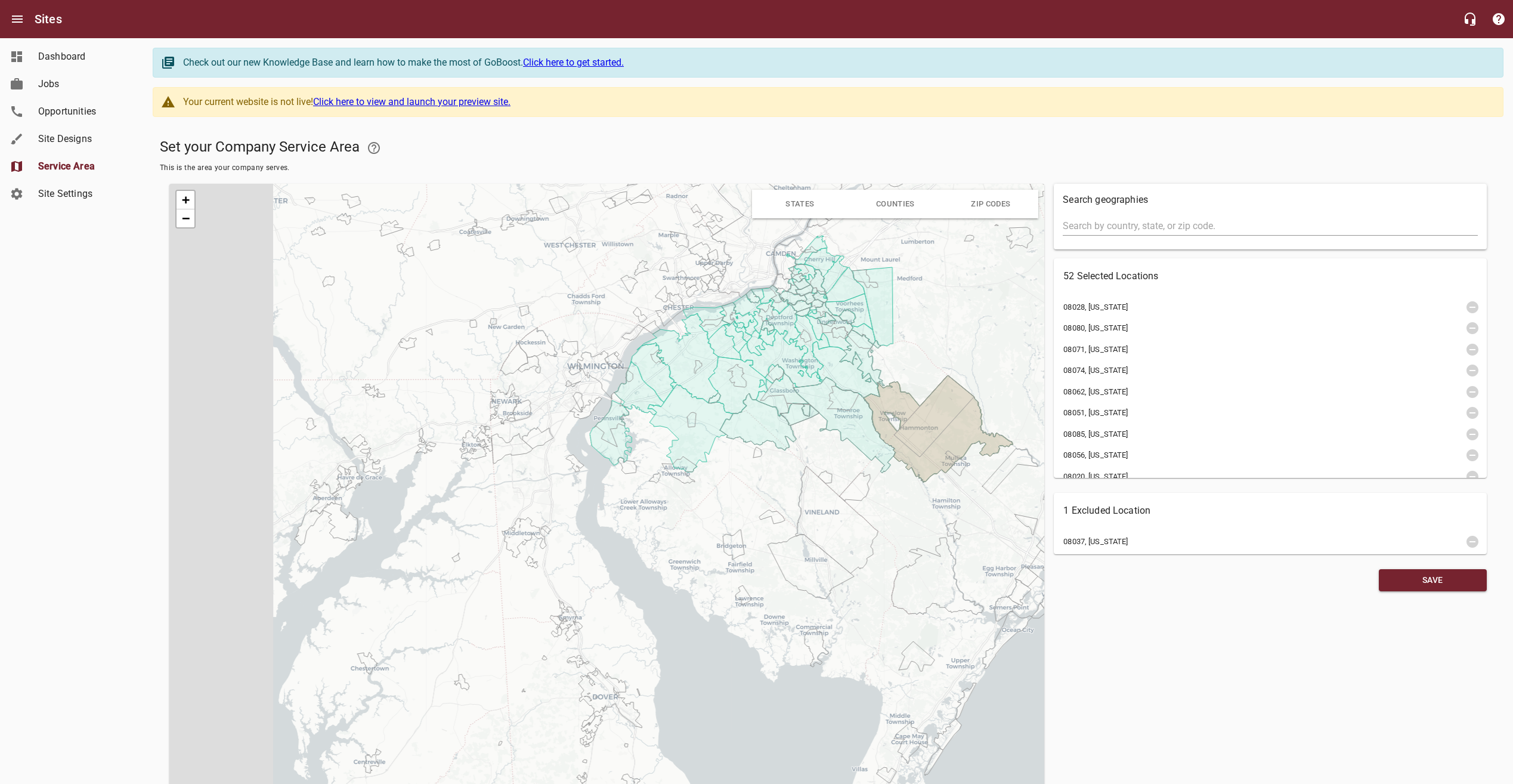
drag, startPoint x: 581, startPoint y: 423, endPoint x: 718, endPoint y: 411, distance: 137.5
click at [724, 400] on icon at bounding box center [738, 385] width 59 height 56
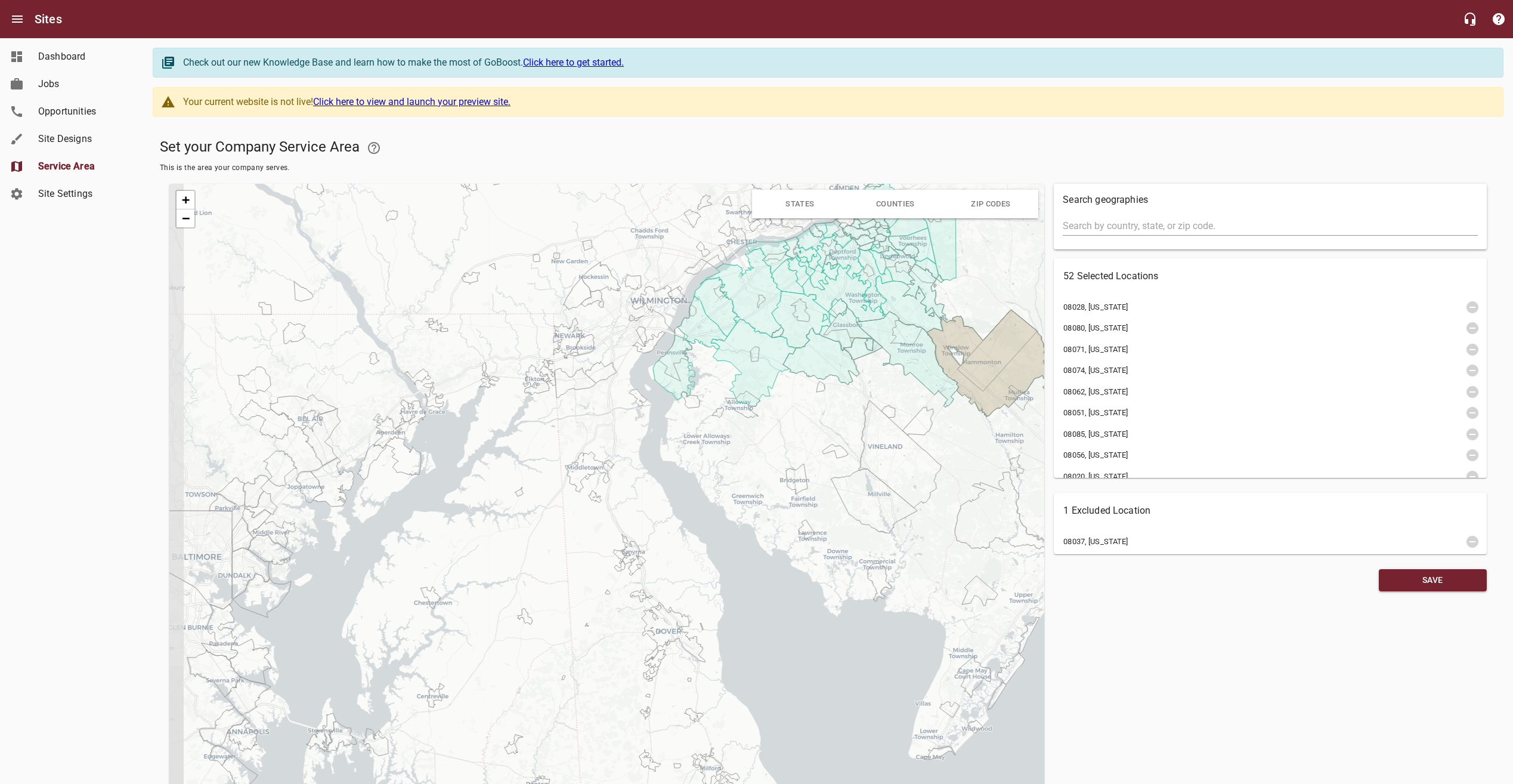
drag, startPoint x: 584, startPoint y: 445, endPoint x: 646, endPoint y: 379, distance: 90.6
click at [646, 379] on div "+ − Leaflet | © OpenStreetMap © CartoDB" at bounding box center [607, 527] width 875 height 686
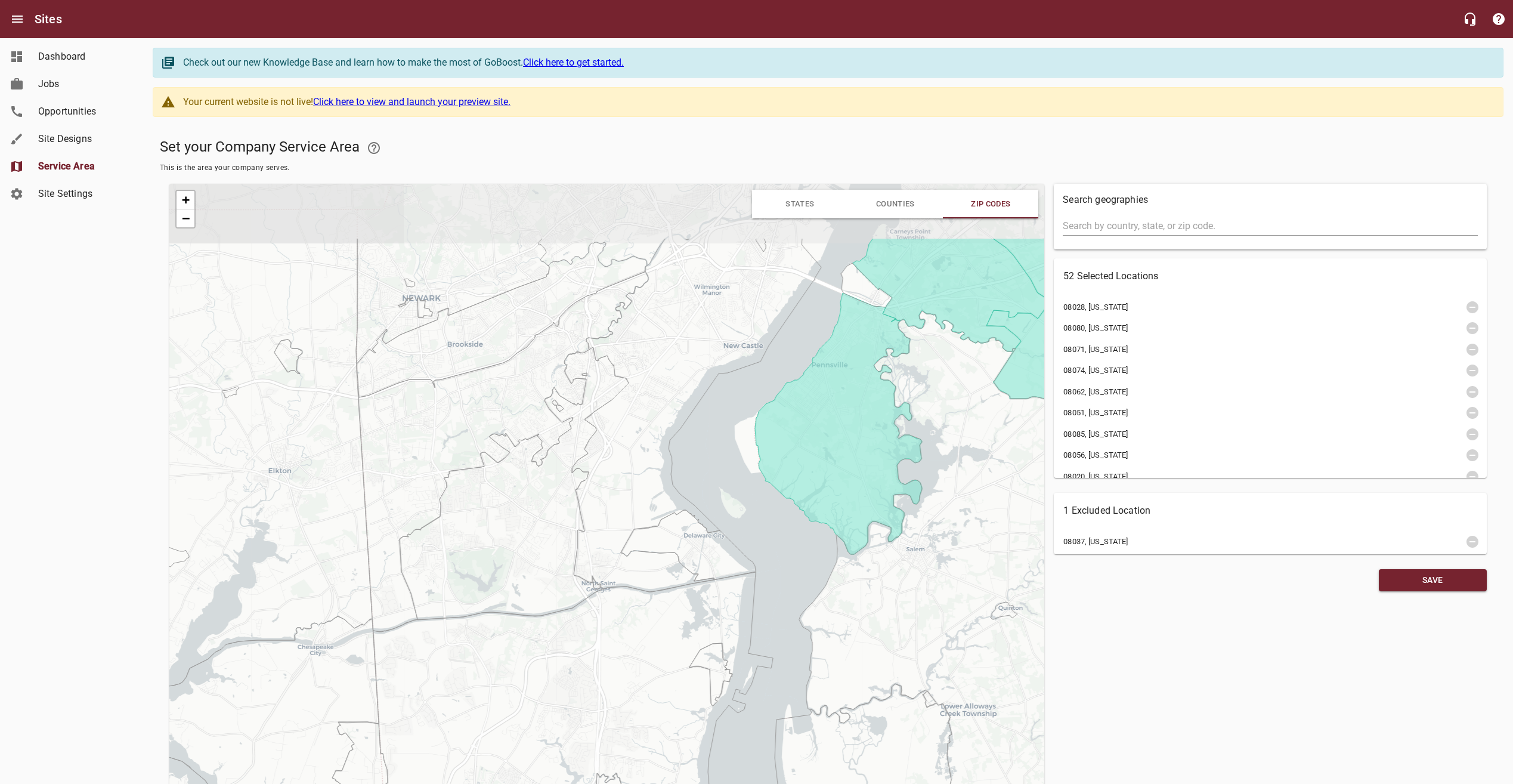
drag, startPoint x: 630, startPoint y: 420, endPoint x: 666, endPoint y: 549, distance: 133.9
click at [671, 570] on icon at bounding box center [688, 545] width 134 height 71
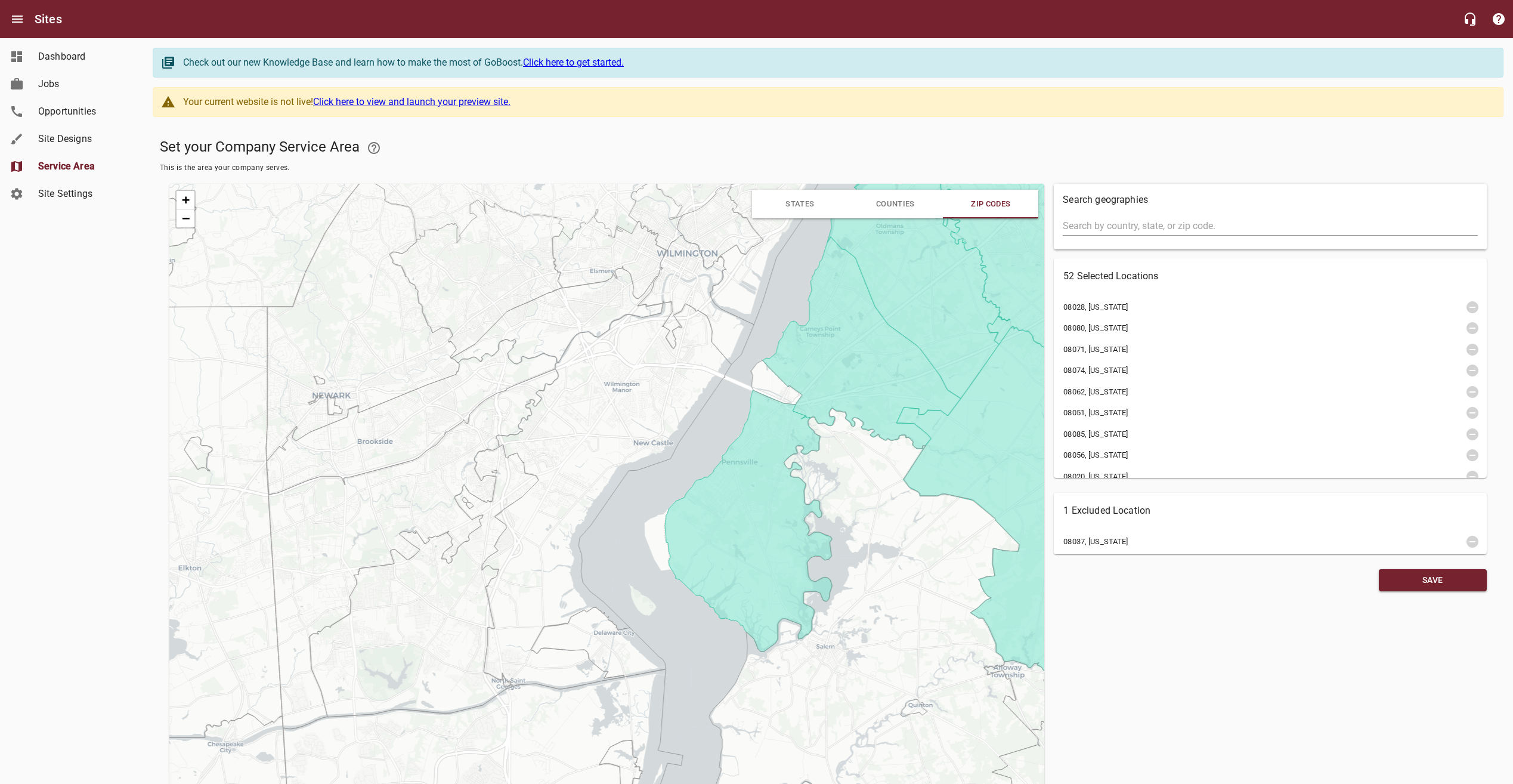
drag, startPoint x: 662, startPoint y: 329, endPoint x: 586, endPoint y: 378, distance: 90.4
click at [586, 378] on icon at bounding box center [607, 495] width 249 height 388
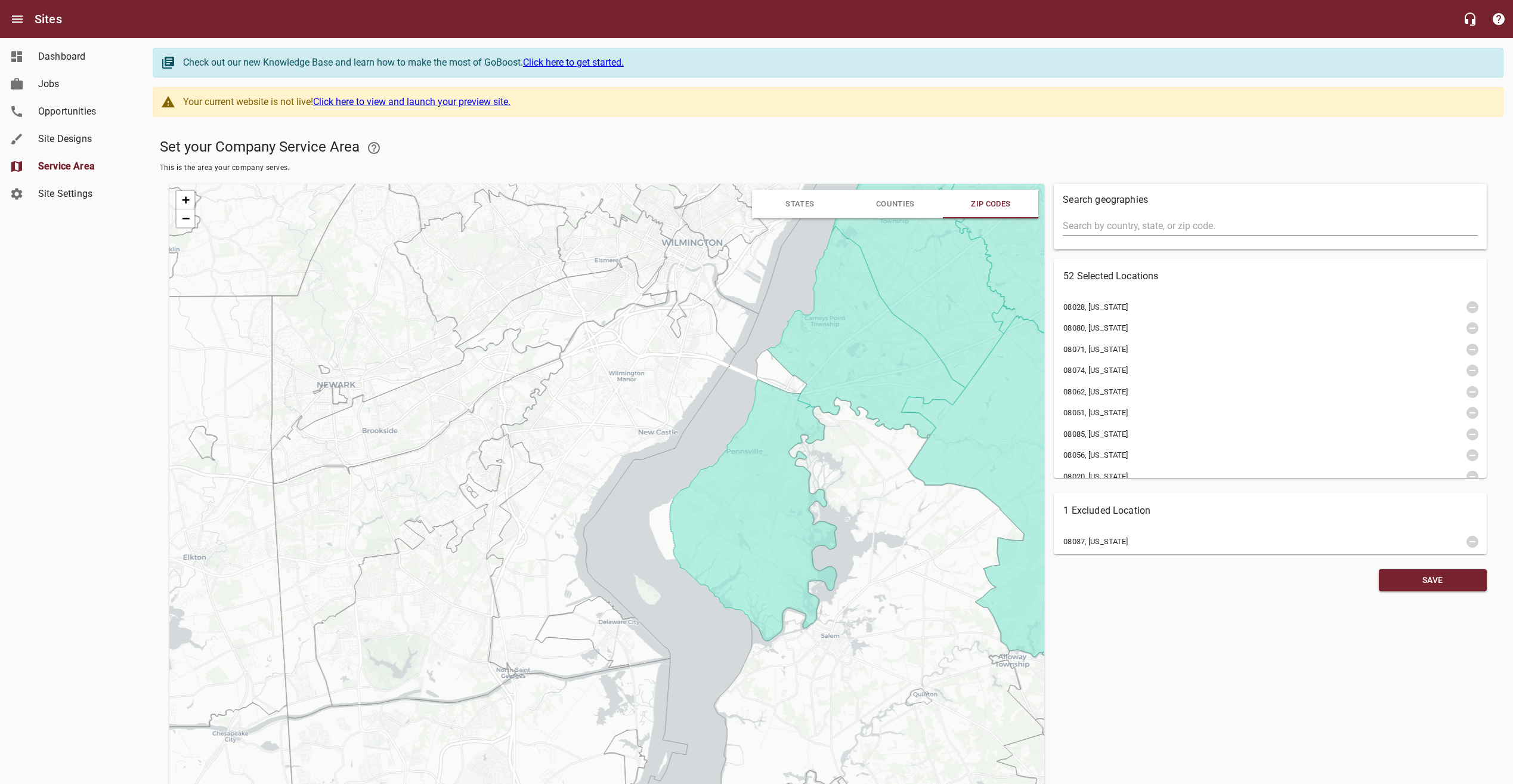
click at [661, 413] on icon at bounding box center [612, 484] width 249 height 388
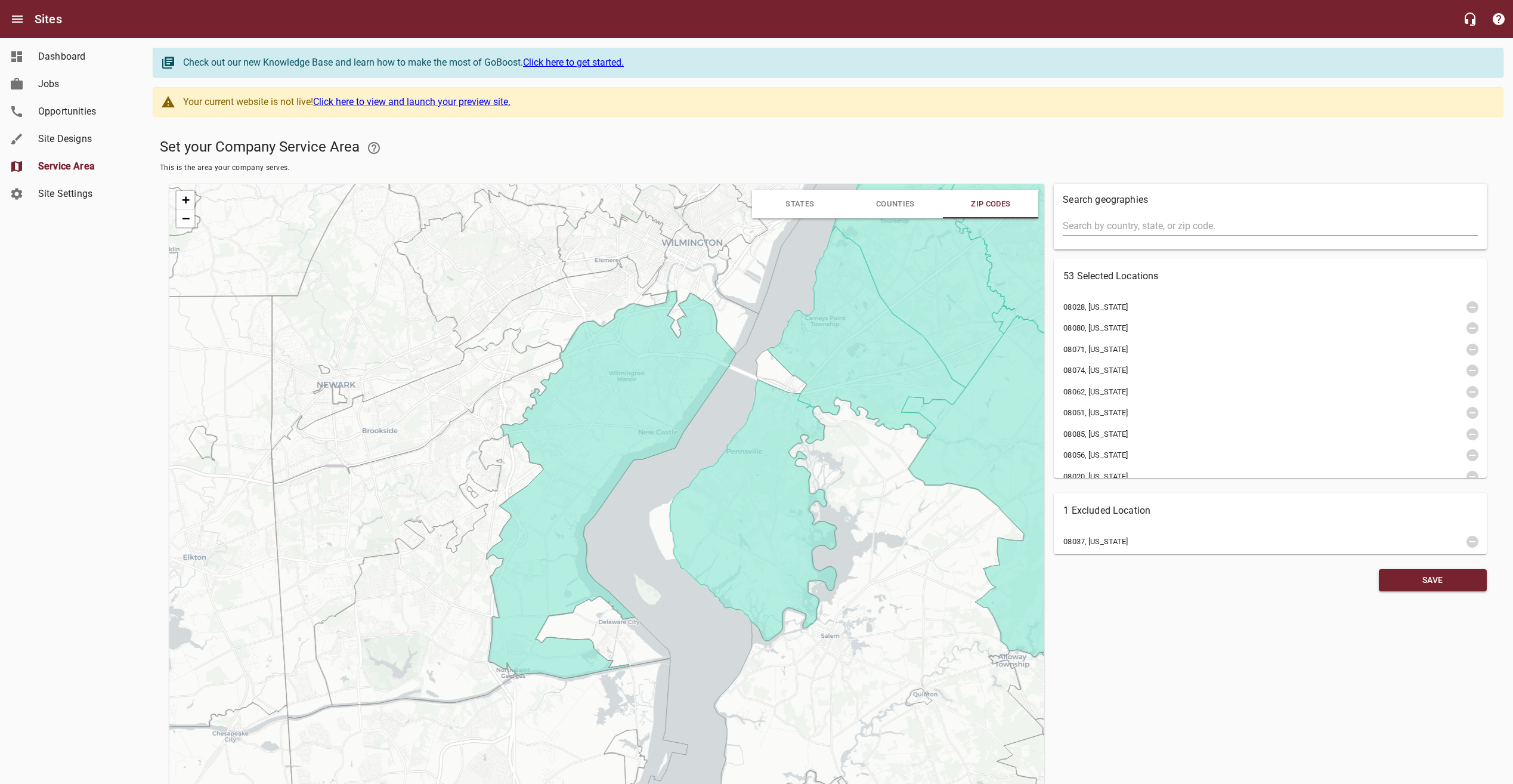
click at [477, 382] on icon at bounding box center [417, 405] width 290 height 155
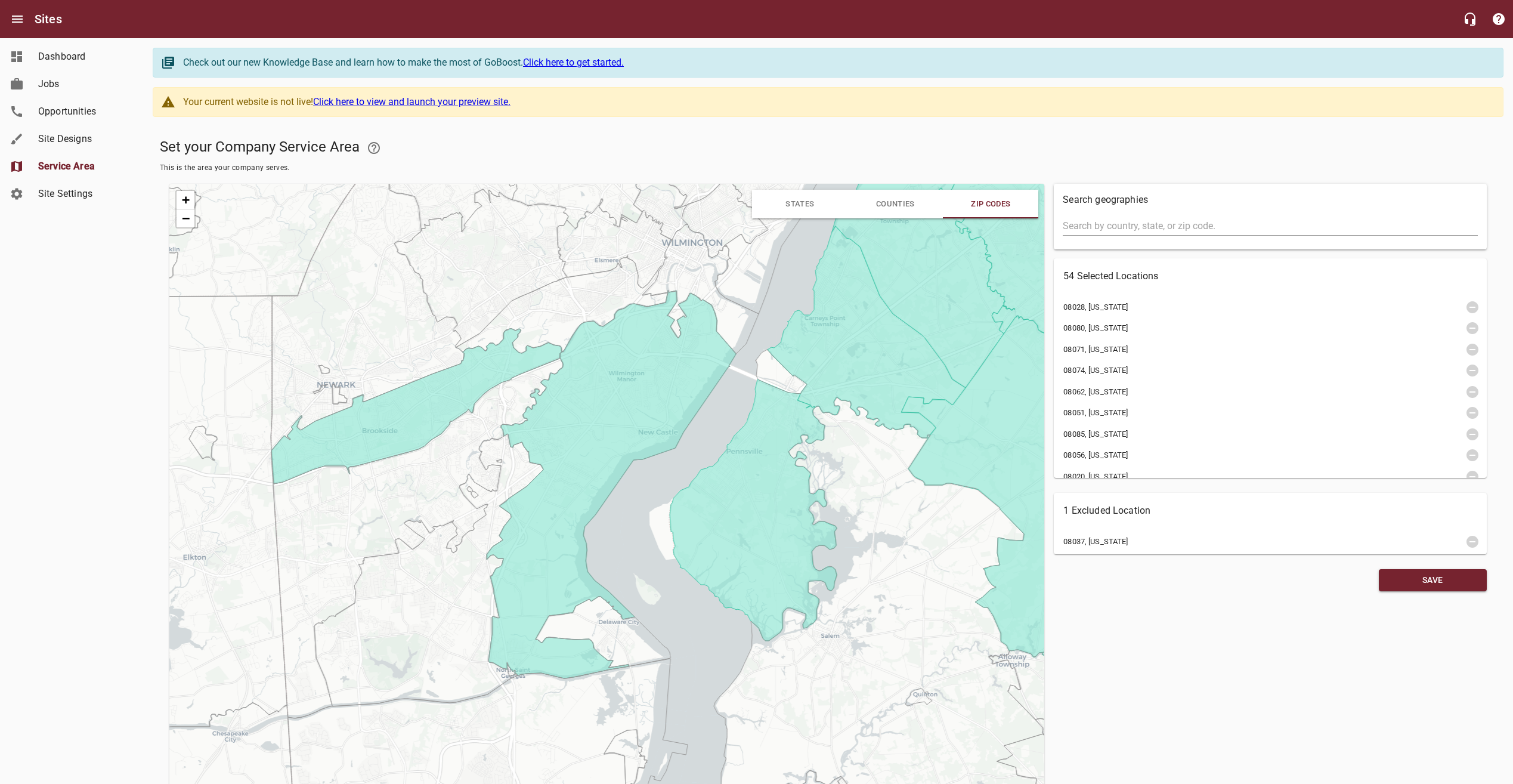
click at [503, 405] on icon at bounding box center [418, 538] width 290 height 360
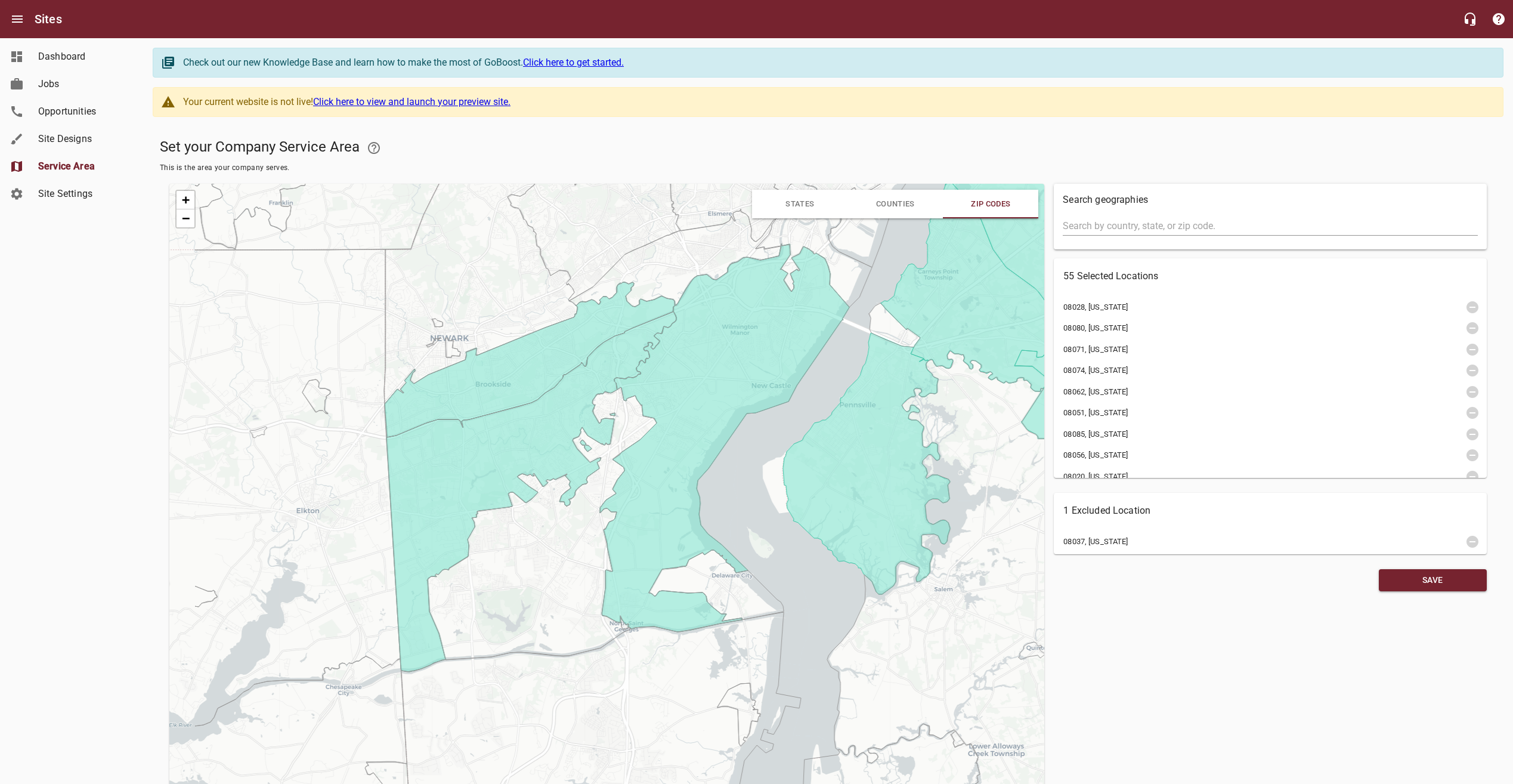
drag, startPoint x: 548, startPoint y: 406, endPoint x: 662, endPoint y: 355, distance: 124.9
click at [662, 355] on icon at bounding box center [725, 437] width 249 height 388
click at [634, 415] on icon at bounding box center [544, 519] width 230 height 273
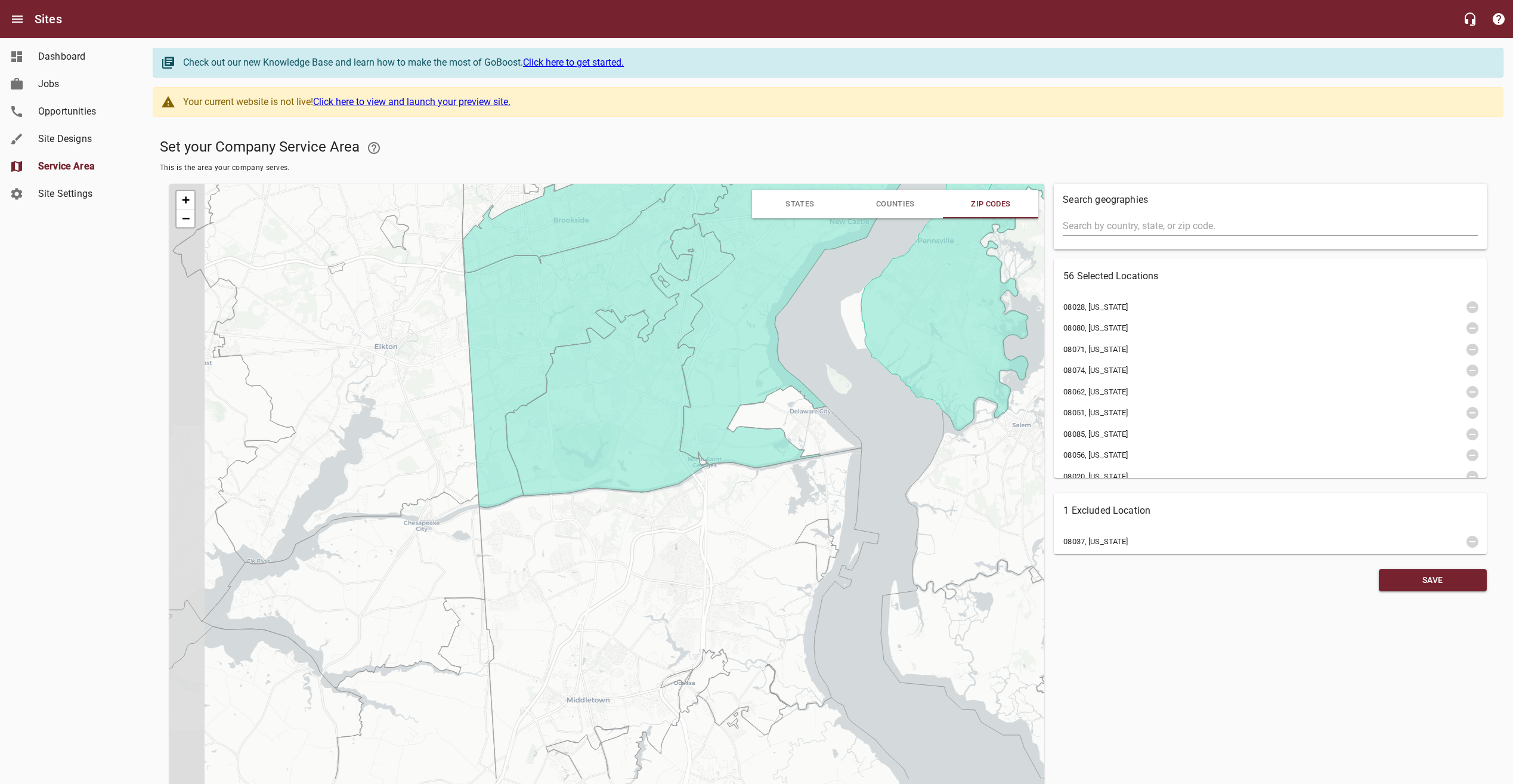
drag, startPoint x: 668, startPoint y: 384, endPoint x: 735, endPoint y: 250, distance: 149.8
click at [745, 224] on icon at bounding box center [803, 274] width 249 height 388
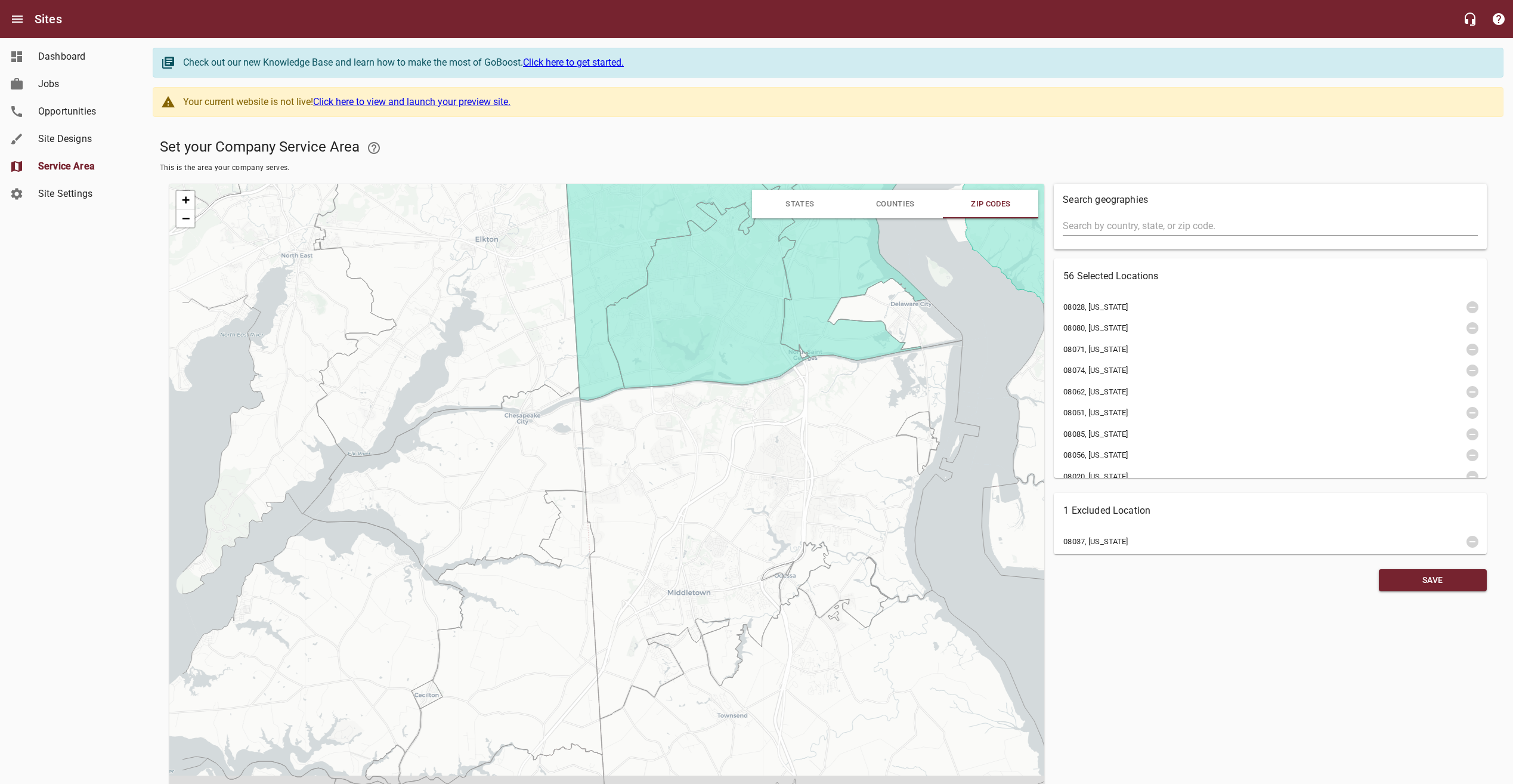
drag, startPoint x: 813, startPoint y: 294, endPoint x: 840, endPoint y: 261, distance: 42.6
click at [840, 261] on icon at bounding box center [904, 183] width 249 height 353
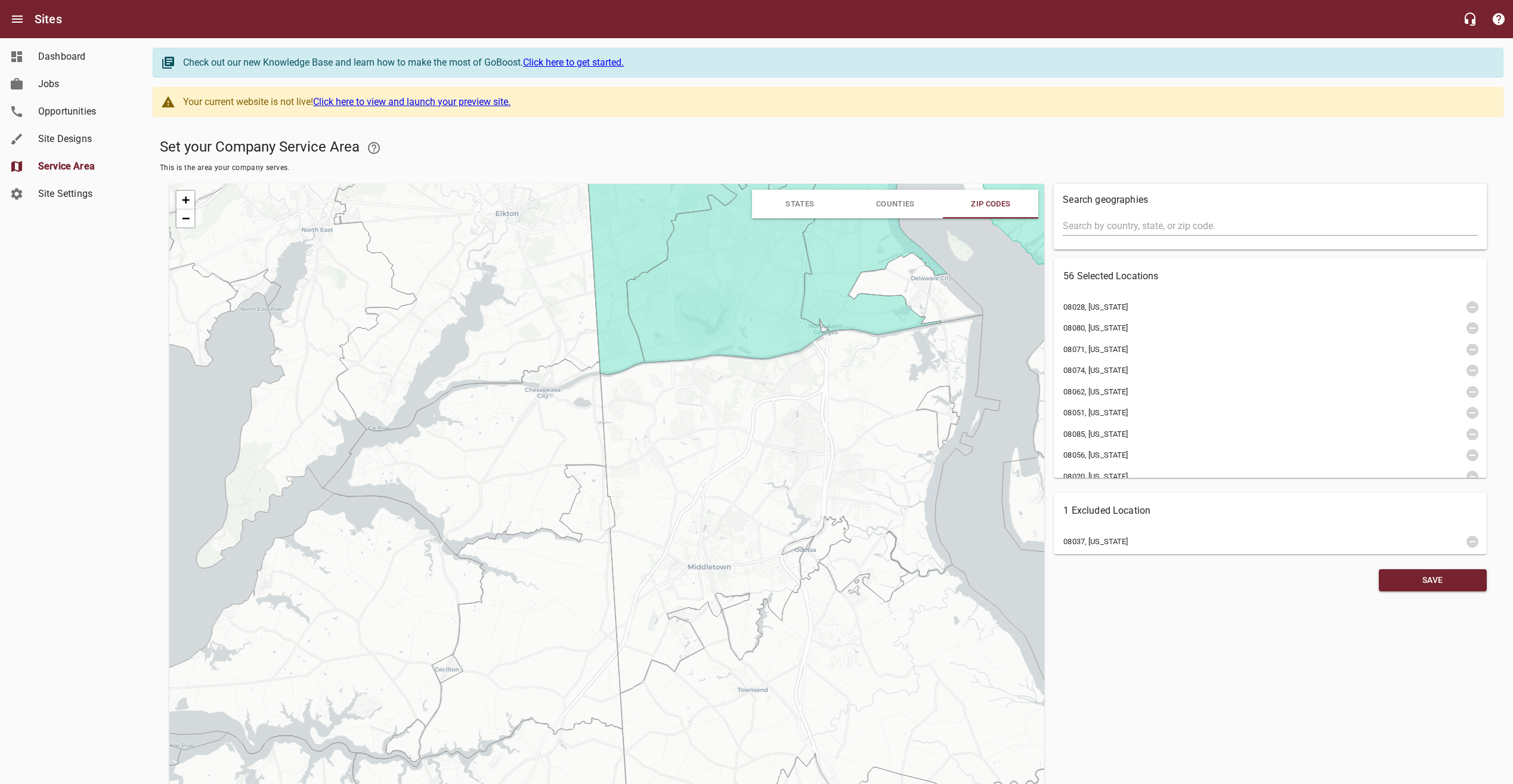
click at [676, 413] on icon at bounding box center [801, 504] width 399 height 378
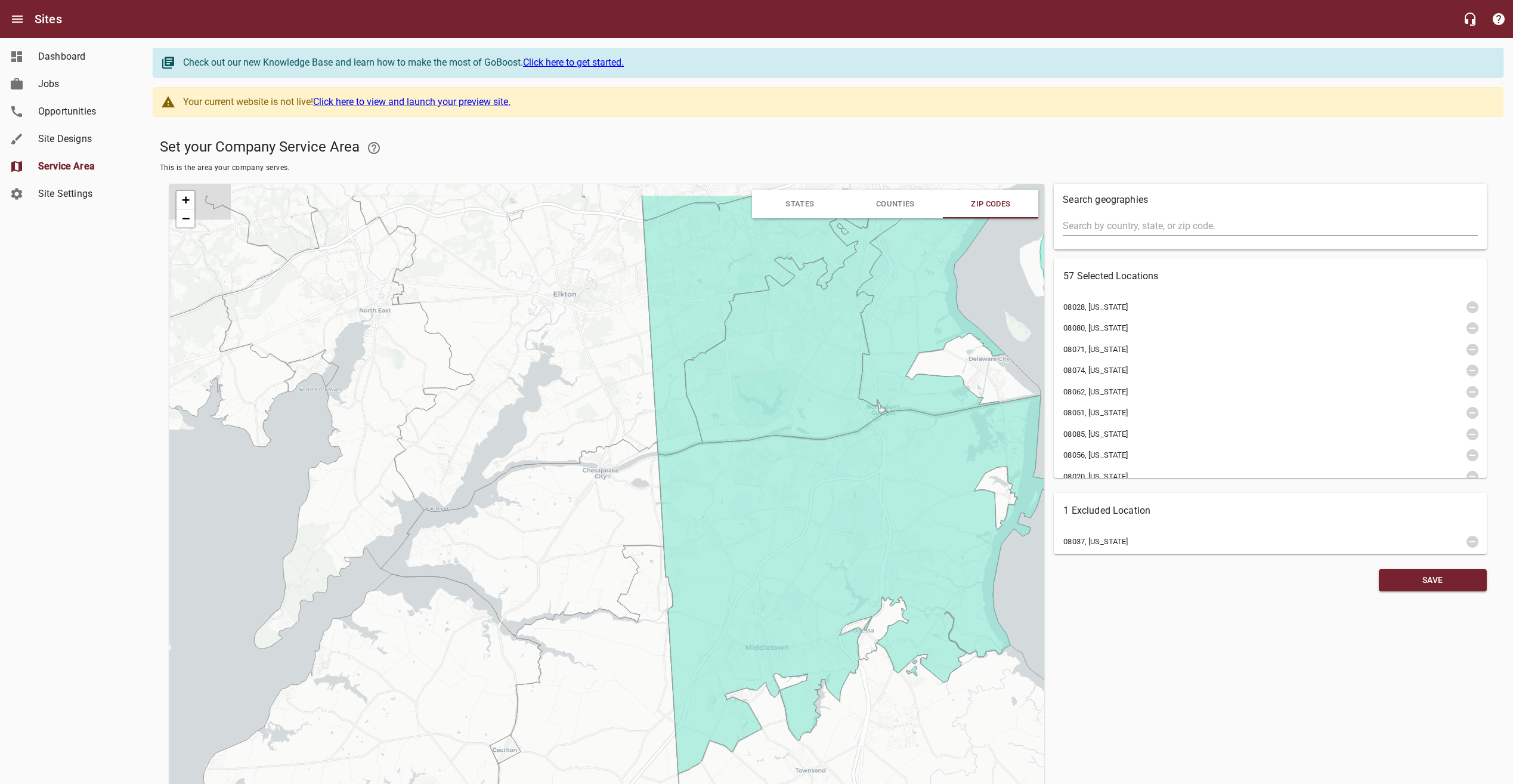
drag, startPoint x: 624, startPoint y: 306, endPoint x: 650, endPoint y: 412, distance: 109.1
click at [681, 387] on icon at bounding box center [758, 324] width 229 height 260
click at [637, 419] on icon at bounding box center [504, 313] width 305 height 396
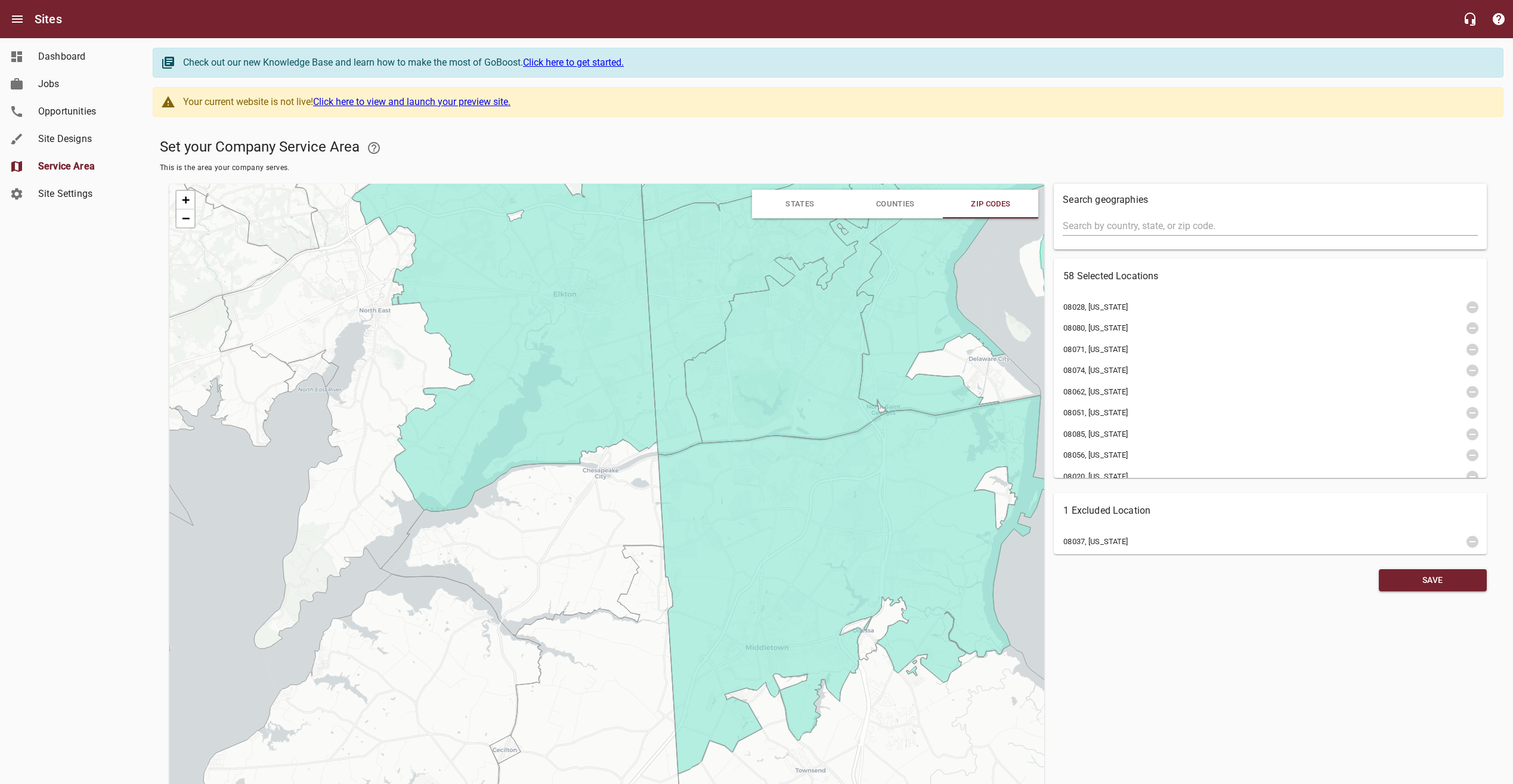
click at [631, 497] on icon at bounding box center [522, 537] width 283 height 196
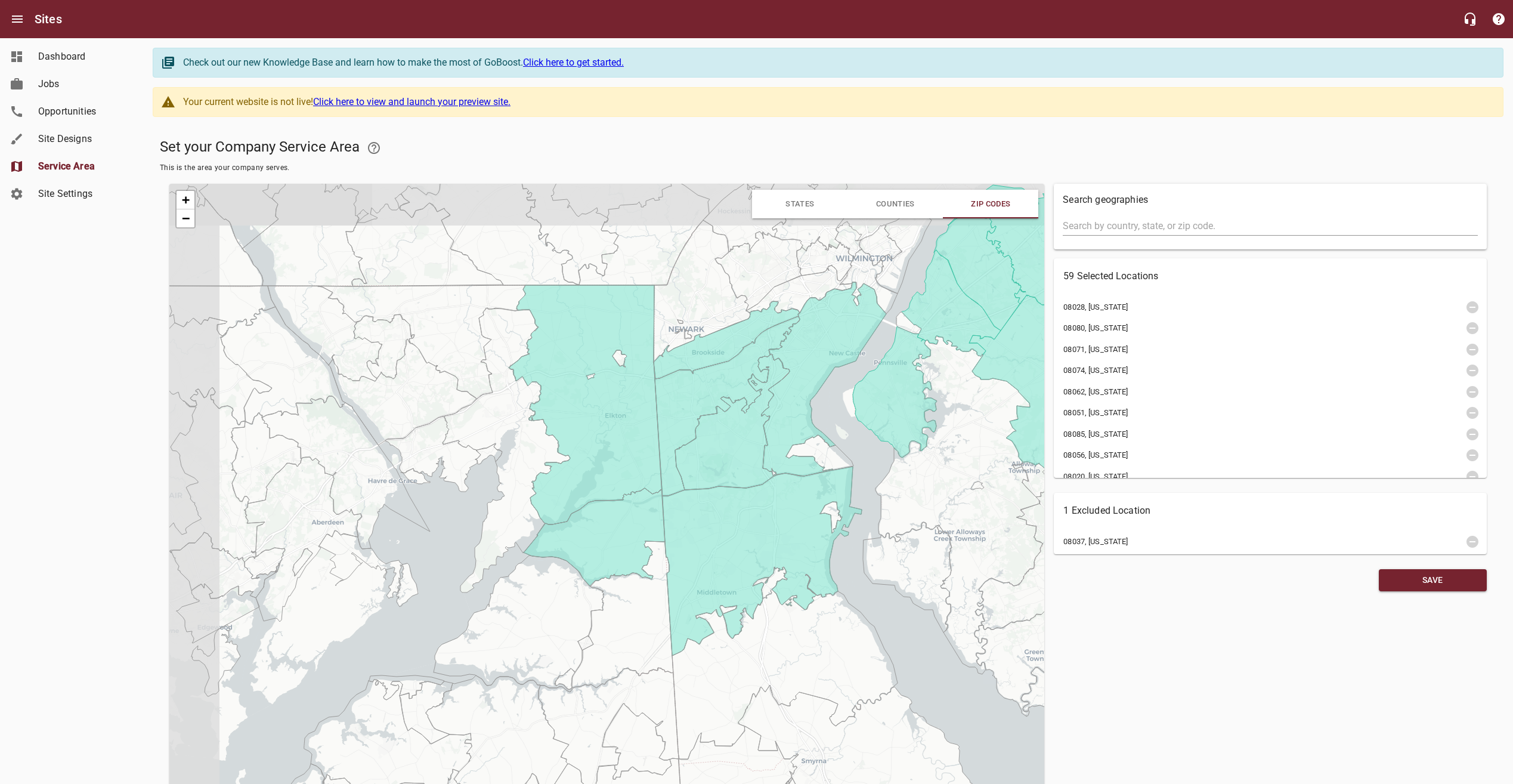
drag, startPoint x: 555, startPoint y: 476, endPoint x: 612, endPoint y: 537, distance: 83.5
click at [612, 537] on icon at bounding box center [594, 537] width 141 height 97
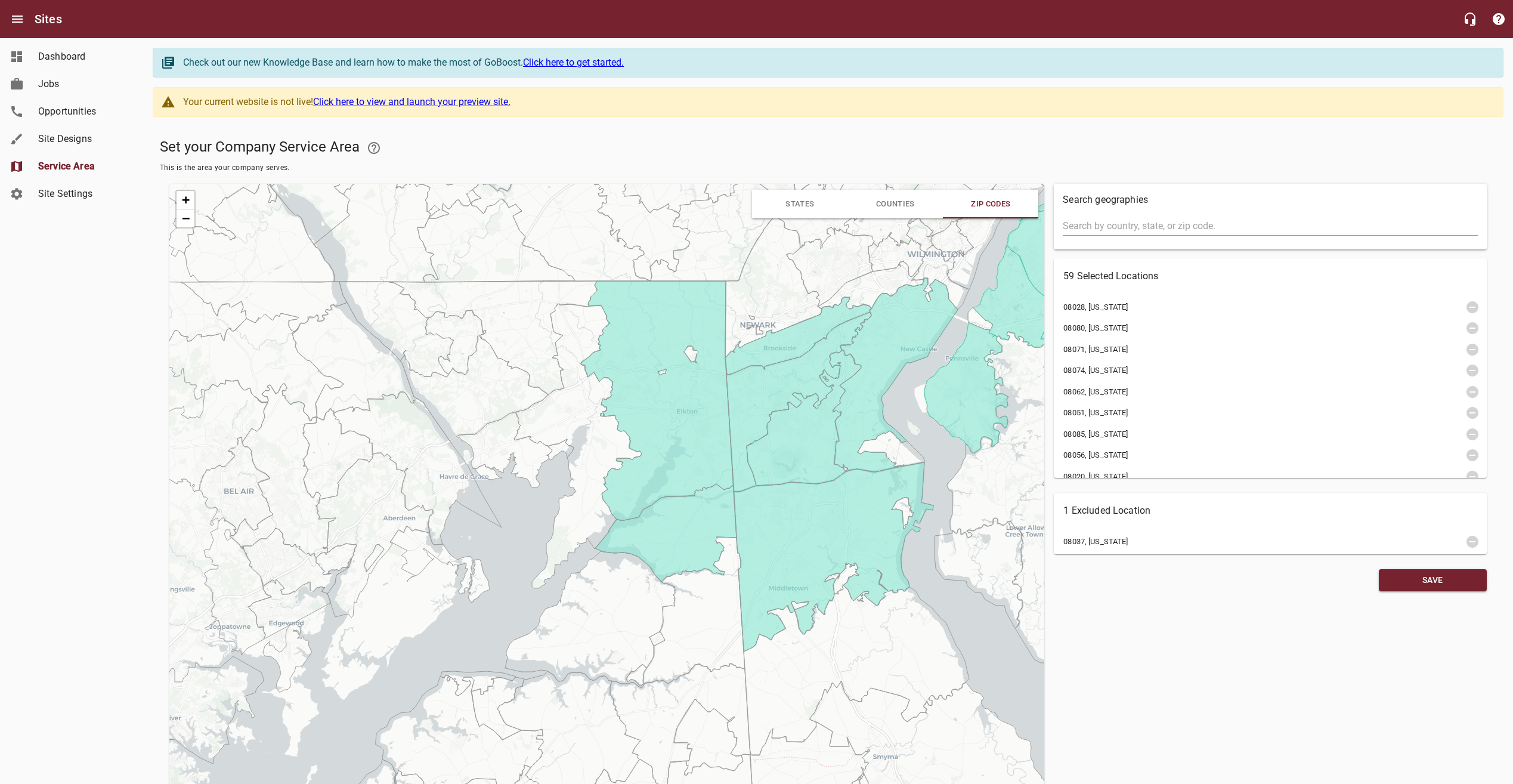
drag, startPoint x: 526, startPoint y: 471, endPoint x: 596, endPoint y: 466, distance: 70.2
click at [596, 466] on icon at bounding box center [578, 446] width 128 height 284
click at [601, 461] on icon at bounding box center [579, 444] width 128 height 284
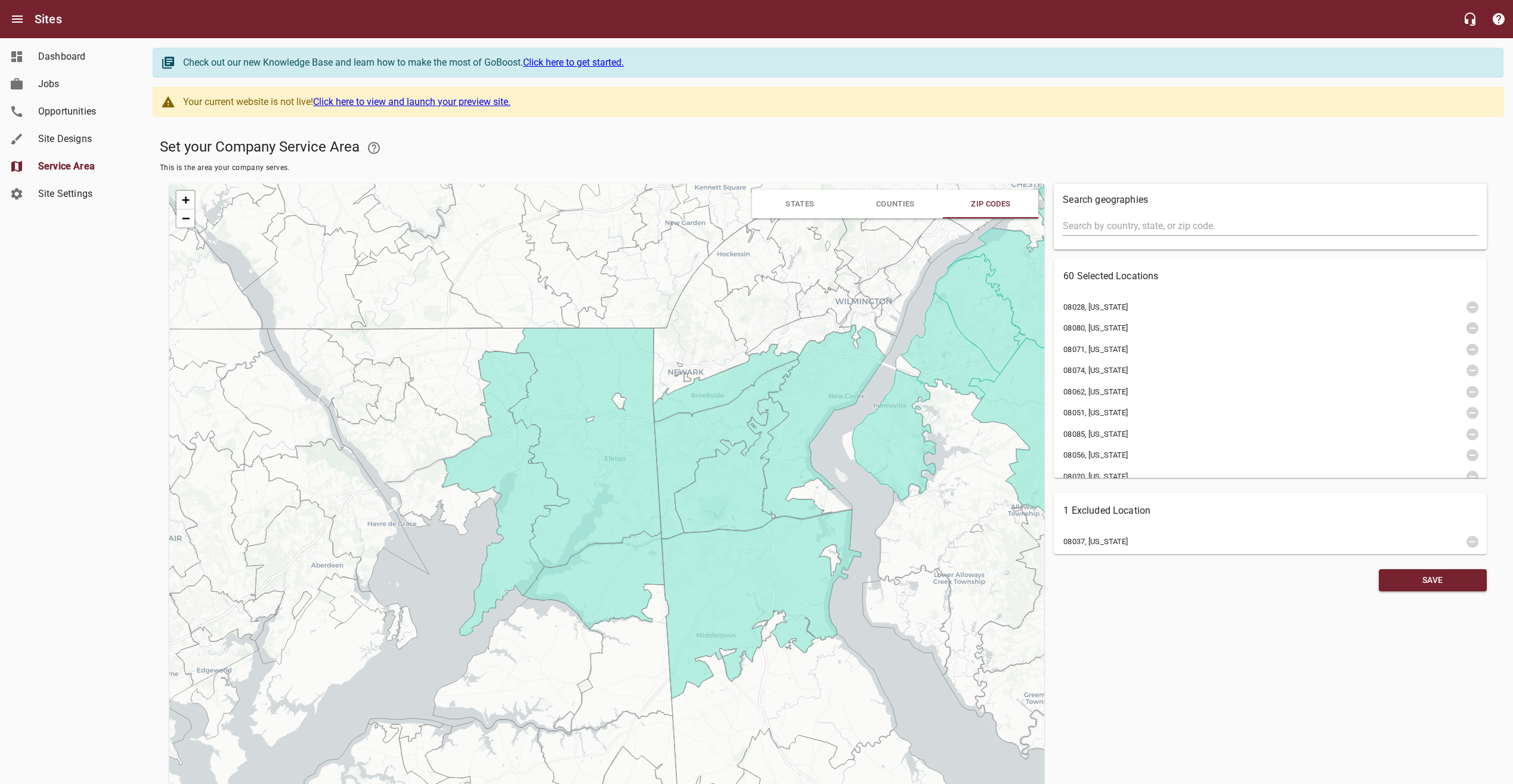
drag, startPoint x: 656, startPoint y: 408, endPoint x: 603, endPoint y: 432, distance: 58.2
click at [603, 432] on icon at bounding box center [585, 448] width 153 height 240
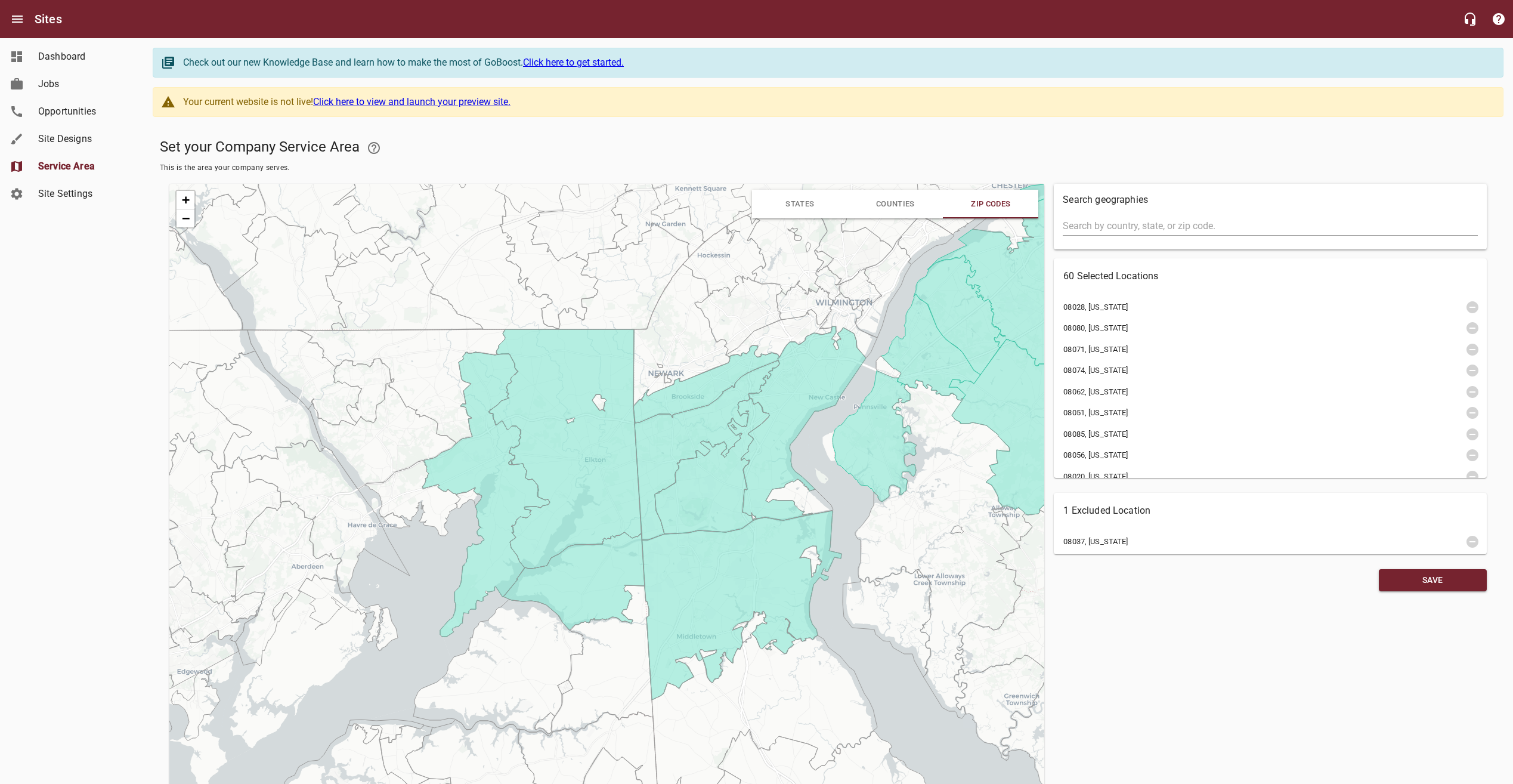
click at [693, 363] on icon at bounding box center [681, 335] width 96 height 142
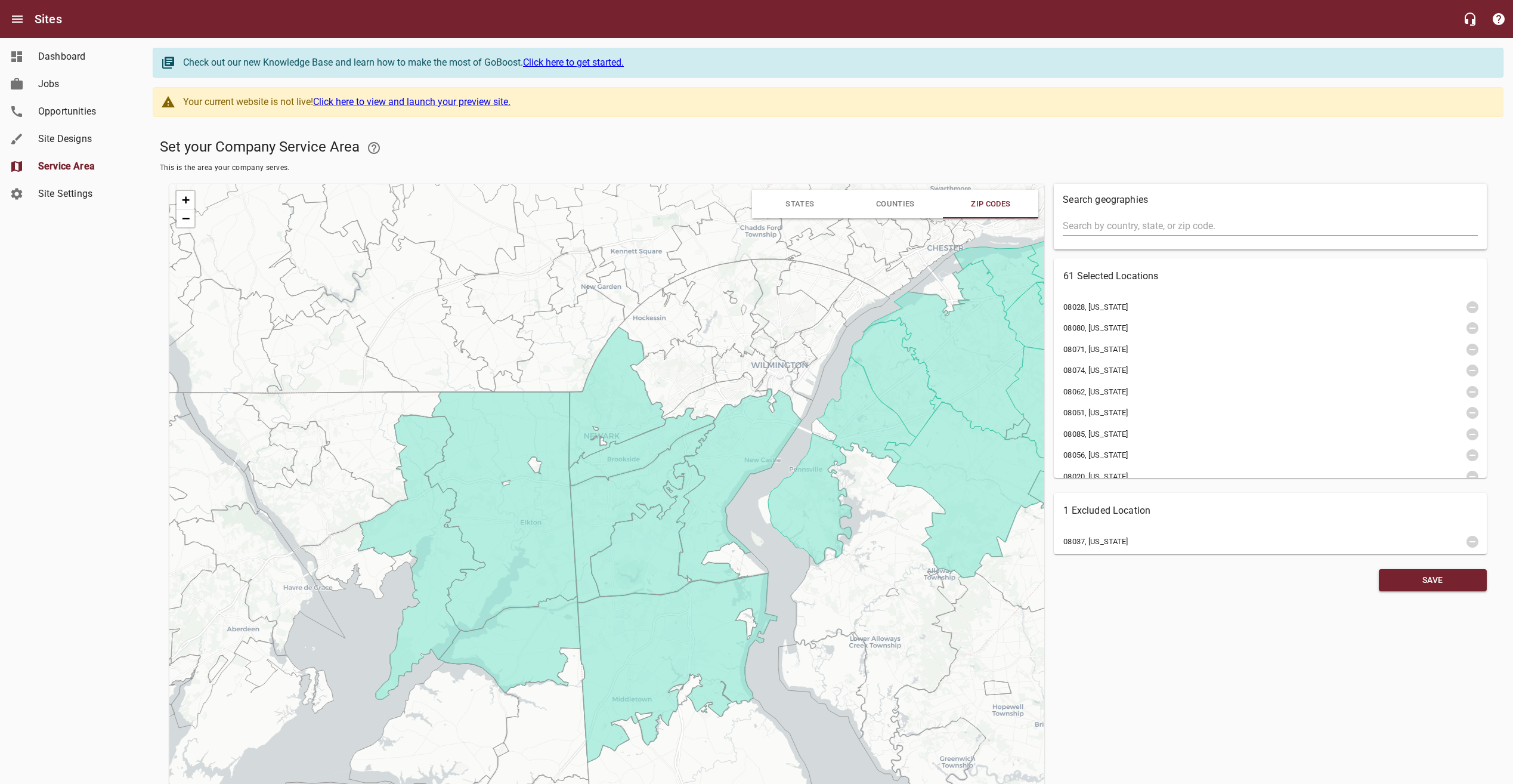
click at [728, 465] on icon at bounding box center [739, 485] width 125 height 194
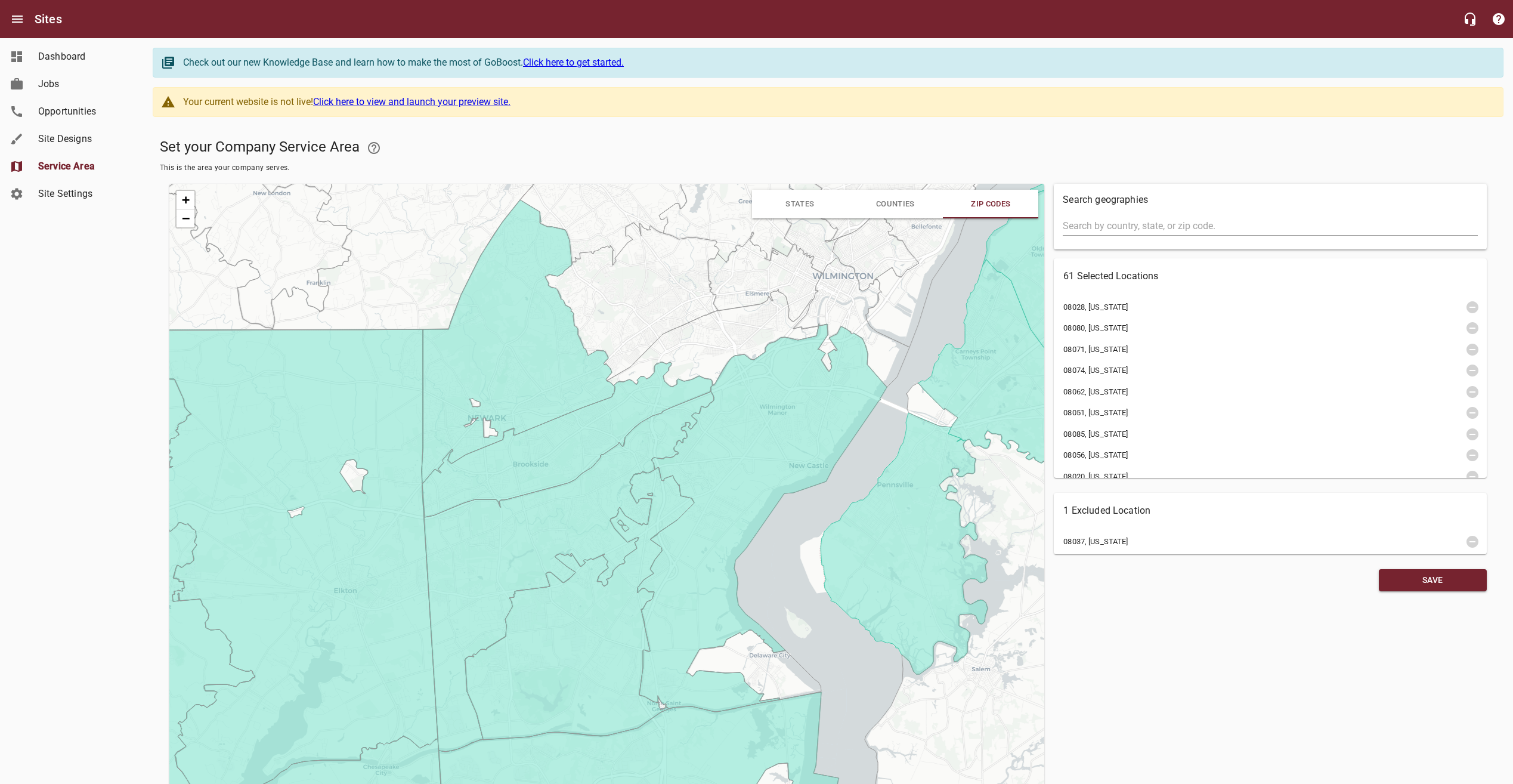
click at [700, 369] on icon at bounding box center [713, 338] width 212 height 97
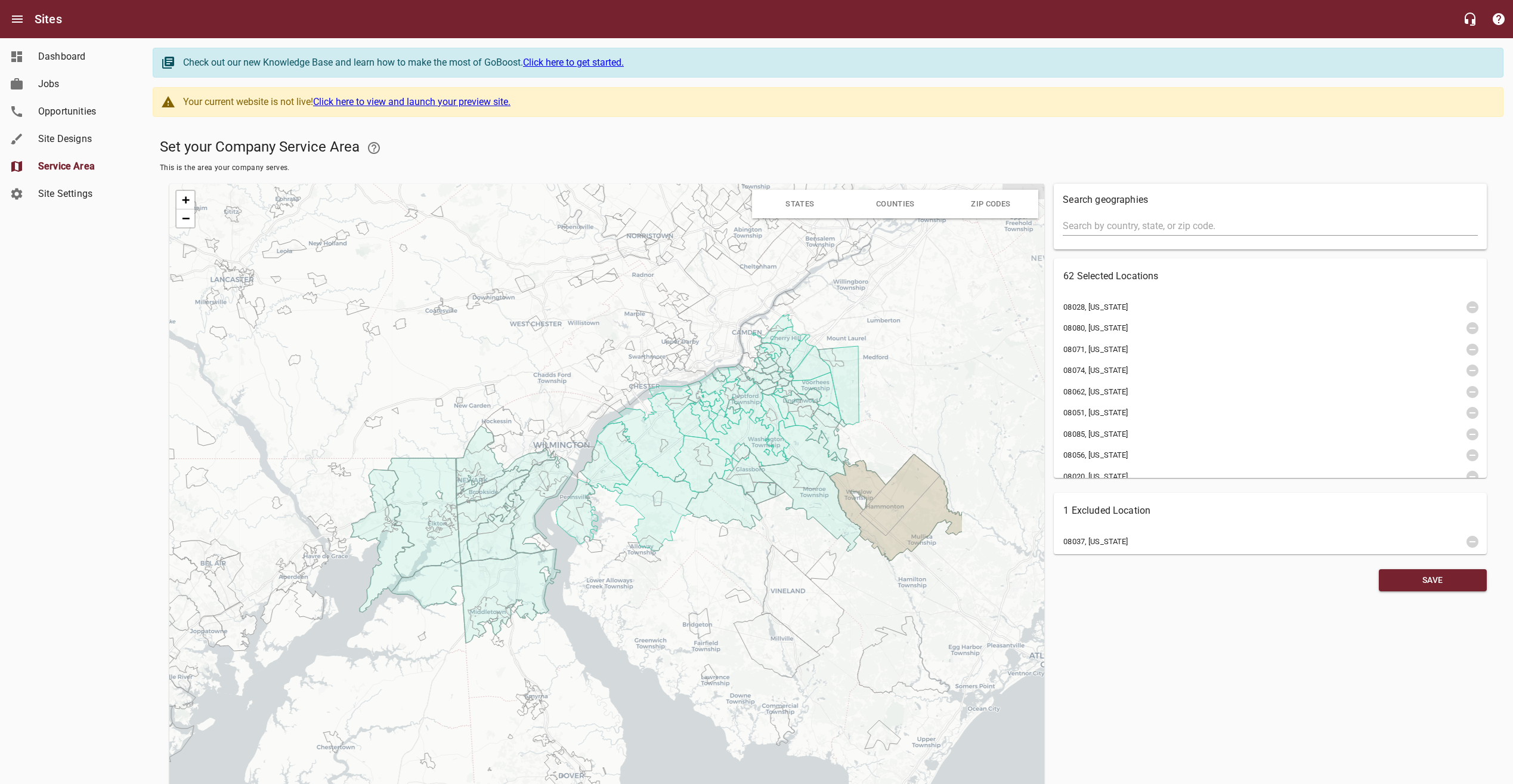
drag, startPoint x: 871, startPoint y: 580, endPoint x: 739, endPoint y: 584, distance: 132.1
click at [739, 584] on div "+ − Leaflet | © OpenStreetMap © CartoDB" at bounding box center [607, 527] width 875 height 686
click at [1432, 578] on span "Save" at bounding box center [1432, 579] width 89 height 15
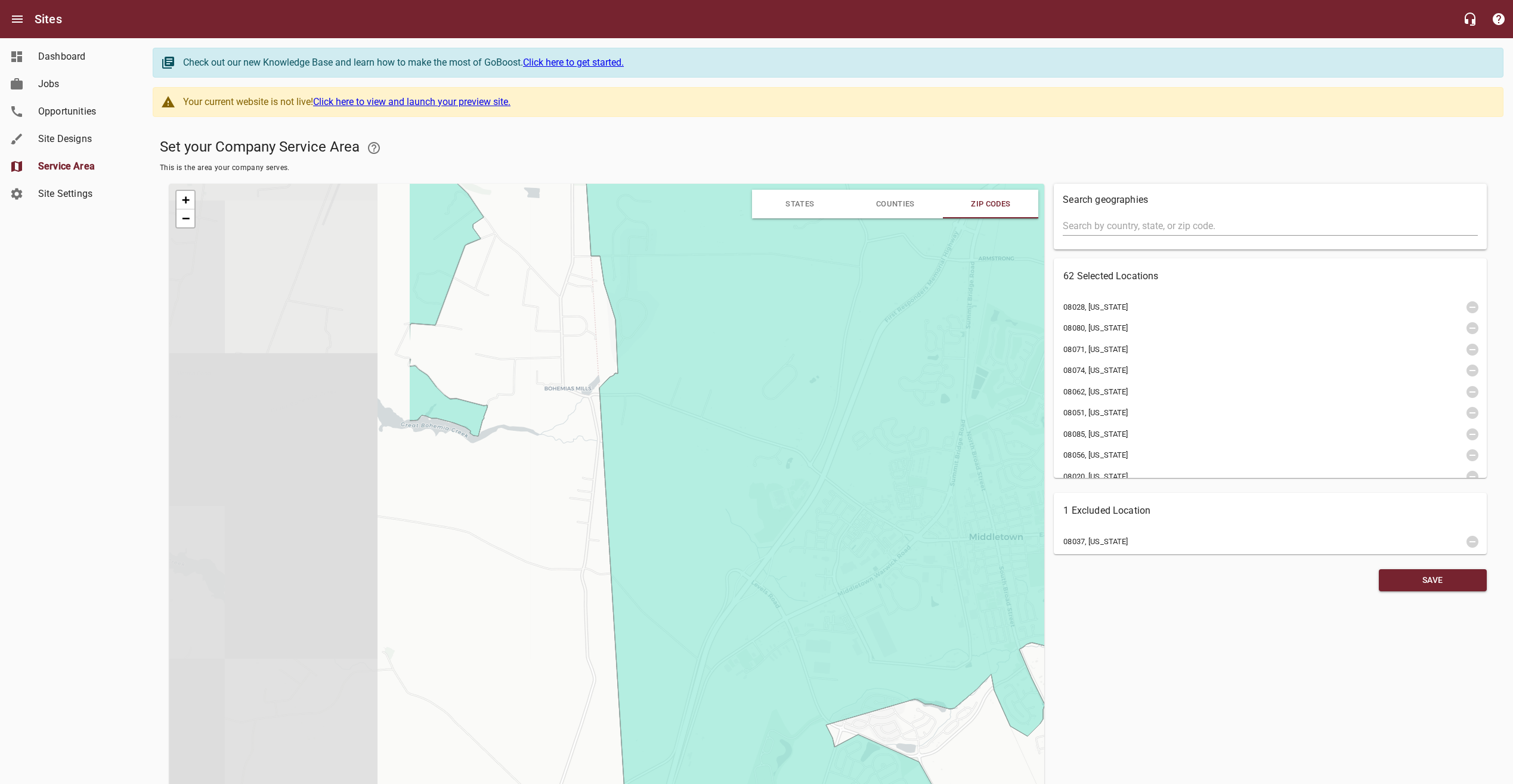
drag, startPoint x: 570, startPoint y: 571, endPoint x: 784, endPoint y: 471, distance: 236.2
click at [806, 459] on icon at bounding box center [1016, 378] width 888 height 824
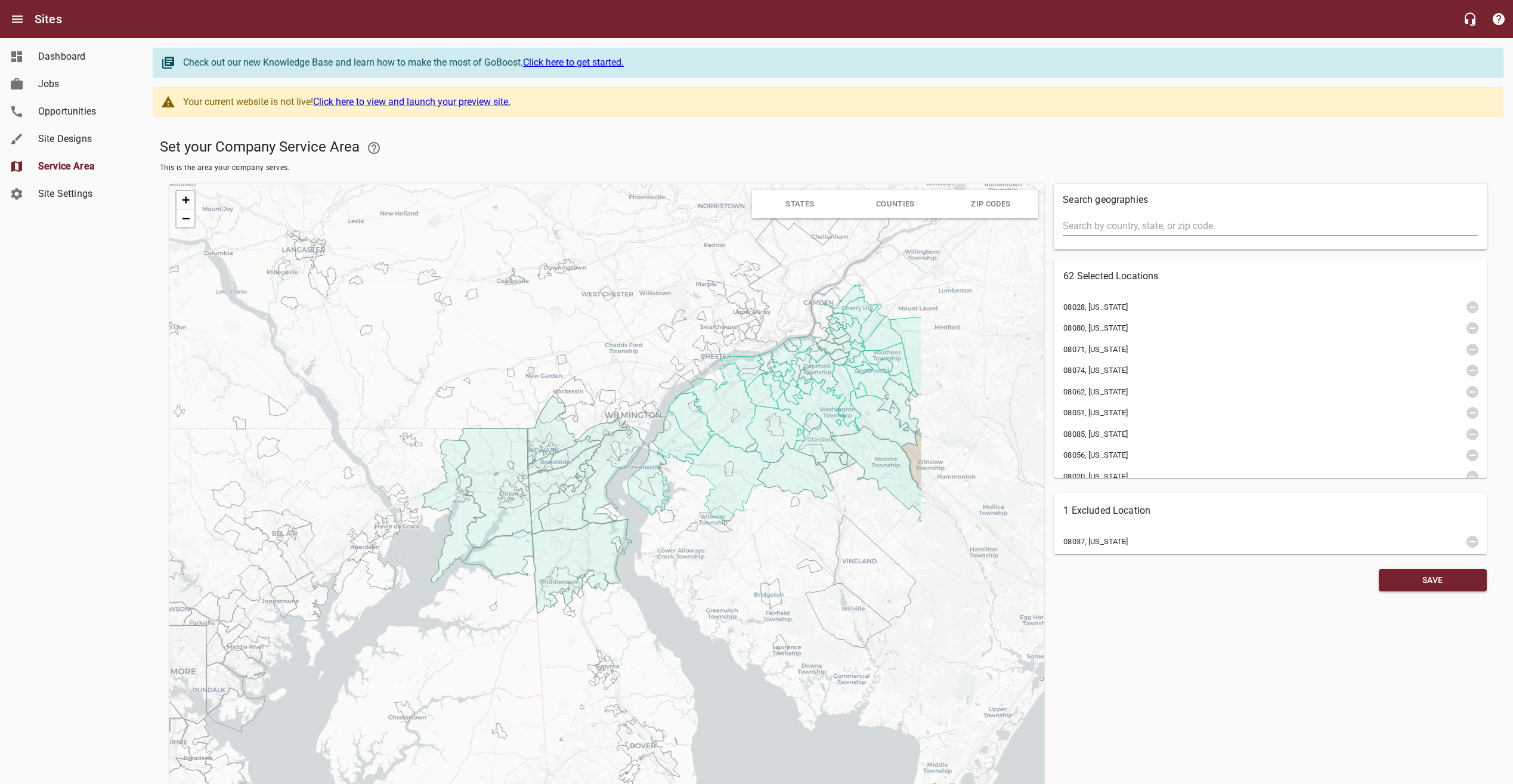
drag, startPoint x: 810, startPoint y: 485, endPoint x: 599, endPoint y: 563, distance: 225.0
click at [600, 567] on icon at bounding box center [582, 566] width 99 height 94
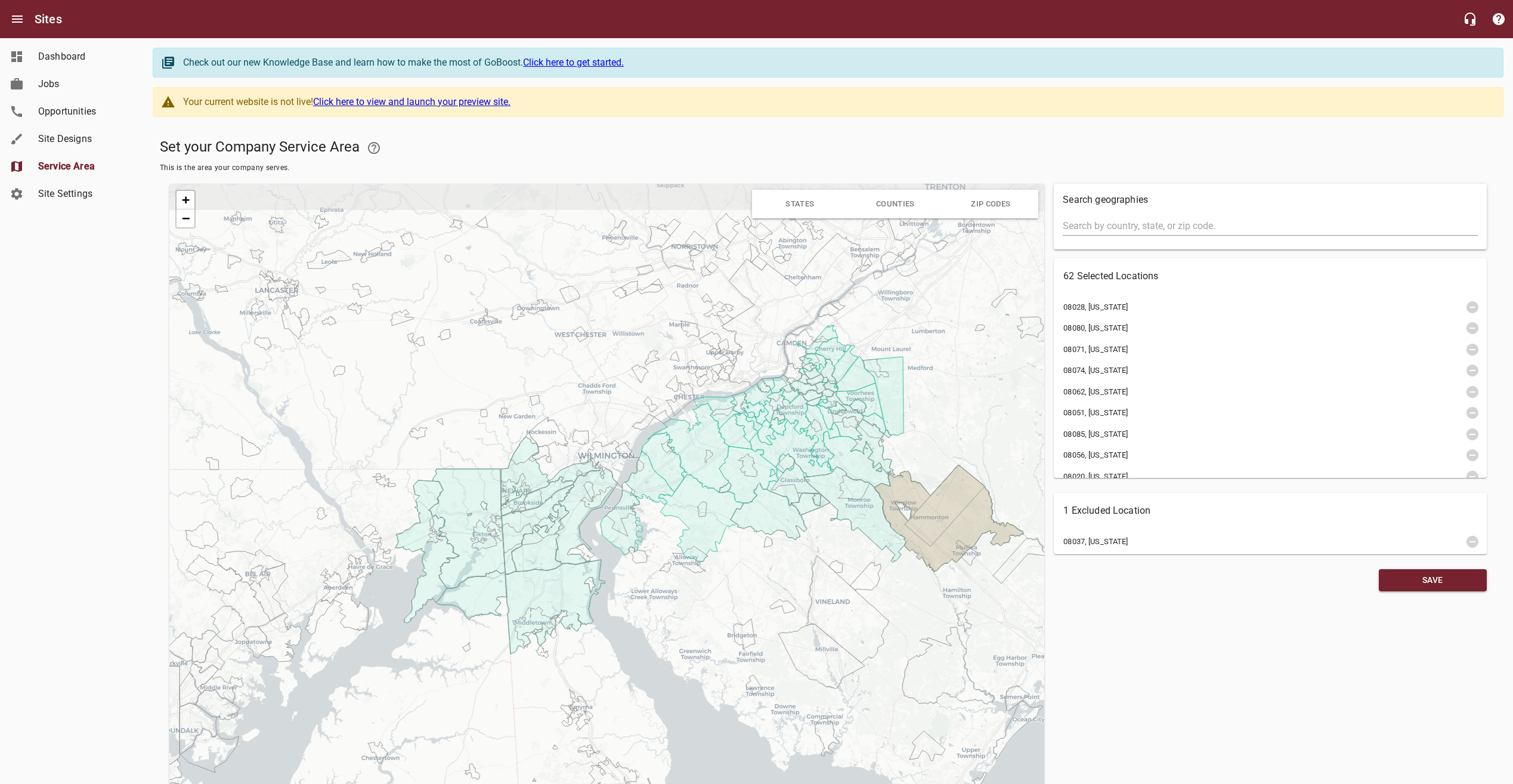
drag, startPoint x: 764, startPoint y: 536, endPoint x: 749, endPoint y: 558, distance: 26.6
click at [749, 558] on div "+ − Leaflet | © OpenStreetMap © CartoDB" at bounding box center [607, 527] width 875 height 686
click at [1413, 576] on span "Save" at bounding box center [1432, 579] width 89 height 15
click at [65, 188] on span "Site Settings" at bounding box center [83, 194] width 91 height 15
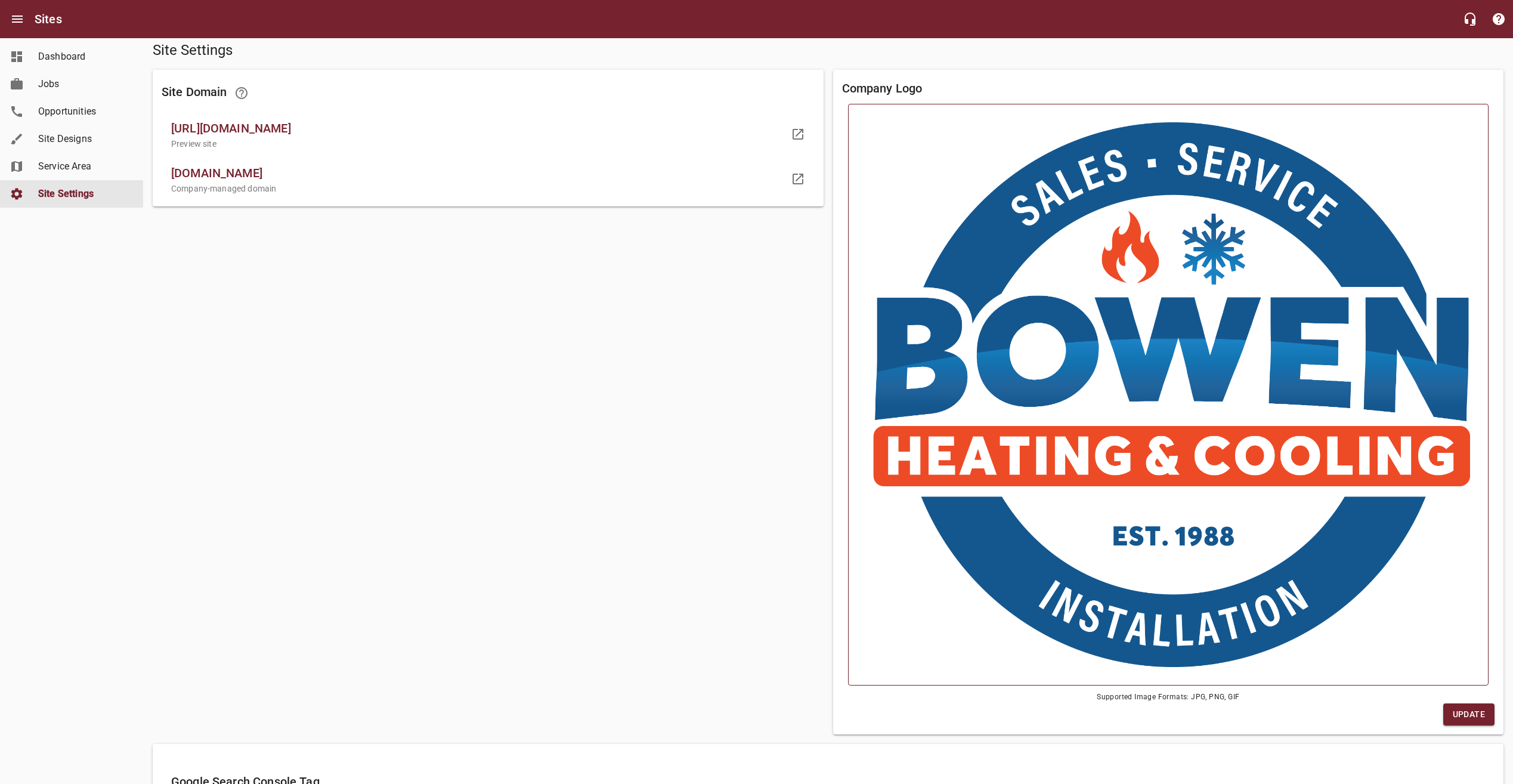
scroll to position [119, 0]
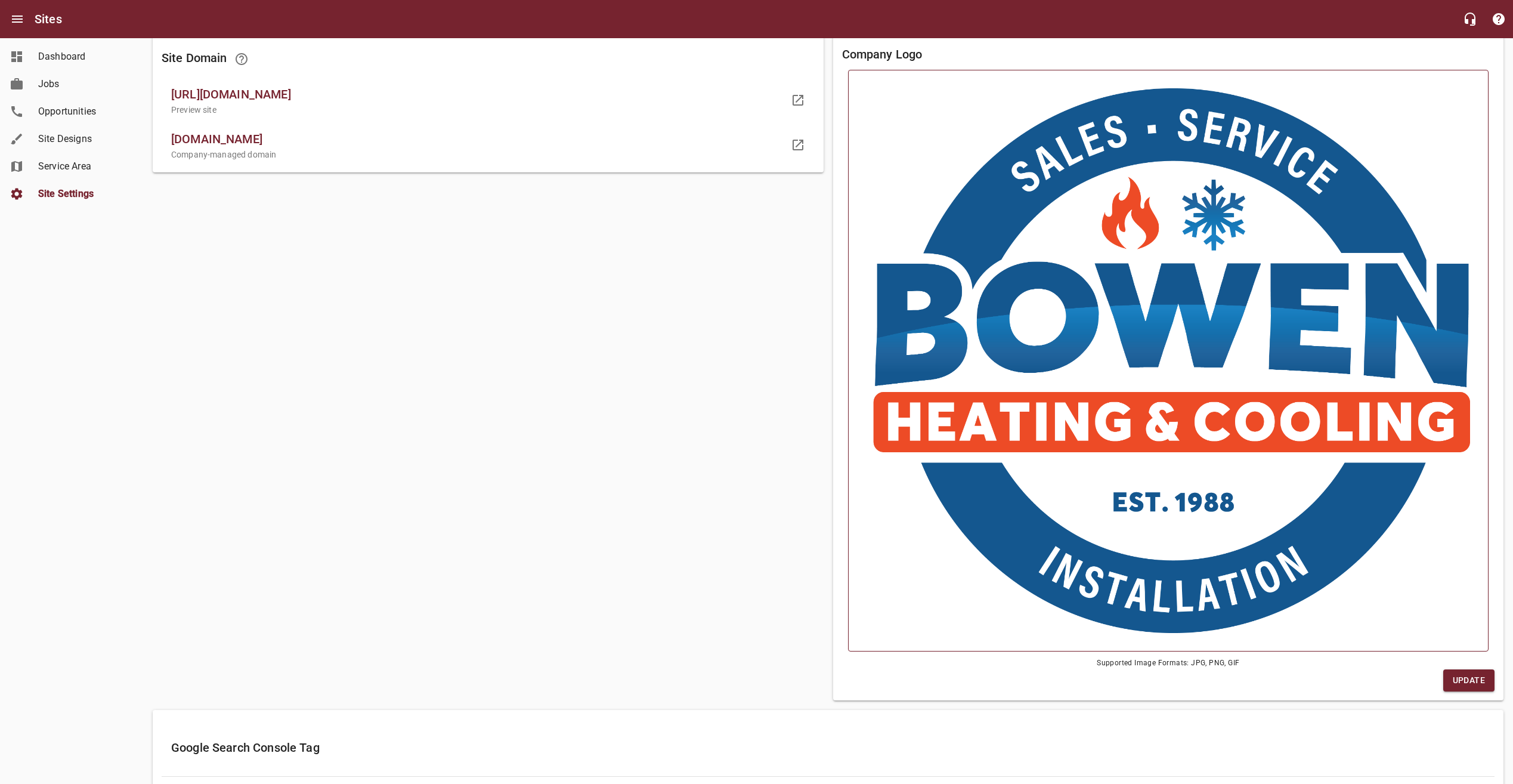
click at [1182, 491] on img at bounding box center [1169, 360] width 604 height 544
click at [0, 0] on input "file" at bounding box center [0, 0] width 0 height 0
click at [1079, 433] on img at bounding box center [1169, 360] width 604 height 544
click at [0, 0] on input "file" at bounding box center [0, 0] width 0 height 0
click at [1464, 680] on span "Update" at bounding box center [1469, 680] width 32 height 15
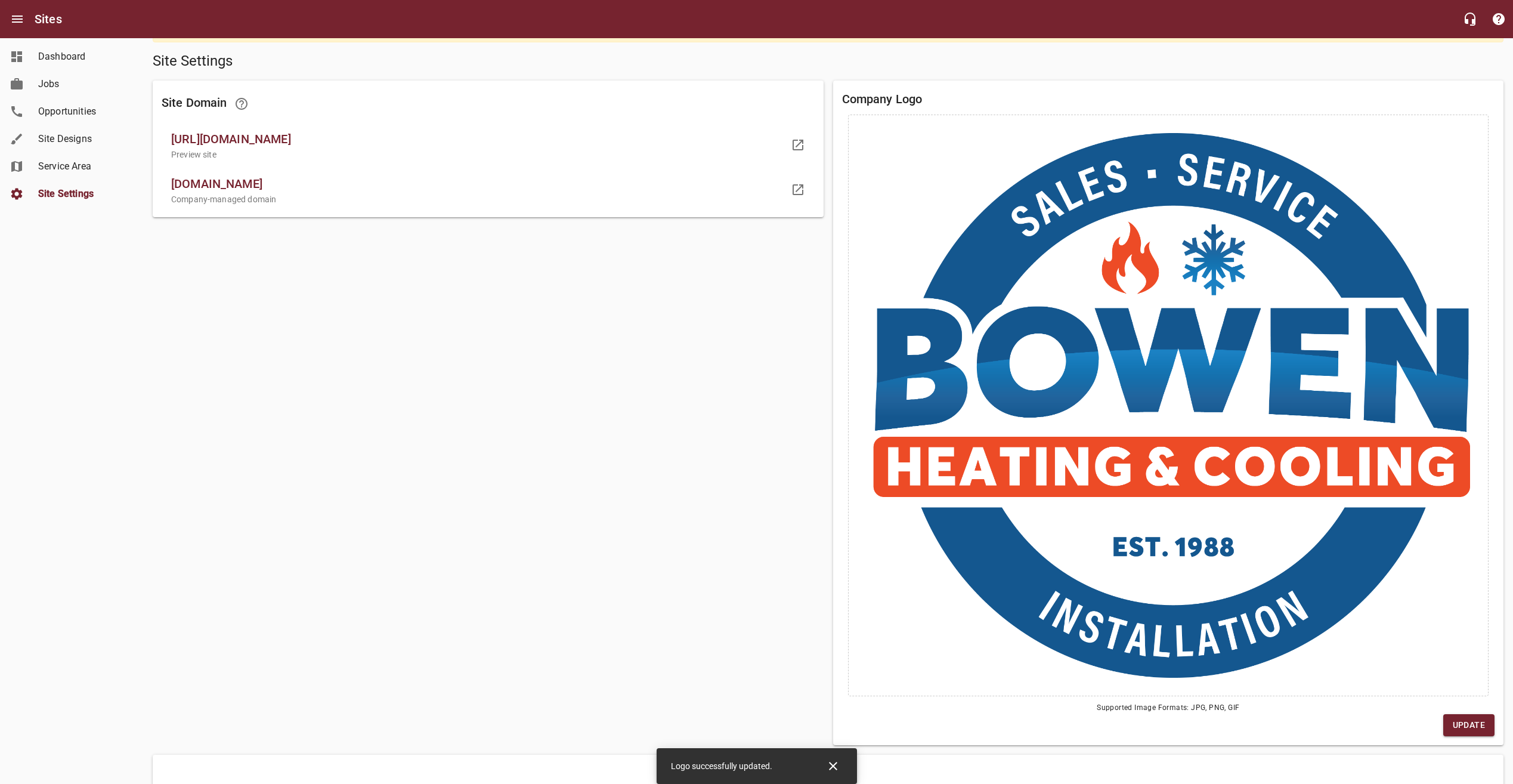
scroll to position [0, 0]
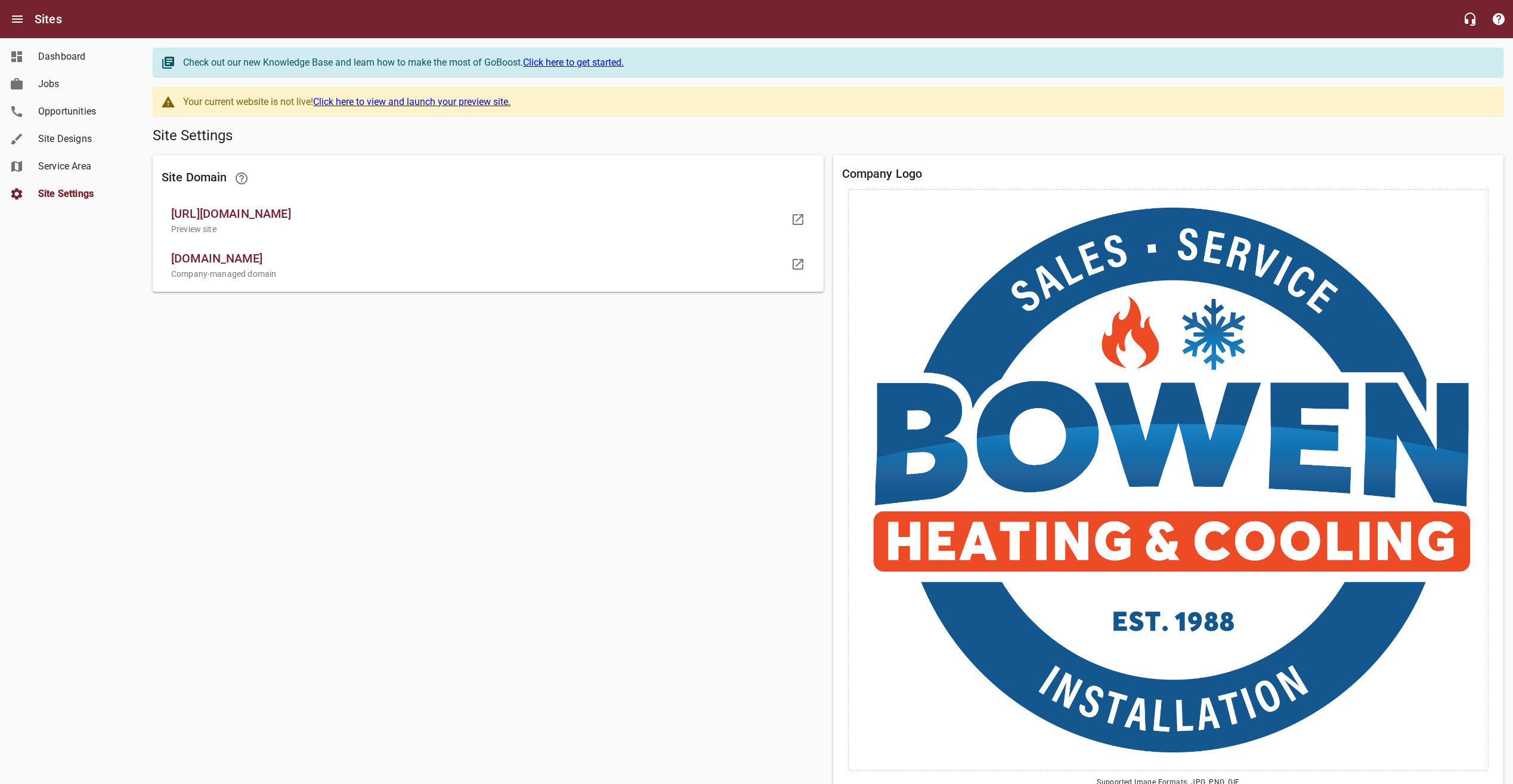
click at [397, 102] on link "Click here to view and launch your preview site." at bounding box center [411, 102] width 198 height 12
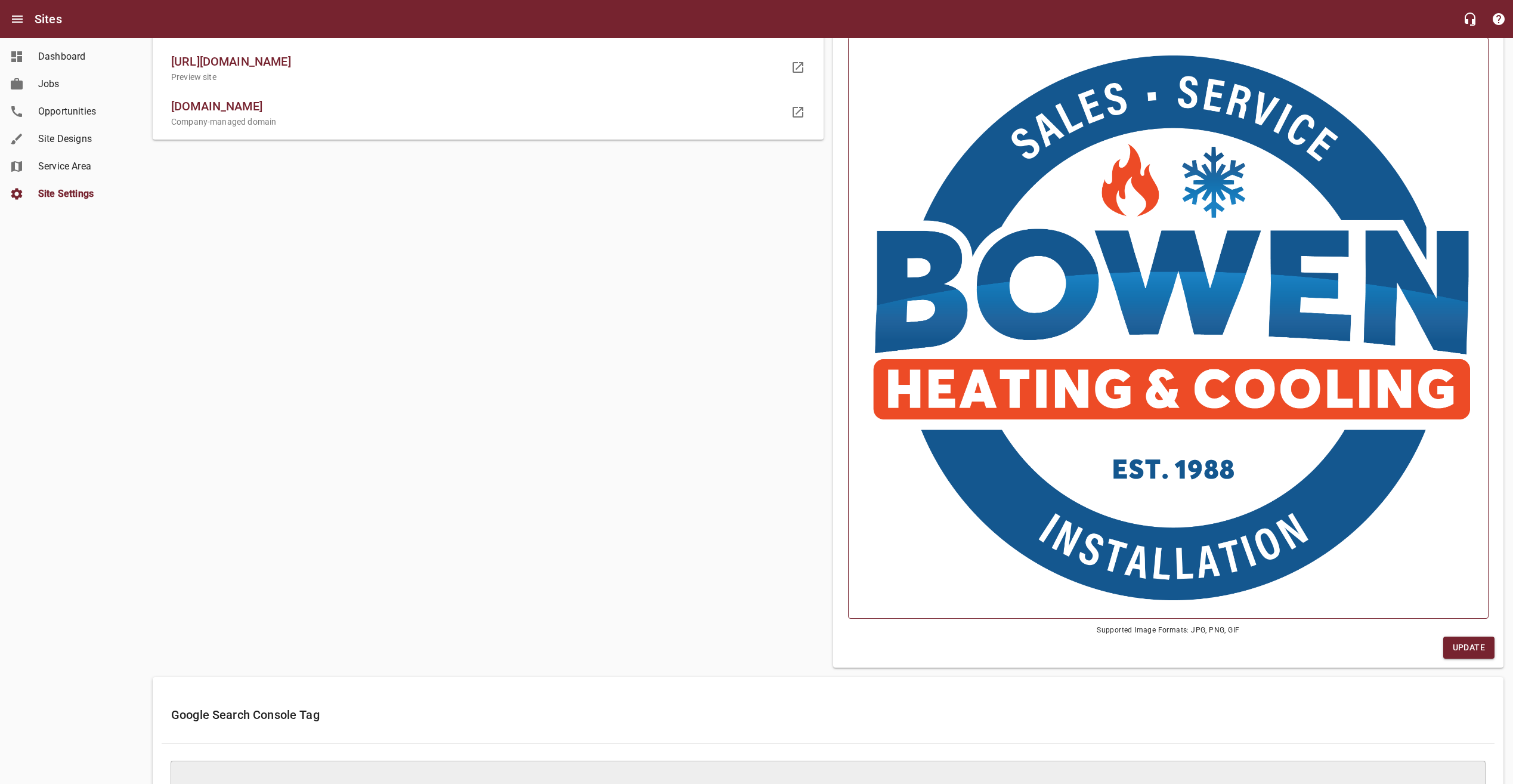
scroll to position [179, 0]
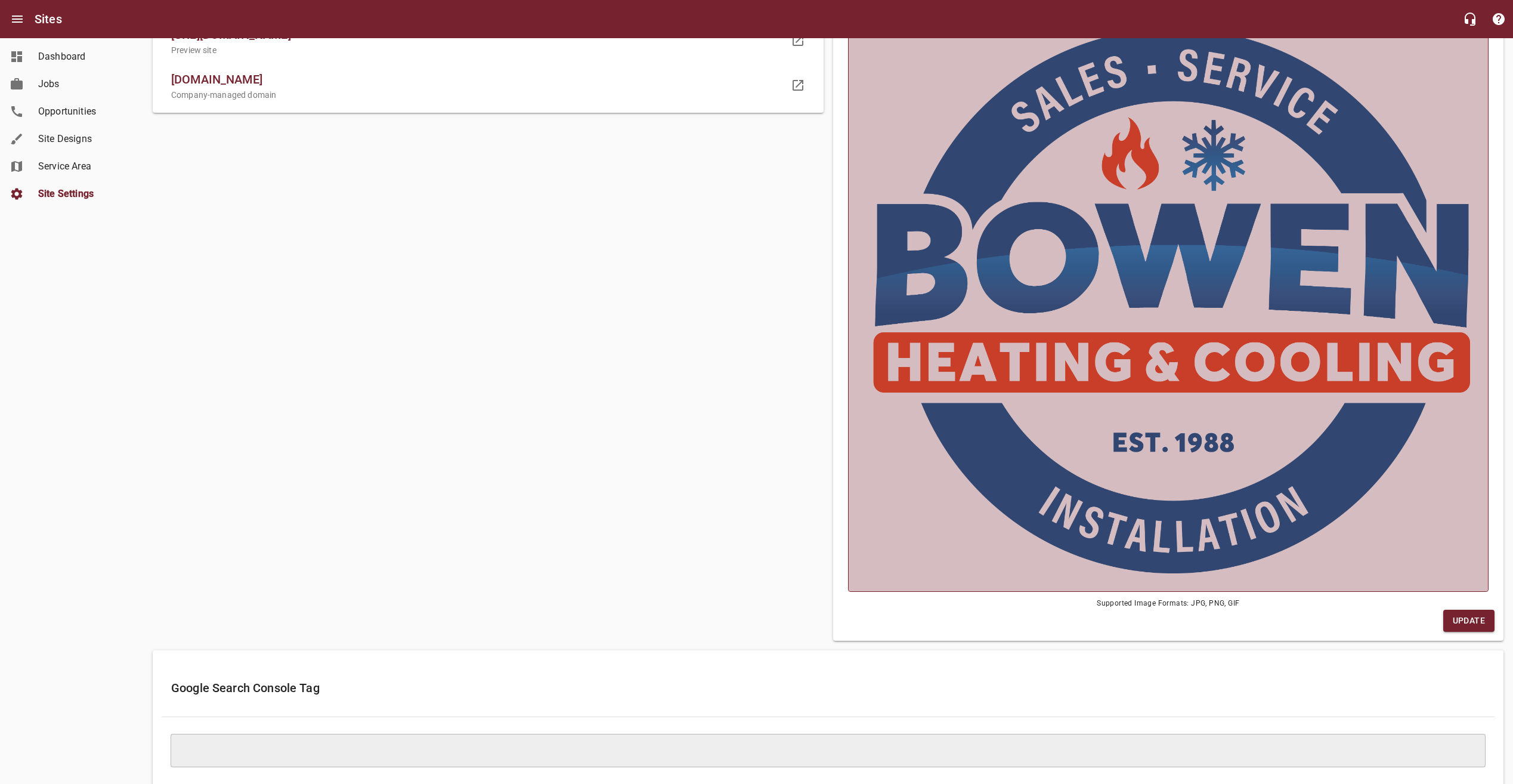
click at [1103, 398] on img at bounding box center [1169, 300] width 604 height 544
click at [0, 0] on input "file" at bounding box center [0, 0] width 0 height 0
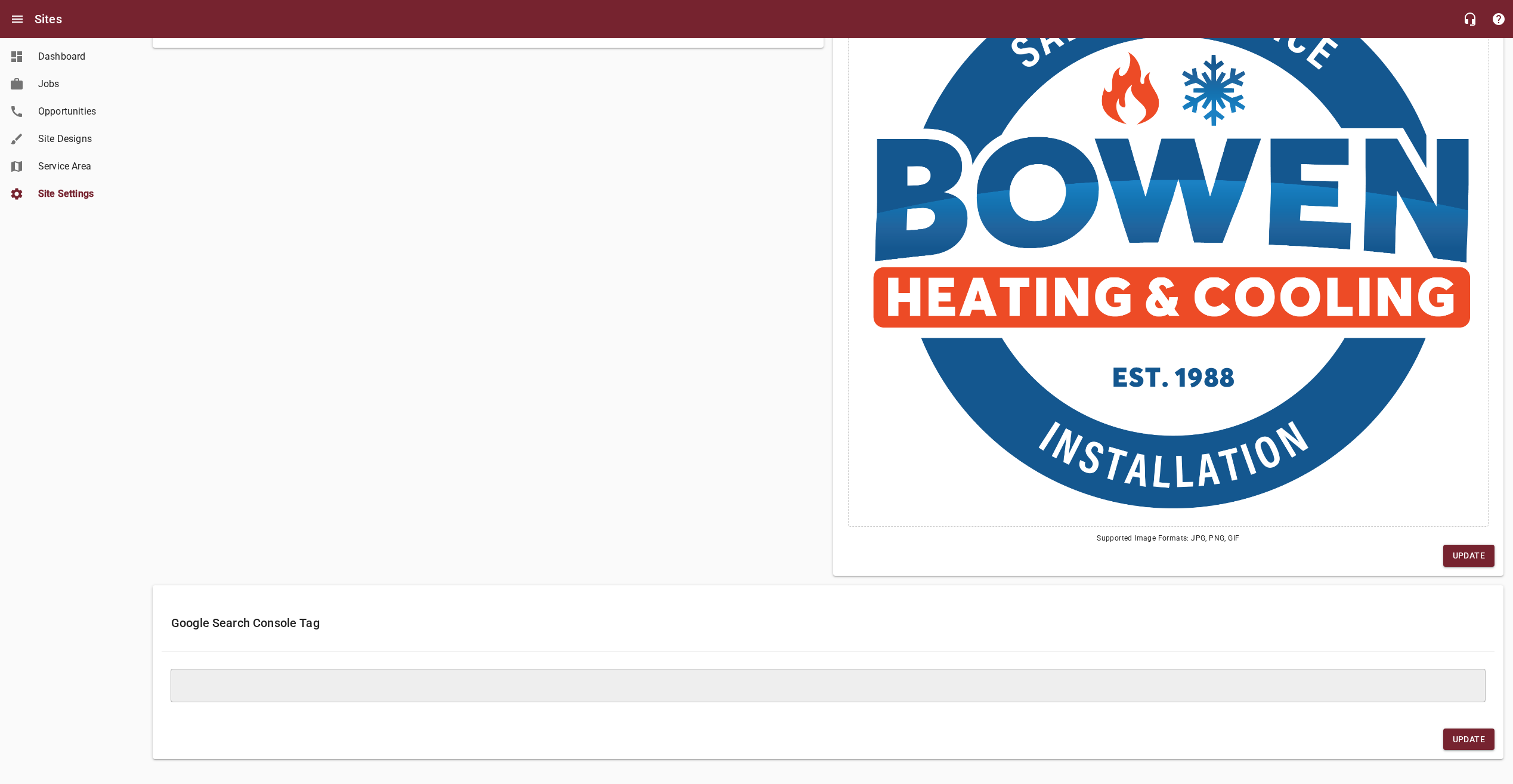
scroll to position [253, 0]
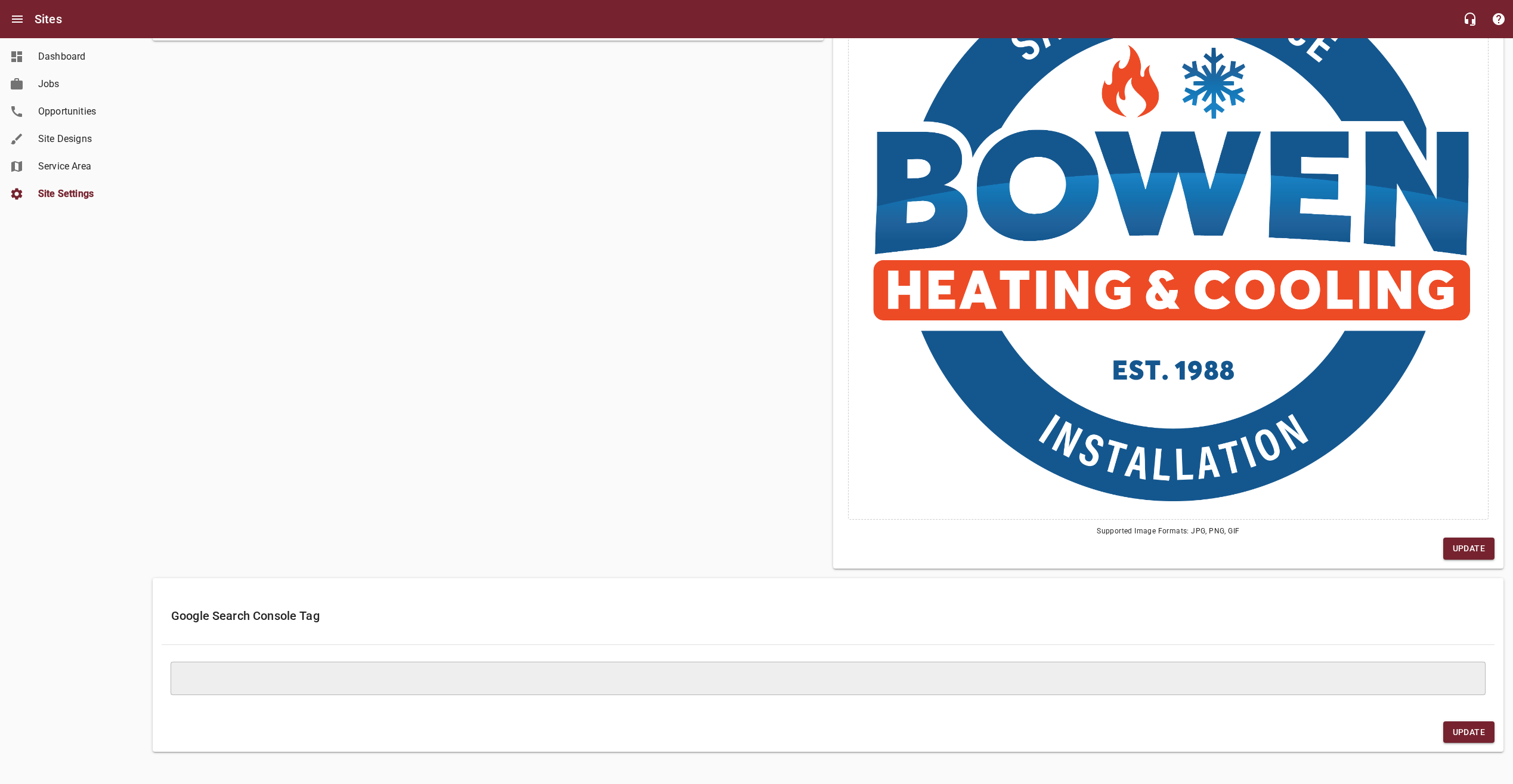
click at [1210, 684] on div "​" at bounding box center [828, 678] width 1315 height 33
drag, startPoint x: 490, startPoint y: 444, endPoint x: 719, endPoint y: 516, distance: 240.1
click at [490, 444] on div "Site Domain [URL][DOMAIN_NAME] Preview site [DOMAIN_NAME] Company-managed domain" at bounding box center [488, 237] width 681 height 674
click at [1475, 550] on span "Update" at bounding box center [1469, 547] width 32 height 15
click at [1257, 419] on img at bounding box center [1169, 228] width 604 height 544
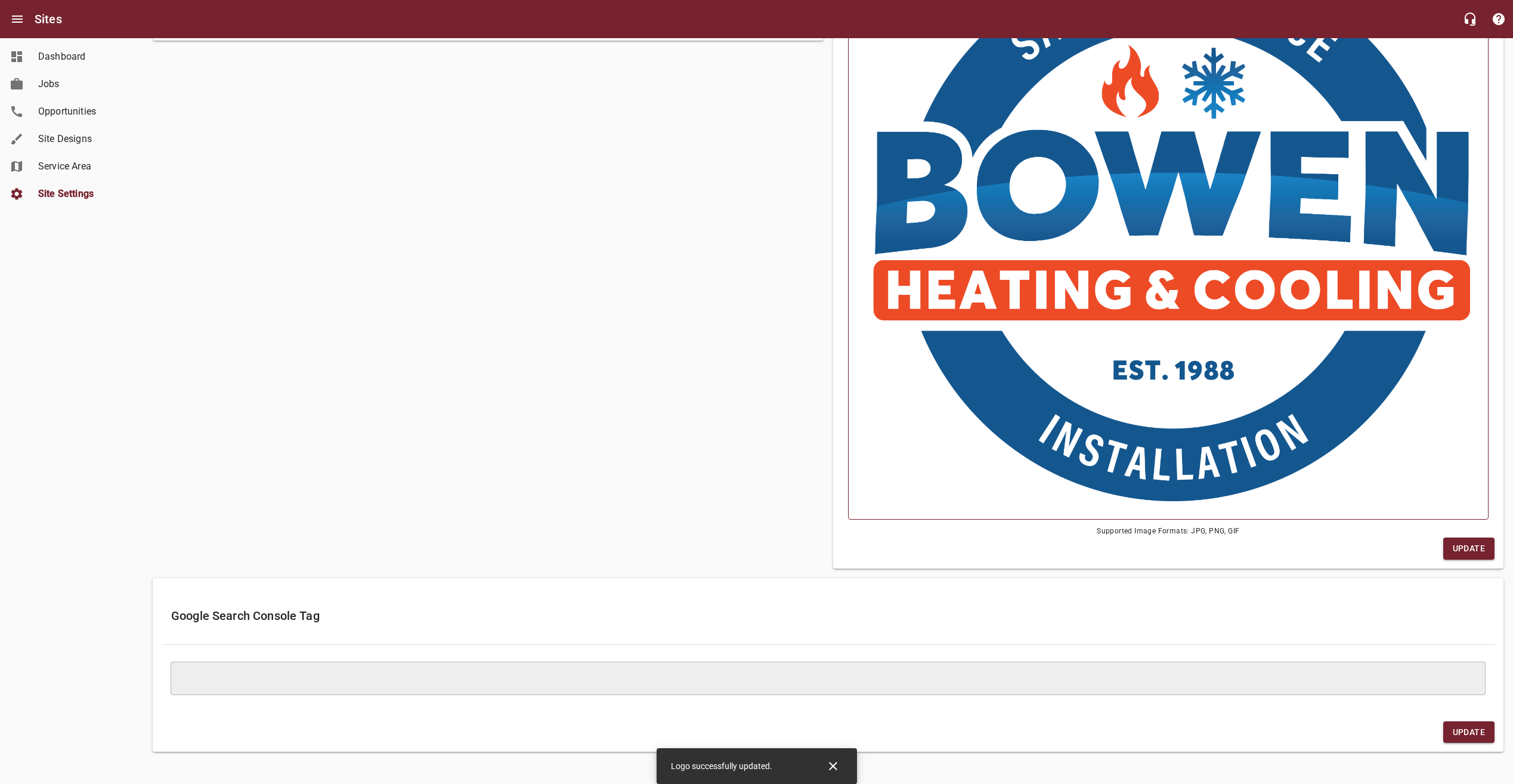
click at [0, 0] on input "file" at bounding box center [0, 0] width 0 height 0
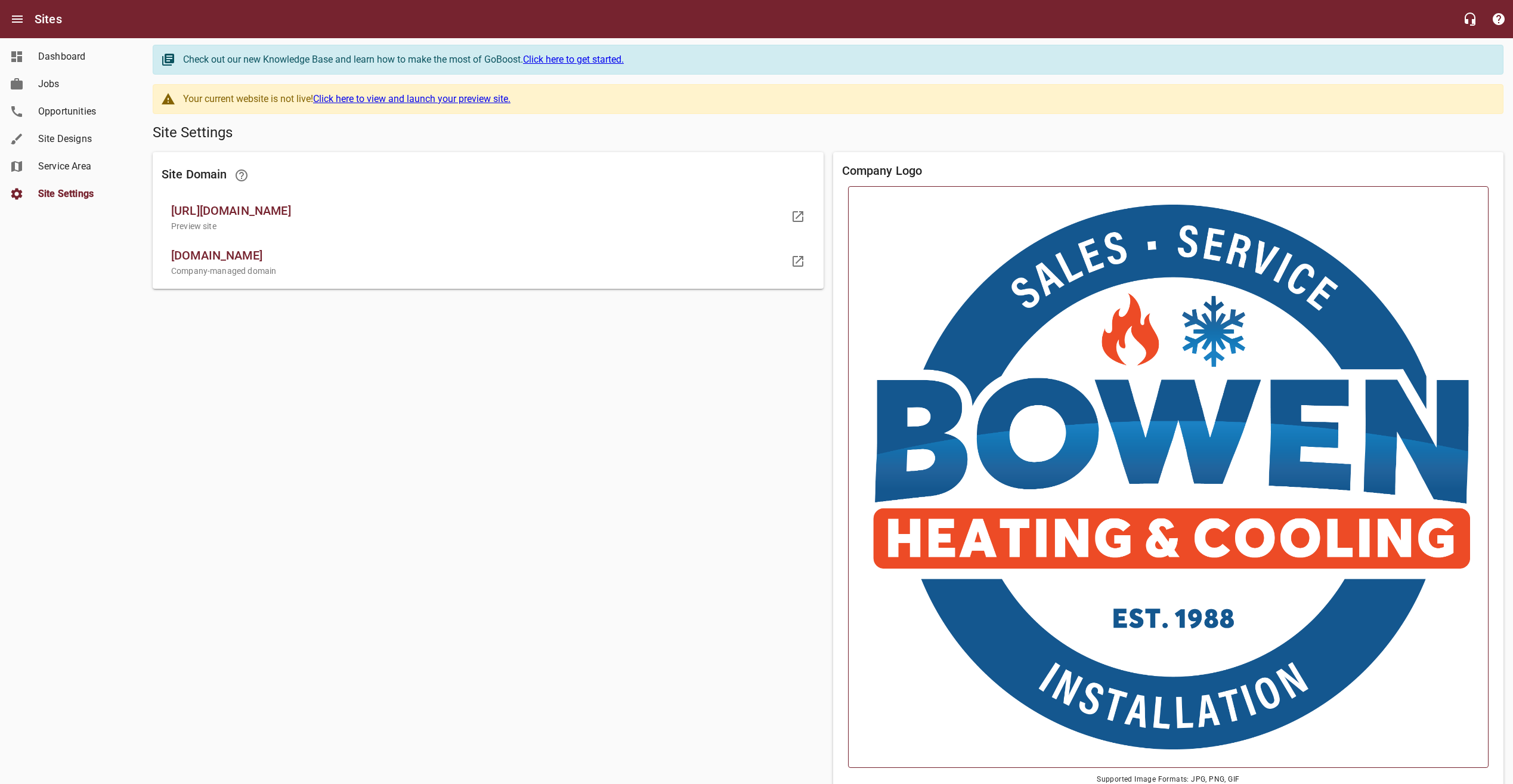
scroll to position [0, 0]
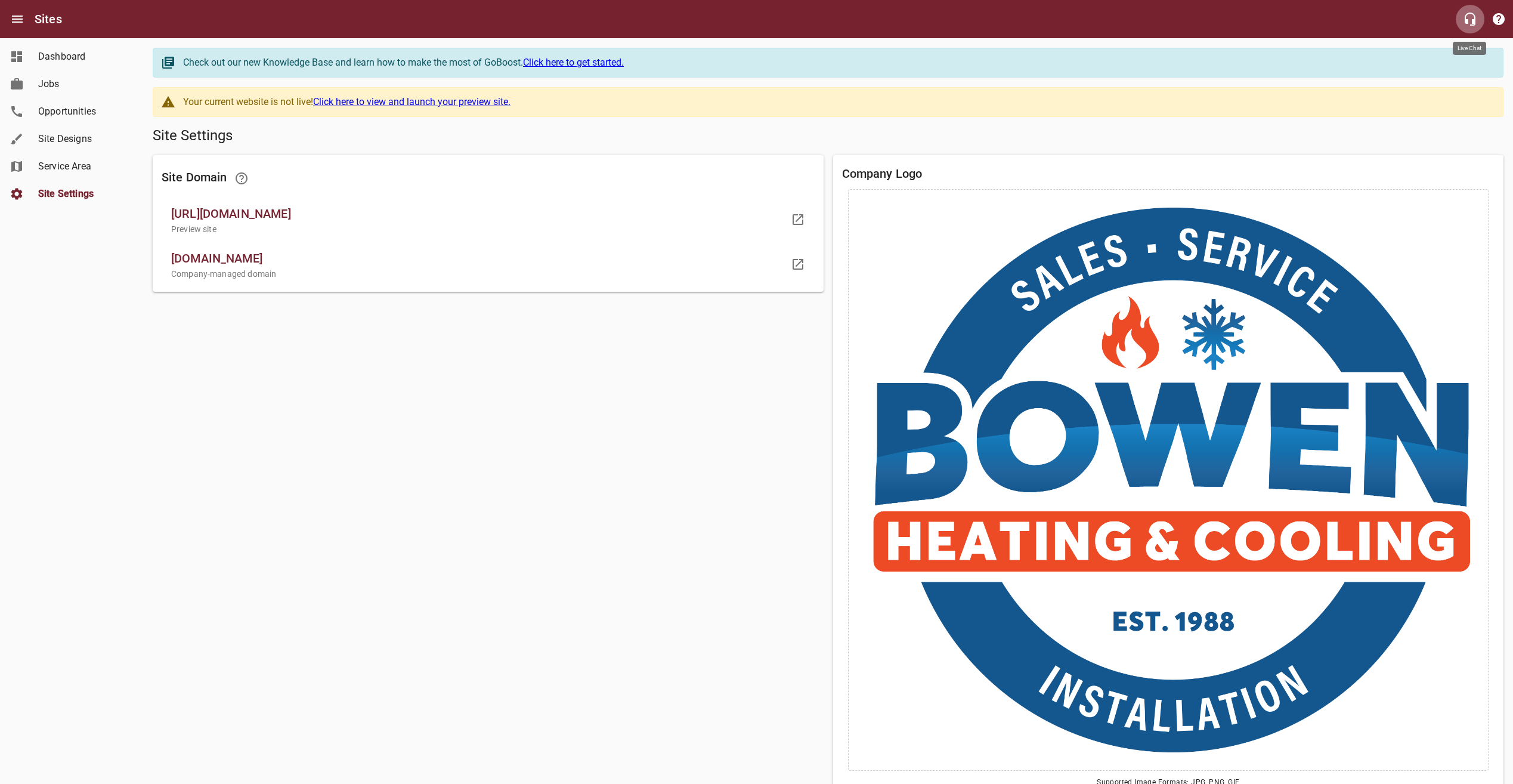
click at [1472, 22] on icon "button" at bounding box center [1470, 19] width 11 height 13
click at [1356, 443] on img at bounding box center [1169, 479] width 604 height 544
click at [0, 0] on input "file" at bounding box center [0, 0] width 0 height 0
click at [82, 58] on span "Dashboard" at bounding box center [83, 56] width 91 height 15
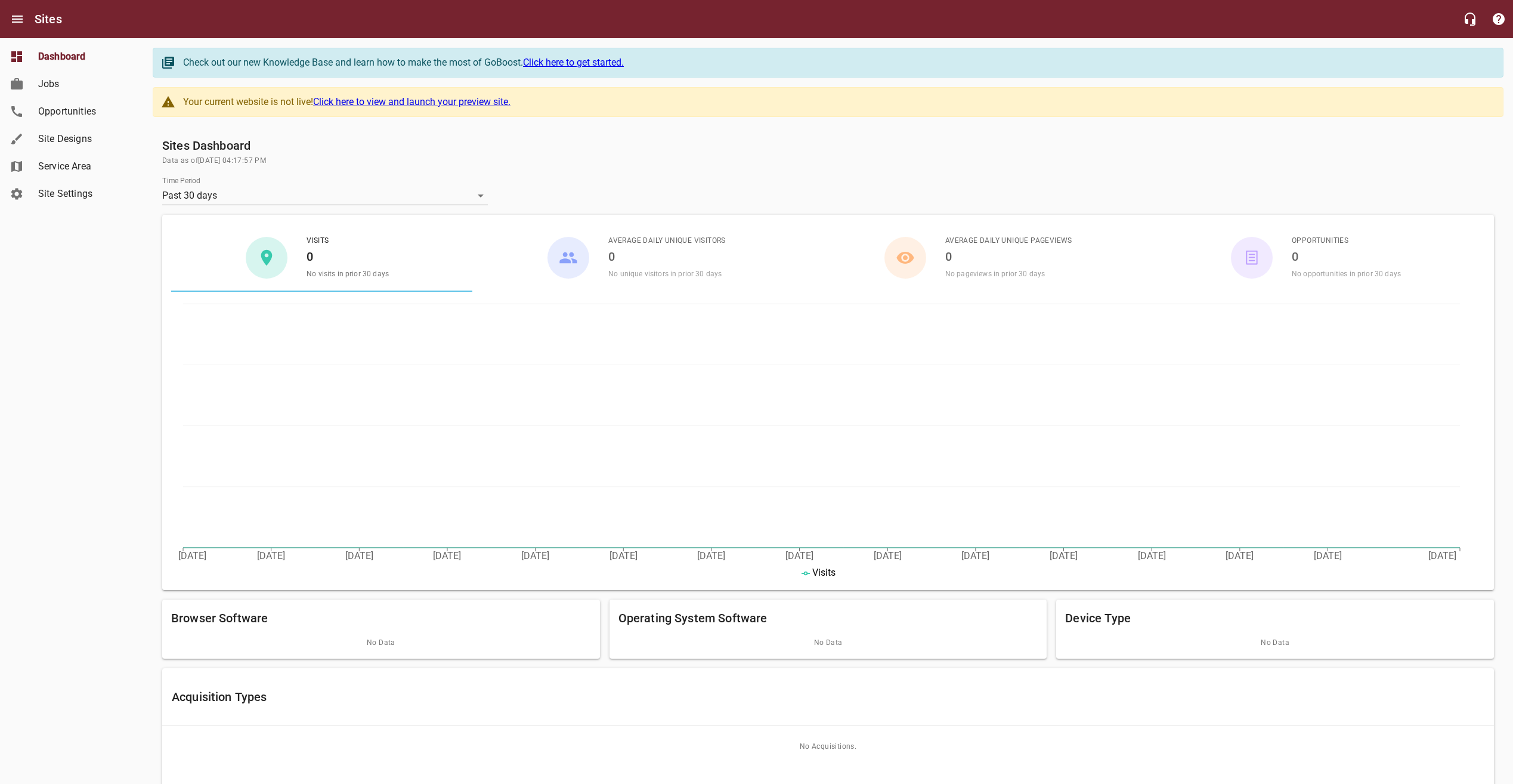
click at [405, 100] on link "Click here to view and launch your preview site." at bounding box center [411, 102] width 198 height 12
click at [79, 171] on span "Service Area" at bounding box center [83, 166] width 91 height 15
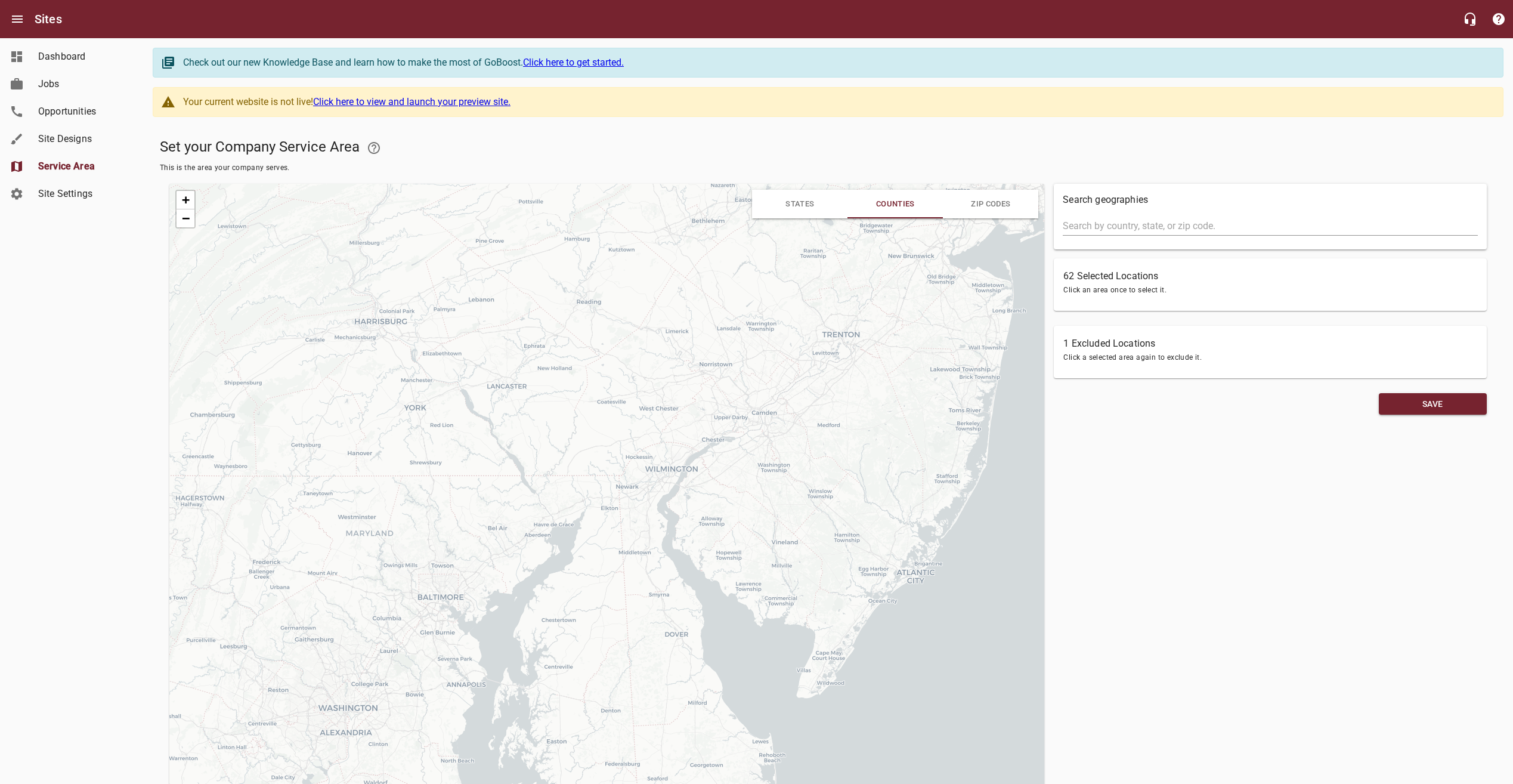
click at [1317, 291] on span "Click an area once to select it." at bounding box center [1270, 290] width 414 height 12
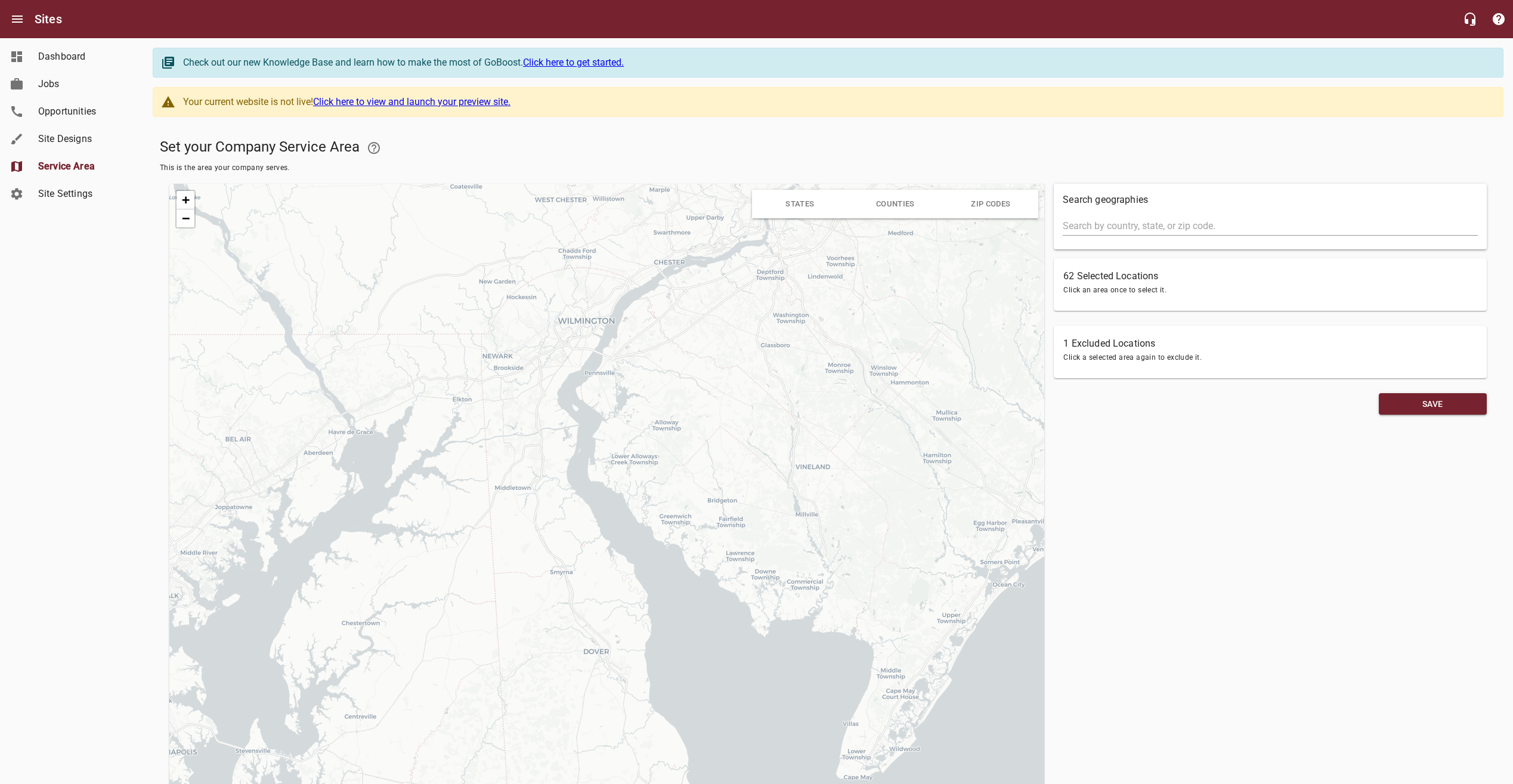
drag, startPoint x: 772, startPoint y: 562, endPoint x: 862, endPoint y: 464, distance: 133.1
click at [811, 445] on div "+ − Leaflet | © OpenStreetMap © CartoDB" at bounding box center [607, 527] width 875 height 686
click at [1104, 511] on div "Search geographies 62 Selected Locations Click an area once to select it. 1 Exc…" at bounding box center [1270, 527] width 442 height 695
click at [891, 214] on button "Counties" at bounding box center [895, 204] width 95 height 28
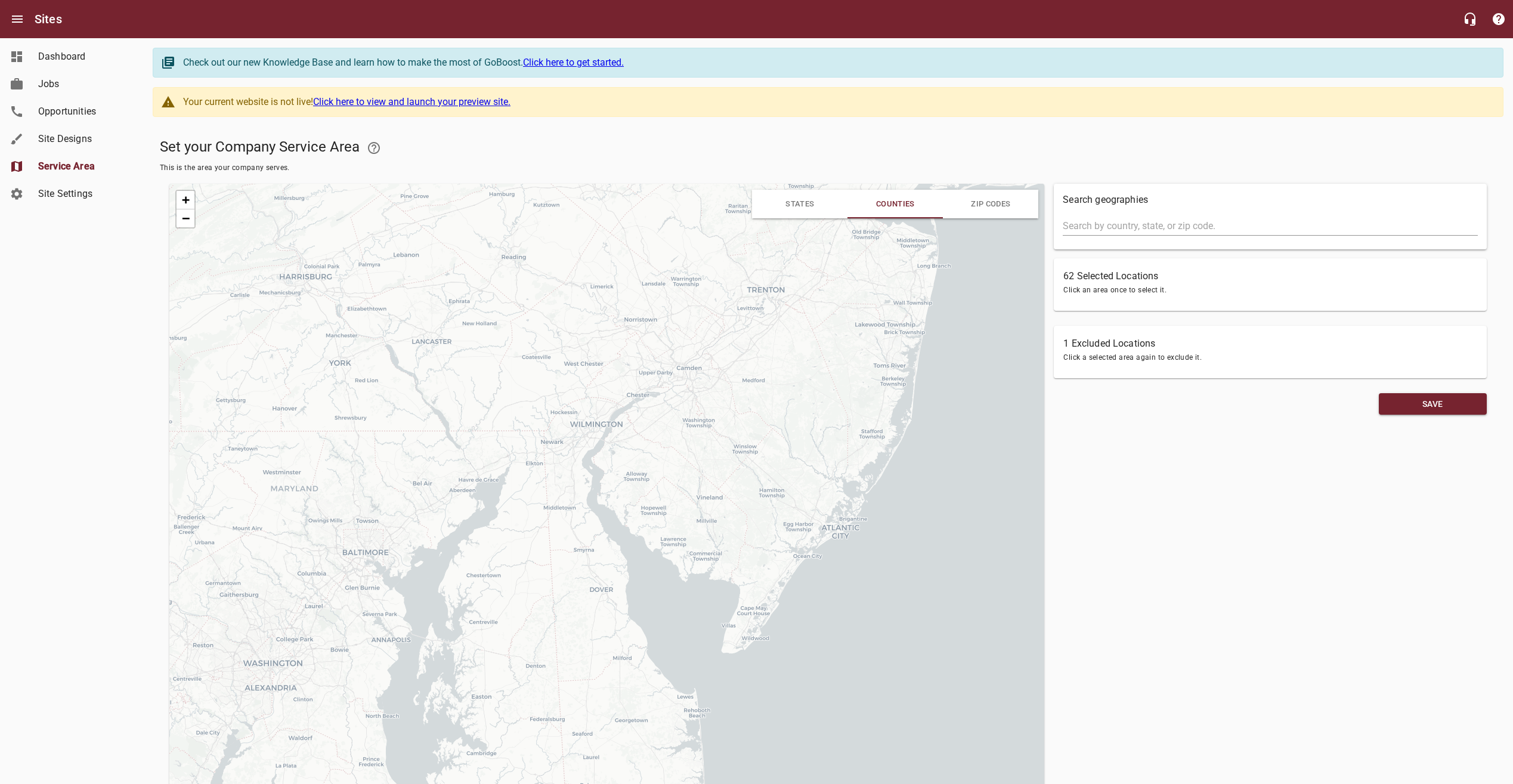
click at [805, 214] on span "States" at bounding box center [800, 204] width 95 height 20
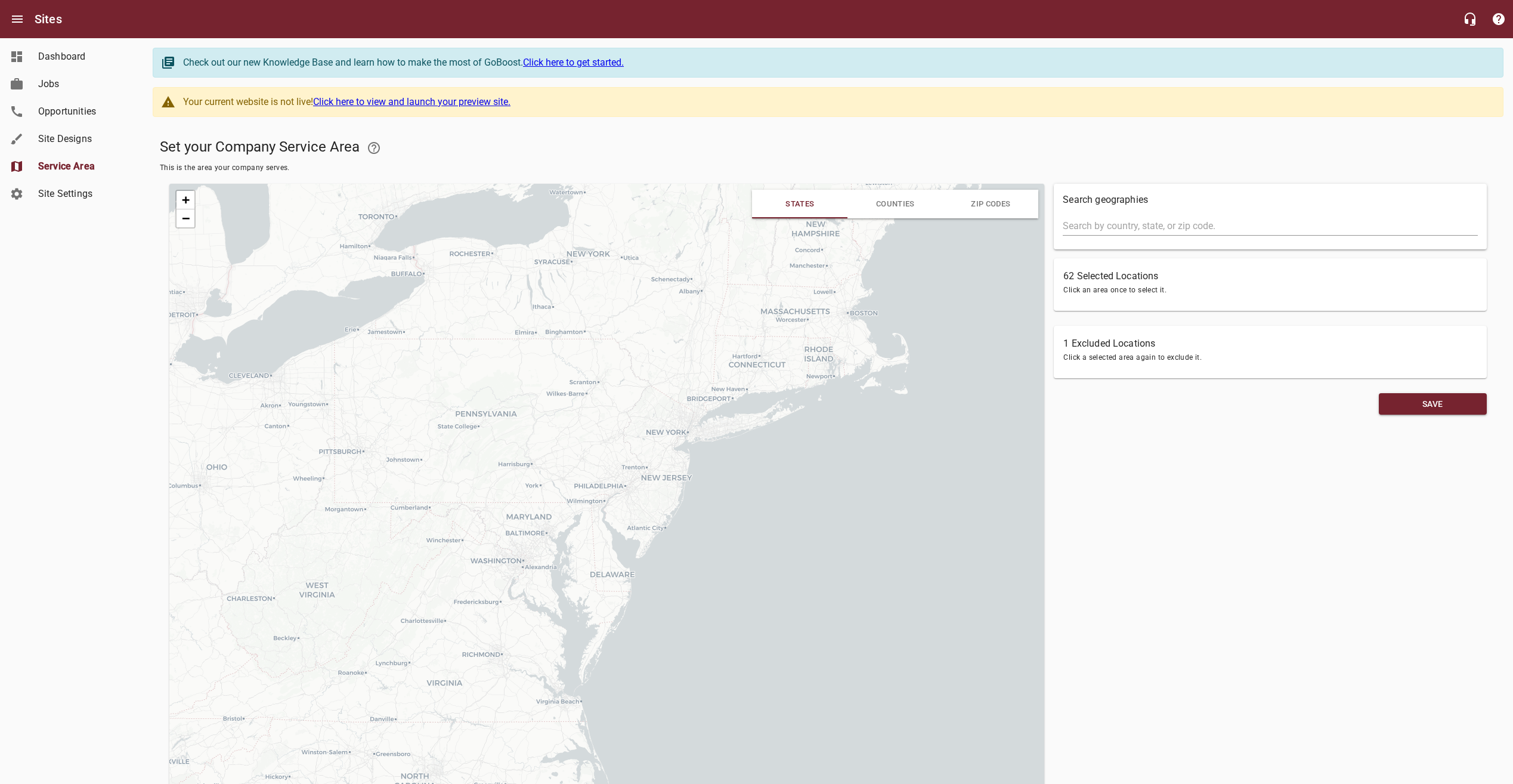
click at [911, 206] on span "Counties" at bounding box center [895, 204] width 39 height 9
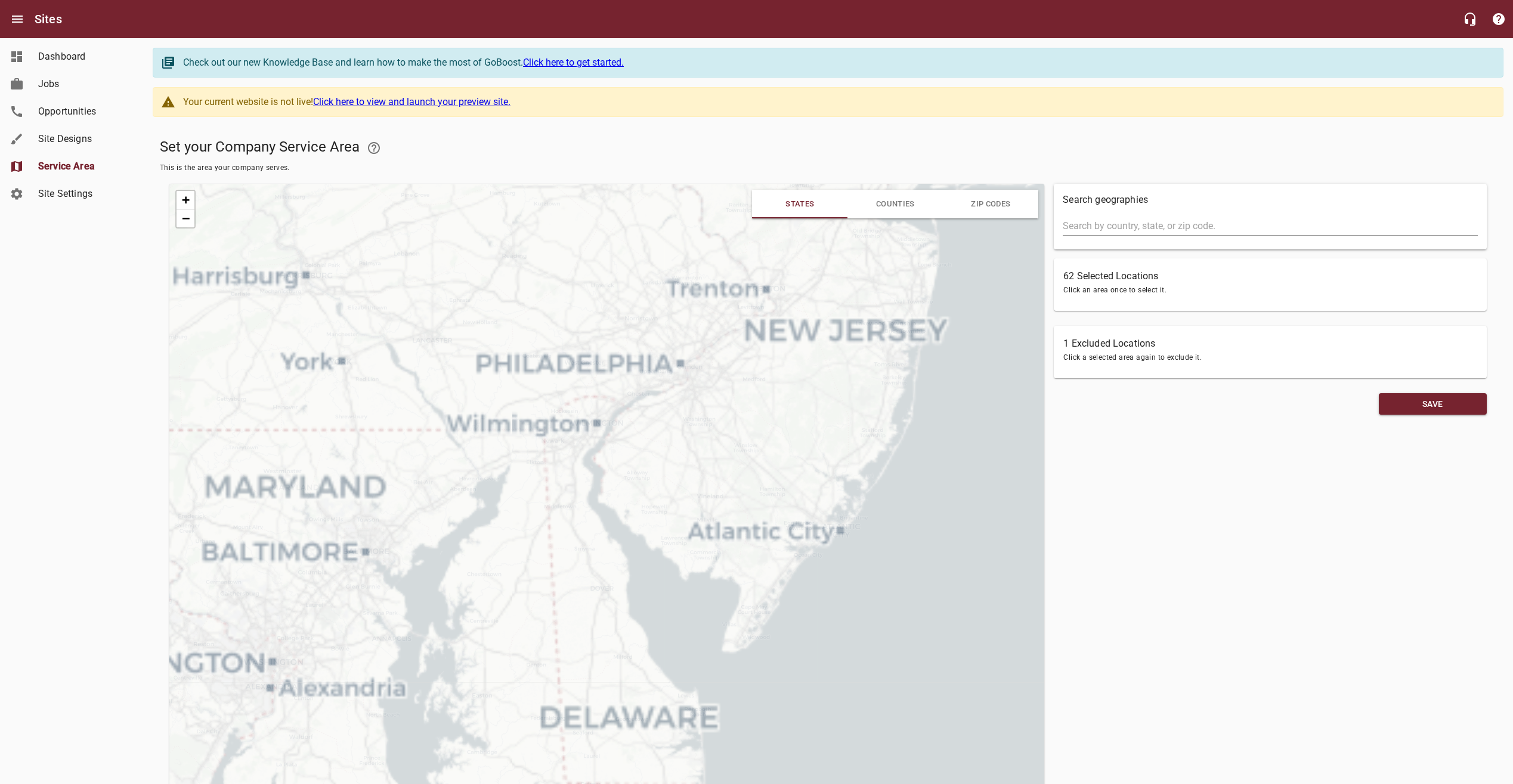
click at [1002, 206] on span "ZIP Codes" at bounding box center [991, 204] width 39 height 9
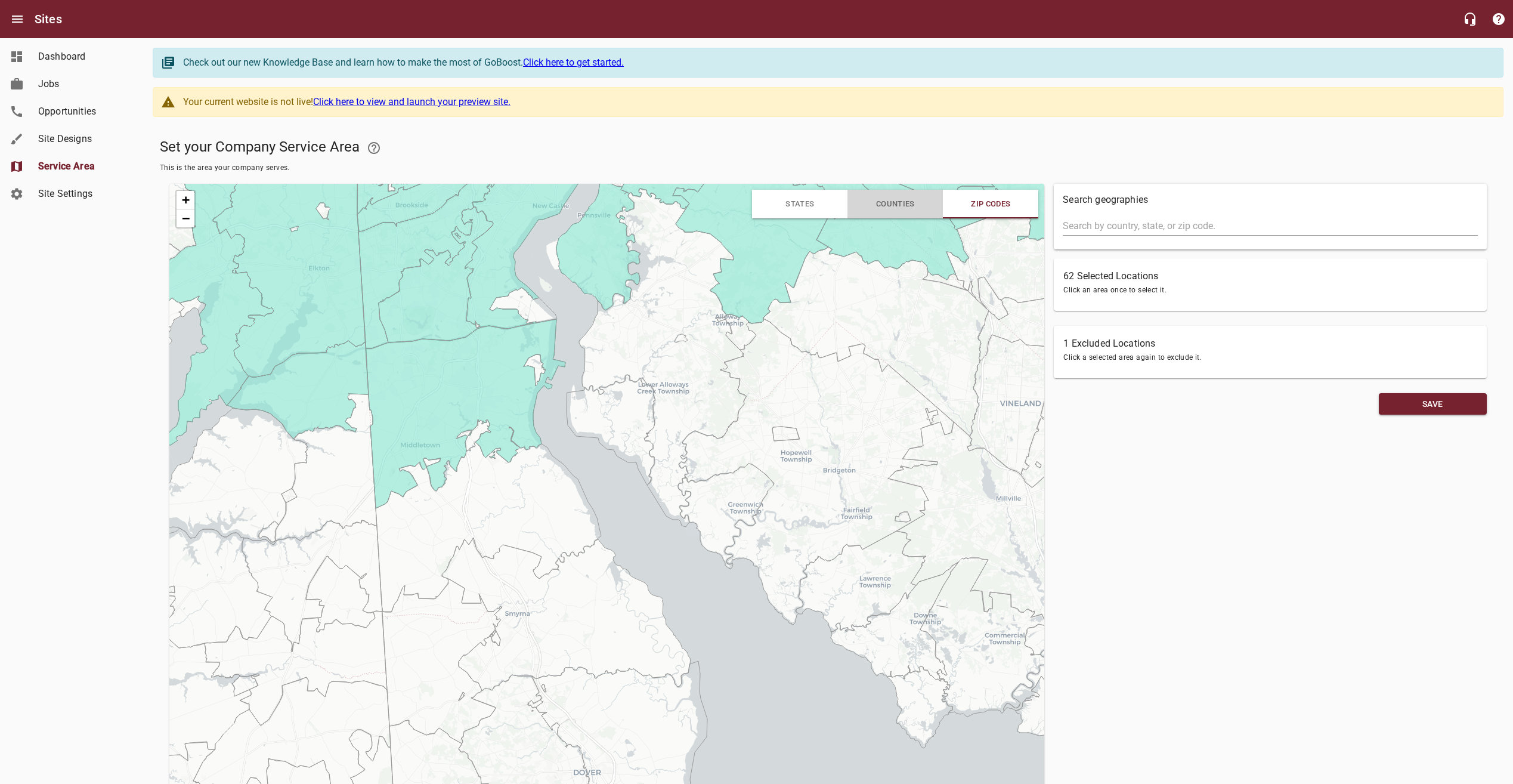
click at [916, 205] on span "Counties" at bounding box center [895, 204] width 95 height 20
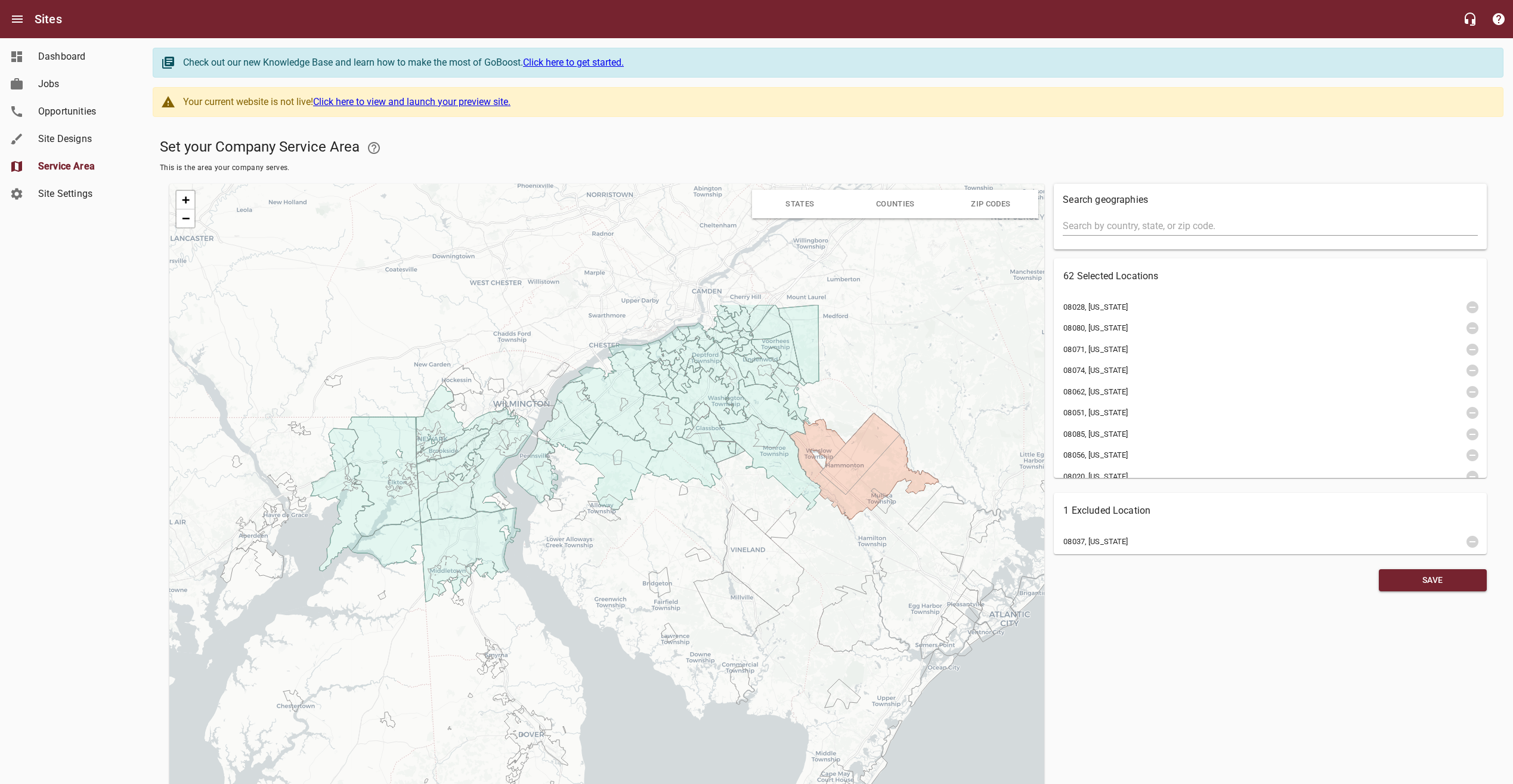
drag, startPoint x: 628, startPoint y: 464, endPoint x: 686, endPoint y: 657, distance: 201.5
click at [686, 657] on div "+ − Leaflet | © OpenStreetMap © CartoDB" at bounding box center [607, 527] width 875 height 686
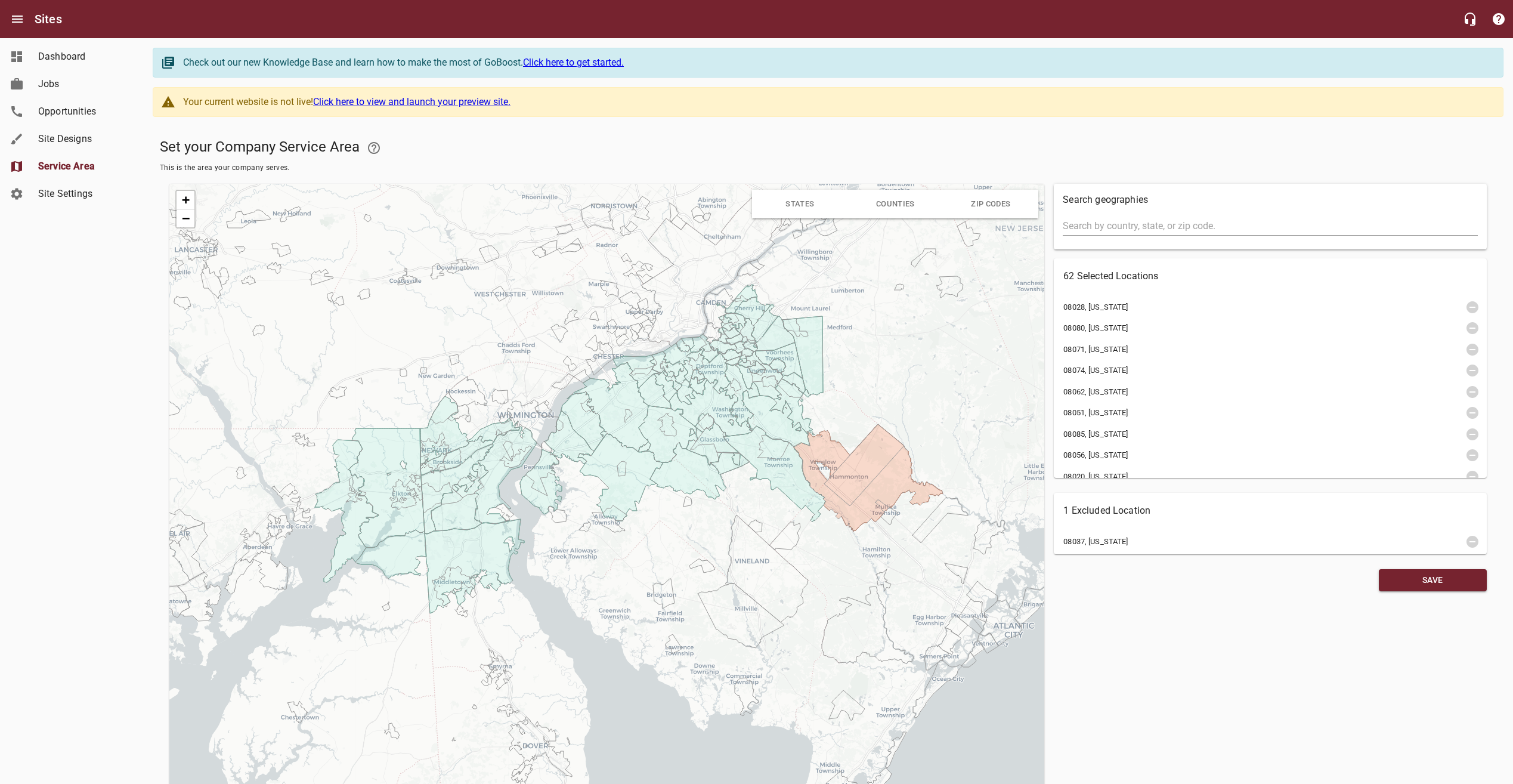
drag, startPoint x: 643, startPoint y: 551, endPoint x: 654, endPoint y: 583, distance: 33.8
click at [654, 583] on div "+ − Leaflet | © OpenStreetMap © CartoDB" at bounding box center [607, 527] width 875 height 686
click at [1151, 639] on div "Search geographies 62 Selected Locations 08028, [US_STATE][GEOGRAPHIC_DATA][US_…" at bounding box center [1270, 527] width 442 height 695
click at [59, 56] on span "Dashboard" at bounding box center [83, 56] width 91 height 15
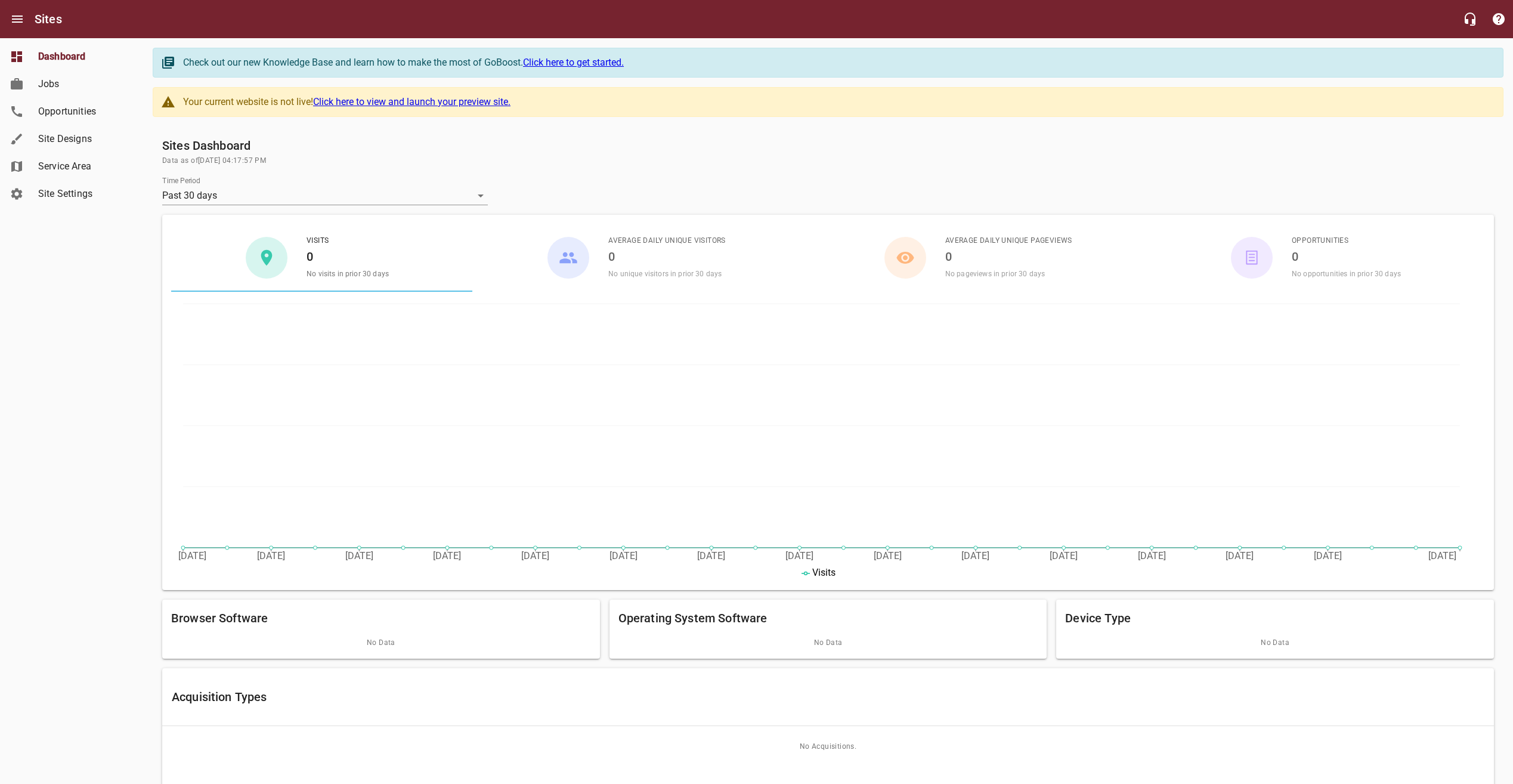
click at [591, 265] on li "Average Daily Unique Visitors 0 No unique visitors in prior 30 days" at bounding box center [641, 258] width 207 height 58
click at [964, 254] on h6 "0" at bounding box center [1008, 256] width 127 height 19
click at [1262, 252] on div "button" at bounding box center [1252, 257] width 42 height 42
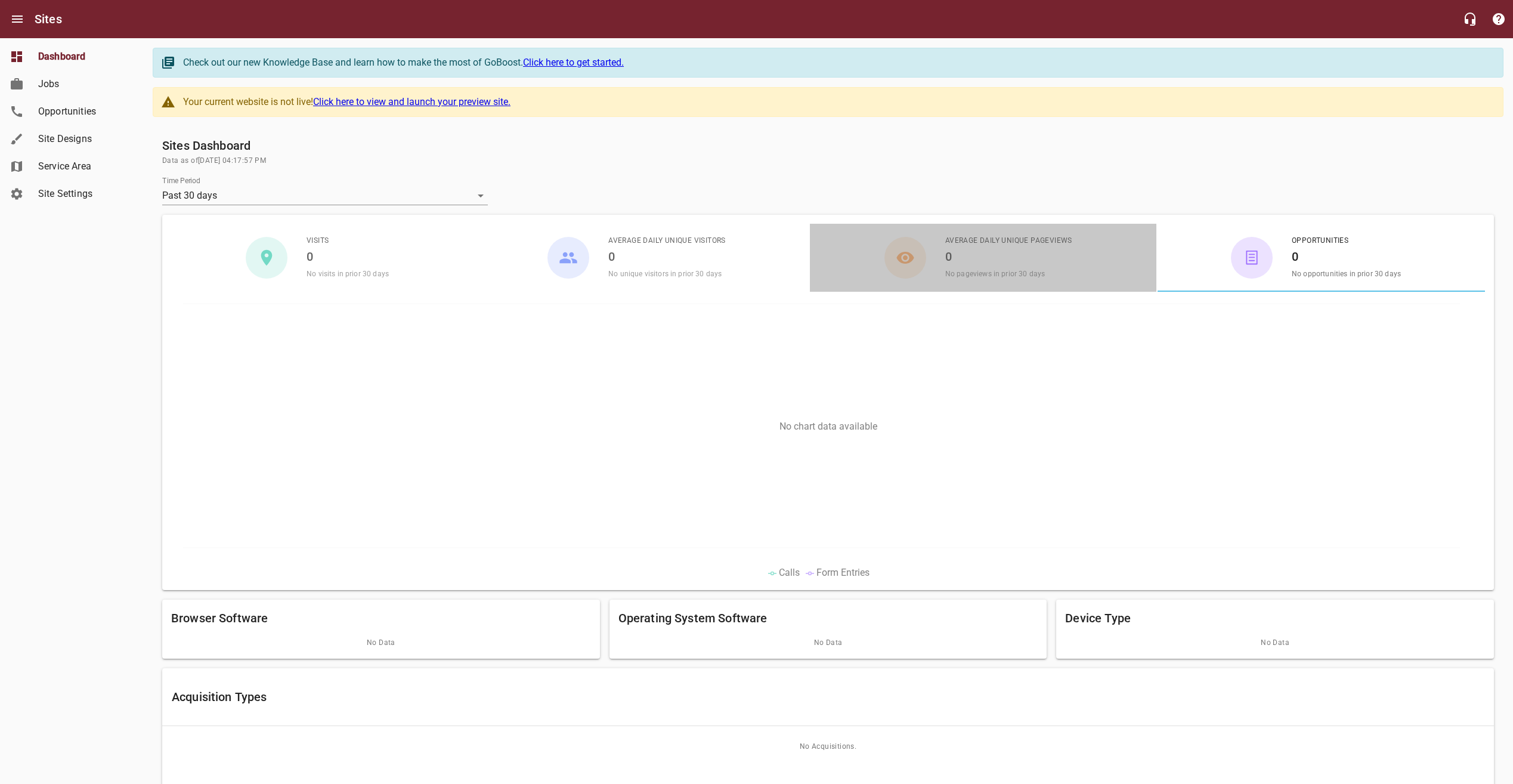
click at [1037, 276] on span "No pageviews in prior 30 days" at bounding box center [995, 274] width 99 height 9
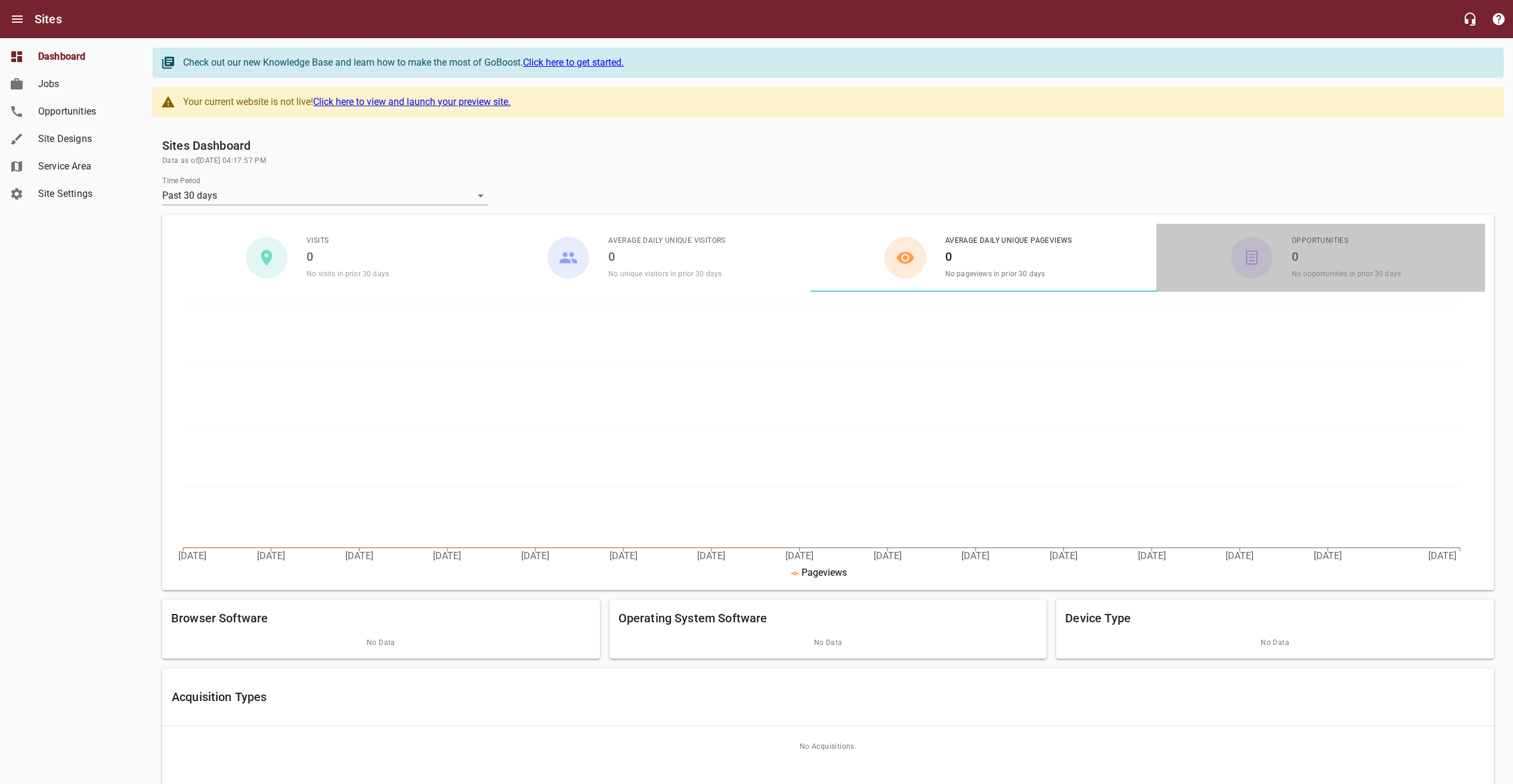
drag, startPoint x: 1271, startPoint y: 270, endPoint x: 1253, endPoint y: 272, distance: 18.1
click at [1271, 270] on div "button" at bounding box center [1252, 257] width 42 height 42
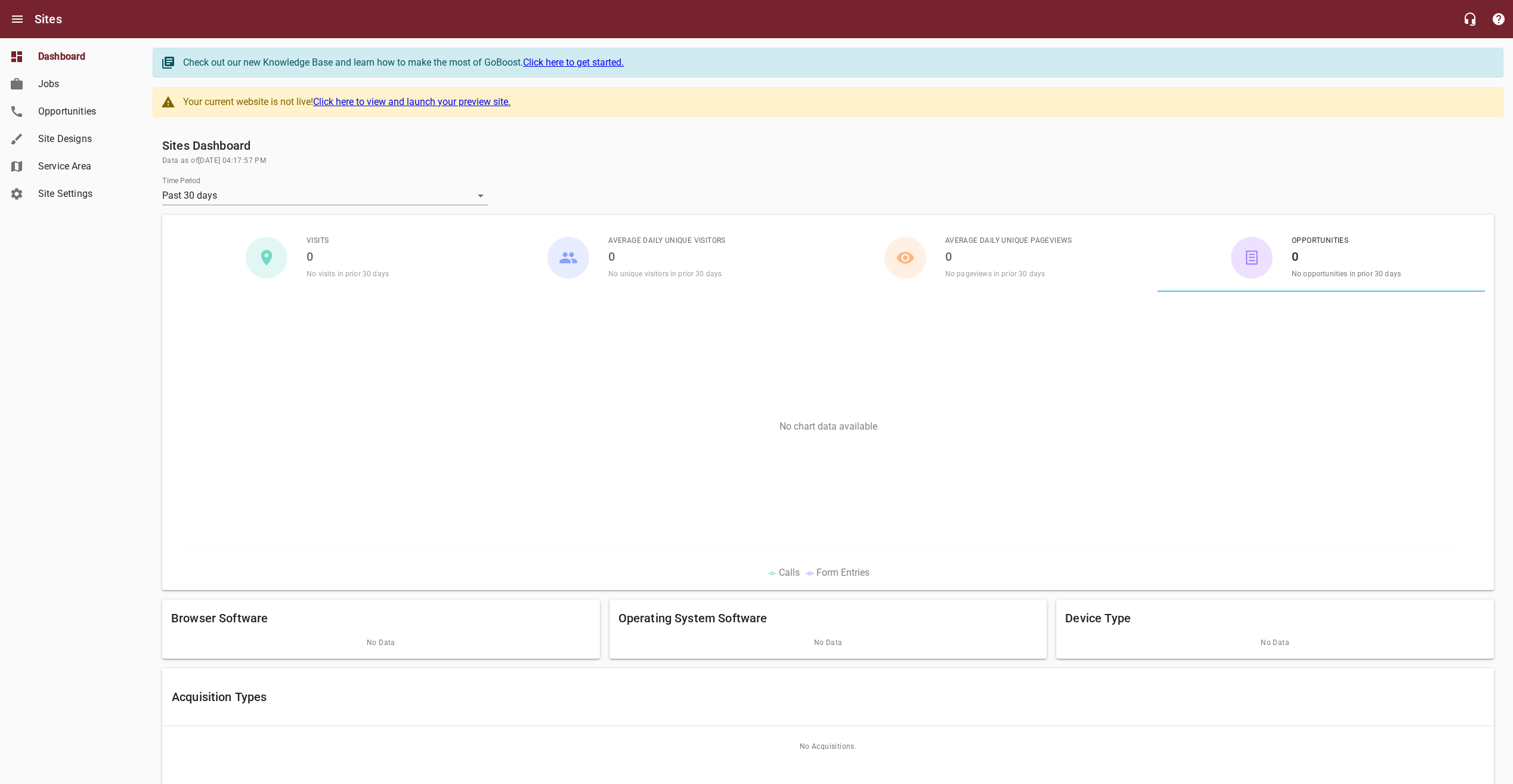
click at [986, 273] on span "No pageviews in prior 30 days" at bounding box center [995, 274] width 99 height 9
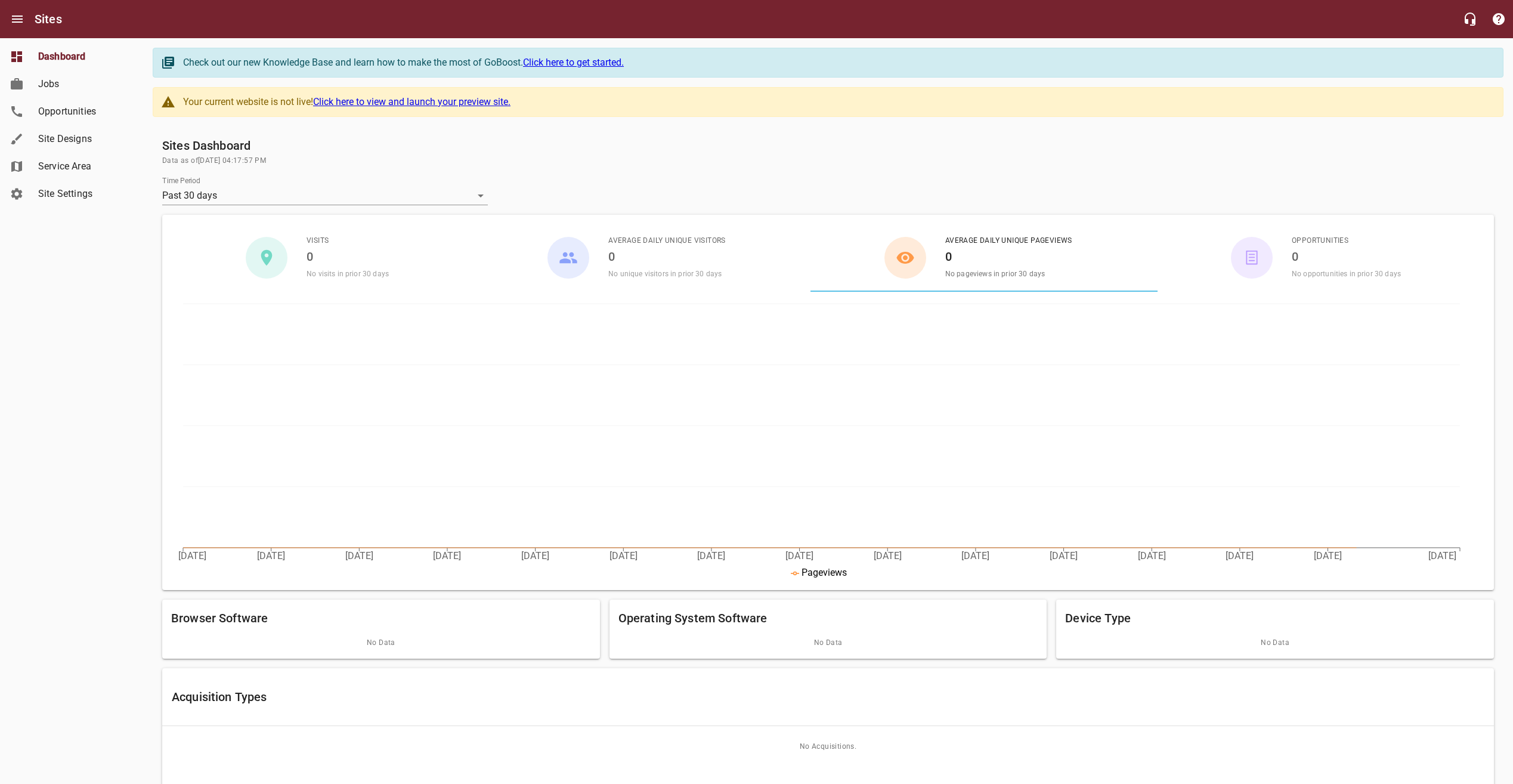
click at [617, 246] on span "Average Daily Unique Visitors" at bounding box center [667, 241] width 118 height 12
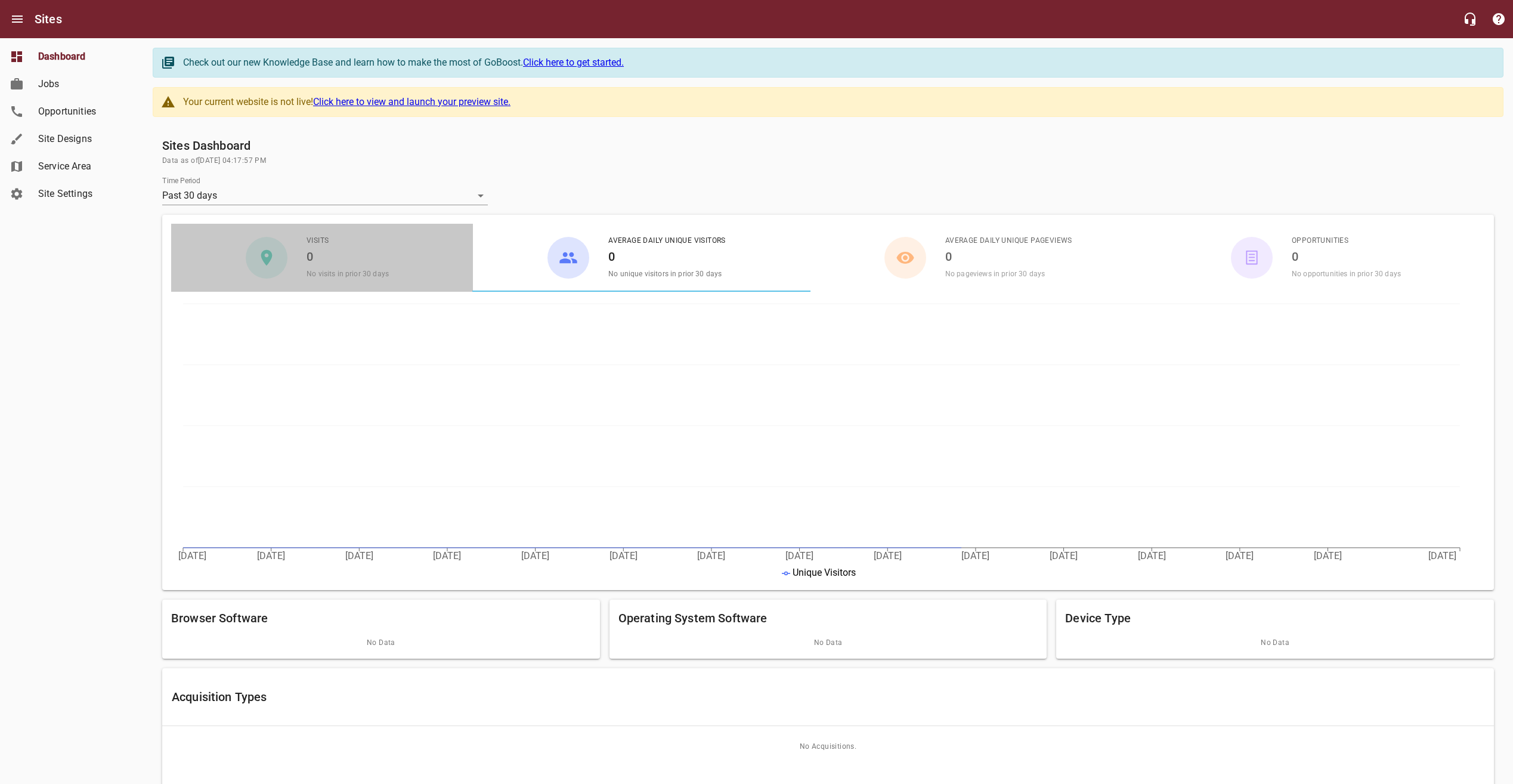
click at [337, 253] on h6 "0" at bounding box center [348, 256] width 82 height 19
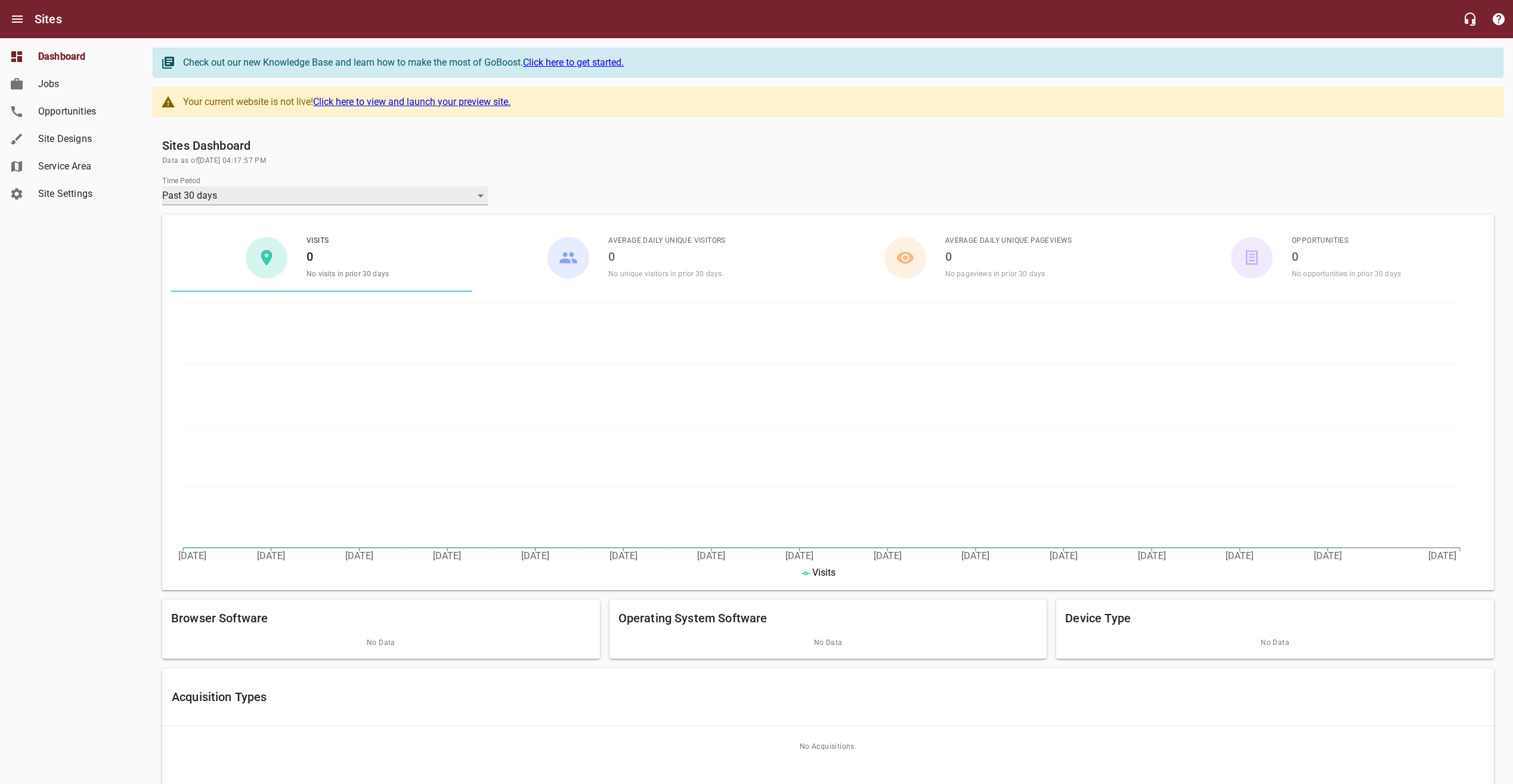
click at [418, 204] on div "Past 30 days" at bounding box center [325, 196] width 325 height 19
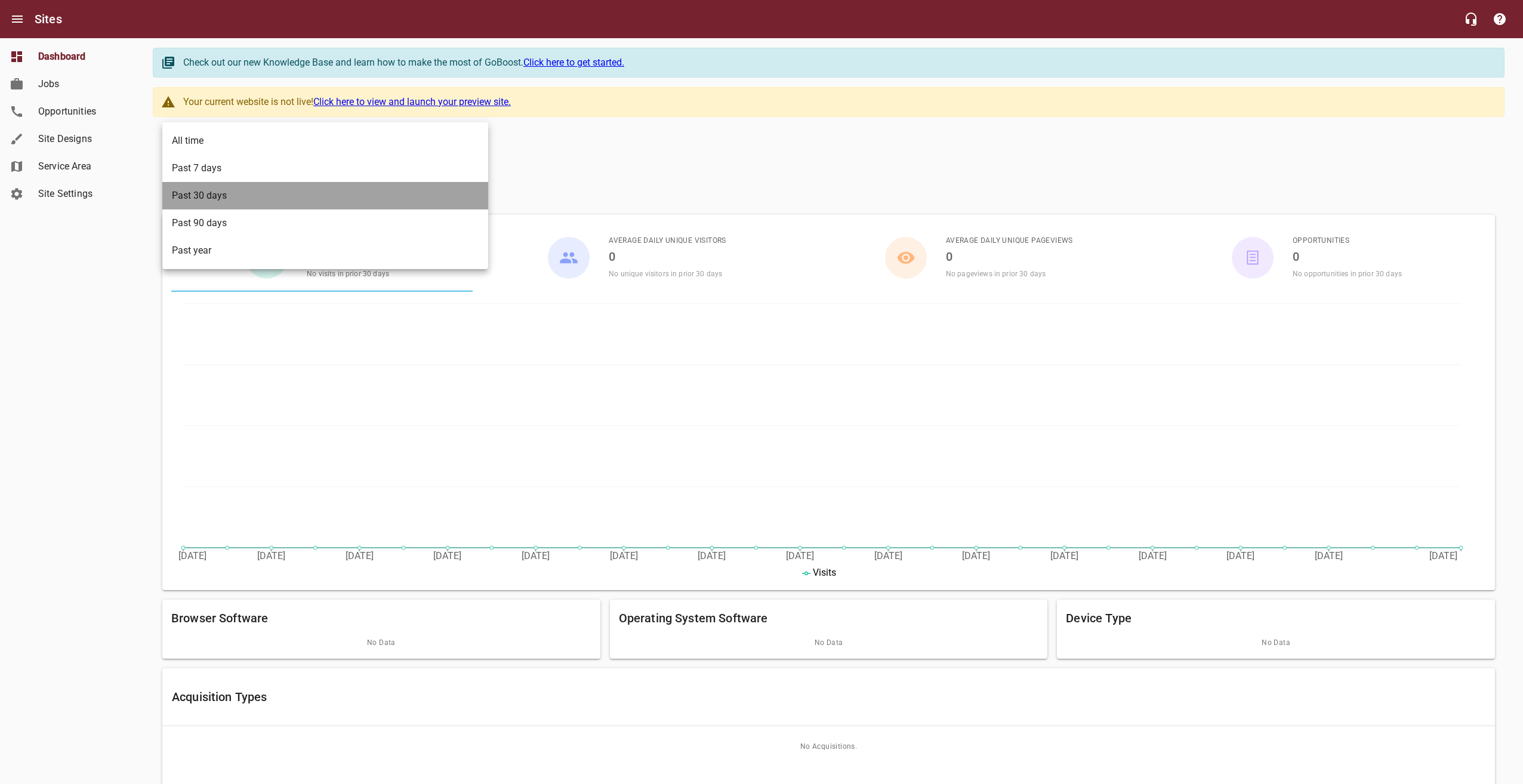
click at [448, 203] on li "Past 30 days" at bounding box center [325, 196] width 325 height 27
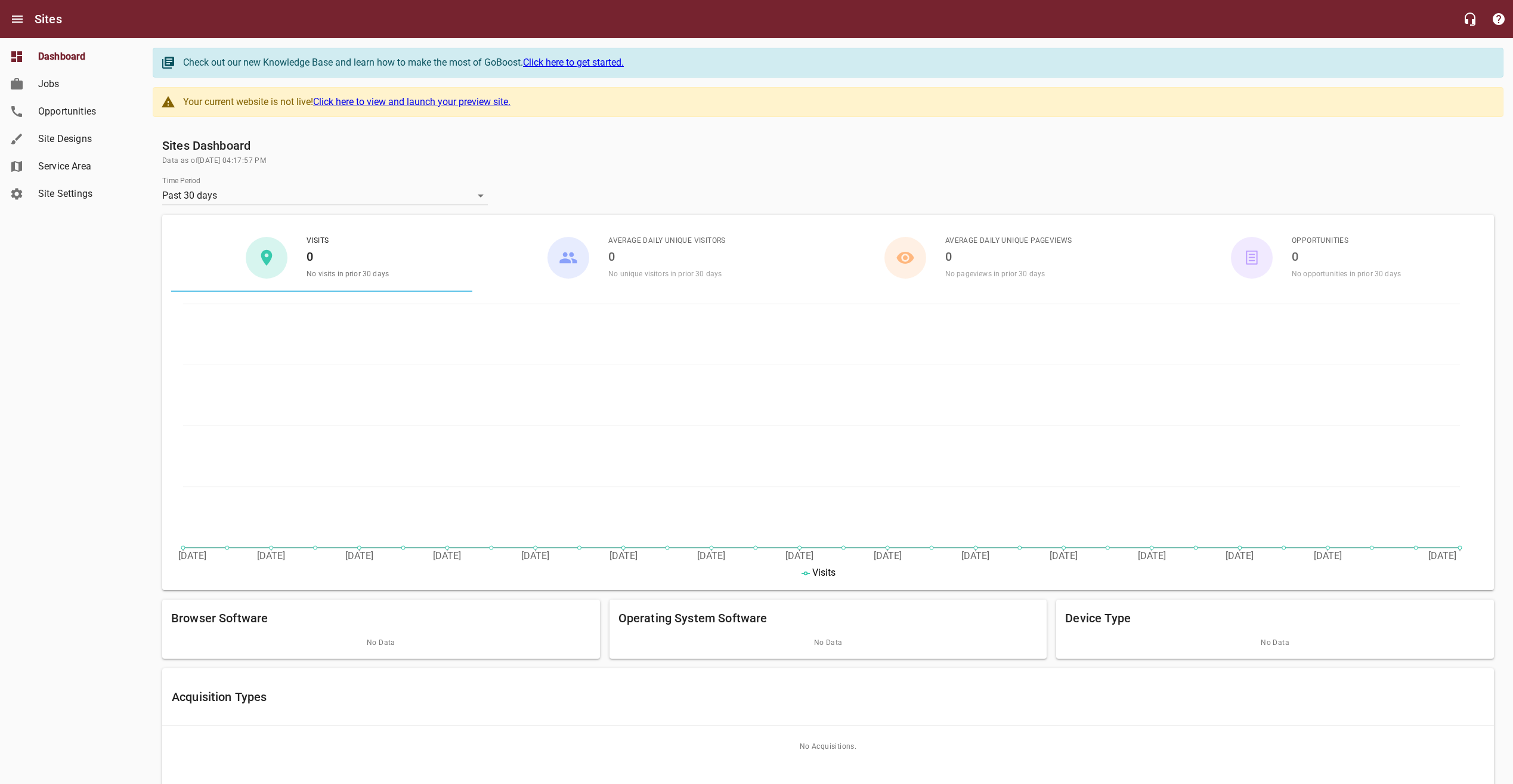
click at [545, 182] on div at bounding box center [996, 190] width 1006 height 38
click at [804, 607] on div "Operating System Software No Data" at bounding box center [828, 628] width 437 height 59
click at [1128, 601] on div "Device Type No Data" at bounding box center [1274, 628] width 437 height 59
click at [437, 104] on link "Click here to view and launch your preview site." at bounding box center [411, 102] width 198 height 12
click at [437, 99] on link "Click here to view and launch your preview site." at bounding box center [411, 102] width 198 height 12
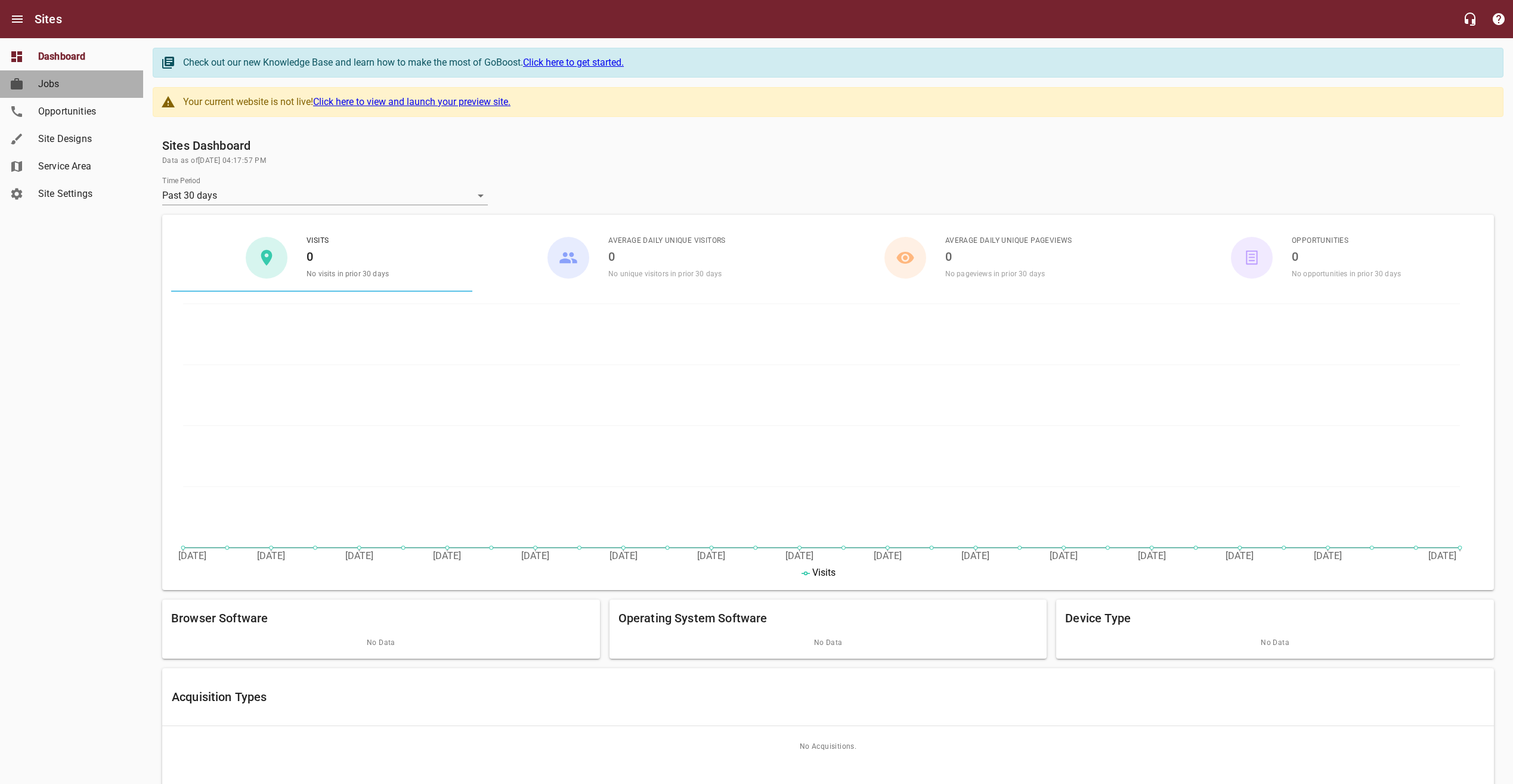
click at [65, 86] on span "Jobs" at bounding box center [83, 84] width 91 height 15
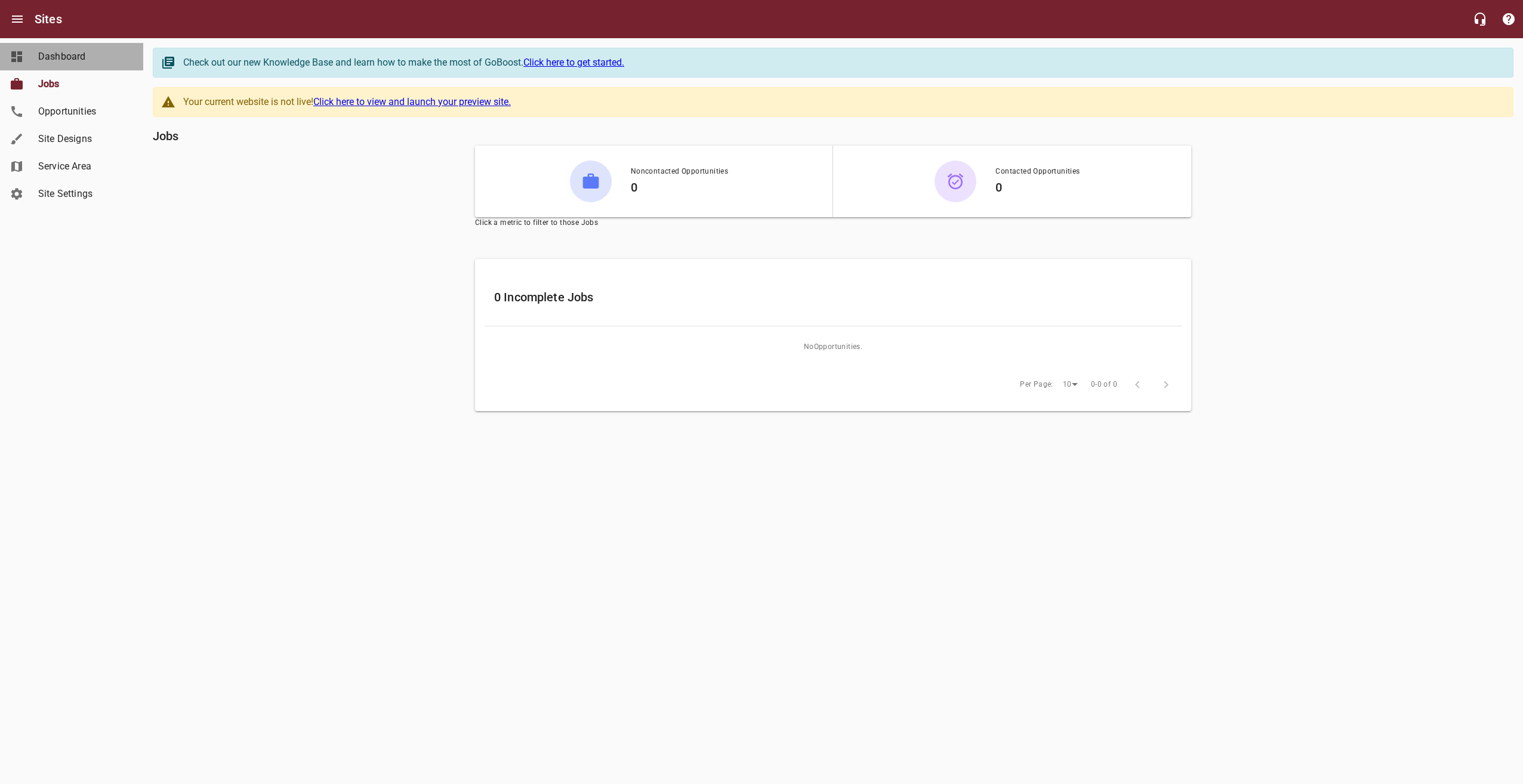
click at [78, 60] on span "Dashboard" at bounding box center [83, 56] width 91 height 15
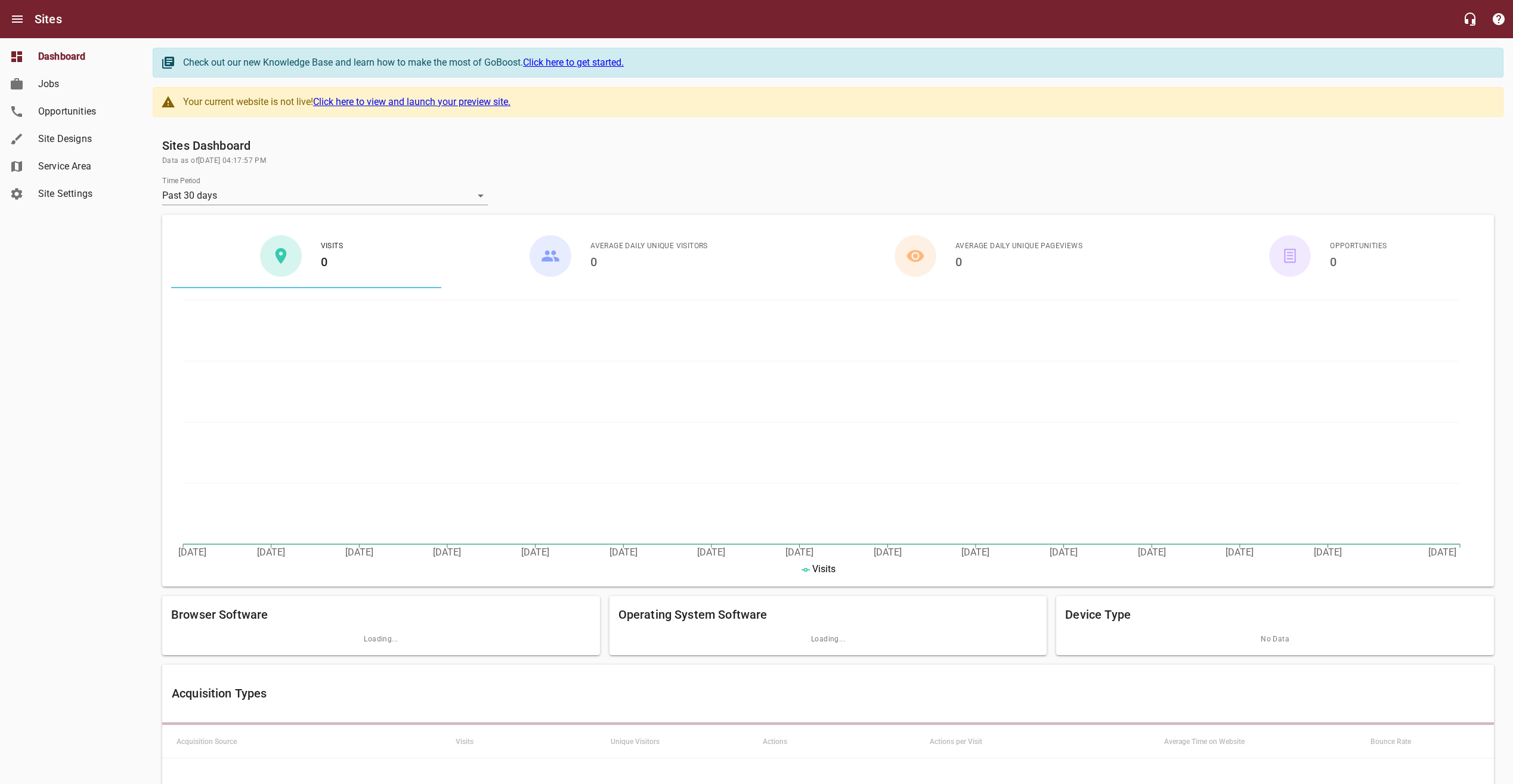
click at [86, 111] on span "Opportunities" at bounding box center [83, 111] width 91 height 15
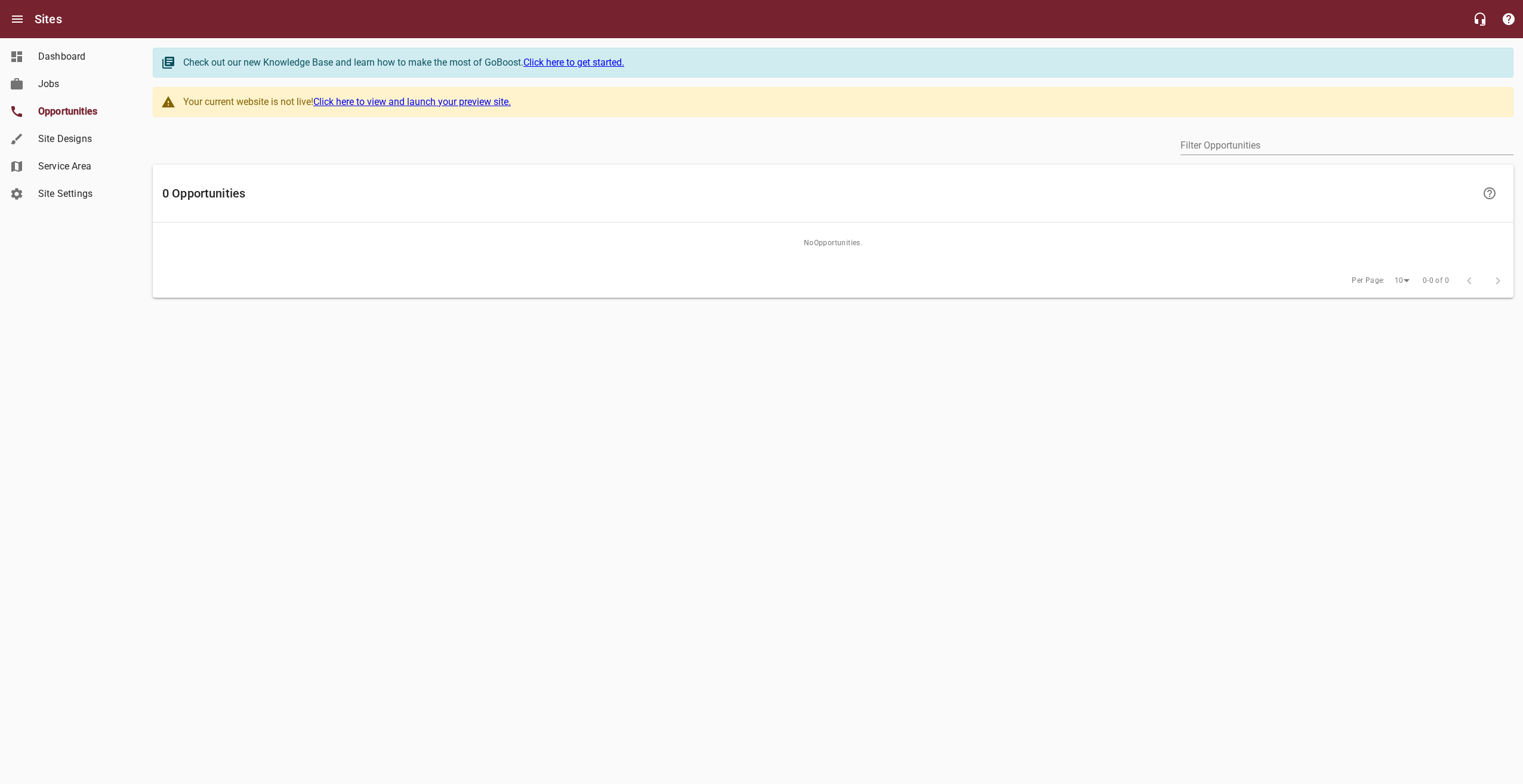
click at [95, 58] on span "Dashboard" at bounding box center [83, 56] width 91 height 15
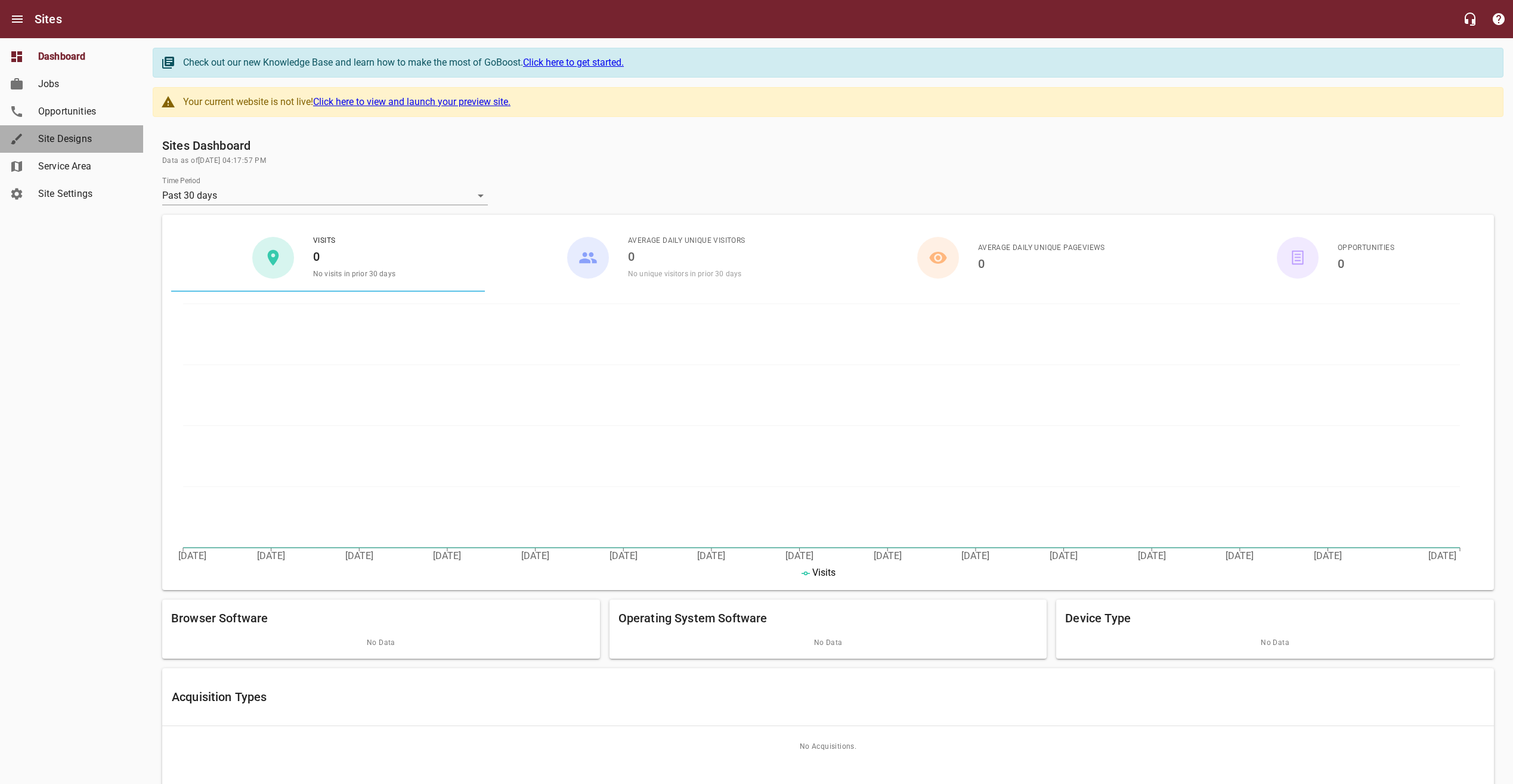
click at [96, 140] on span "Site Designs" at bounding box center [83, 138] width 91 height 15
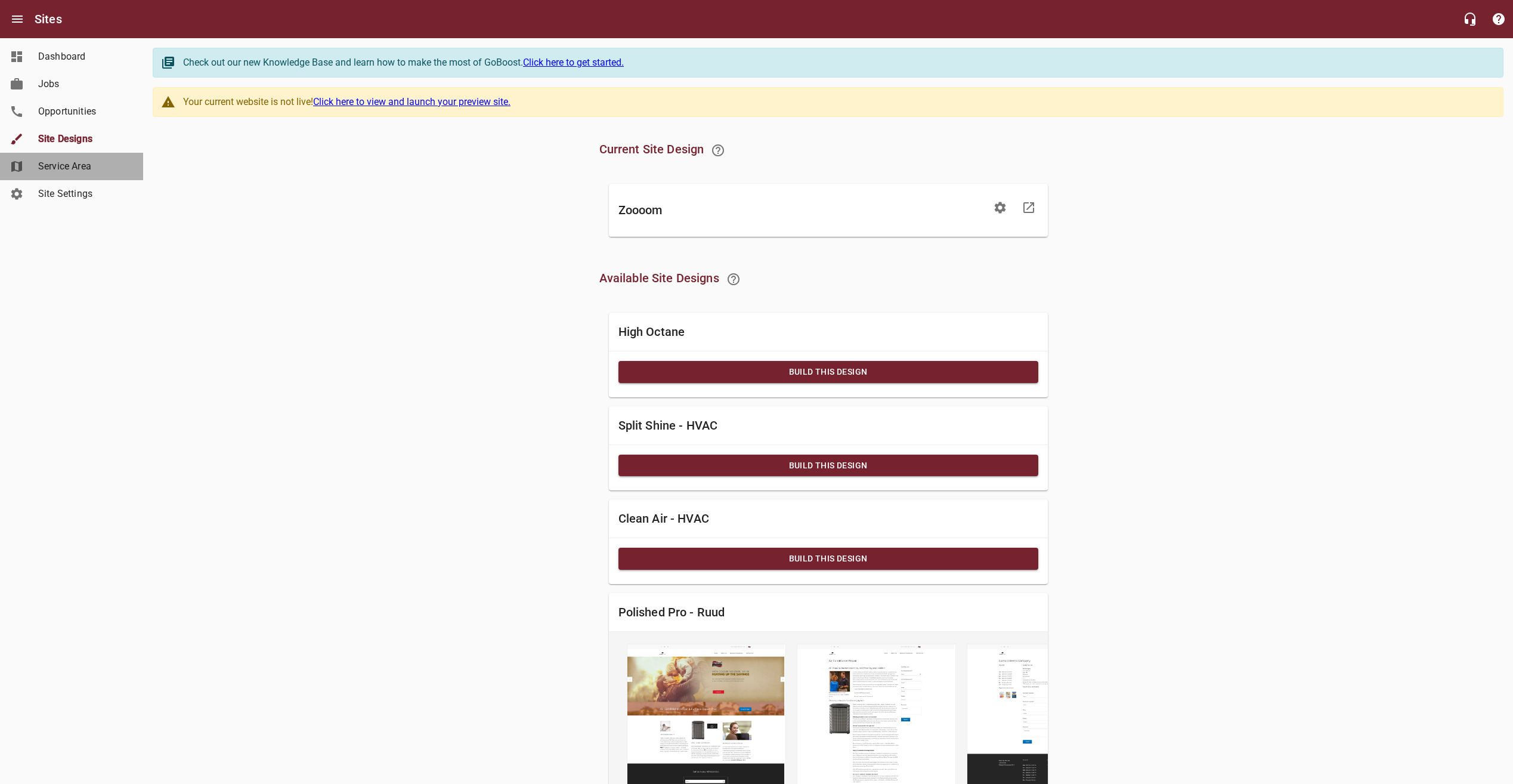
click at [92, 164] on span "Service Area" at bounding box center [83, 166] width 91 height 15
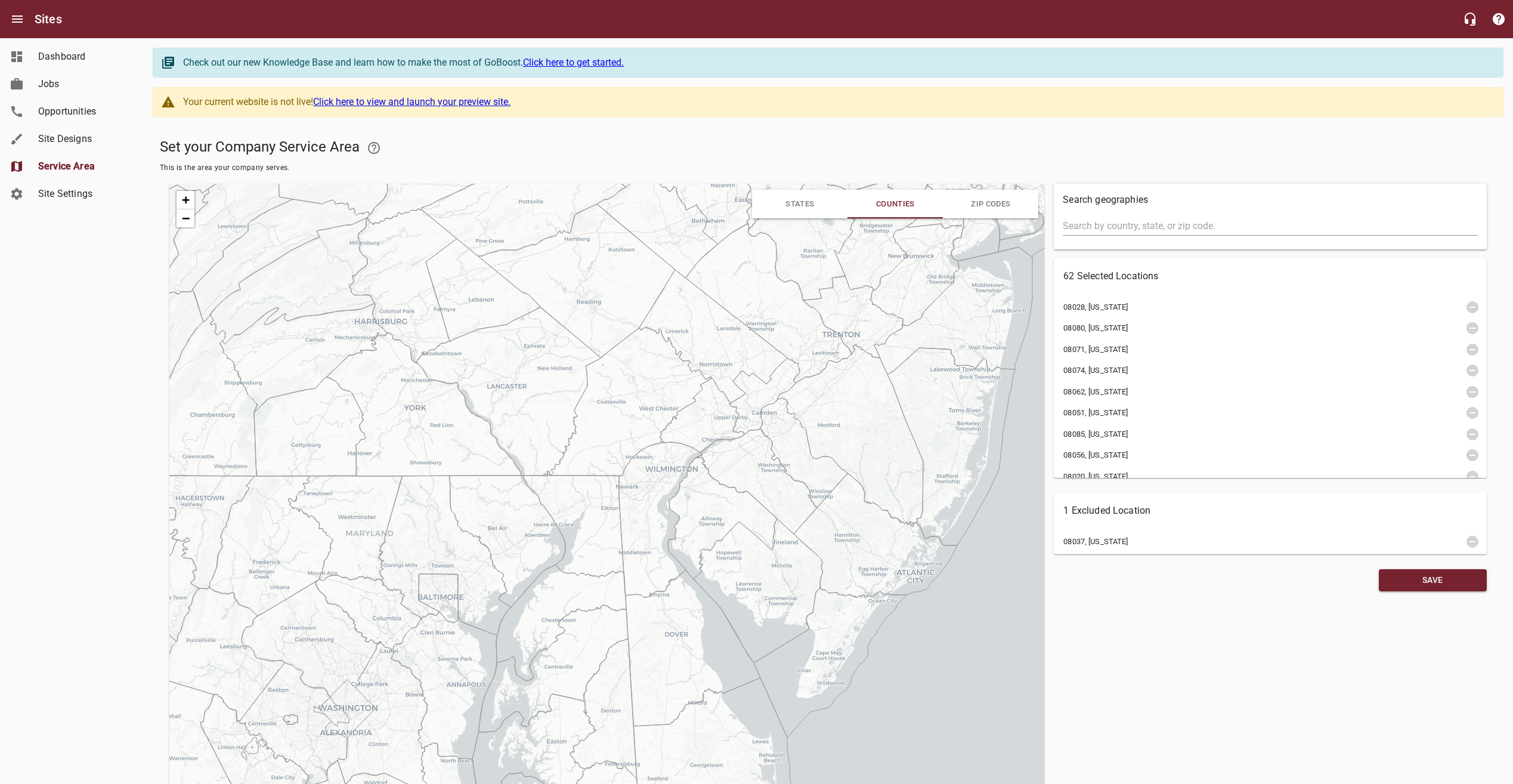
click at [95, 198] on span "Site Settings" at bounding box center [83, 194] width 91 height 15
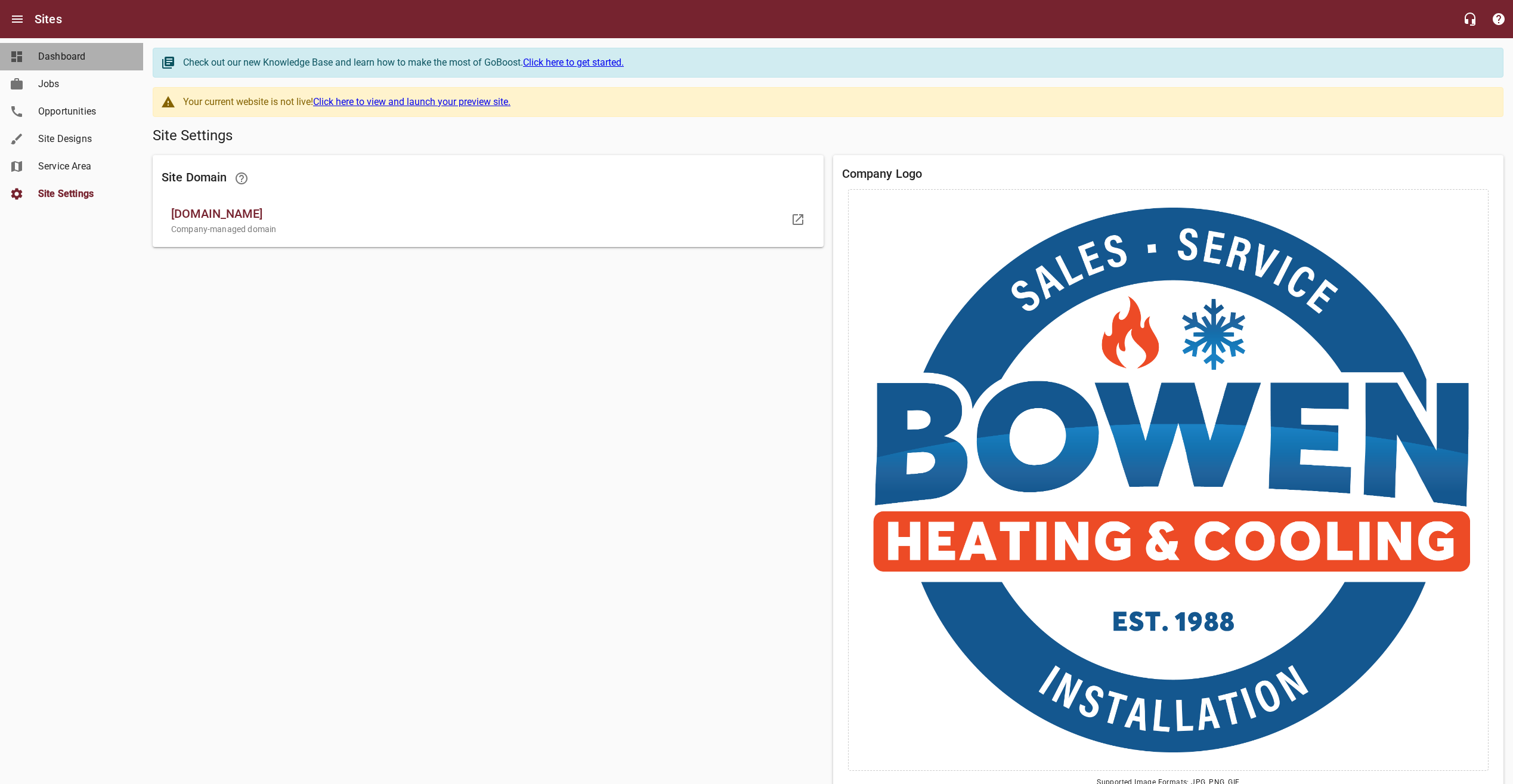
click at [102, 55] on span "Dashboard" at bounding box center [83, 56] width 91 height 15
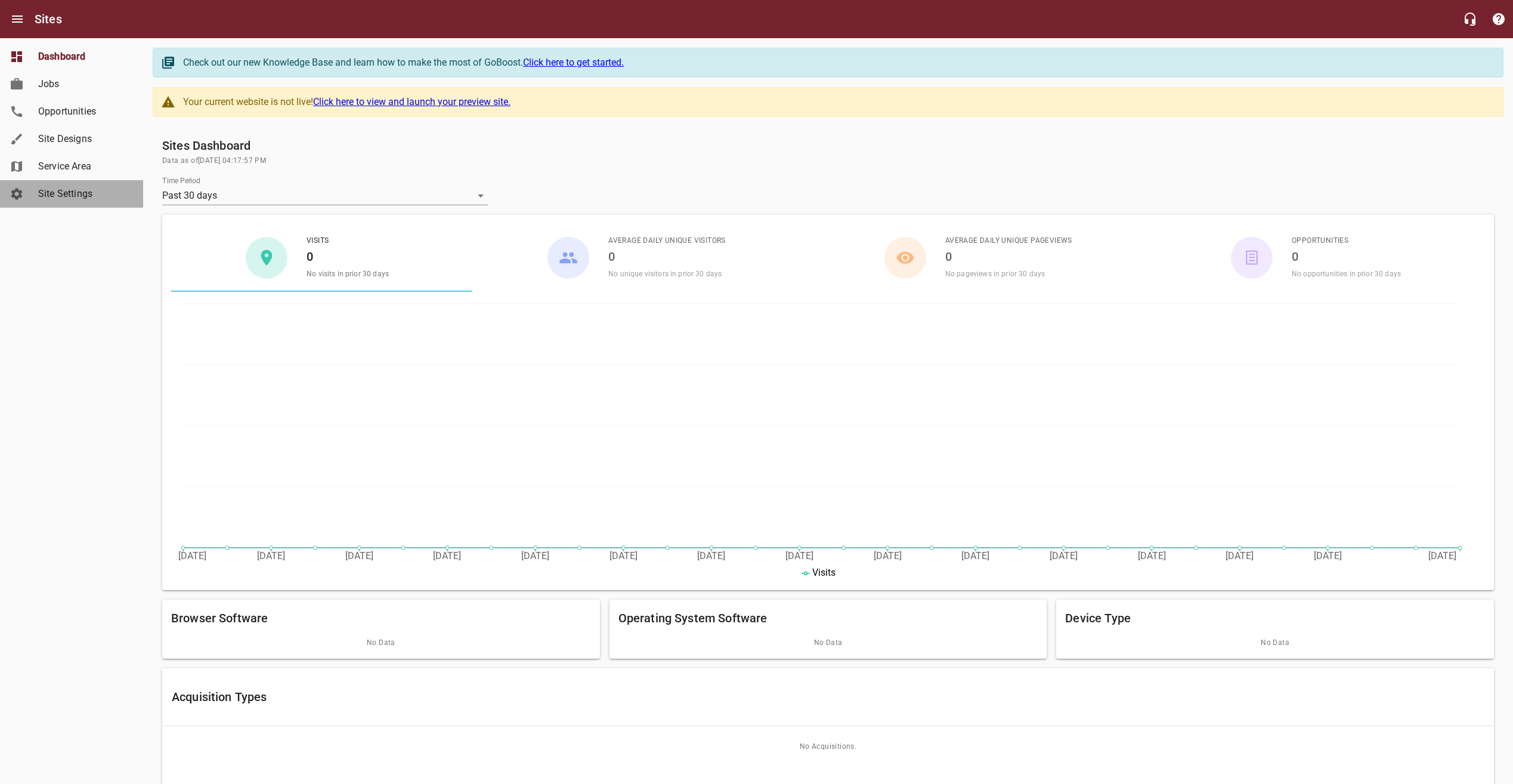
click at [109, 201] on span "Site Settings" at bounding box center [83, 194] width 91 height 15
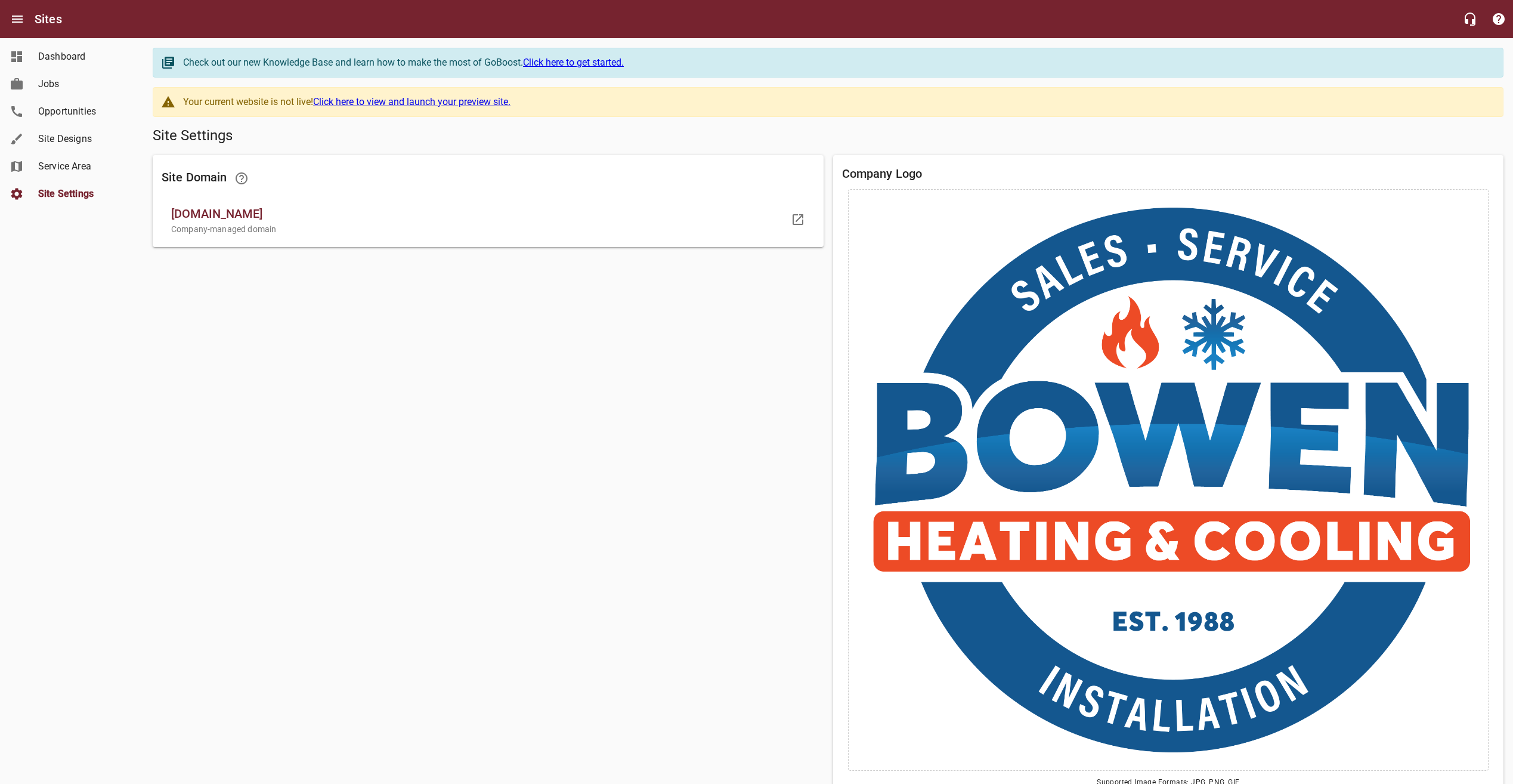
click at [95, 53] on span "Dashboard" at bounding box center [83, 56] width 91 height 15
